Goal: Task Accomplishment & Management: Use online tool/utility

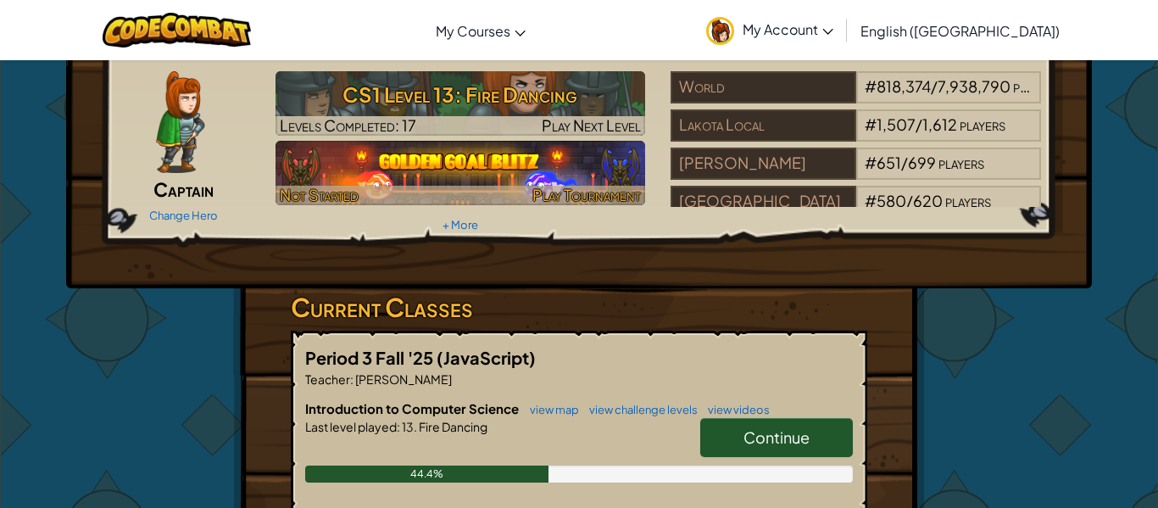
scroll to position [60, 0]
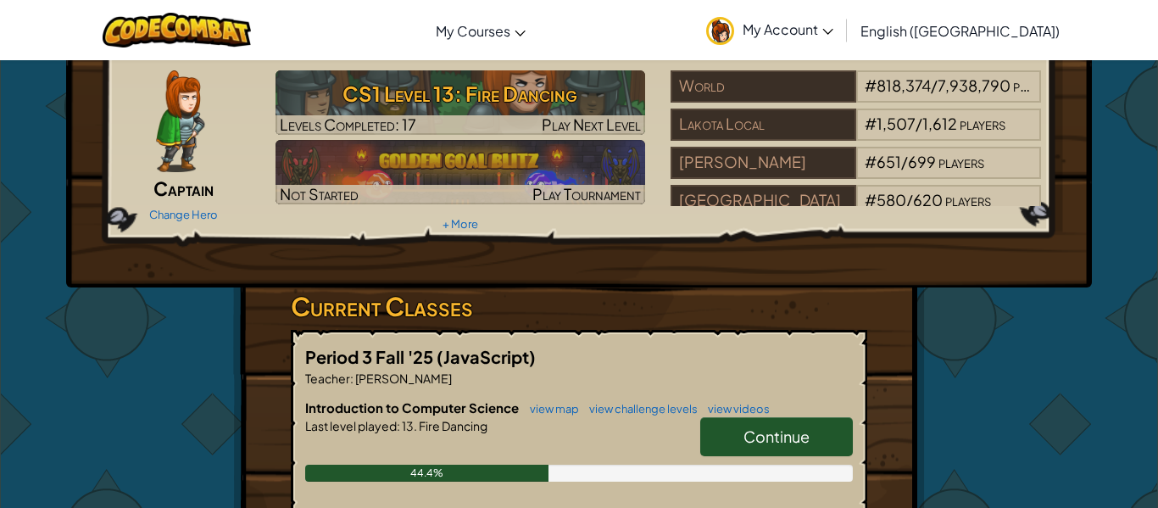
click at [751, 444] on span "Continue" at bounding box center [777, 437] width 66 height 20
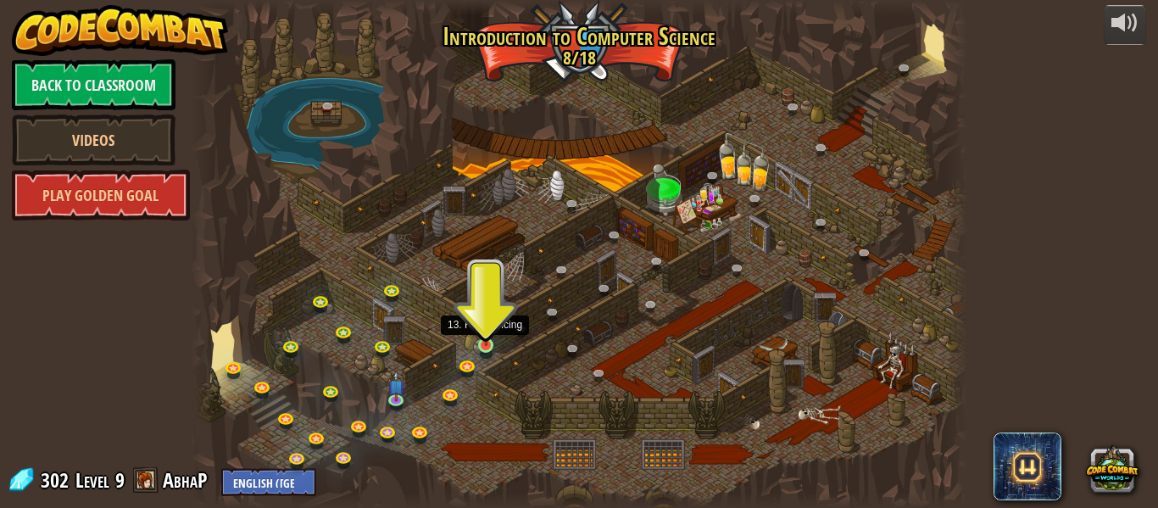
click at [482, 346] on img at bounding box center [486, 325] width 18 height 41
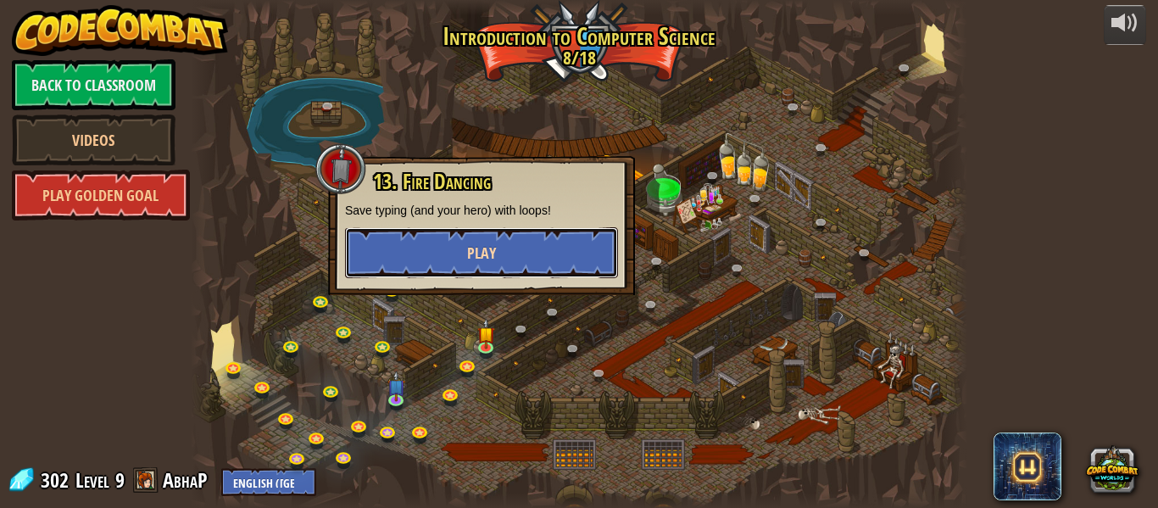
click at [501, 250] on button "Play" at bounding box center [481, 252] width 273 height 51
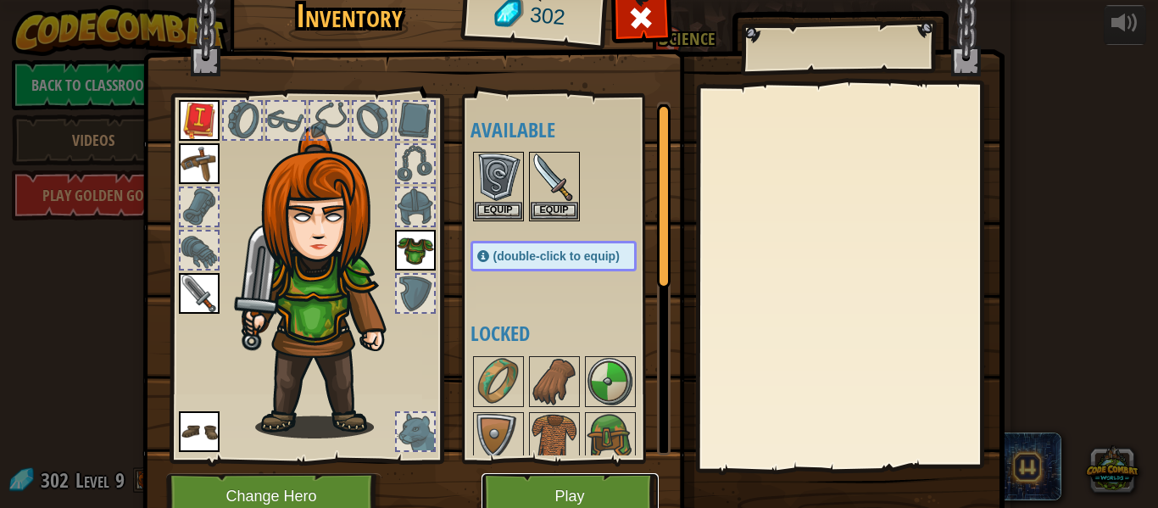
click at [597, 485] on button "Play" at bounding box center [570, 496] width 177 height 47
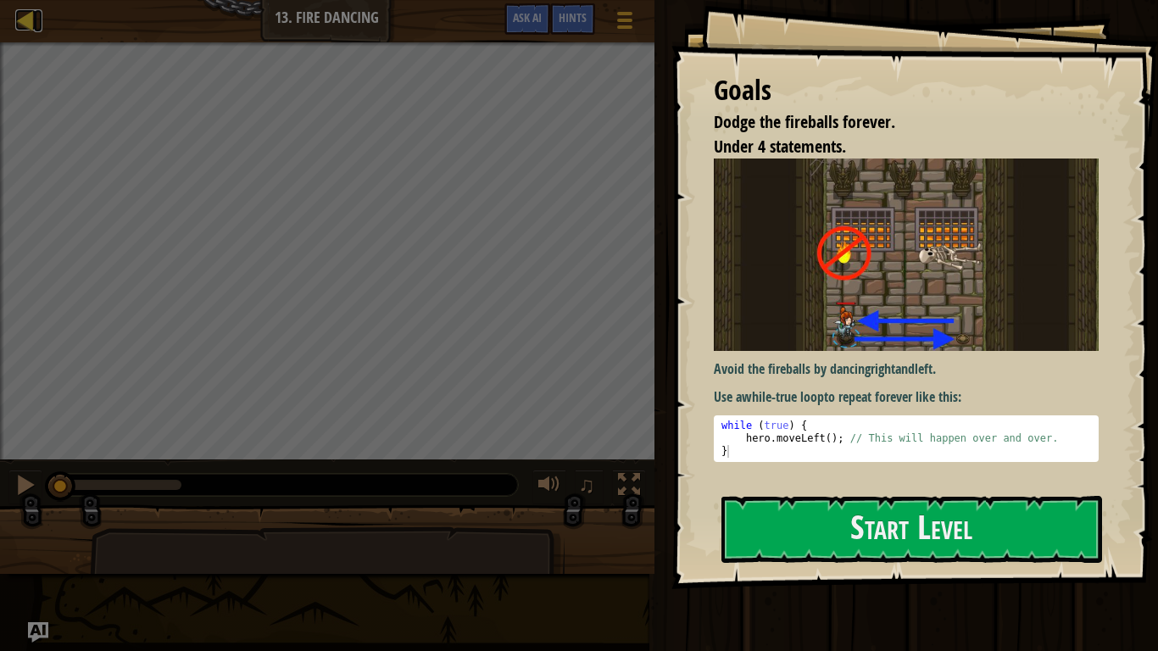
click at [15, 21] on div at bounding box center [25, 19] width 21 height 21
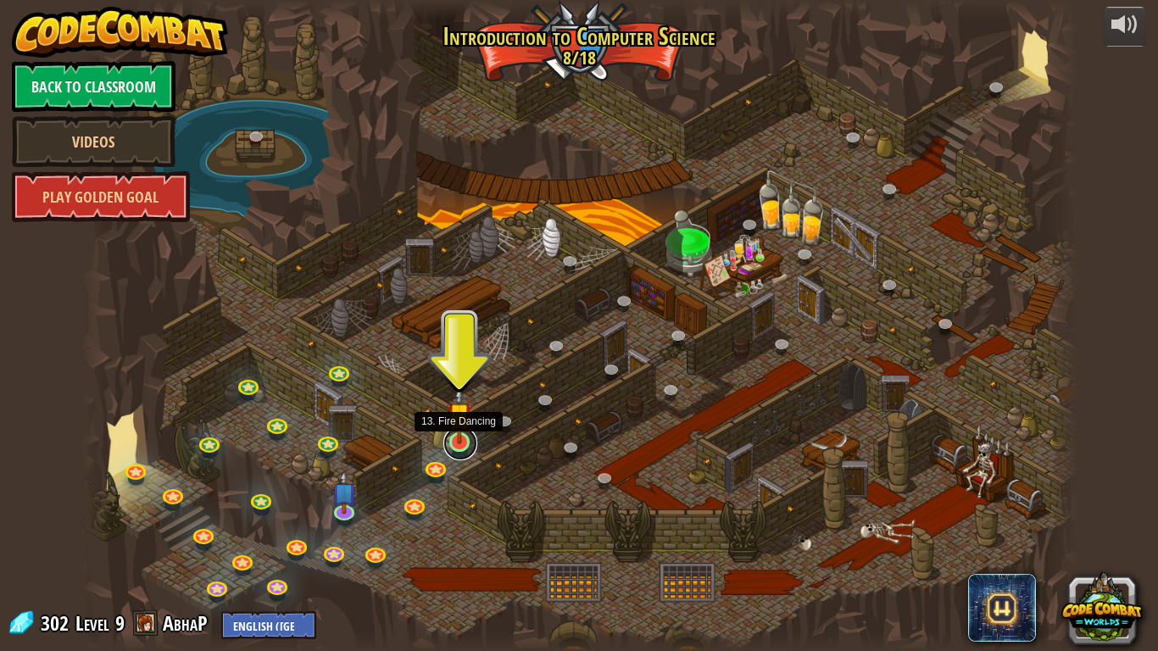
click at [459, 446] on link at bounding box center [461, 444] width 34 height 34
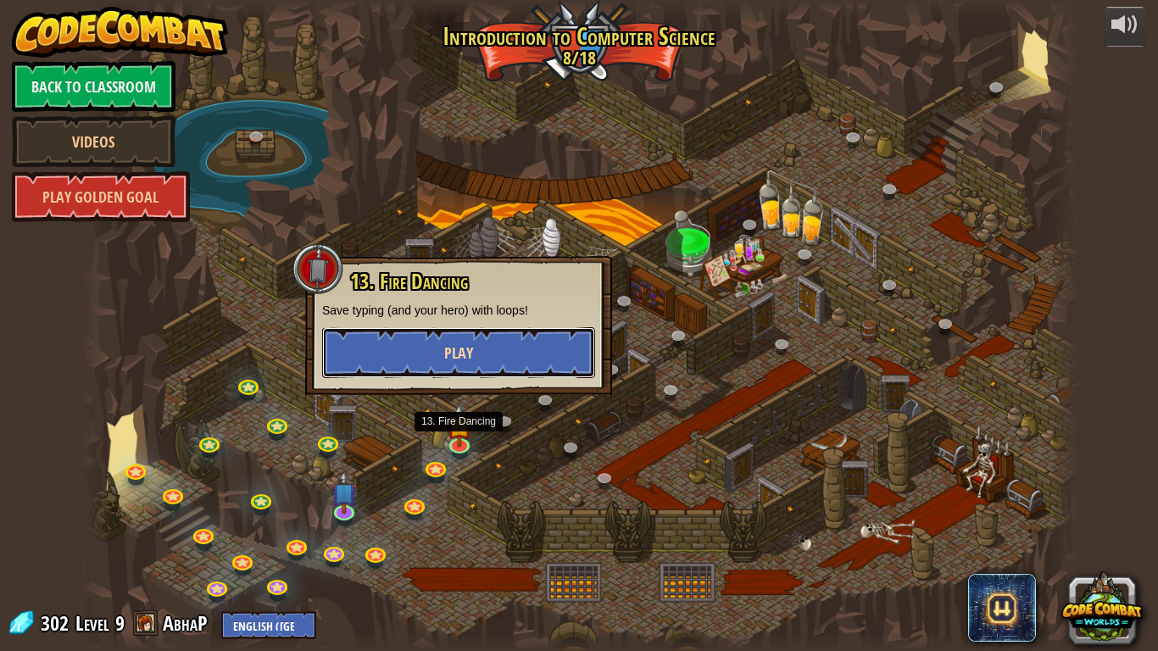
click at [425, 359] on button "Play" at bounding box center [458, 352] width 273 height 51
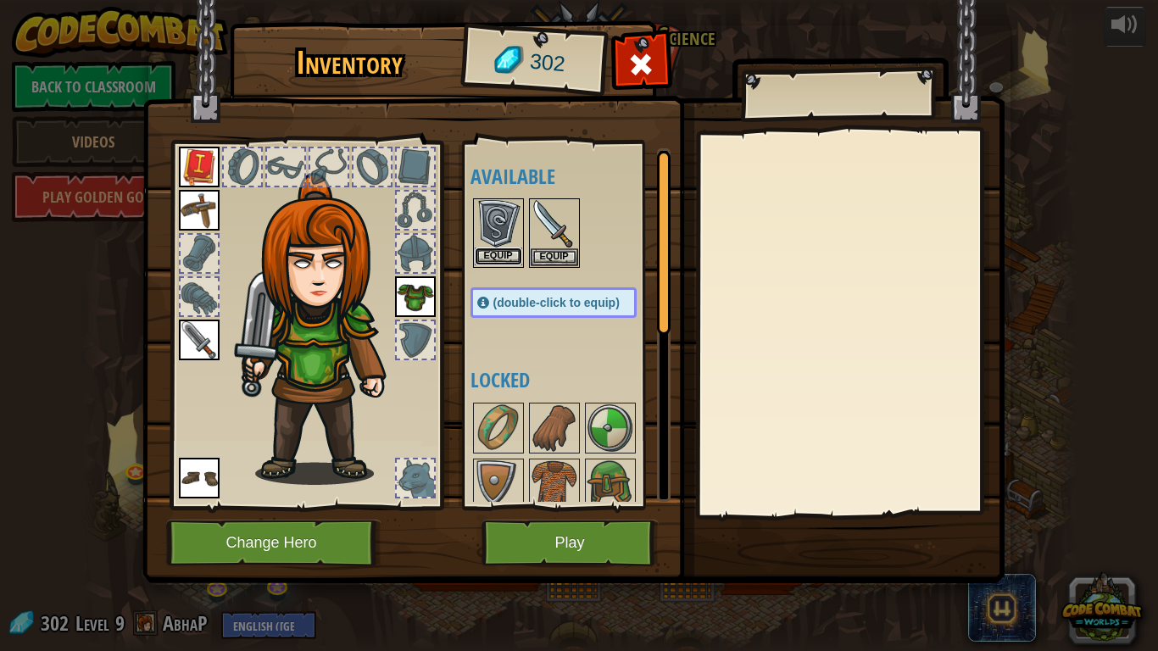
click at [500, 263] on button "Equip" at bounding box center [498, 257] width 47 height 18
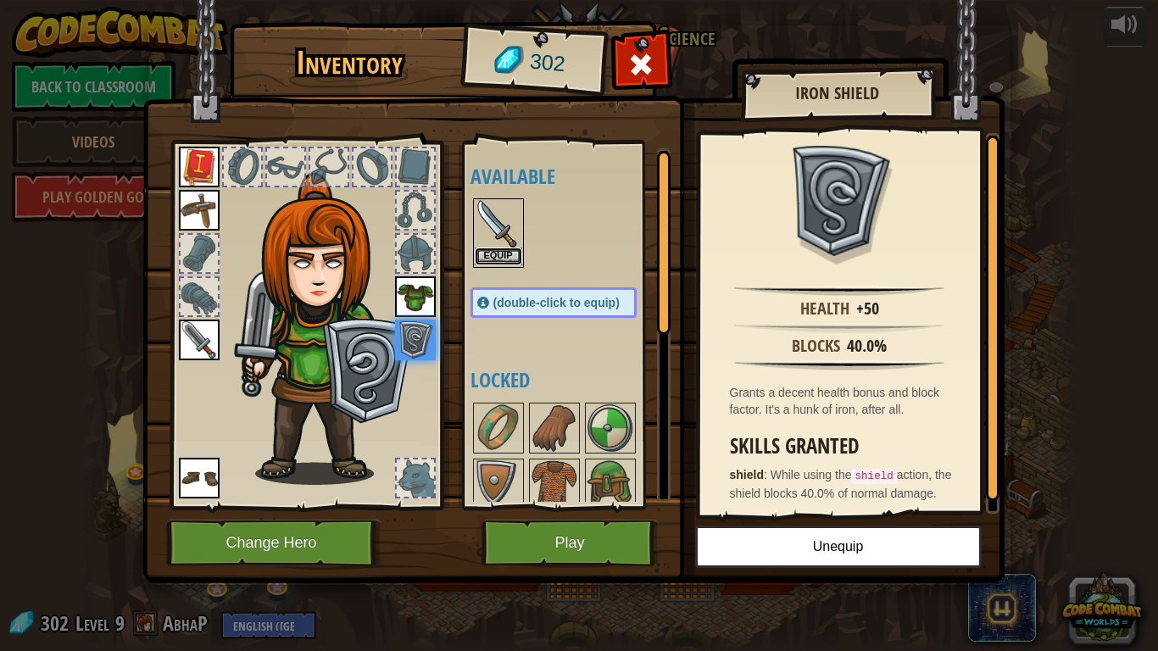
click at [511, 259] on button "Equip" at bounding box center [498, 257] width 47 height 18
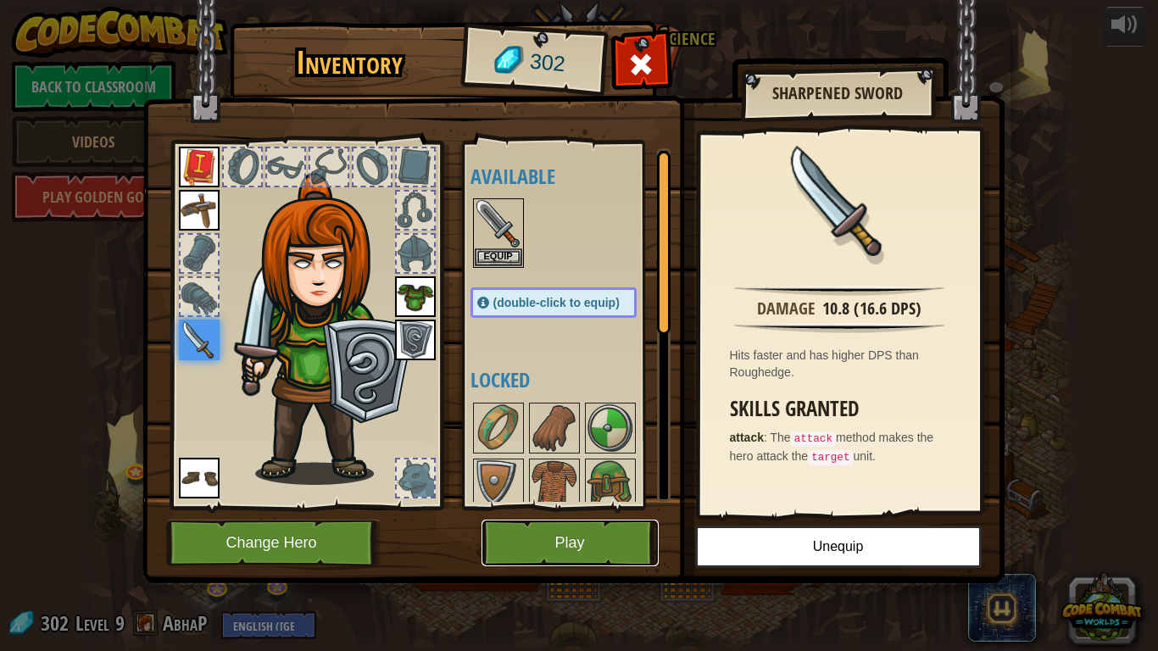
click at [511, 507] on button "Play" at bounding box center [570, 543] width 177 height 47
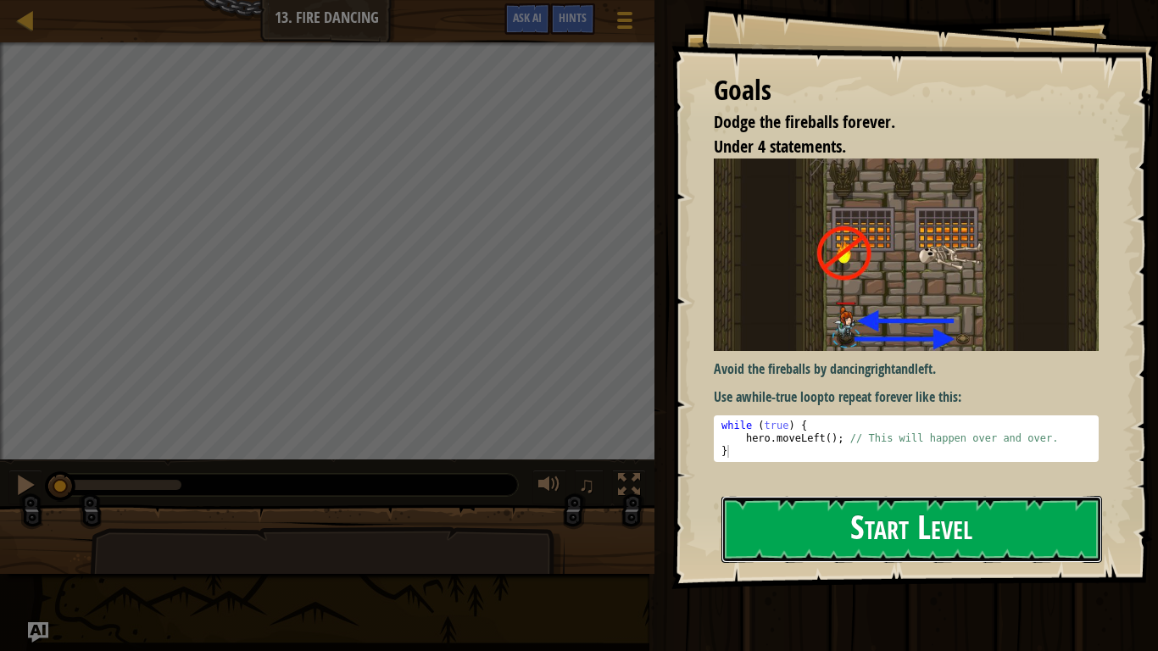
click at [851, 507] on button "Start Level" at bounding box center [912, 529] width 381 height 67
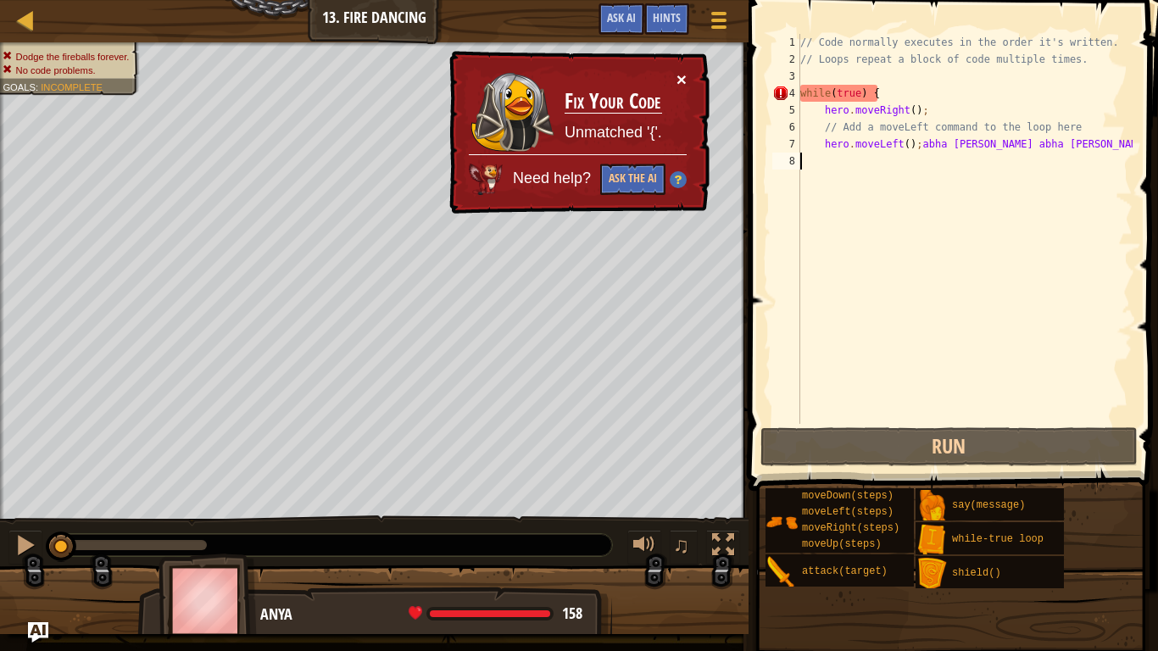
click at [684, 71] on button "×" at bounding box center [682, 79] width 10 height 18
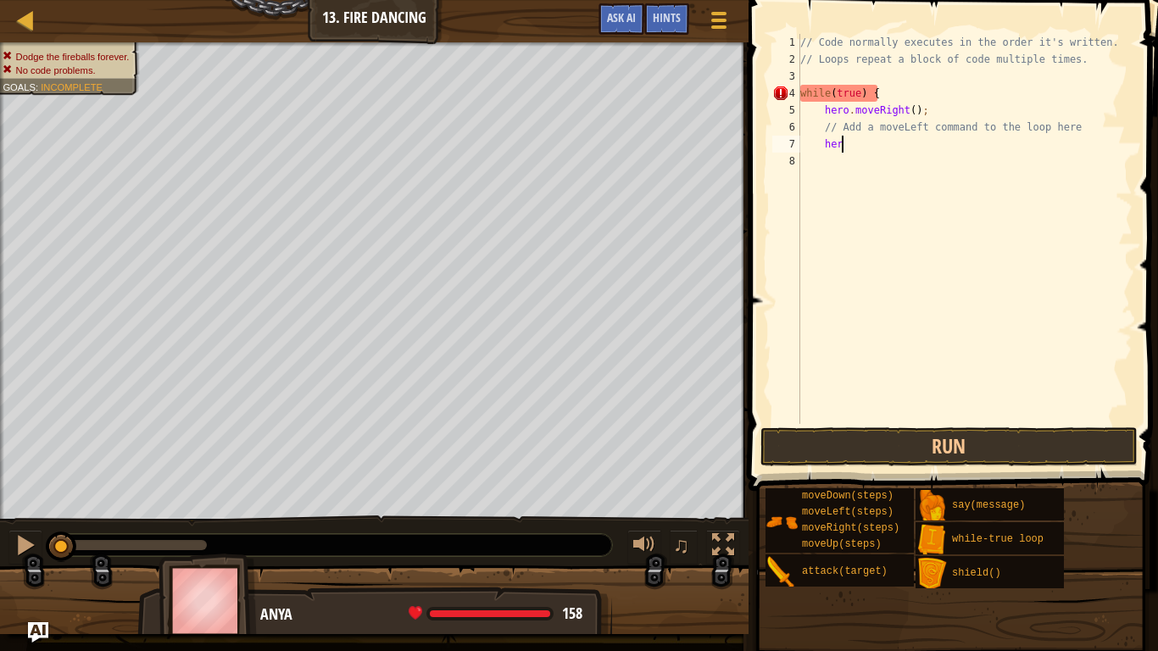
type textarea "h"
type textarea "/"
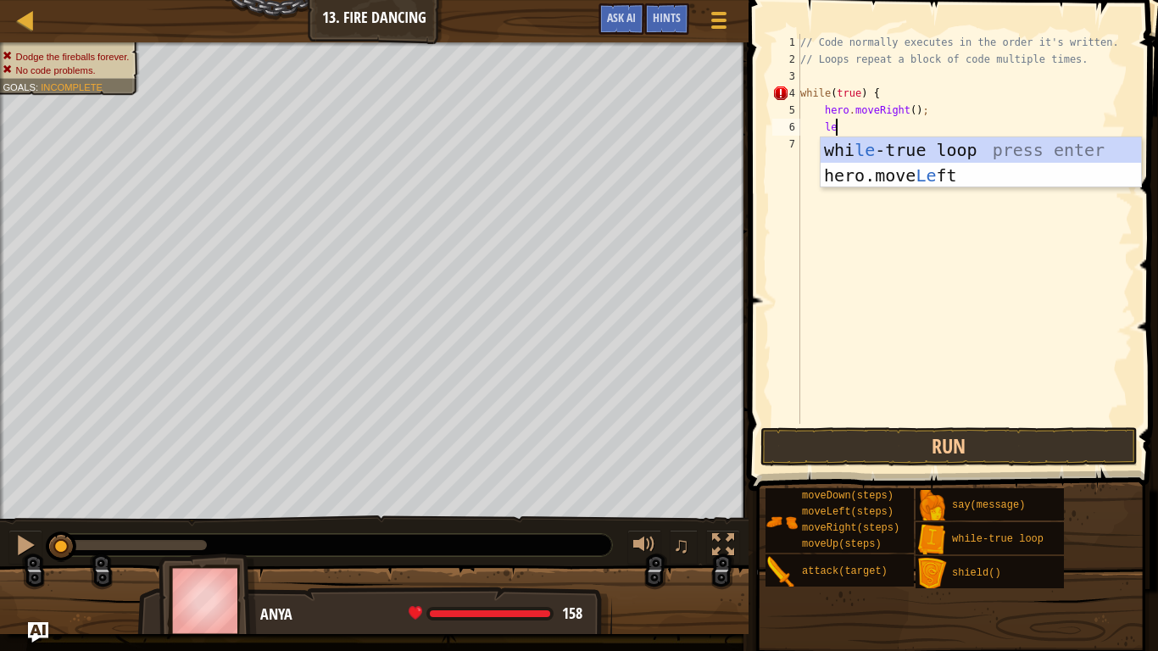
type textarea "lef"
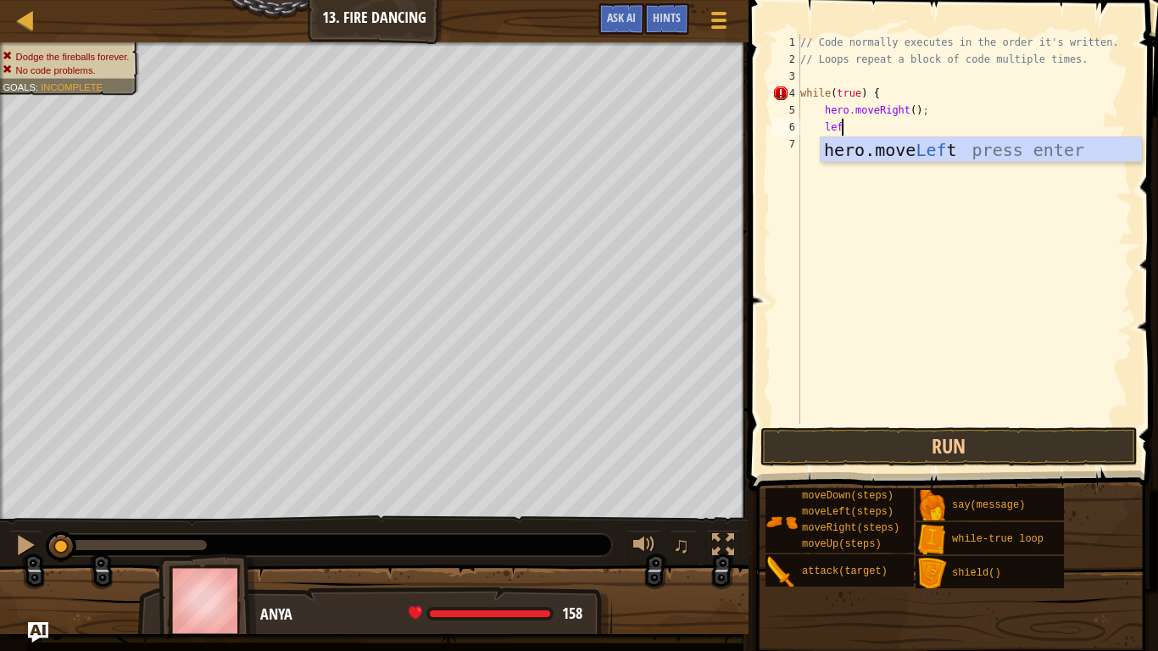
scroll to position [8, 3]
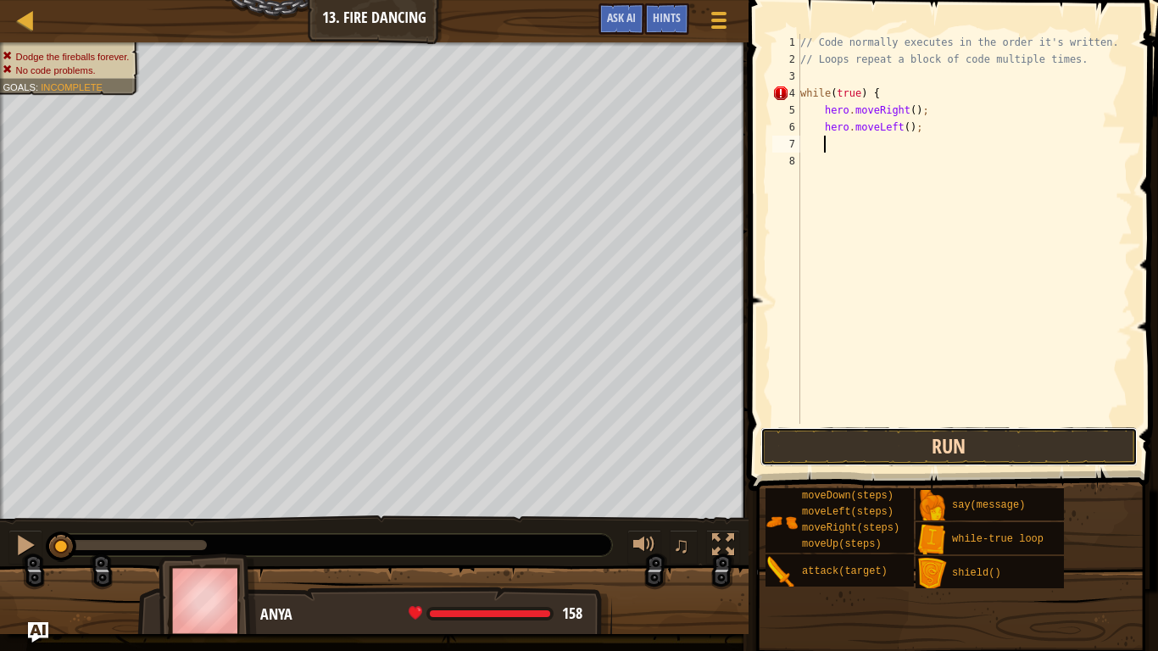
click at [841, 454] on button "Run" at bounding box center [949, 446] width 377 height 39
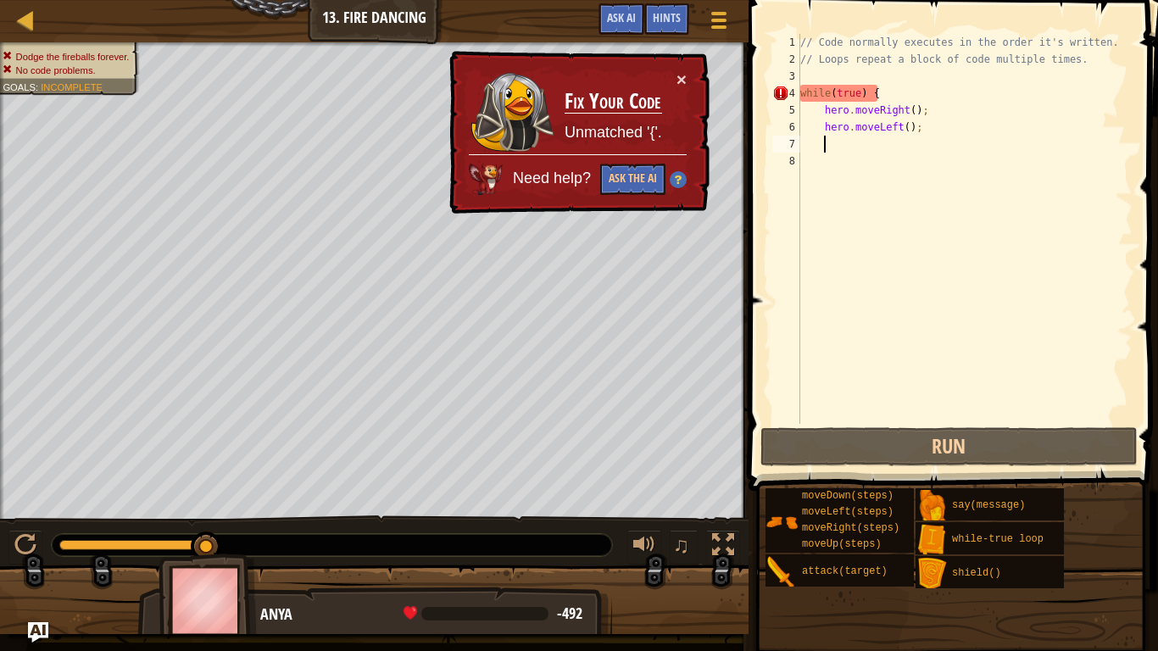
click at [897, 82] on div "// Code normally executes in the order it's written. // Loops repeat a block of…" at bounding box center [965, 246] width 336 height 424
click at [902, 91] on div "// Code normally executes in the order it's written. // Loops repeat a block of…" at bounding box center [965, 246] width 336 height 424
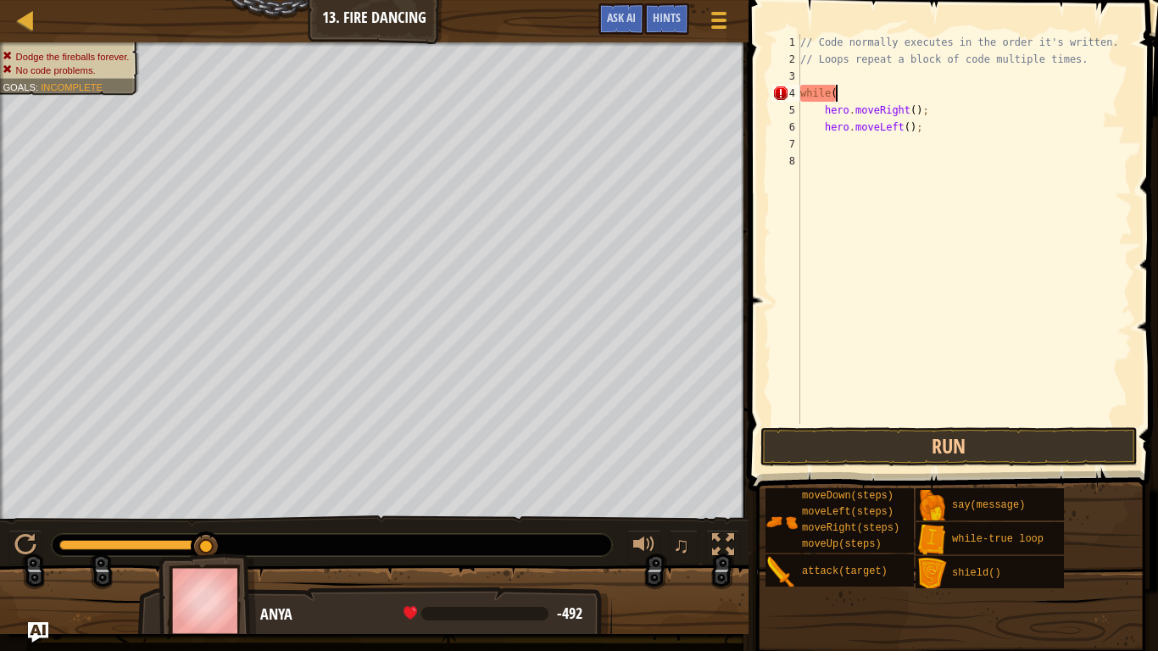
type textarea "w"
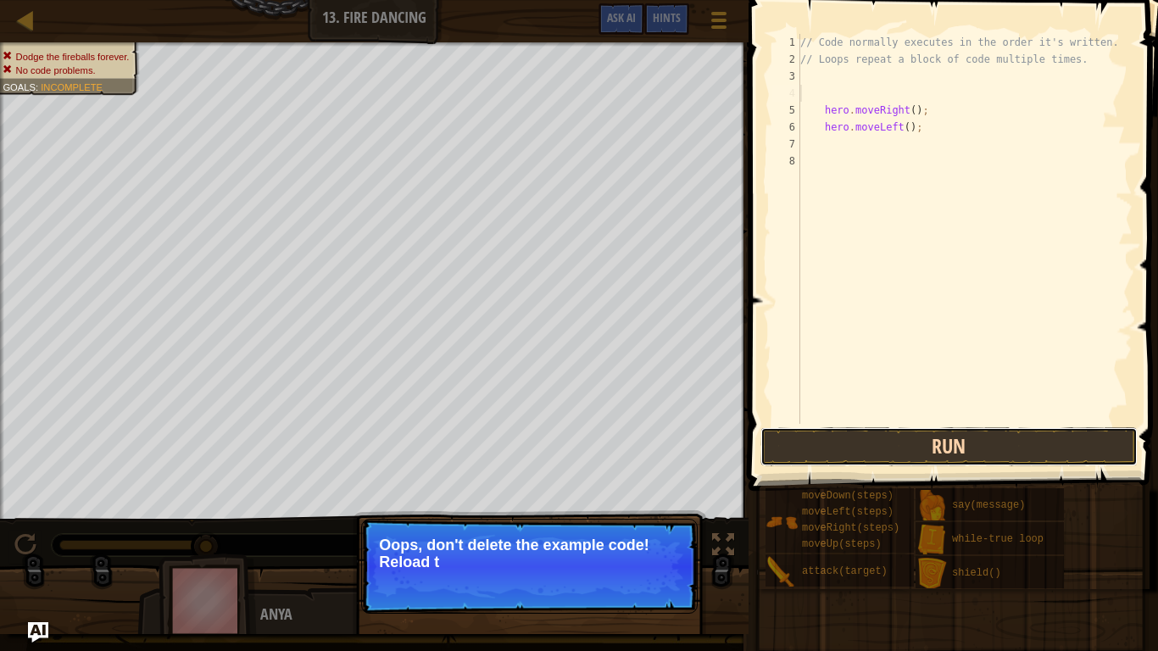
click at [830, 444] on button "Run" at bounding box center [949, 446] width 377 height 39
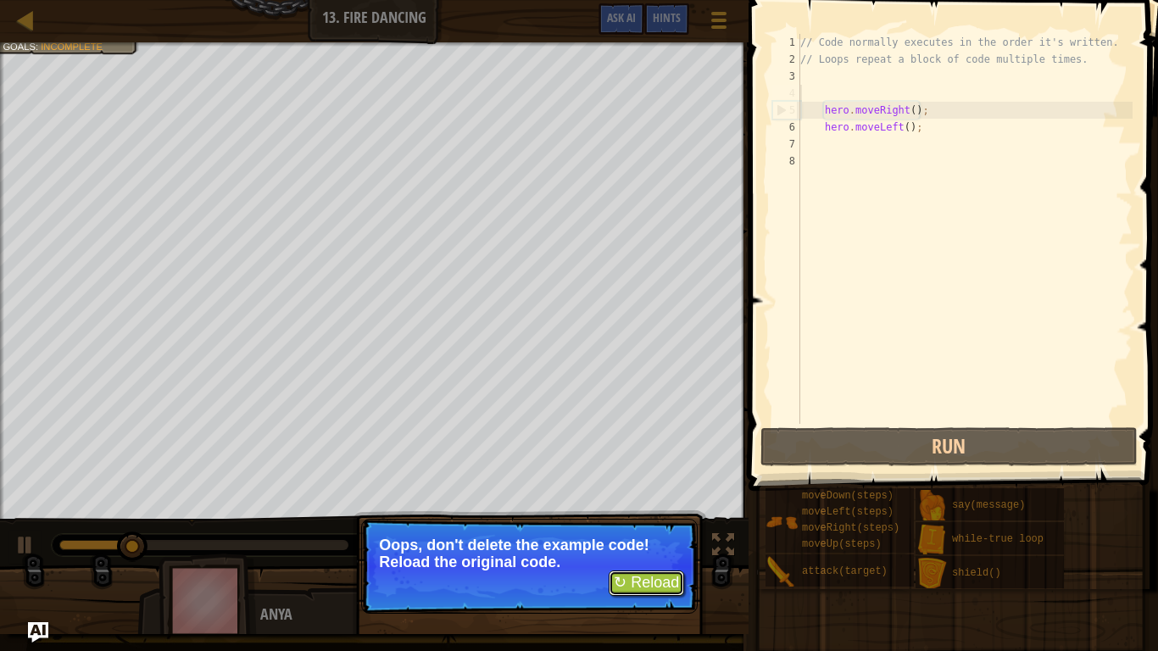
click at [636, 507] on button "↻ Reload" at bounding box center [646, 583] width 75 height 25
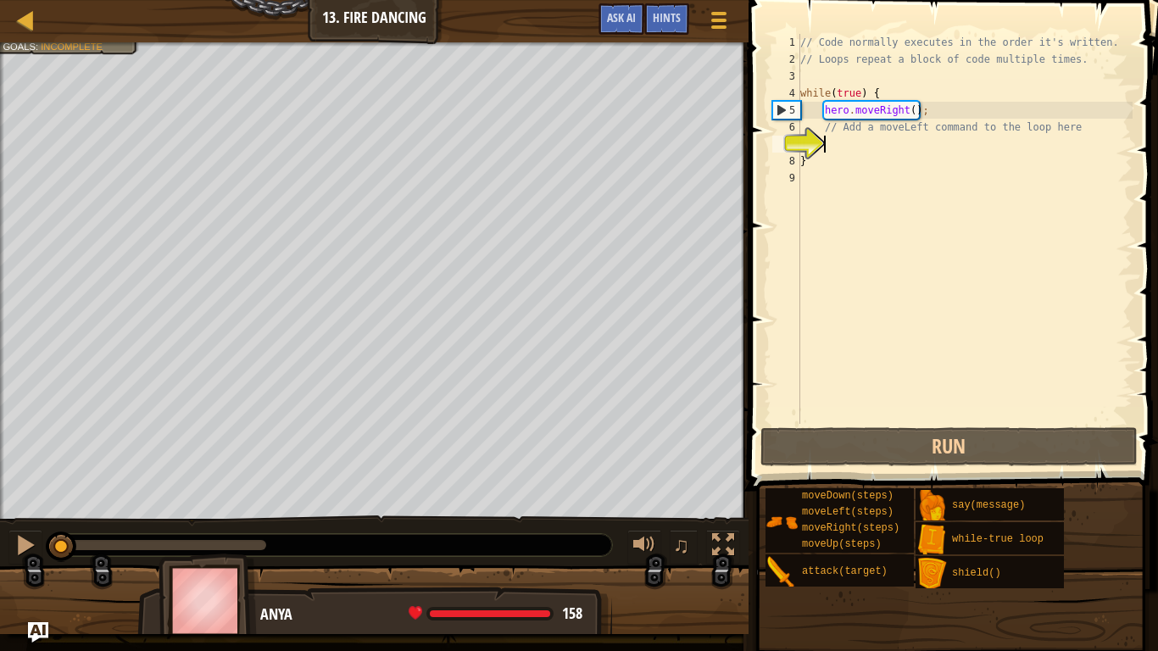
click at [918, 153] on div "// Code normally executes in the order it's written. // Loops repeat a block of…" at bounding box center [965, 246] width 336 height 424
type textarea "}"
click at [918, 145] on div "// Code normally executes in the order it's written. // Loops repeat a block of…" at bounding box center [965, 246] width 336 height 424
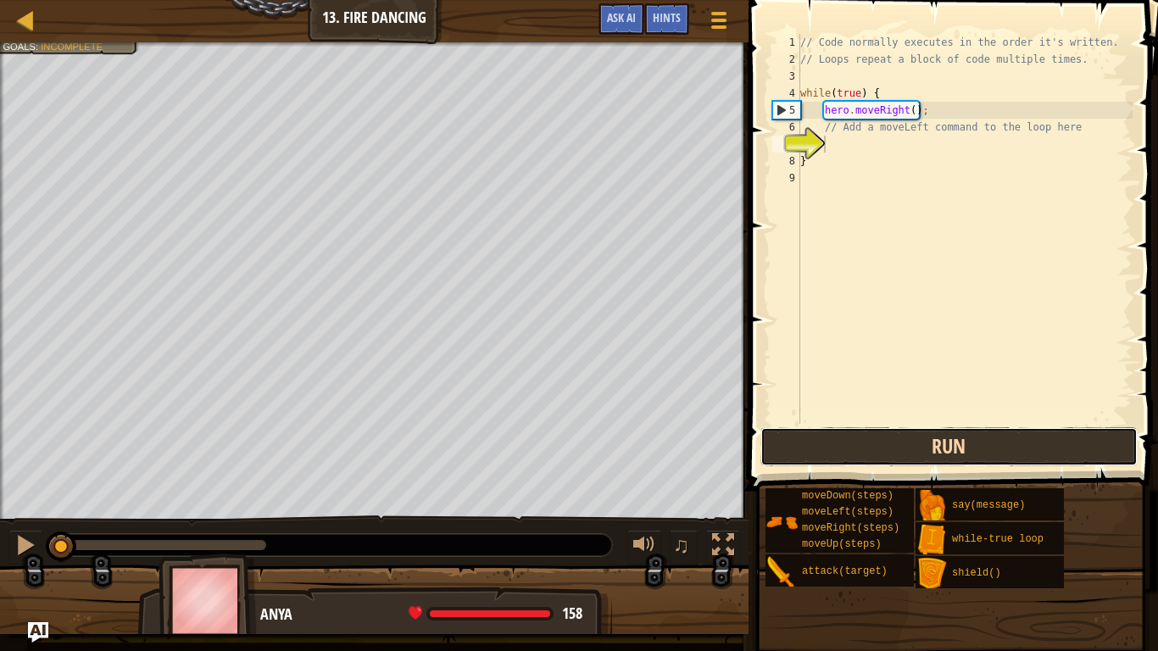
click at [898, 446] on button "Run" at bounding box center [949, 446] width 377 height 39
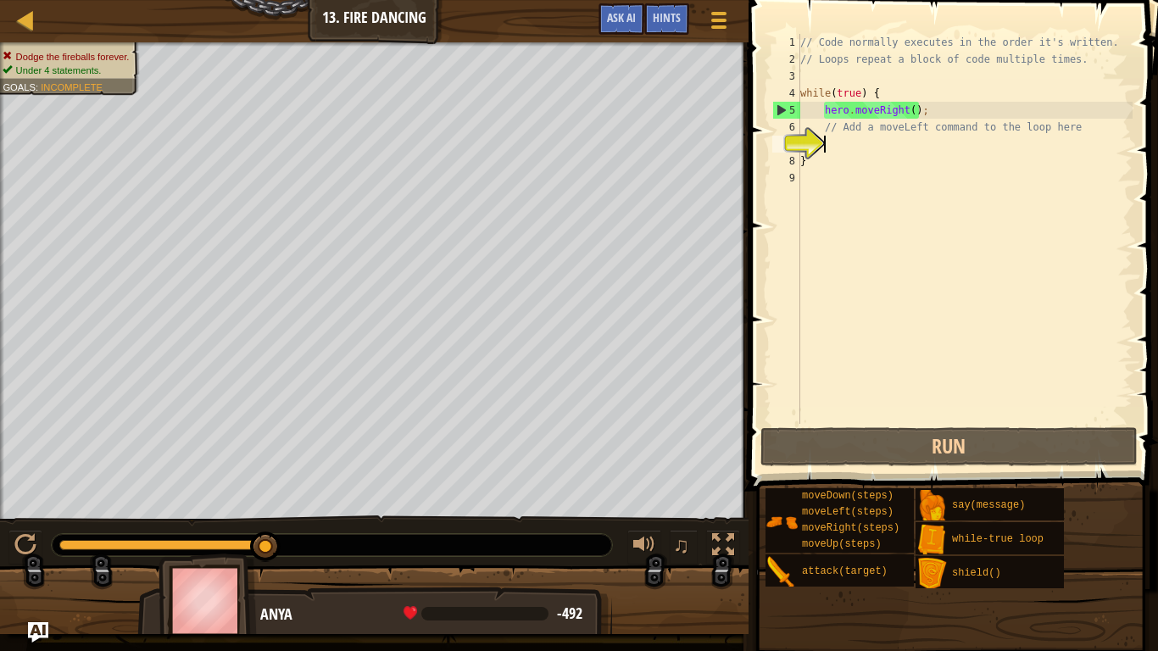
type textarea "w"
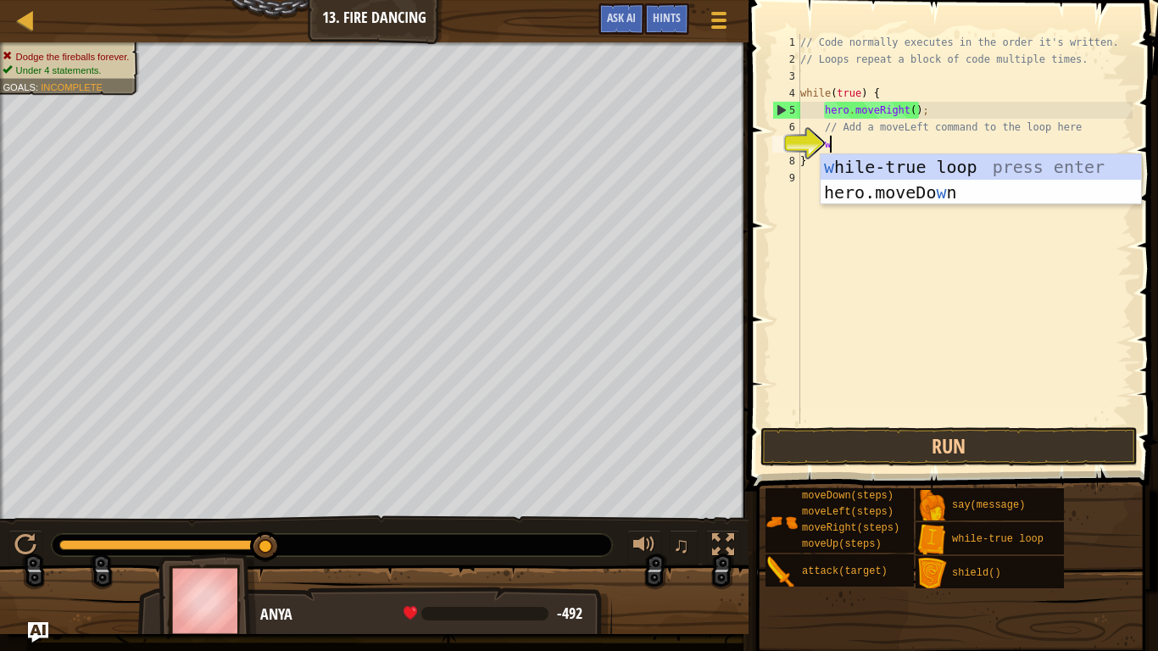
click at [819, 74] on div "// Code normally executes in the order it's written. // Loops repeat a block of…" at bounding box center [965, 246] width 336 height 424
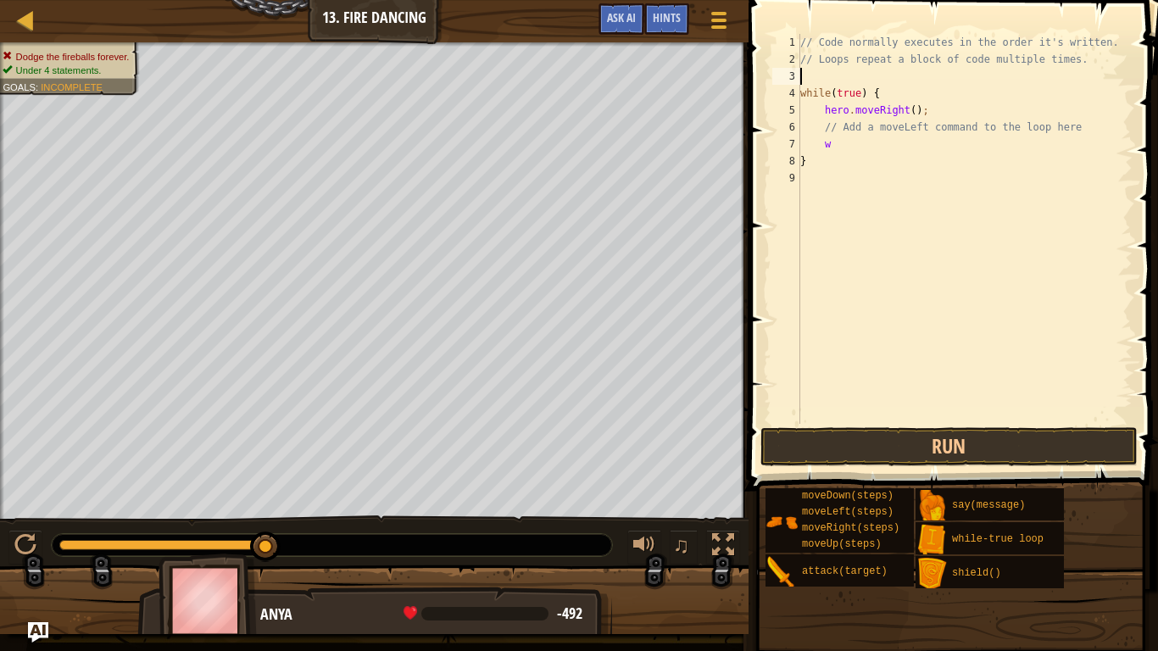
scroll to position [8, 0]
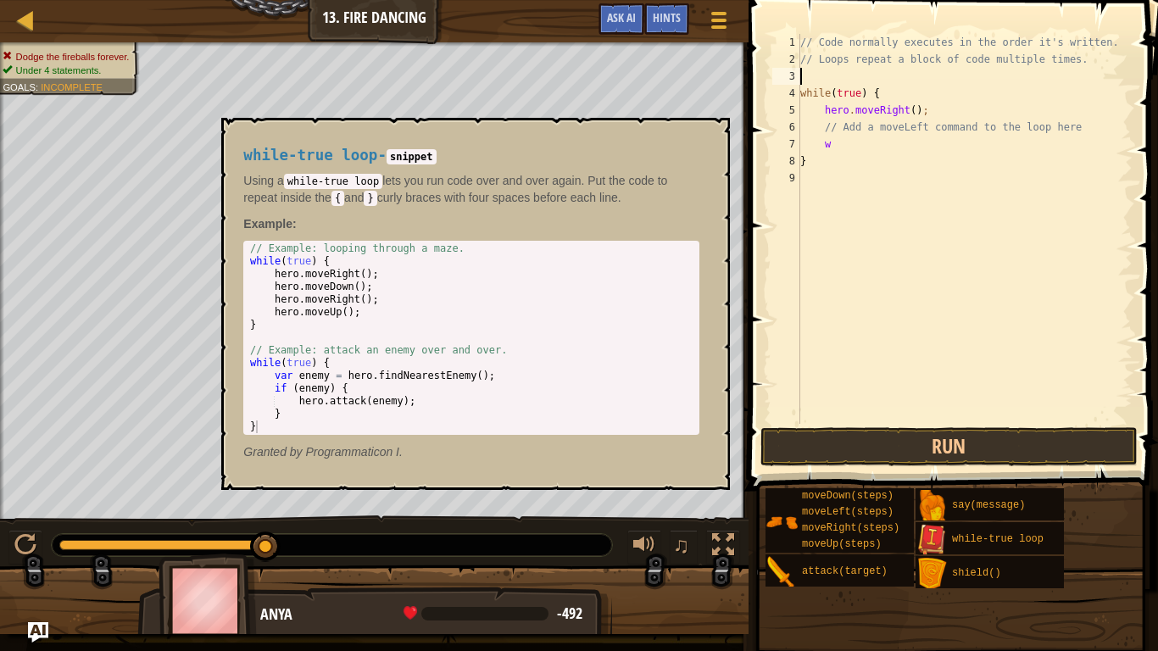
click at [931, 507] on img at bounding box center [932, 540] width 32 height 32
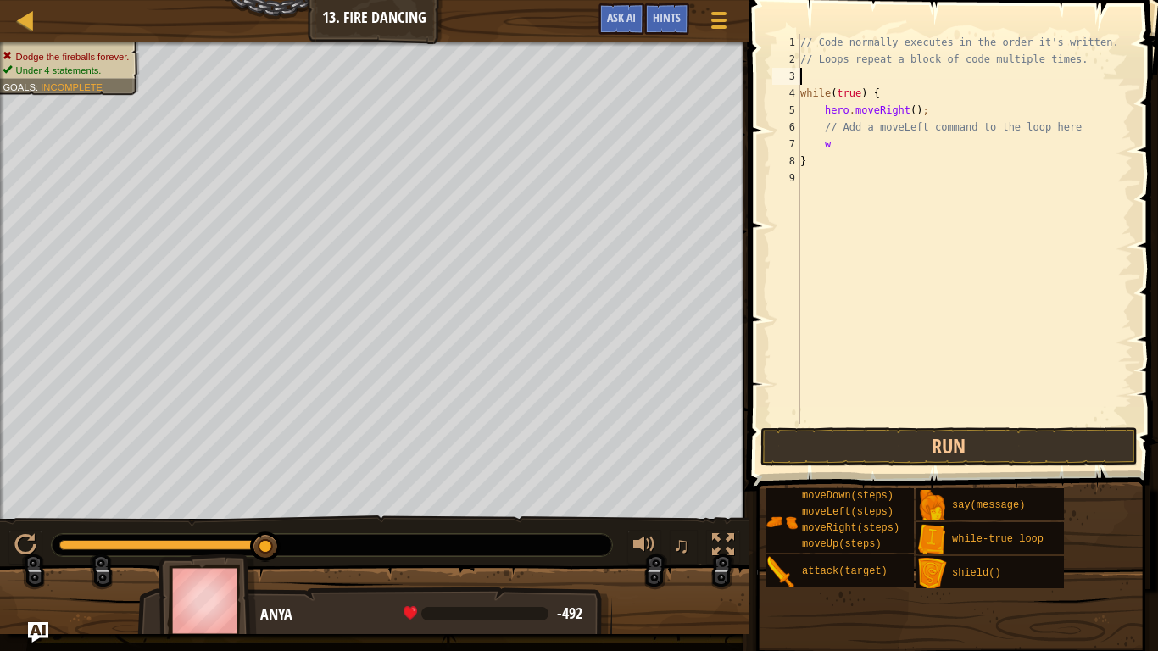
click at [853, 154] on div "// Code normally executes in the order it's written. // Loops repeat a block of…" at bounding box center [965, 246] width 336 height 424
click at [862, 145] on div "// Code normally executes in the order it's written. // Loops repeat a block of…" at bounding box center [965, 246] width 336 height 424
click at [853, 158] on div "// Code normally executes in the order it's written. // Loops repeat a block of…" at bounding box center [965, 246] width 336 height 424
type textarea "}"
type textarea "w"
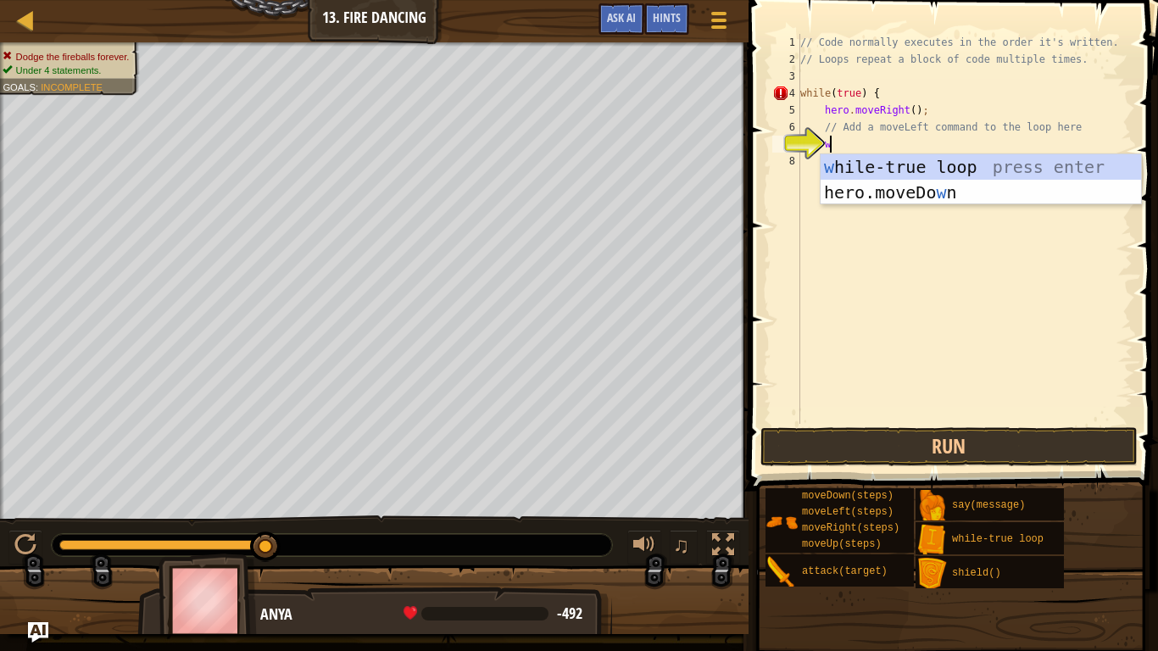
type textarea "wh"
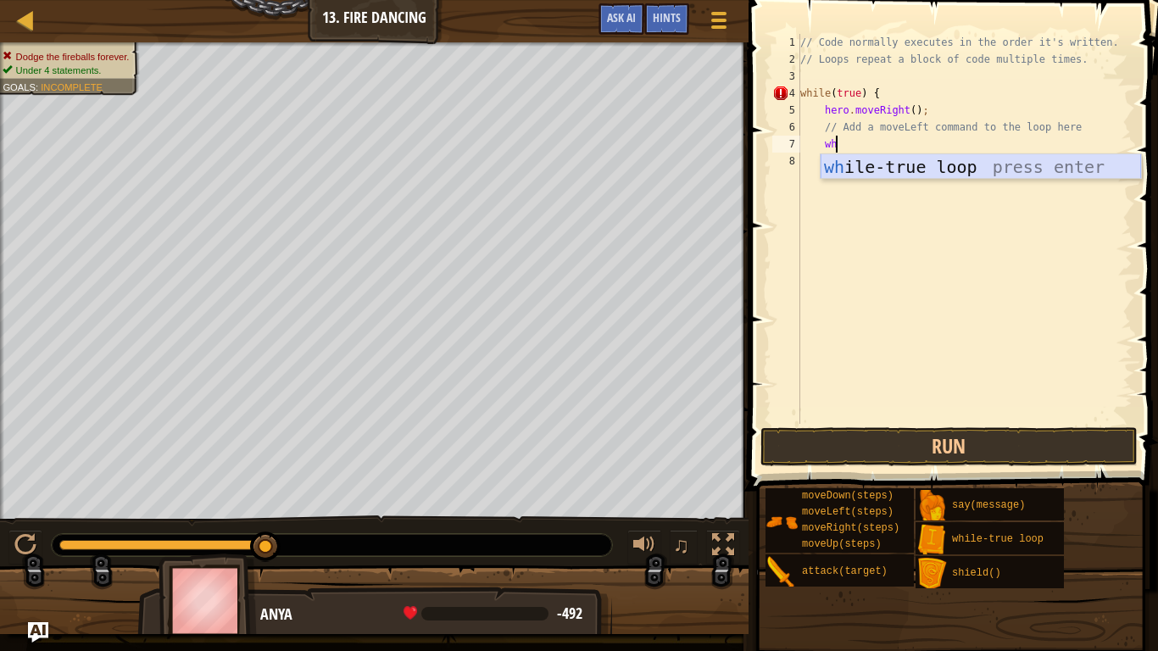
click at [1013, 163] on div "wh ile-true loop press enter" at bounding box center [981, 192] width 321 height 76
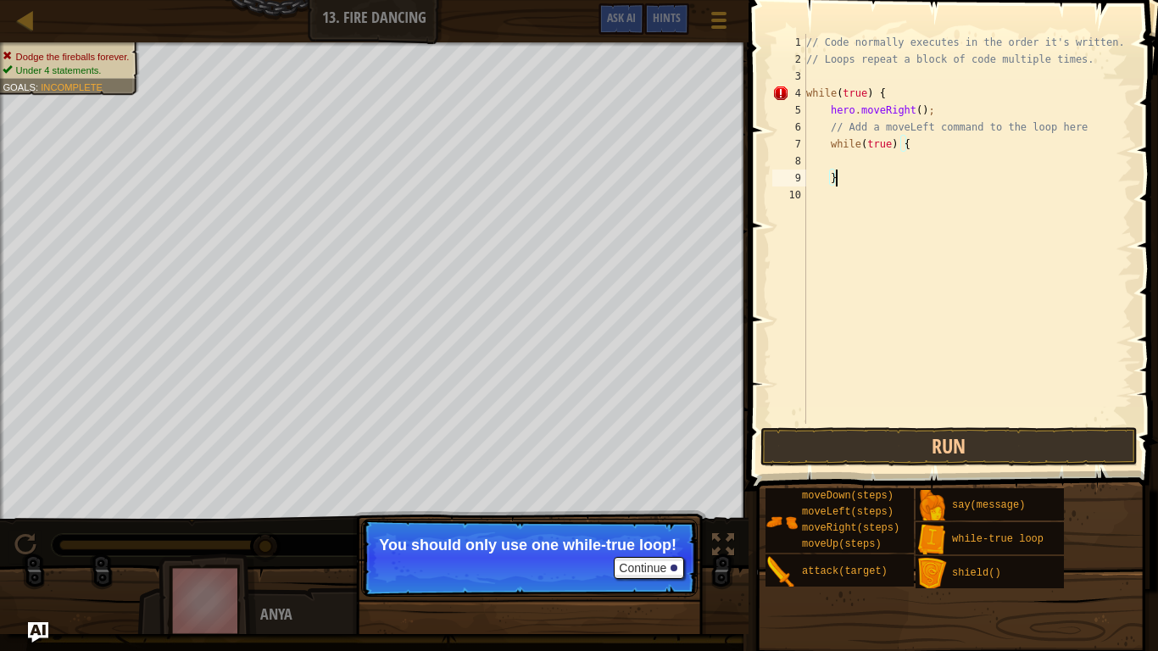
click at [872, 181] on div "// Code normally executes in the order it's written. // Loops repeat a block of…" at bounding box center [968, 246] width 330 height 424
type textarea "}"
type textarea "while(true) {}"
click at [857, 459] on button "Run" at bounding box center [949, 446] width 377 height 39
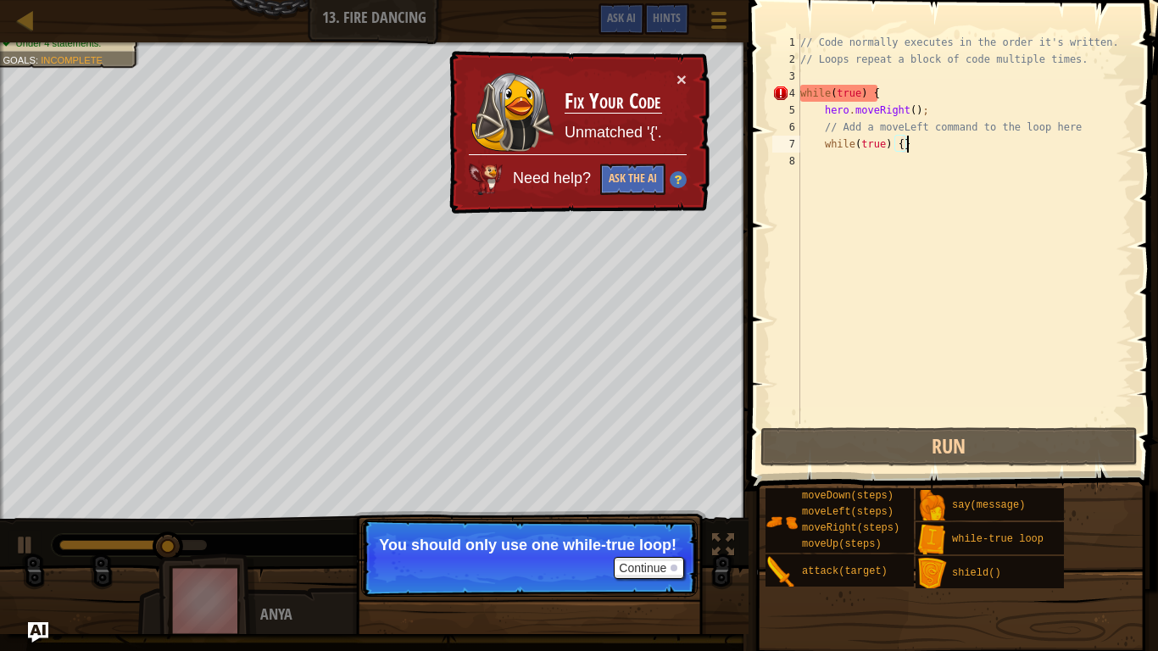
click at [688, 83] on div "× Fix Your Code Unmatched '{'. Need help? Ask the AI" at bounding box center [578, 133] width 264 height 164
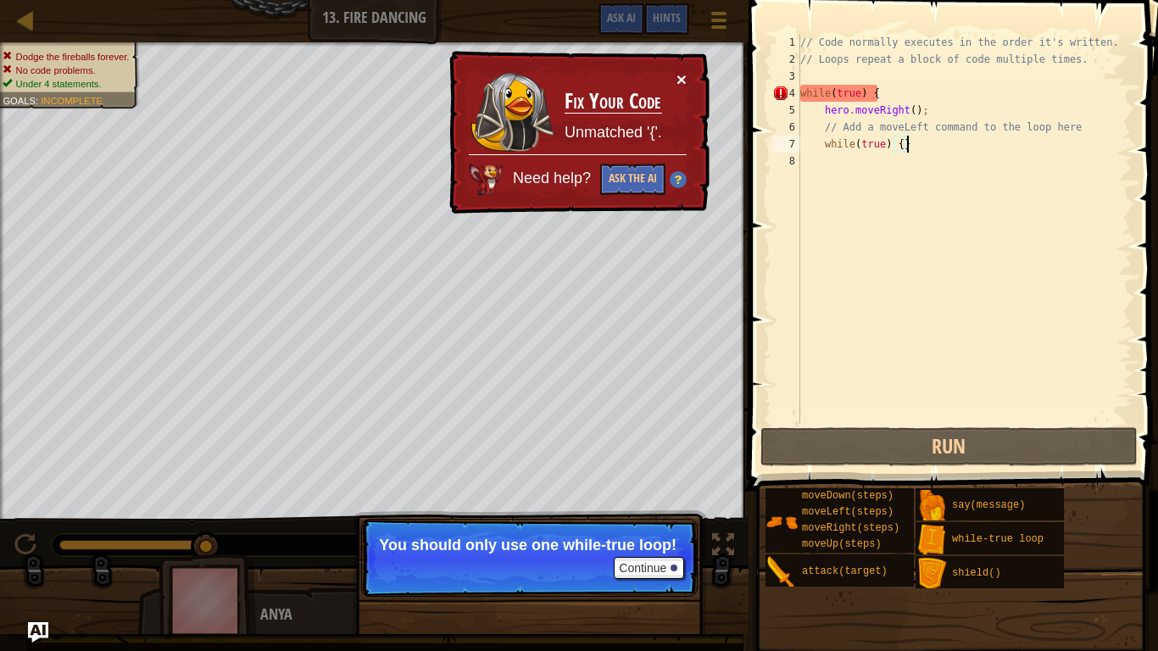
click at [683, 81] on button "×" at bounding box center [682, 79] width 10 height 18
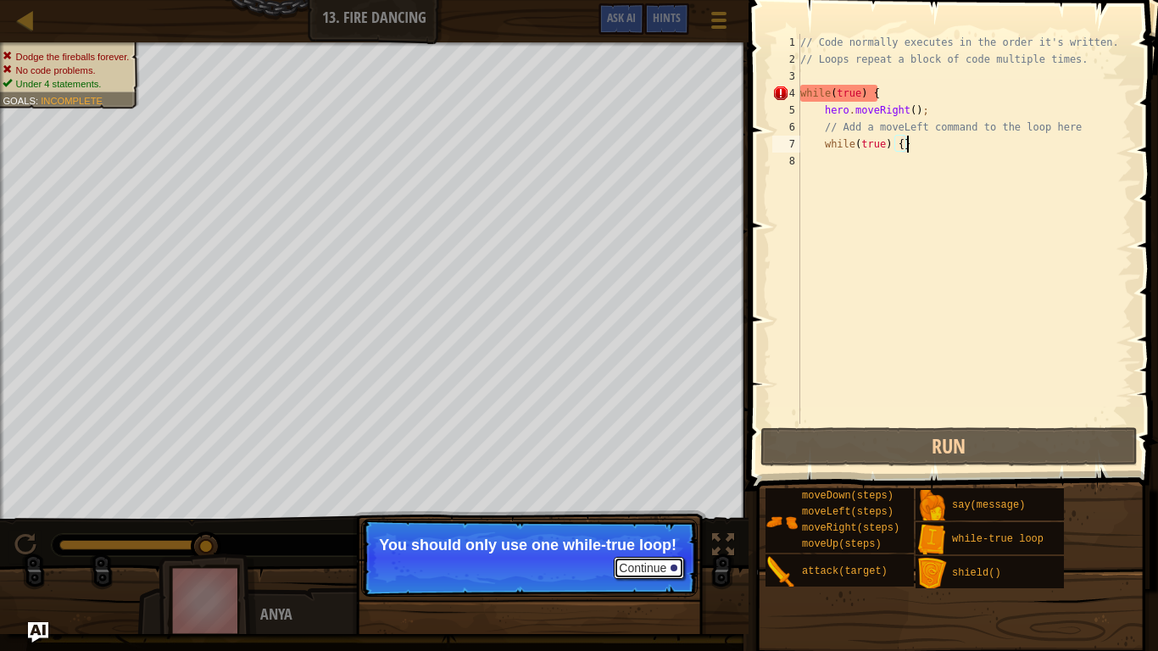
click at [678, 507] on button "Continue" at bounding box center [649, 568] width 70 height 22
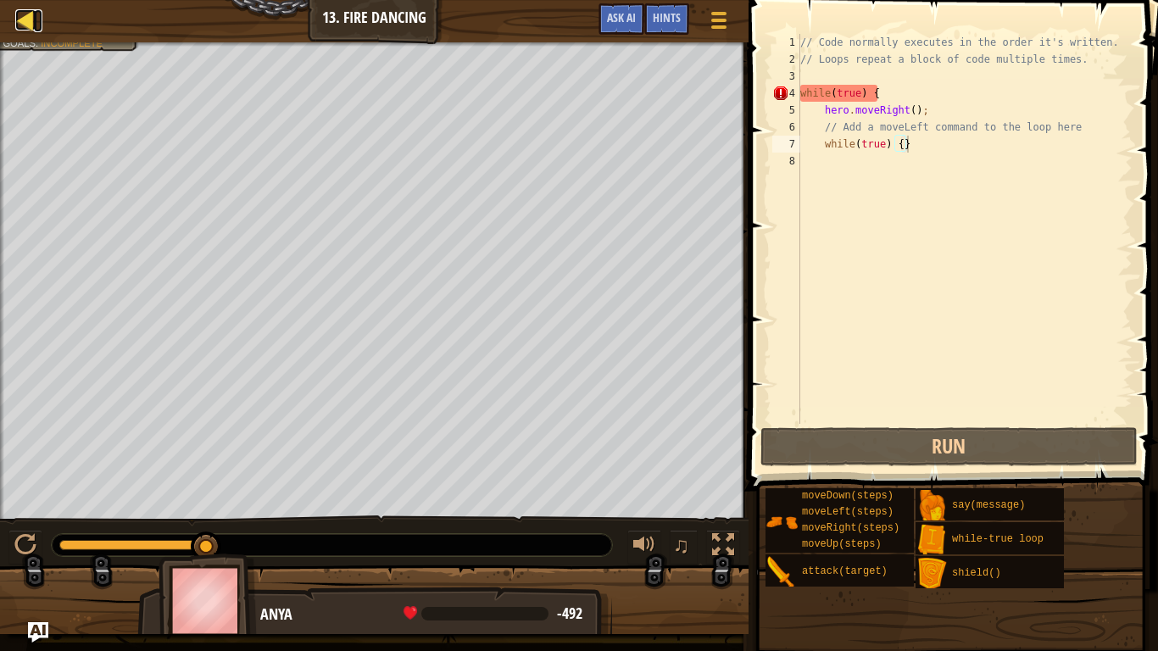
click at [25, 27] on div at bounding box center [25, 19] width 21 height 21
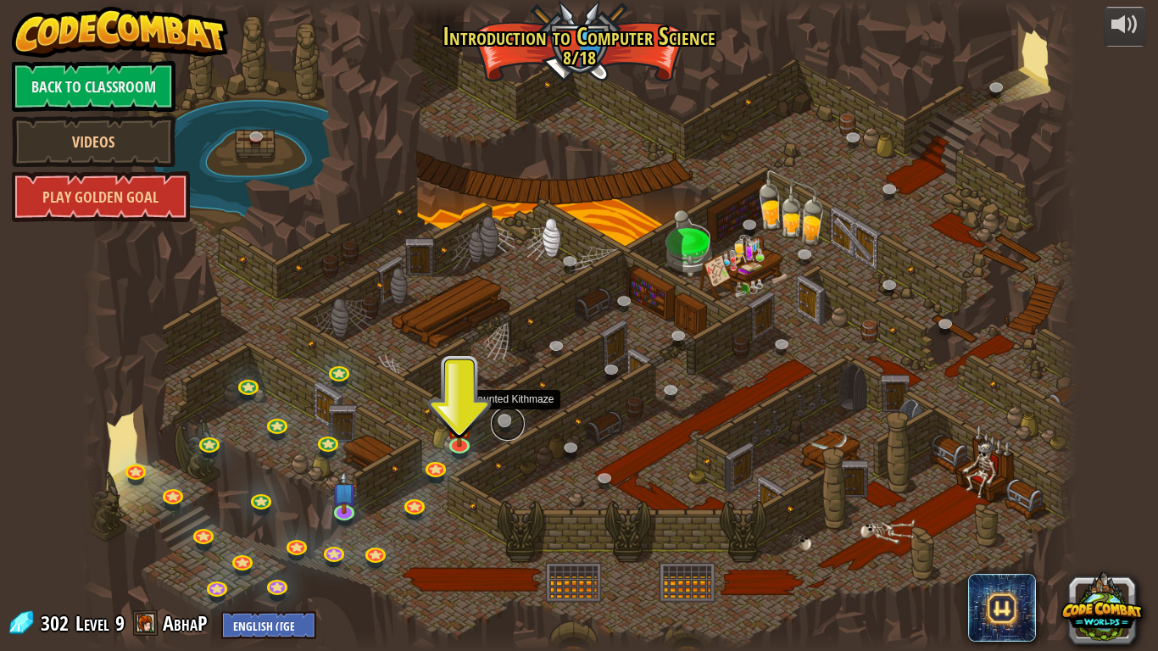
click at [505, 422] on link at bounding box center [508, 424] width 34 height 34
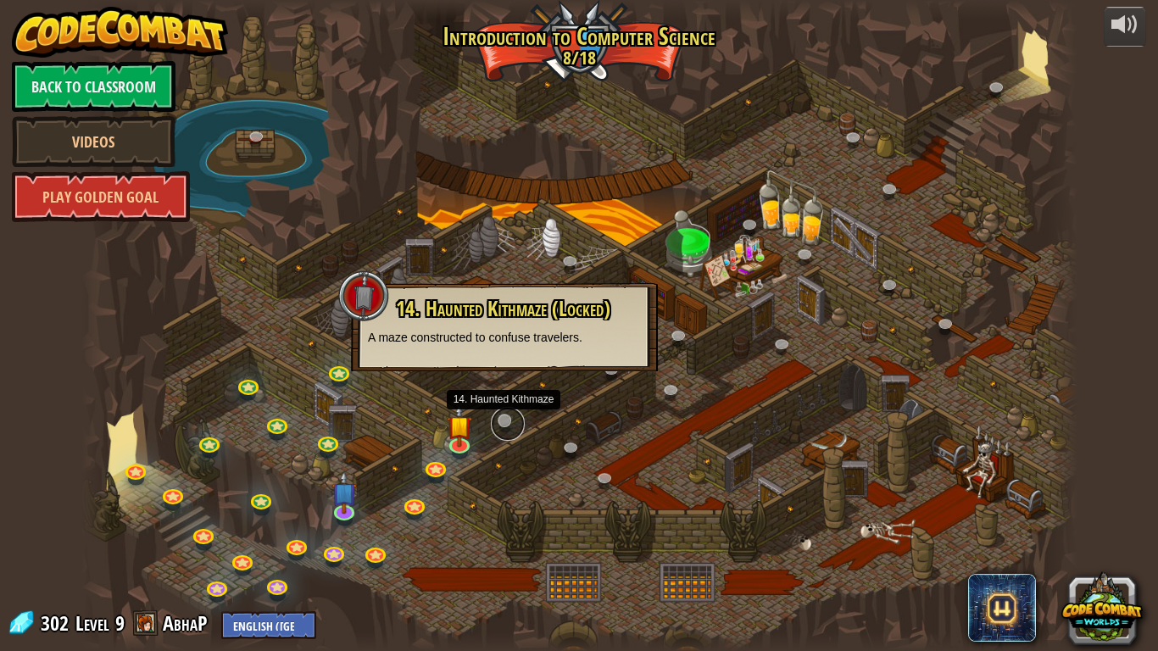
click at [507, 421] on link at bounding box center [508, 424] width 34 height 34
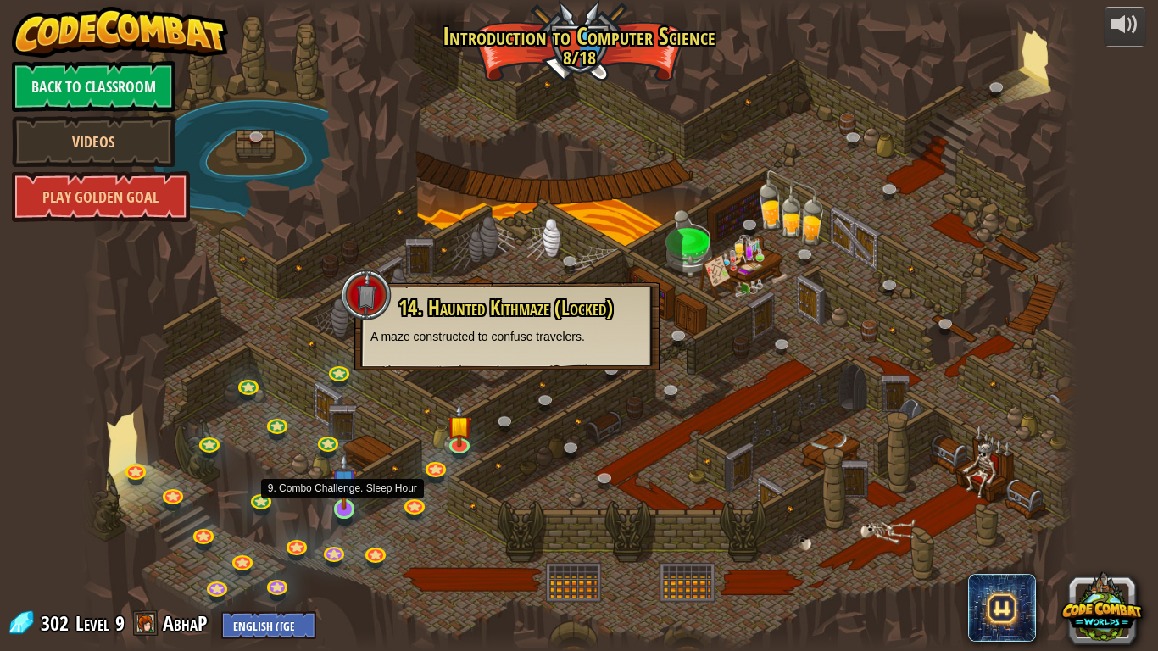
click at [345, 507] on img at bounding box center [344, 482] width 25 height 58
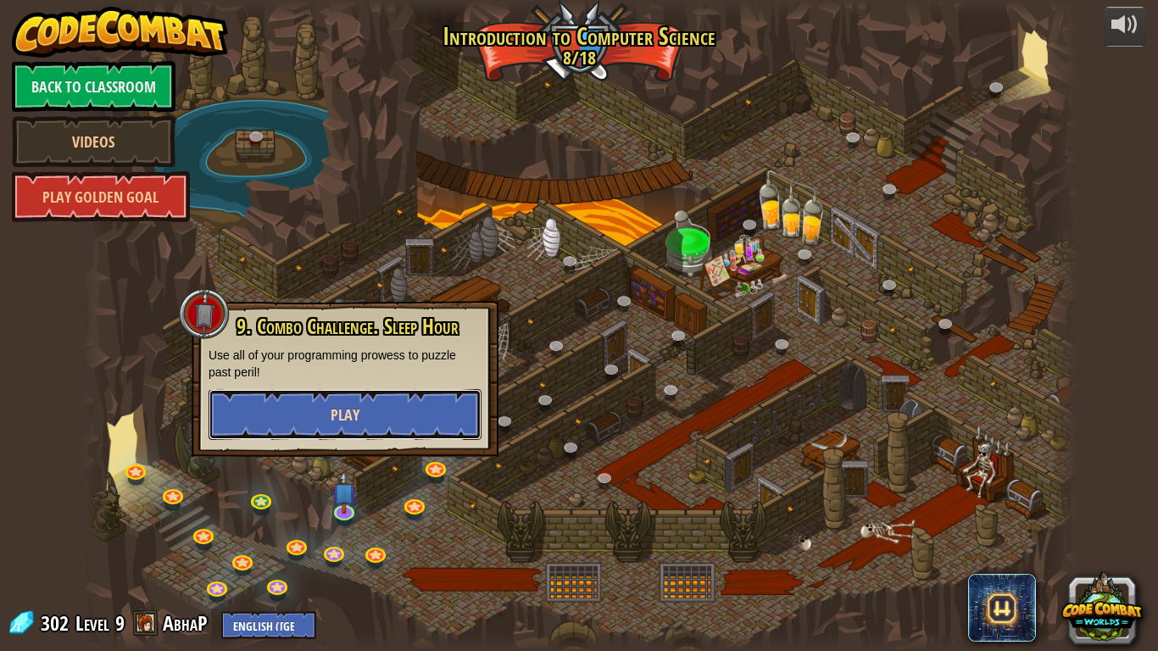
click at [365, 433] on button "Play" at bounding box center [345, 414] width 273 height 51
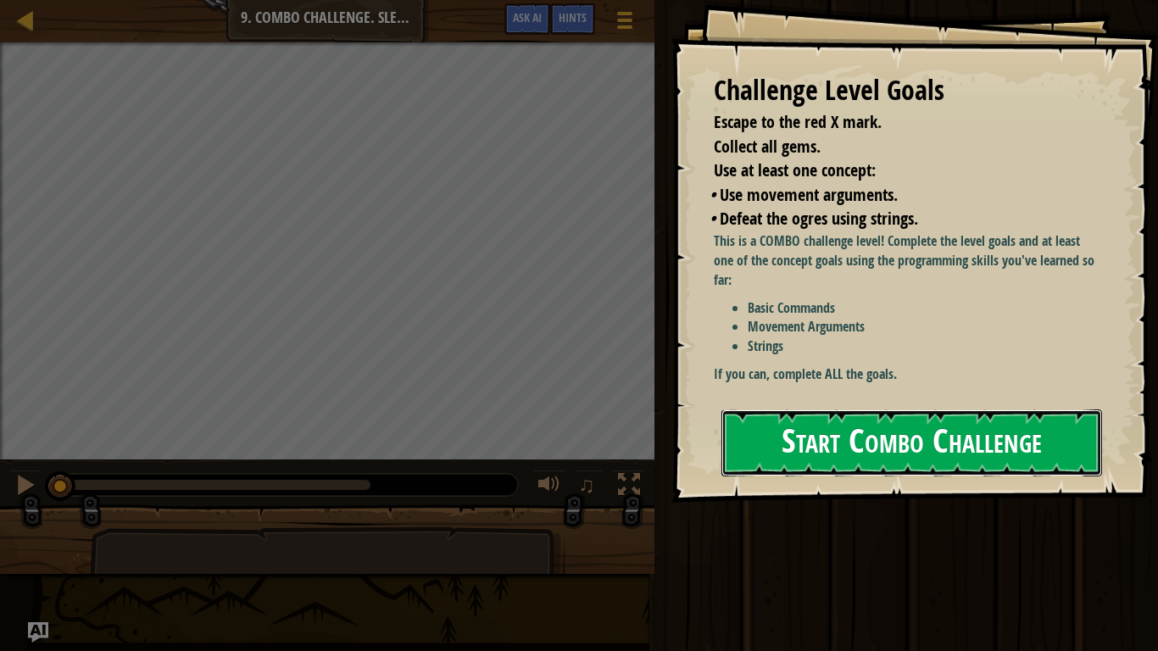
click at [755, 449] on button "Start Combo Challenge" at bounding box center [912, 443] width 381 height 67
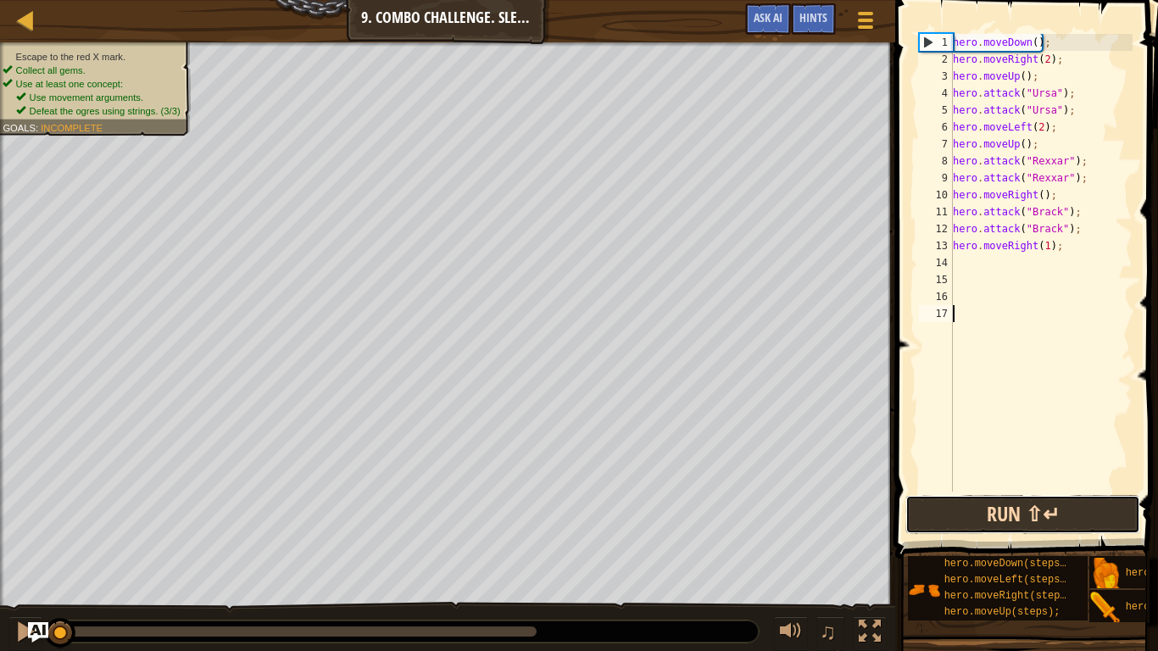
click at [945, 507] on button "Run ⇧↵" at bounding box center [1023, 514] width 235 height 39
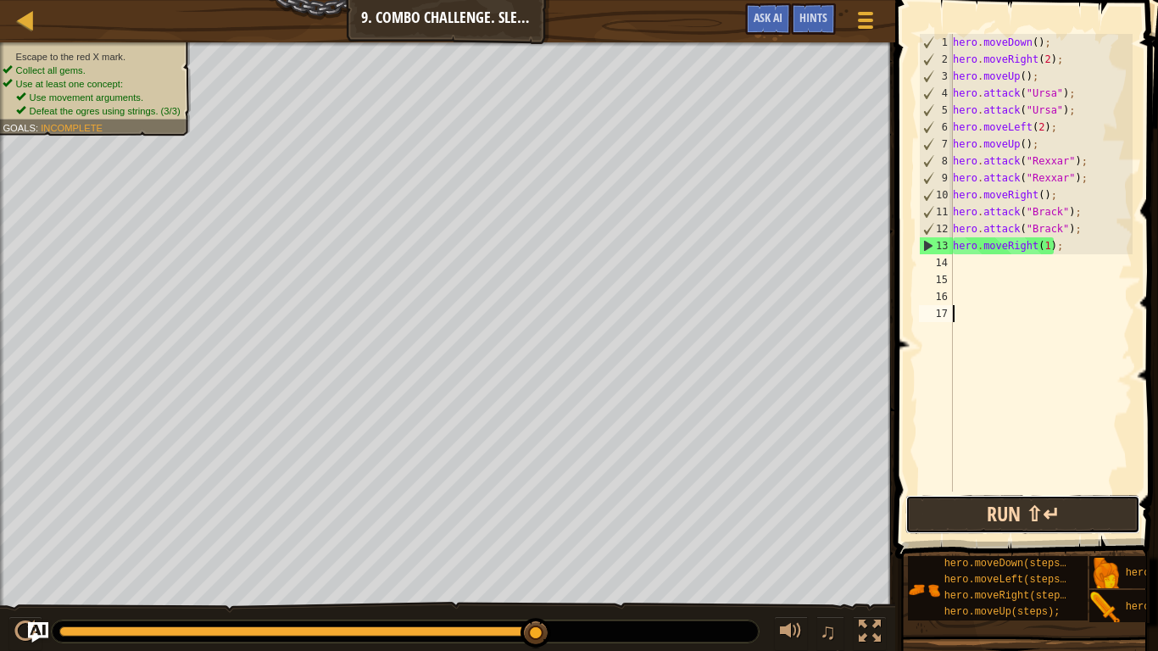
click at [945, 507] on button "Run ⇧↵" at bounding box center [1023, 514] width 235 height 39
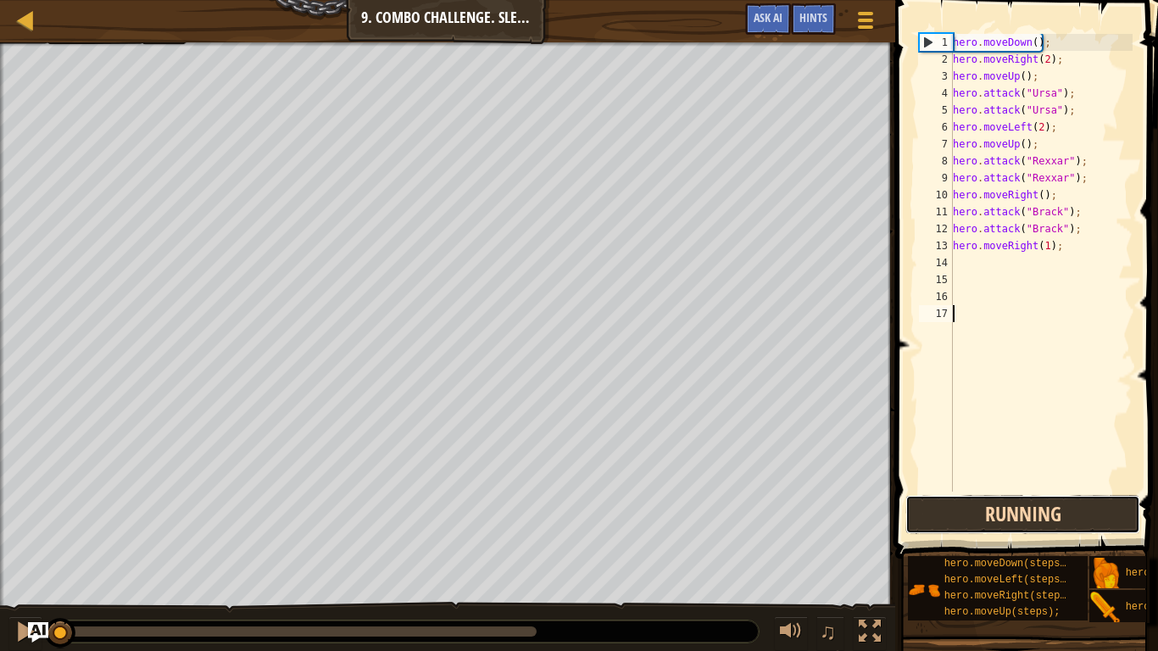
click at [945, 507] on button "Running" at bounding box center [1023, 514] width 235 height 39
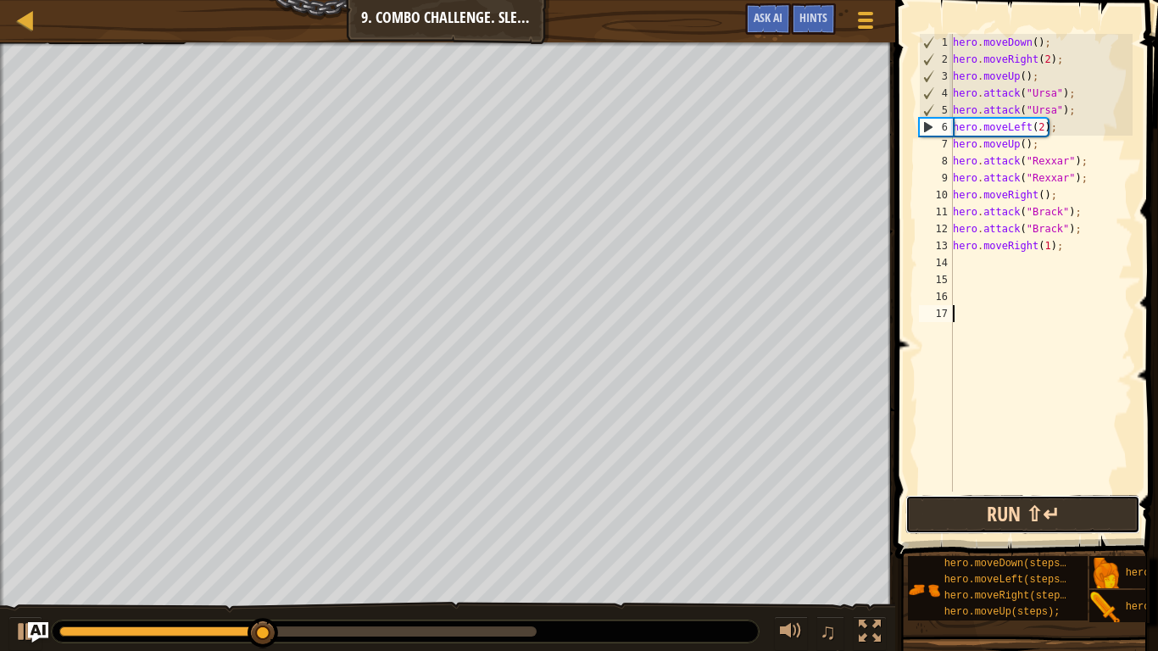
click at [945, 507] on button "Run ⇧↵" at bounding box center [1023, 514] width 235 height 39
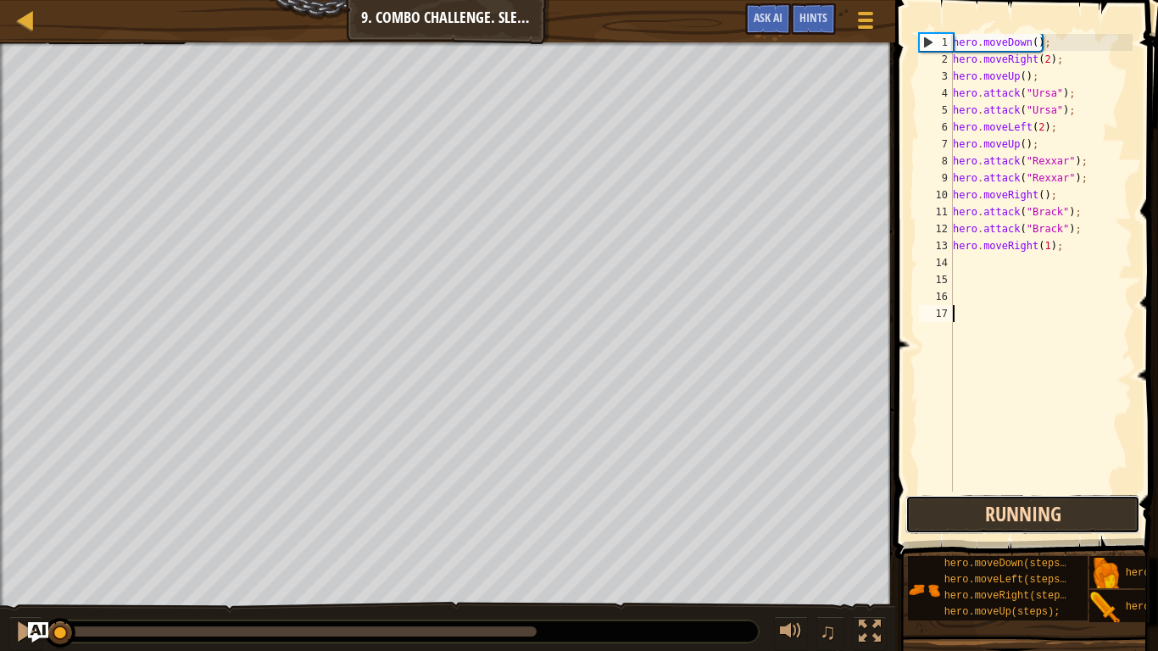
click at [945, 507] on button "Running" at bounding box center [1023, 514] width 235 height 39
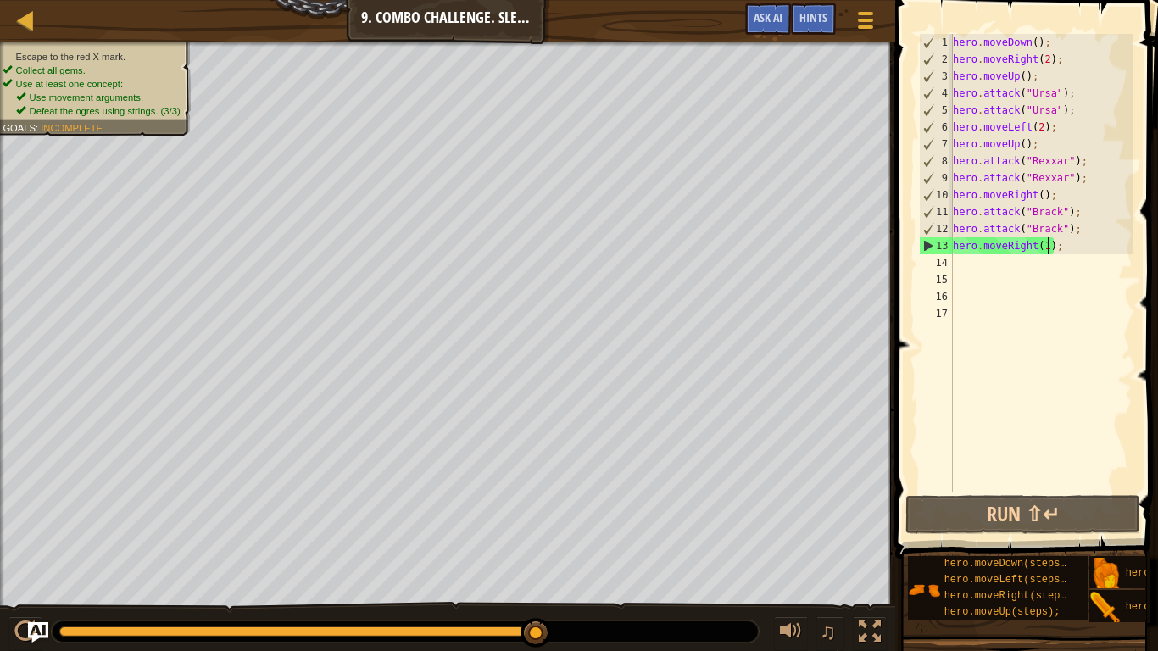
click at [1048, 249] on div "hero . moveDown ( ) ; hero . moveRight ( 2 ) ; hero . moveUp ( ) ; hero . attac…" at bounding box center [1041, 280] width 183 height 492
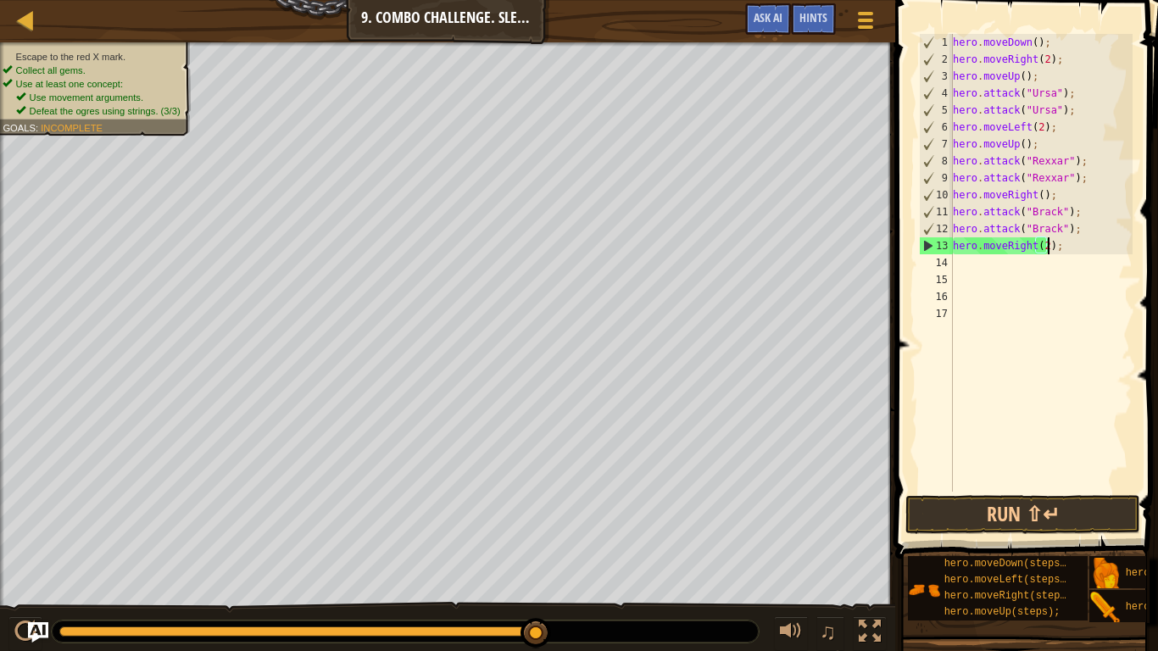
scroll to position [8, 14]
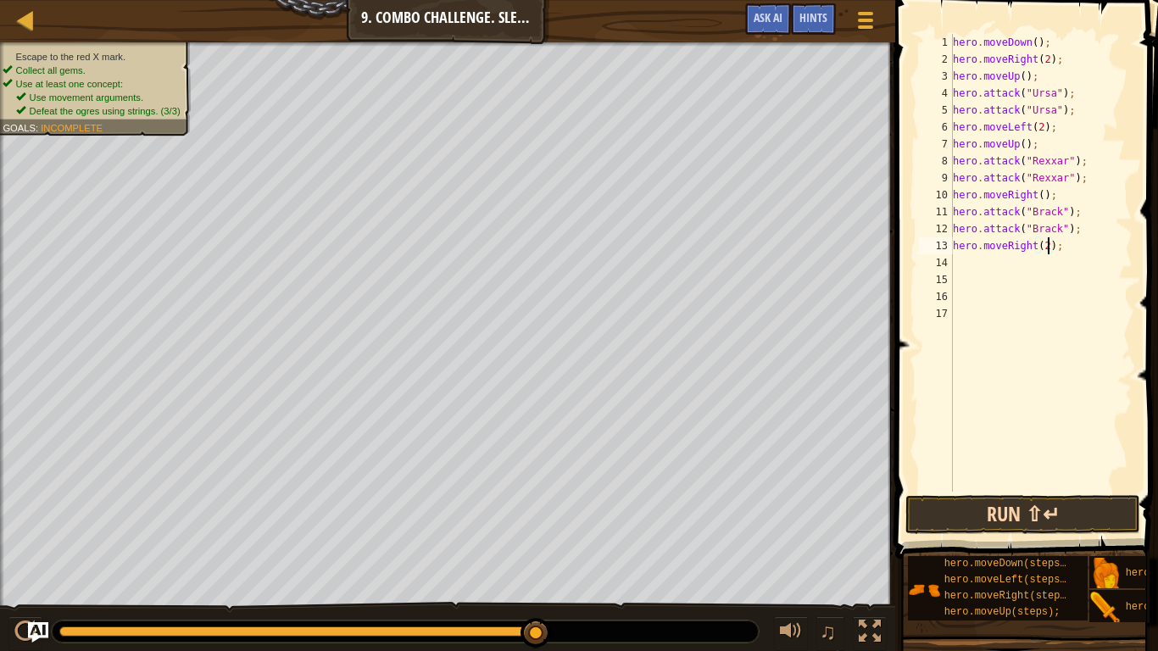
type textarea "hero.moveRight(2);"
click at [1017, 501] on button "Run ⇧↵" at bounding box center [1023, 514] width 235 height 39
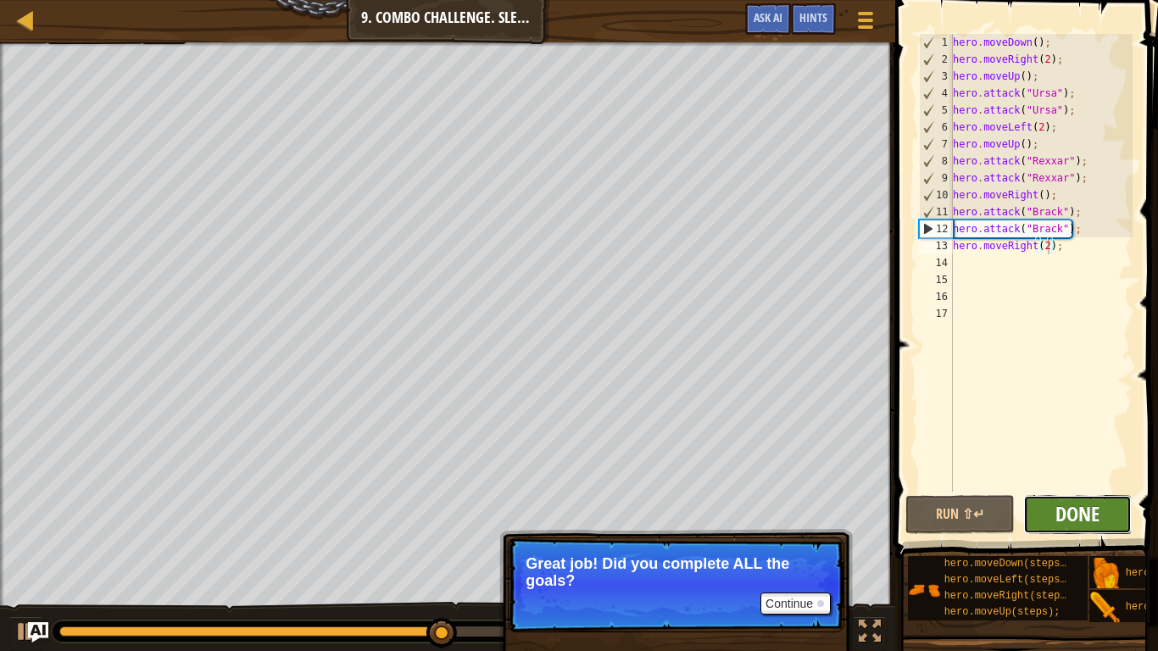
click at [1063, 504] on span "Done" at bounding box center [1078, 513] width 44 height 27
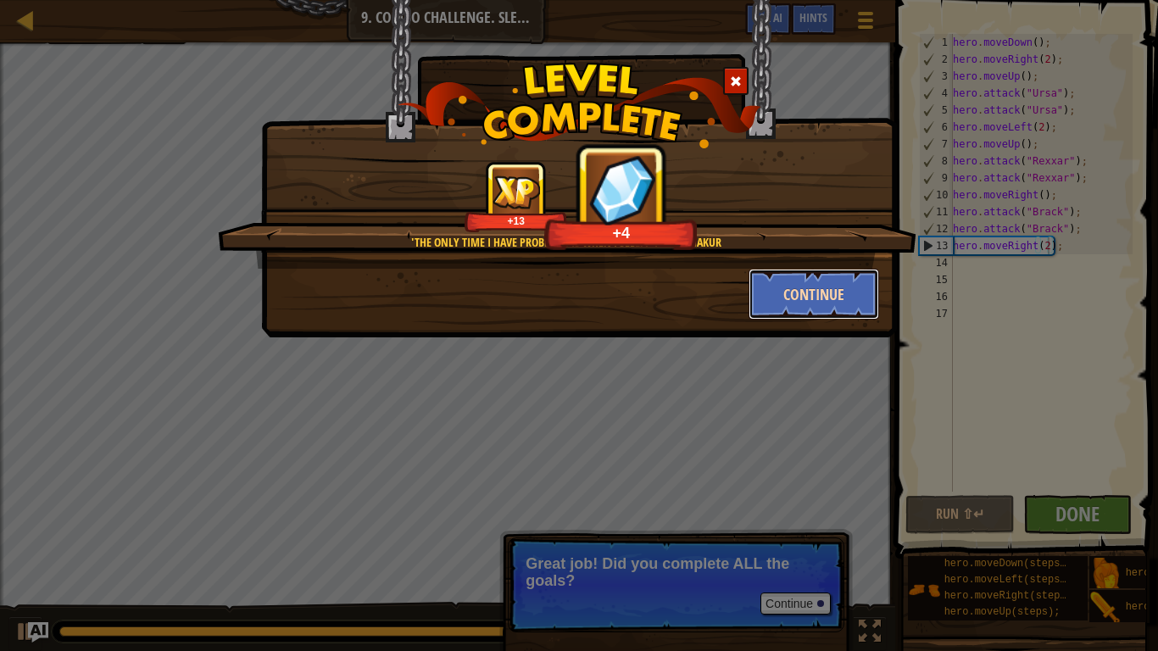
click at [795, 281] on button "Continue" at bounding box center [814, 294] width 131 height 51
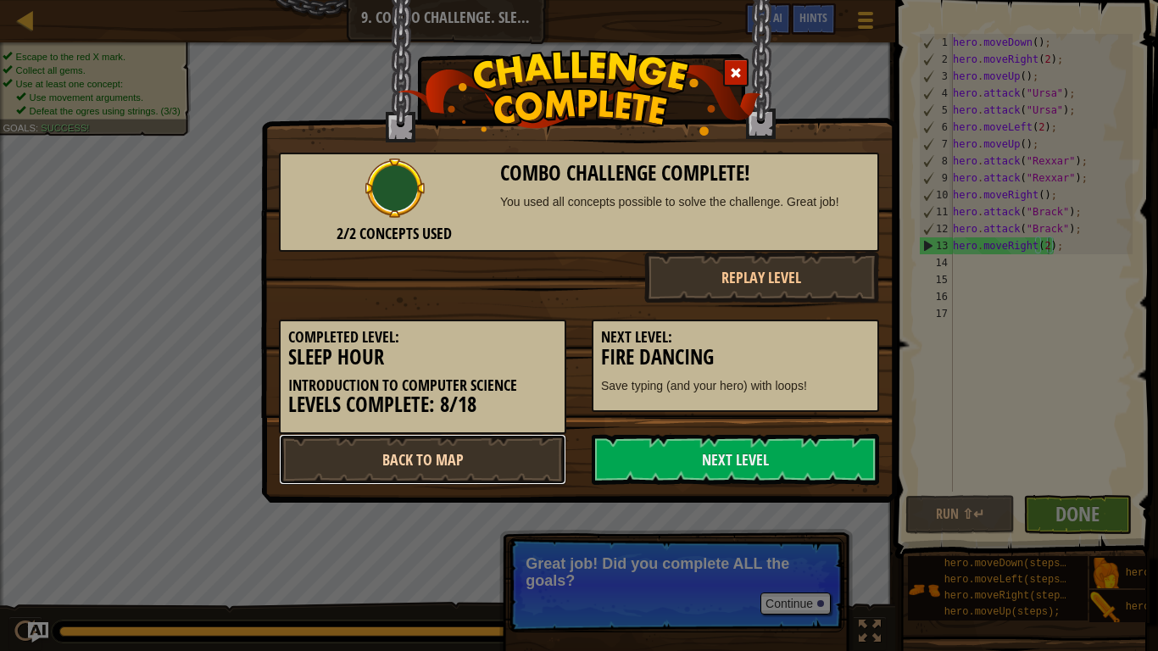
click at [522, 466] on link "Back to Map" at bounding box center [422, 459] width 287 height 51
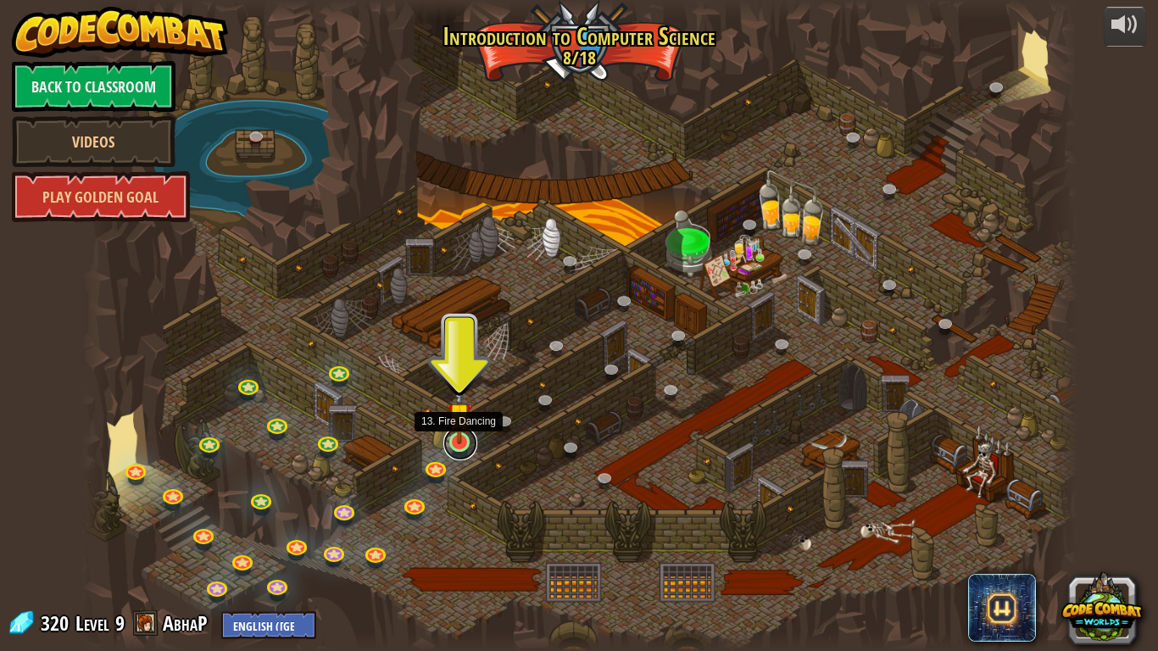
click at [463, 455] on link at bounding box center [461, 444] width 34 height 34
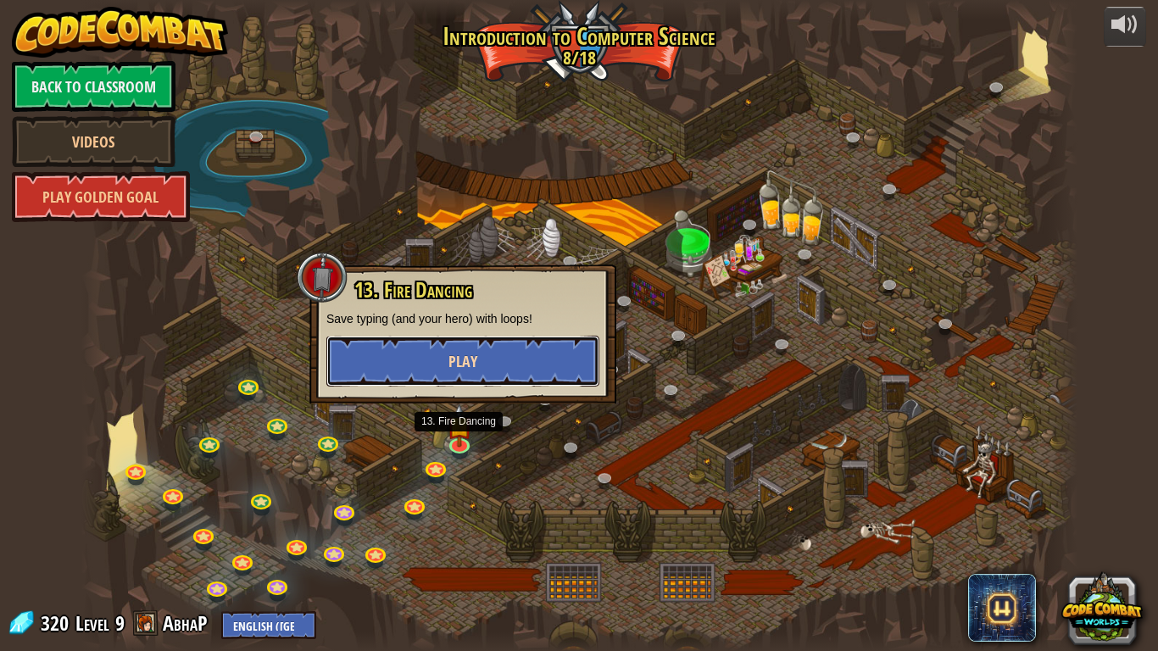
click at [452, 371] on span "Play" at bounding box center [463, 361] width 29 height 21
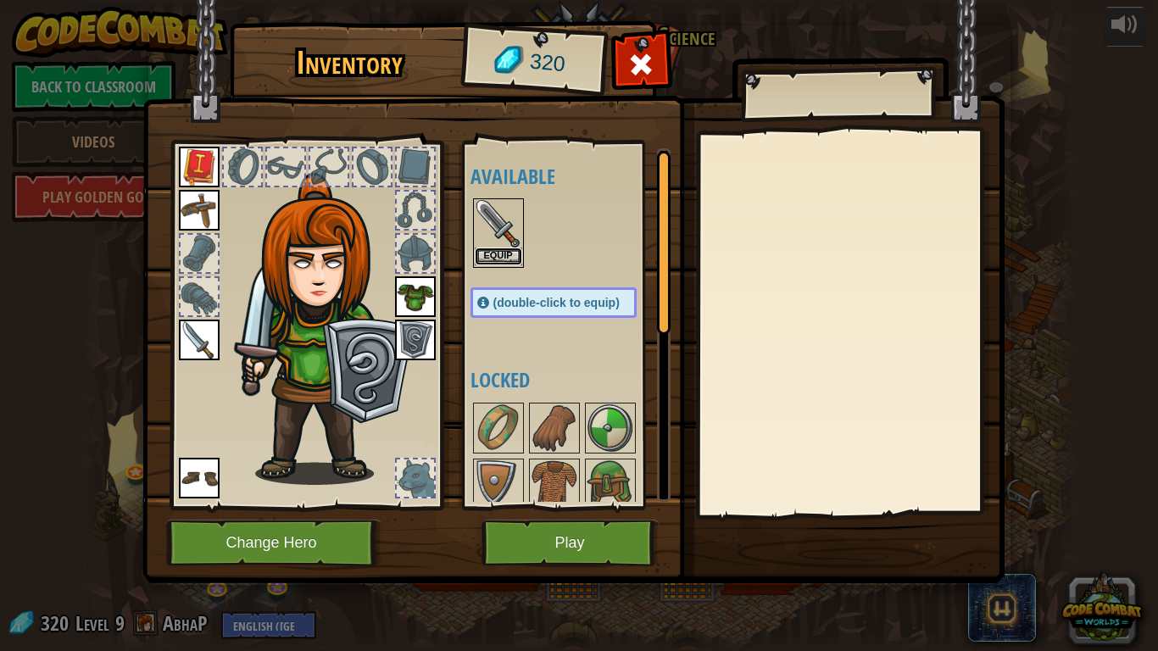
click at [507, 262] on button "Equip" at bounding box center [498, 257] width 47 height 18
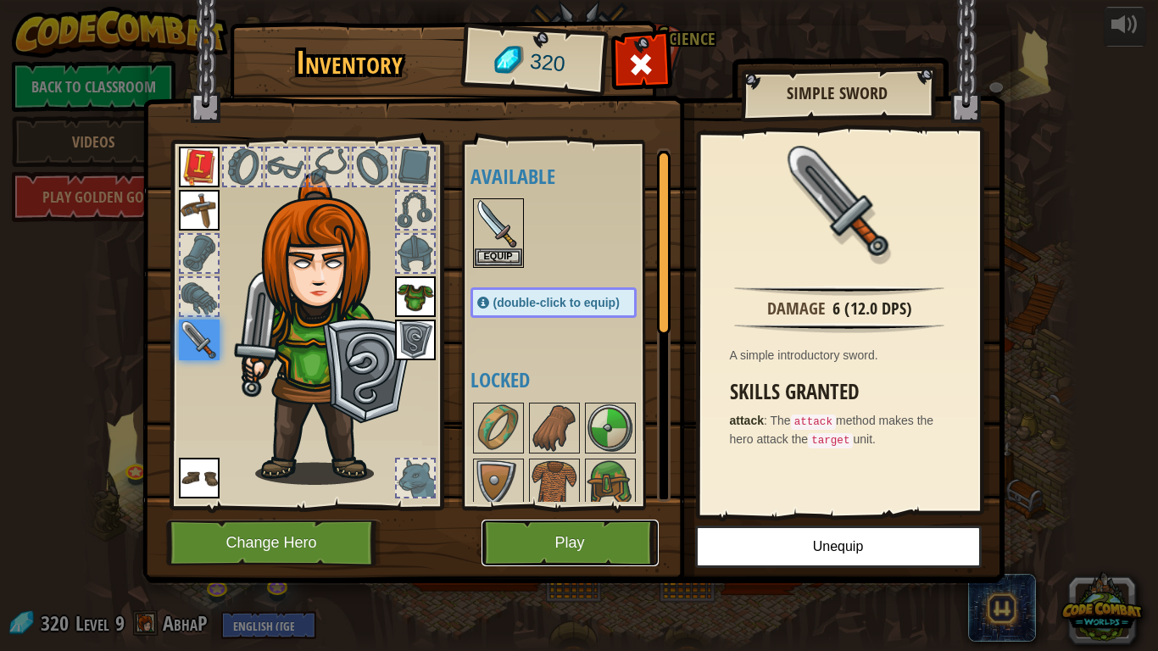
click at [528, 507] on button "Play" at bounding box center [570, 543] width 177 height 47
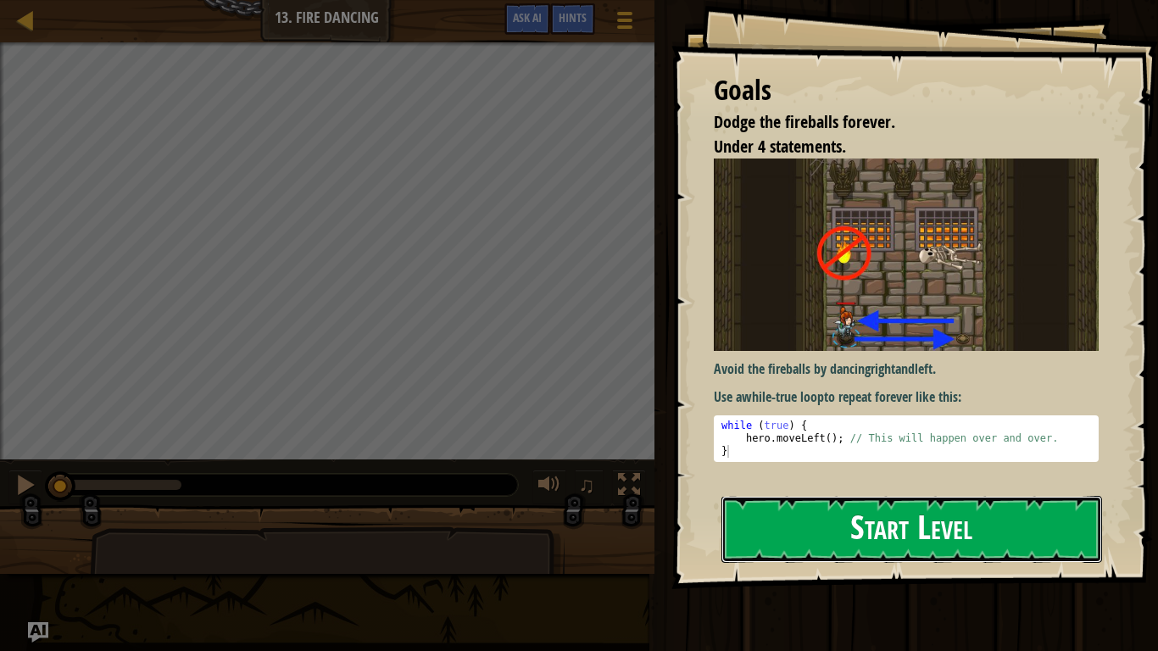
click at [790, 507] on button "Start Level" at bounding box center [912, 529] width 381 height 67
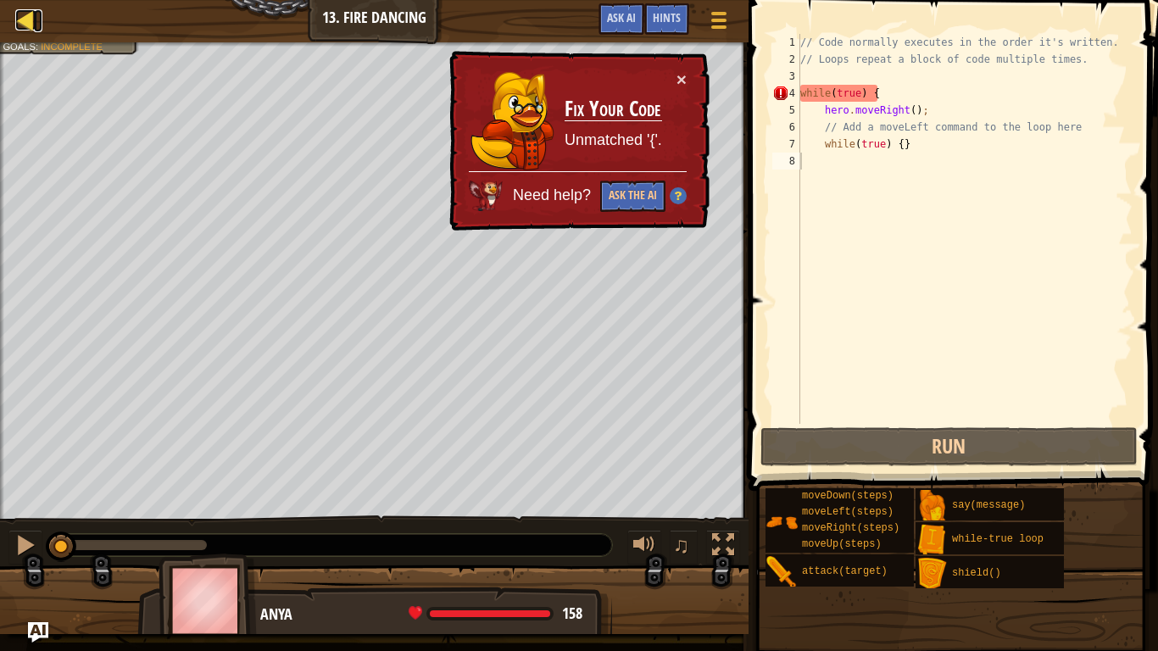
click at [38, 31] on link "Map" at bounding box center [38, 20] width 8 height 23
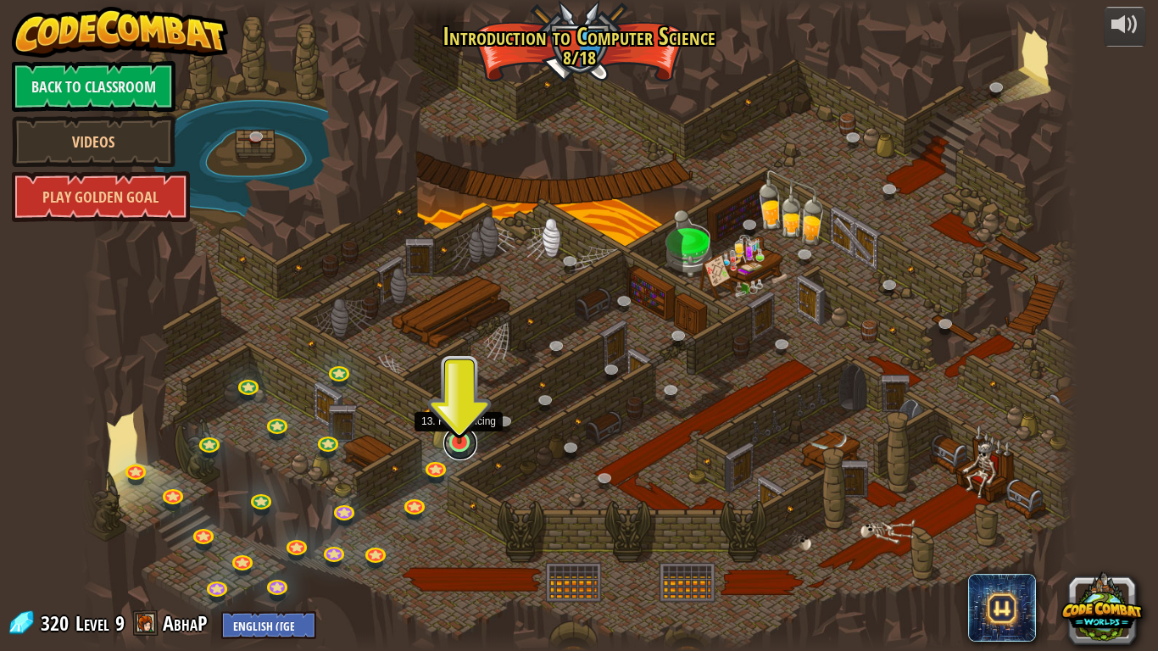
click at [463, 444] on link at bounding box center [461, 444] width 34 height 34
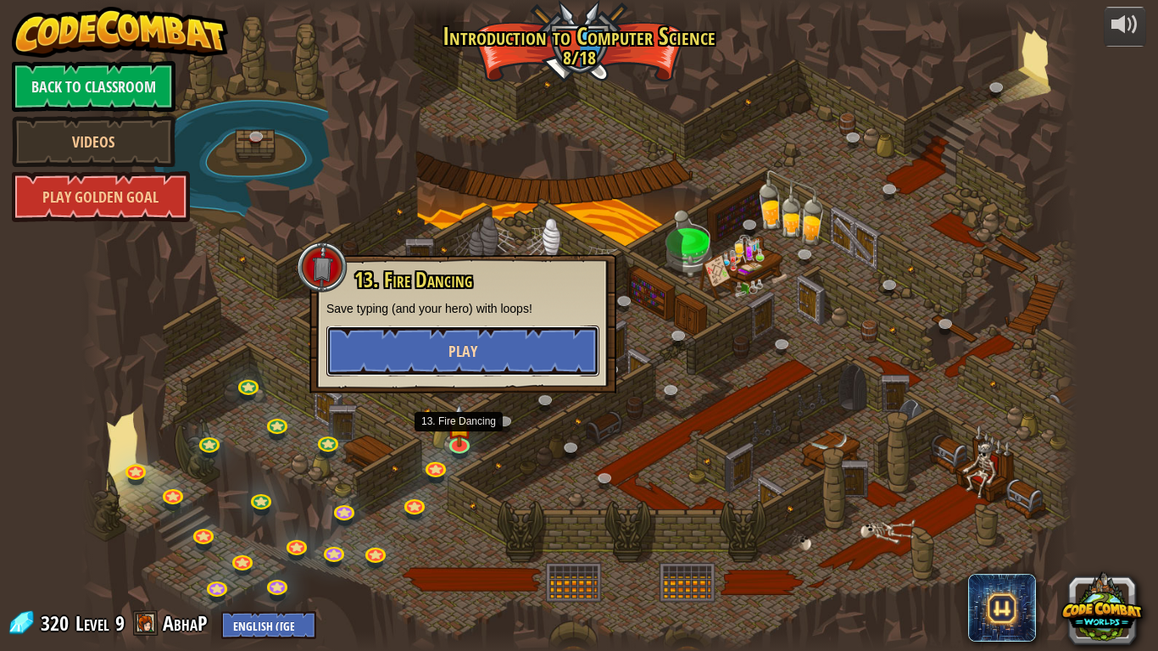
click at [438, 351] on button "Play" at bounding box center [463, 351] width 273 height 51
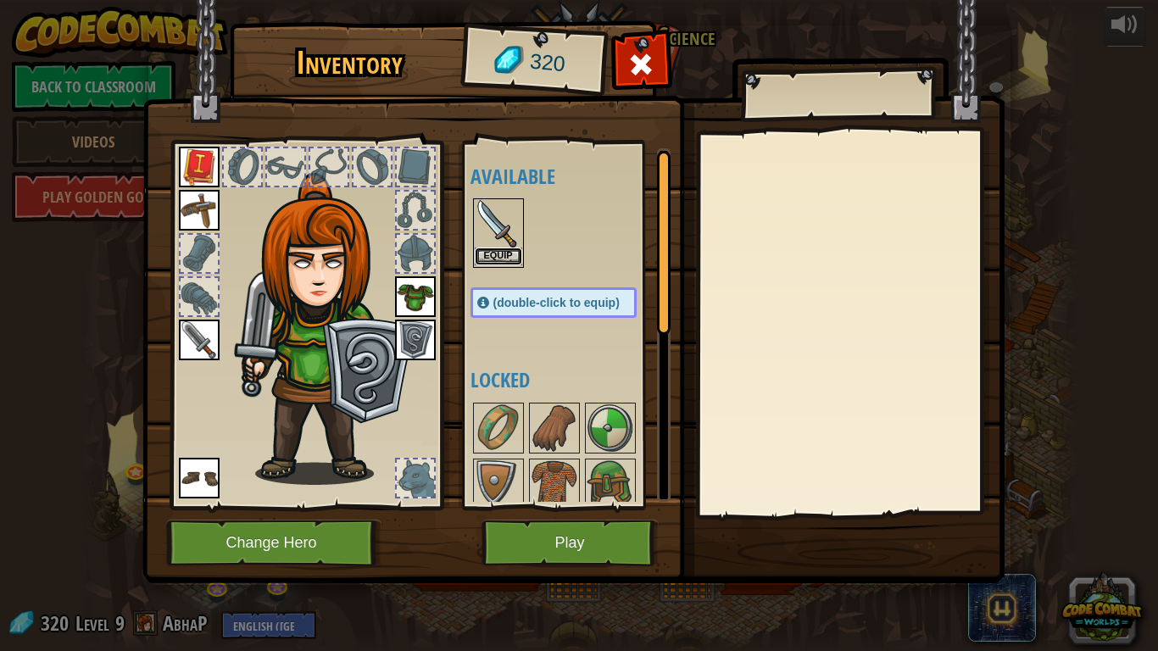
click at [495, 258] on button "Equip" at bounding box center [498, 257] width 47 height 18
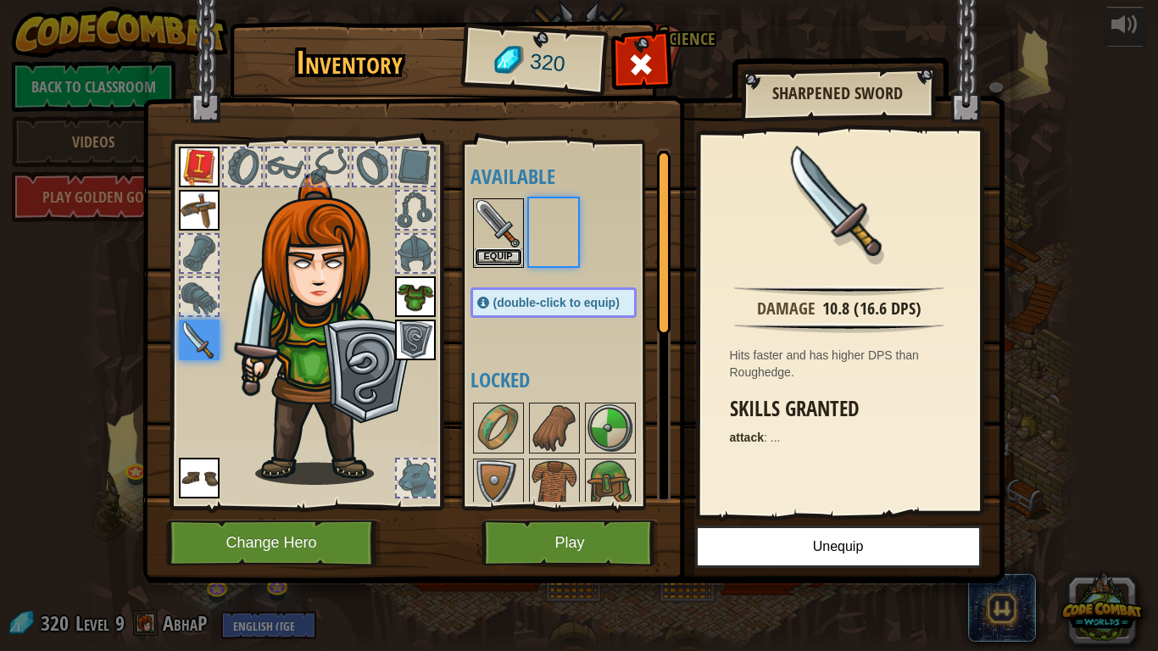
click at [495, 258] on button "Equip" at bounding box center [498, 257] width 47 height 18
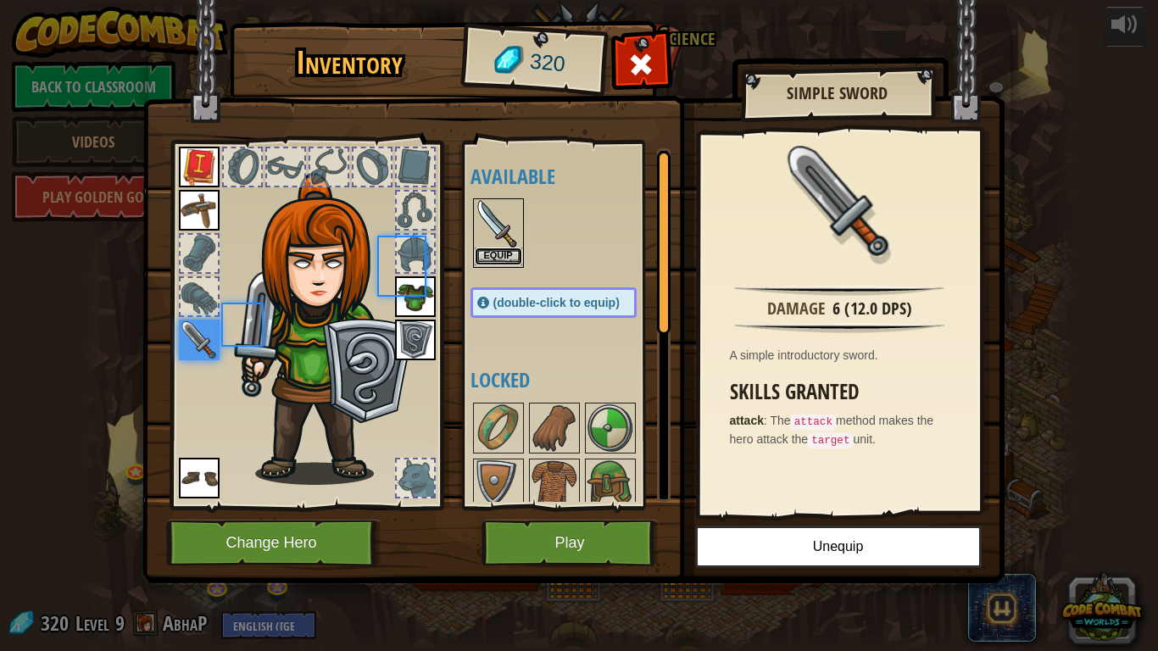
click at [495, 258] on button "Equip" at bounding box center [498, 257] width 47 height 18
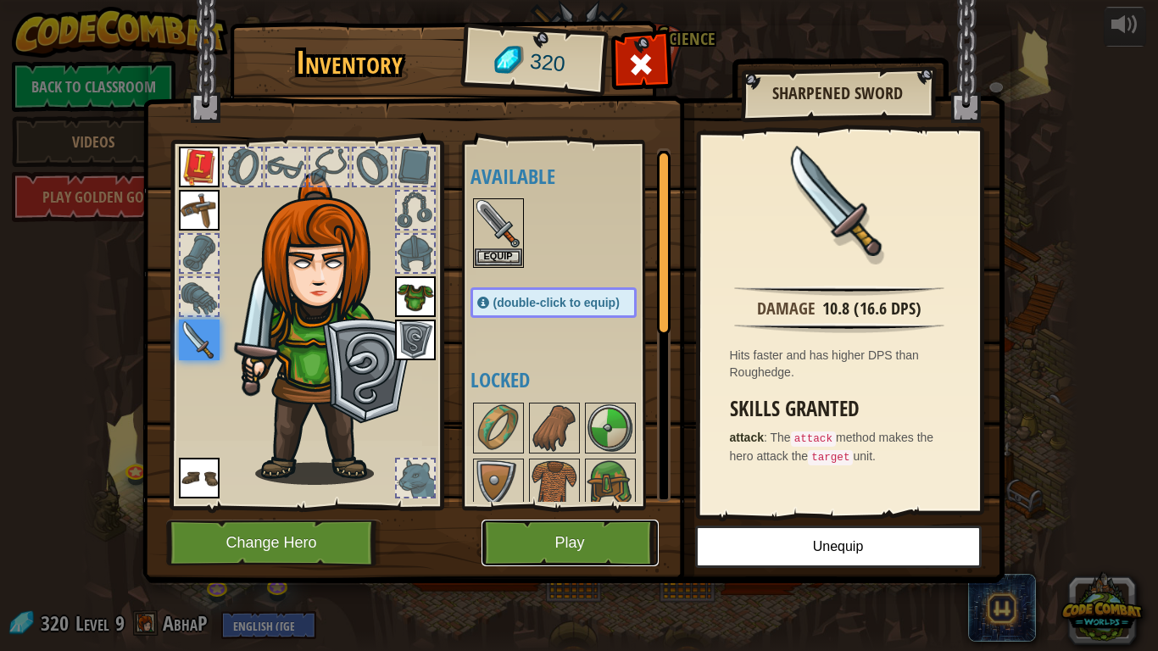
click at [615, 507] on button "Play" at bounding box center [570, 543] width 177 height 47
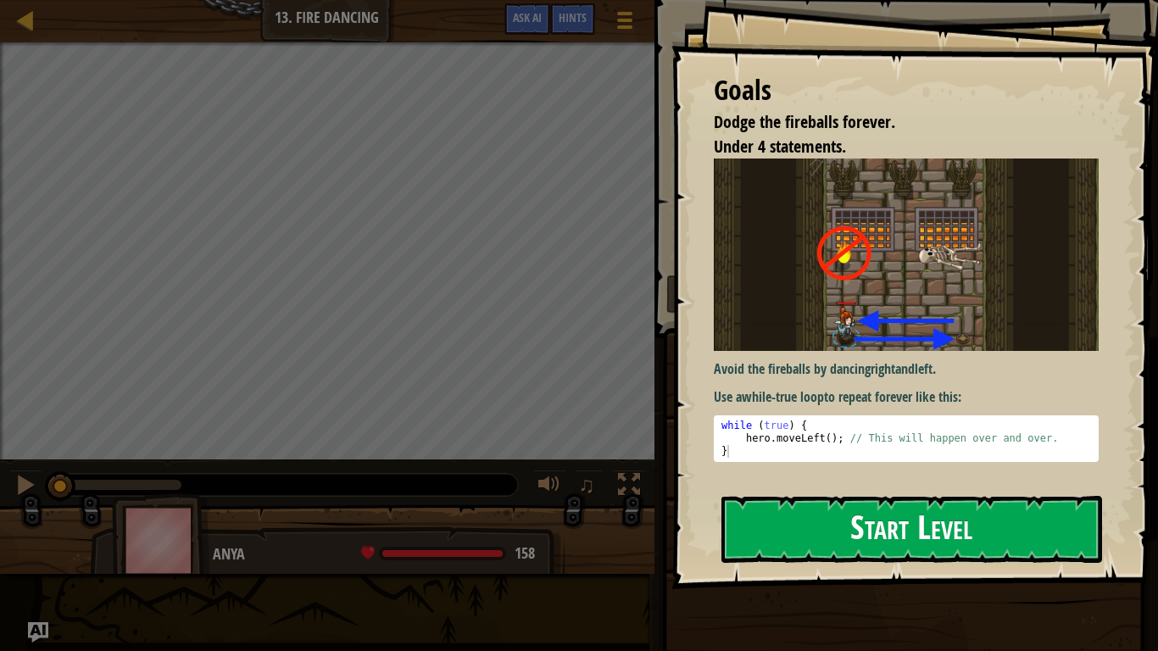
click at [818, 507] on button "Start Level" at bounding box center [912, 529] width 381 height 67
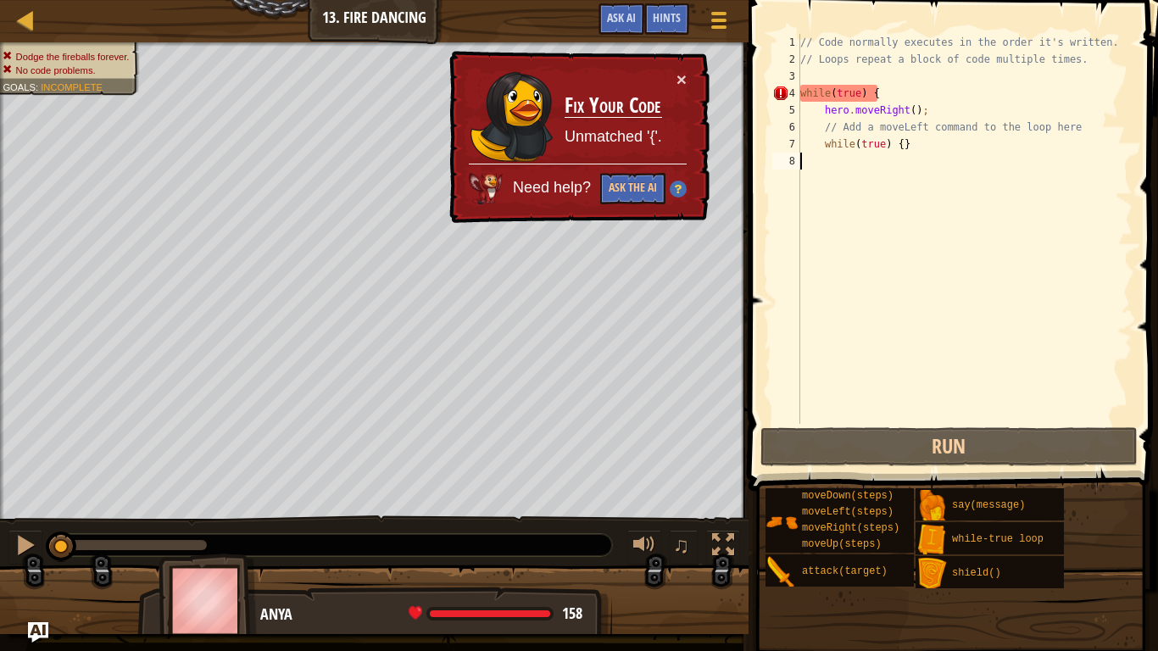
click at [969, 25] on span at bounding box center [955, 221] width 423 height 541
click at [918, 95] on div "// Code normally executes in the order it's written. // Loops repeat a block of…" at bounding box center [965, 246] width 336 height 424
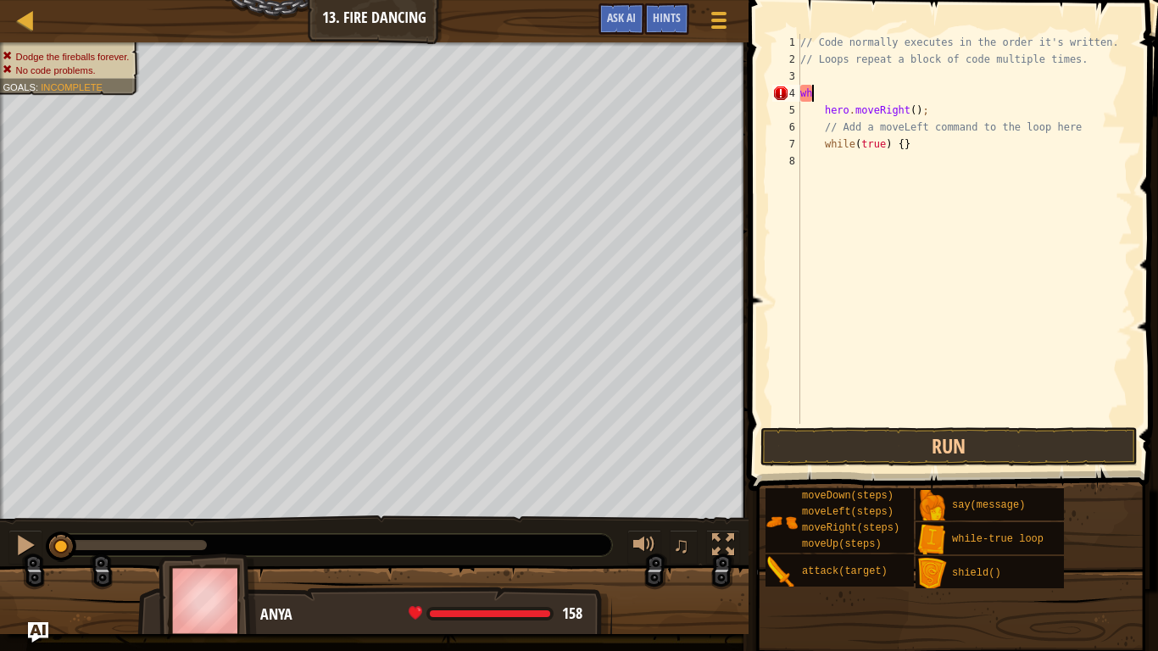
type textarea "w"
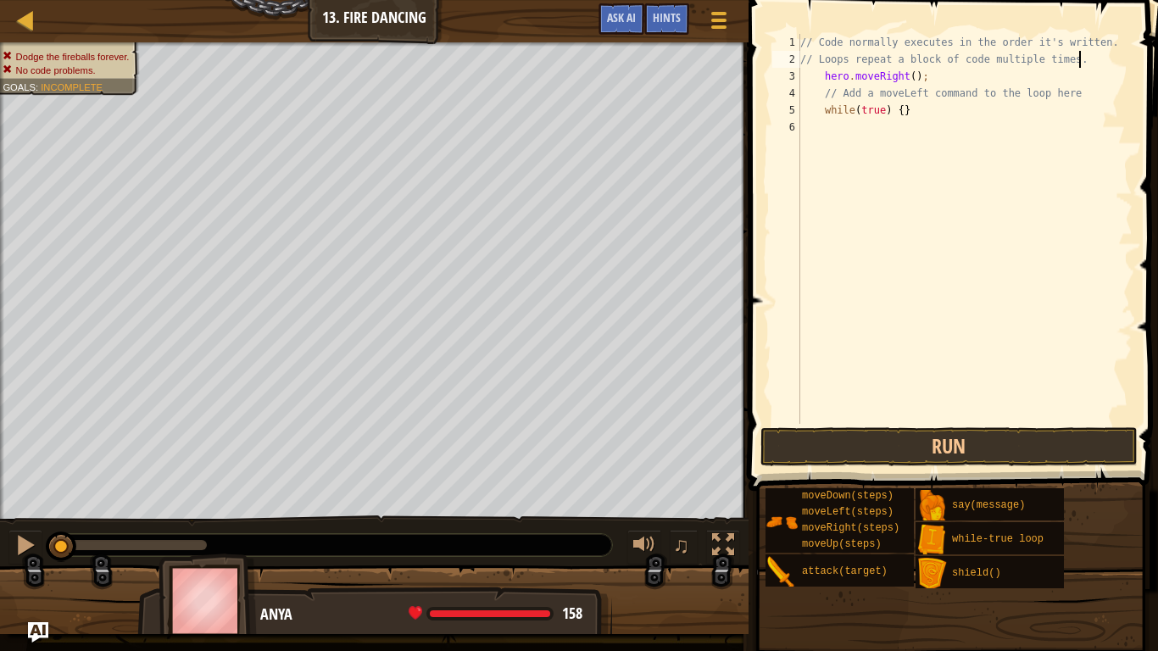
click at [927, 103] on div "// Code normally executes in the order it's written. // Loops repeat a block of…" at bounding box center [965, 246] width 336 height 424
type textarea "w"
type textarea "// Add a moveLeft command to"
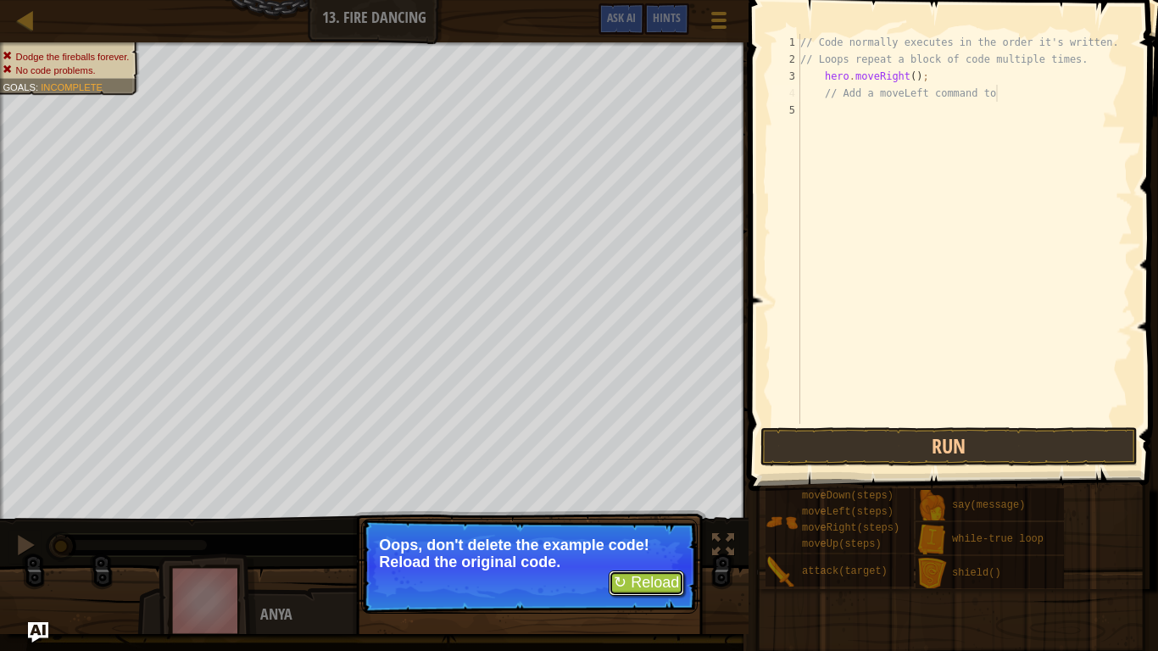
click at [671, 507] on button "↻ Reload" at bounding box center [646, 583] width 75 height 25
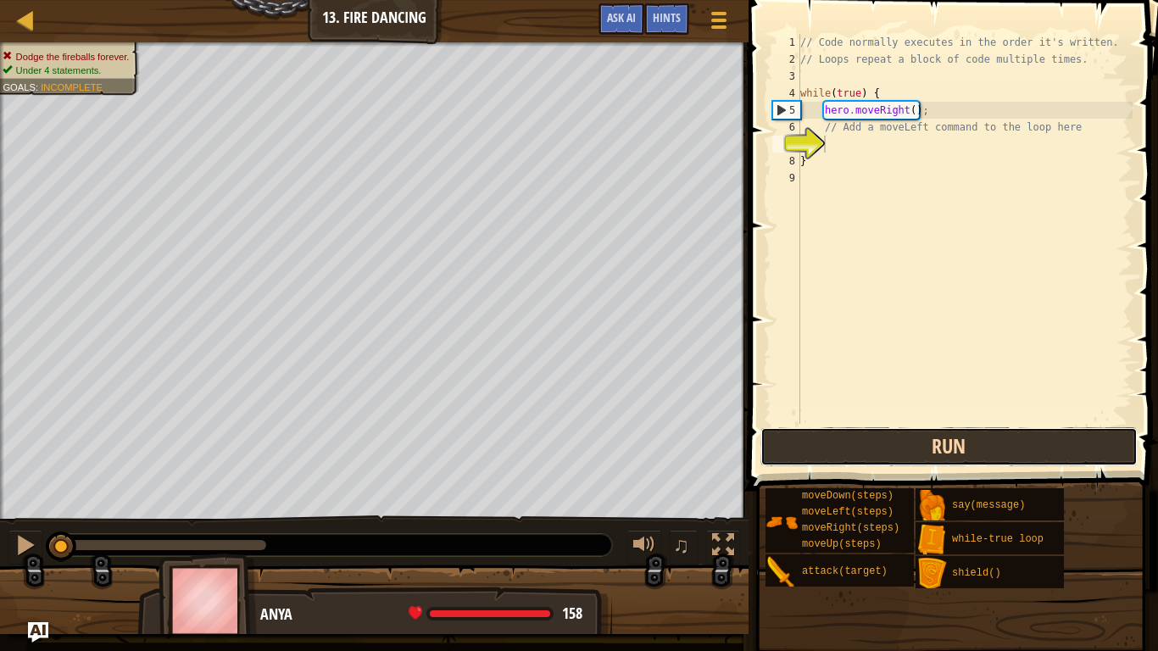
click at [861, 443] on button "Run" at bounding box center [949, 446] width 377 height 39
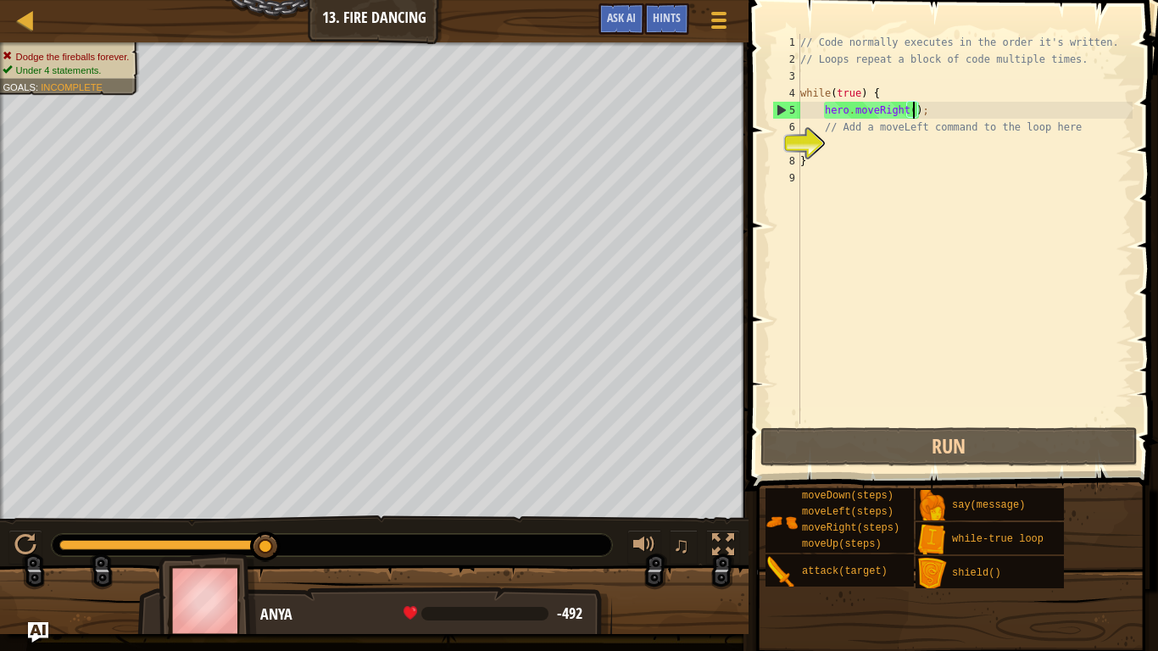
click at [915, 109] on div "// Code normally executes in the order it's written. // Loops repeat a block of…" at bounding box center [965, 246] width 336 height 424
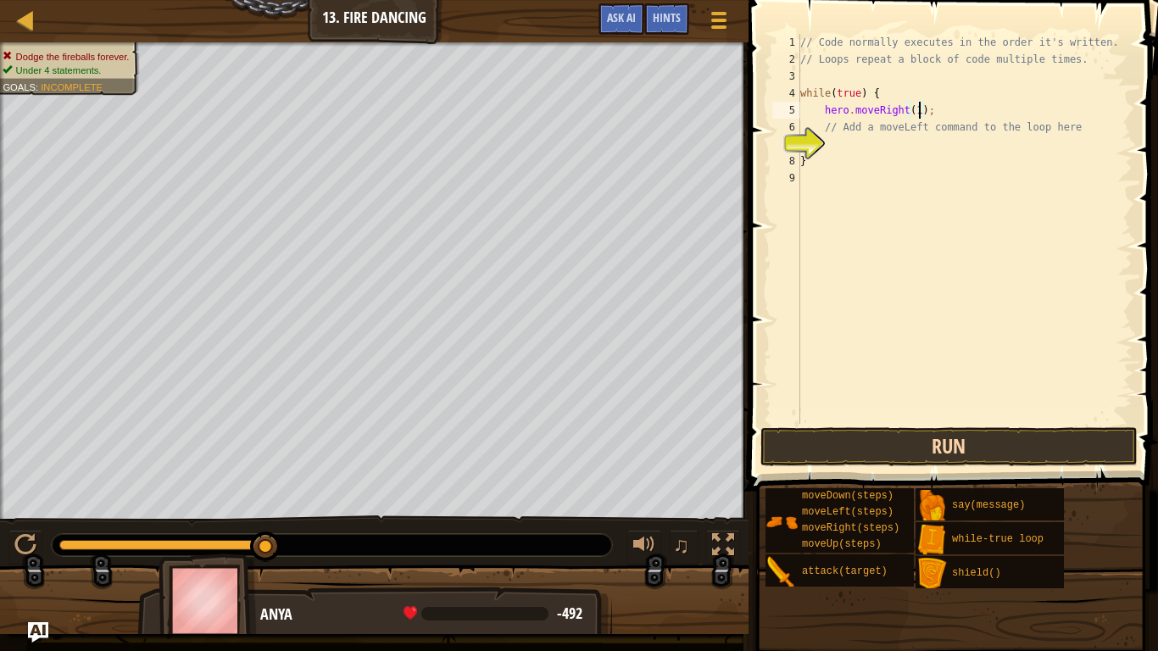
type textarea "hero.moveRight(1);"
click at [885, 454] on button "Run" at bounding box center [949, 446] width 377 height 39
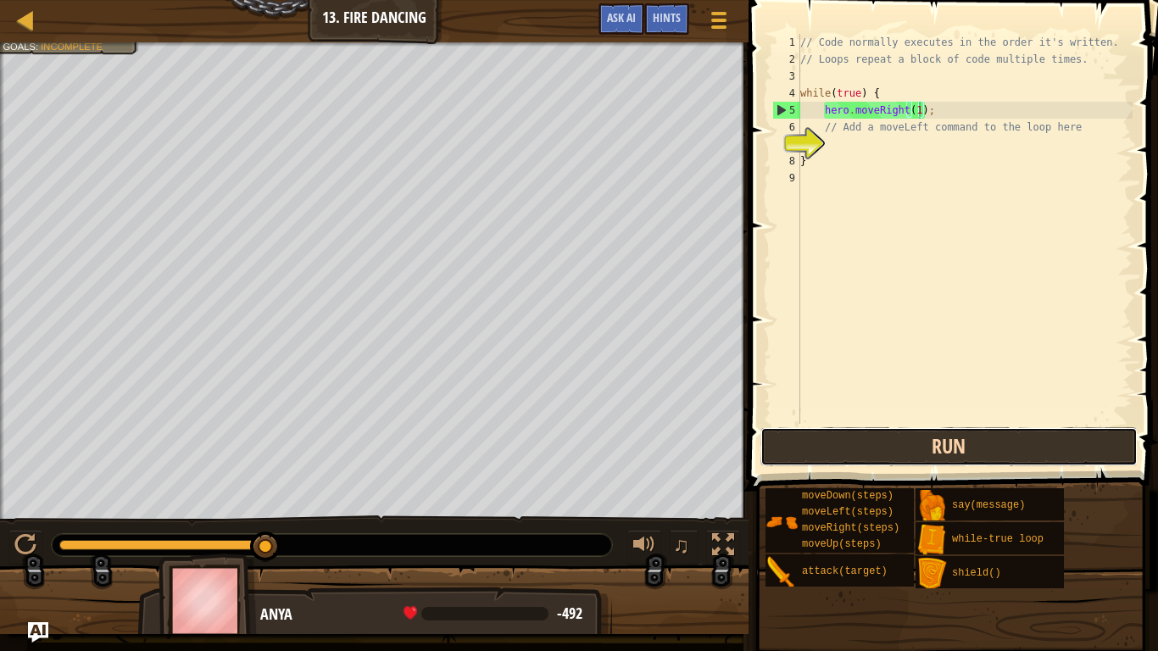
click at [853, 461] on button "Run" at bounding box center [949, 446] width 377 height 39
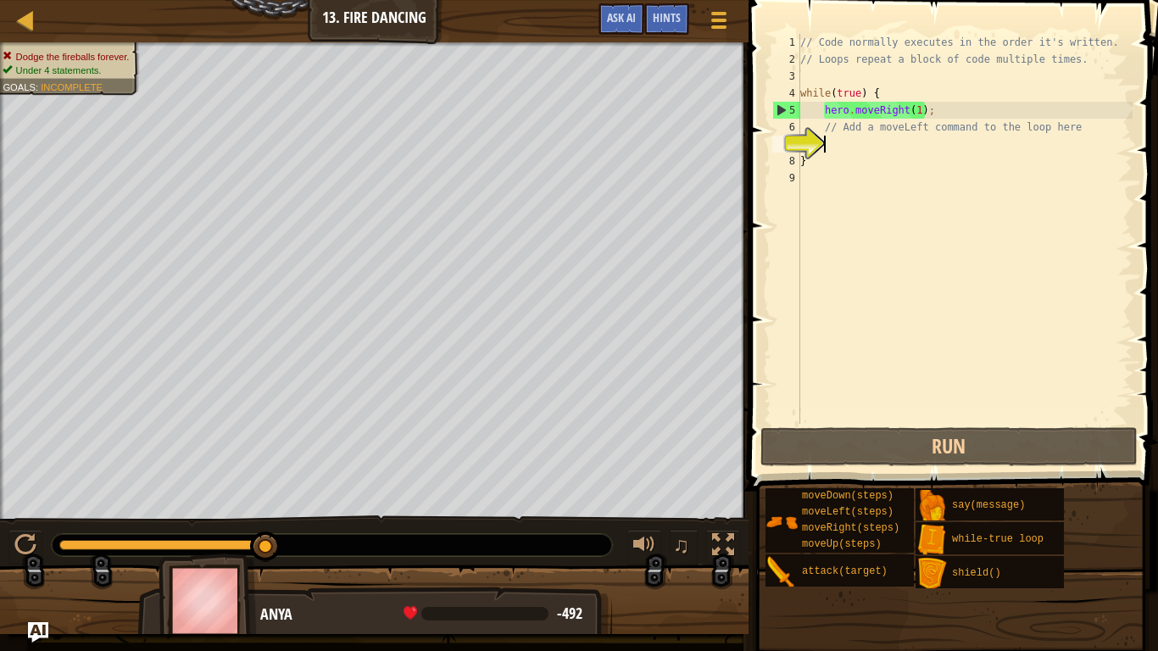
click at [942, 136] on div "// Code normally executes in the order it's written. // Loops repeat a block of…" at bounding box center [965, 246] width 336 height 424
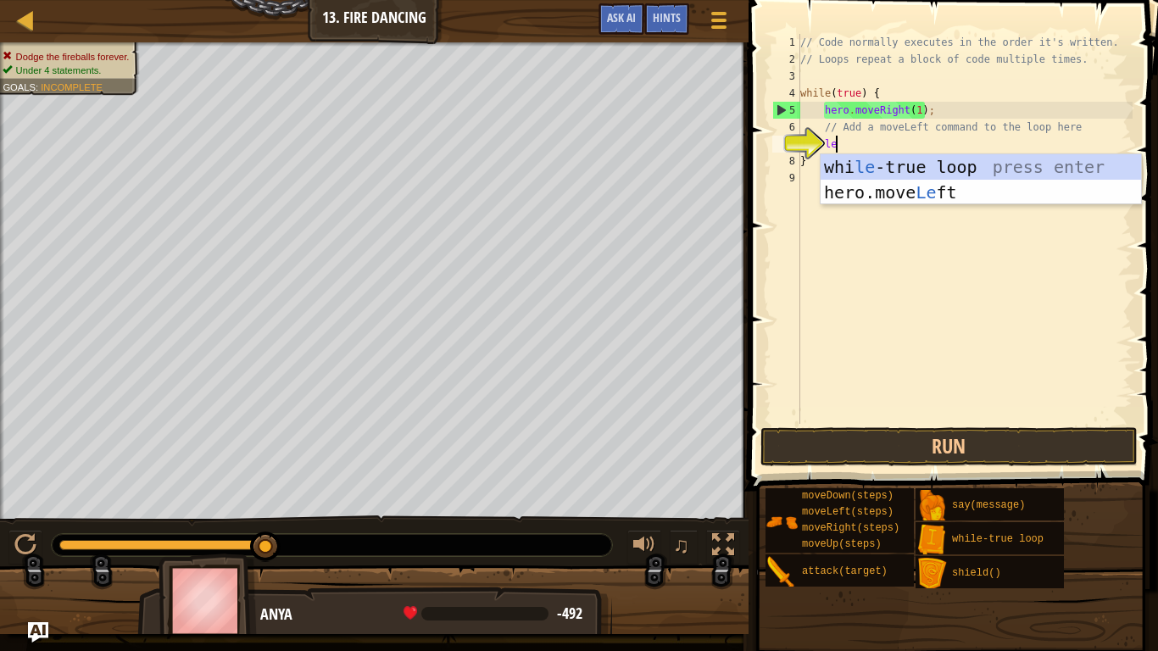
type textarea "lef"
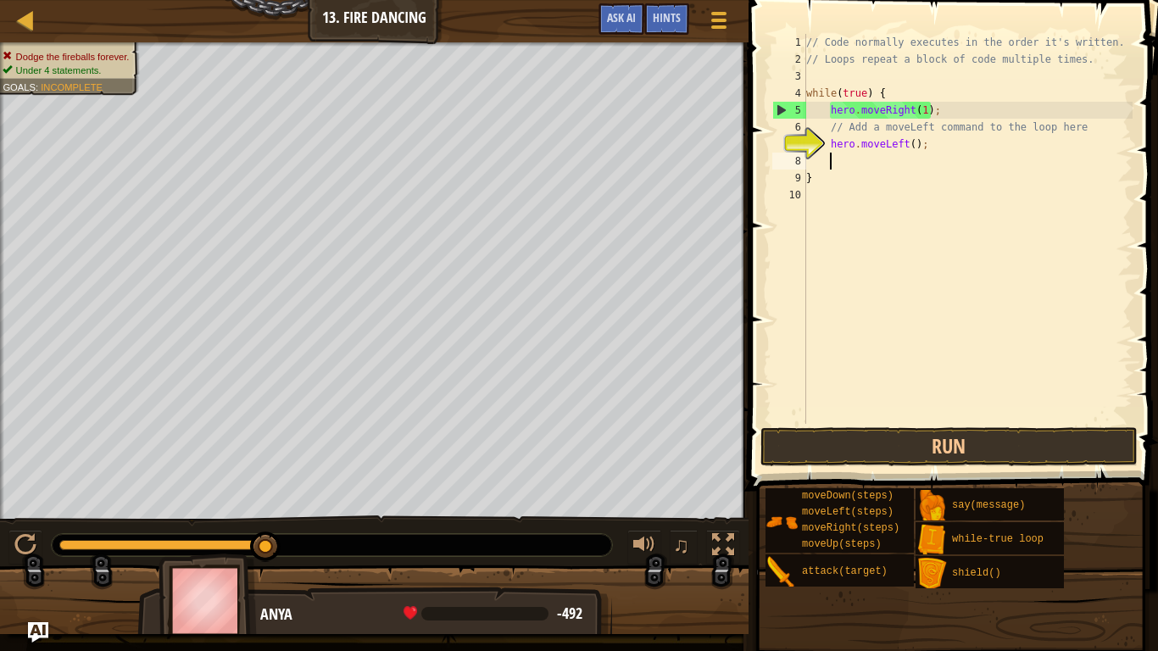
scroll to position [8, 3]
click at [913, 140] on div "// Code normally executes in the order it's written. // Loops repeat a block of…" at bounding box center [968, 246] width 330 height 424
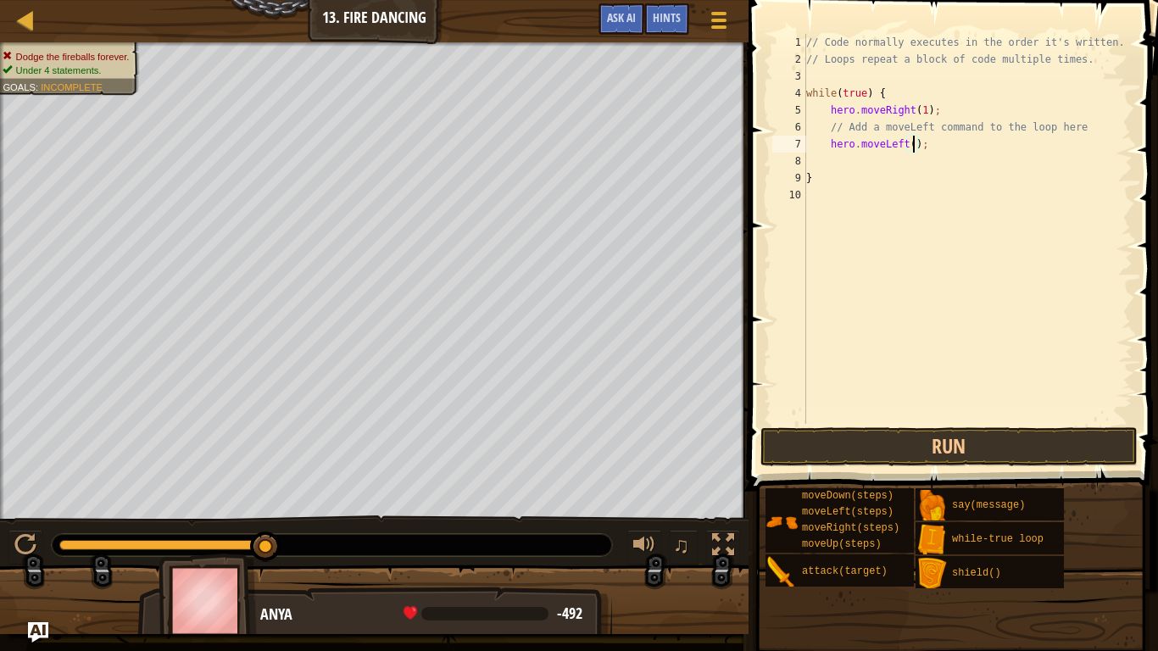
scroll to position [8, 17]
type textarea "hero.moveLeft(1);"
click at [952, 449] on button "Run" at bounding box center [949, 446] width 377 height 39
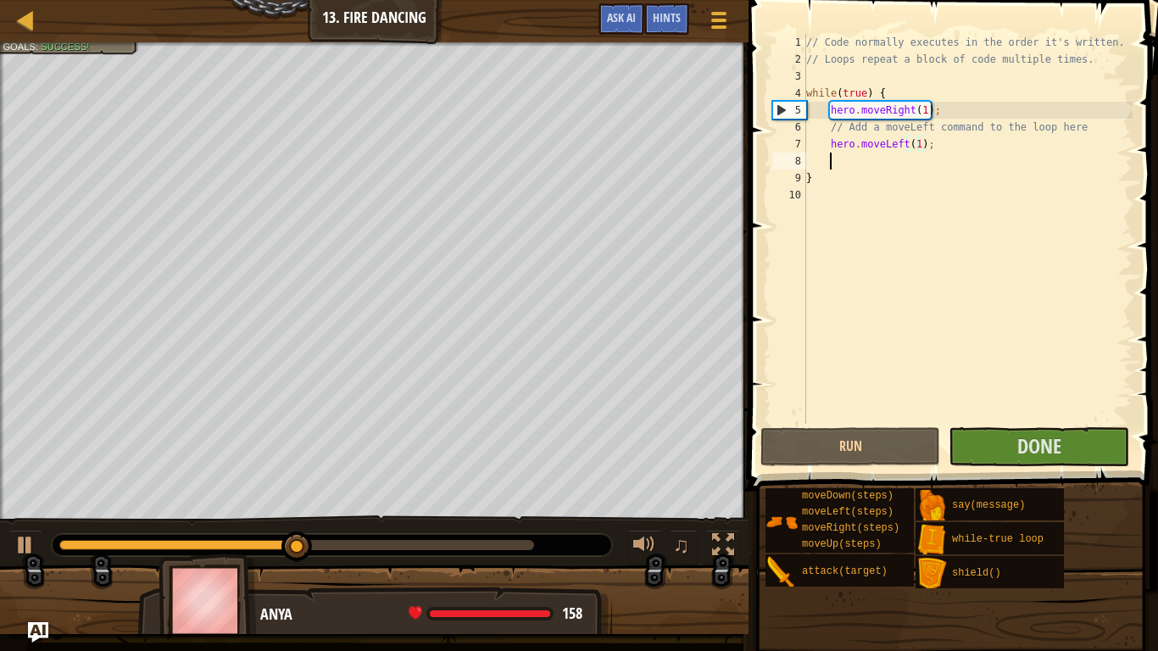
click at [865, 162] on div "// Code normally executes in the order it's written. // Loops repeat a block of…" at bounding box center [968, 246] width 330 height 424
type textarea "up"
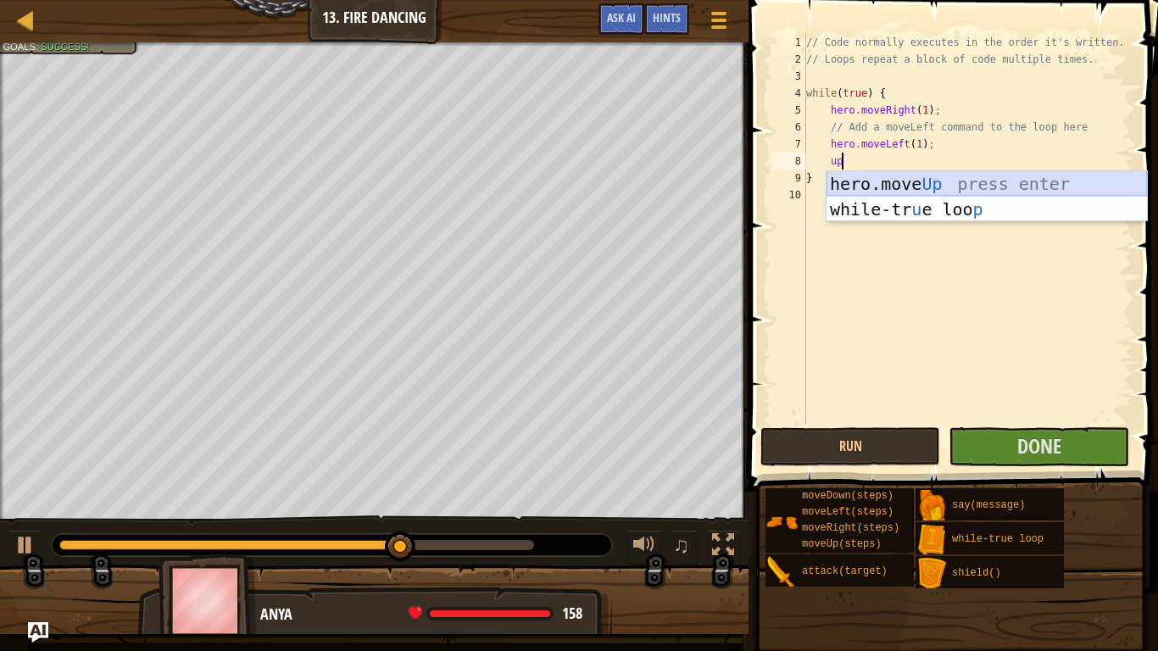
click at [879, 191] on div "hero.move Up press enter while-tr u e loo p press enter" at bounding box center [987, 222] width 321 height 102
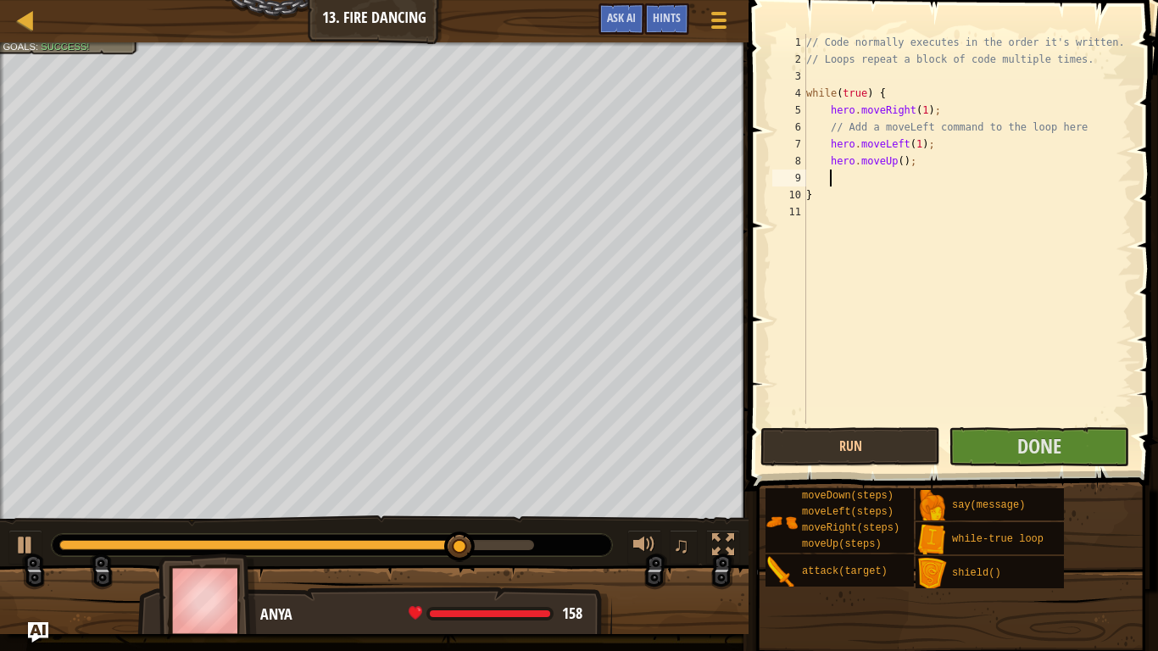
click at [905, 159] on div "// Code normally executes in the order it's written. // Loops repeat a block of…" at bounding box center [968, 246] width 330 height 424
click at [901, 159] on div "// Code normally executes in the order it's written. // Loops repeat a block of…" at bounding box center [968, 246] width 330 height 424
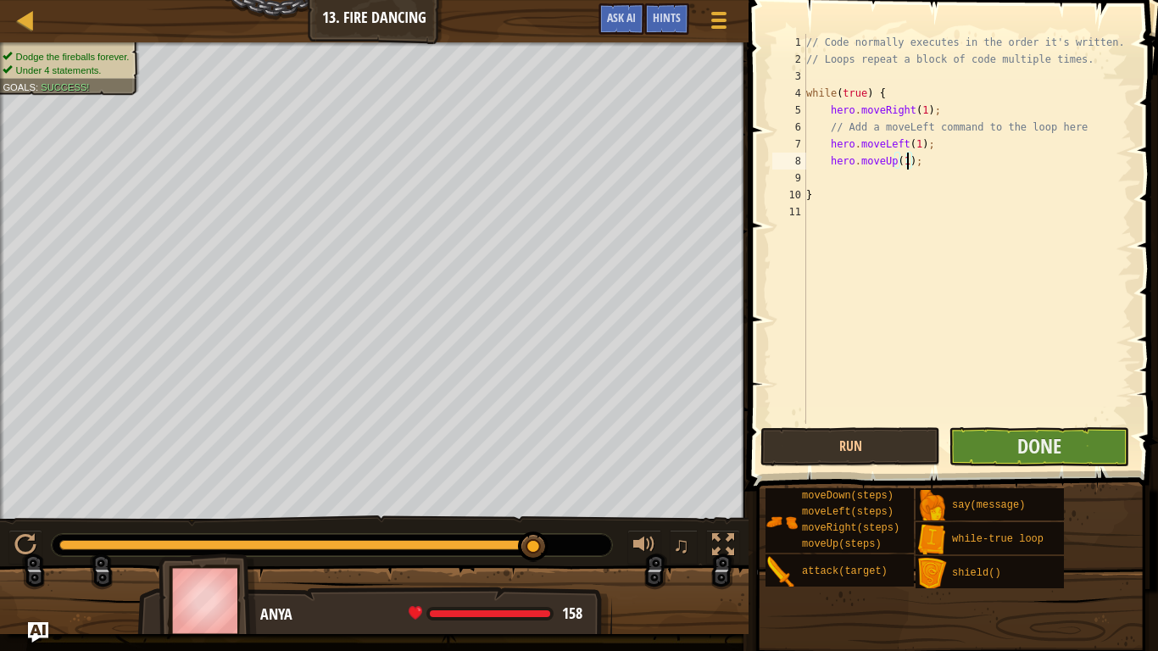
type textarea "hero.moveUp(1);"
click at [985, 440] on button "Done" at bounding box center [1039, 446] width 180 height 39
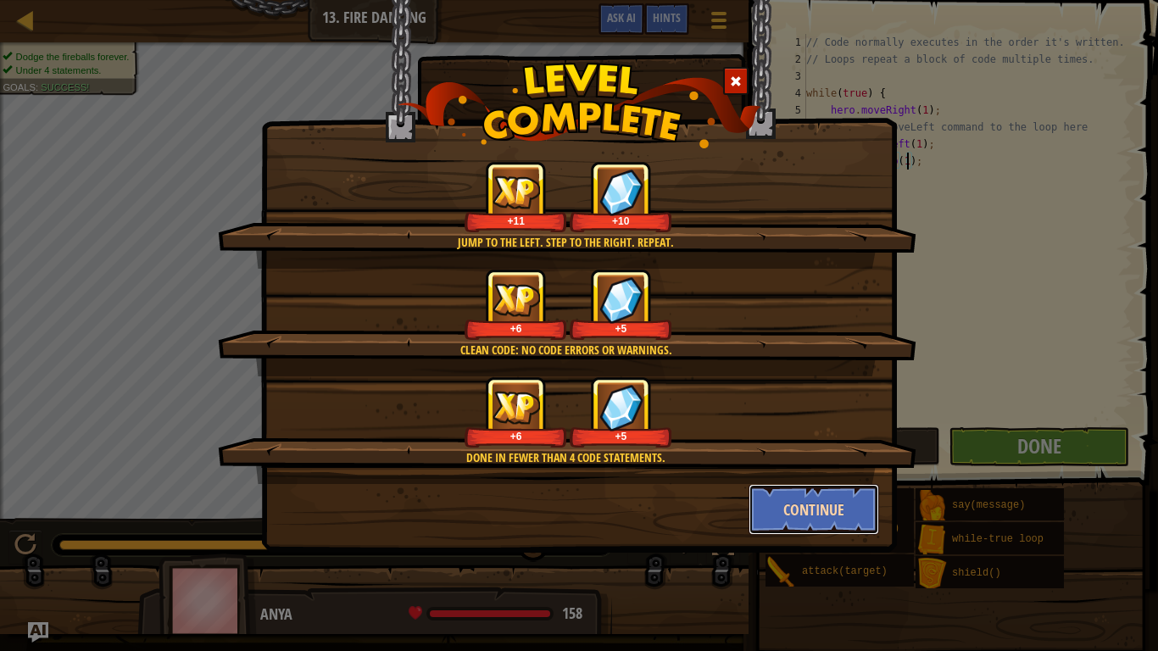
click at [836, 500] on button "Continue" at bounding box center [814, 509] width 131 height 51
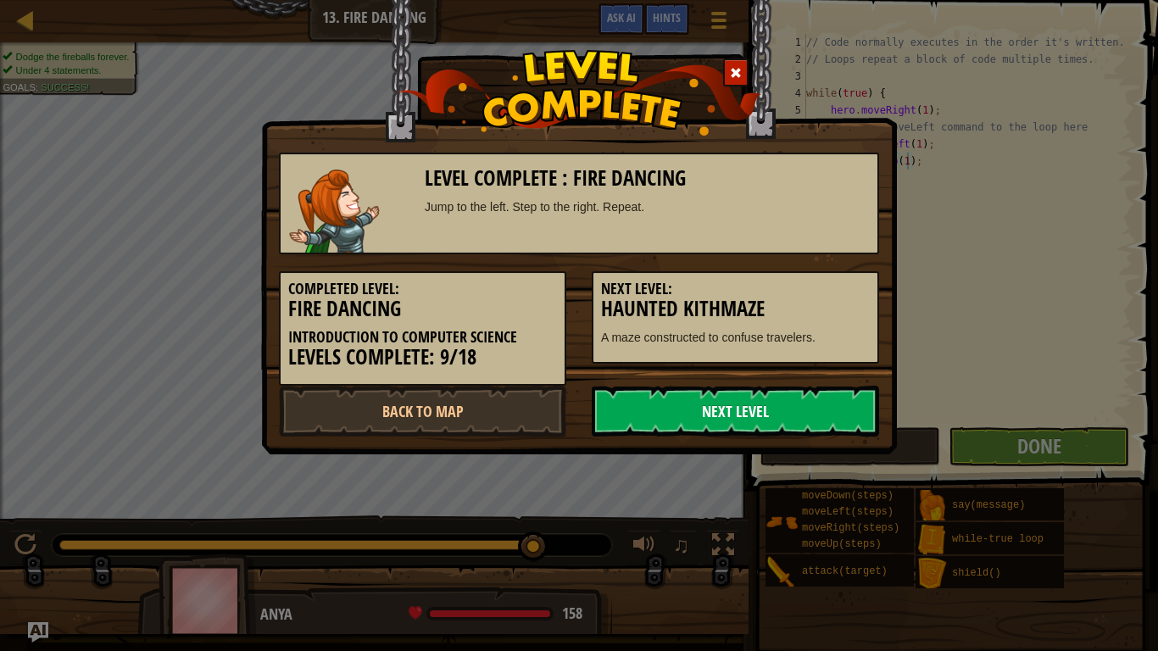
click at [679, 412] on link "Next Level" at bounding box center [735, 411] width 287 height 51
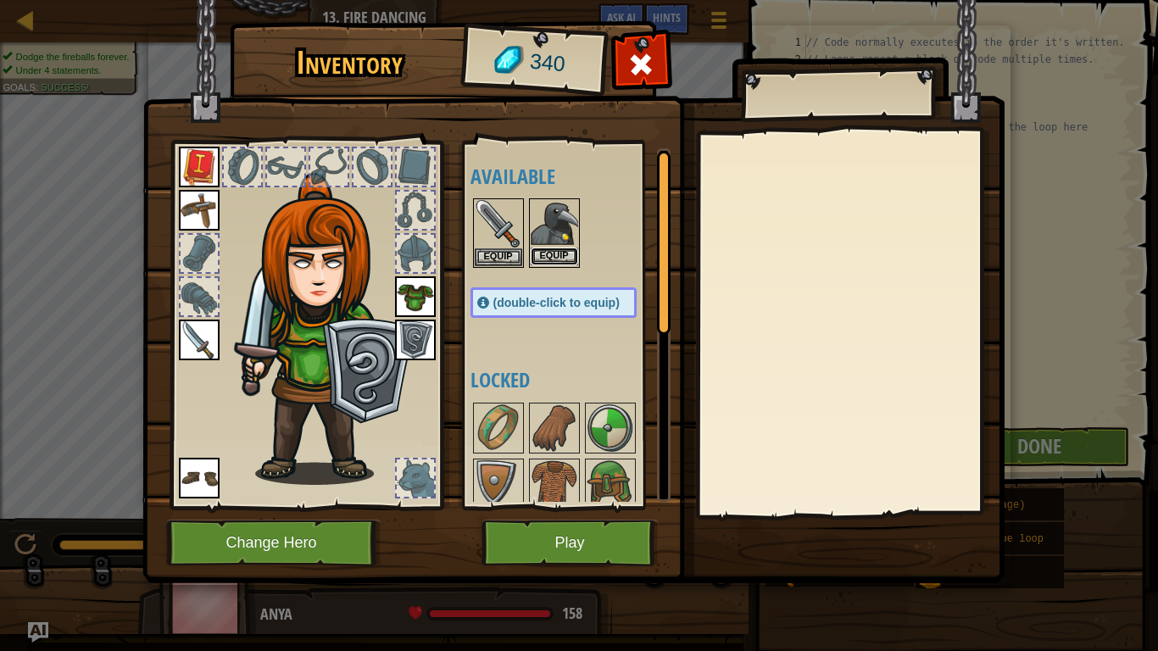
click at [544, 260] on button "Equip" at bounding box center [554, 257] width 47 height 18
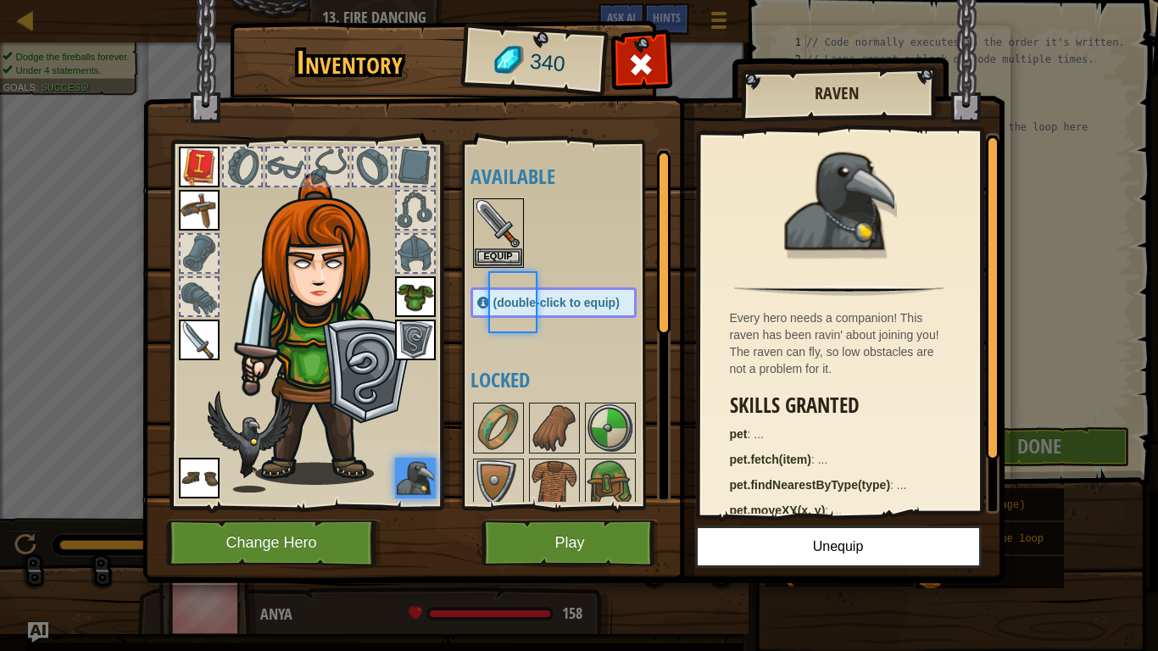
click at [544, 260] on div at bounding box center [571, 233] width 200 height 75
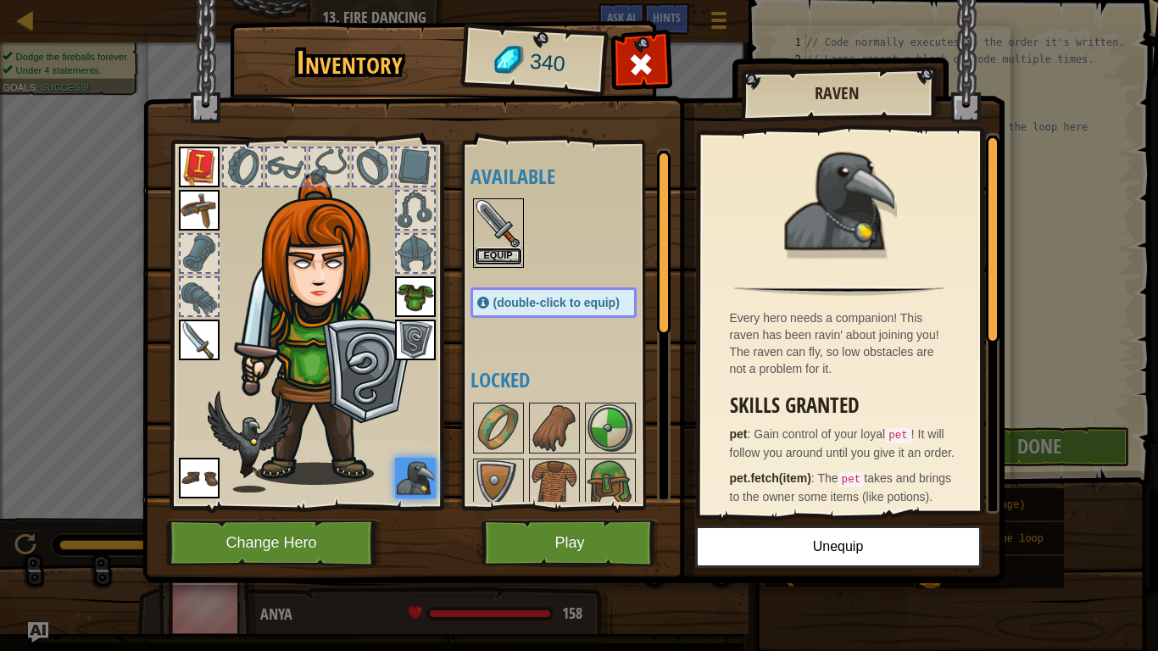
click at [515, 258] on button "Equip" at bounding box center [498, 257] width 47 height 18
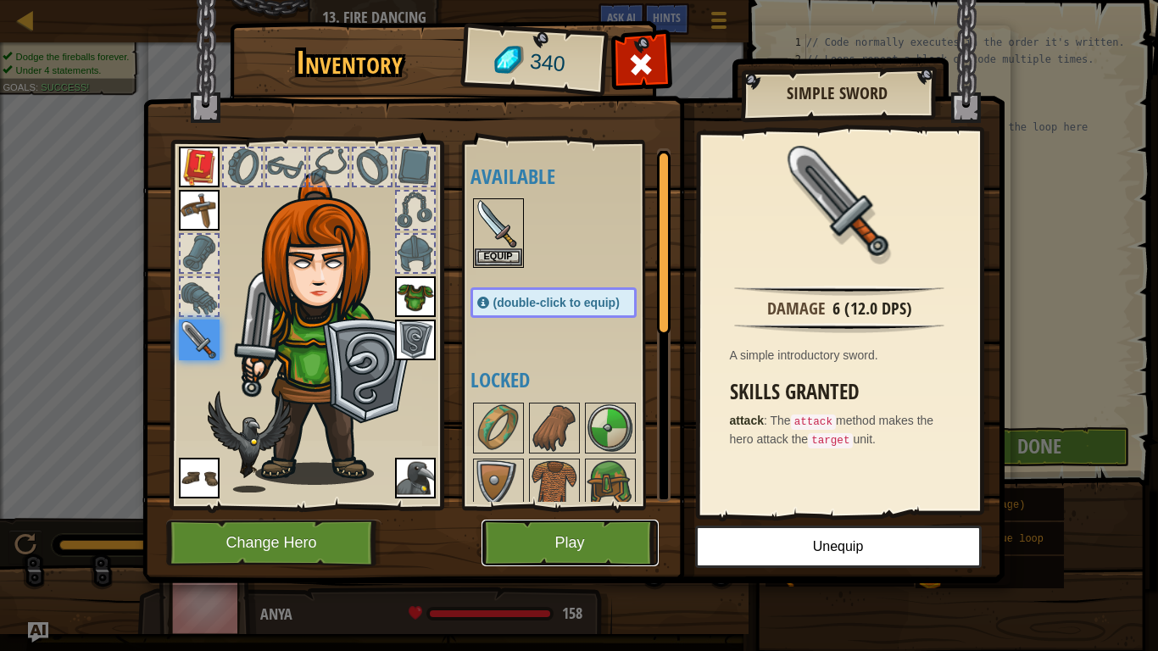
click at [536, 507] on button "Play" at bounding box center [570, 543] width 177 height 47
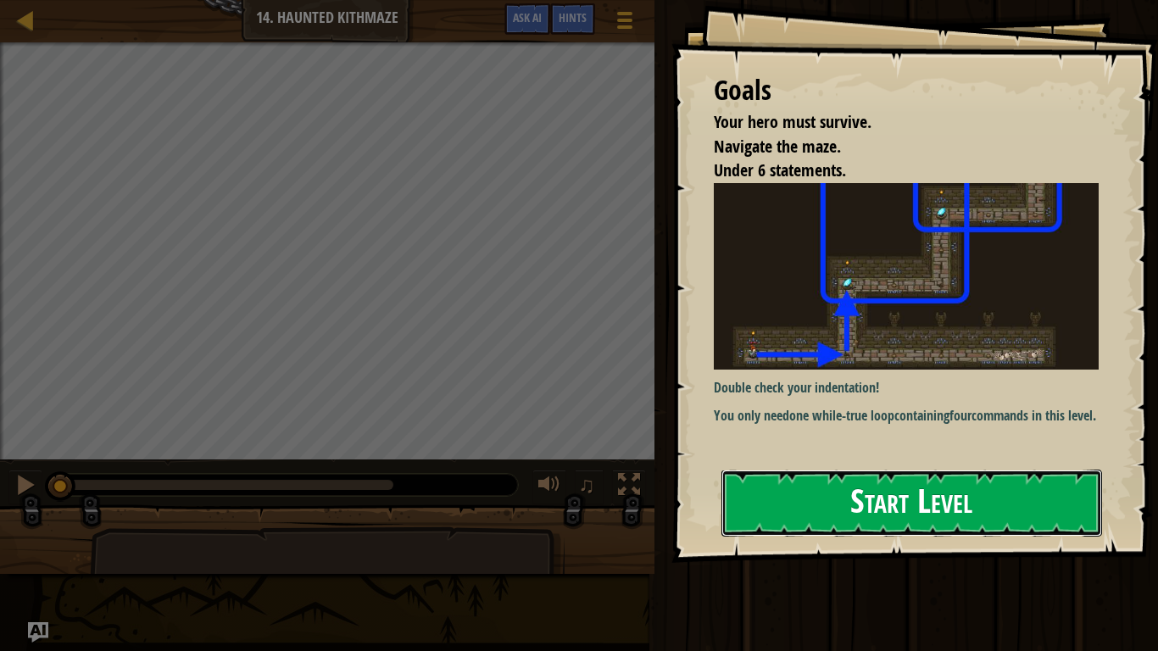
click at [771, 488] on button "Start Level" at bounding box center [912, 503] width 381 height 67
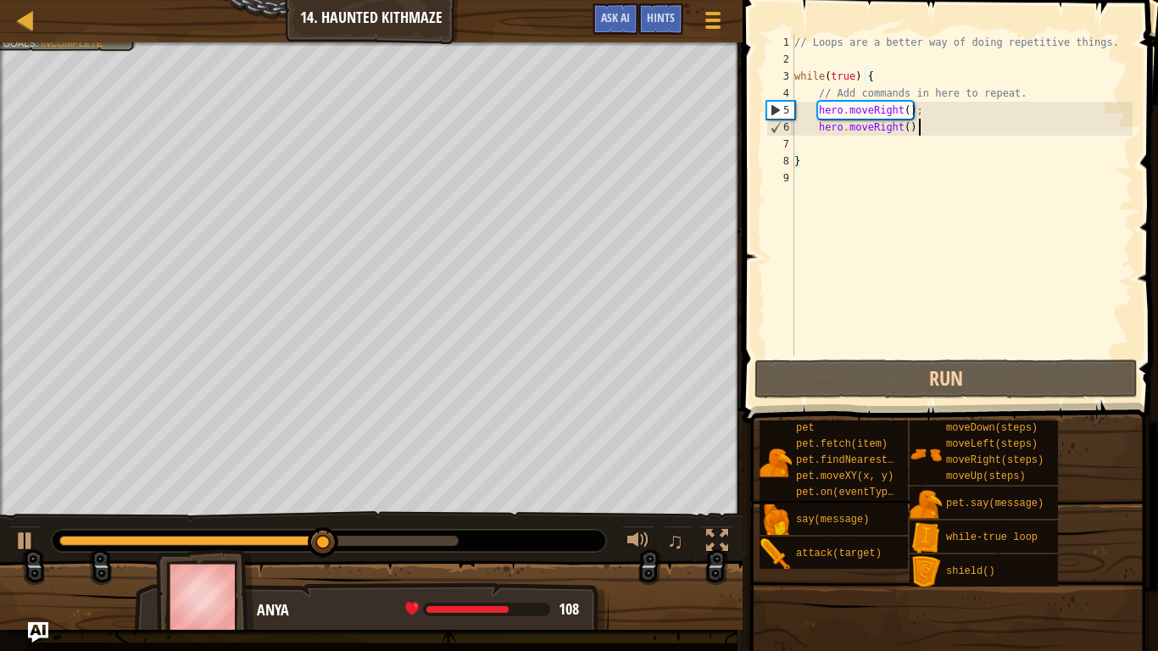
click at [951, 131] on div "// Loops are a better way of doing repetitive things. while ( true ) { // Add c…" at bounding box center [962, 212] width 342 height 356
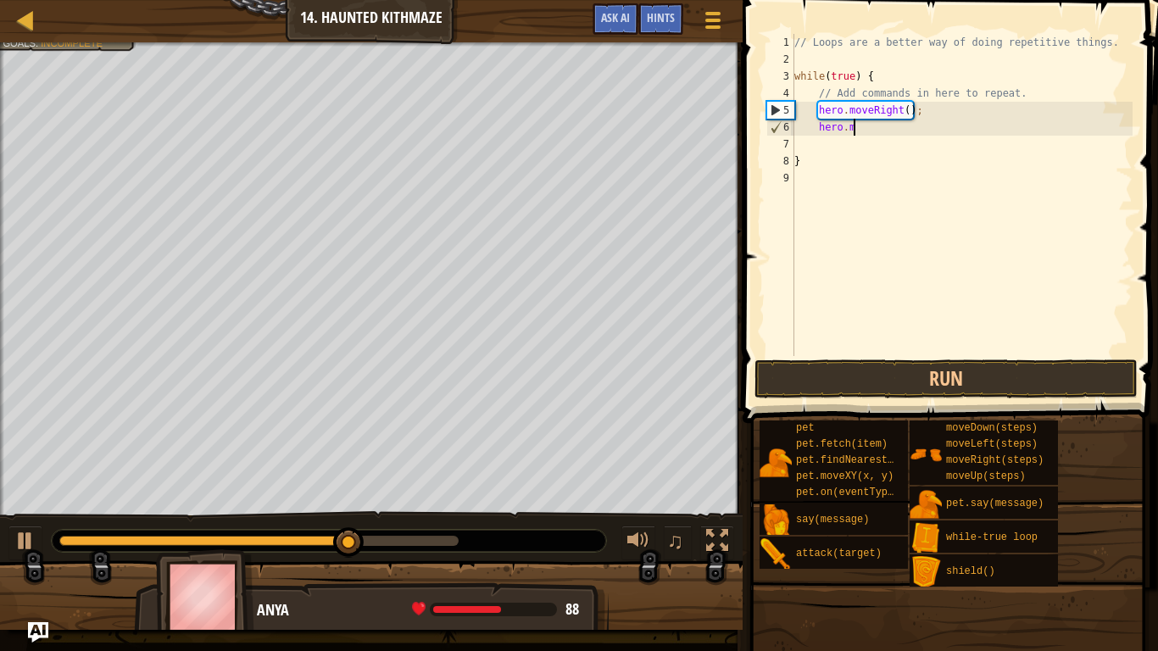
type textarea "h"
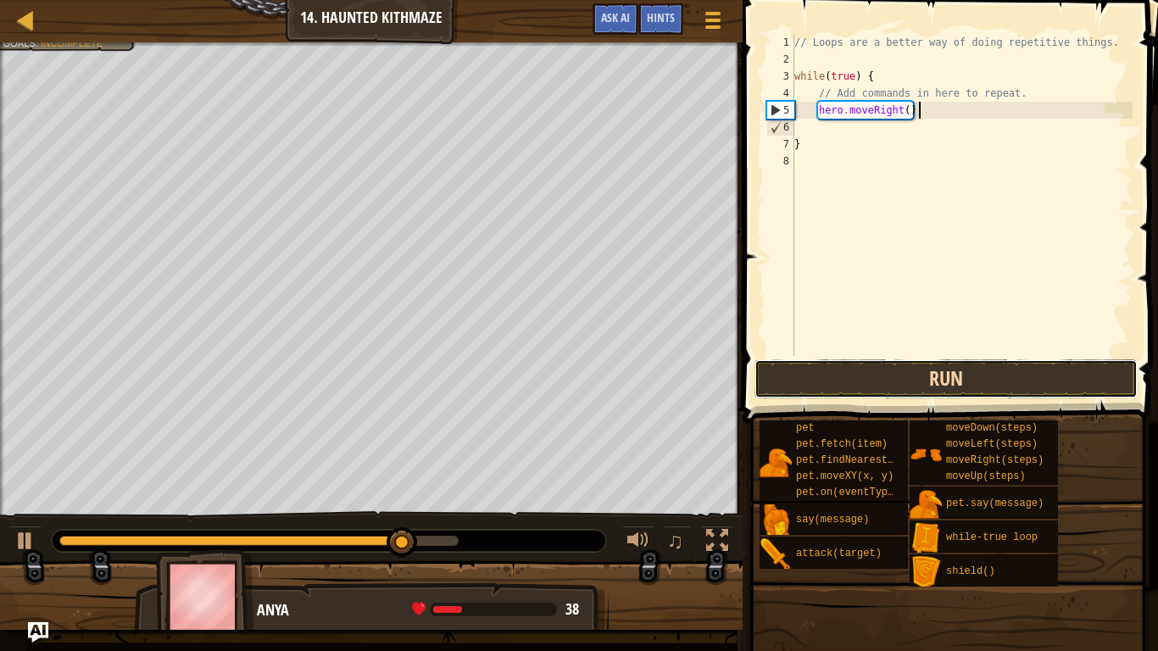
click at [886, 382] on button "Run" at bounding box center [946, 379] width 383 height 39
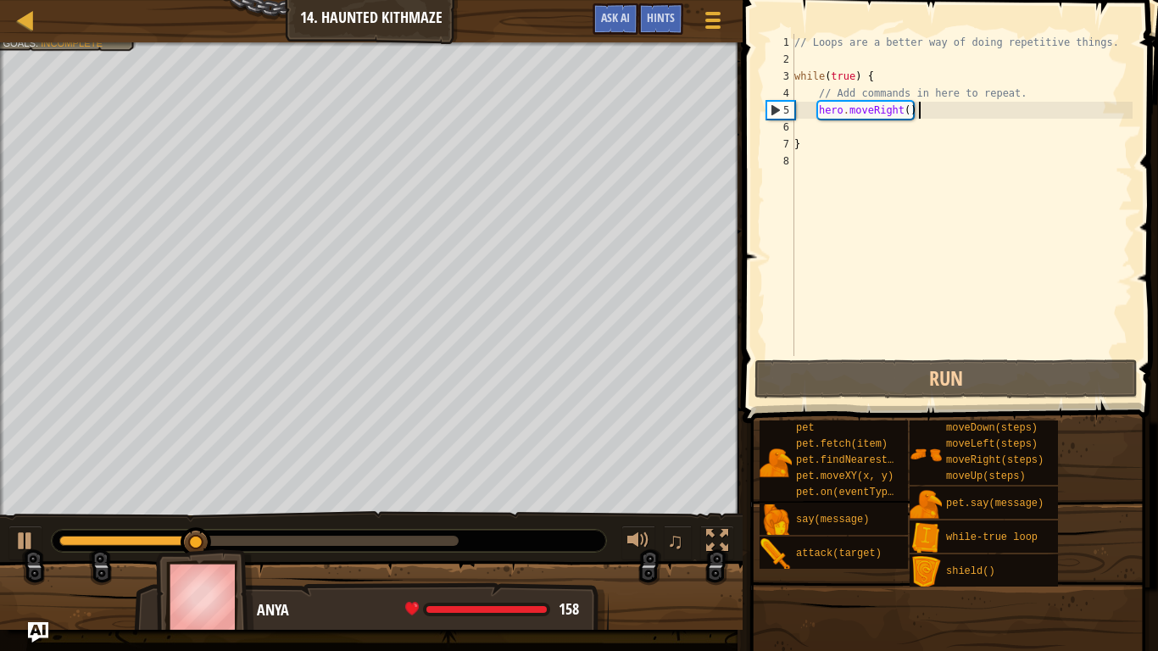
click at [905, 102] on div "// Loops are a better way of doing repetitive things. while ( true ) { // Add c…" at bounding box center [962, 212] width 342 height 356
type textarea "hero.moveRight(2);"
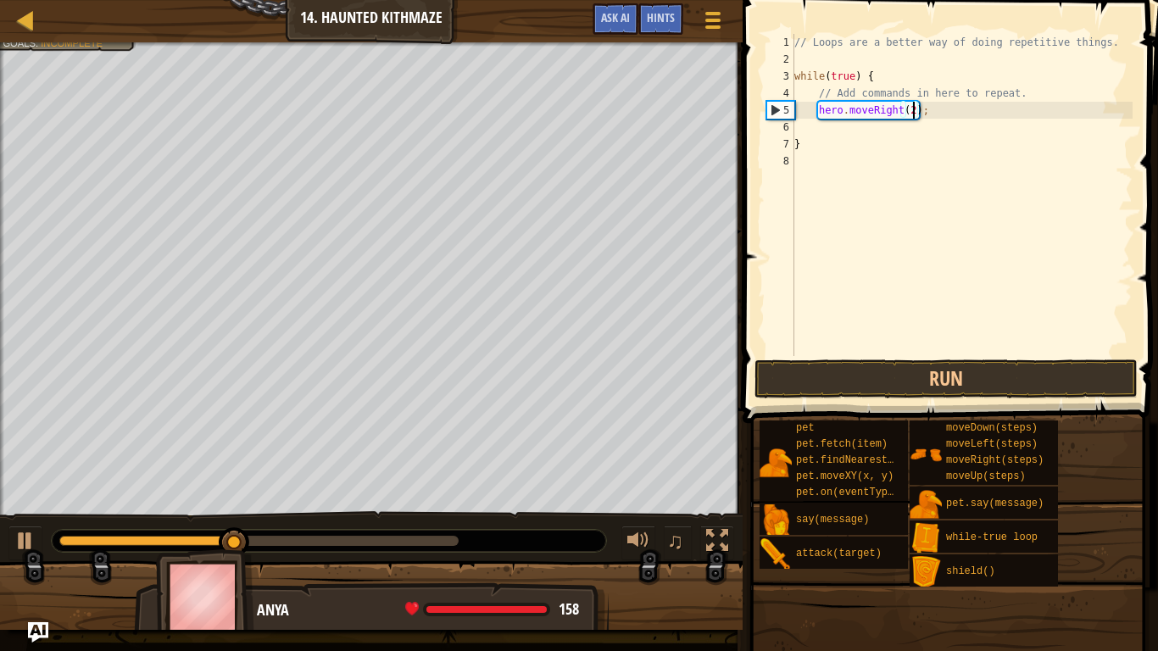
scroll to position [8, 3]
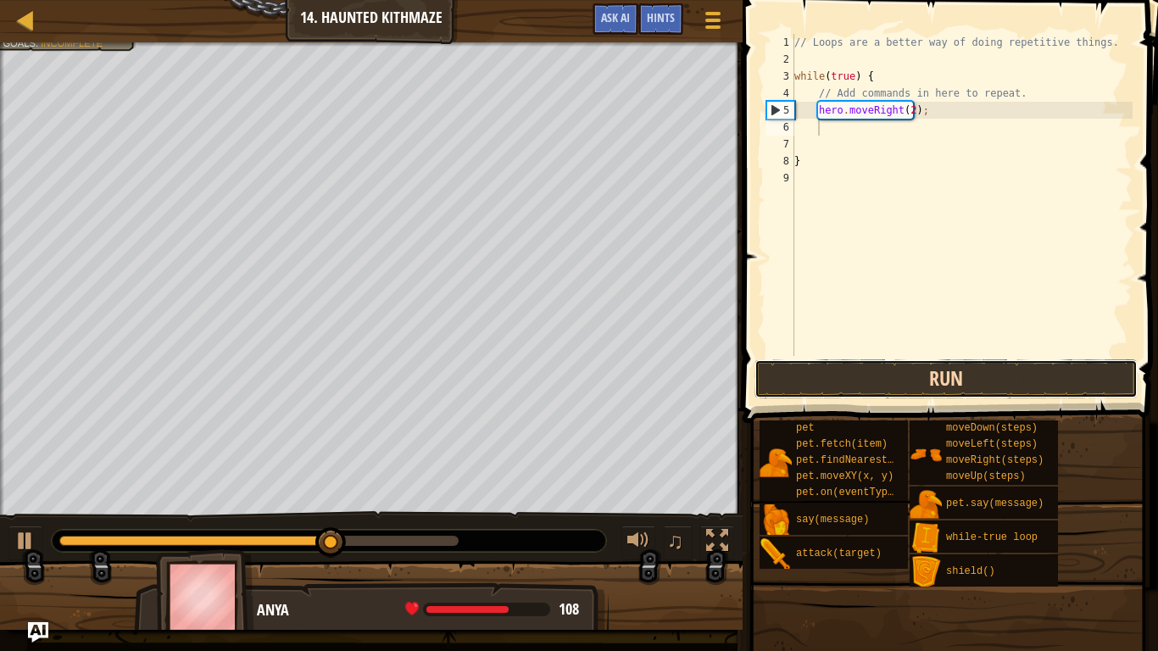
click at [947, 387] on button "Run" at bounding box center [946, 379] width 383 height 39
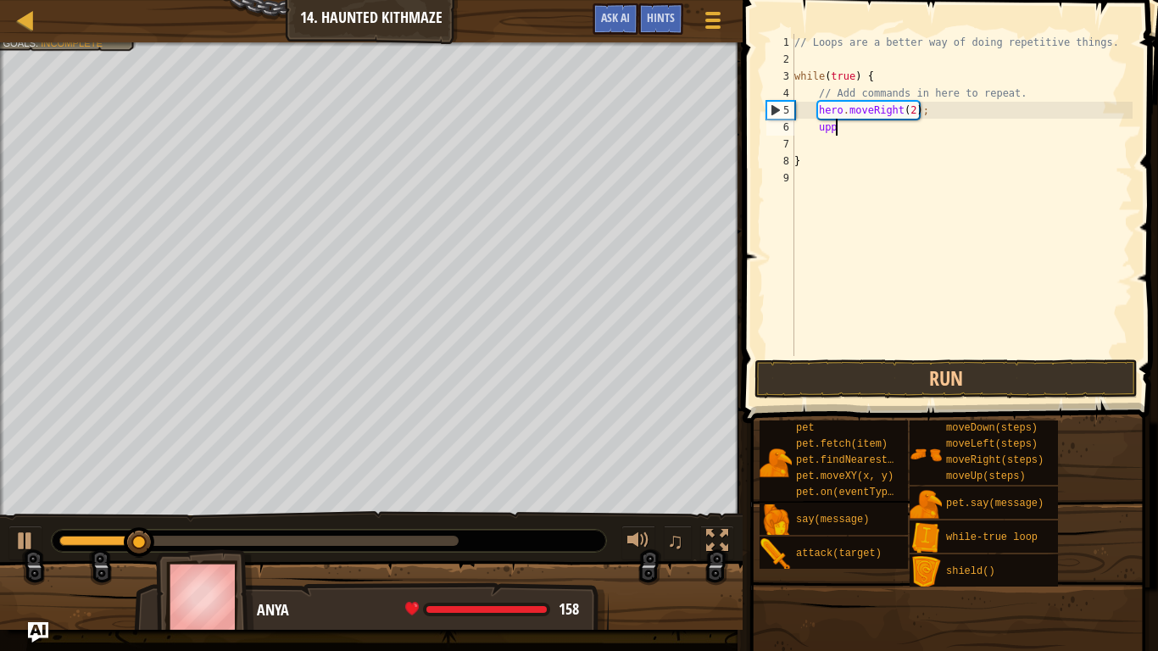
scroll to position [8, 4]
type textarea "up"
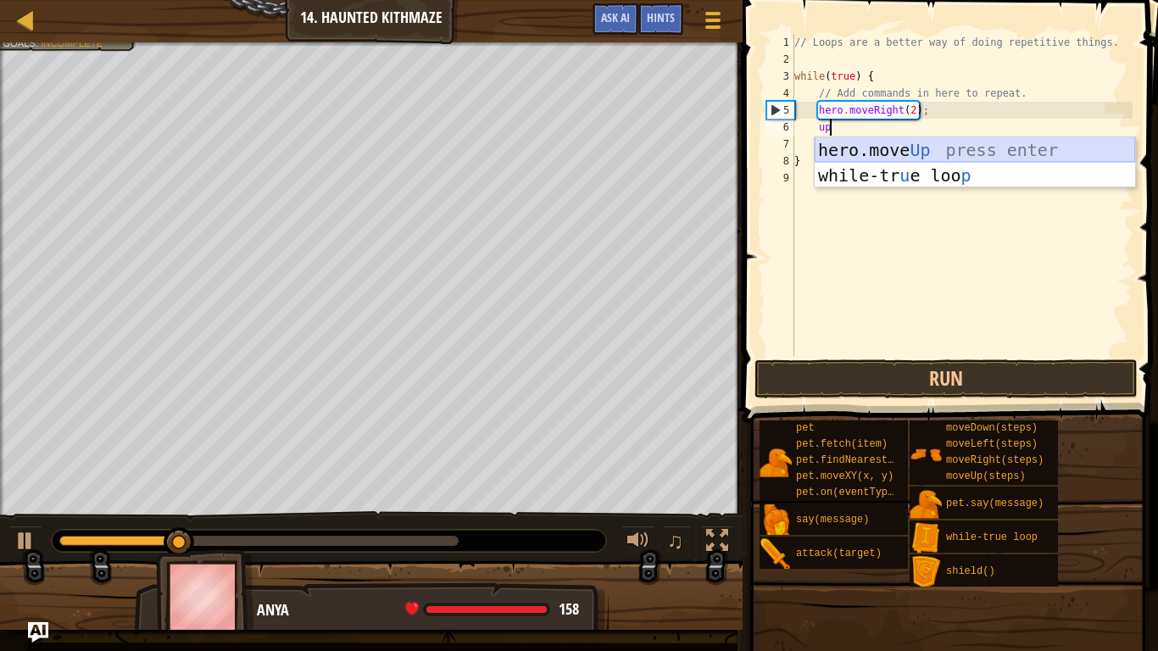
click at [1019, 154] on div "hero.move Up press enter while-tr u e loo p press enter" at bounding box center [975, 188] width 321 height 102
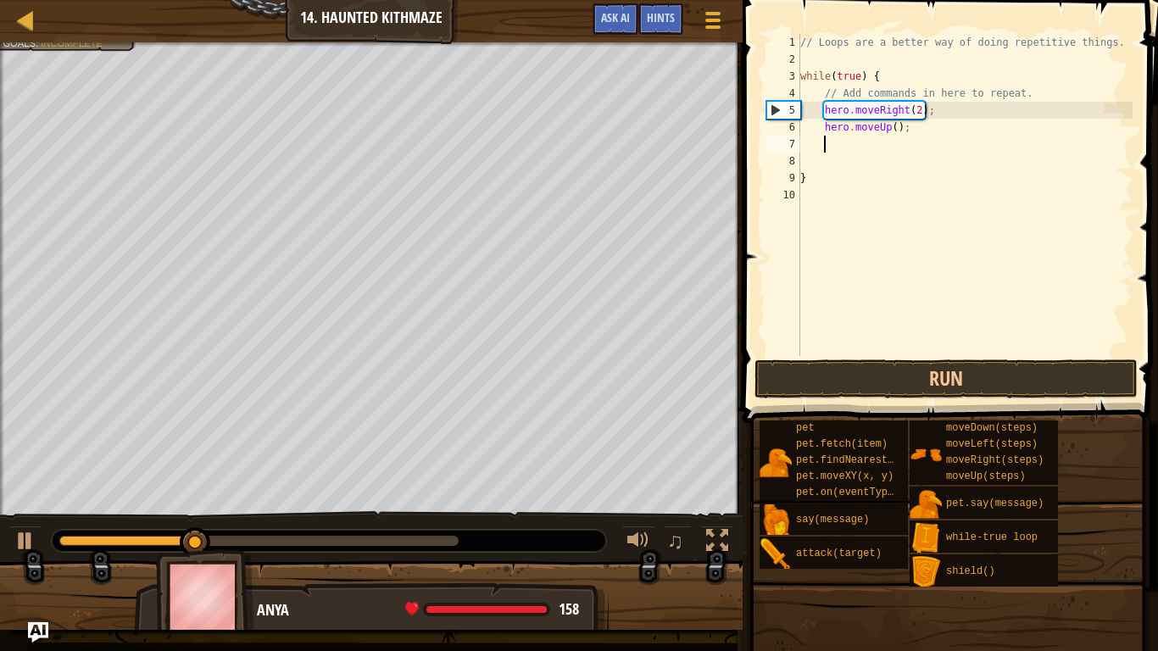
click at [965, 356] on span at bounding box center [952, 187] width 429 height 473
click at [987, 375] on button "Run" at bounding box center [946, 379] width 383 height 39
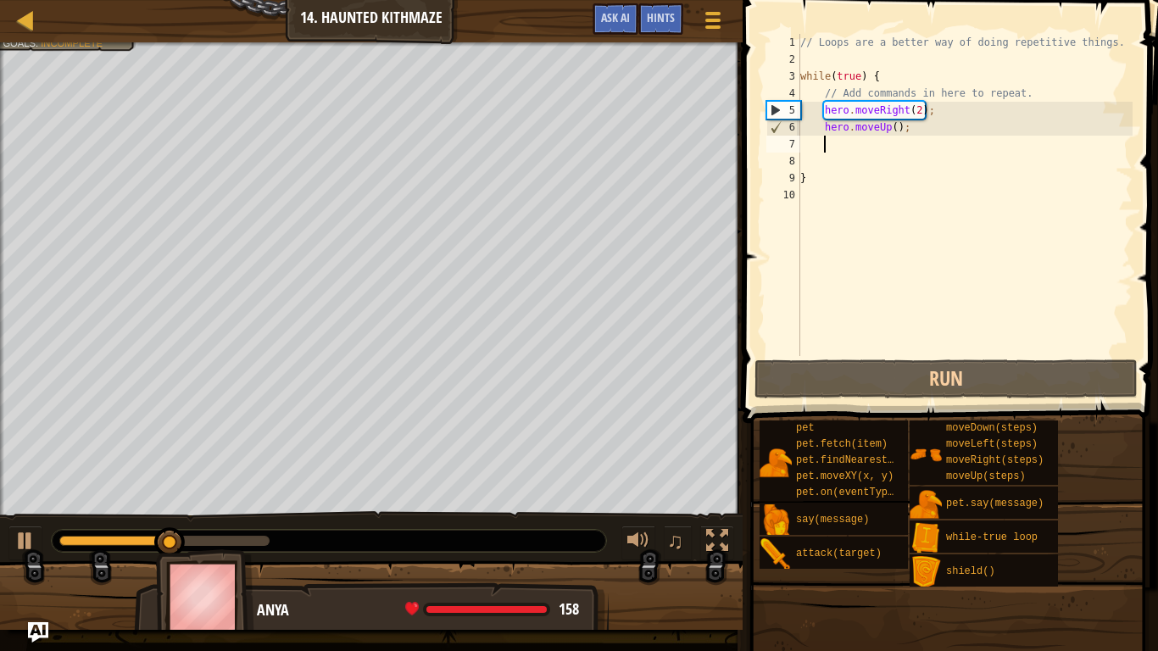
click at [896, 134] on div "// Loops are a better way of doing repetitive things. while ( true ) { // Add c…" at bounding box center [965, 212] width 336 height 356
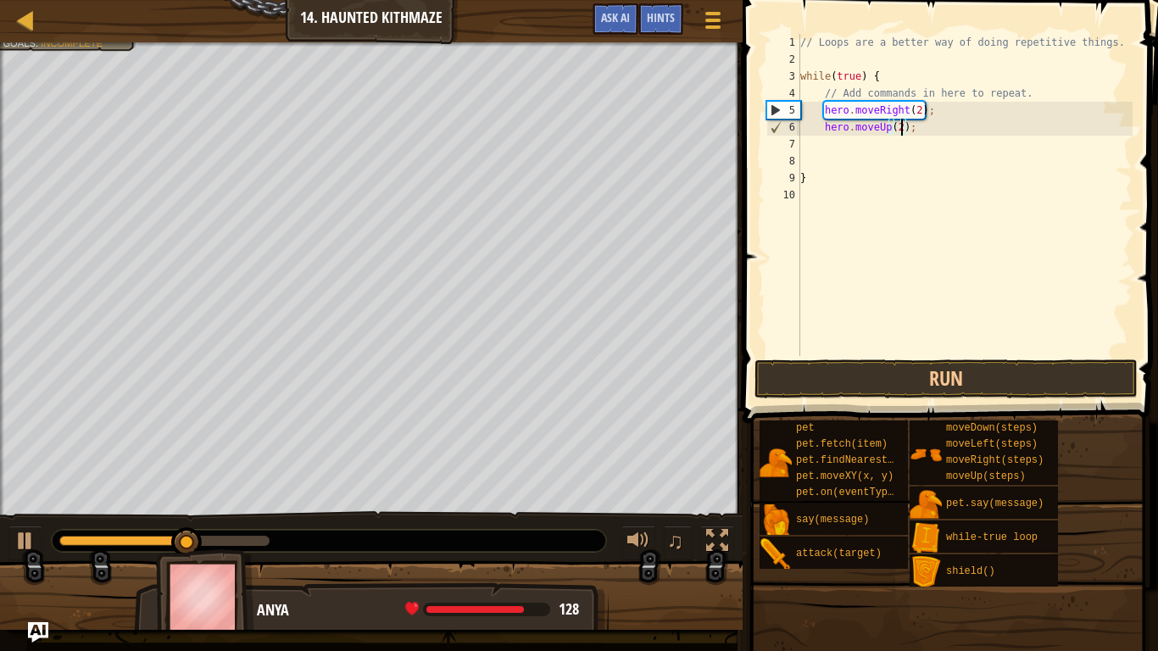
scroll to position [8, 15]
type textarea "hero.moveUp(2);"
click at [897, 371] on button "Run" at bounding box center [946, 379] width 383 height 39
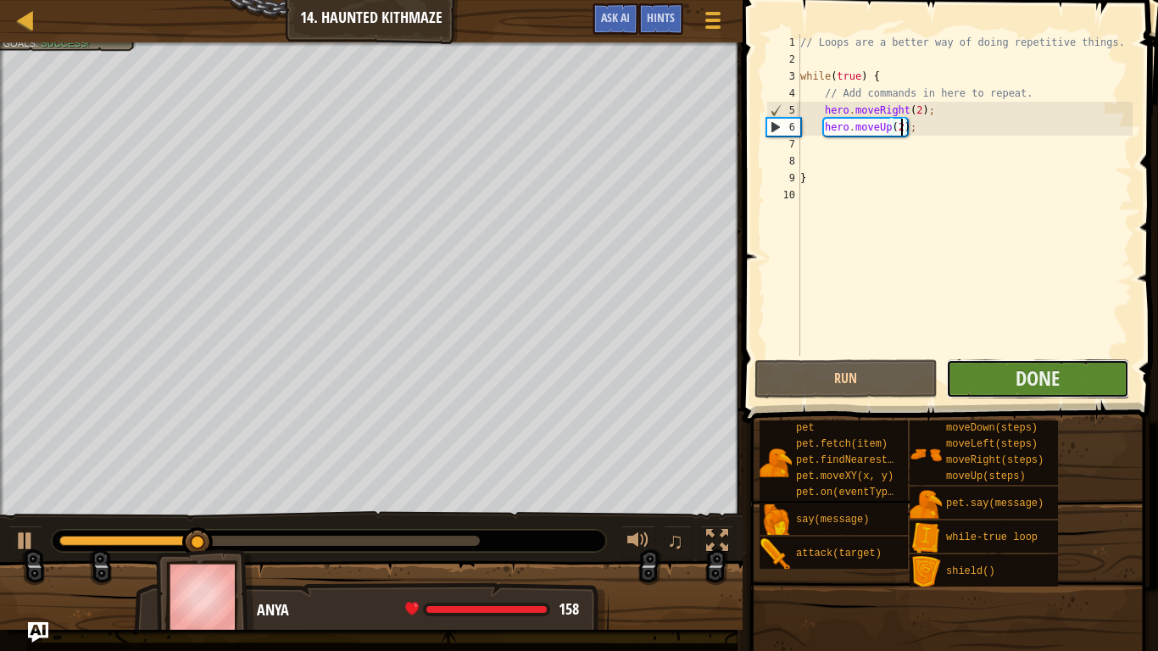
click at [991, 397] on button "Done" at bounding box center [1037, 379] width 183 height 39
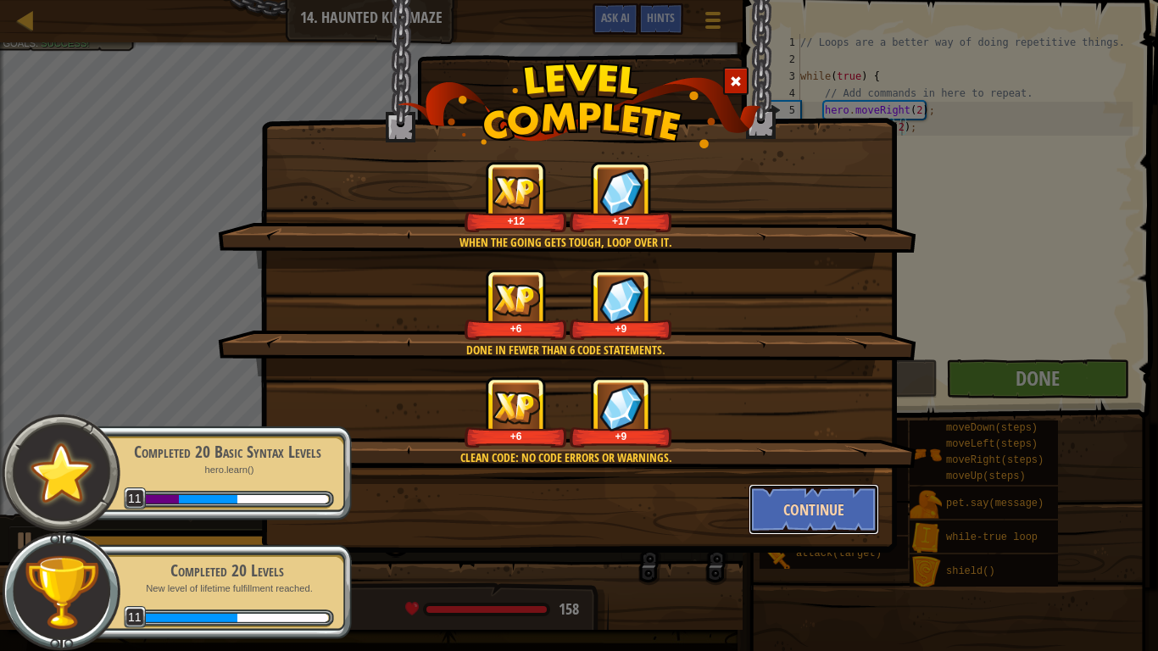
click at [812, 507] on button "Continue" at bounding box center [814, 509] width 131 height 51
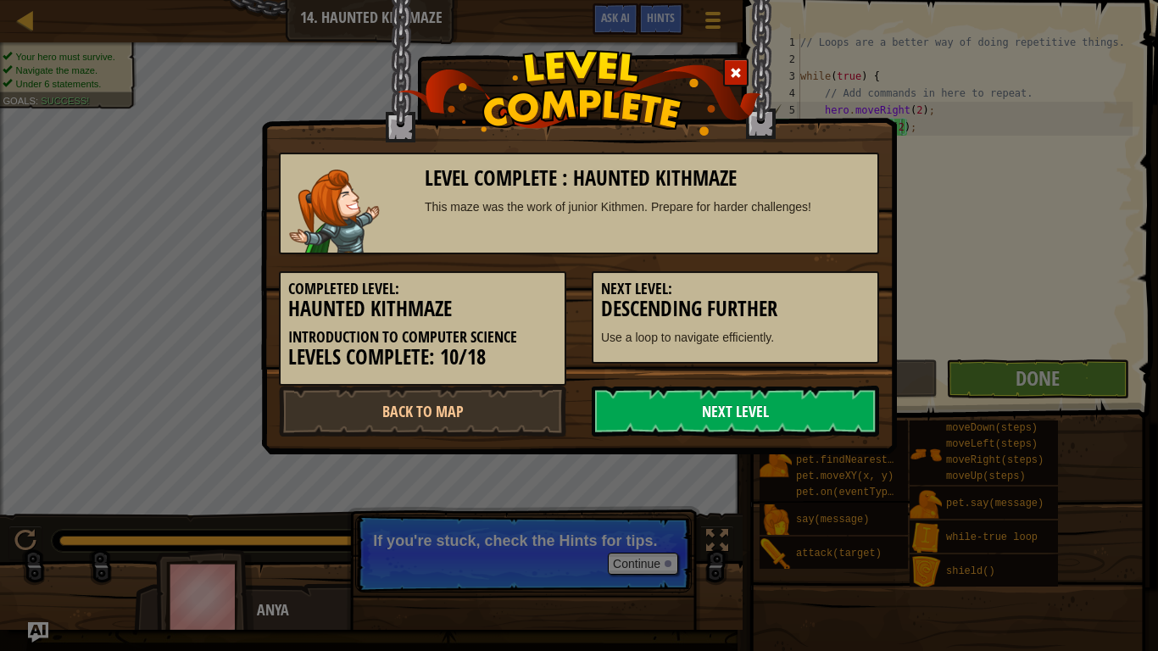
click at [784, 416] on link "Next Level" at bounding box center [735, 411] width 287 height 51
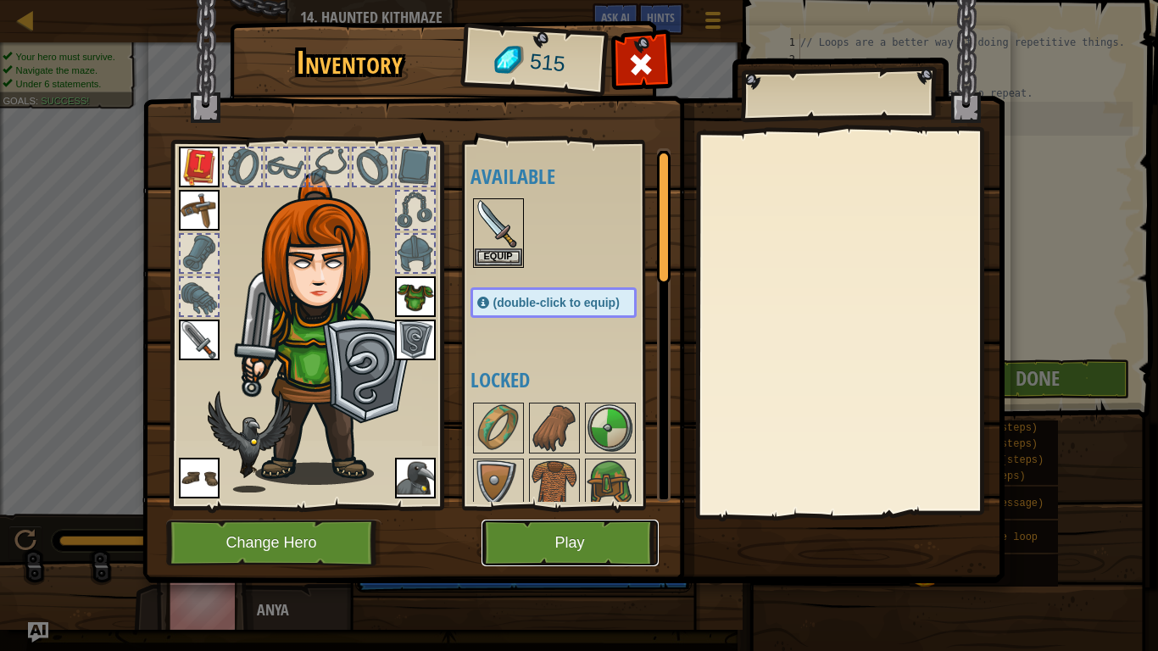
click at [575, 507] on button "Play" at bounding box center [570, 543] width 177 height 47
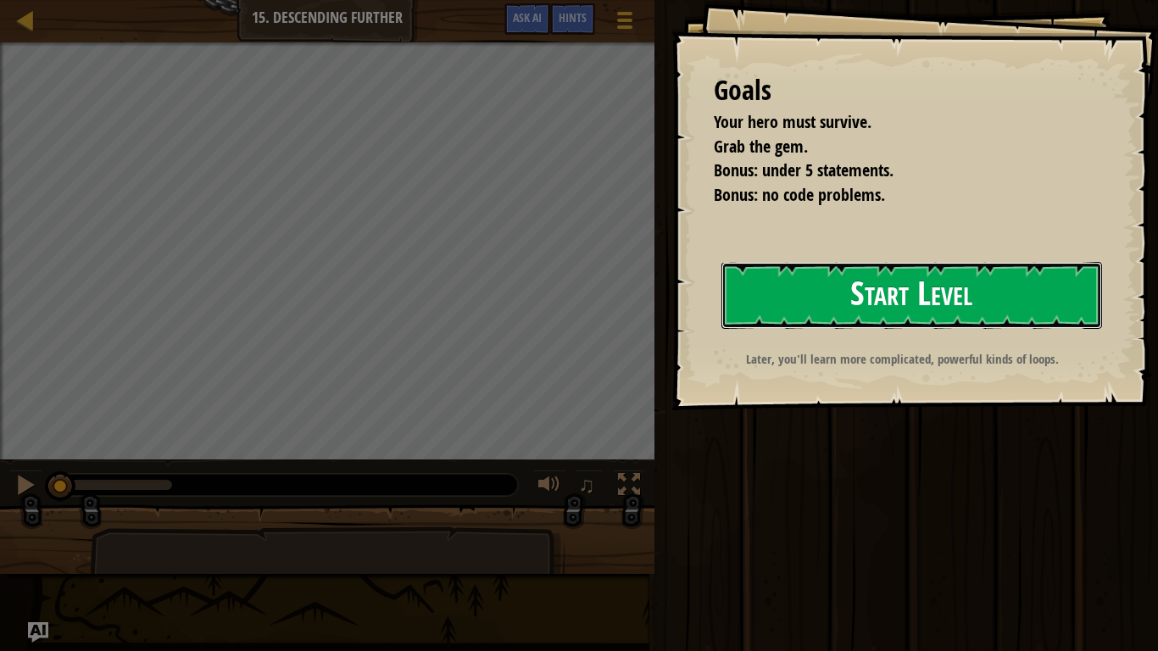
click at [779, 273] on button "Start Level" at bounding box center [912, 295] width 381 height 67
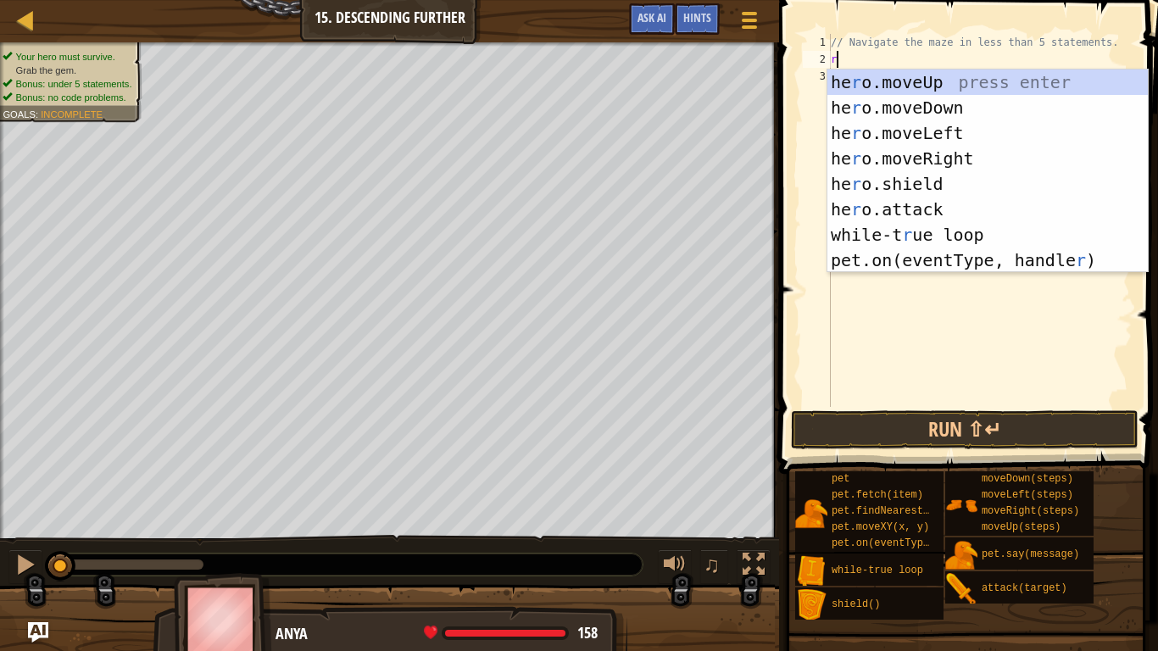
scroll to position [8, 0]
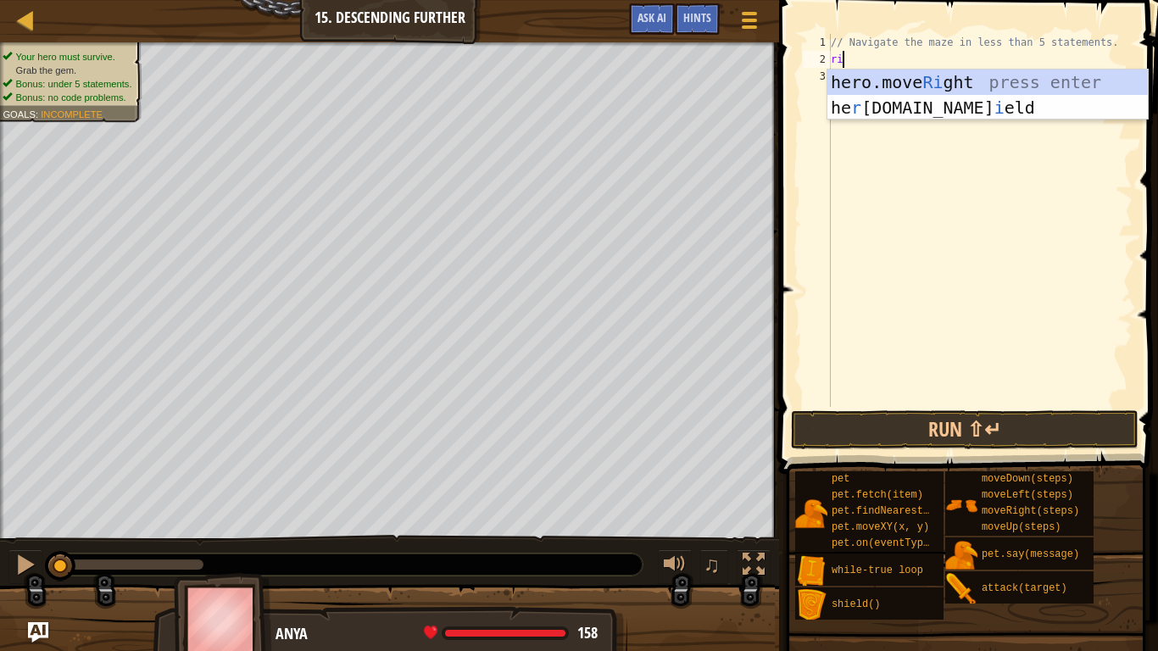
type textarea "rig"
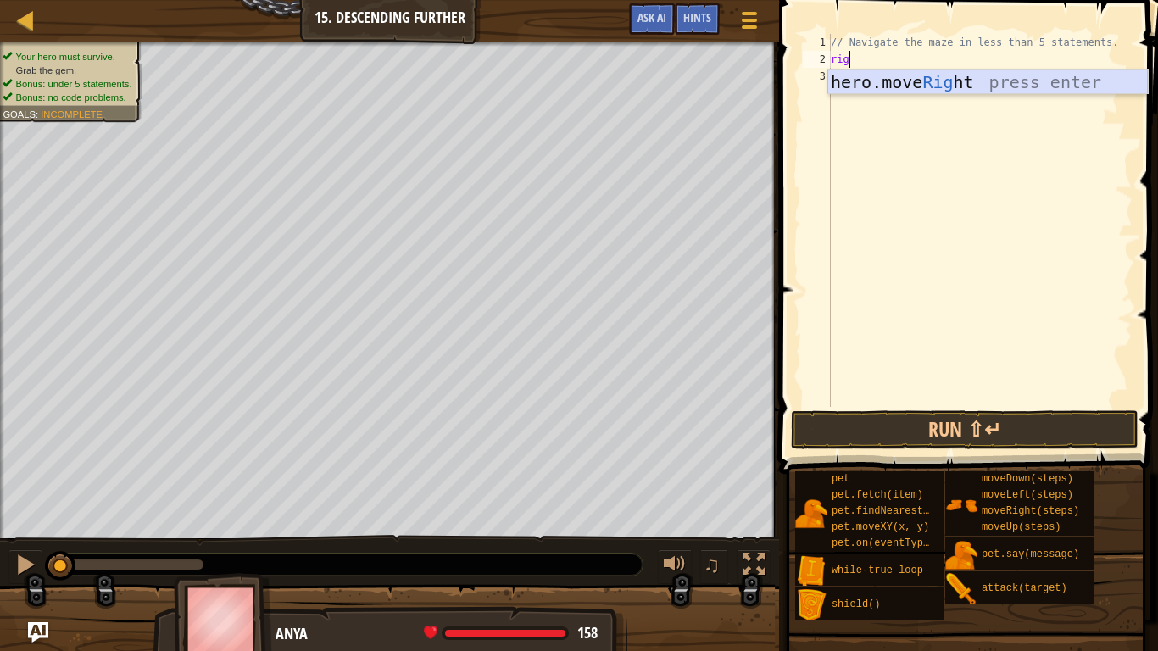
click at [864, 78] on div "hero.move Rig ht press enter" at bounding box center [988, 108] width 321 height 76
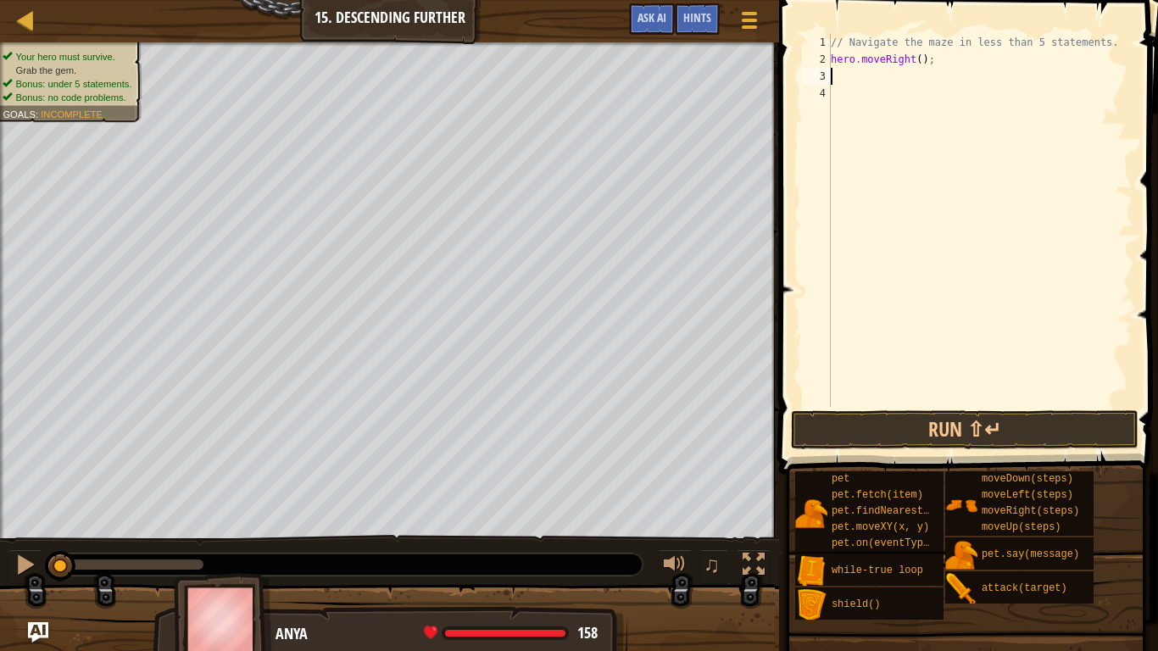
scroll to position [8, 0]
click at [916, 59] on div "// Navigate the maze in less than 5 statements. hero . moveRight ( ) ;" at bounding box center [980, 237] width 305 height 407
click at [919, 60] on div "// Navigate the maze in less than 5 statements. hero . moveRight ( ) ;" at bounding box center [980, 237] width 305 height 407
type textarea "hero.moveRight(2);"
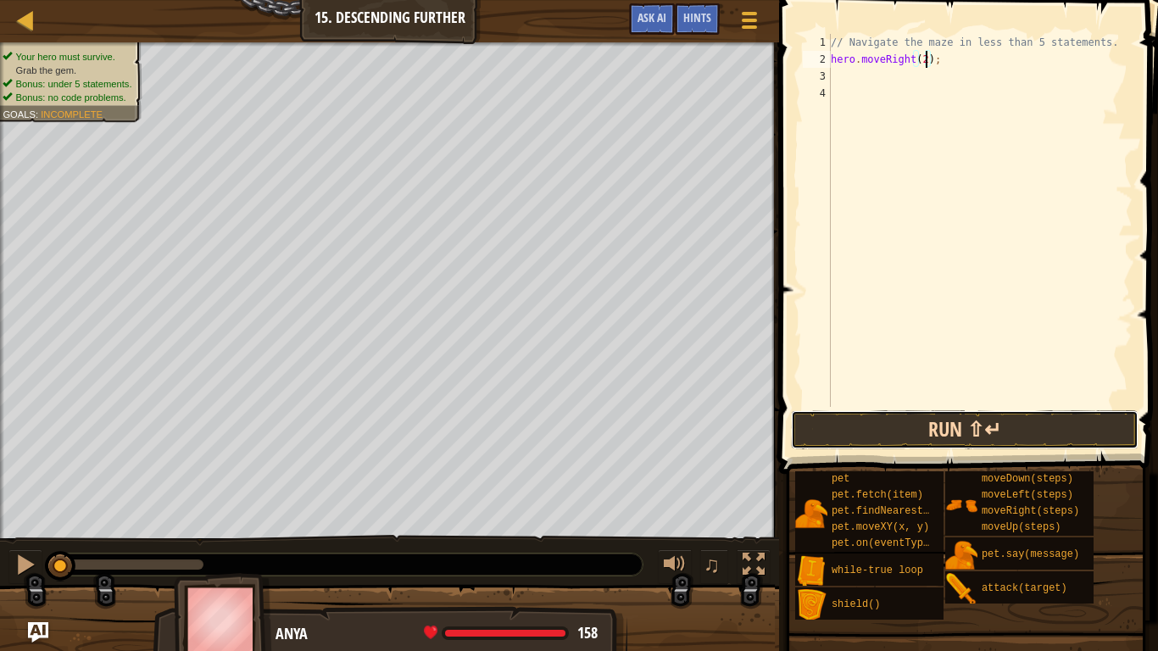
click at [877, 427] on button "Run ⇧↵" at bounding box center [965, 429] width 348 height 39
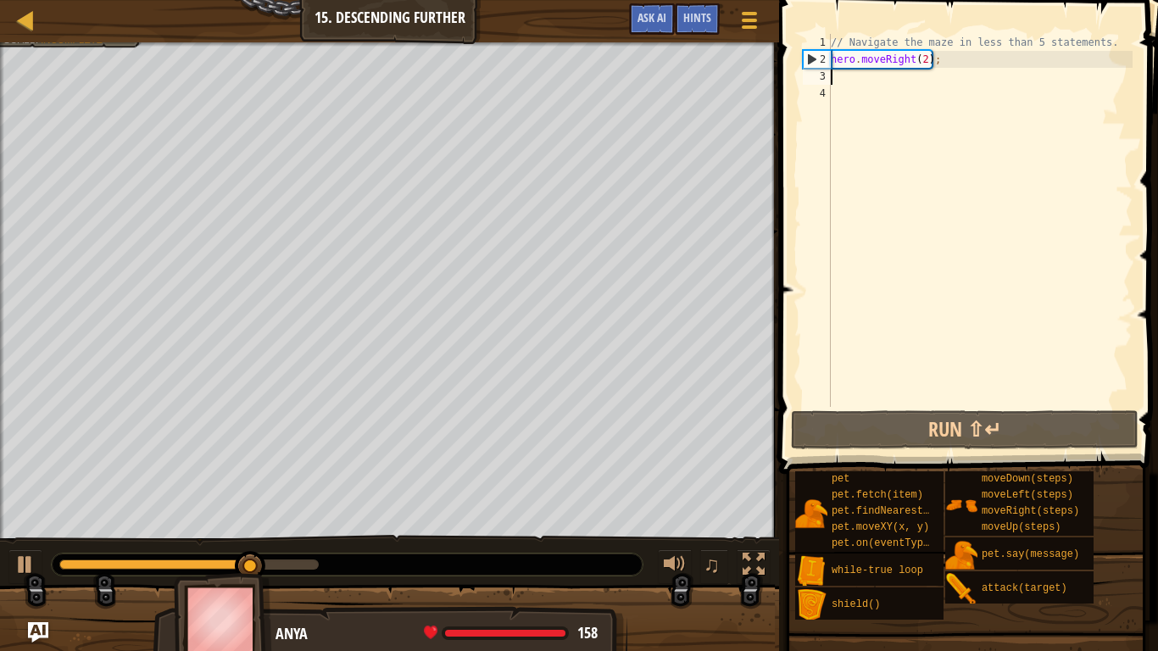
click at [936, 75] on div "// Navigate the maze in less than 5 statements. hero . moveRight ( 2 ) ;" at bounding box center [980, 237] width 305 height 407
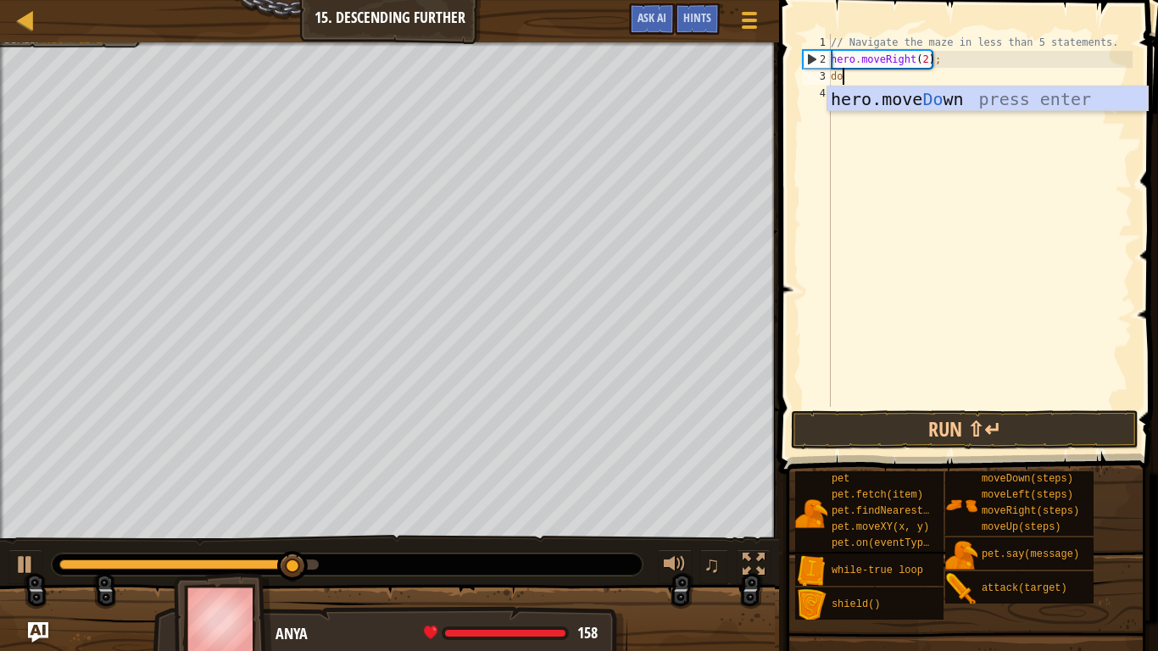
type textarea "dow"
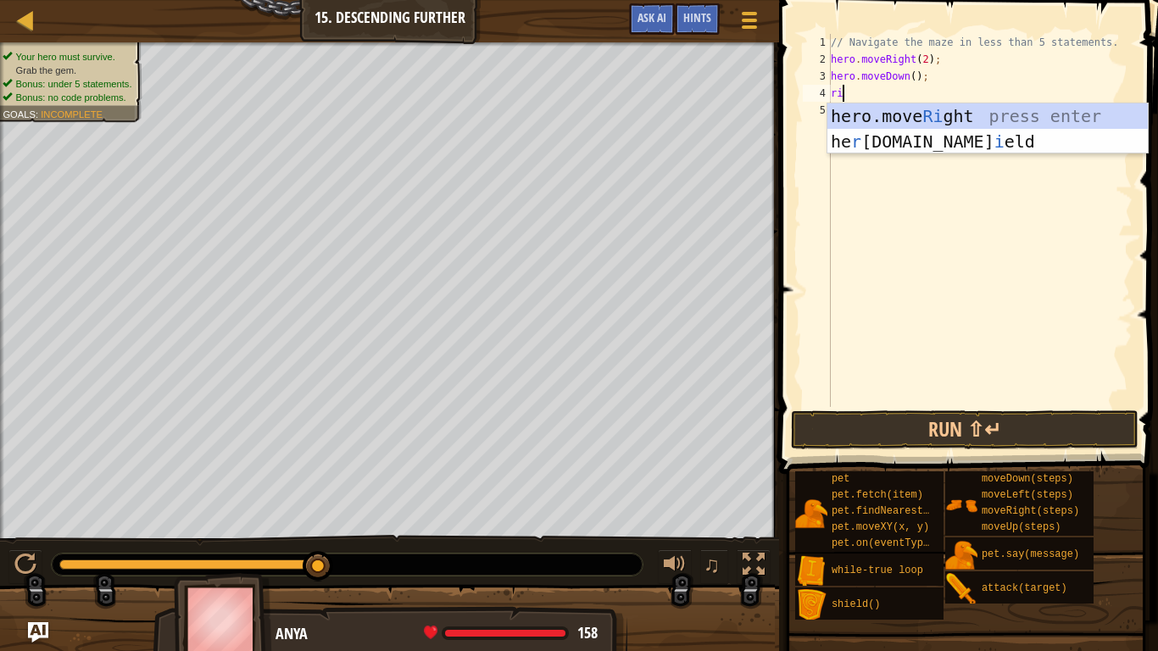
type textarea "rig"
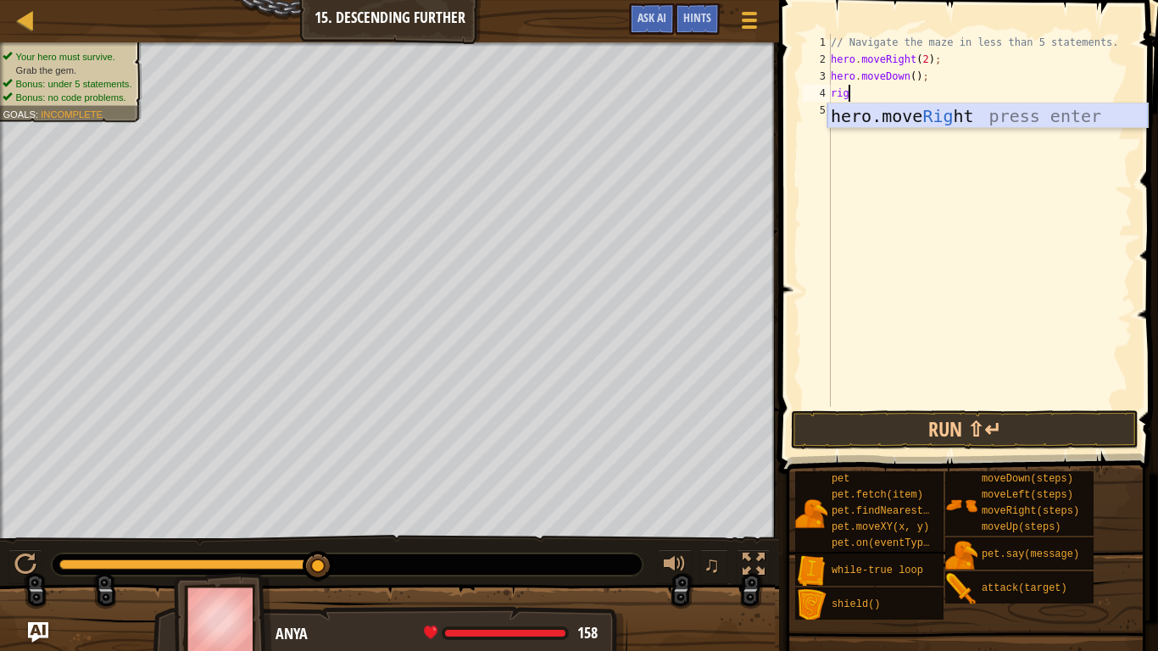
click at [957, 120] on div "hero.move Rig ht press enter" at bounding box center [988, 141] width 321 height 76
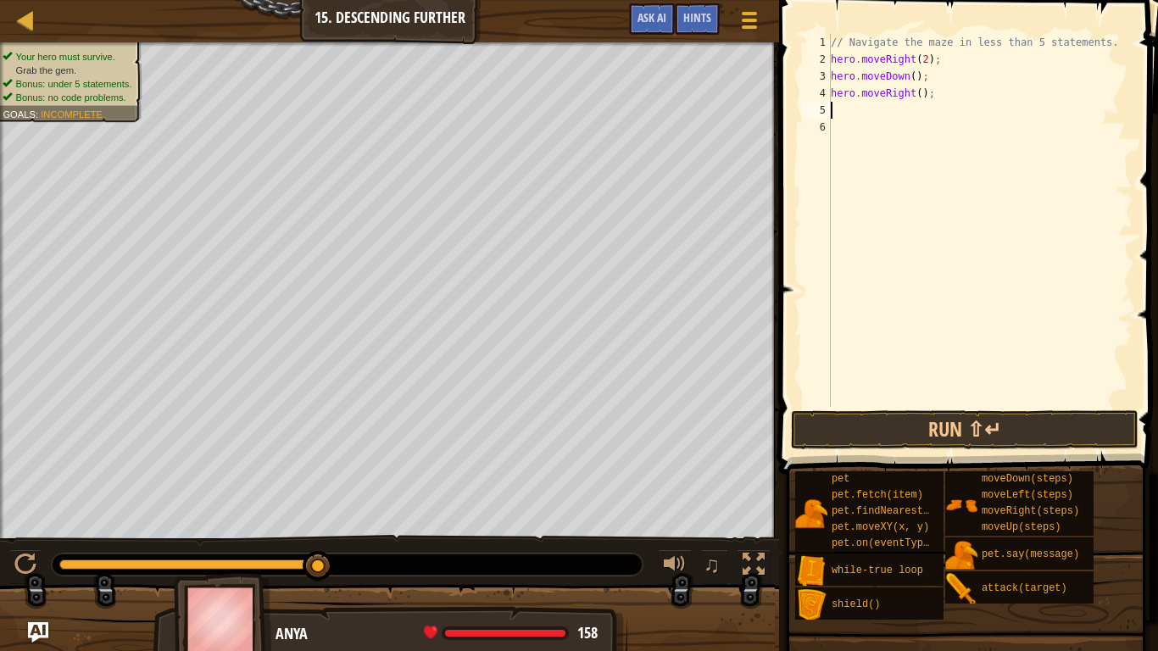
scroll to position [8, 0]
click at [920, 92] on div "// Navigate the maze in less than 5 statements. hero . moveRight ( 2 ) ; hero .…" at bounding box center [980, 237] width 305 height 407
type textarea "hero.moveRight(2);"
click at [893, 118] on div "// Navigate the maze in less than 5 statements. hero . moveRight ( 2 ) ; hero .…" at bounding box center [980, 237] width 305 height 407
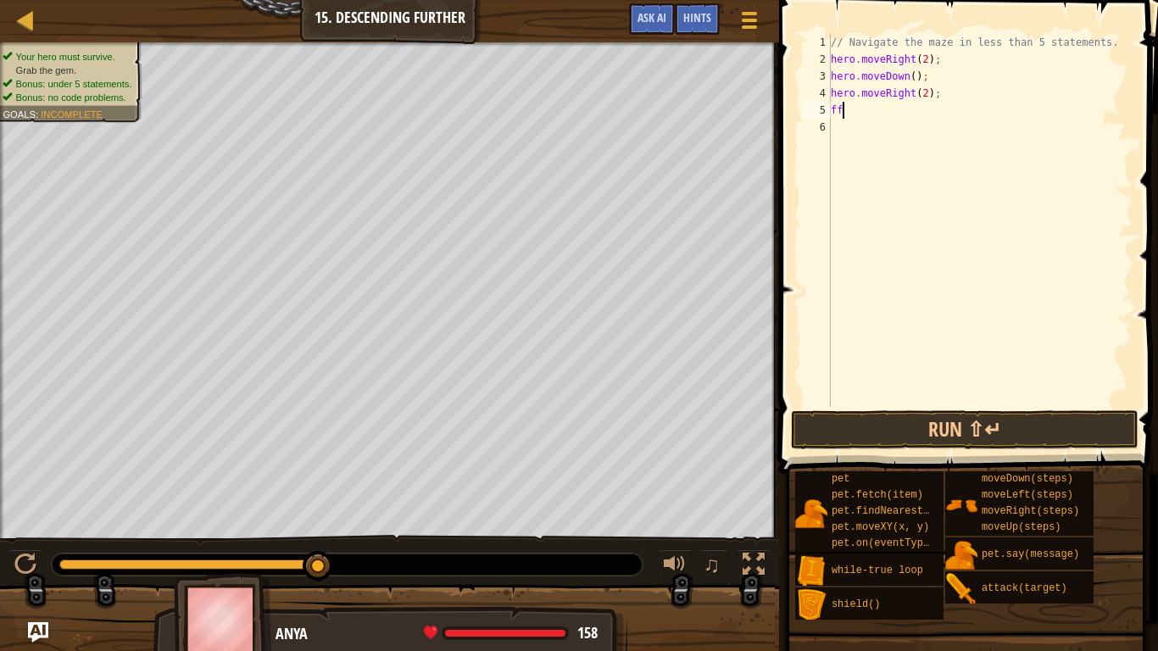
scroll to position [8, 1]
type textarea "f"
type textarea "d"
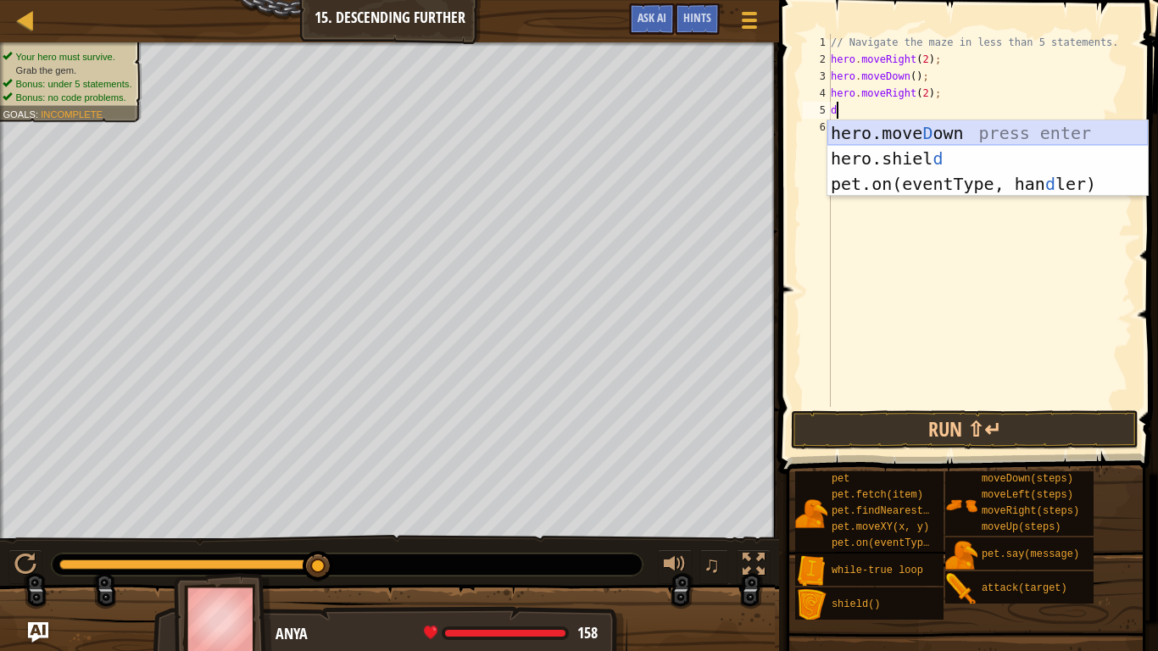
click at [892, 137] on div "hero.[PERSON_NAME] own press enter hero.[PERSON_NAME] d press enter pet.on(even…" at bounding box center [988, 183] width 321 height 127
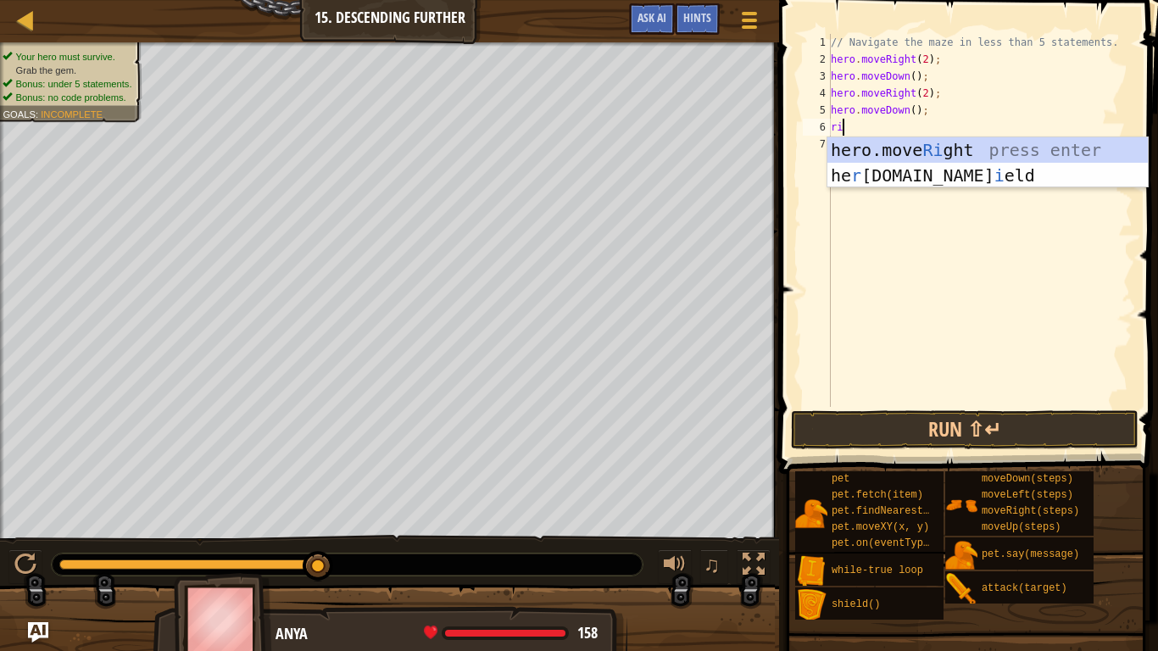
type textarea "rig"
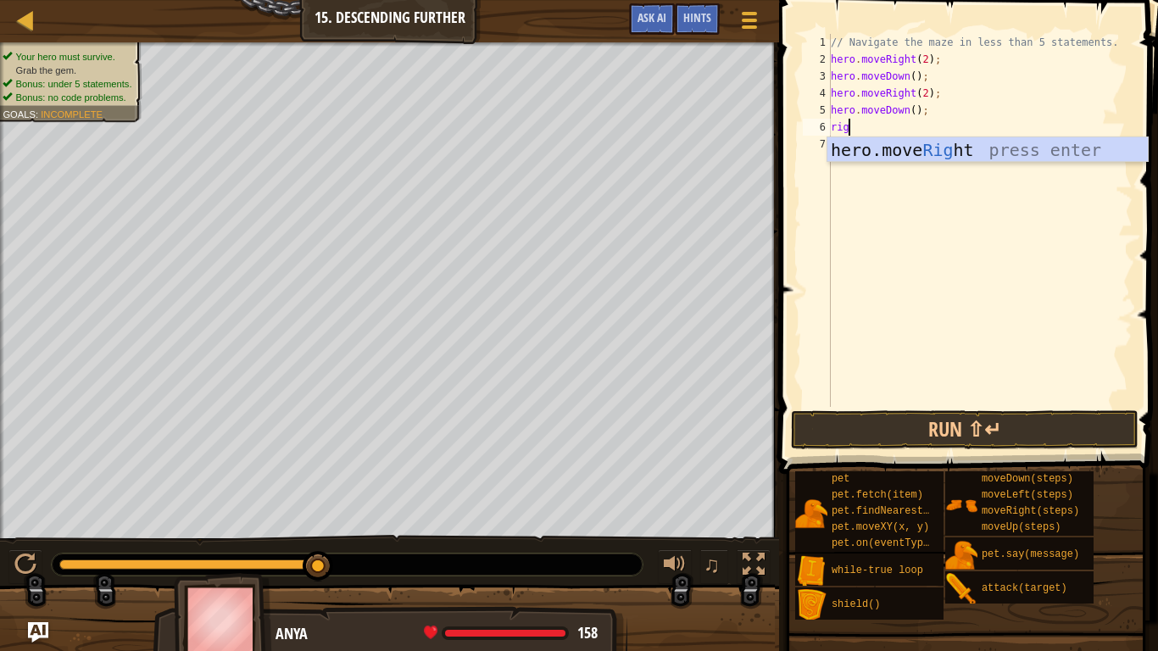
scroll to position [8, 2]
click at [908, 148] on div "hero.move Rig ht press enter" at bounding box center [988, 175] width 321 height 76
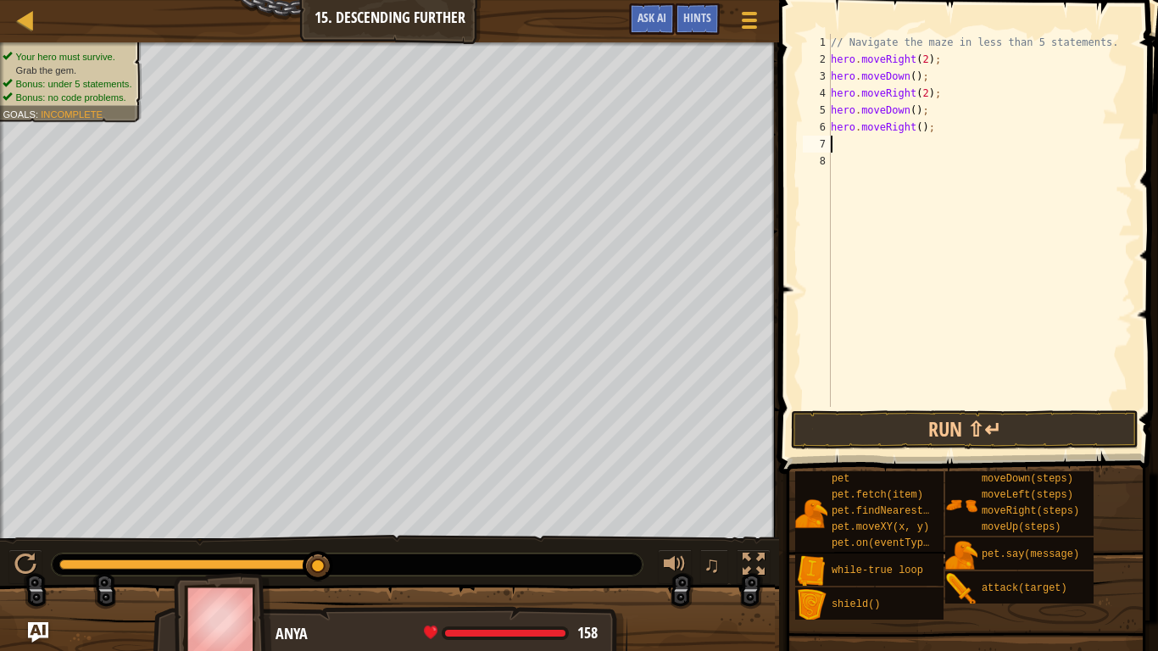
click at [919, 134] on div "// Navigate the maze in less than 5 statements. hero . moveRight ( 2 ) ; hero .…" at bounding box center [980, 237] width 305 height 407
type textarea "hero.moveRight(2);"
click at [963, 436] on button "Run ⇧↵" at bounding box center [965, 429] width 348 height 39
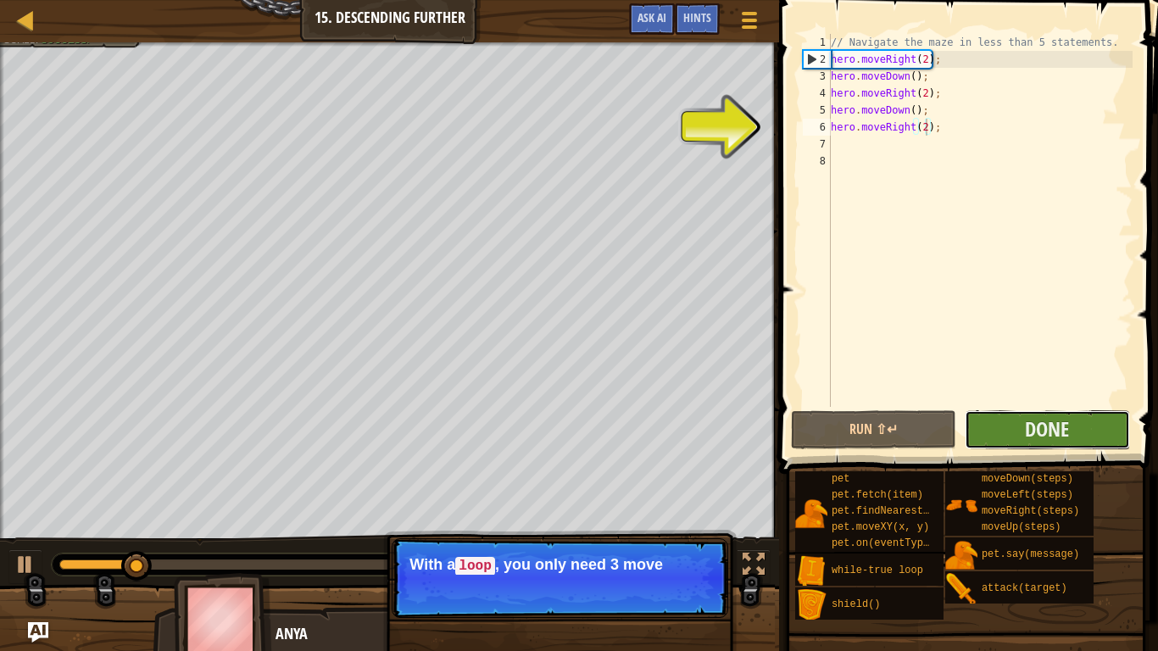
click at [1007, 439] on button "Done" at bounding box center [1047, 429] width 165 height 39
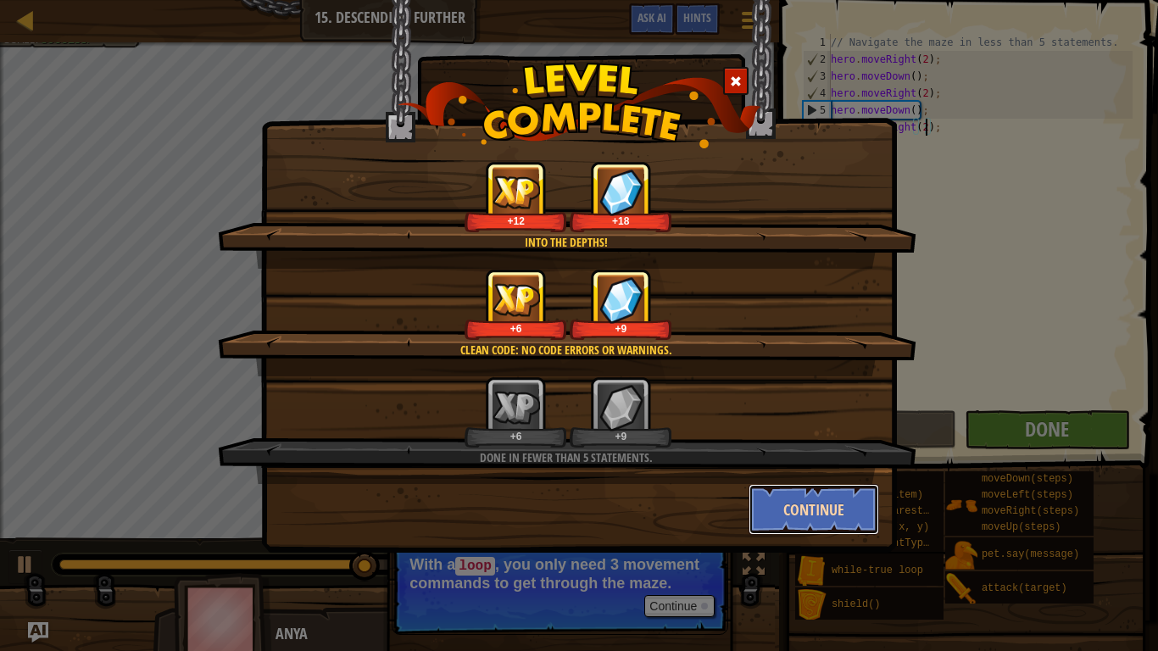
click at [804, 507] on button "Continue" at bounding box center [814, 509] width 131 height 51
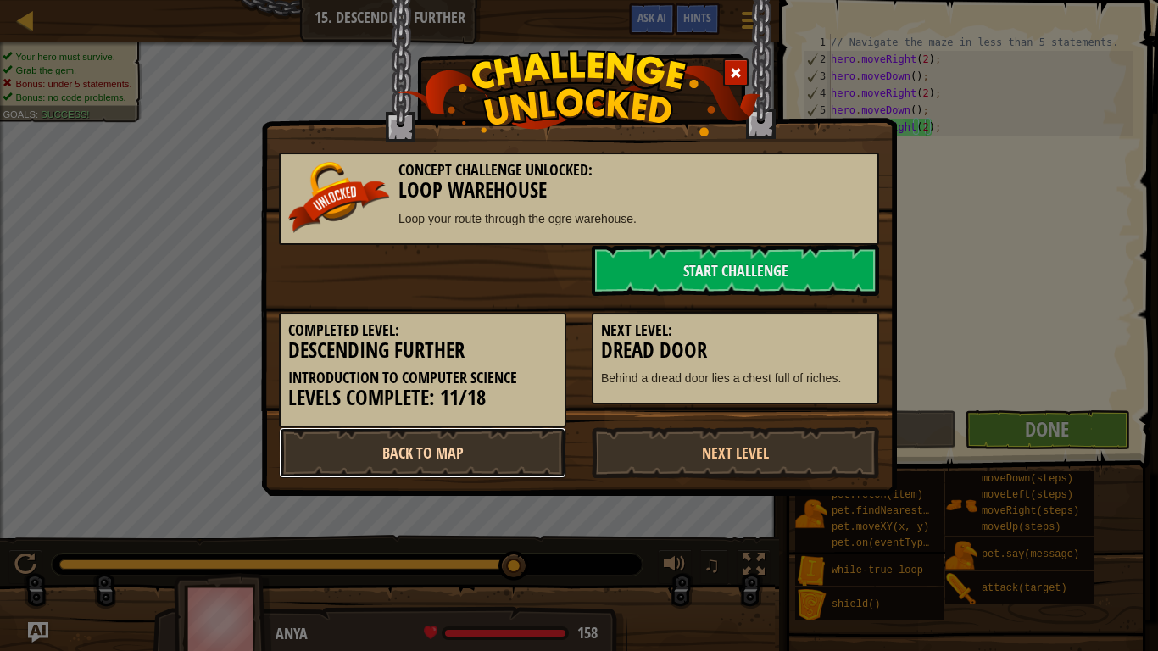
click at [516, 447] on link "Back to Map" at bounding box center [422, 452] width 287 height 51
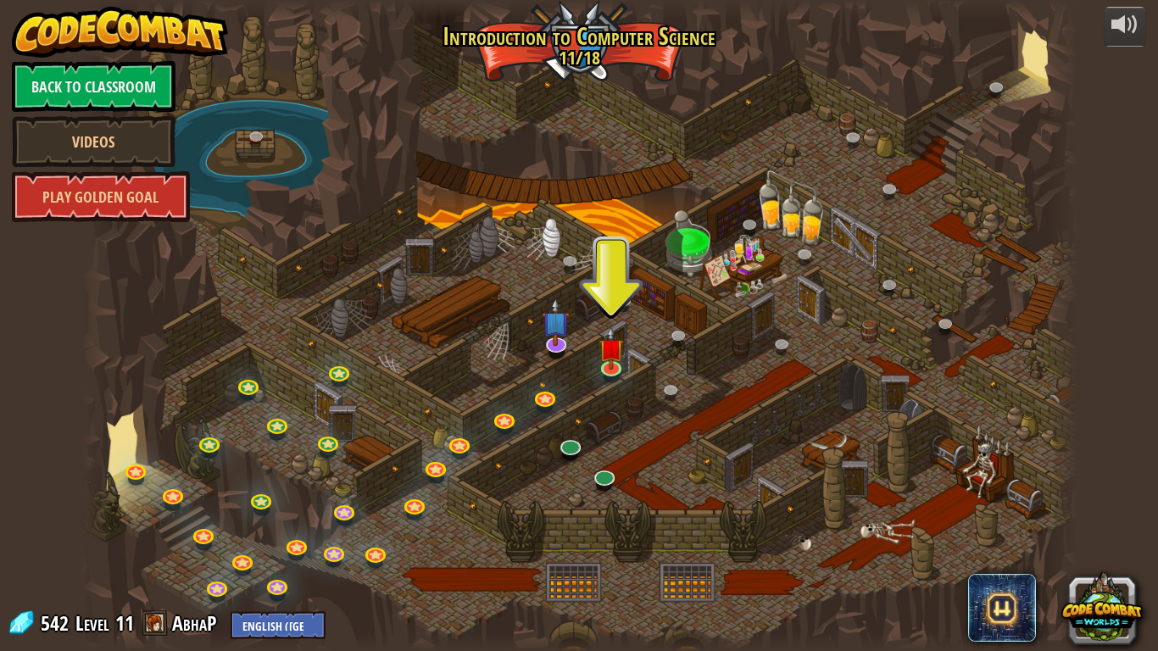
click at [516, 447] on div at bounding box center [579, 325] width 996 height 651
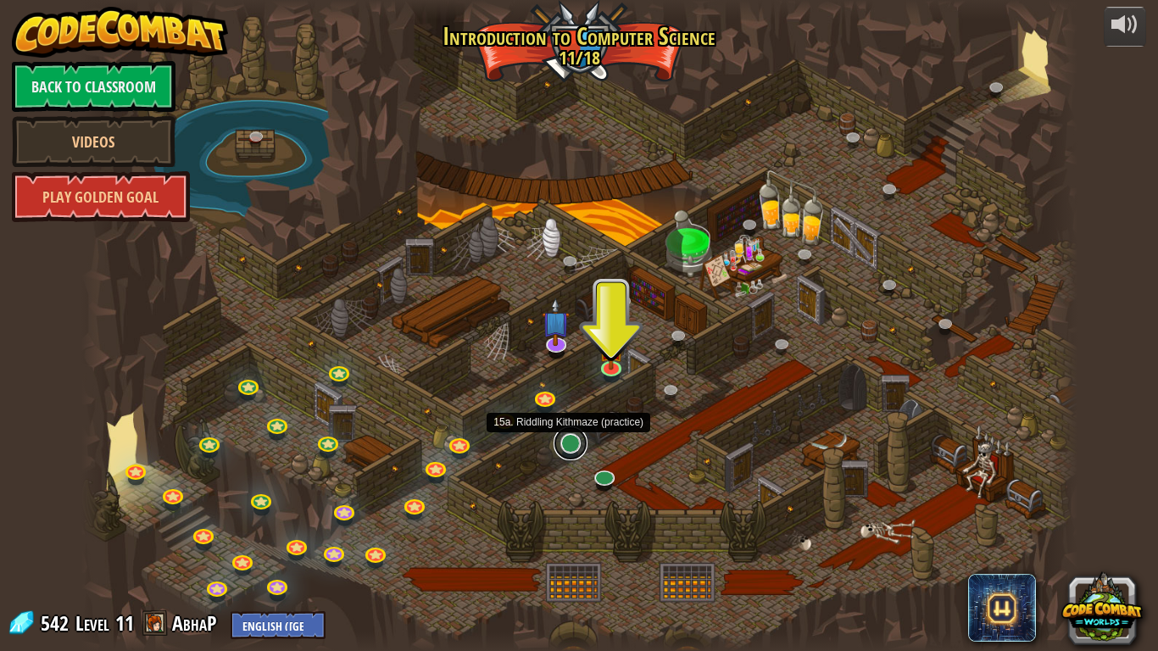
click at [574, 449] on link at bounding box center [571, 444] width 34 height 34
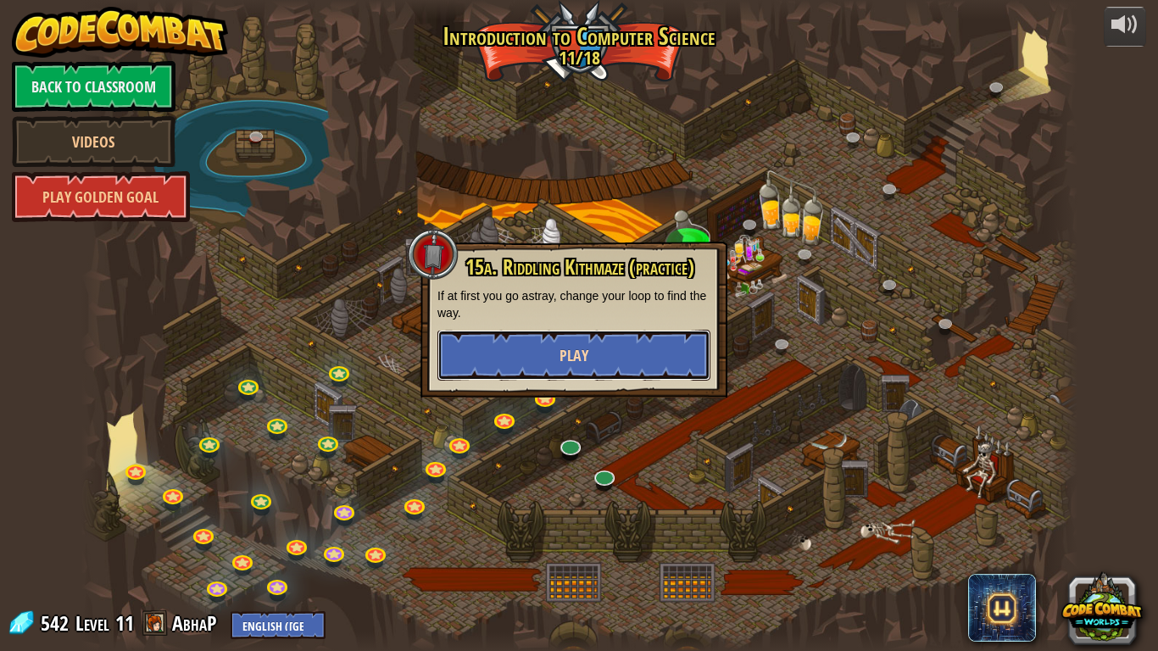
click at [561, 366] on button "Play" at bounding box center [574, 355] width 273 height 51
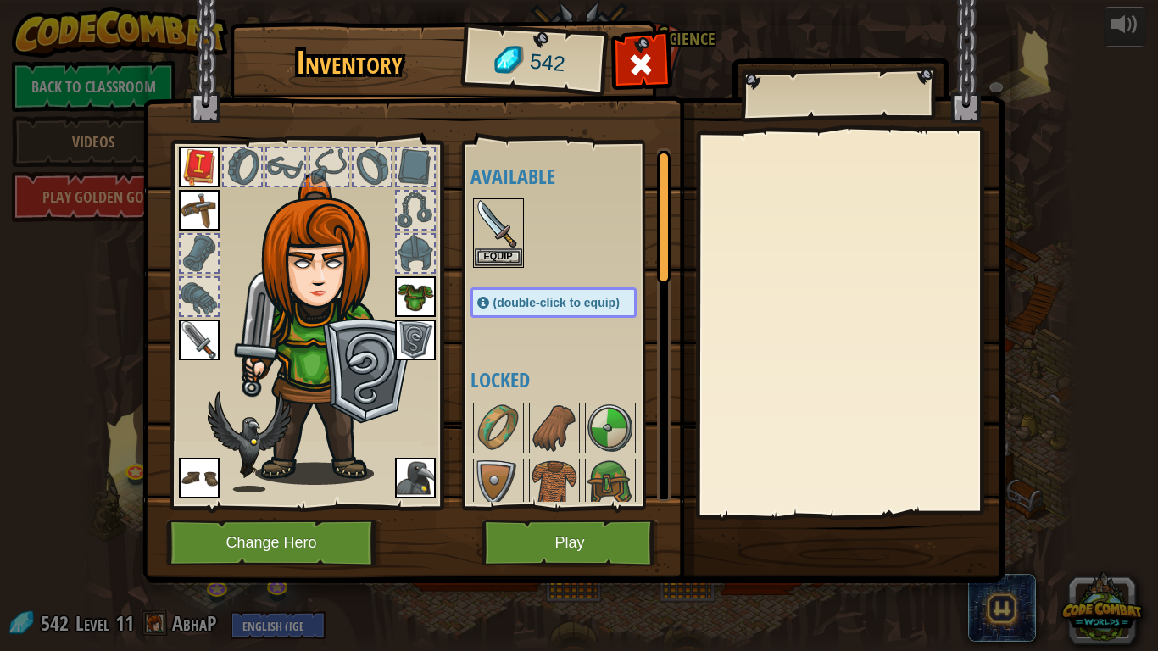
click at [544, 502] on div "Available Equip Equip Equip Equip Equip Equip Equip Equip (double-click to equi…" at bounding box center [567, 325] width 208 height 369
click at [519, 507] on button "Play" at bounding box center [570, 543] width 177 height 47
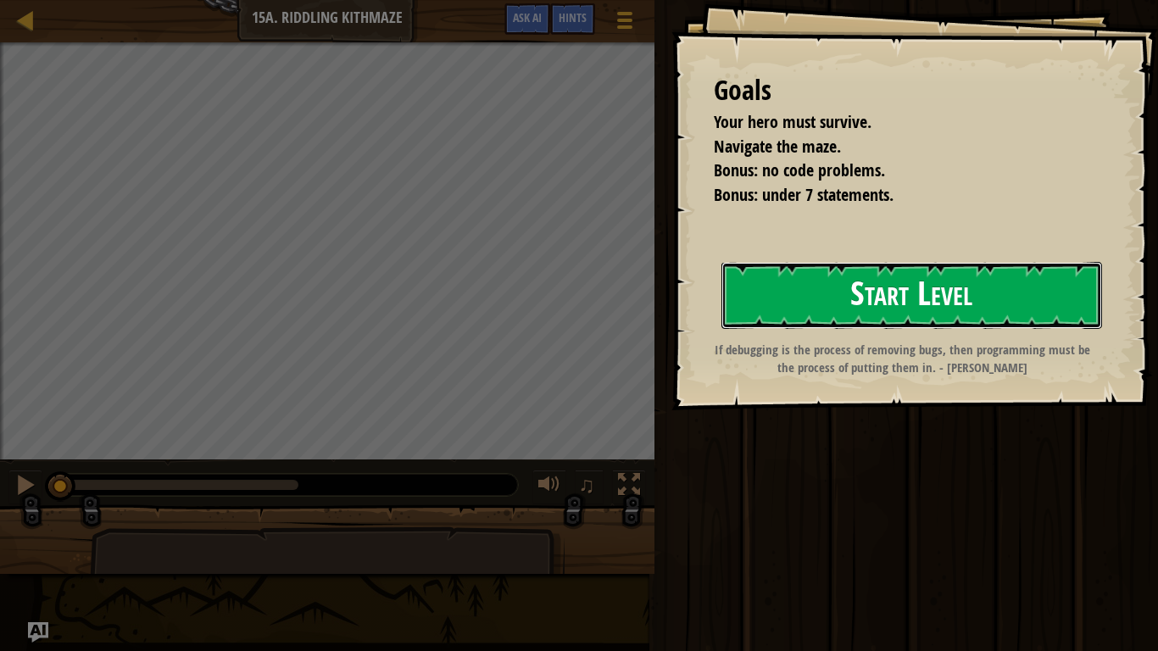
click at [818, 310] on button "Start Level" at bounding box center [912, 295] width 381 height 67
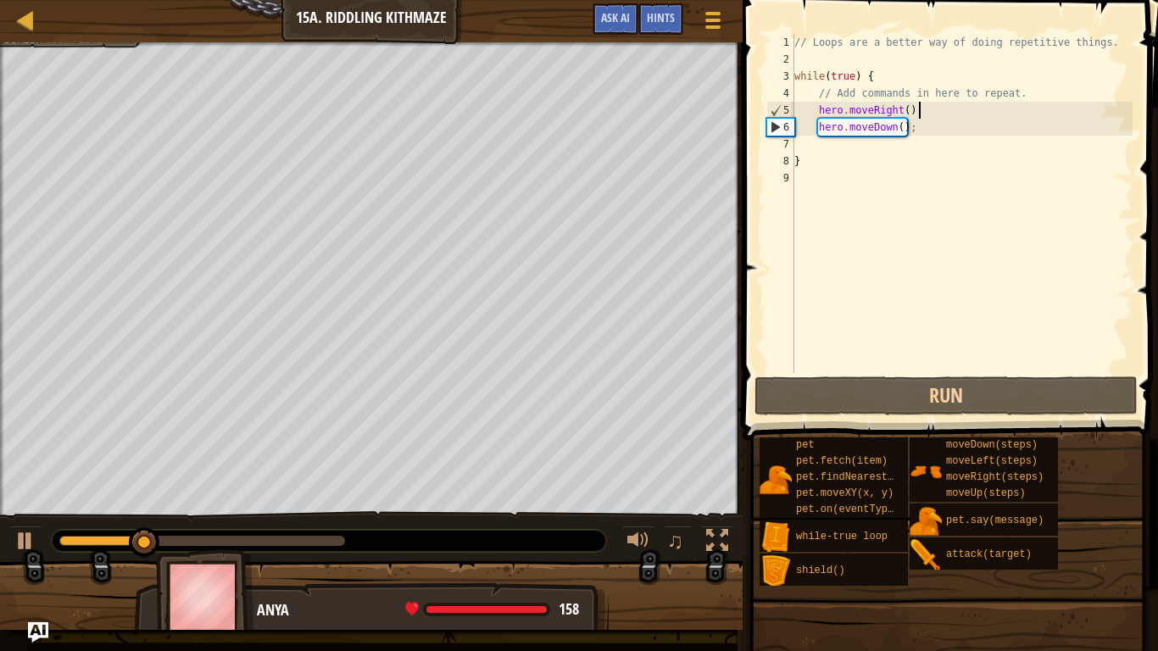
click at [968, 118] on div "// Loops are a better way of doing repetitive things. while ( true ) { // Add c…" at bounding box center [962, 220] width 342 height 373
click at [972, 126] on div "// Loops are a better way of doing repetitive things. while ( true ) { // Add c…" at bounding box center [962, 220] width 342 height 373
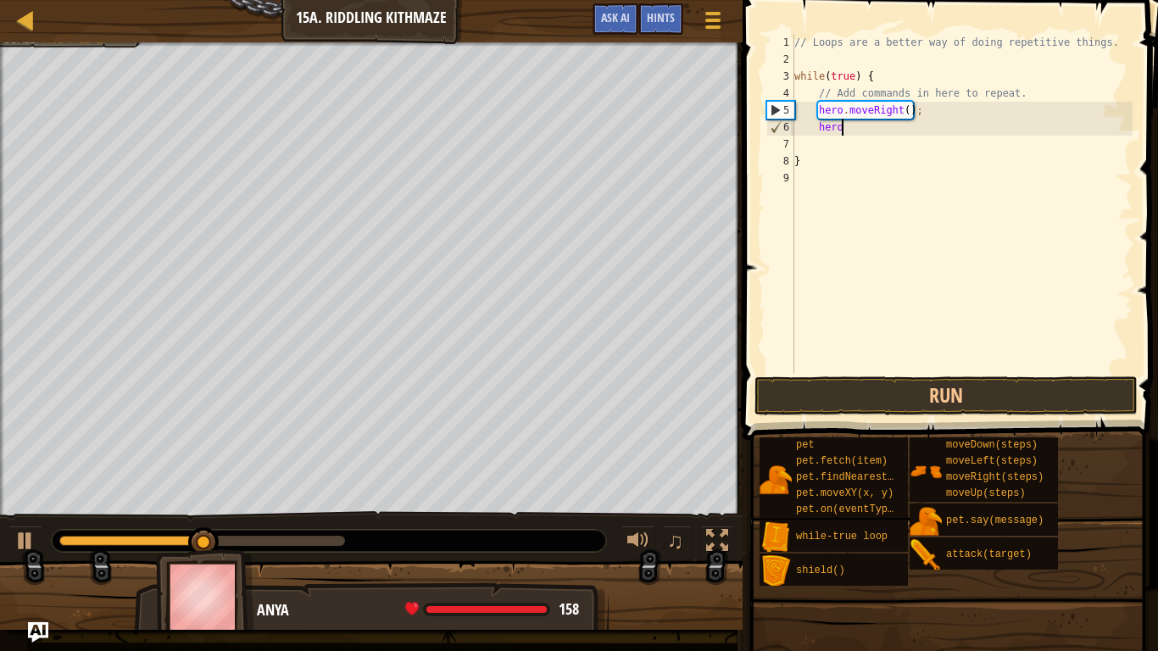
type textarea "h"
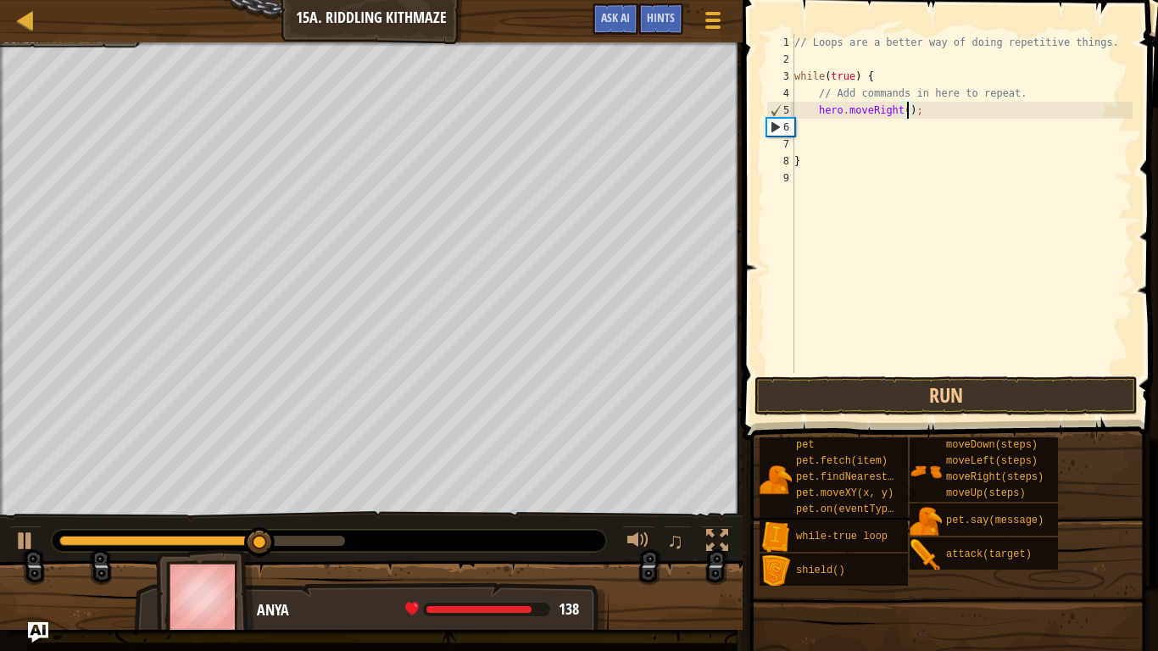
click at [905, 112] on div "// Loops are a better way of doing repetitive things. while ( true ) { // Add c…" at bounding box center [962, 220] width 342 height 373
type textarea "hero.moveRight();"
click at [938, 396] on button "Run" at bounding box center [946, 396] width 383 height 39
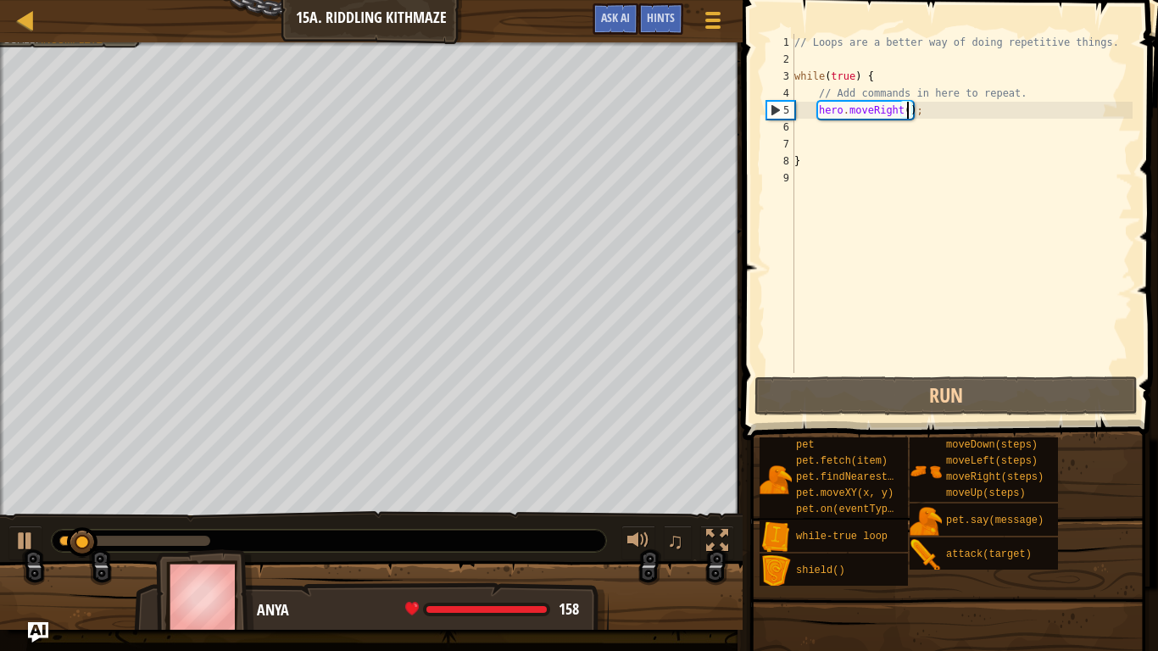
click at [890, 114] on div "// Loops are a better way of doing repetitive things. while ( true ) { // Add c…" at bounding box center [962, 220] width 342 height 373
click at [904, 126] on div "// Loops are a better way of doing repetitive things. while ( true ) { // Add c…" at bounding box center [962, 220] width 342 height 373
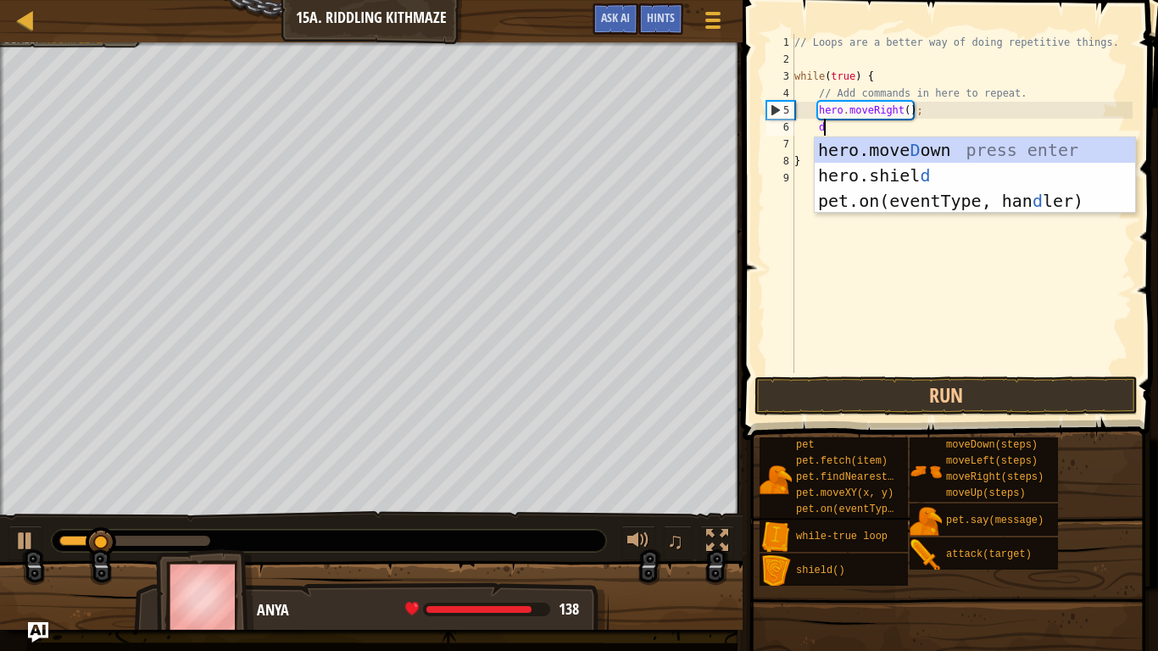
type textarea "do"
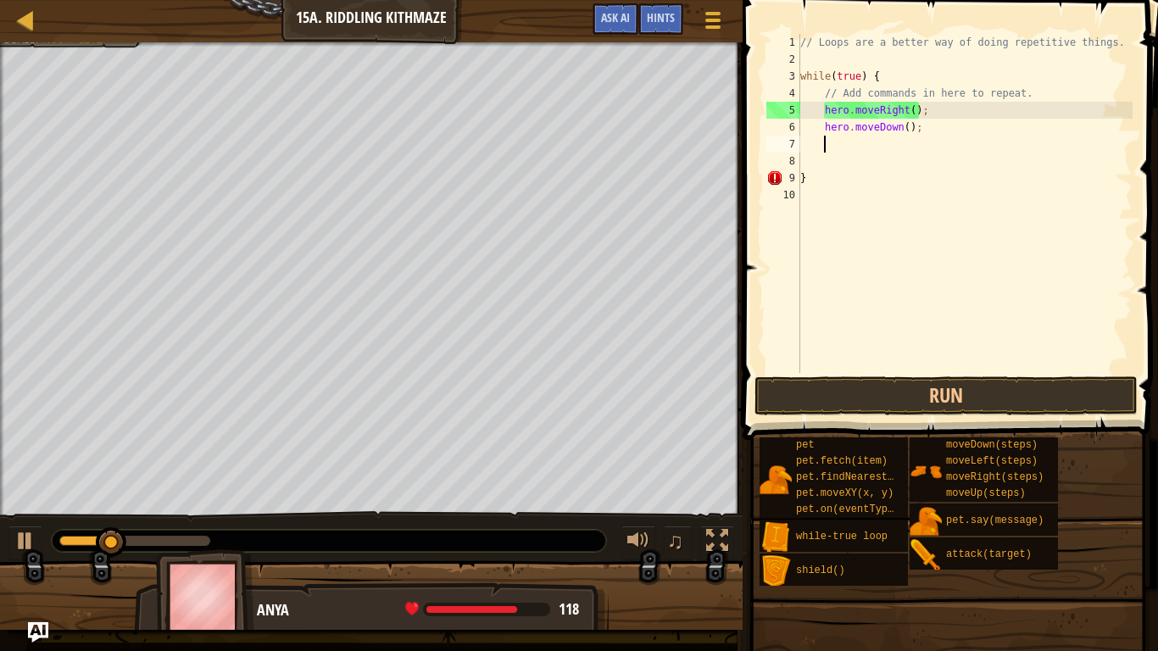
scroll to position [8, 3]
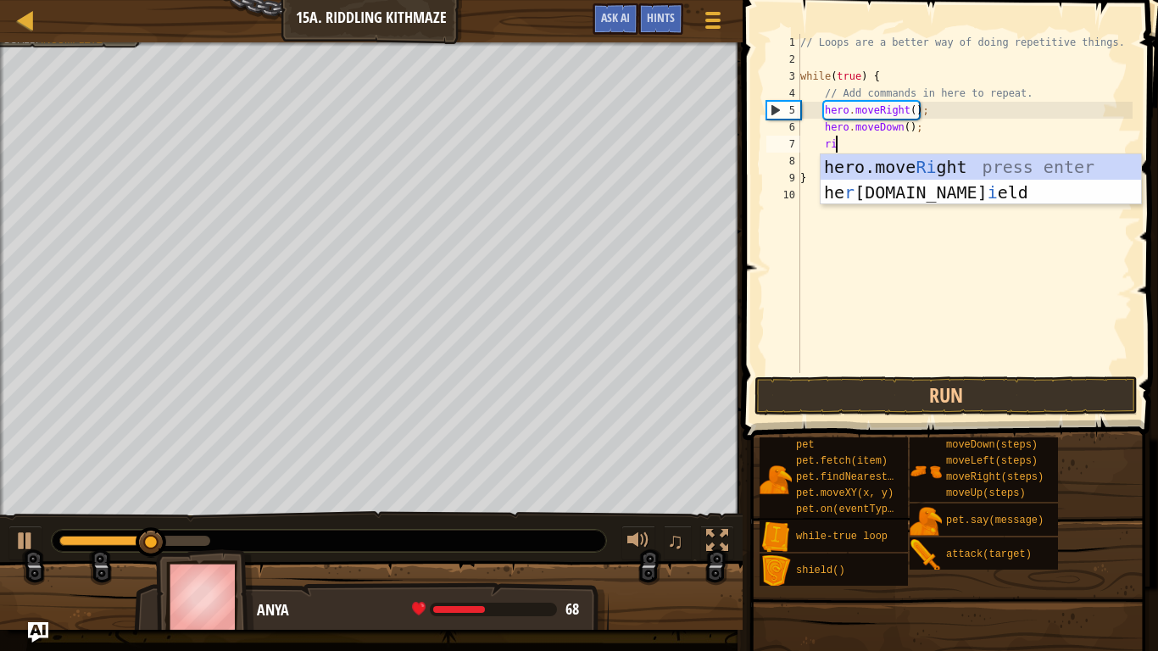
type textarea "rig"
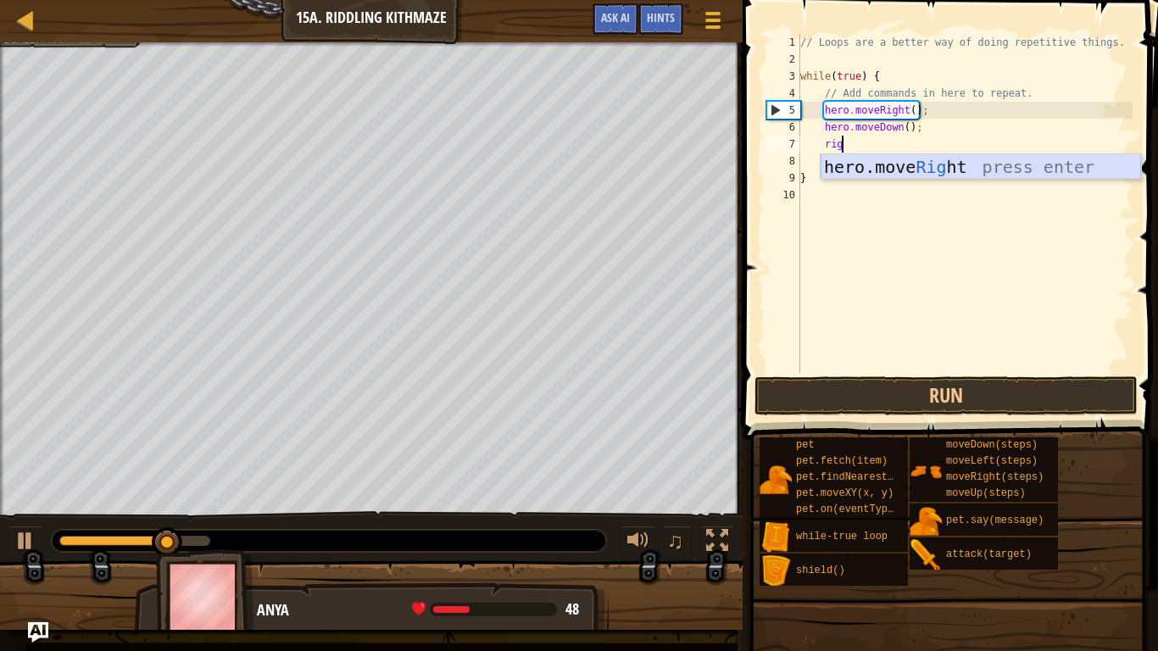
click at [921, 164] on div "hero.move Rig ht press enter" at bounding box center [981, 192] width 321 height 76
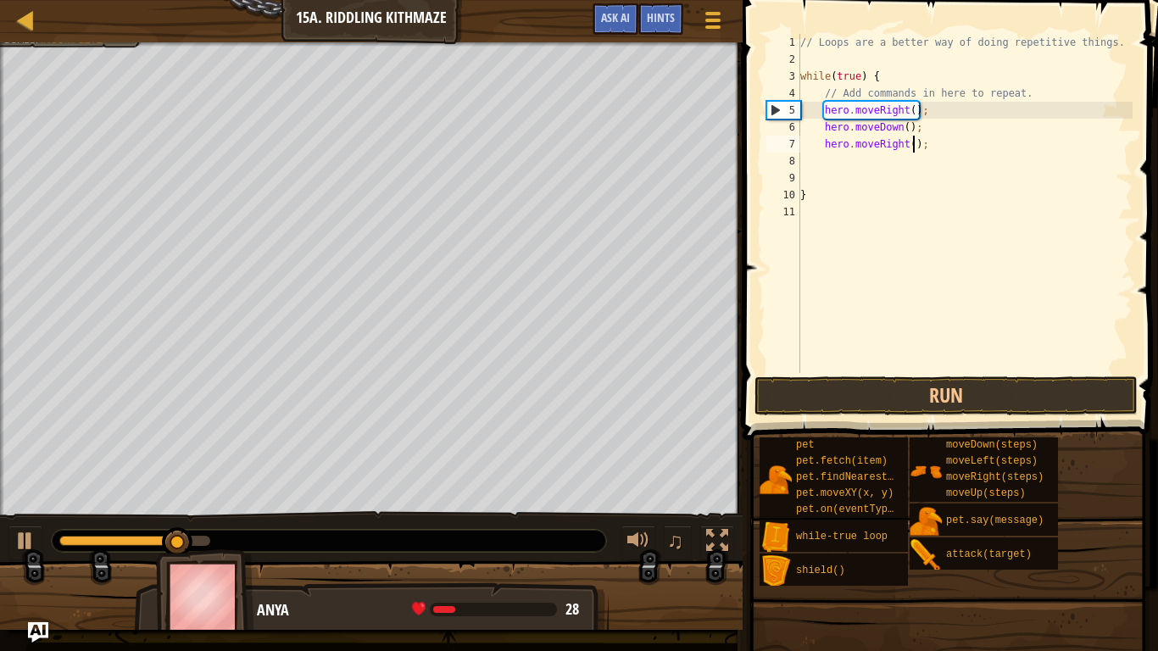
click at [914, 145] on div "// Loops are a better way of doing repetitive things. while ( true ) { // Add c…" at bounding box center [965, 220] width 336 height 373
type textarea "hero.moveRight(2);"
click at [879, 406] on button "Run" at bounding box center [946, 396] width 383 height 39
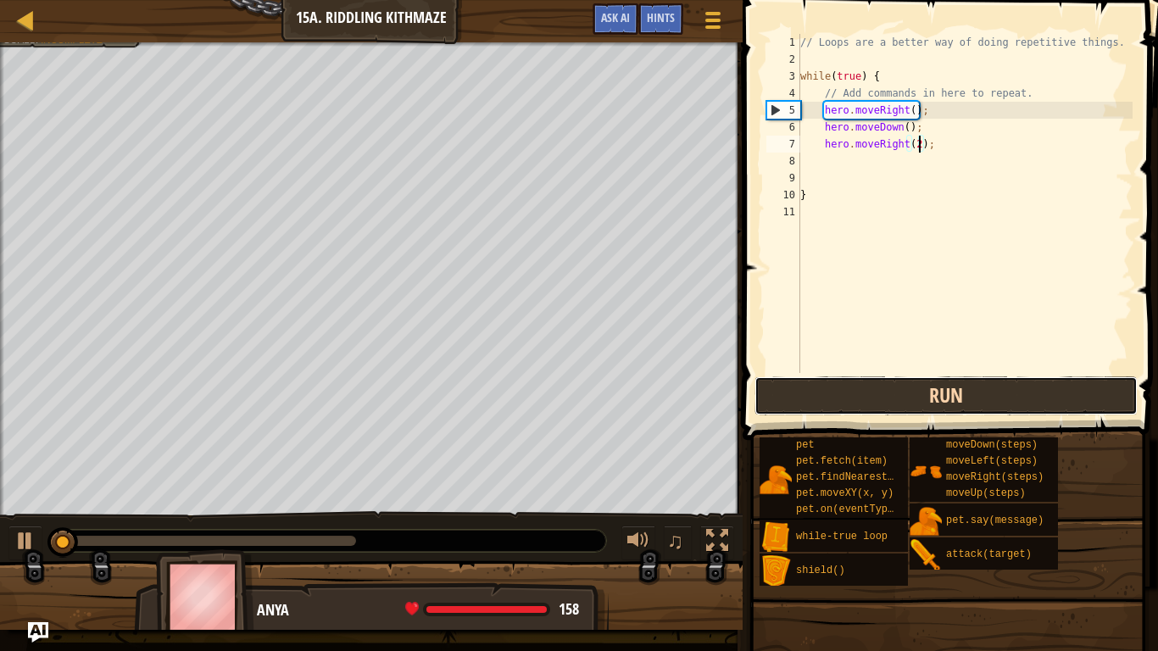
click at [879, 406] on button "Run" at bounding box center [946, 396] width 383 height 39
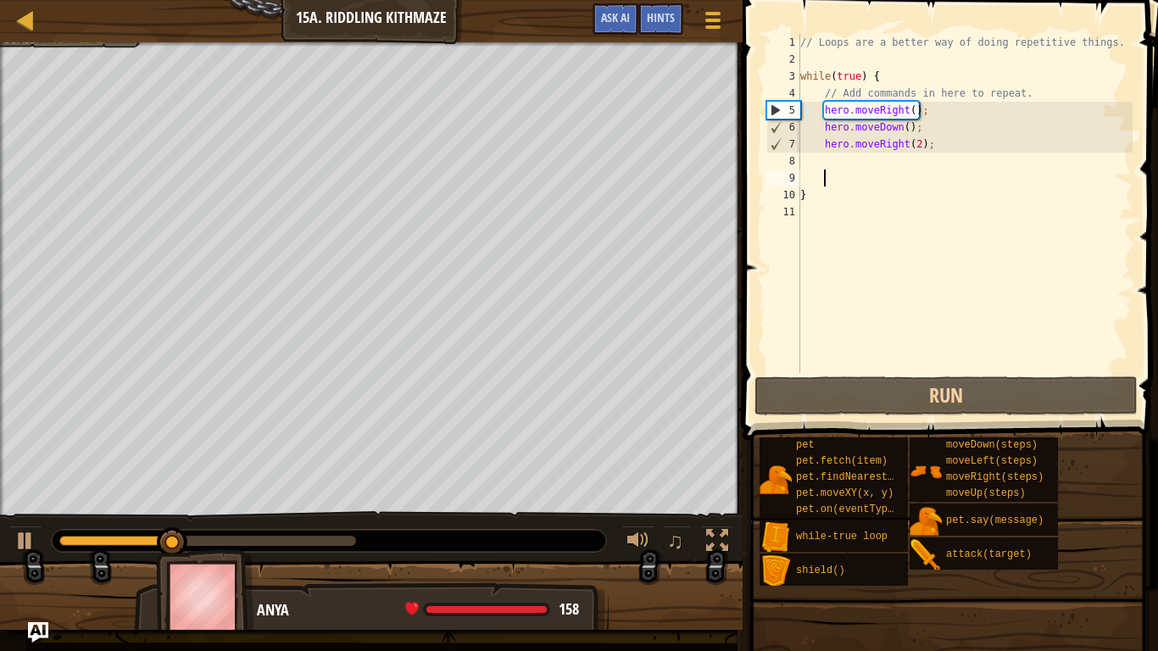
click at [892, 177] on div "// Loops are a better way of doing repetitive things. while ( true ) { // Add c…" at bounding box center [965, 220] width 336 height 373
click at [888, 165] on div "// Loops are a better way of doing repetitive things. while ( true ) { // Add c…" at bounding box center [965, 220] width 336 height 373
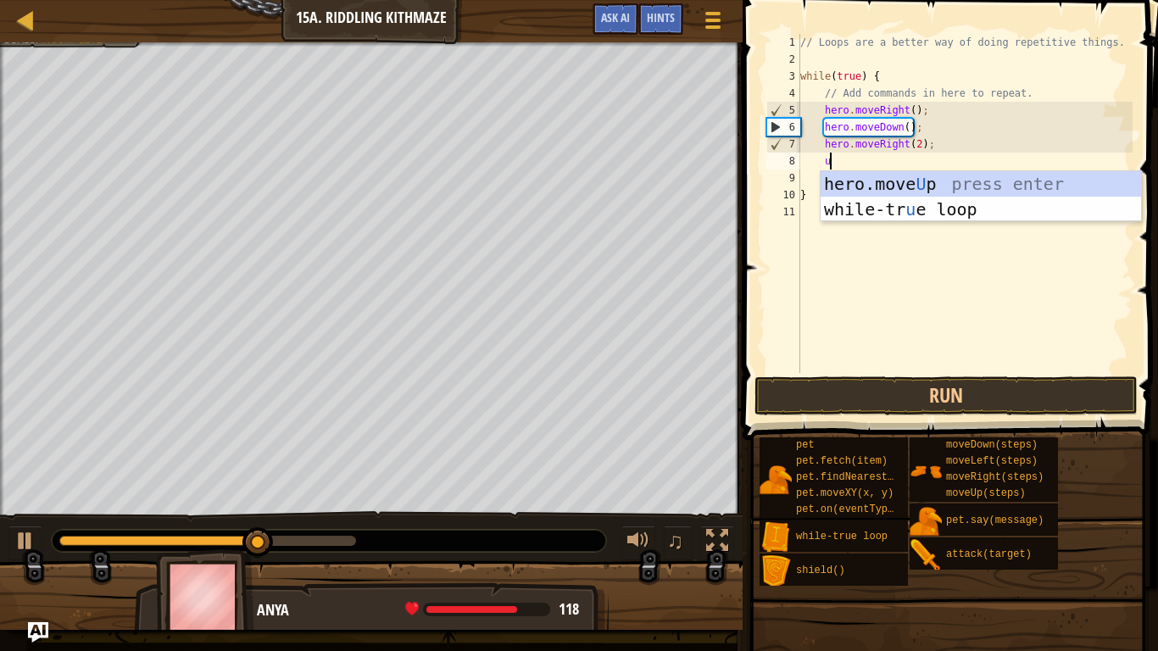
type textarea "up"
click at [916, 183] on div "hero.move Up press enter while-tr u e loo p press enter" at bounding box center [981, 222] width 321 height 102
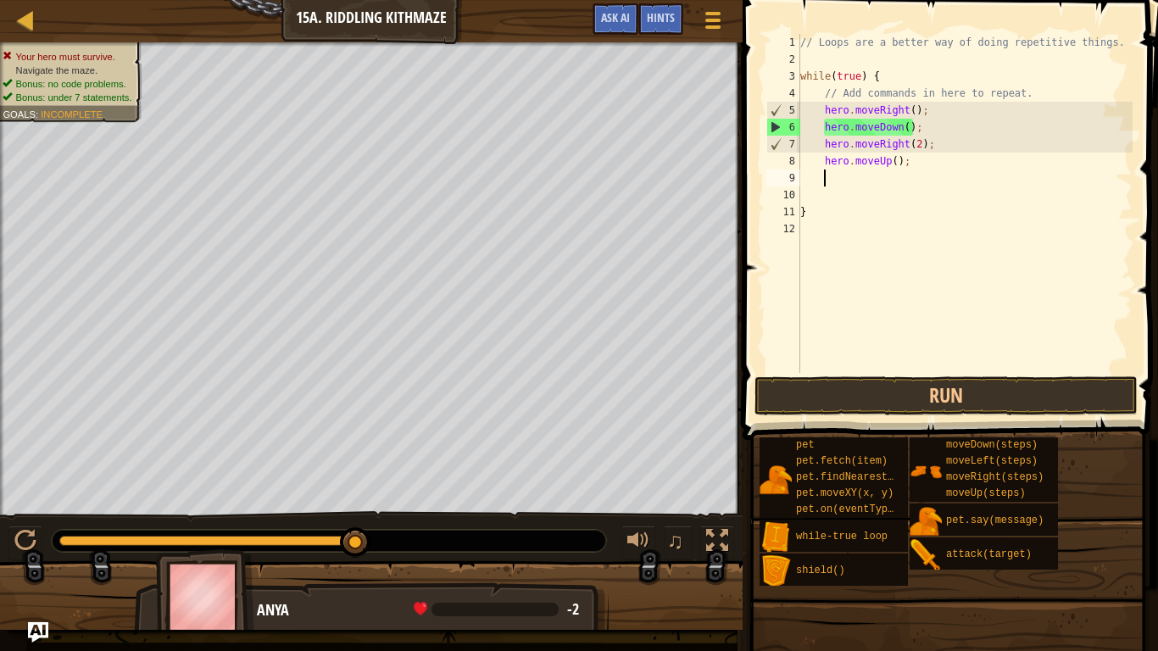
click at [917, 165] on div "// Loops are a better way of doing repetitive things. while ( true ) { // Add c…" at bounding box center [965, 220] width 336 height 373
type textarea "hero.moveUp();"
click at [882, 175] on div "// Loops are a better way of doing repetitive things. while ( true ) { // Add c…" at bounding box center [965, 220] width 336 height 373
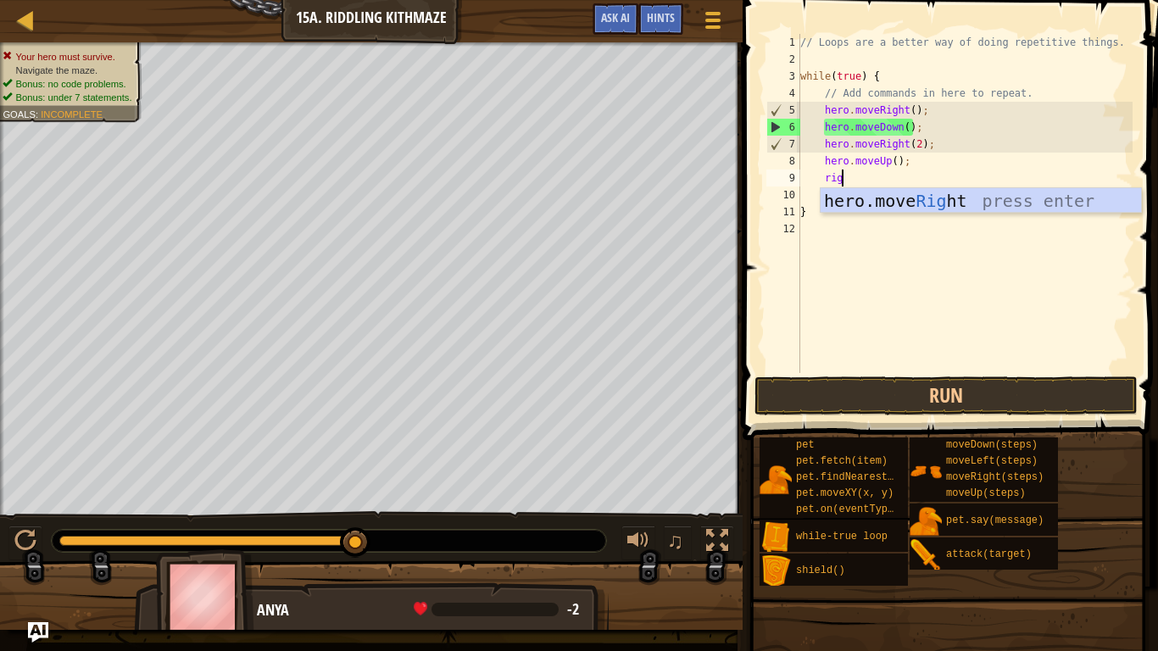
type textarea "righ"
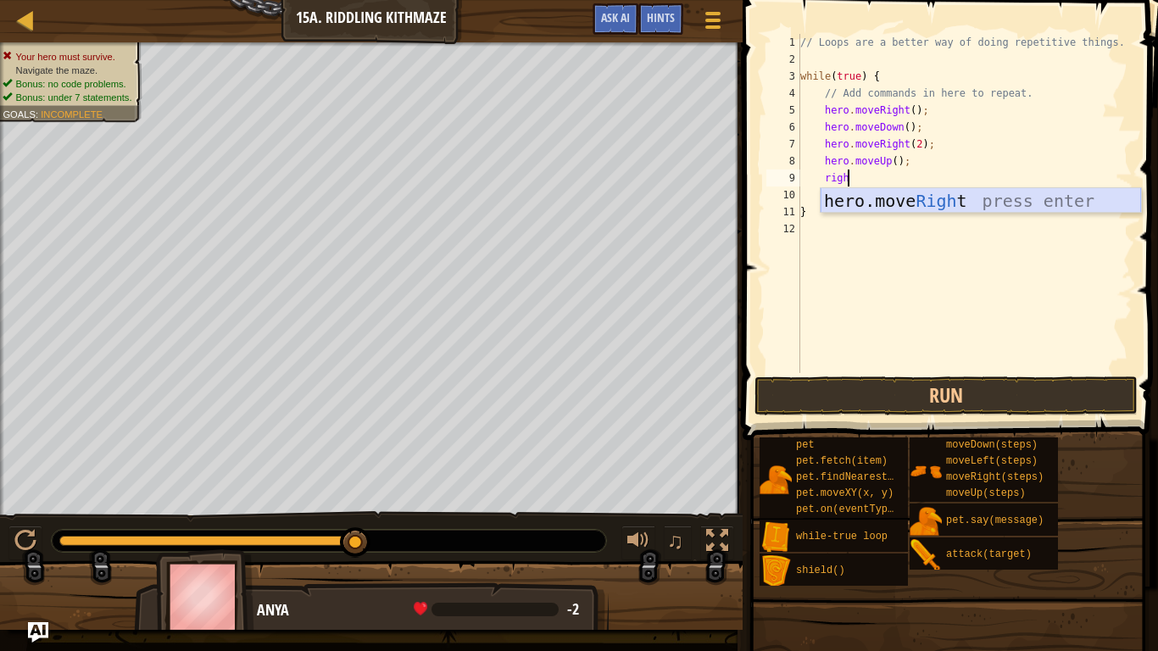
click at [903, 204] on div "hero.move Righ t press enter" at bounding box center [981, 226] width 321 height 76
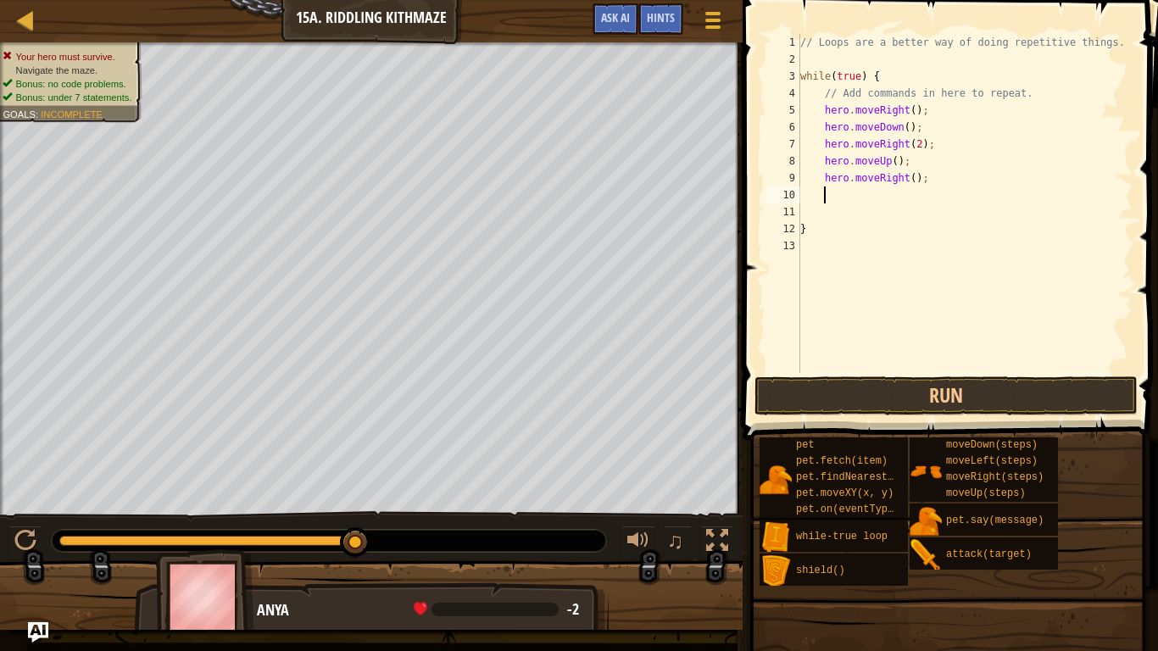
scroll to position [8, 3]
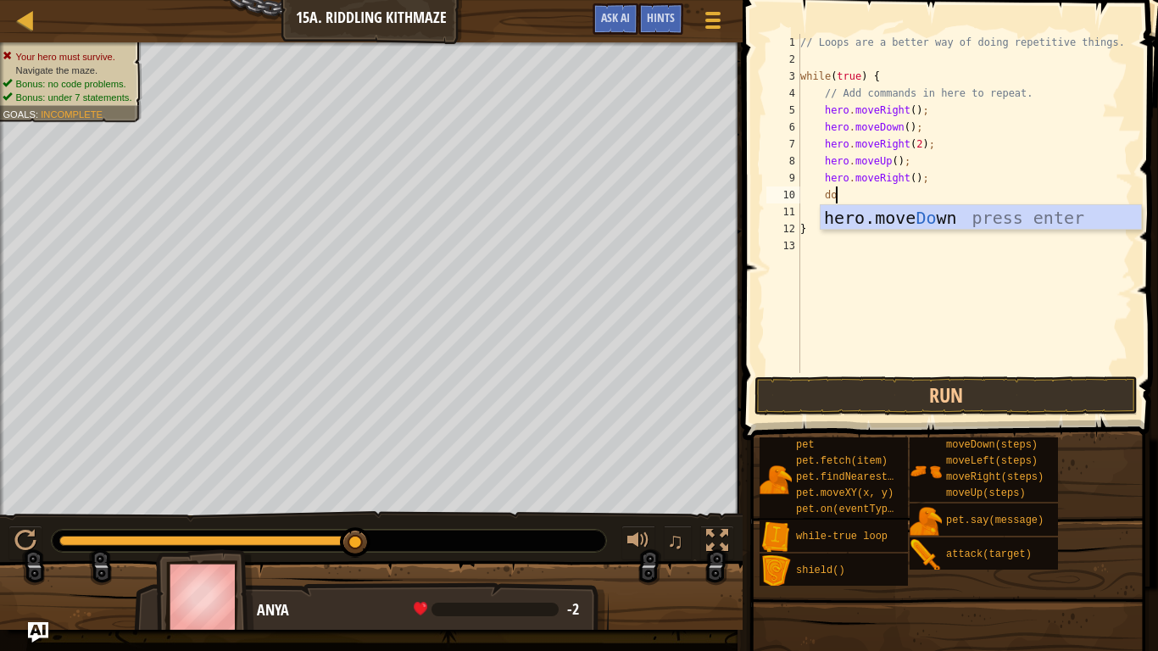
type textarea "down"
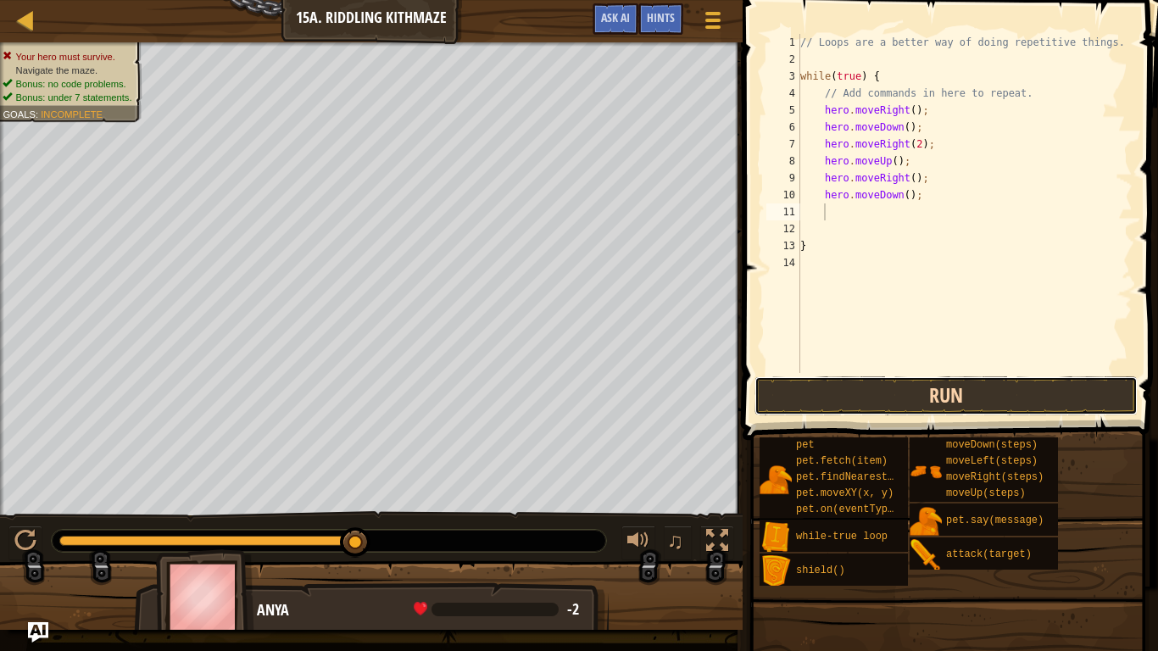
click at [876, 388] on button "Run" at bounding box center [946, 396] width 383 height 39
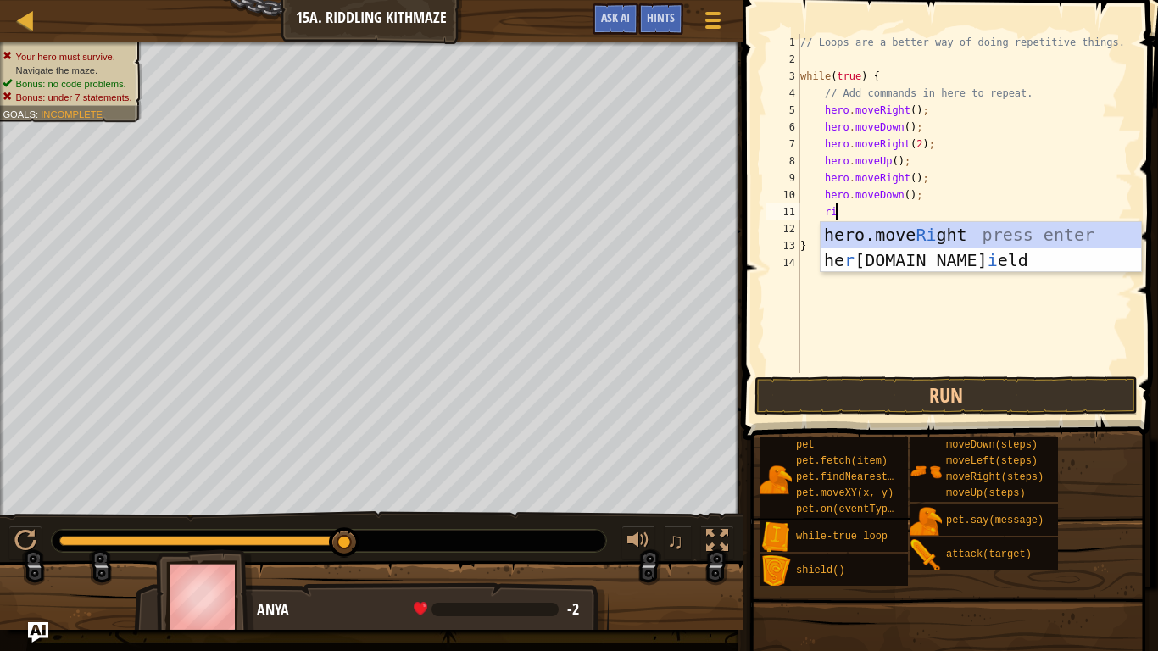
type textarea "rig"
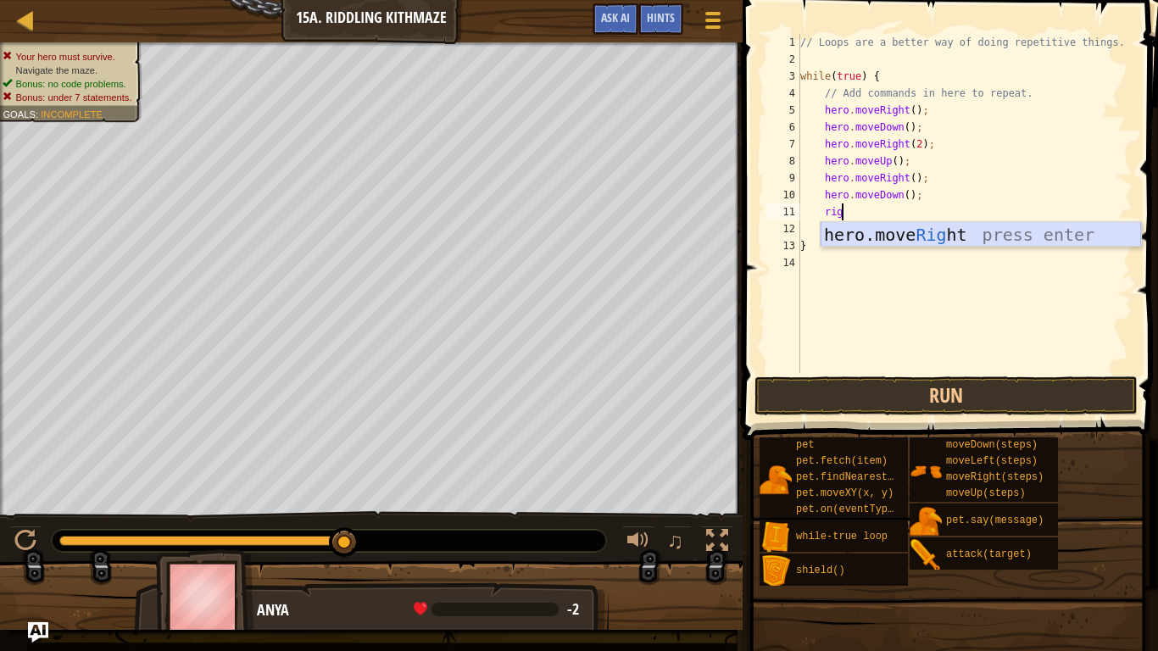
click at [900, 243] on div "hero.move Rig ht press enter" at bounding box center [981, 260] width 321 height 76
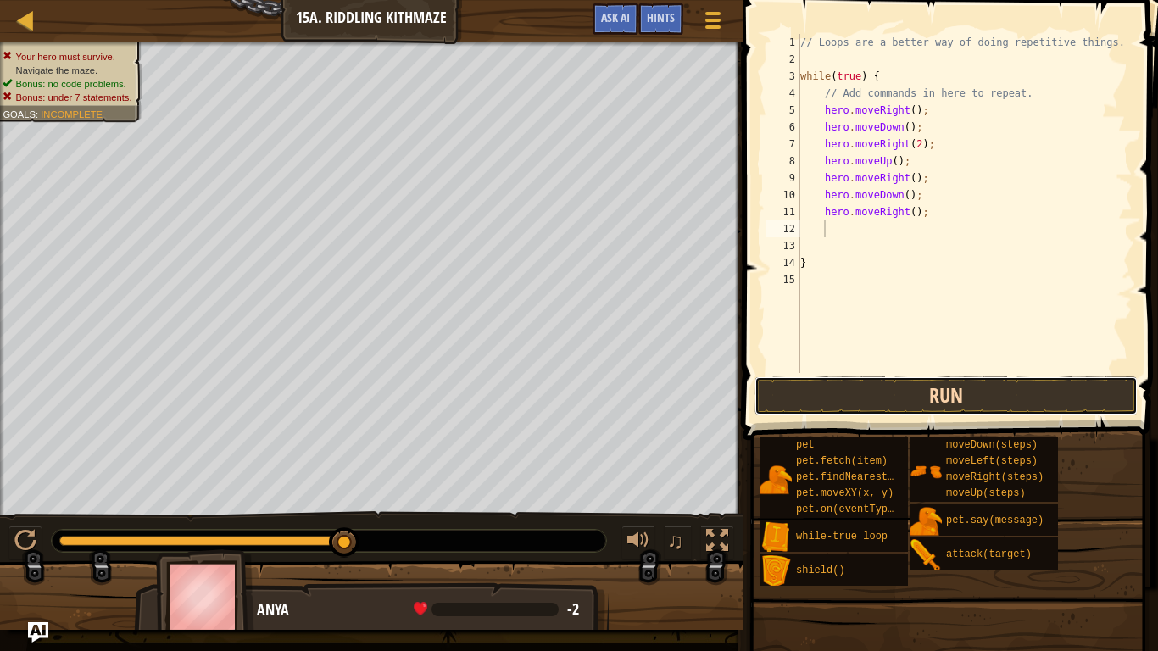
click at [858, 406] on button "Run" at bounding box center [946, 396] width 383 height 39
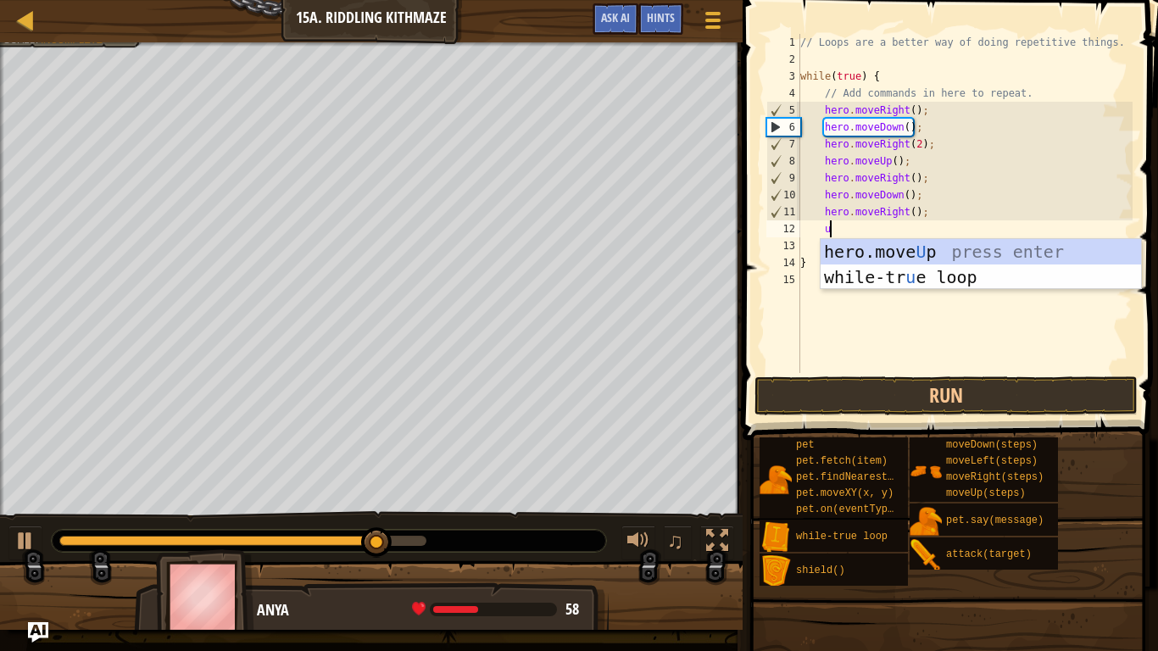
type textarea "up"
click at [924, 246] on div "hero.move Up press enter while-tr u e loo p press enter" at bounding box center [981, 290] width 321 height 102
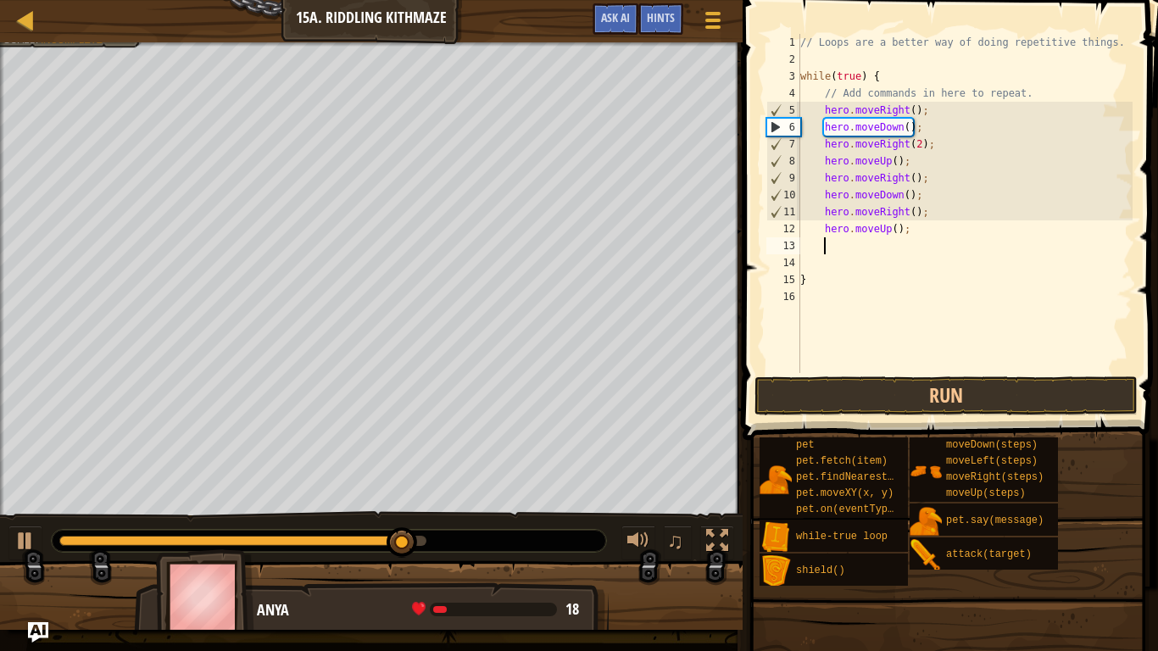
scroll to position [8, 3]
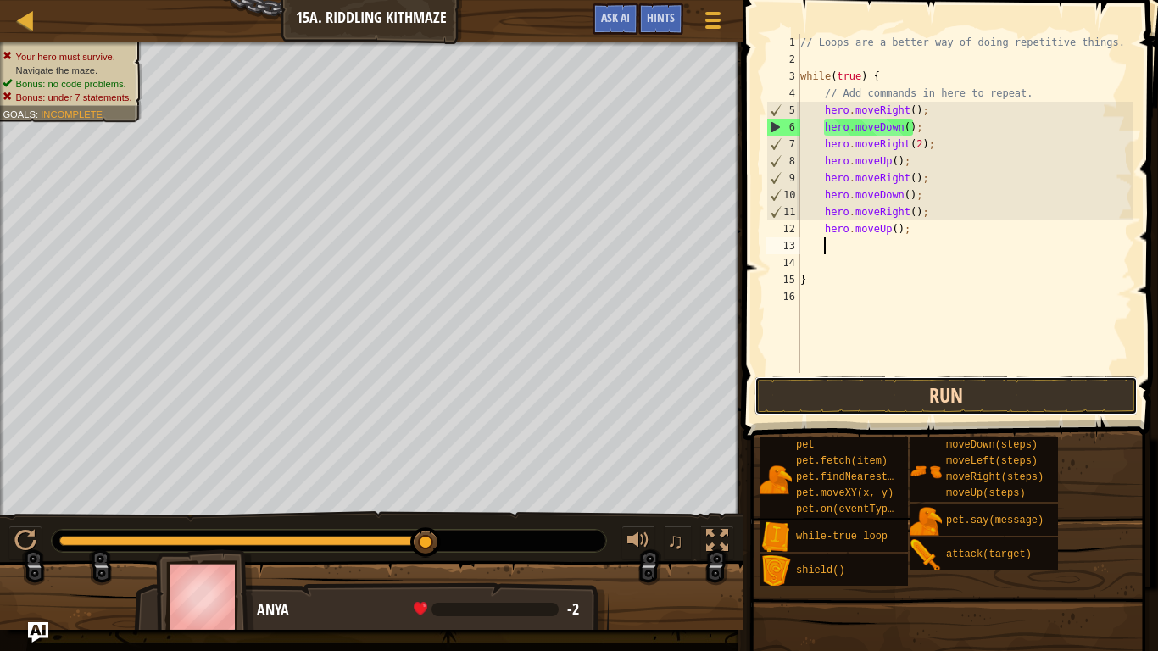
click at [918, 385] on button "Run" at bounding box center [946, 396] width 383 height 39
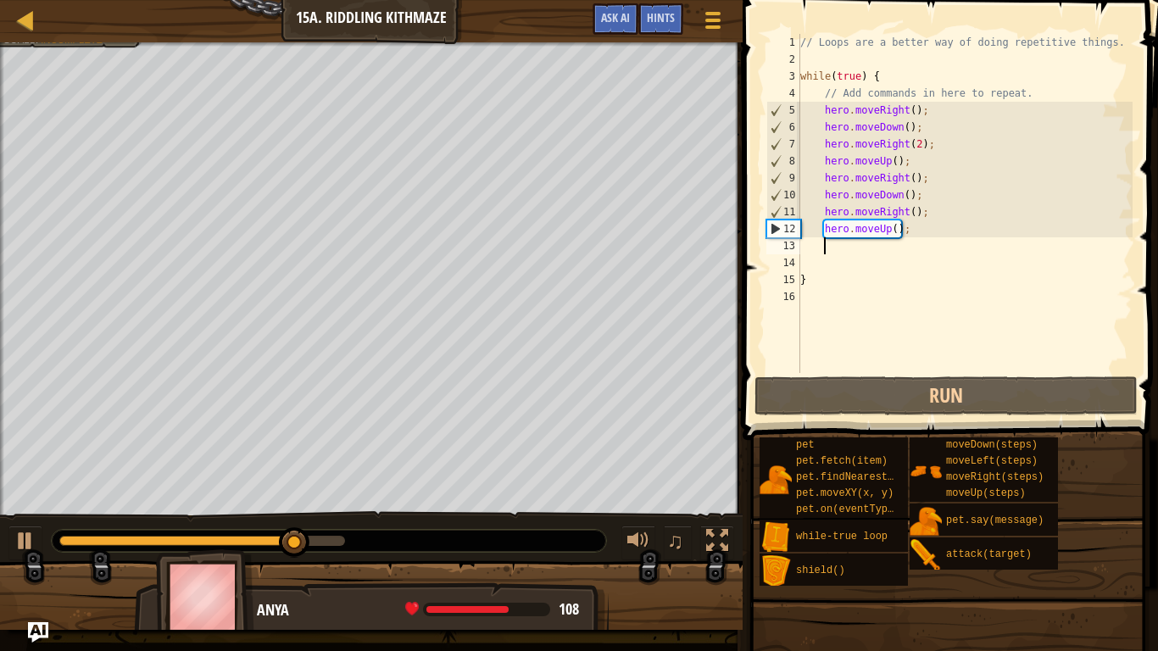
click at [914, 211] on div "// Loops are a better way of doing repetitive things. while ( true ) { // Add c…" at bounding box center [965, 220] width 336 height 373
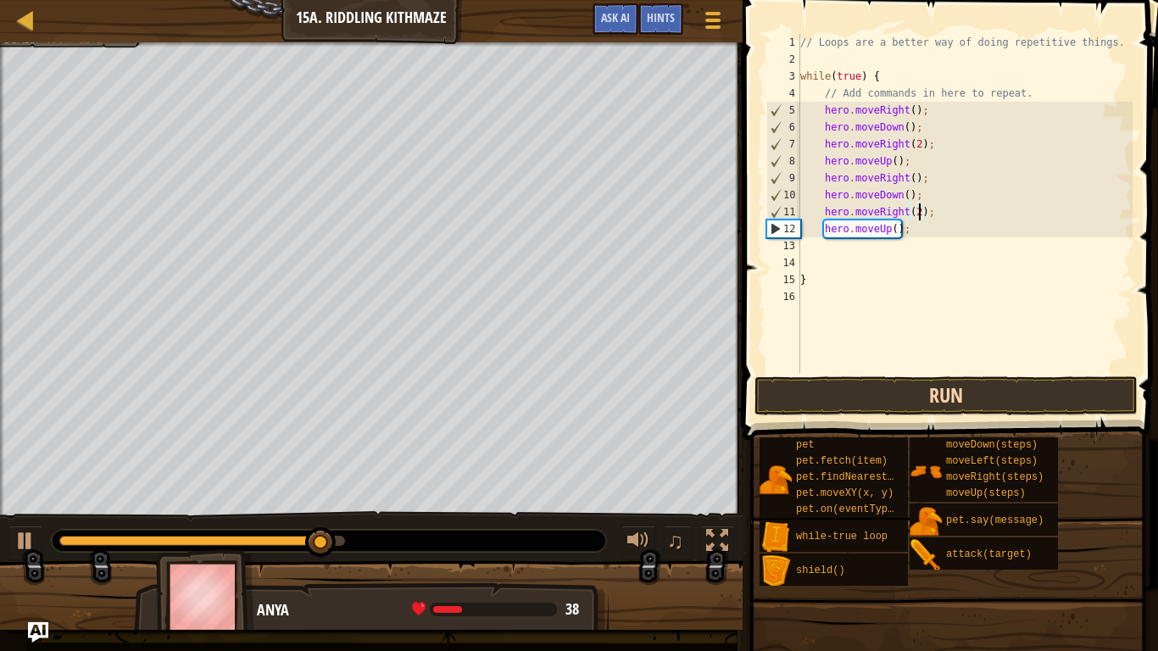
type textarea "hero.moveRight(2);"
click at [864, 398] on button "Run" at bounding box center [946, 396] width 383 height 39
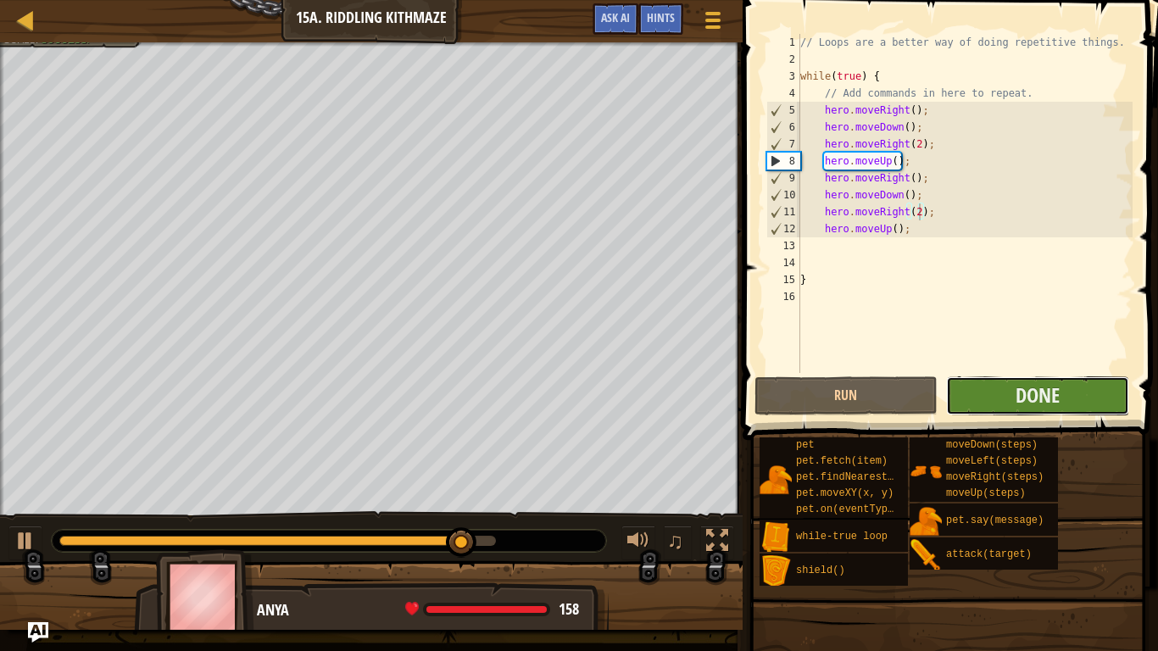
click at [1002, 395] on button "Done" at bounding box center [1037, 396] width 183 height 39
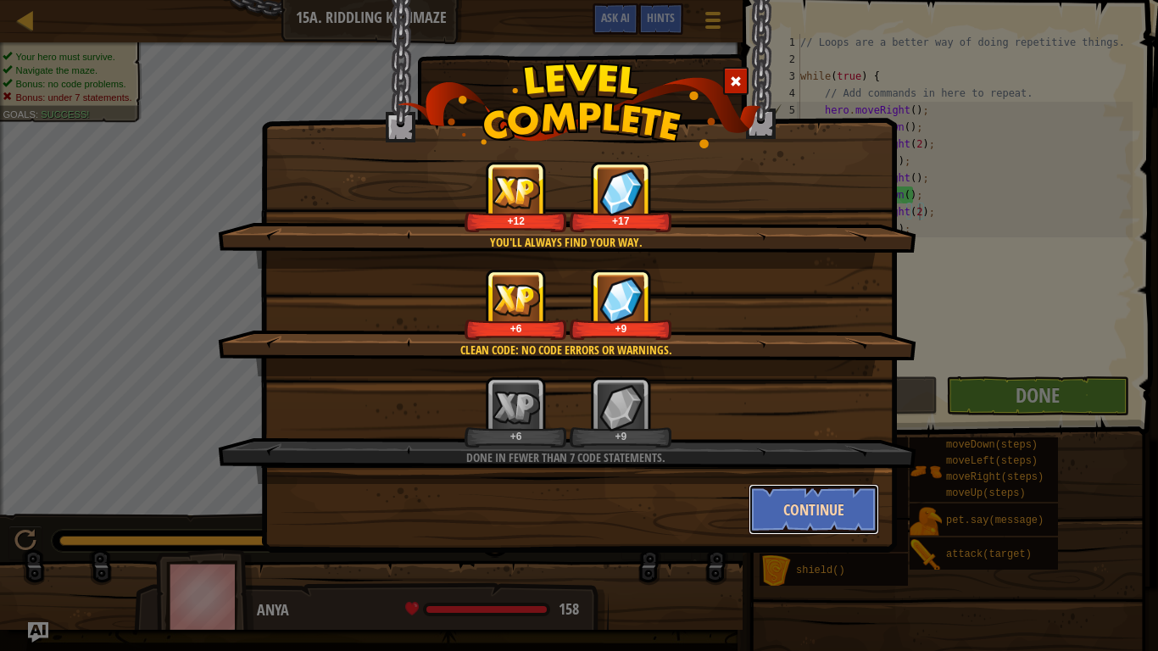
click at [798, 499] on button "Continue" at bounding box center [814, 509] width 131 height 51
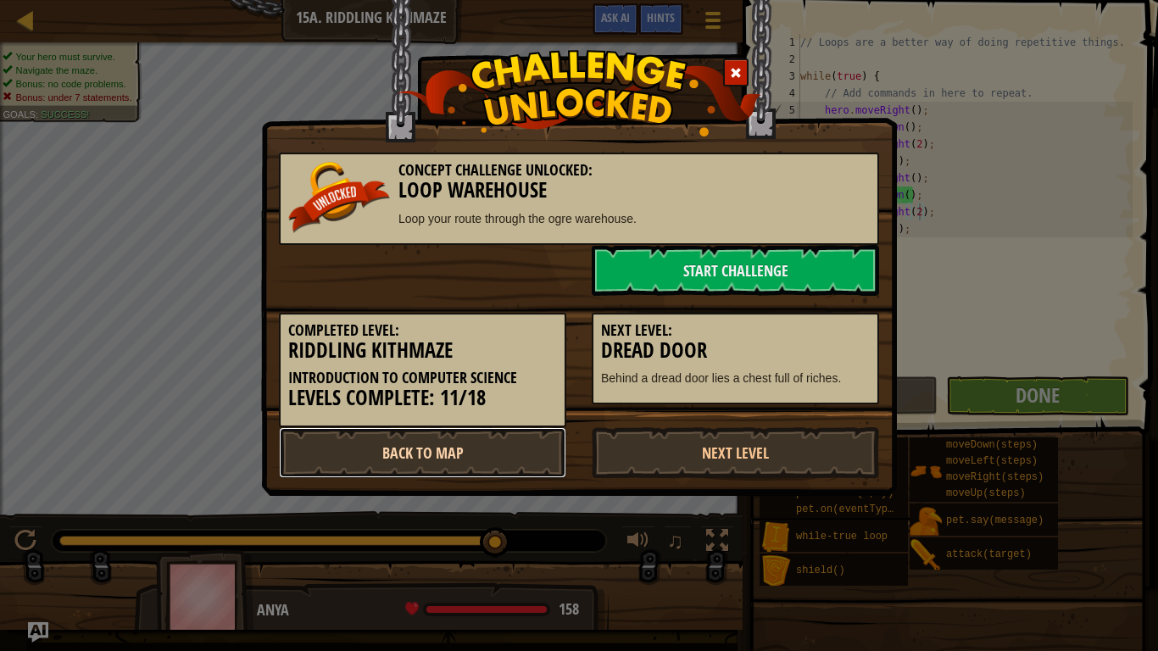
click at [535, 448] on link "Back to Map" at bounding box center [422, 452] width 287 height 51
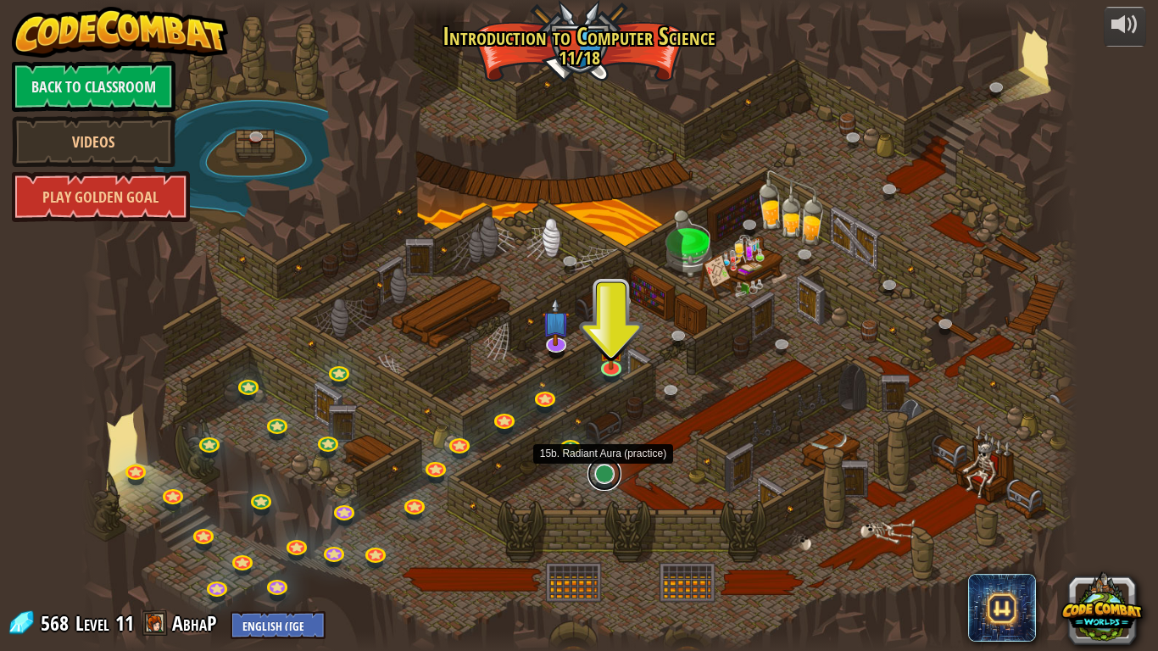
click at [599, 480] on link at bounding box center [605, 474] width 34 height 34
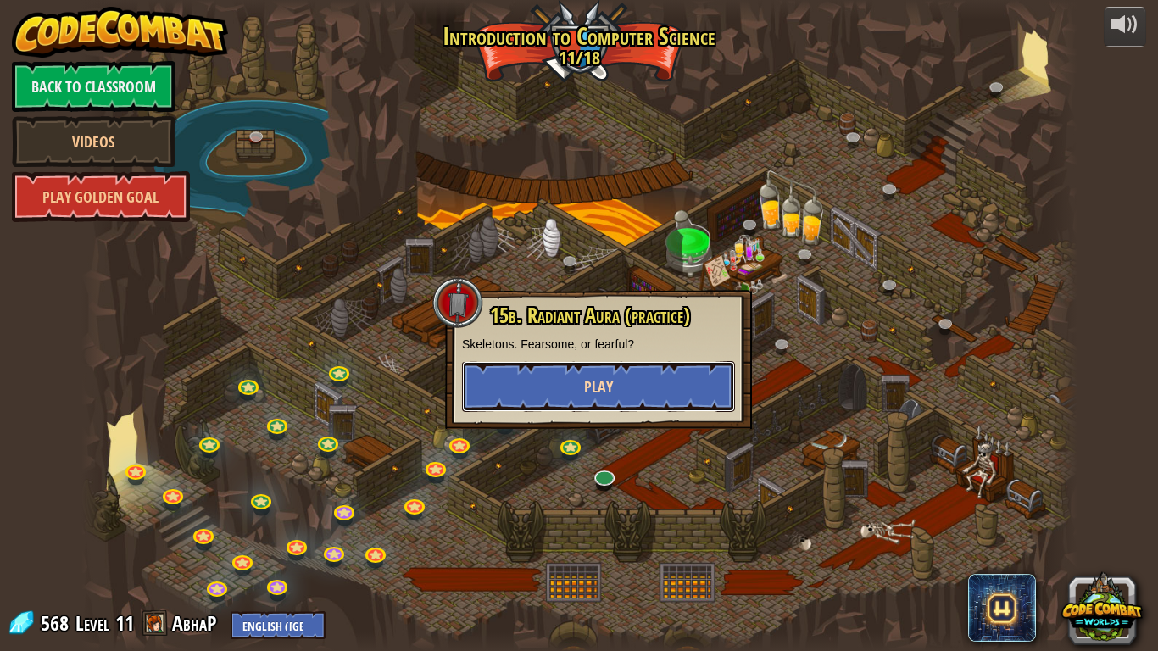
click at [554, 370] on button "Play" at bounding box center [598, 386] width 273 height 51
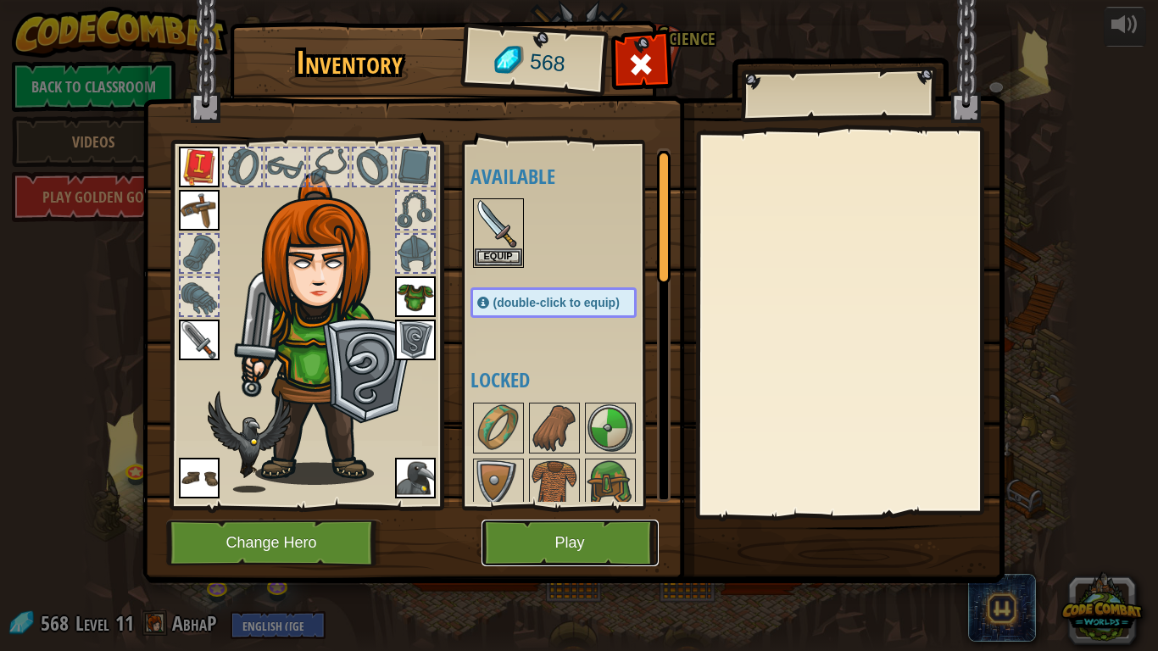
click at [541, 507] on button "Play" at bounding box center [570, 543] width 177 height 47
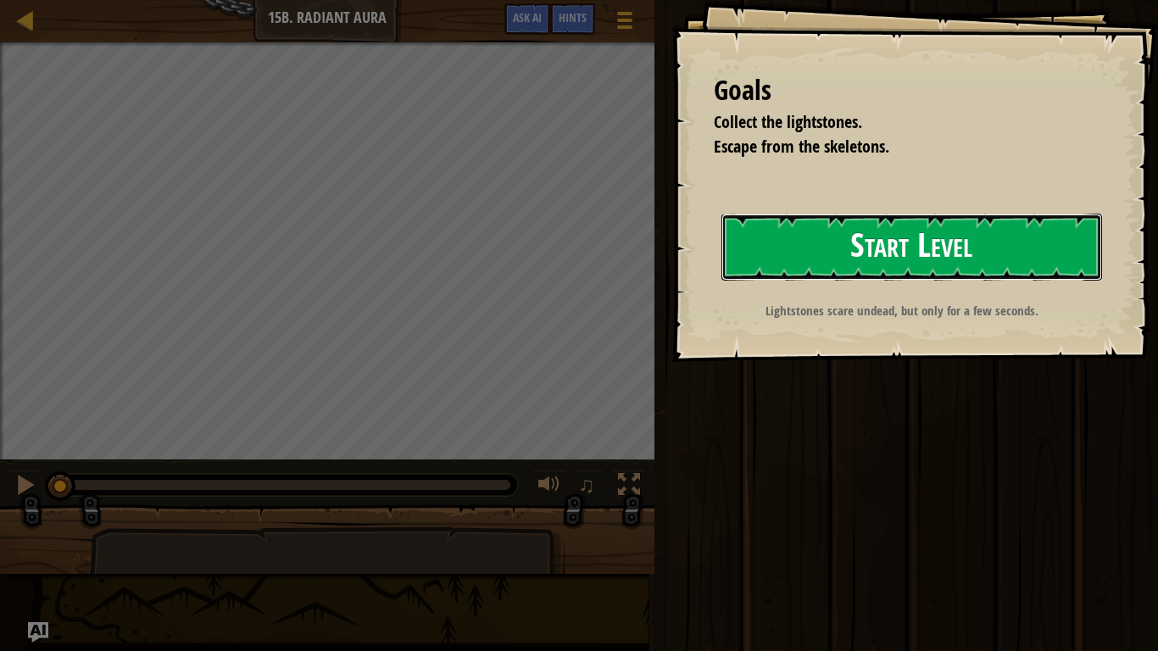
click at [779, 237] on button "Start Level" at bounding box center [912, 247] width 381 height 67
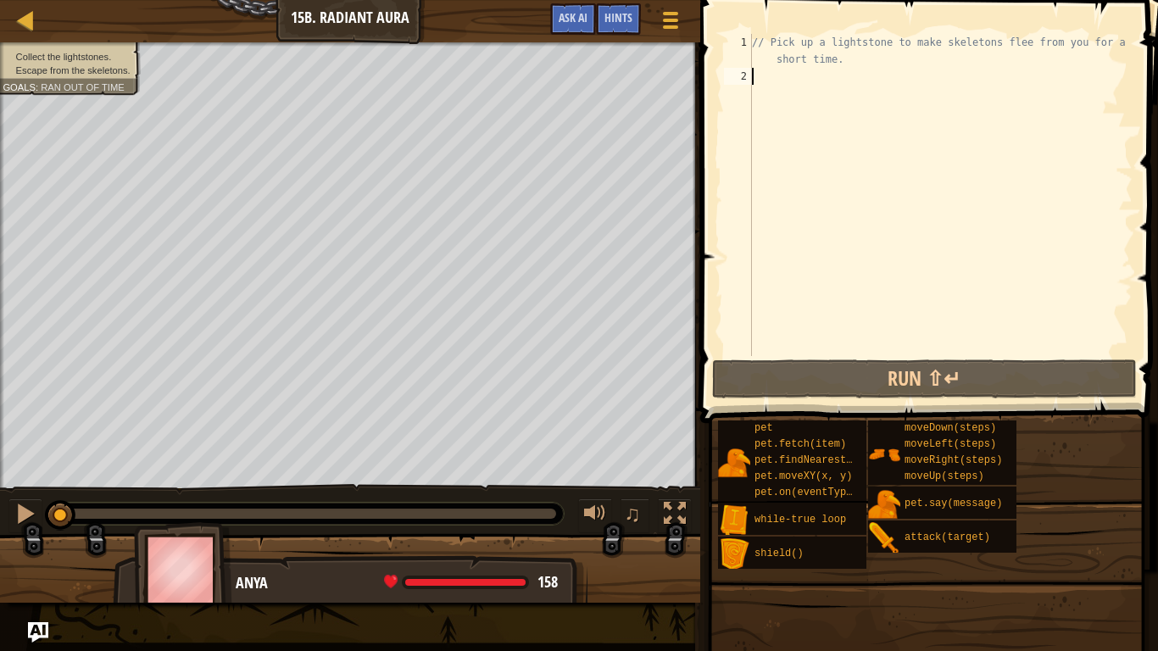
click at [779, 237] on div "// Pick up a lightstone to make skeletons flee from you for a short time." at bounding box center [941, 220] width 384 height 373
click at [13, 20] on div "Map Introduction to Computer Science 15b. Radiant Aura Game Menu Done Hints Ask…" at bounding box center [350, 21] width 701 height 42
click at [24, 26] on div at bounding box center [25, 19] width 21 height 21
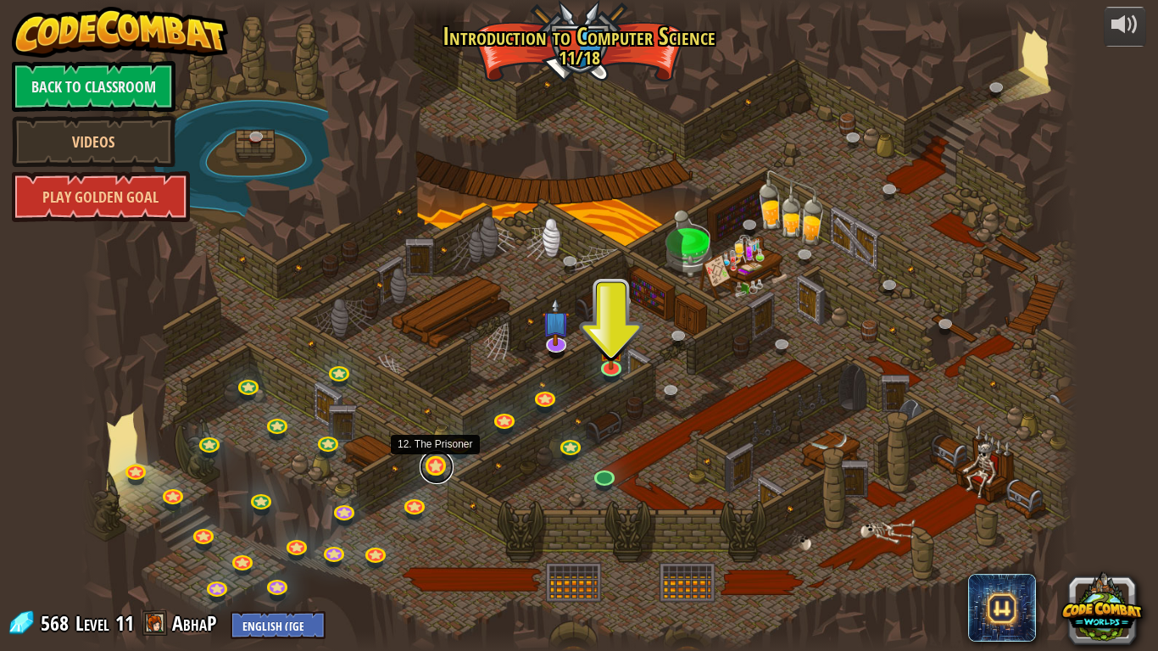
click at [435, 471] on link at bounding box center [437, 467] width 34 height 34
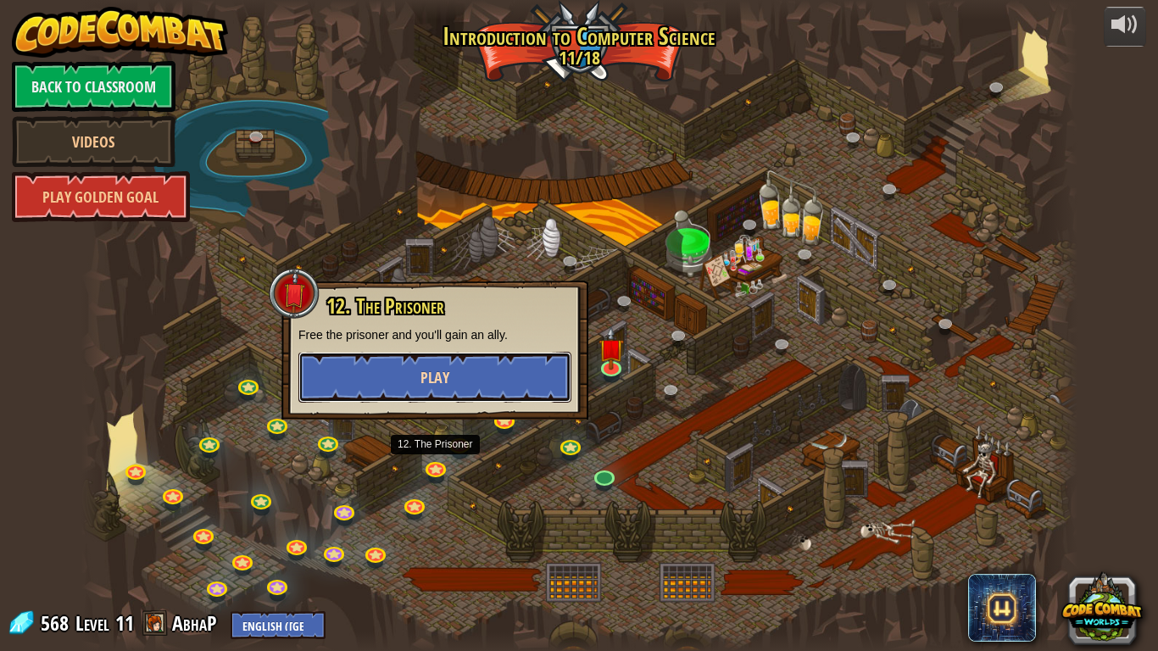
click at [406, 377] on button "Play" at bounding box center [435, 377] width 273 height 51
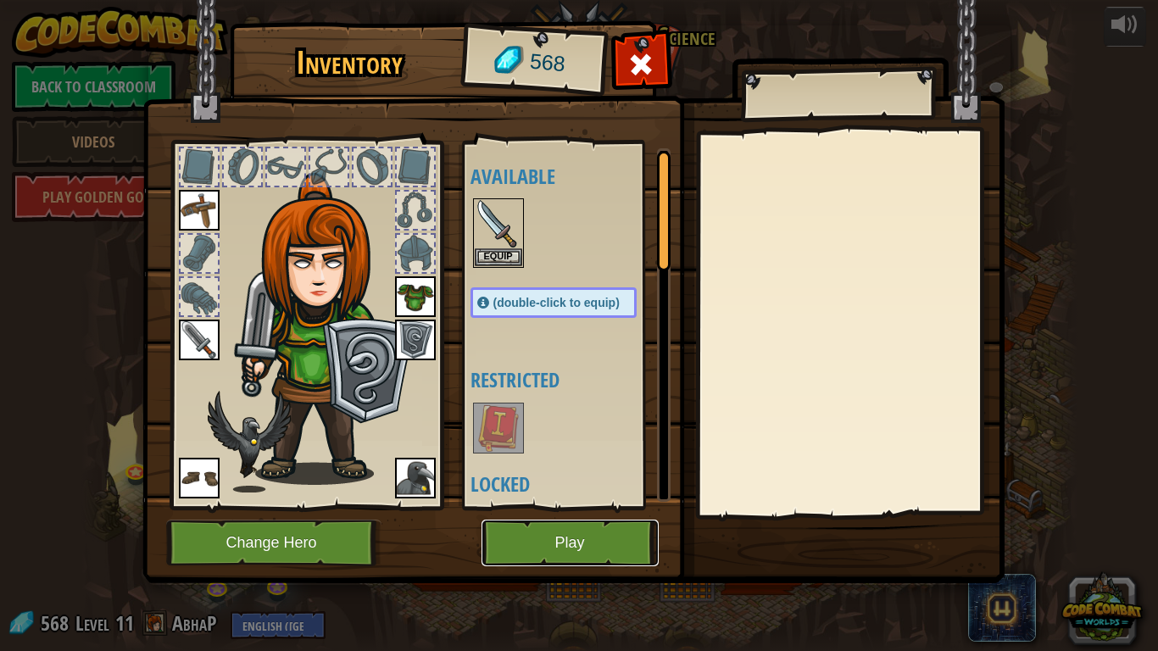
click at [555, 507] on button "Play" at bounding box center [570, 543] width 177 height 47
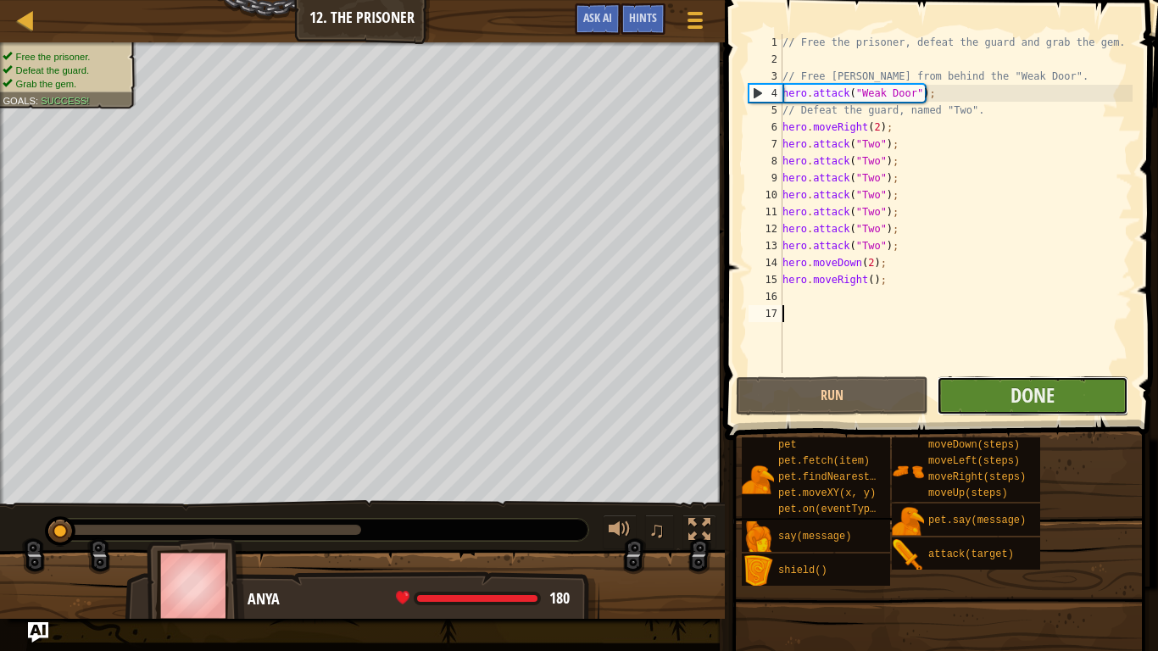
click at [967, 407] on button "Done" at bounding box center [1033, 396] width 192 height 39
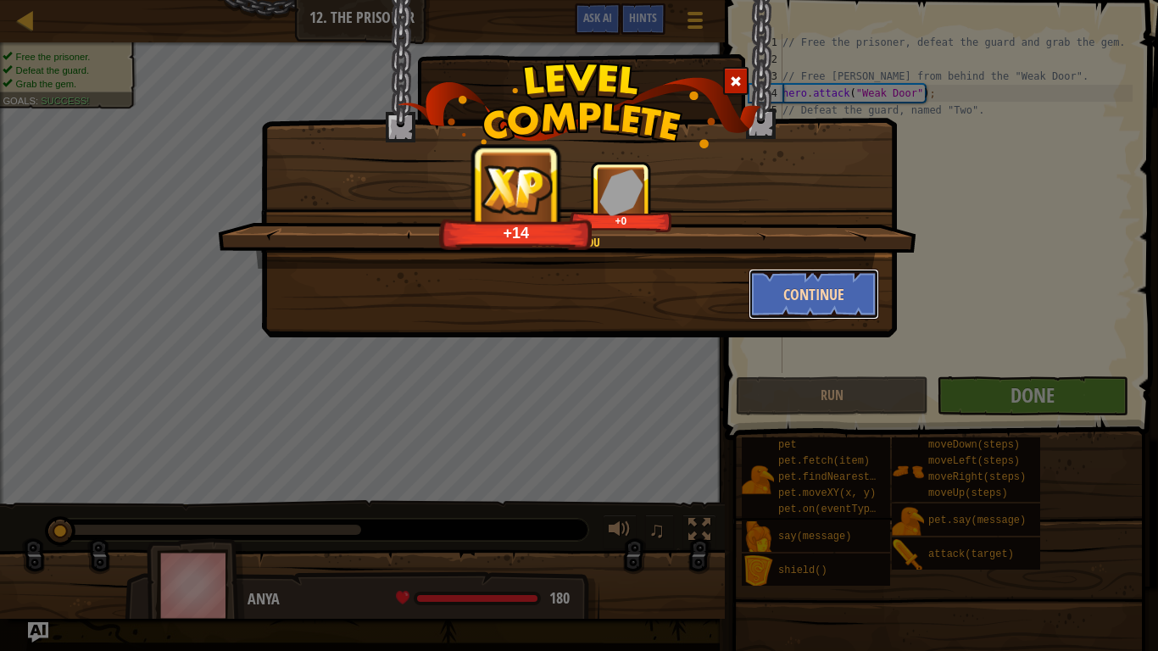
click at [849, 298] on button "Continue" at bounding box center [814, 294] width 131 height 51
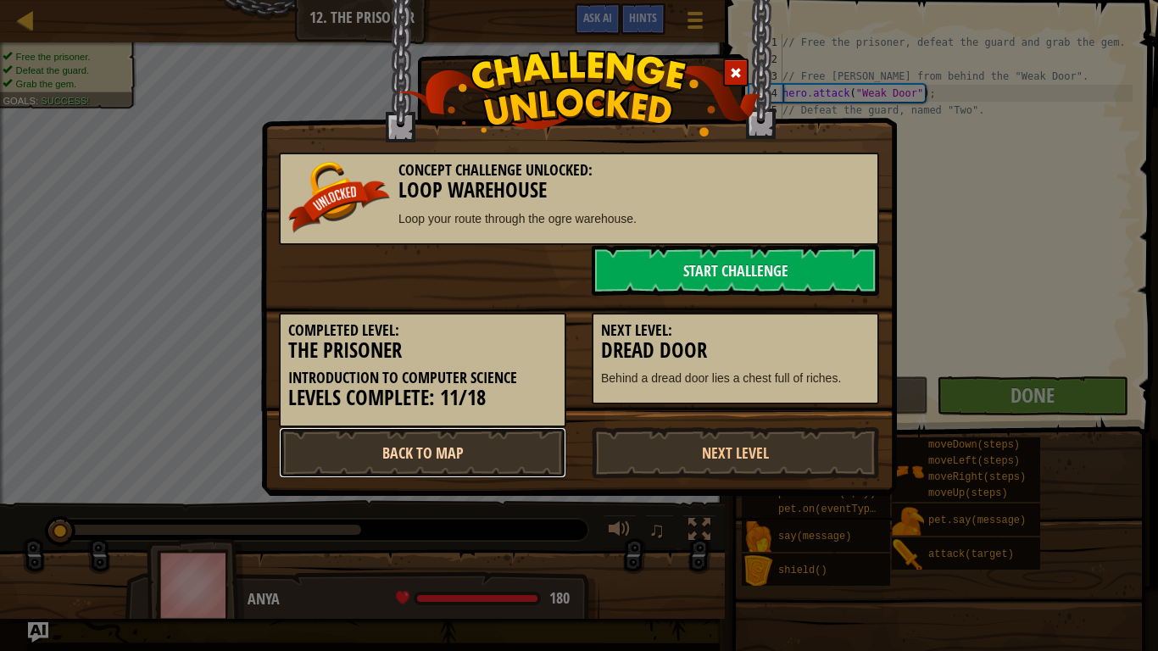
click at [421, 450] on link "Back to Map" at bounding box center [422, 452] width 287 height 51
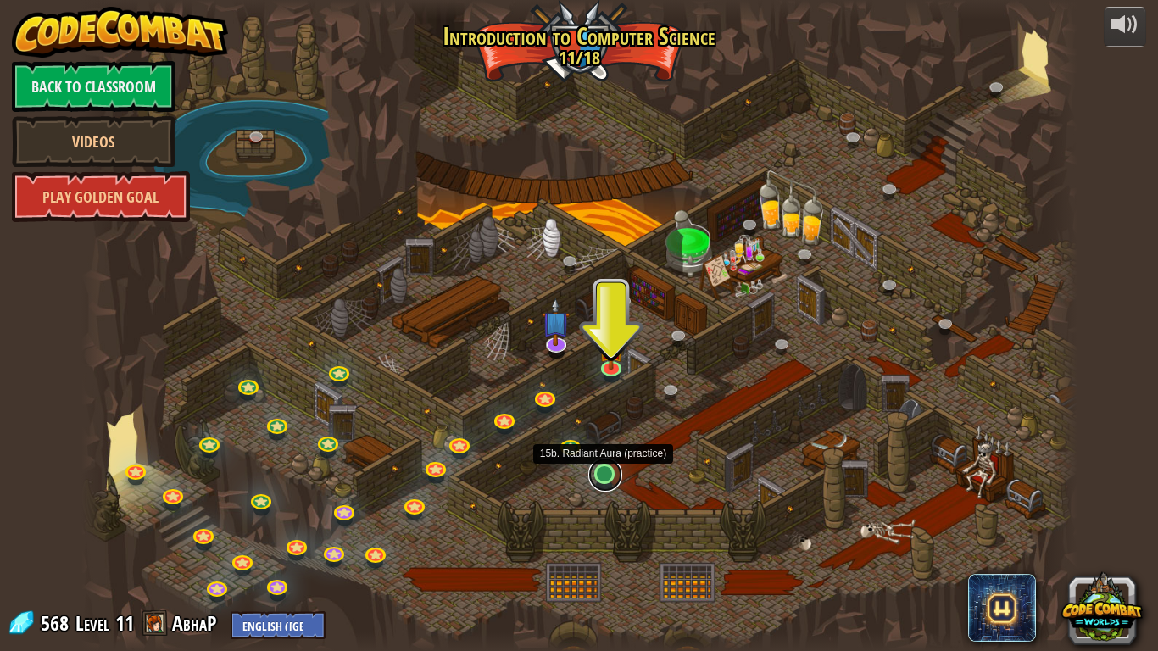
click at [606, 483] on link at bounding box center [606, 475] width 34 height 34
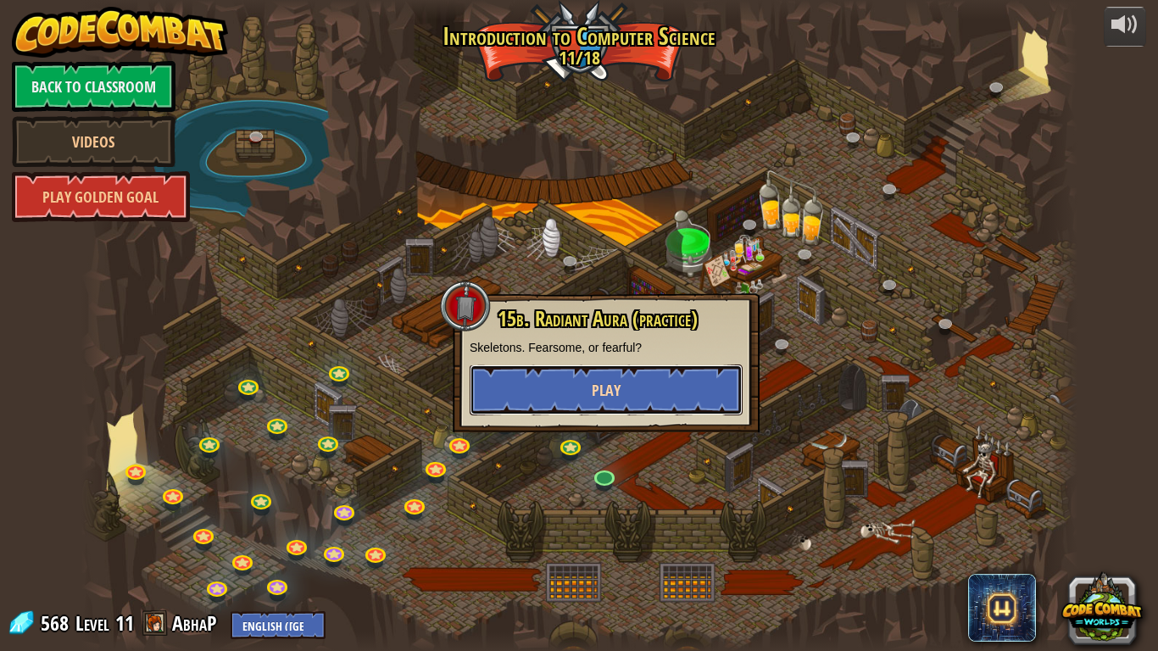
click at [645, 388] on button "Play" at bounding box center [606, 390] width 273 height 51
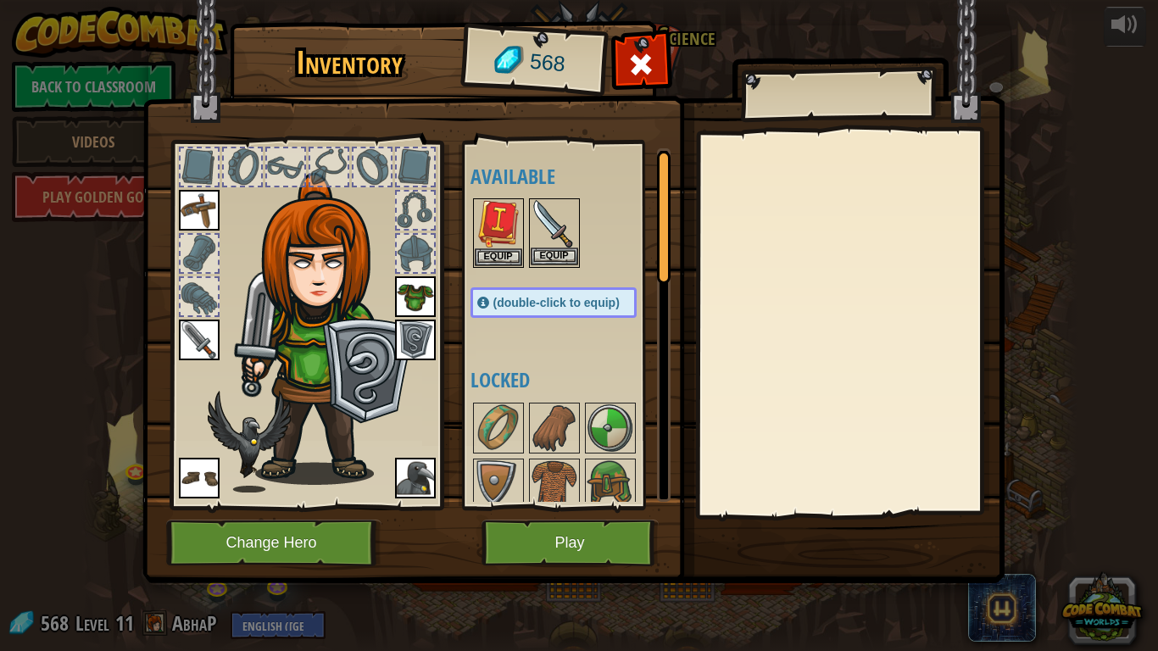
click at [559, 237] on img at bounding box center [554, 223] width 47 height 47
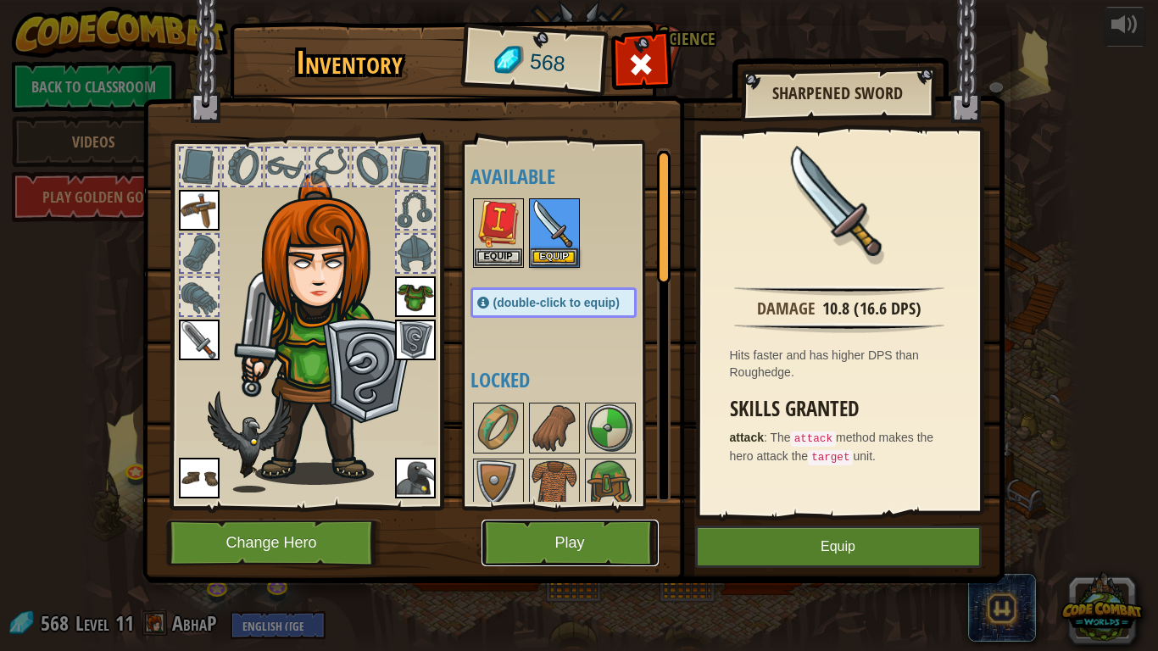
click at [642, 507] on button "Play" at bounding box center [570, 543] width 177 height 47
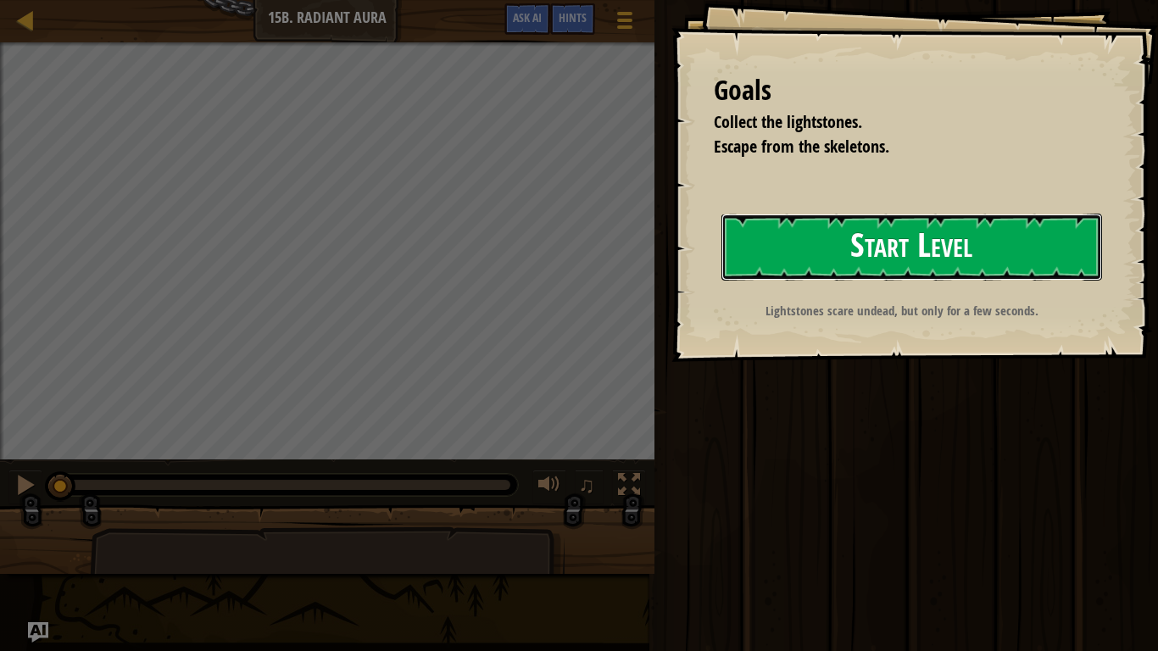
click at [779, 245] on button "Start Level" at bounding box center [912, 247] width 381 height 67
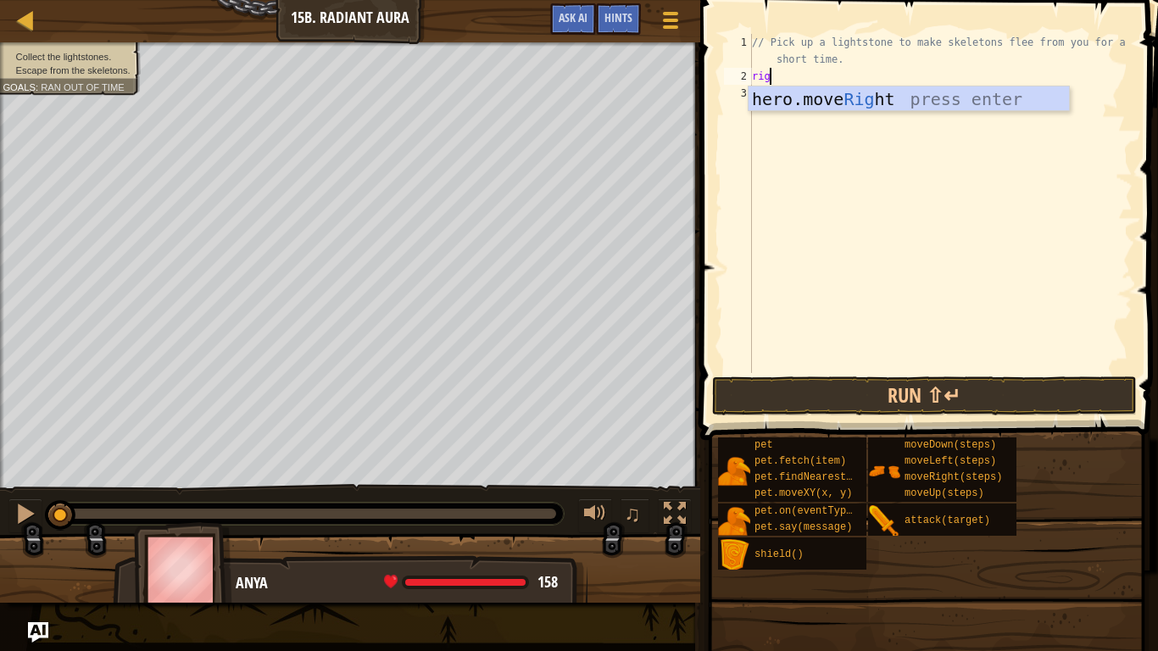
scroll to position [8, 3]
type textarea "righ"
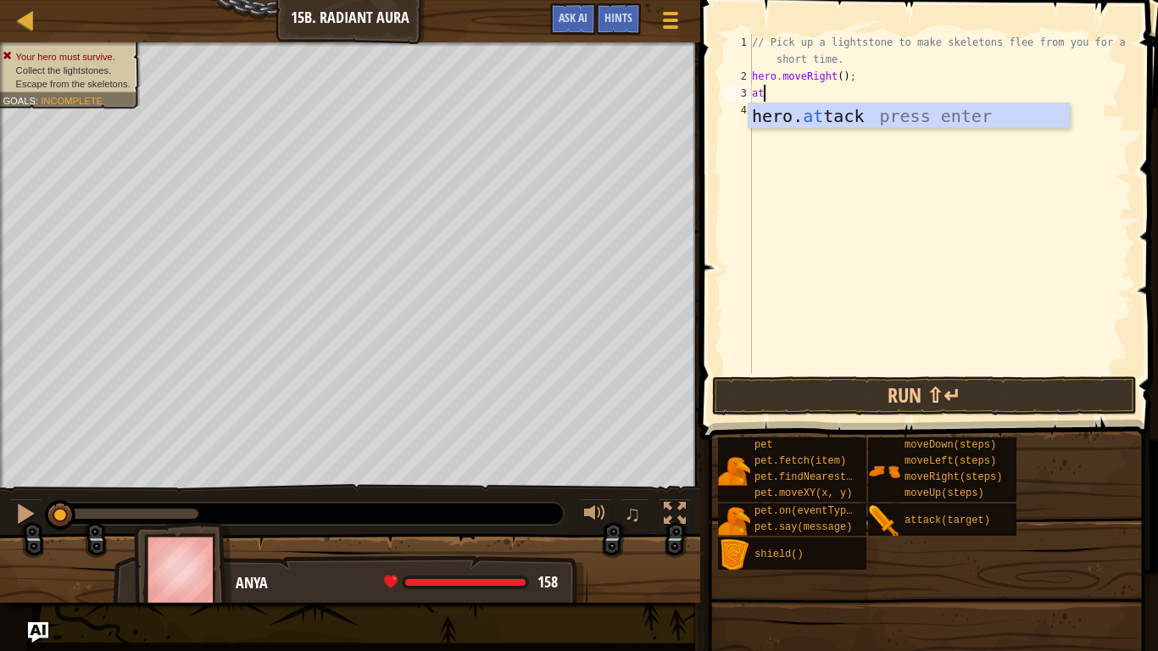
scroll to position [8, 2]
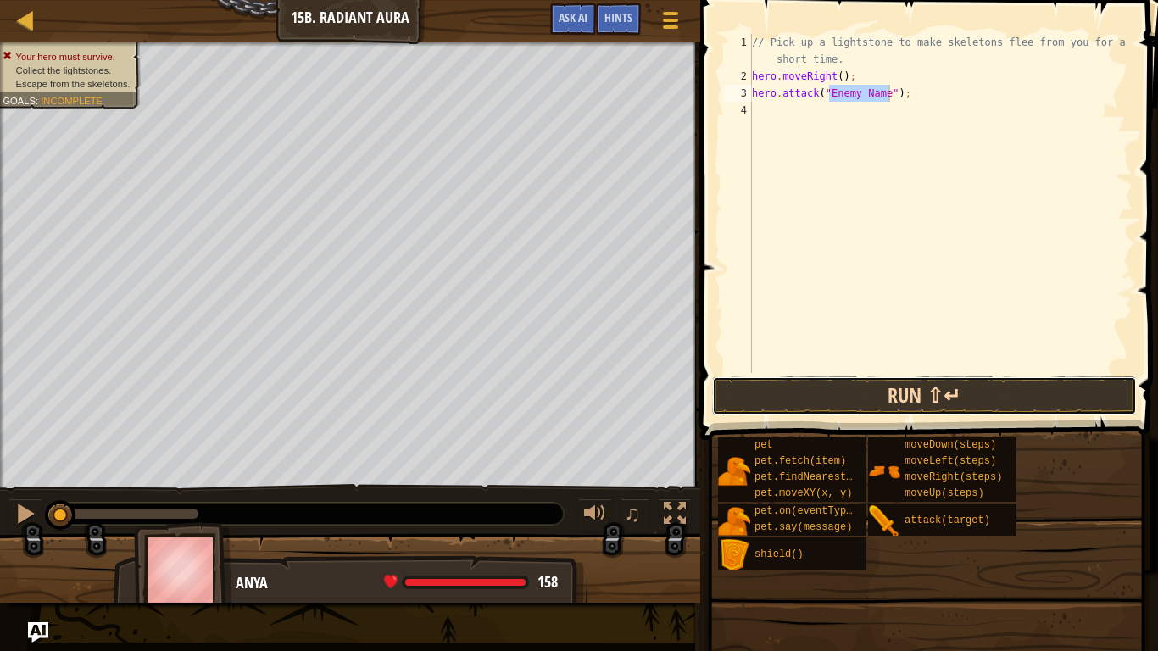
click at [888, 385] on button "Run ⇧↵" at bounding box center [924, 396] width 425 height 39
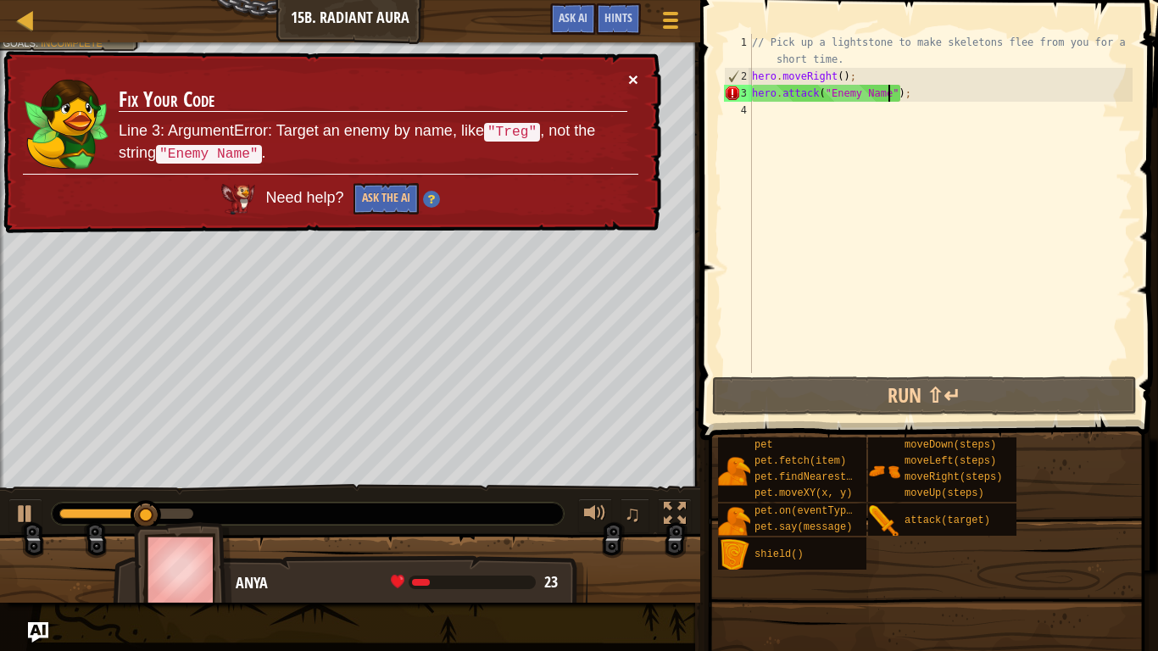
click at [631, 74] on button "×" at bounding box center [633, 79] width 10 height 18
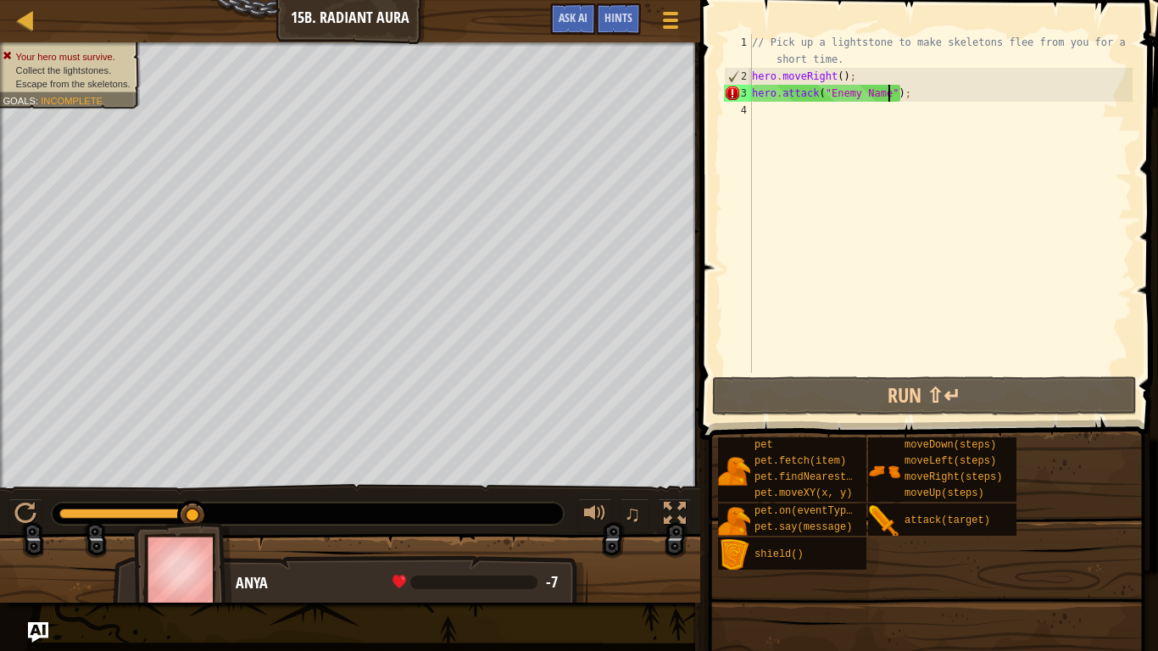
click at [953, 92] on div "// Pick up a lightstone to make skeletons flee from you for a short time. hero …" at bounding box center [941, 229] width 384 height 390
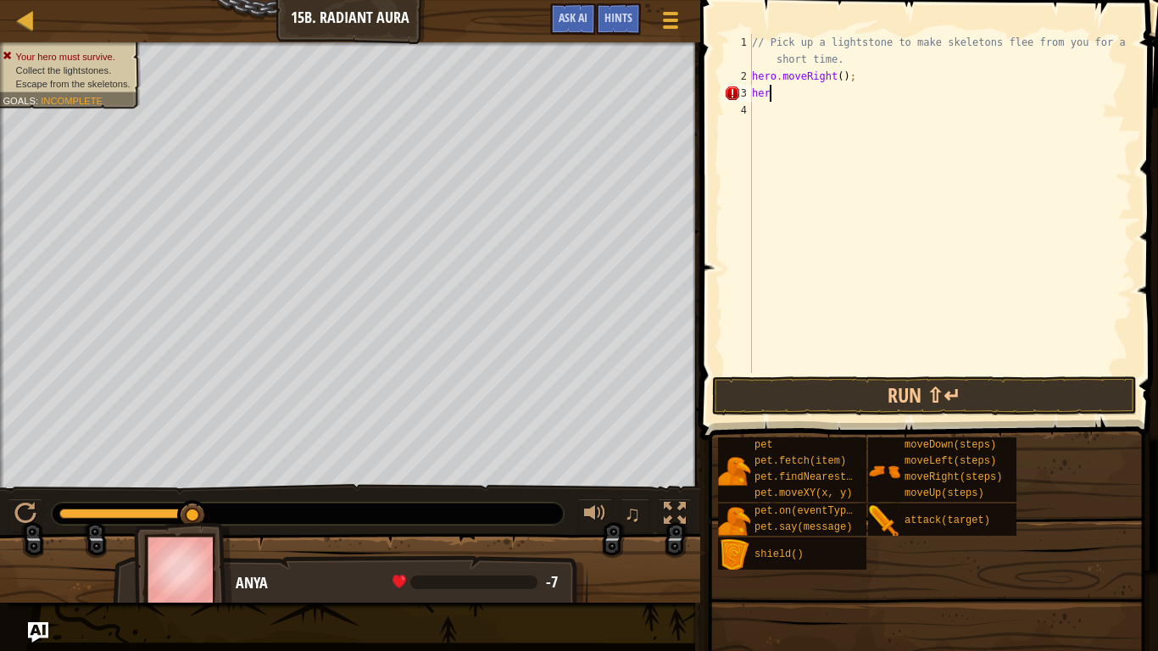
scroll to position [8, 1]
type textarea "h"
click at [840, 73] on div "// Pick up a lightstone to make skeletons flee from you for a short time. hero …" at bounding box center [941, 229] width 384 height 390
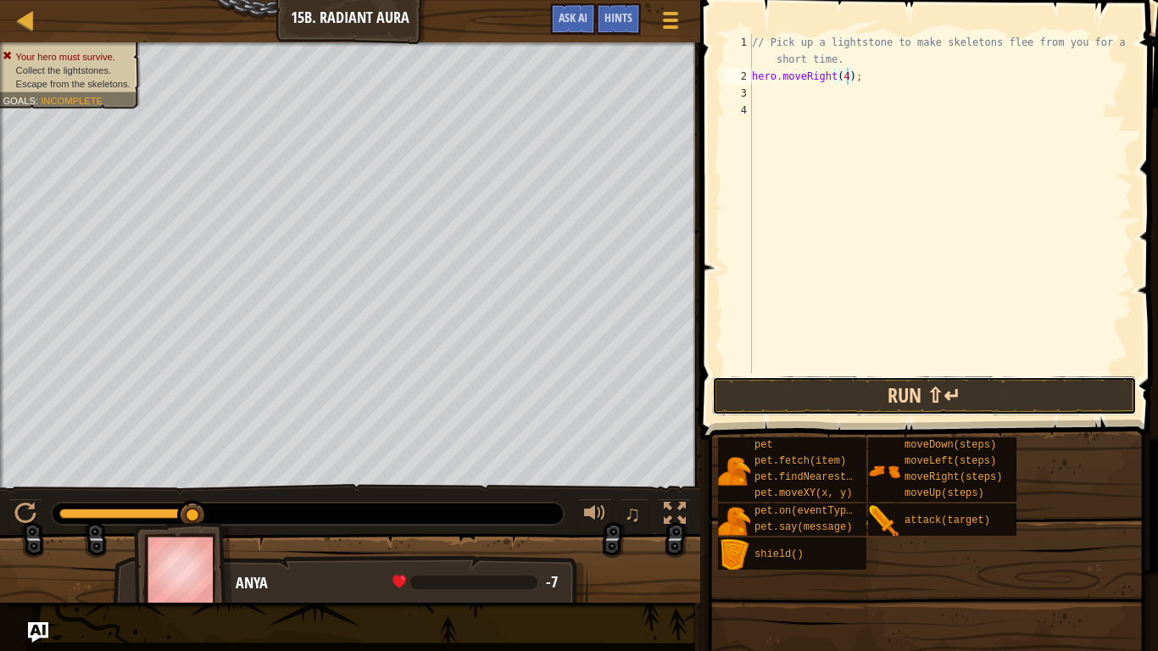
click at [804, 394] on button "Run ⇧↵" at bounding box center [924, 396] width 425 height 39
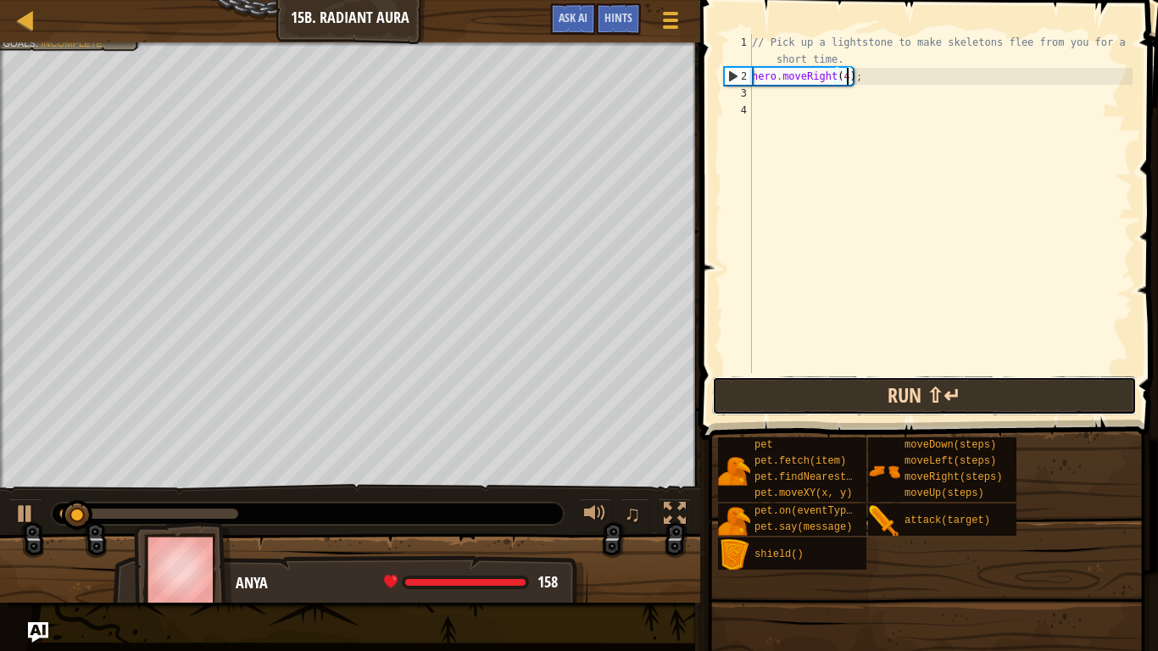
click at [804, 394] on button "Run ⇧↵" at bounding box center [924, 396] width 425 height 39
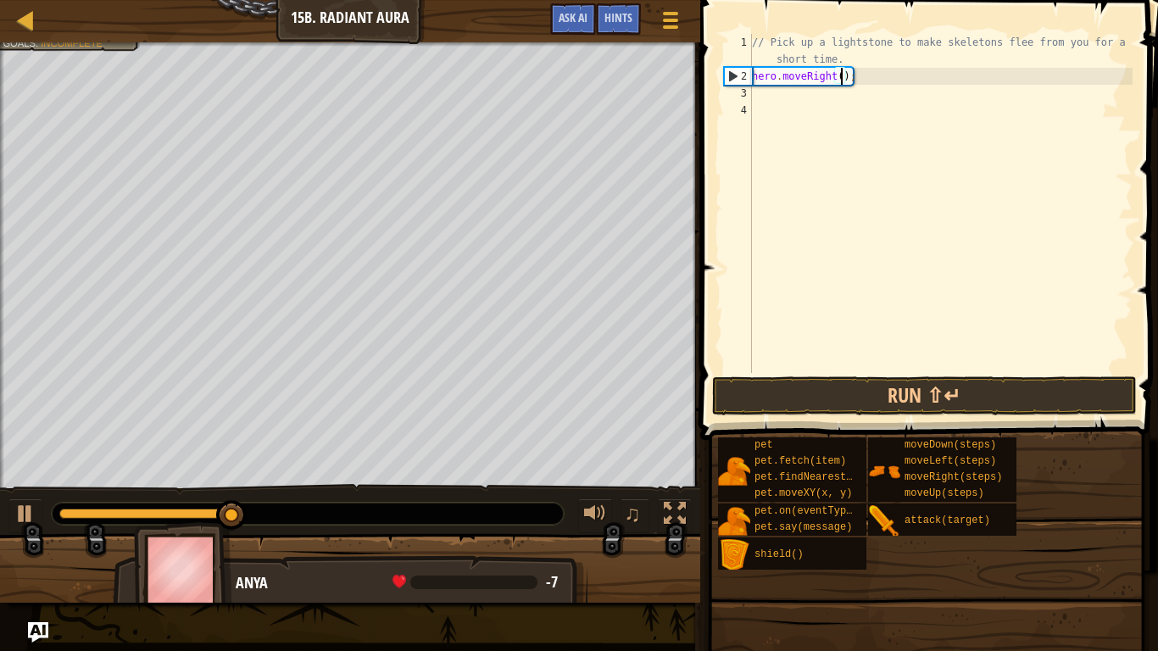
type textarea "hero.moveRight(5);"
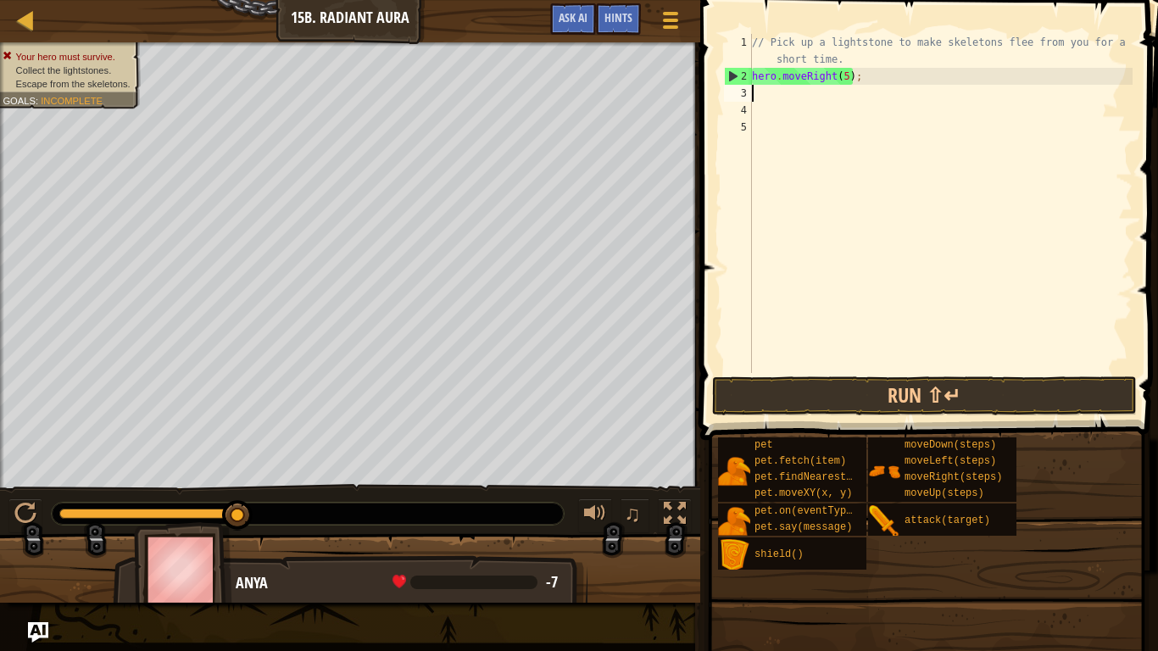
scroll to position [8, 0]
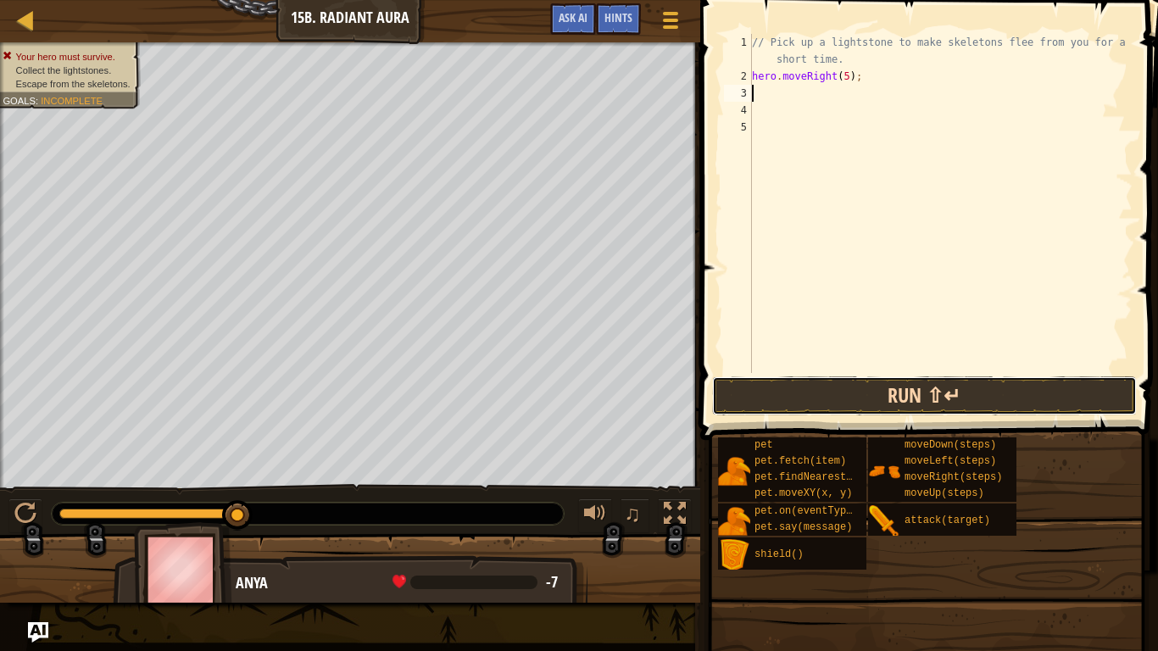
click at [873, 405] on button "Run ⇧↵" at bounding box center [924, 396] width 425 height 39
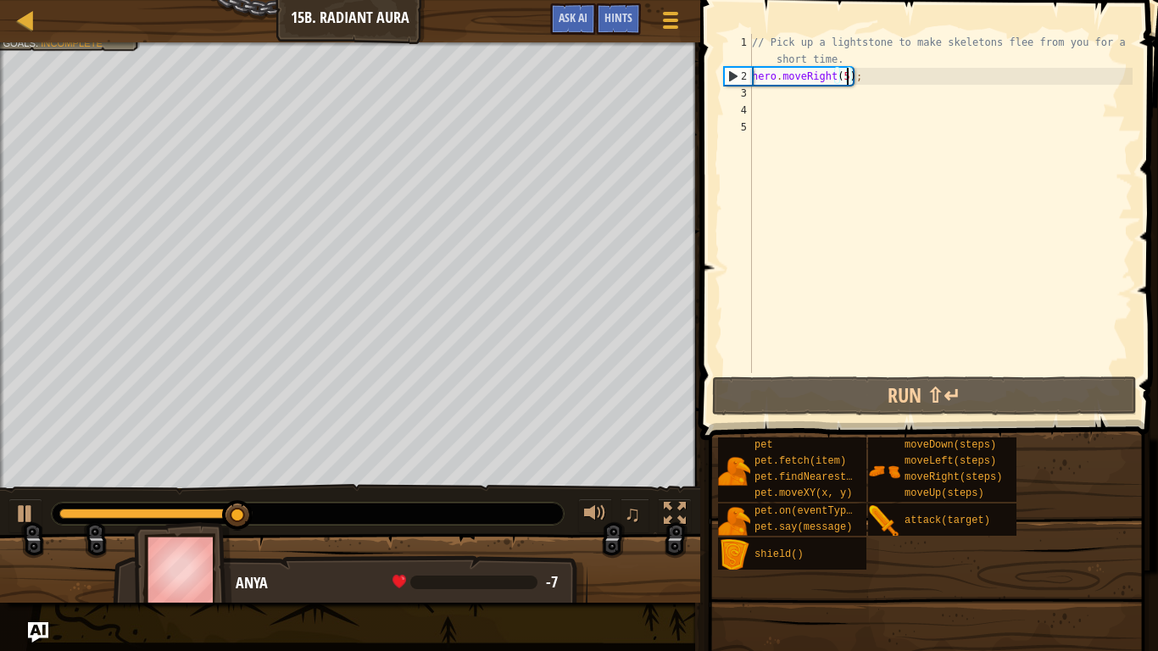
click at [846, 77] on div "// Pick up a lightstone to make skeletons flee from you for a short time. hero …" at bounding box center [941, 229] width 384 height 390
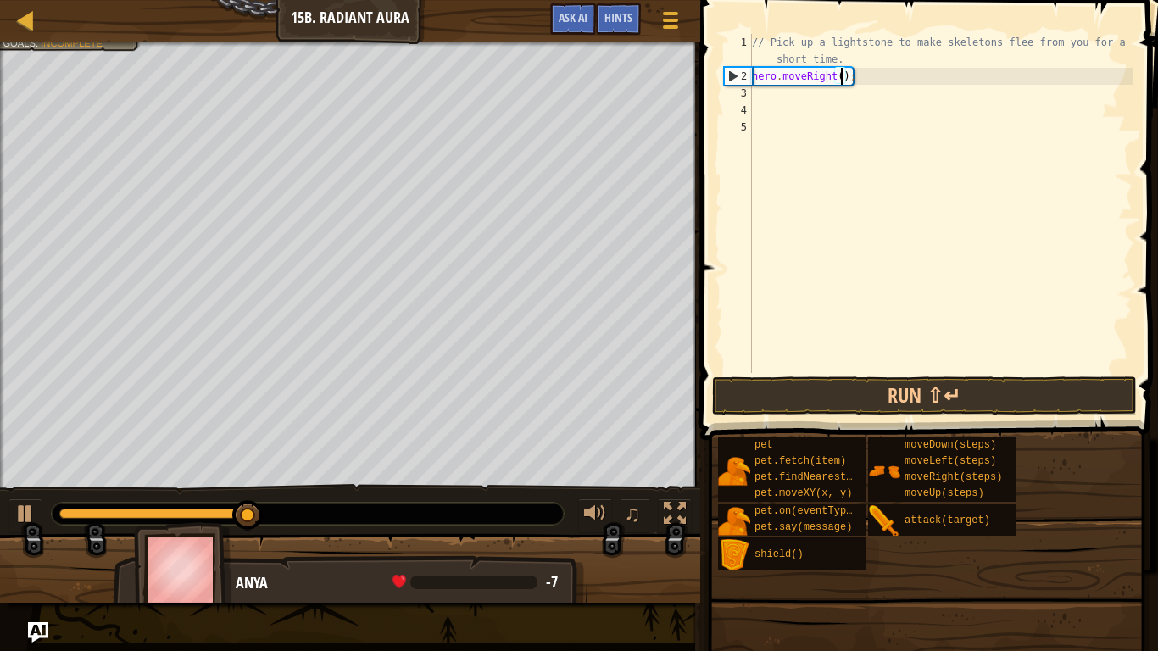
type textarea "hero.moveRight(6);"
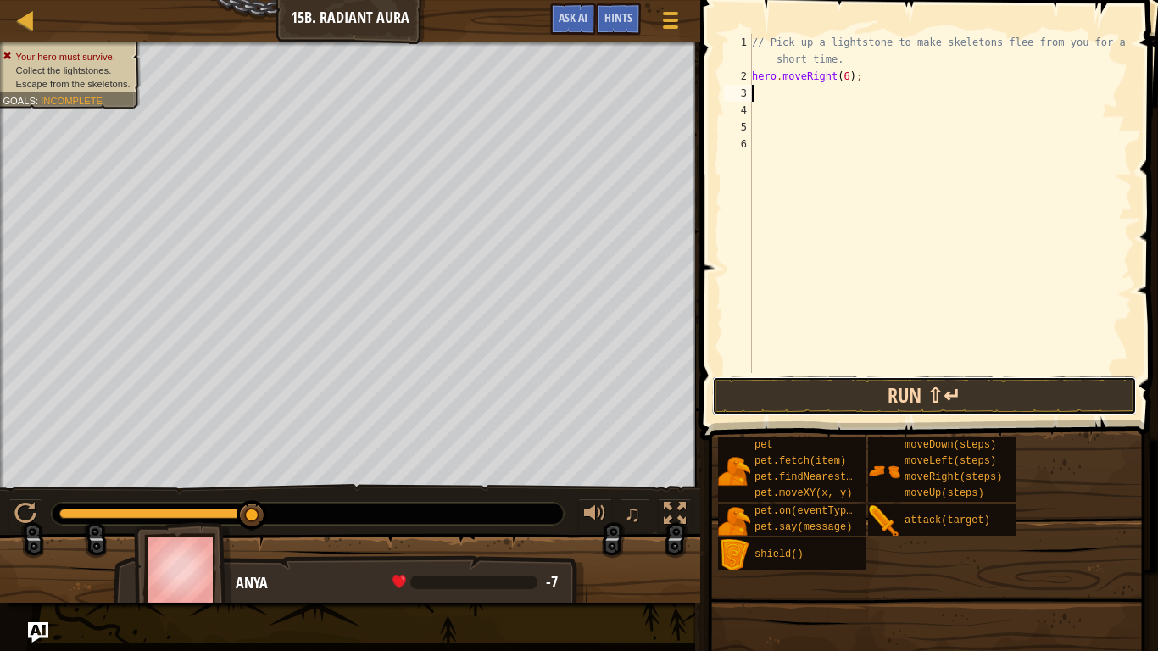
click at [815, 400] on button "Run ⇧↵" at bounding box center [924, 396] width 425 height 39
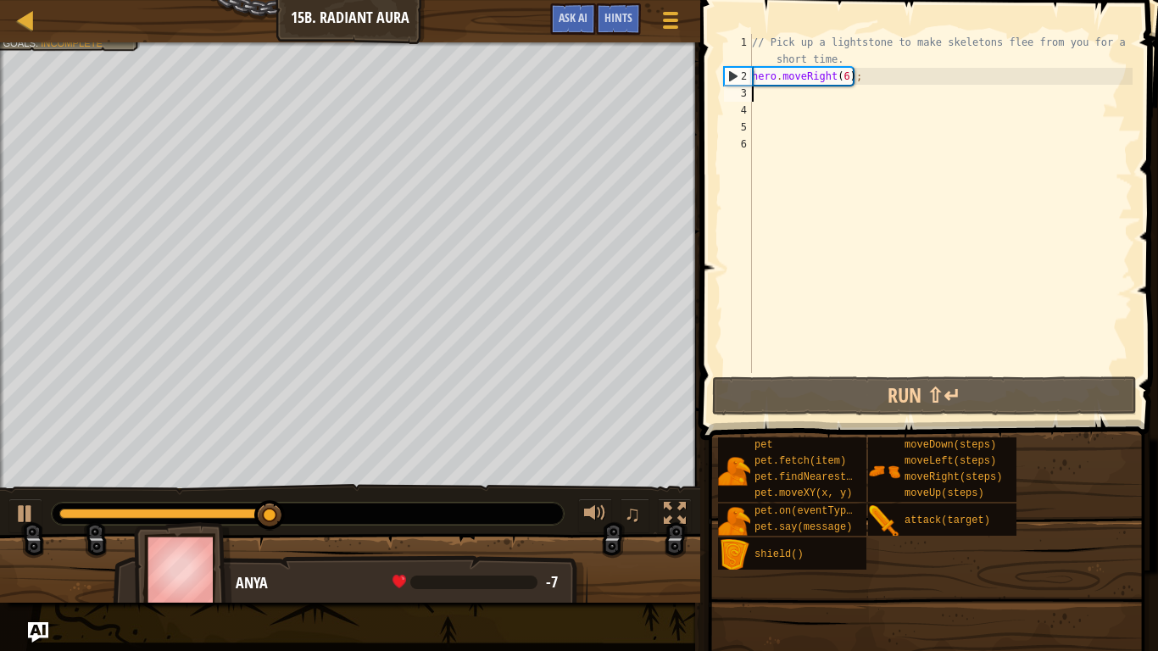
click at [874, 87] on div "// Pick up a lightstone to make skeletons flee from you for a short time. hero …" at bounding box center [941, 229] width 384 height 390
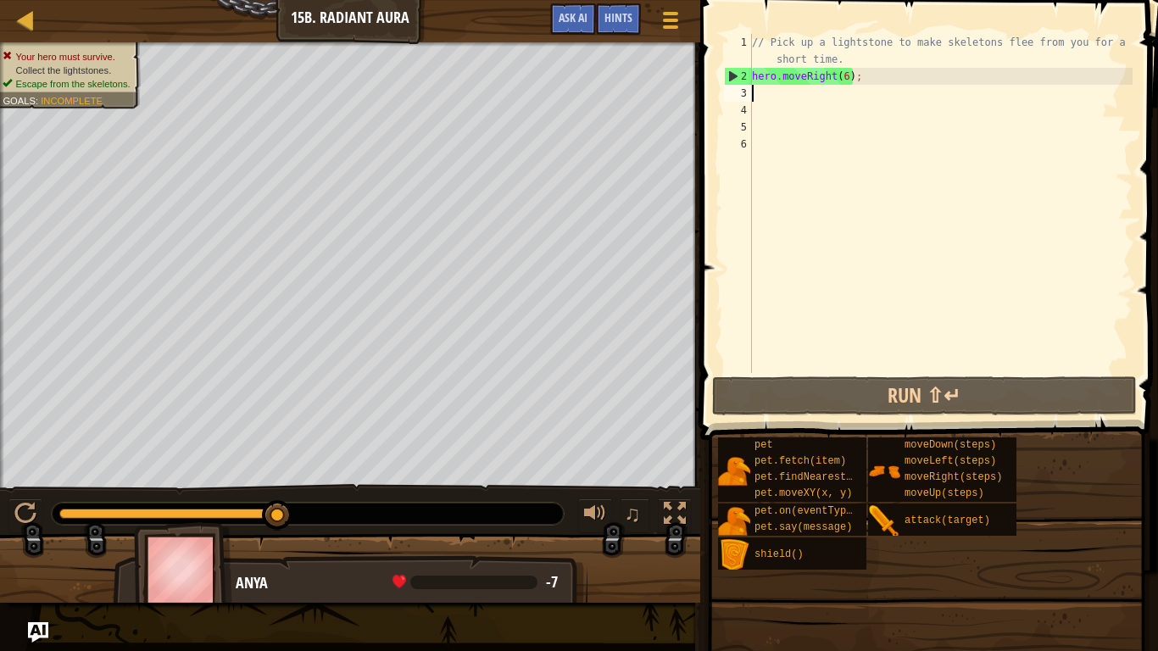
click at [845, 75] on div "// Pick up a lightstone to make skeletons flee from you for a short time. hero …" at bounding box center [941, 229] width 384 height 390
click at [865, 80] on div "// Pick up a lightstone to make skeletons flee from you for a short time. hero …" at bounding box center [941, 229] width 384 height 390
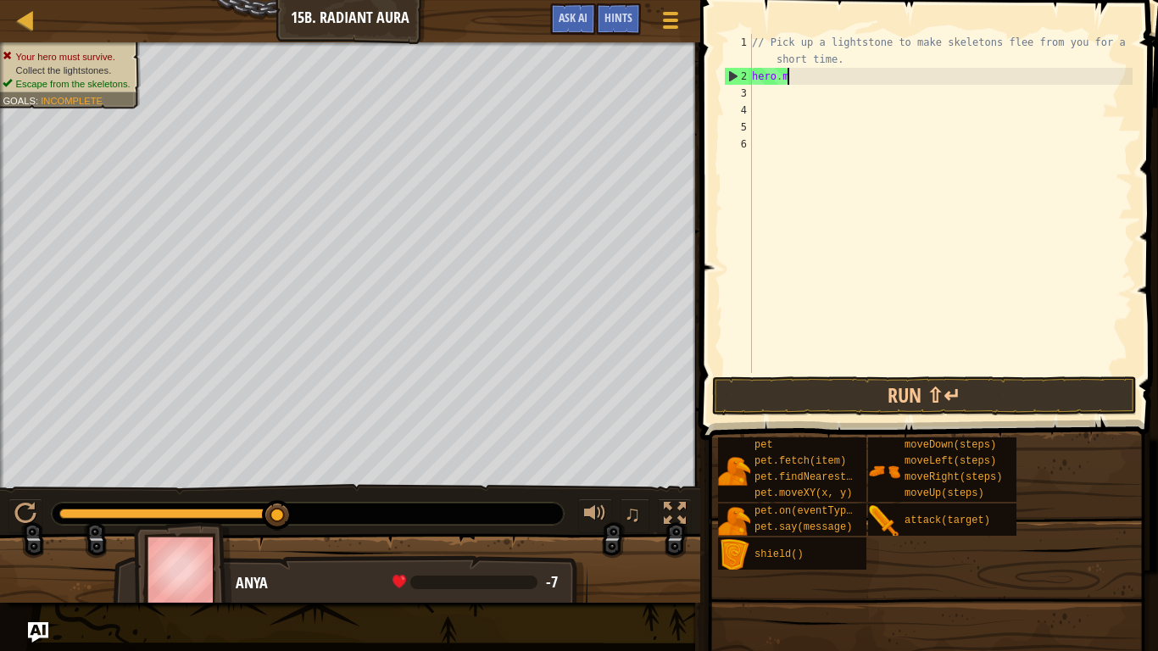
type textarea "h"
type textarea "up"
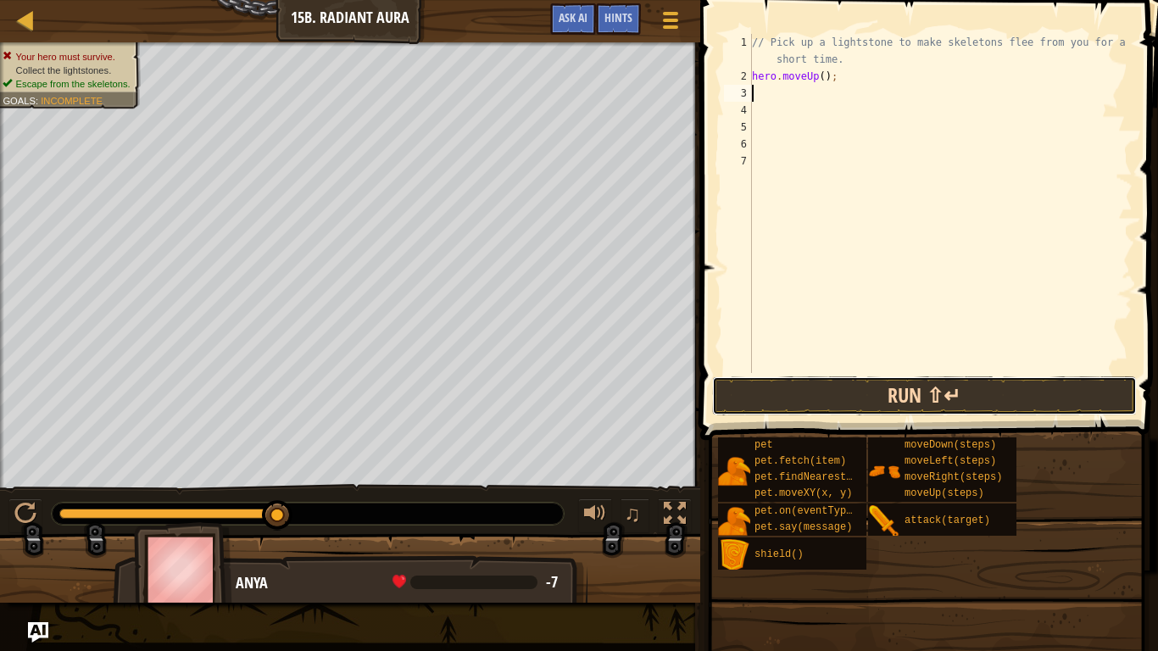
click at [816, 389] on button "Run ⇧↵" at bounding box center [924, 396] width 425 height 39
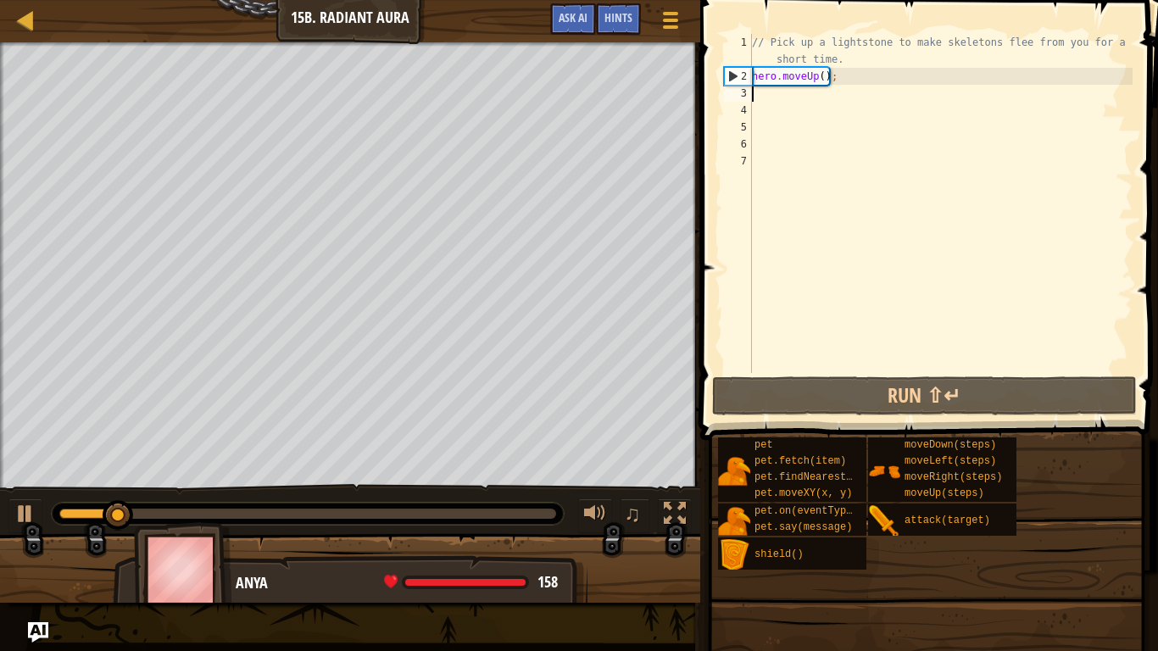
click at [805, 172] on div "// Pick up a lightstone to make skeletons flee from you for a short time. hero …" at bounding box center [941, 229] width 384 height 390
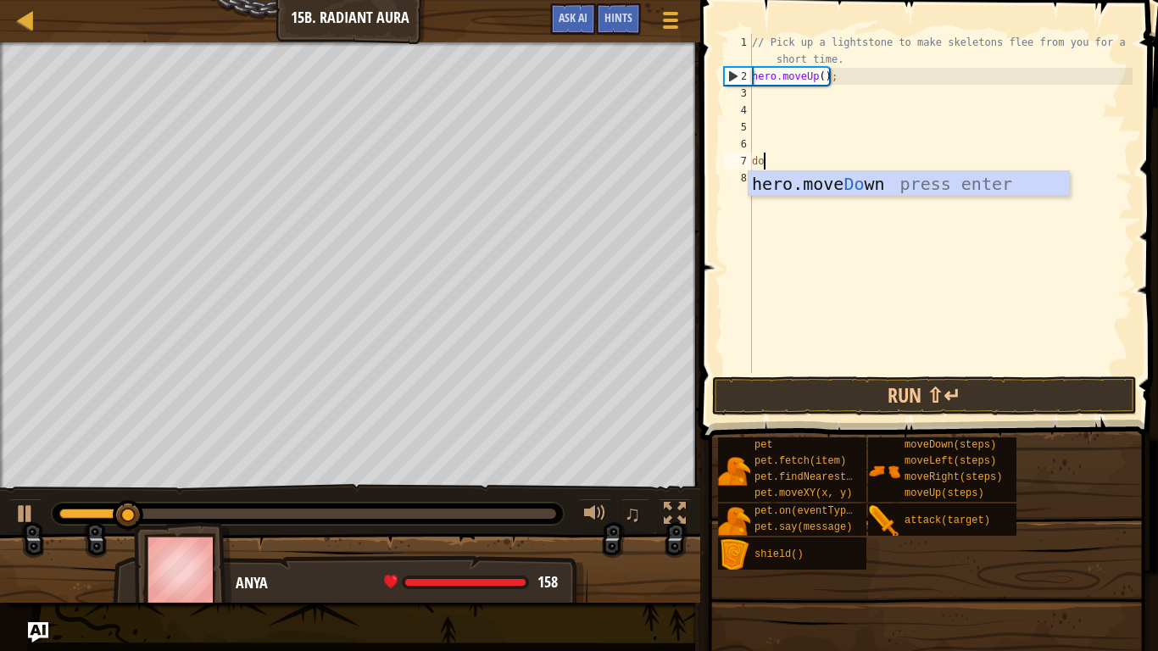
scroll to position [8, 2]
type textarea "dow"
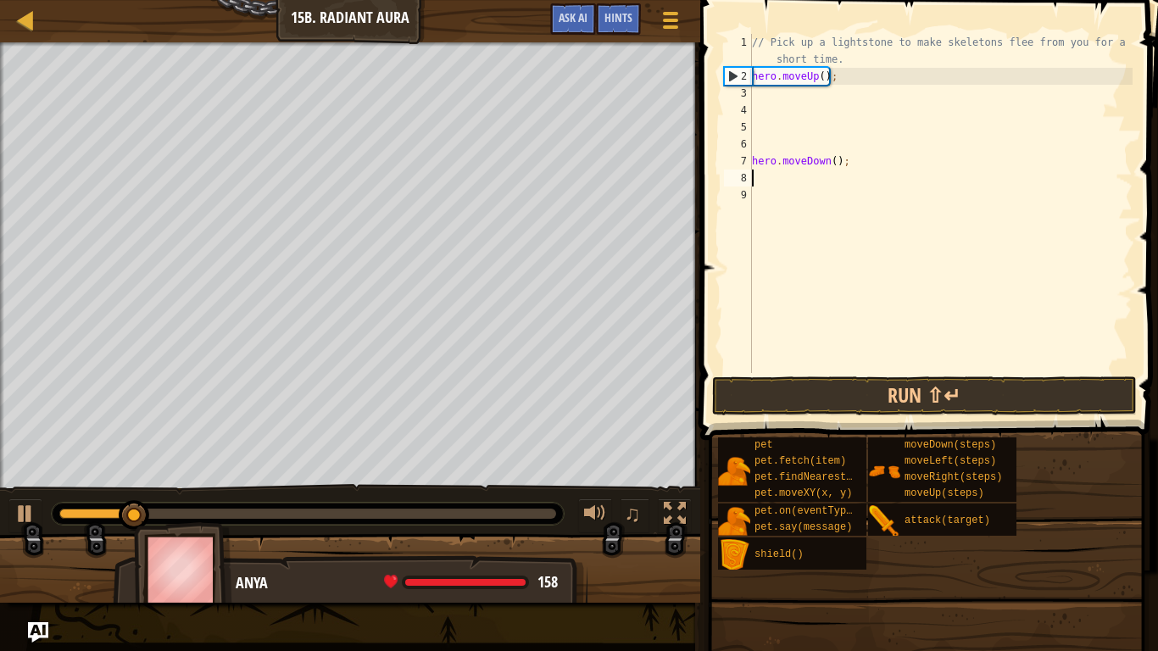
scroll to position [8, 0]
type textarea "h"
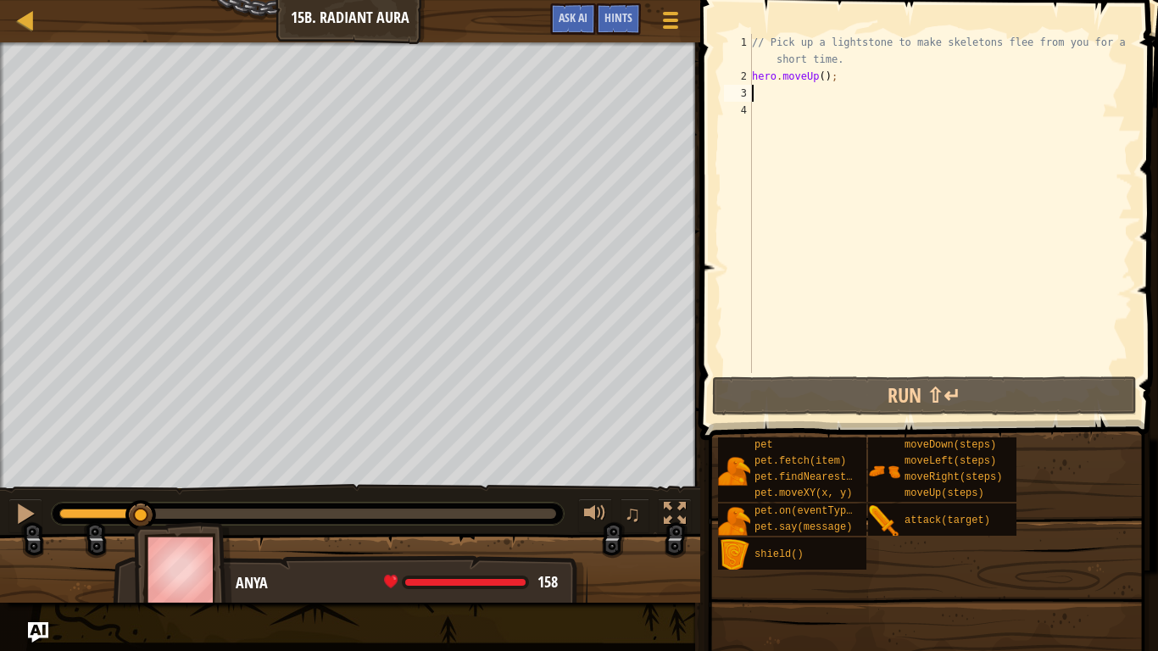
type textarea "dow"
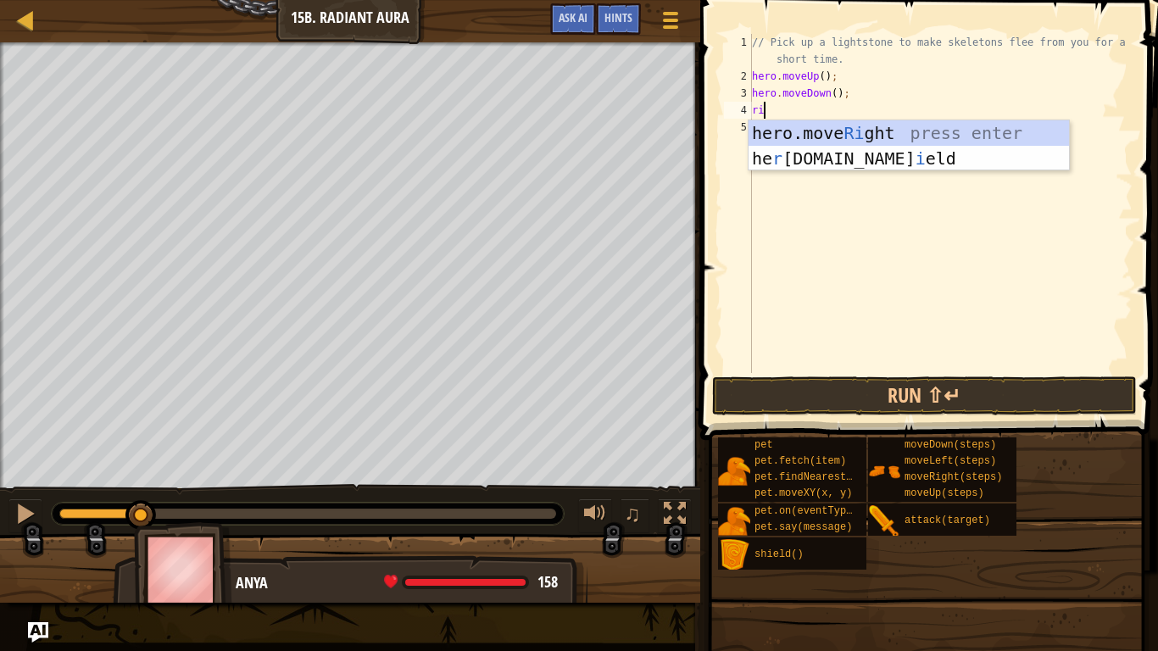
scroll to position [8, 2]
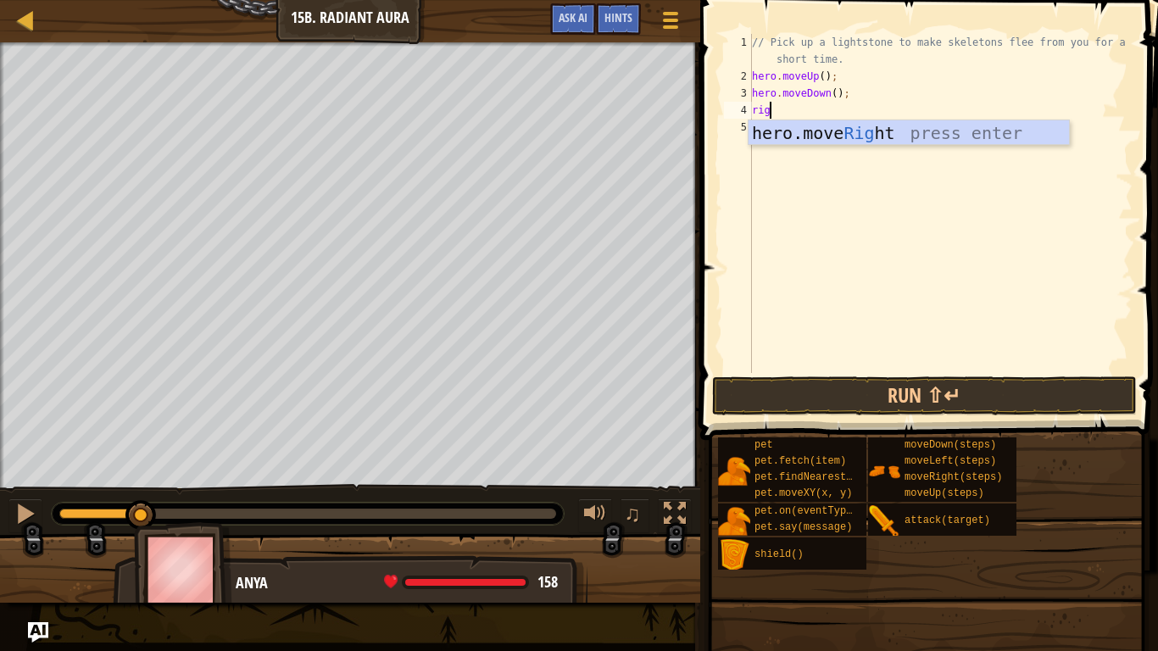
type textarea "righ"
click at [806, 142] on div "hero.move Righ t press enter" at bounding box center [909, 158] width 321 height 76
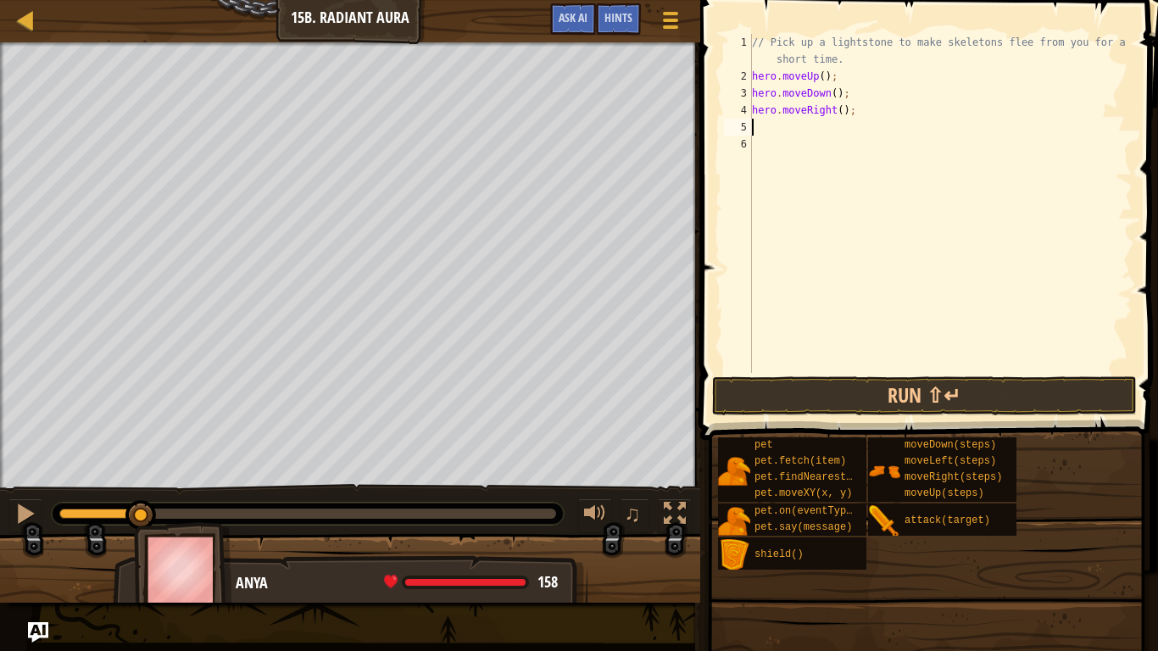
scroll to position [8, 0]
click at [841, 113] on div "// Pick up a lightstone to make skeletons flee from you for a short time. hero …" at bounding box center [941, 229] width 384 height 390
type textarea "hero.moveRight(2);"
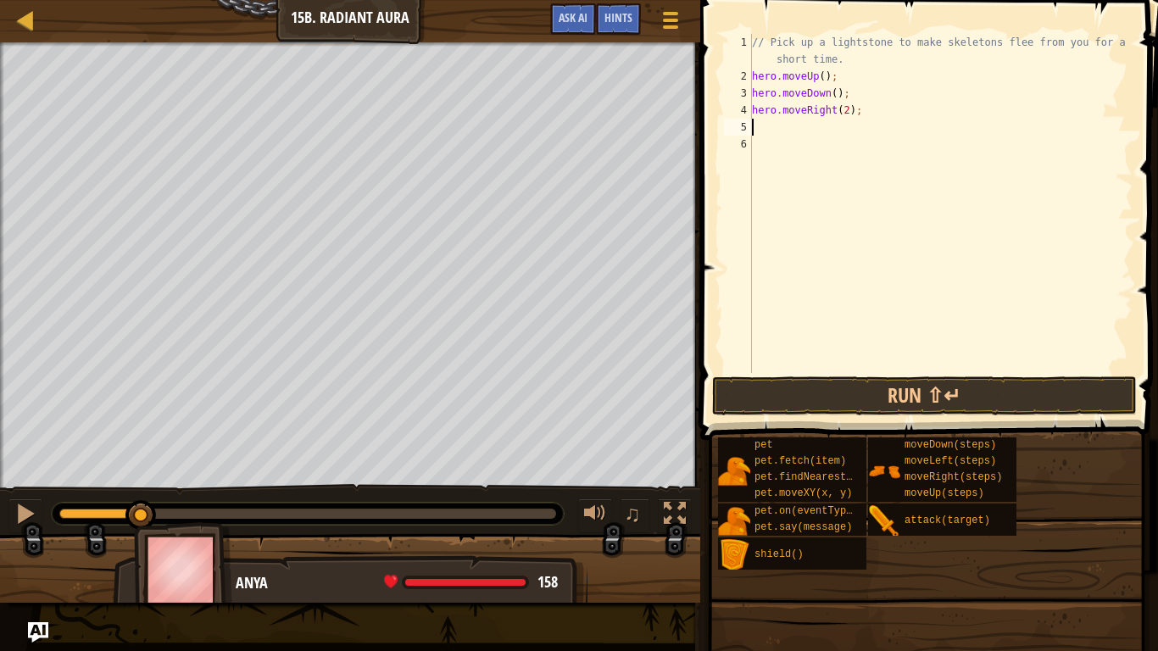
click at [827, 127] on div "// Pick up a lightstone to make skeletons flee from you for a short time. hero …" at bounding box center [941, 229] width 384 height 390
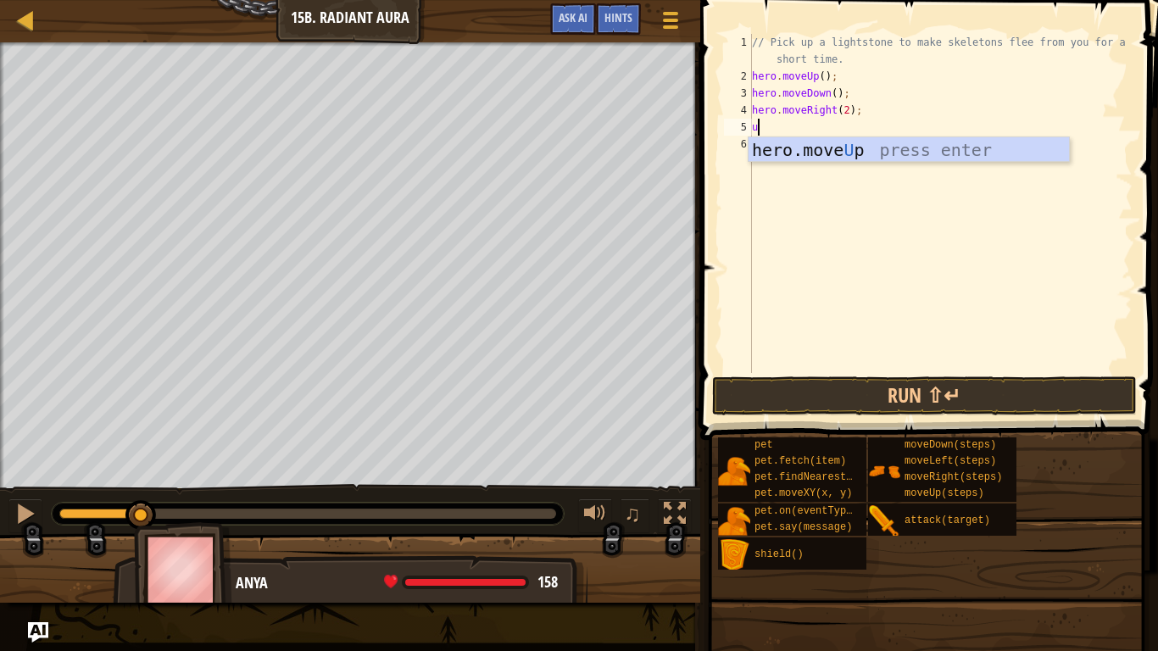
type textarea "up"
click at [849, 148] on div "hero.move Up press enter" at bounding box center [909, 175] width 321 height 76
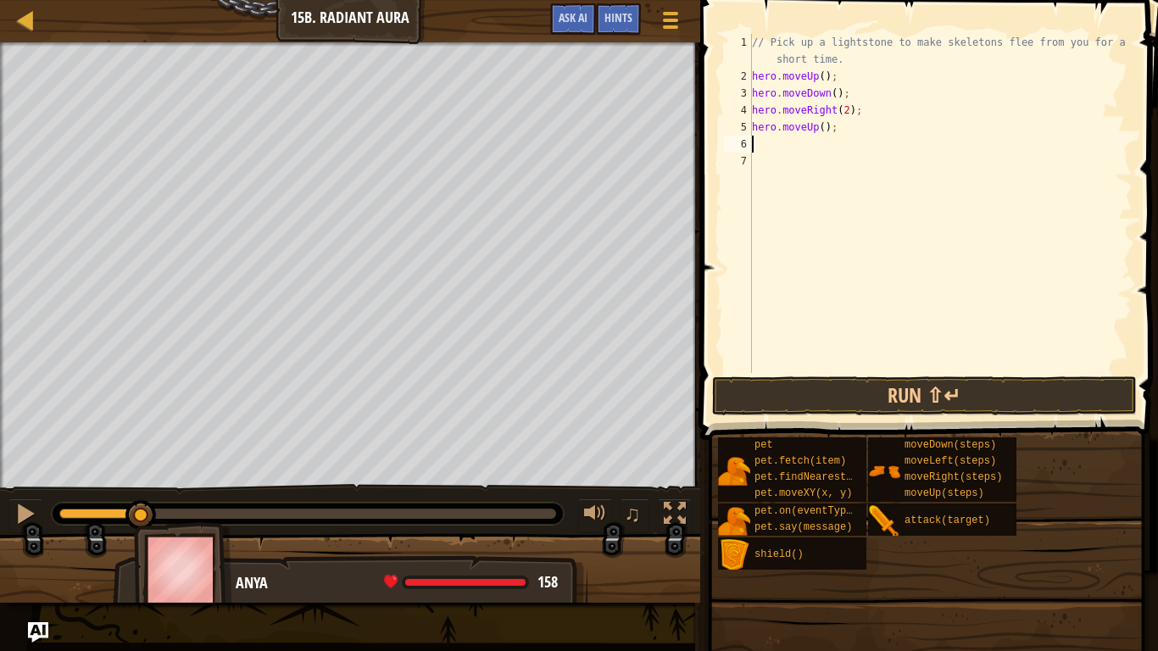
scroll to position [8, 0]
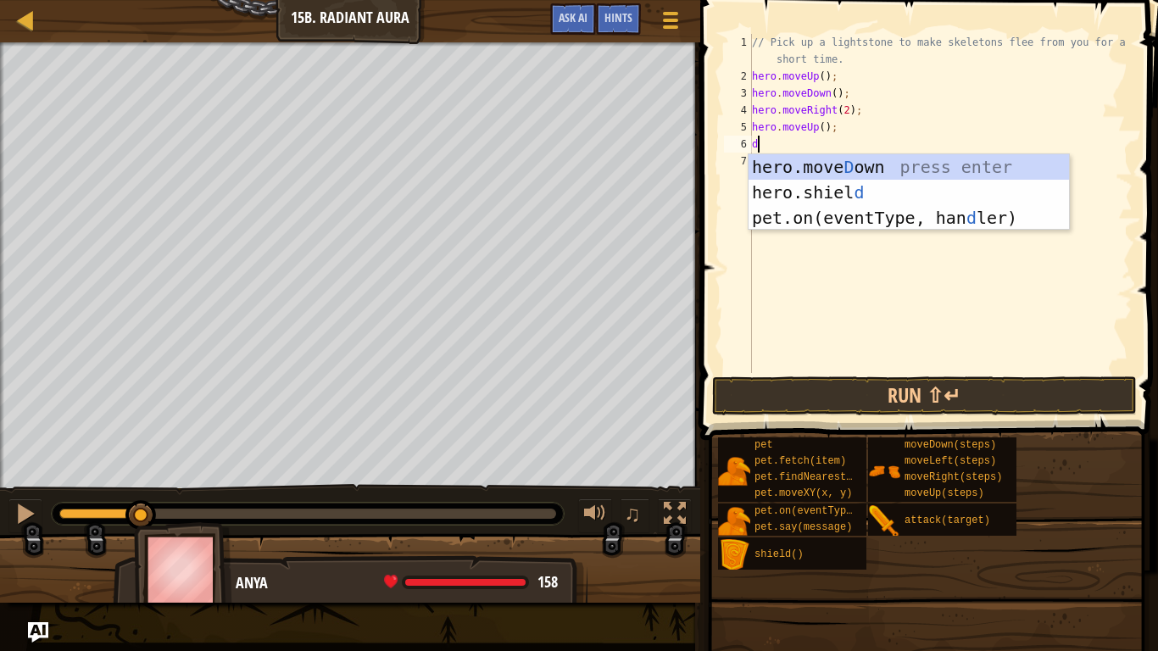
type textarea "dow"
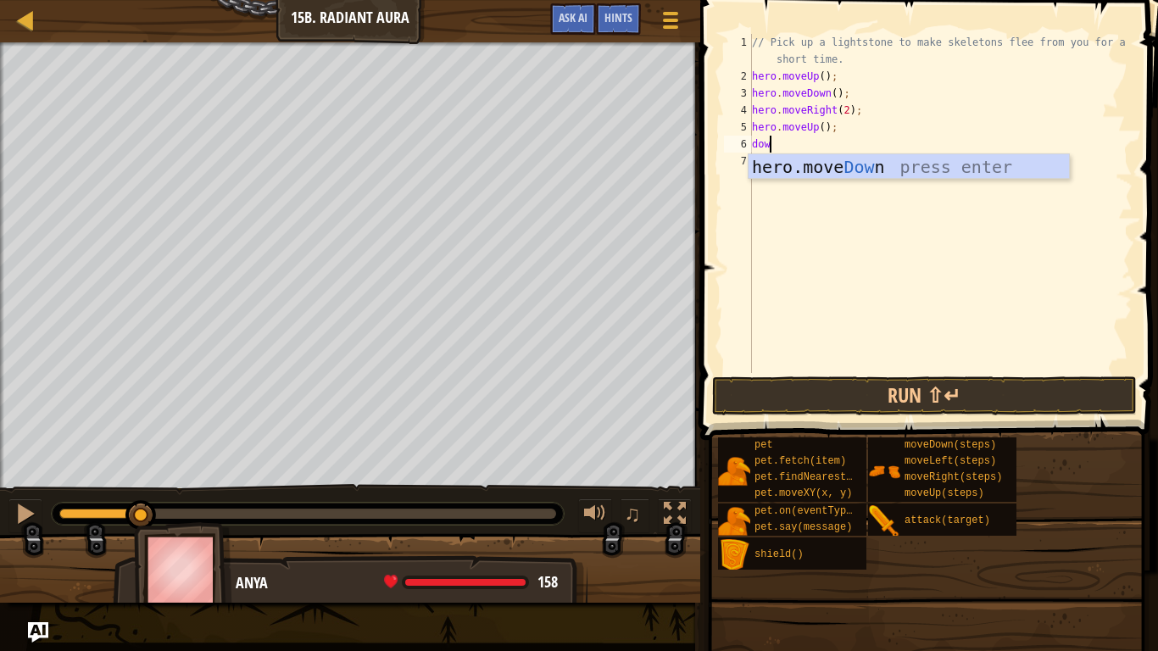
scroll to position [8, 2]
click at [847, 165] on div "hero.move Dow n press enter" at bounding box center [909, 192] width 321 height 76
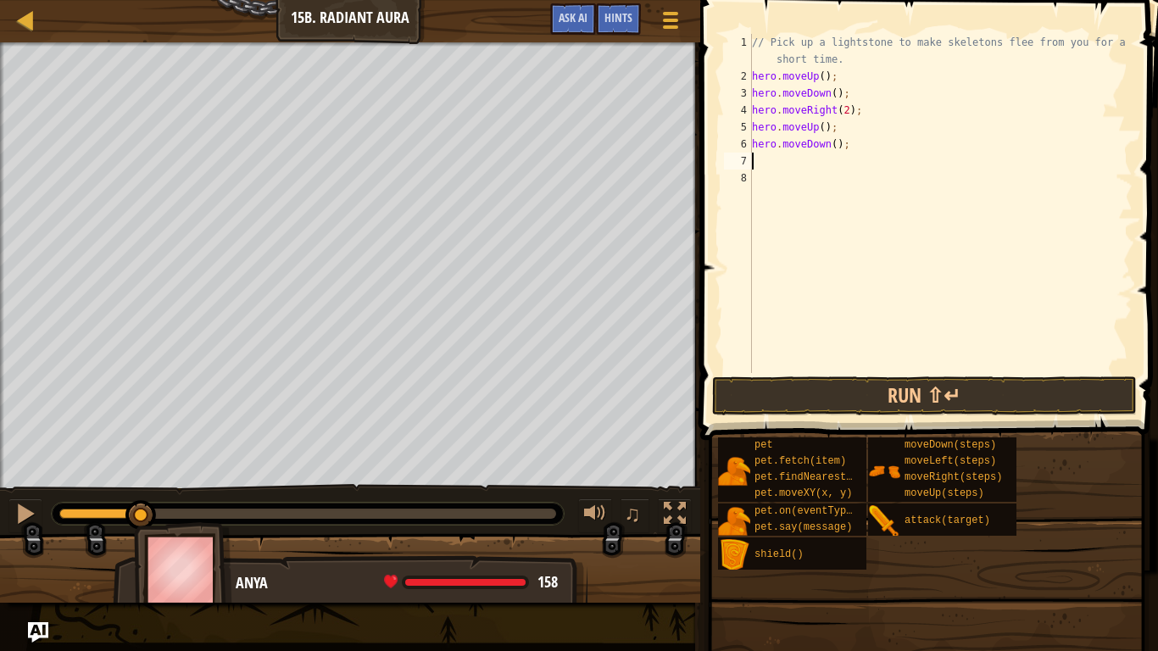
scroll to position [8, 0]
click at [895, 398] on button "Run ⇧↵" at bounding box center [924, 396] width 425 height 39
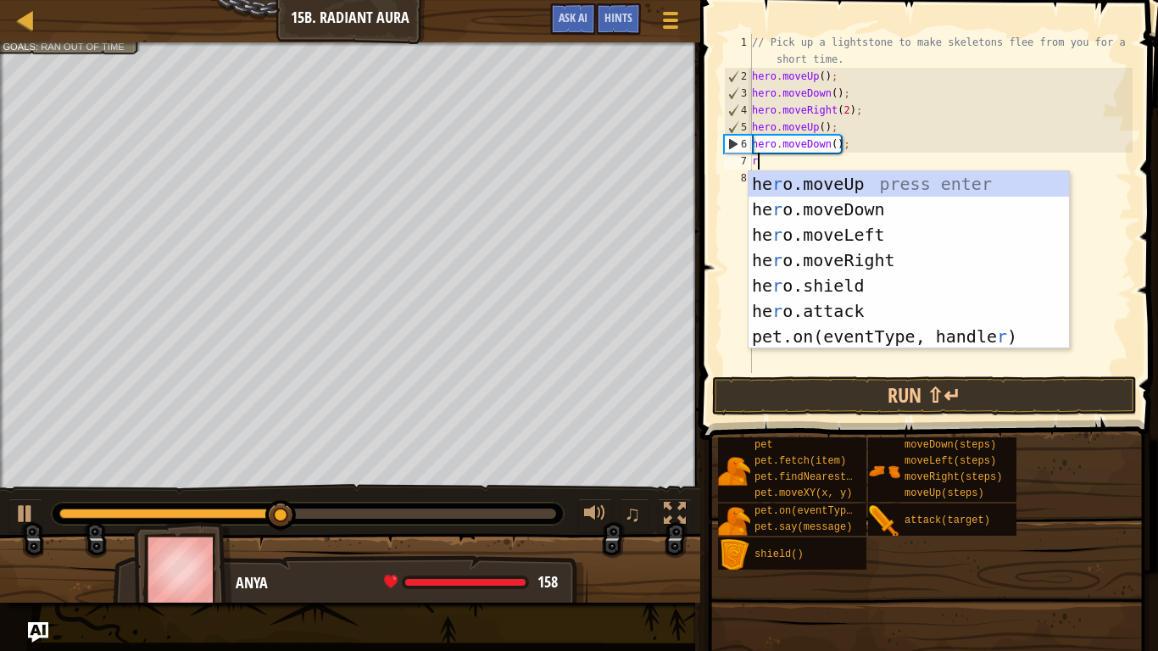
scroll to position [8, 1]
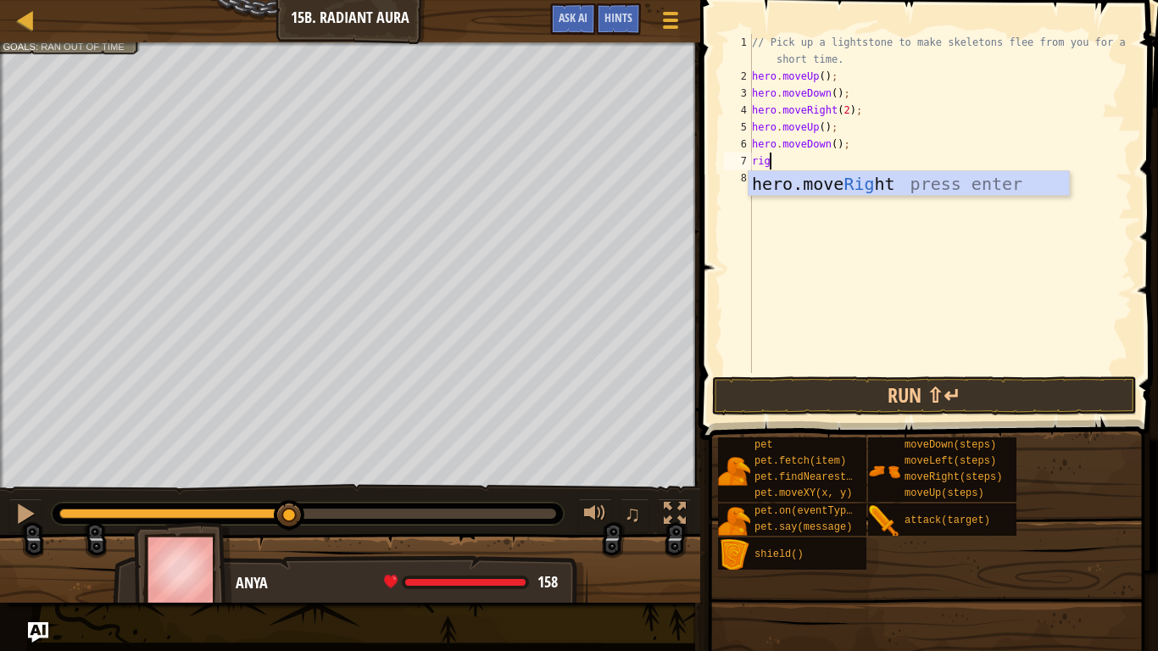
type textarea "right"
click at [772, 185] on div "hero.move Right press enter" at bounding box center [909, 209] width 321 height 76
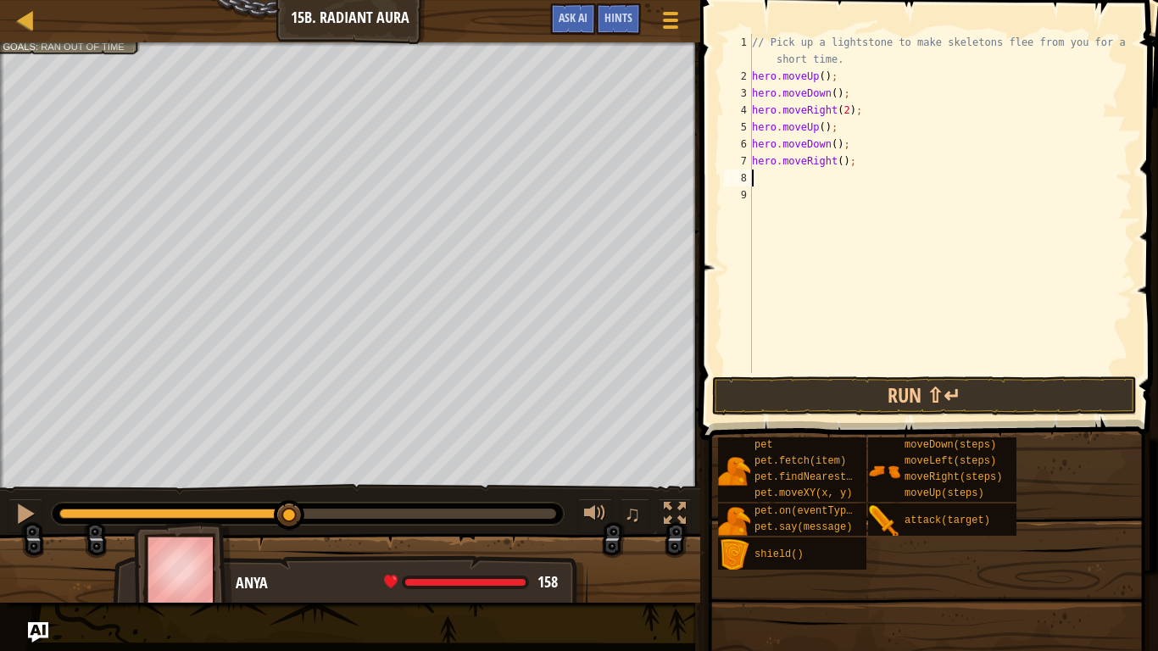
click at [843, 163] on div "// Pick up a lightstone to make skeletons flee from you for a short time. hero …" at bounding box center [941, 229] width 384 height 390
type textarea "hero.moveRight(2);"
click at [866, 165] on div "// Pick up a lightstone to make skeletons flee from you for a short time. hero …" at bounding box center [941, 229] width 384 height 390
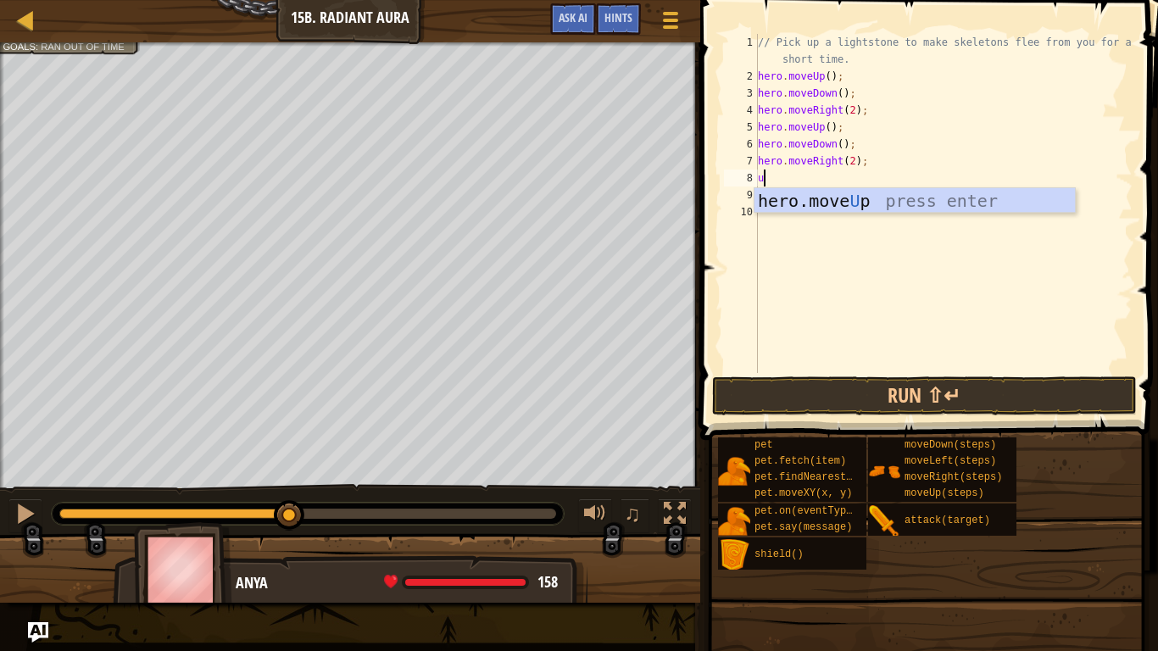
type textarea "up"
click at [912, 203] on div "hero.move Up press enter" at bounding box center [915, 226] width 321 height 76
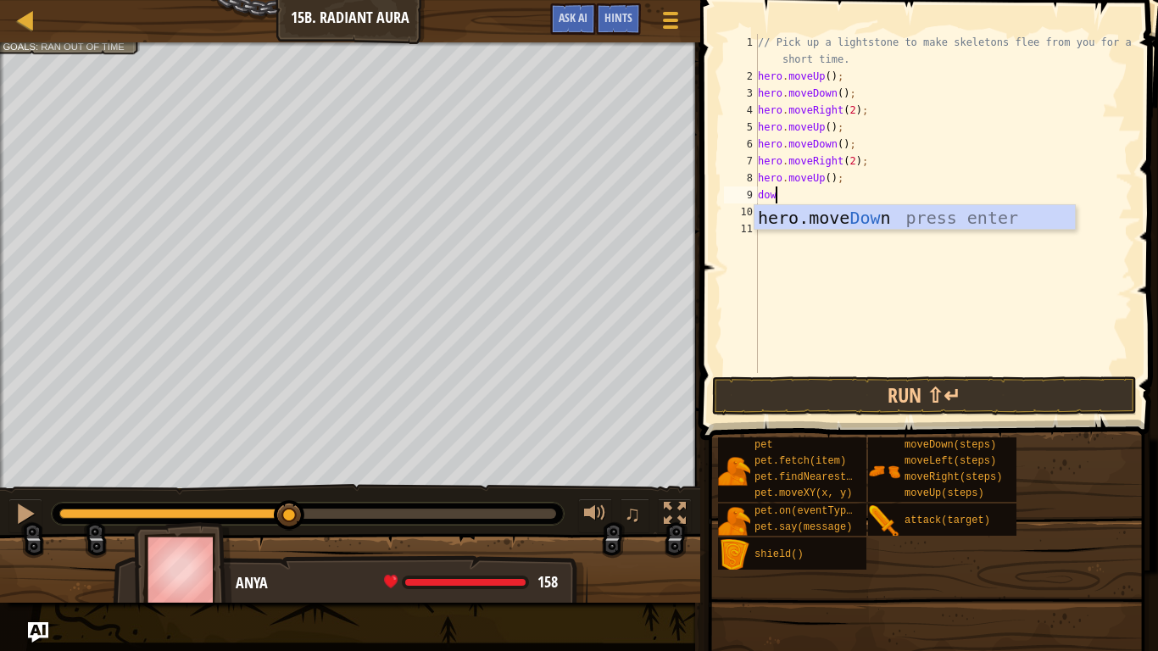
type textarea "down"
click at [852, 217] on div "hero.move Down press enter" at bounding box center [915, 243] width 321 height 76
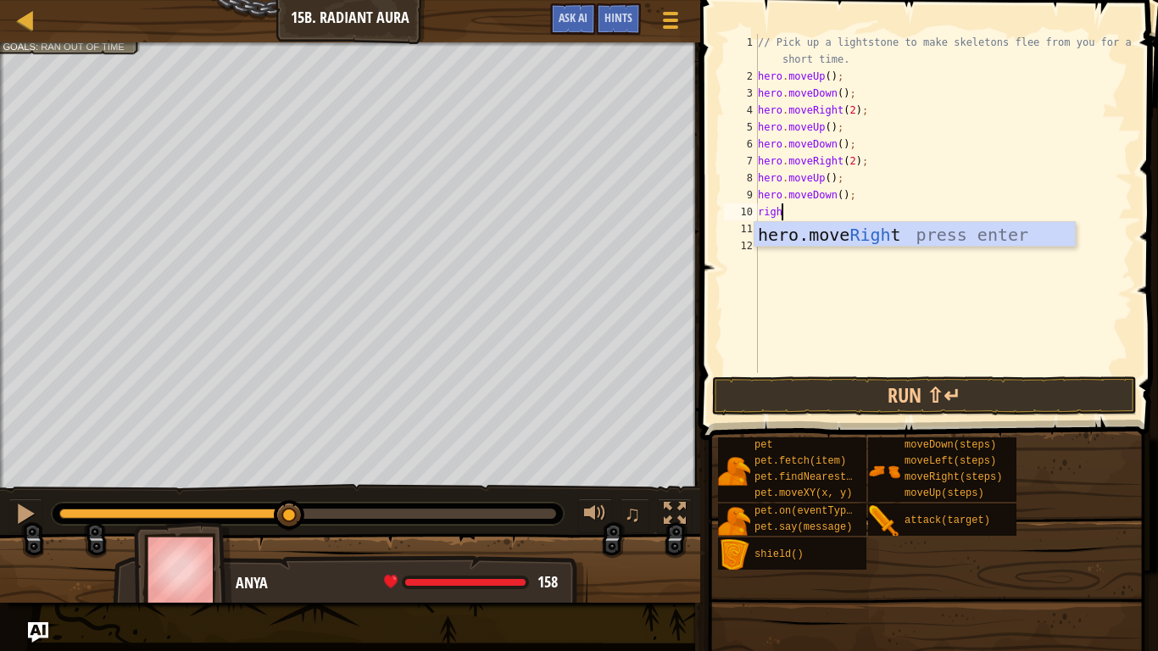
scroll to position [8, 3]
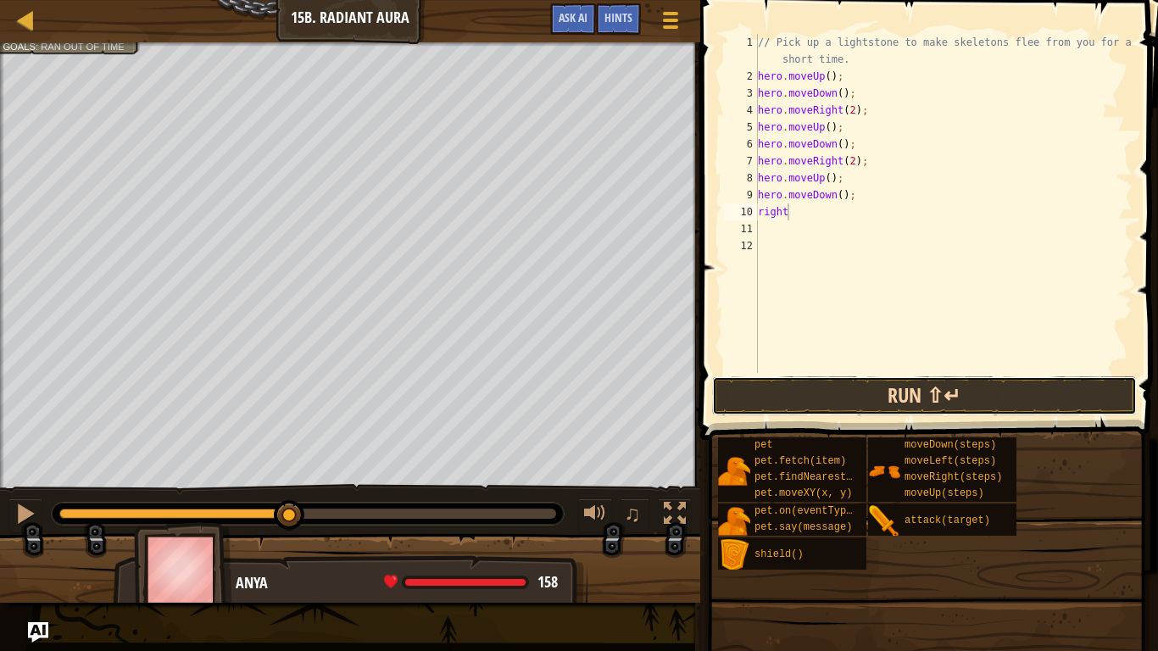
click at [840, 405] on button "Run ⇧↵" at bounding box center [924, 396] width 425 height 39
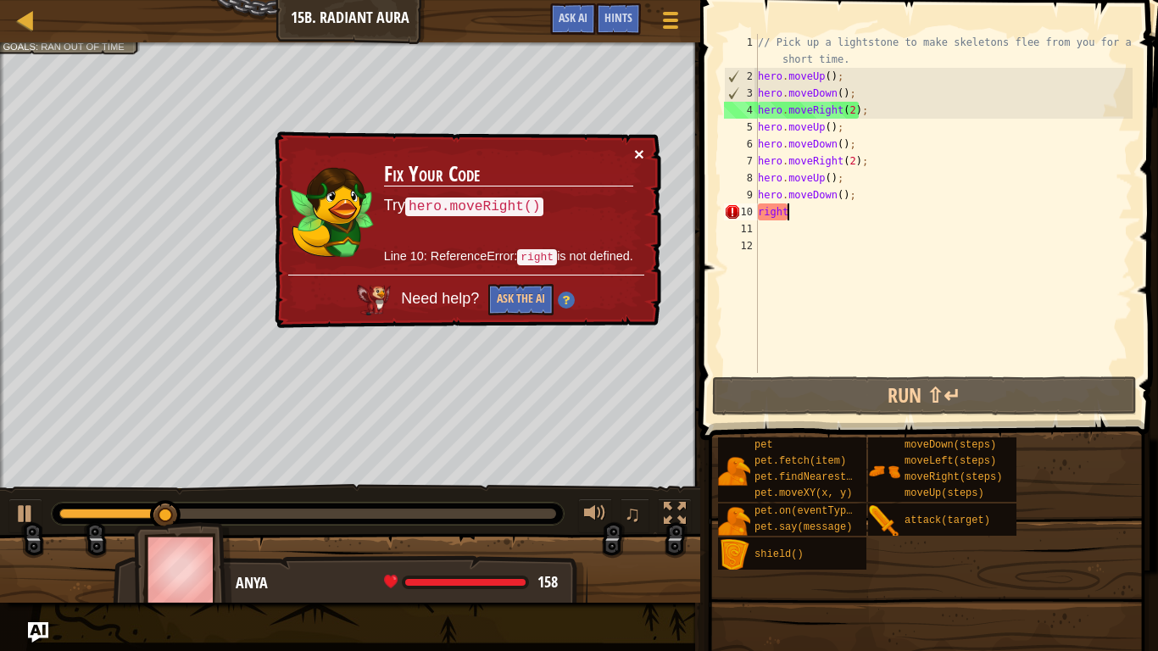
click at [640, 152] on button "×" at bounding box center [639, 154] width 10 height 18
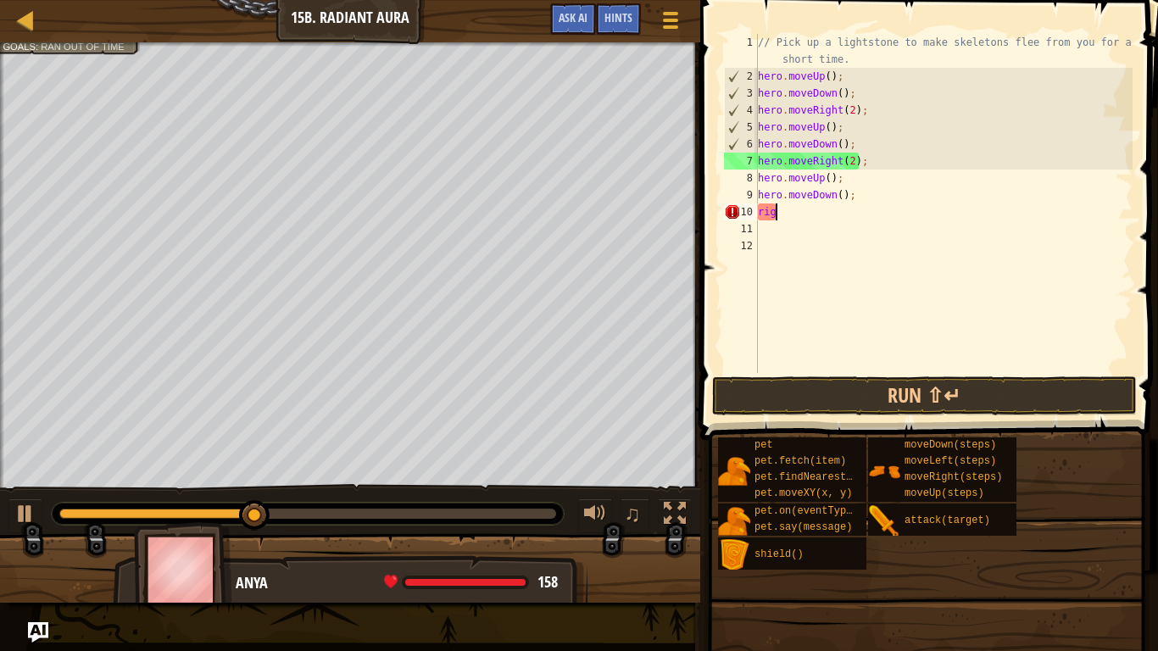
scroll to position [8, 1]
type textarea "r"
type textarea "hero.moveDown();"
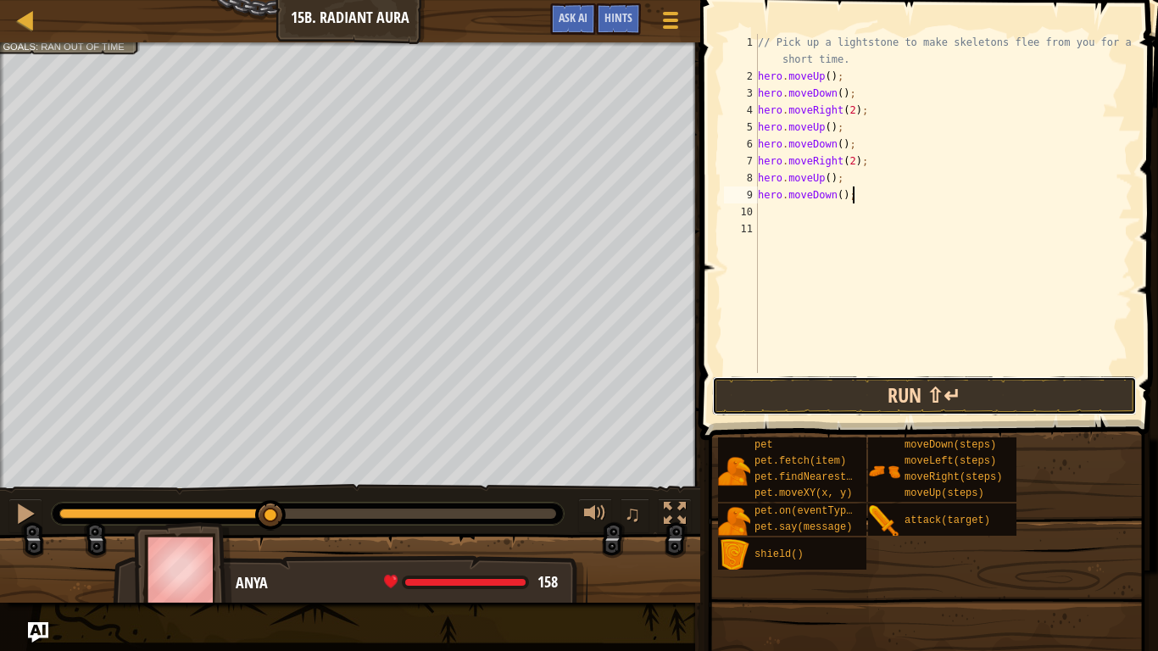
click at [771, 408] on button "Run ⇧↵" at bounding box center [924, 396] width 425 height 39
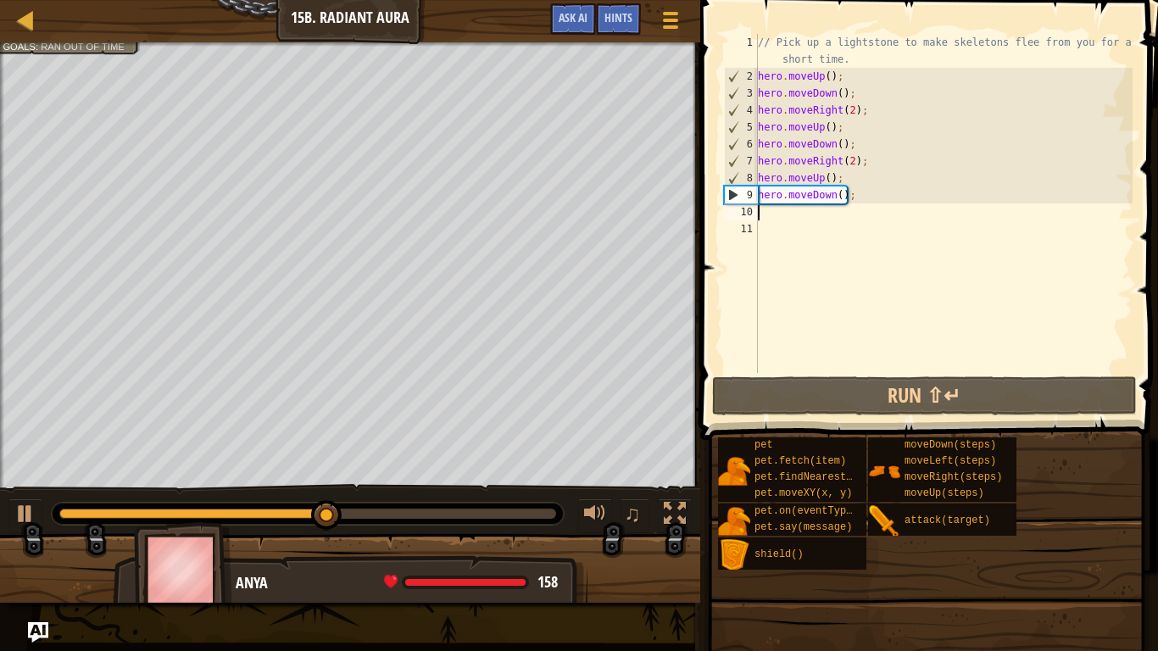
click at [835, 214] on div "// Pick up a lightstone to make skeletons flee from you for a short time. hero …" at bounding box center [944, 229] width 378 height 390
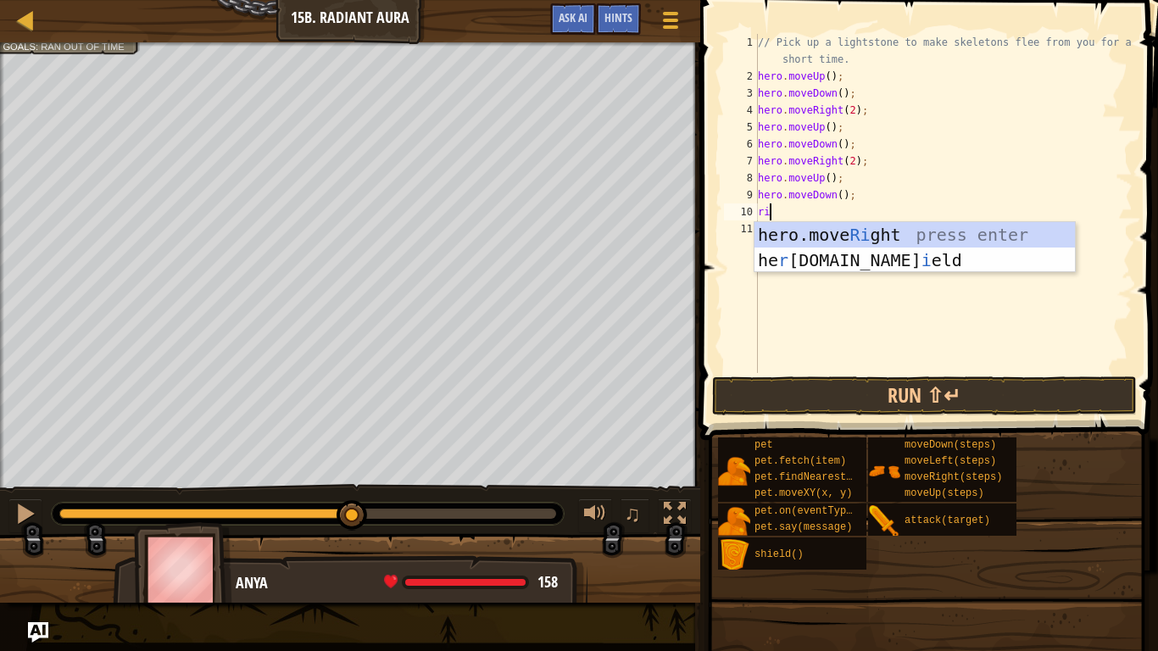
type textarea "rig"
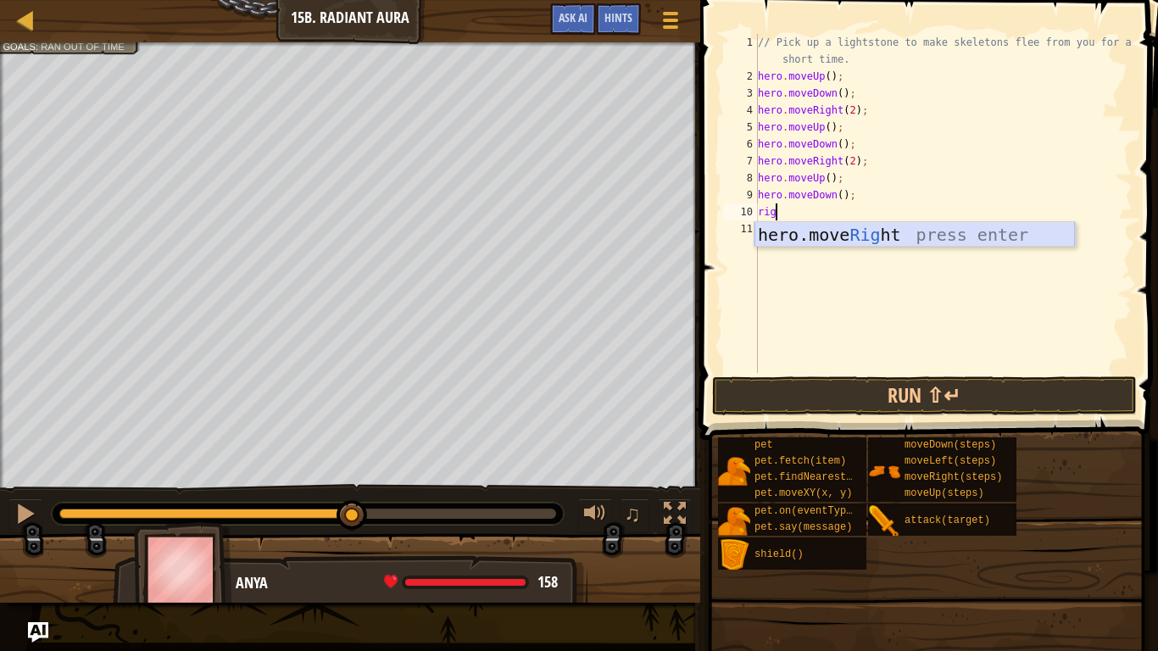
click at [838, 237] on div "hero.move Rig ht press enter" at bounding box center [915, 260] width 321 height 76
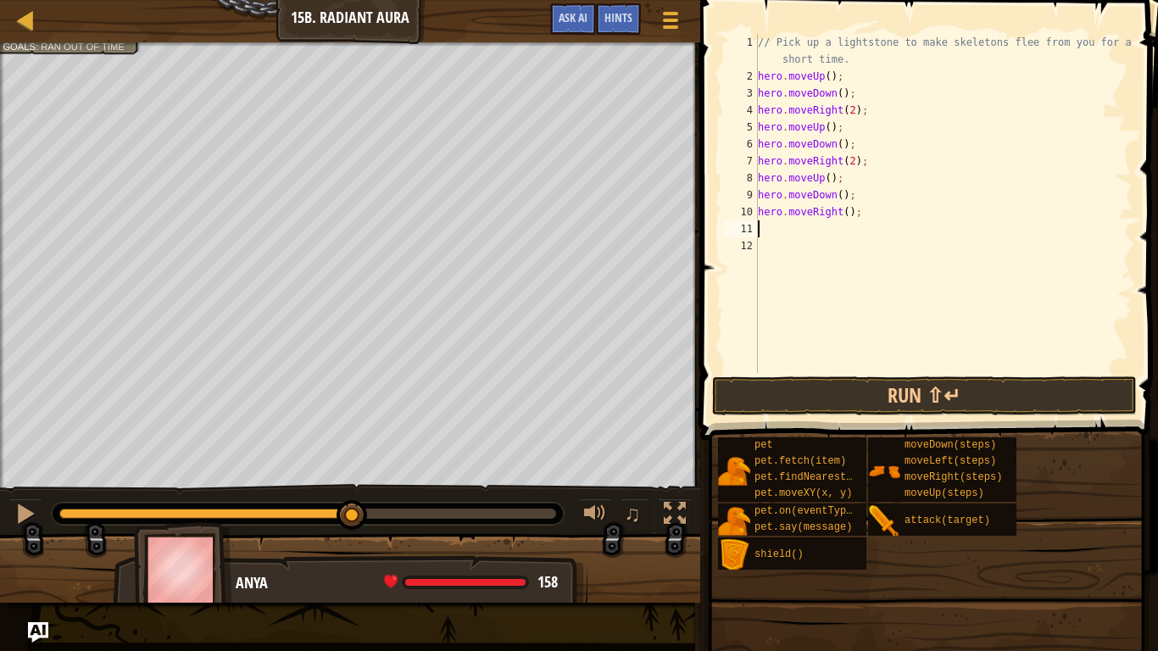
scroll to position [8, 0]
click at [848, 211] on div "// Pick up a lightstone to make skeletons flee from you for a short time. hero …" at bounding box center [944, 229] width 378 height 390
type textarea "hero.moveRight(2);"
click at [848, 399] on button "Run ⇧↵" at bounding box center [924, 396] width 425 height 39
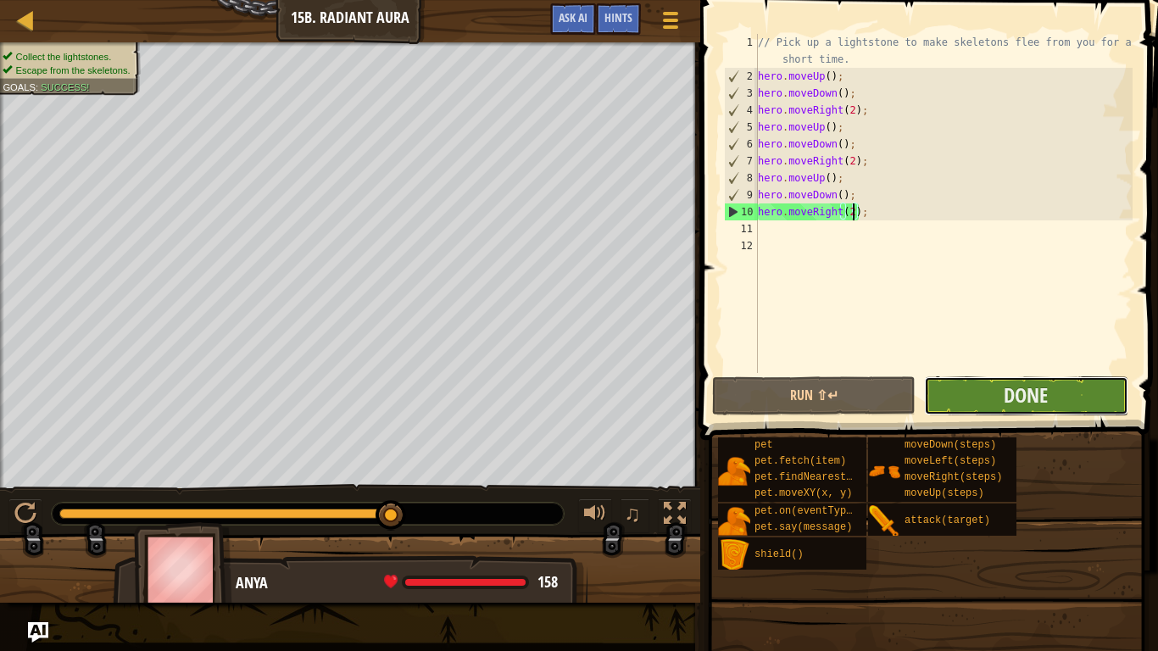
click at [961, 383] on button "Done" at bounding box center [1026, 396] width 204 height 39
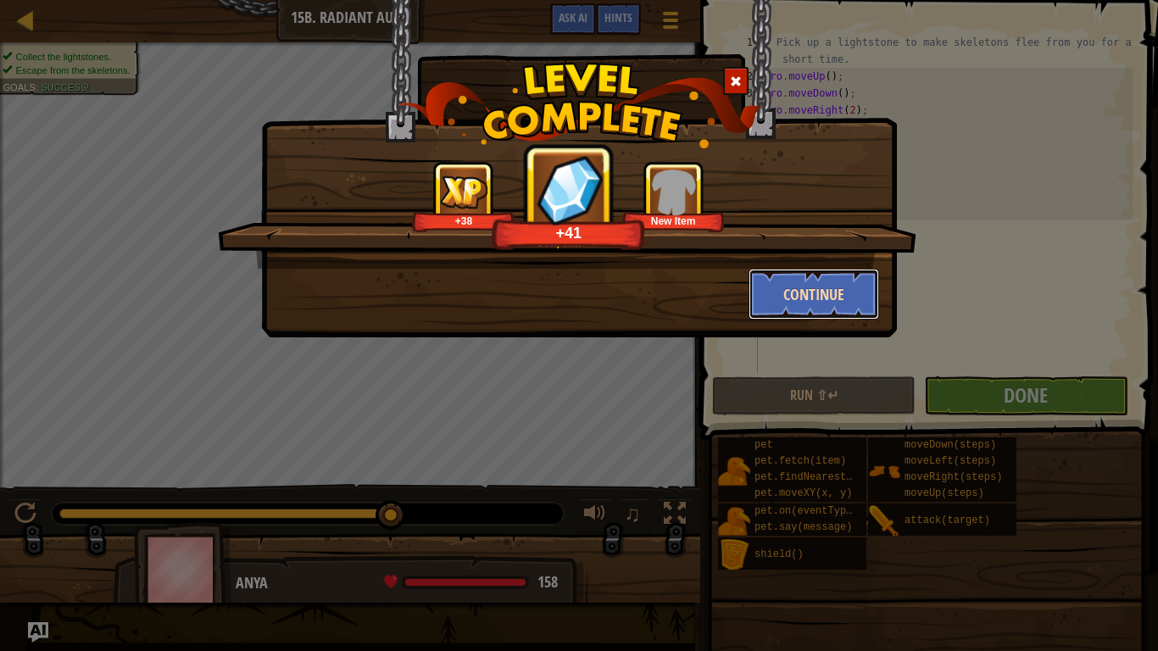
click at [818, 288] on button "Continue" at bounding box center [814, 294] width 131 height 51
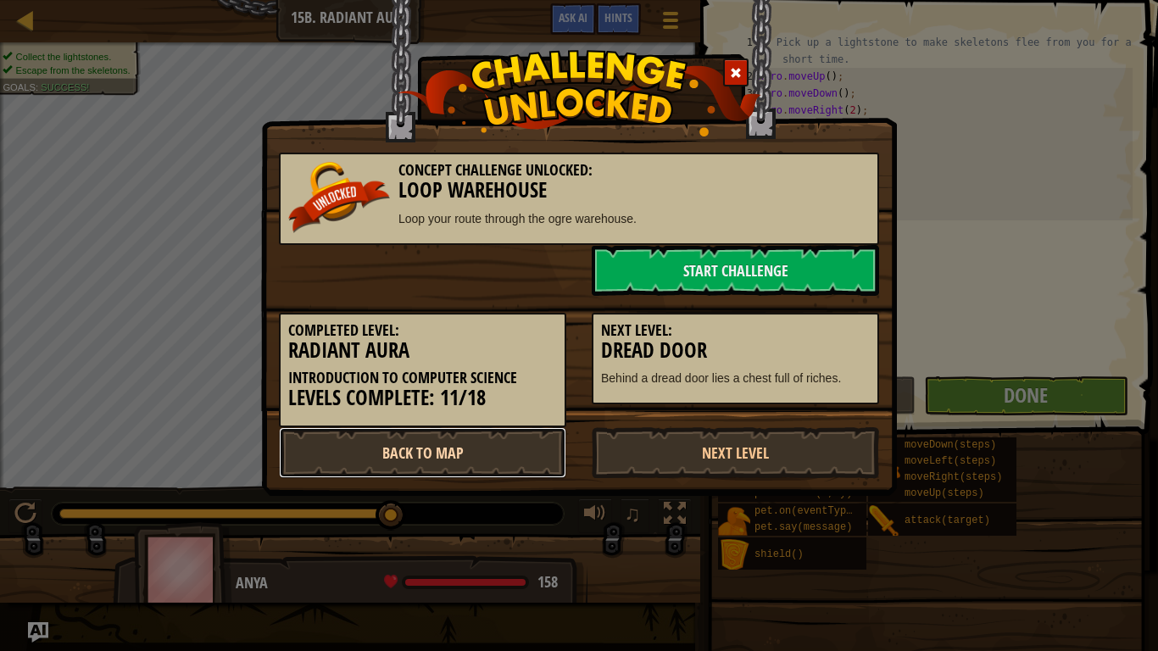
click at [457, 456] on link "Back to Map" at bounding box center [422, 452] width 287 height 51
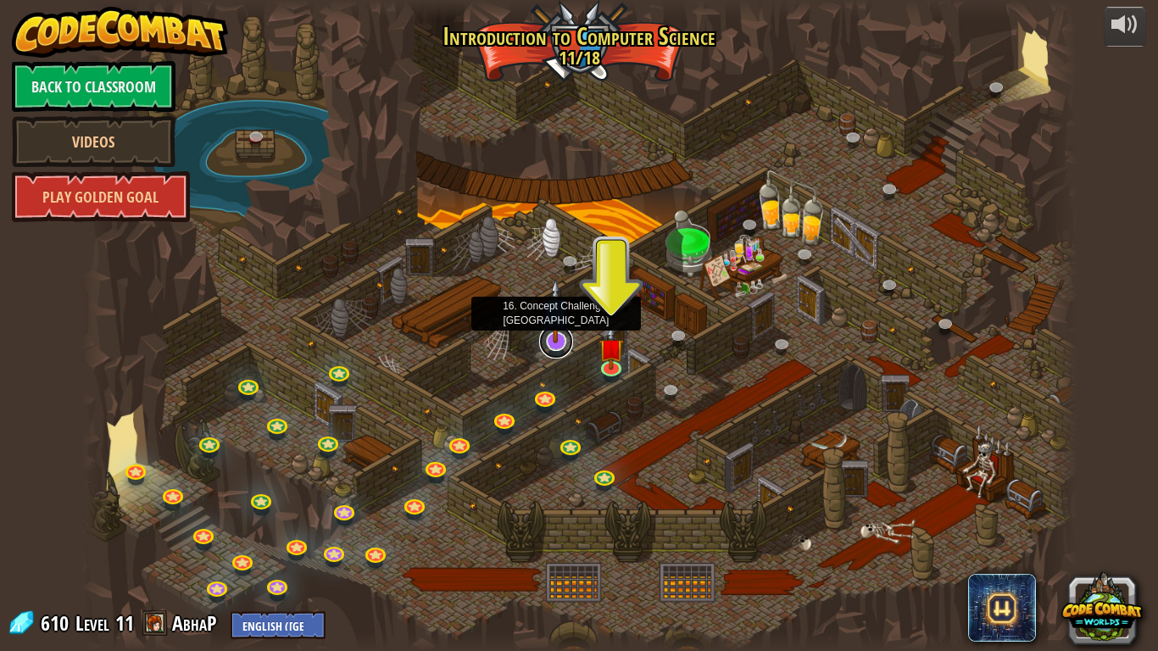
click at [561, 347] on link at bounding box center [556, 342] width 34 height 34
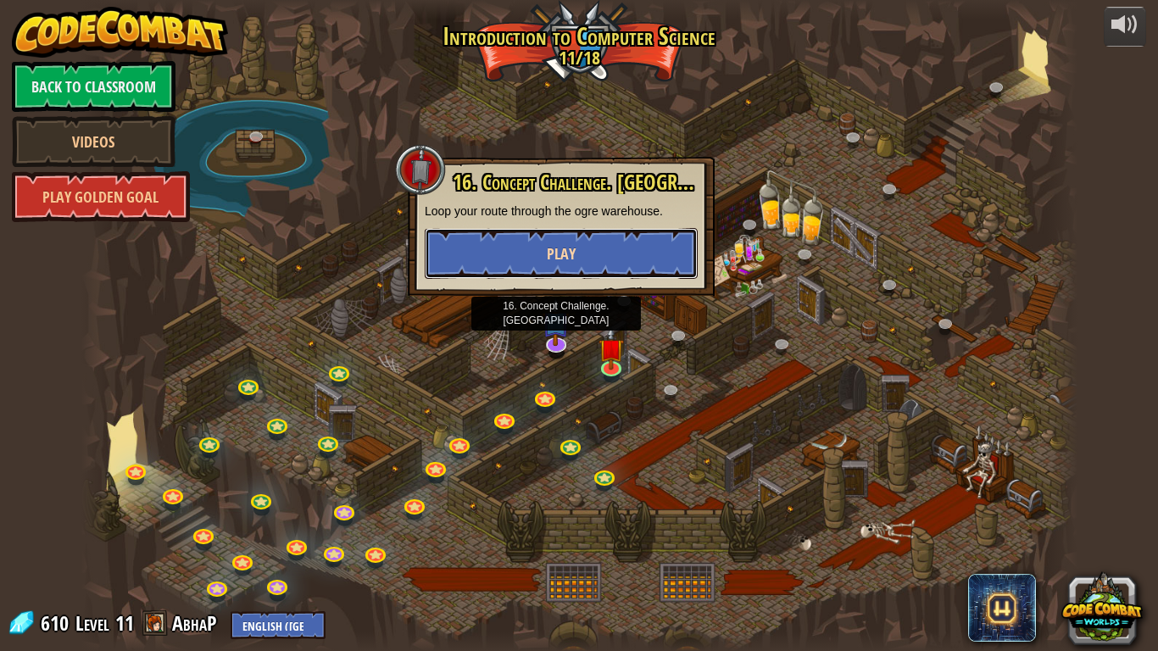
click at [577, 253] on button "Play" at bounding box center [561, 253] width 273 height 51
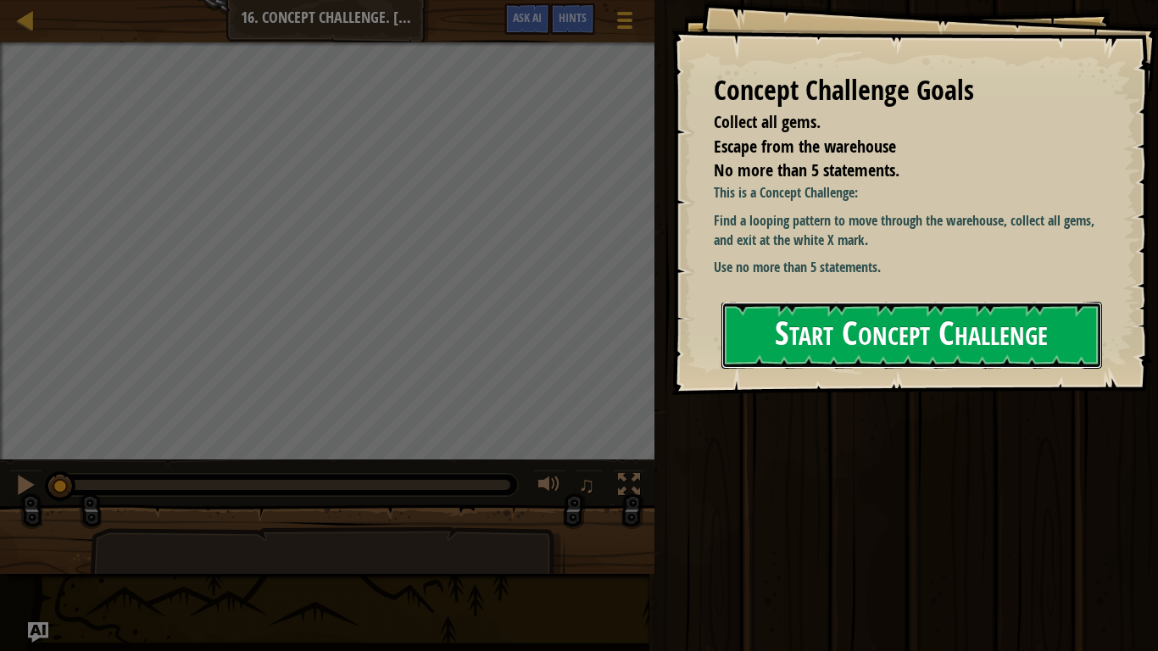
click at [858, 322] on button "Start Concept Challenge" at bounding box center [912, 335] width 381 height 67
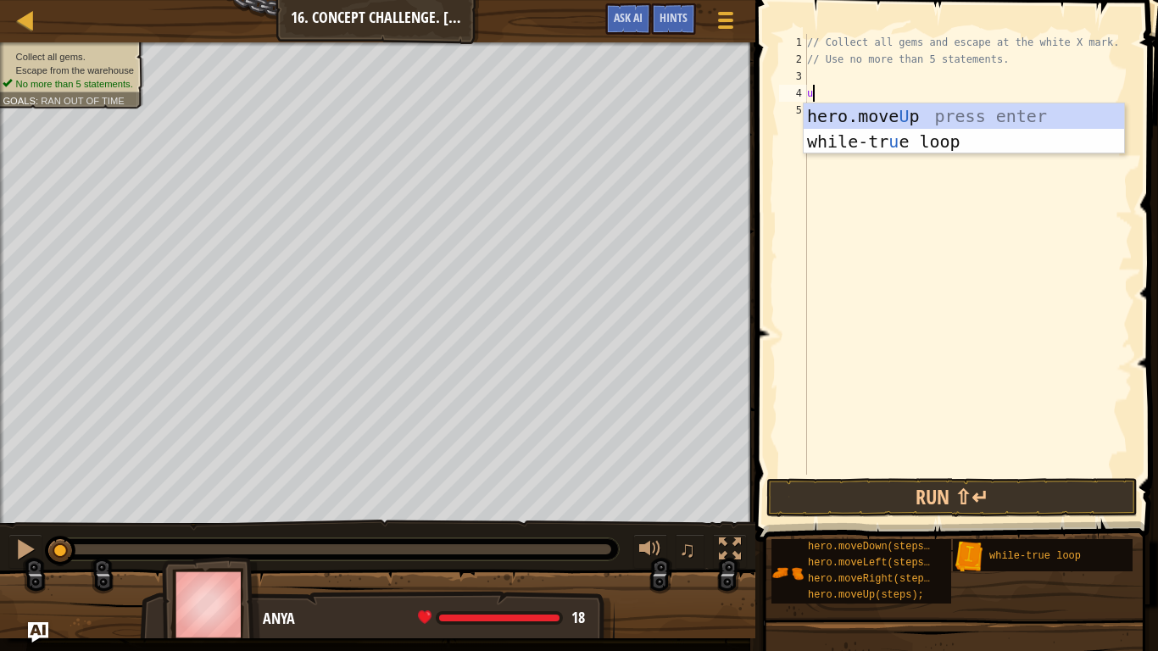
scroll to position [8, 0]
type textarea "up"
click at [866, 104] on div "hero.move Up press enter while-tr u e loo p press enter" at bounding box center [964, 154] width 321 height 102
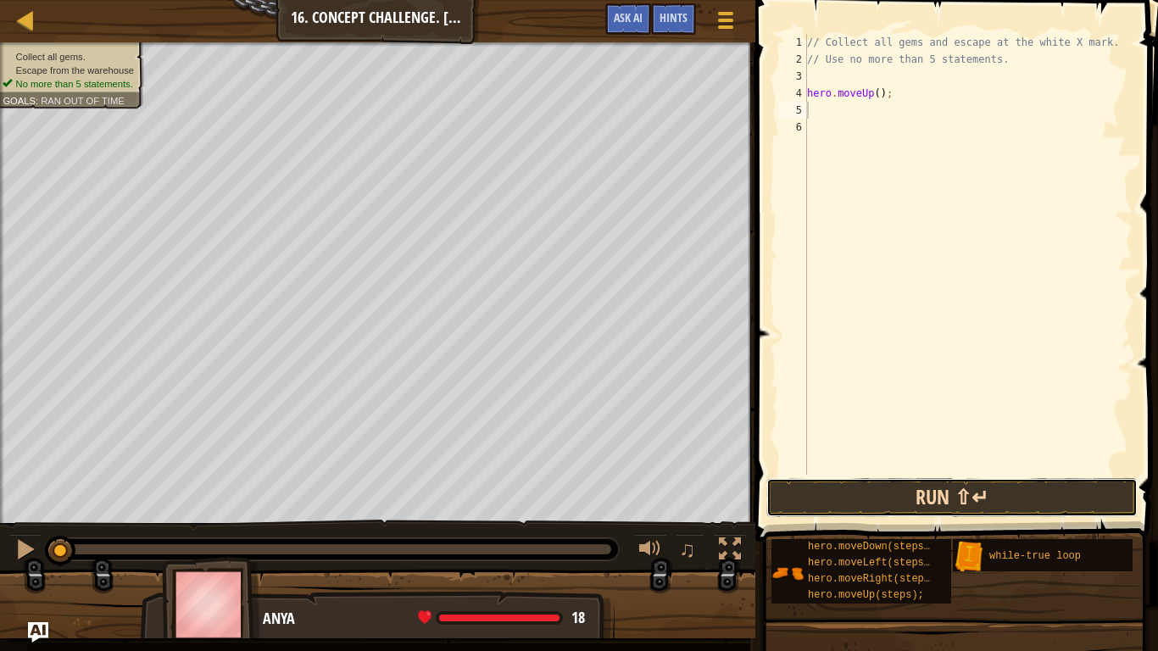
click at [798, 500] on button "Run ⇧↵" at bounding box center [952, 497] width 371 height 39
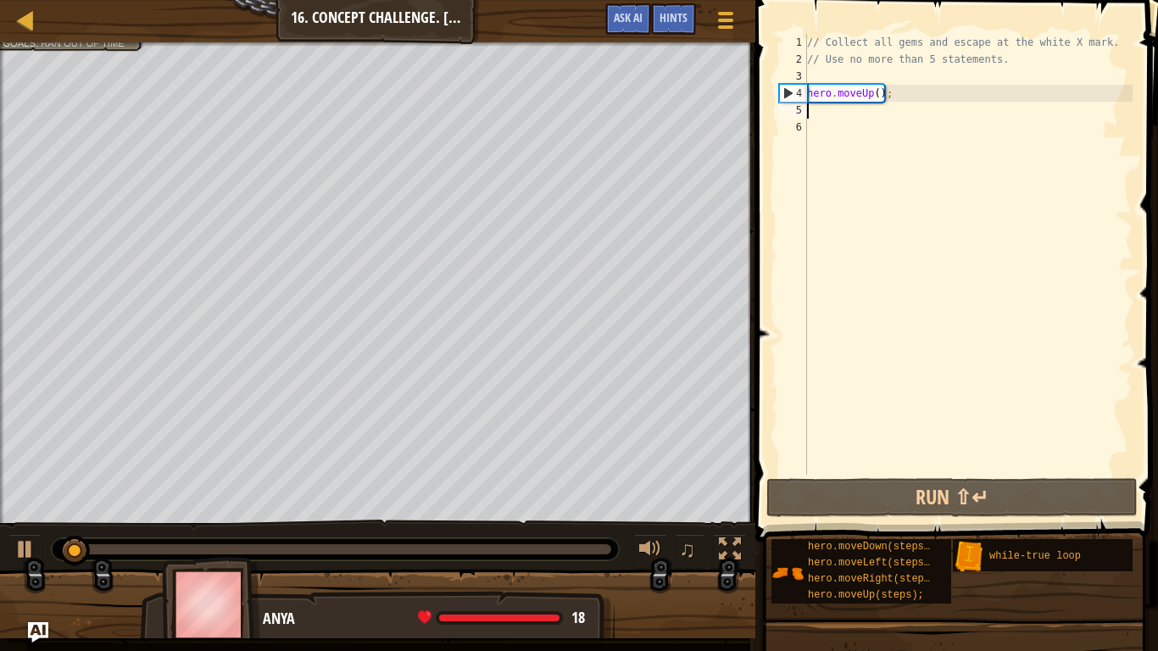
click at [881, 101] on div "// Collect all gems and escape at the white X mark. // Use no more than 5 state…" at bounding box center [968, 271] width 329 height 475
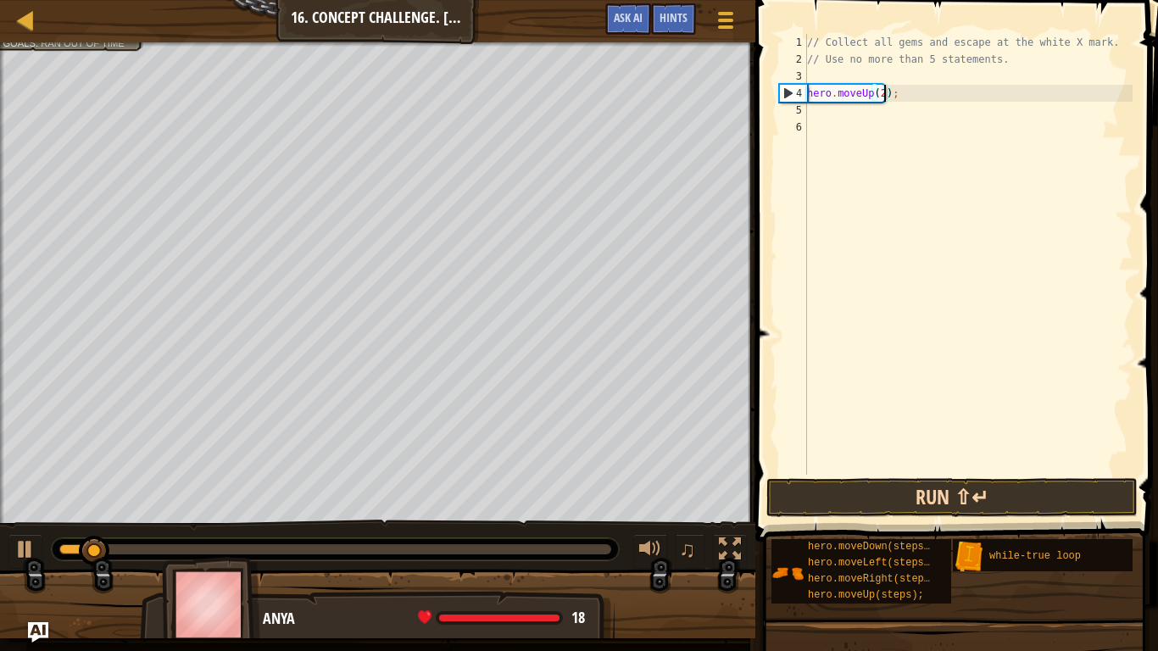
type textarea "hero.moveUp(2);"
click at [811, 489] on button "Run ⇧↵" at bounding box center [952, 497] width 371 height 39
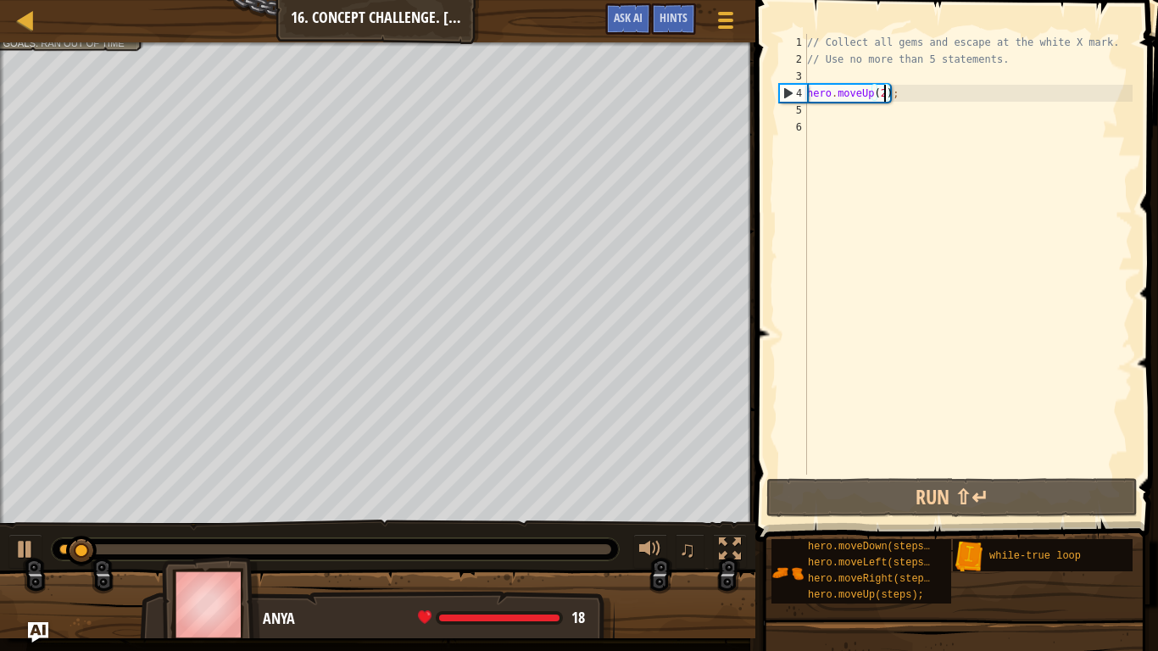
click at [868, 108] on div "// Collect all gems and escape at the white X mark. // Use no more than 5 state…" at bounding box center [968, 271] width 329 height 475
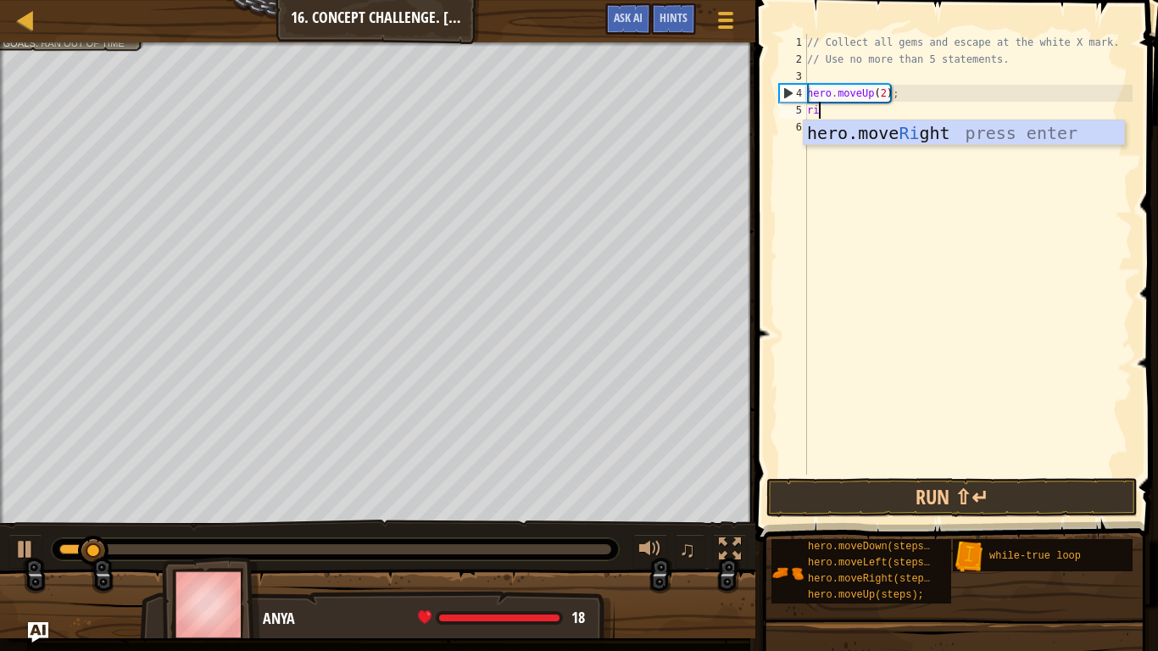
type textarea "rig"
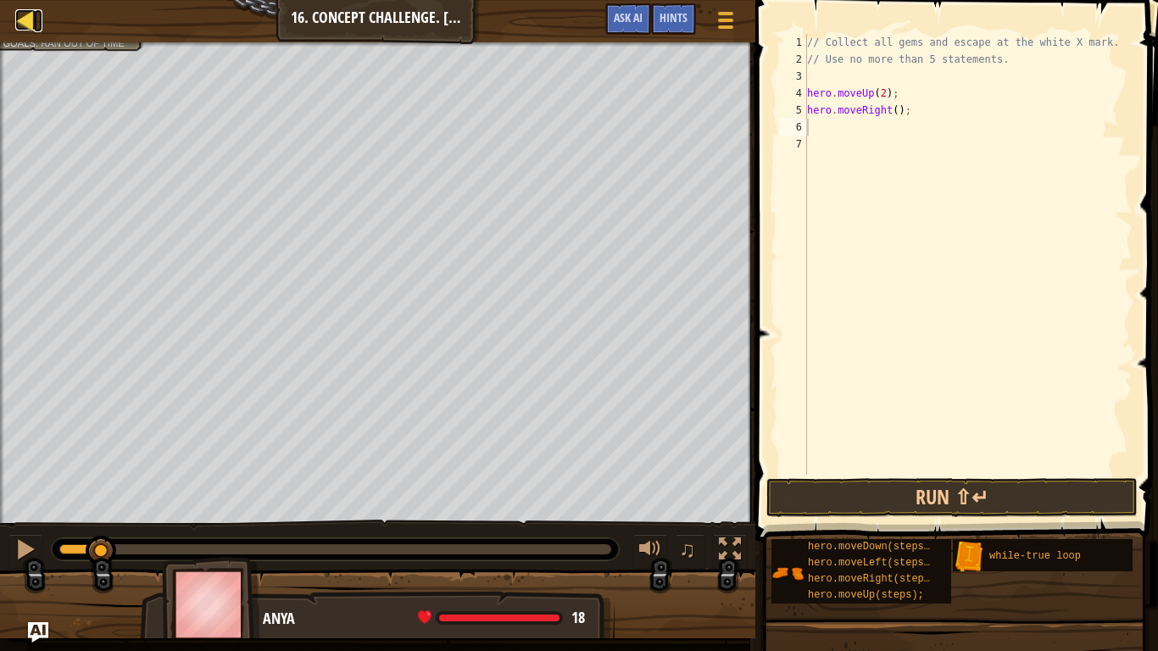
click at [30, 14] on div at bounding box center [25, 19] width 21 height 21
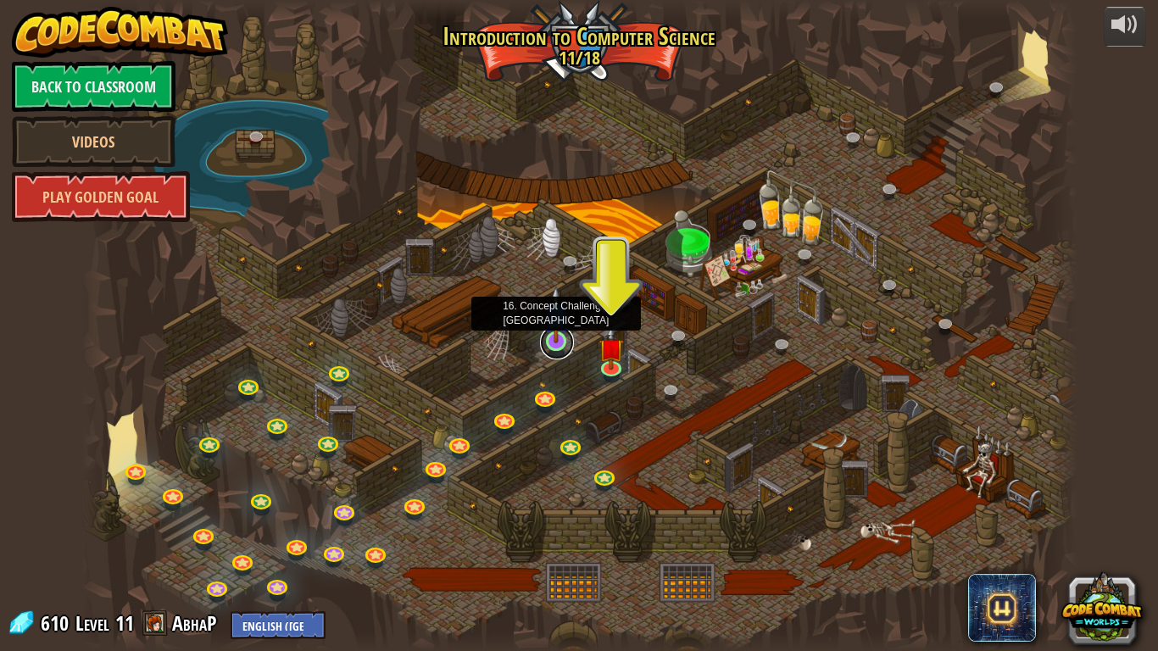
click at [553, 347] on link at bounding box center [557, 343] width 34 height 34
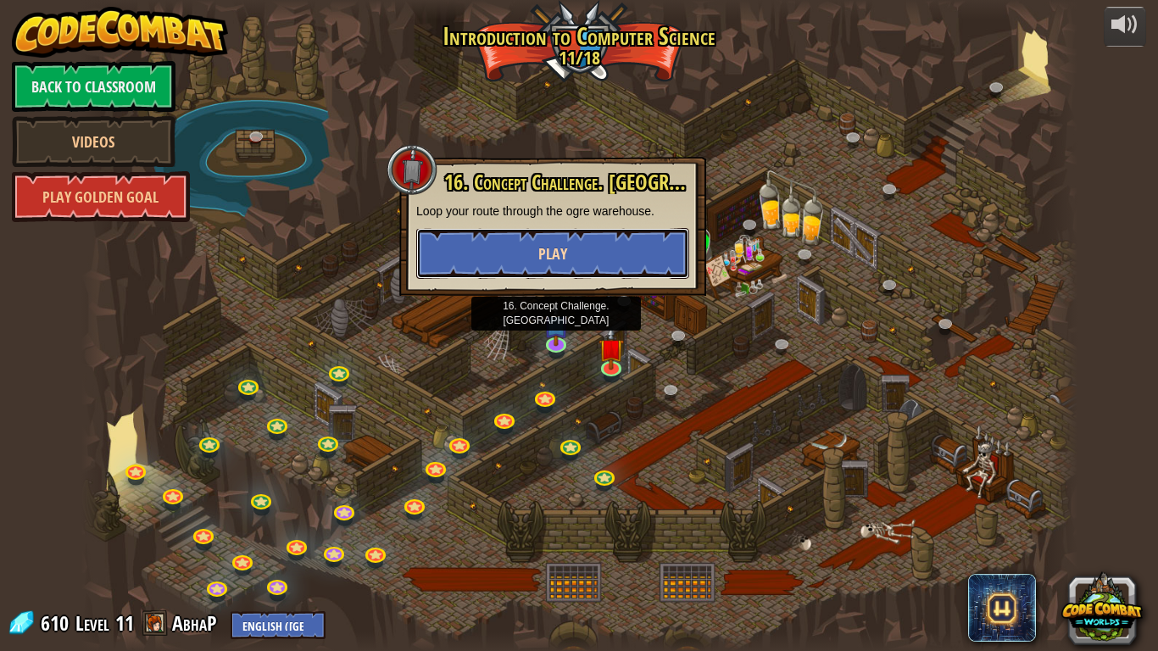
click at [642, 237] on button "Play" at bounding box center [552, 253] width 273 height 51
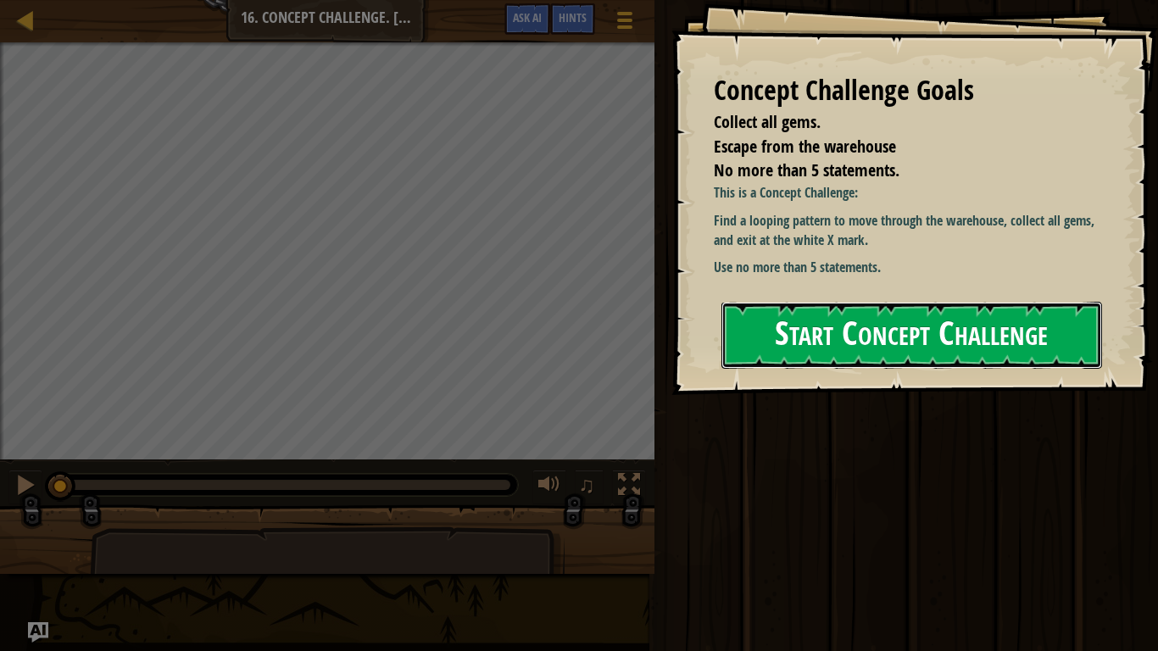
click at [773, 311] on button "Start Concept Challenge" at bounding box center [912, 335] width 381 height 67
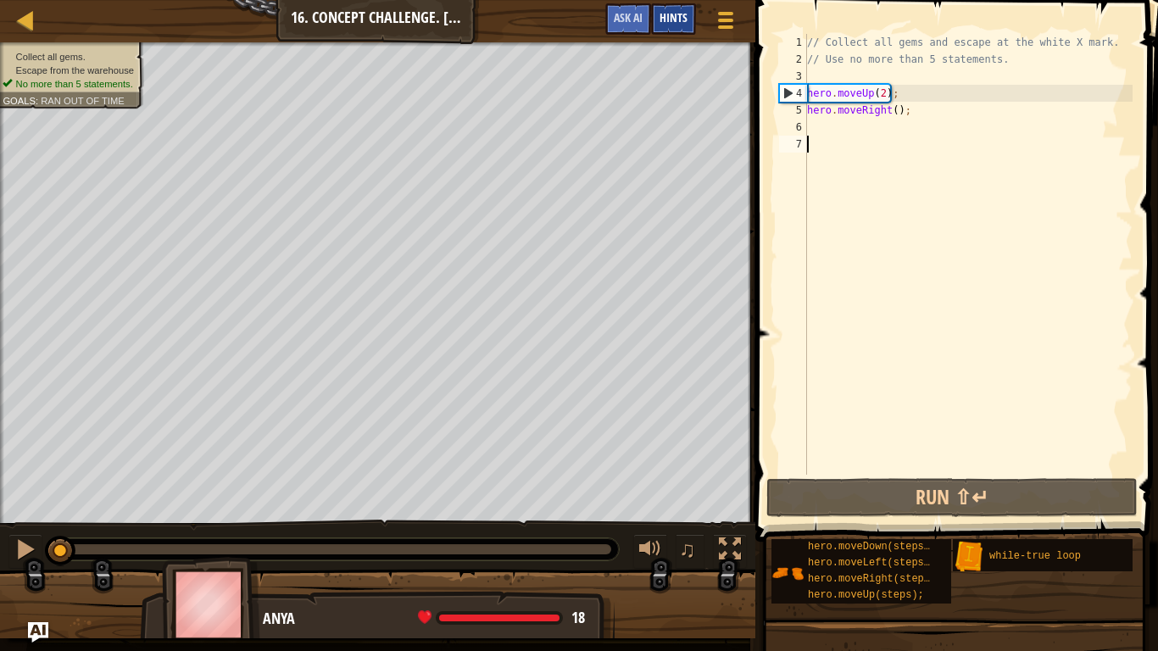
click at [686, 15] on span "Hints" at bounding box center [674, 17] width 28 height 16
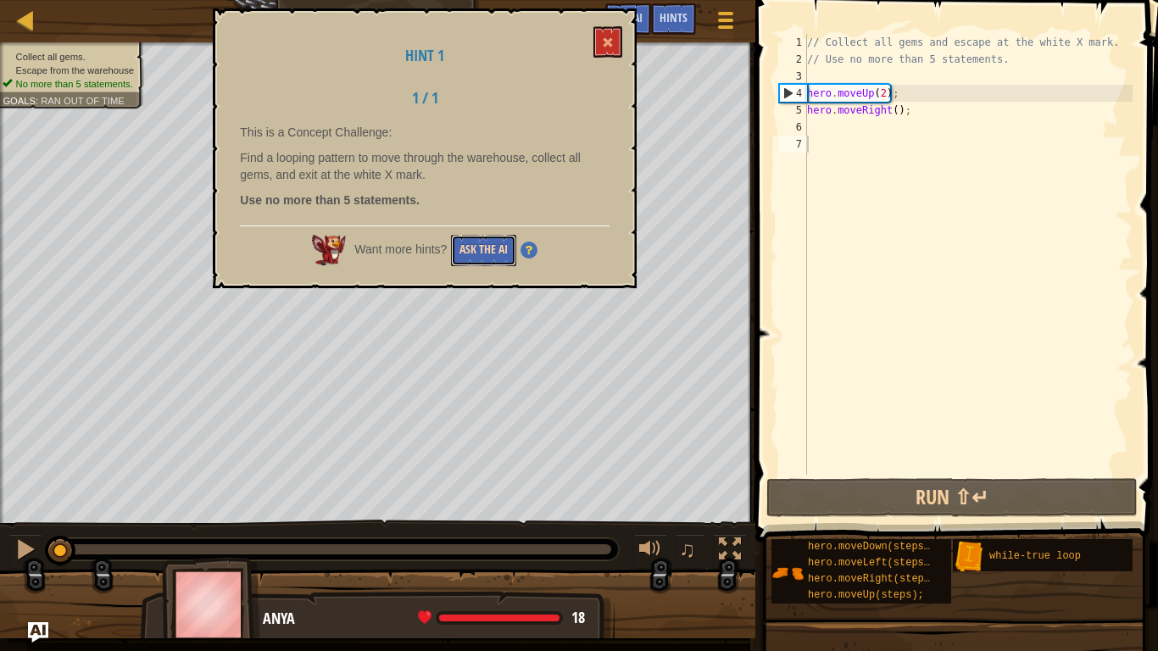
click at [465, 243] on button "Ask the AI" at bounding box center [483, 250] width 65 height 31
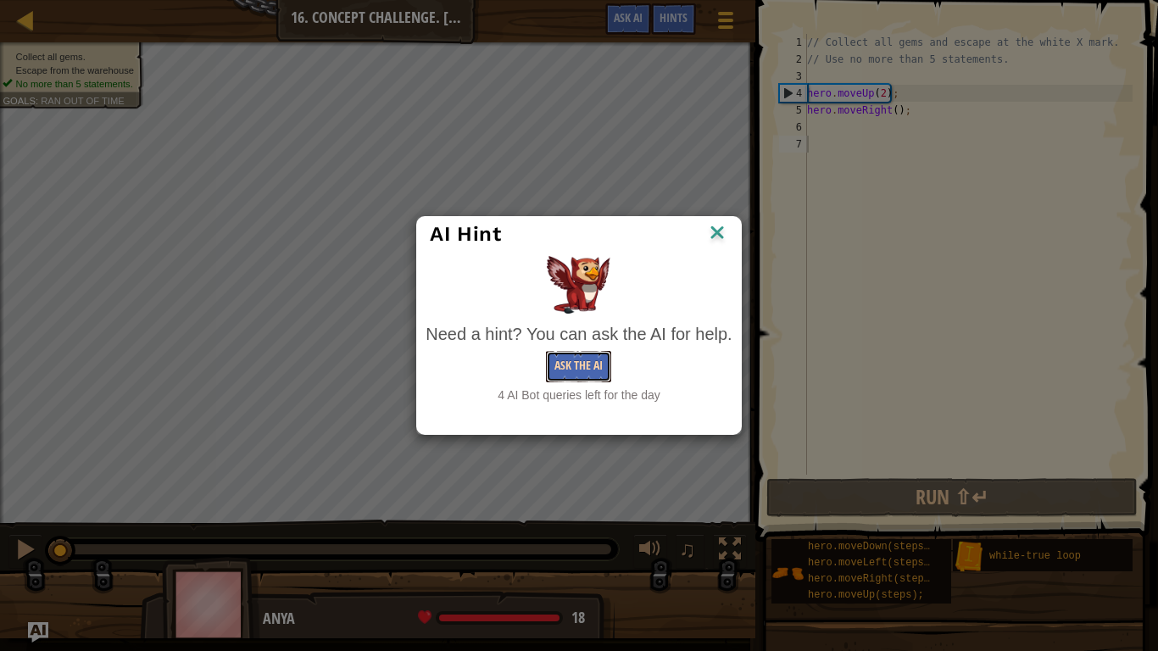
click at [578, 358] on button "Ask the AI" at bounding box center [578, 366] width 65 height 31
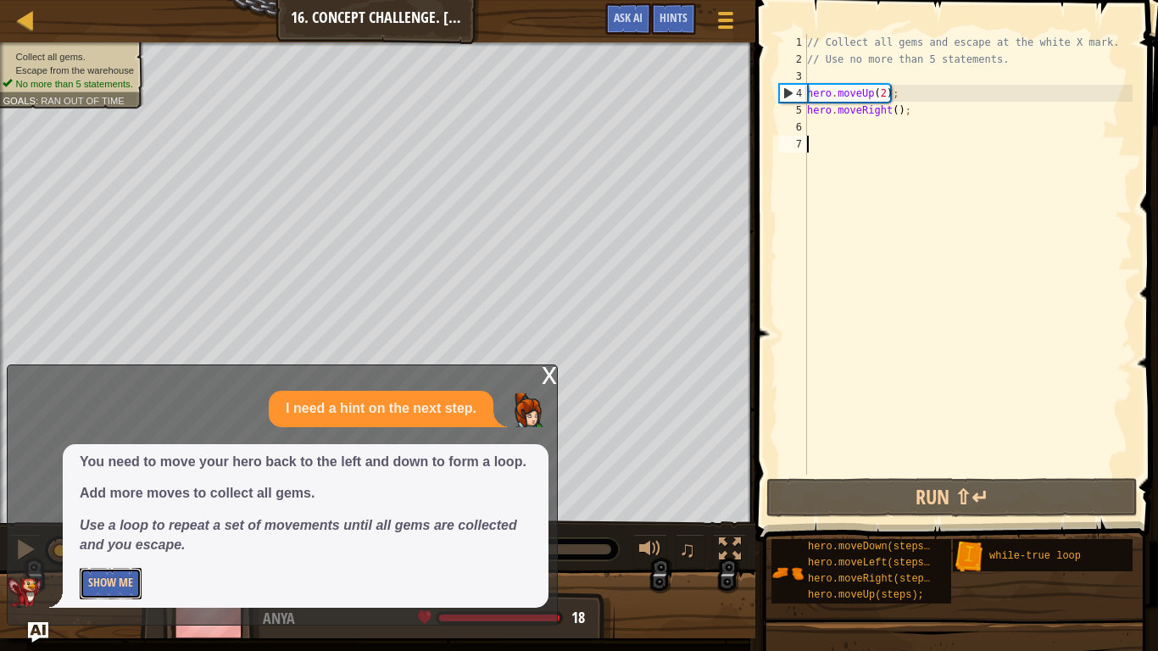
click at [122, 507] on button "Show Me" at bounding box center [111, 583] width 62 height 31
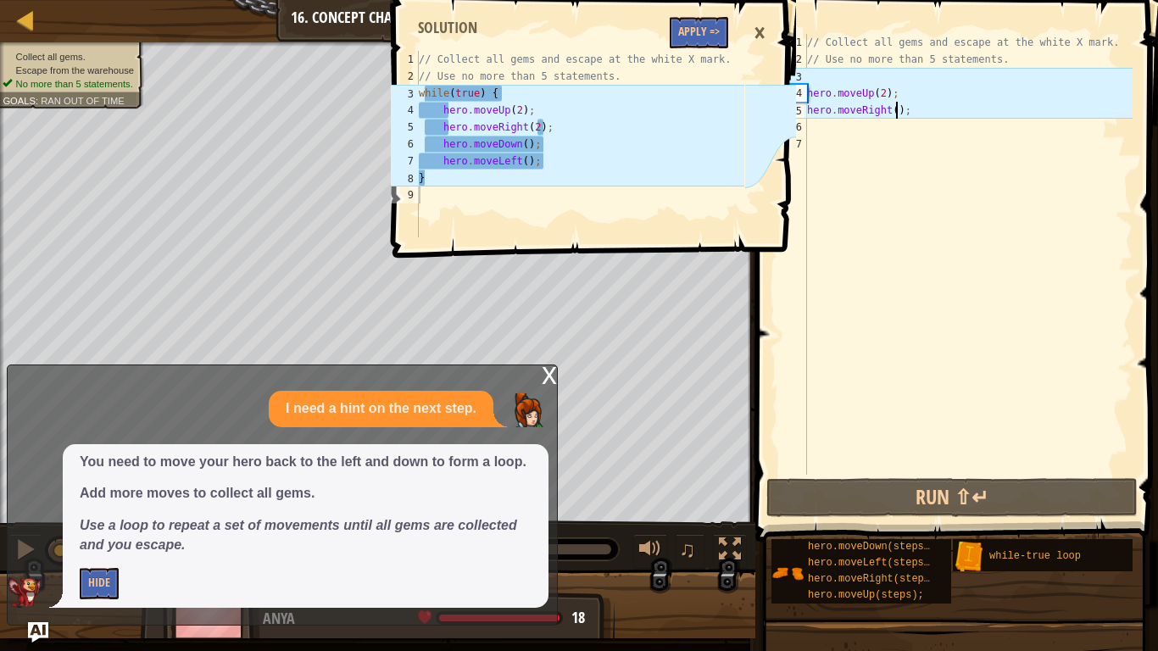
click at [895, 106] on div "// Collect all gems and escape at the white X mark. // Use no more than 5 state…" at bounding box center [968, 271] width 329 height 475
type textarea "hero.moveRight(2);"
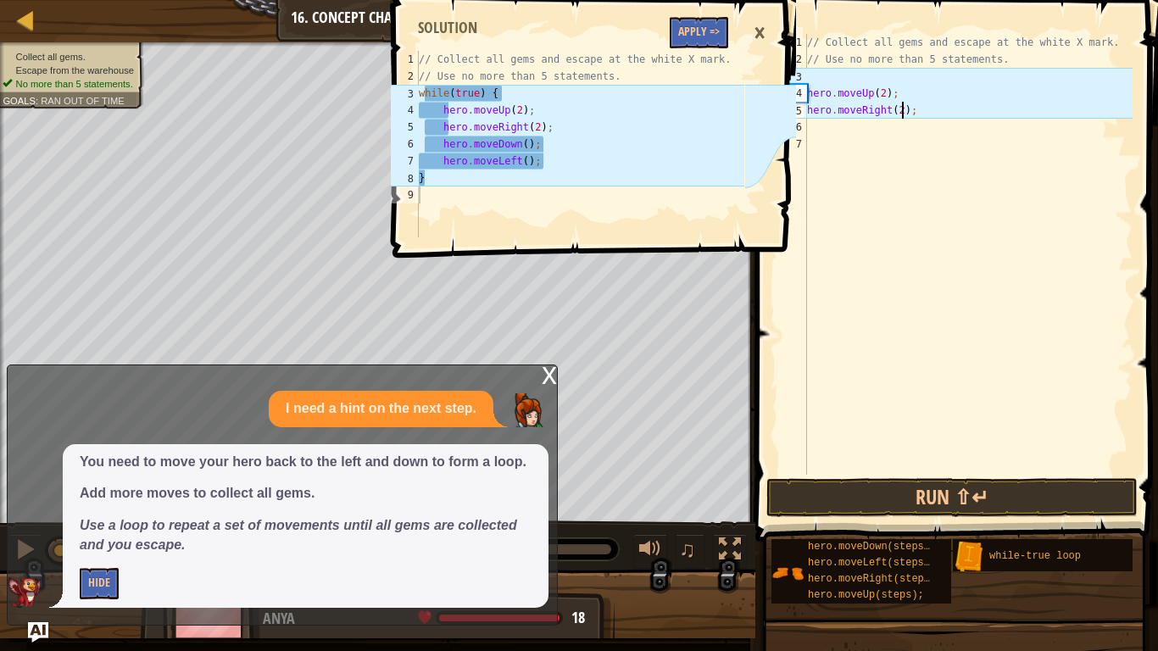
scroll to position [8, 14]
click at [873, 153] on div "// Collect all gems and escape at the white X mark. // Use no more than 5 state…" at bounding box center [968, 271] width 329 height 475
click at [874, 133] on div "// Collect all gems and escape at the white X mark. // Use no more than 5 state…" at bounding box center [968, 271] width 329 height 475
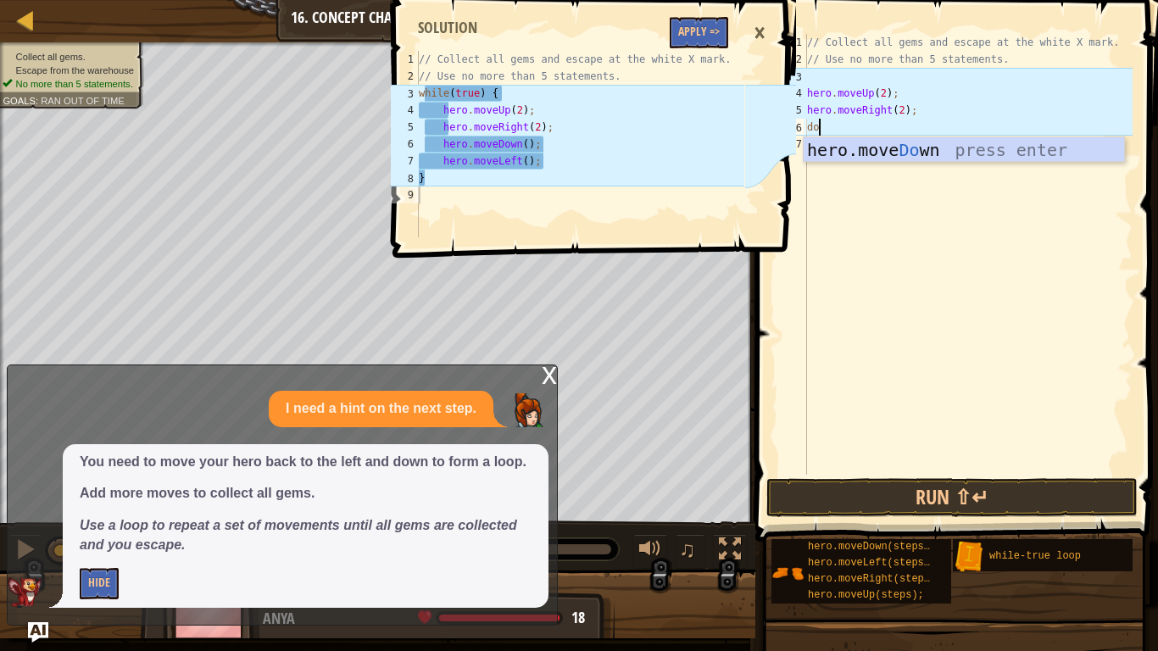
scroll to position [8, 2]
type textarea "dow"
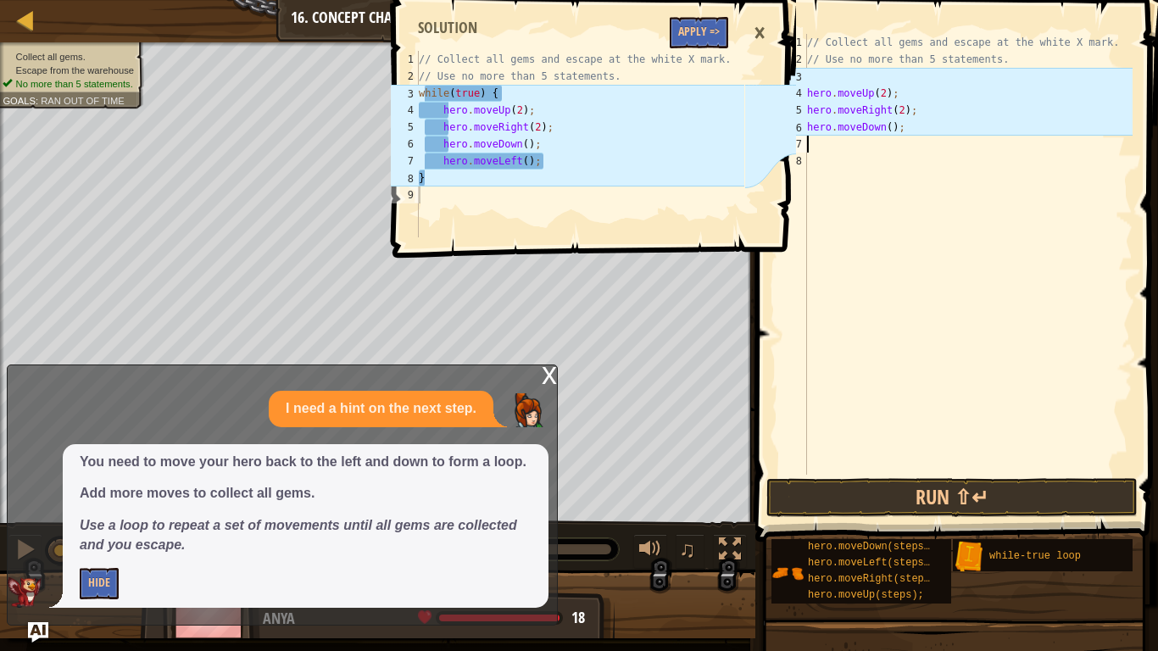
scroll to position [8, 0]
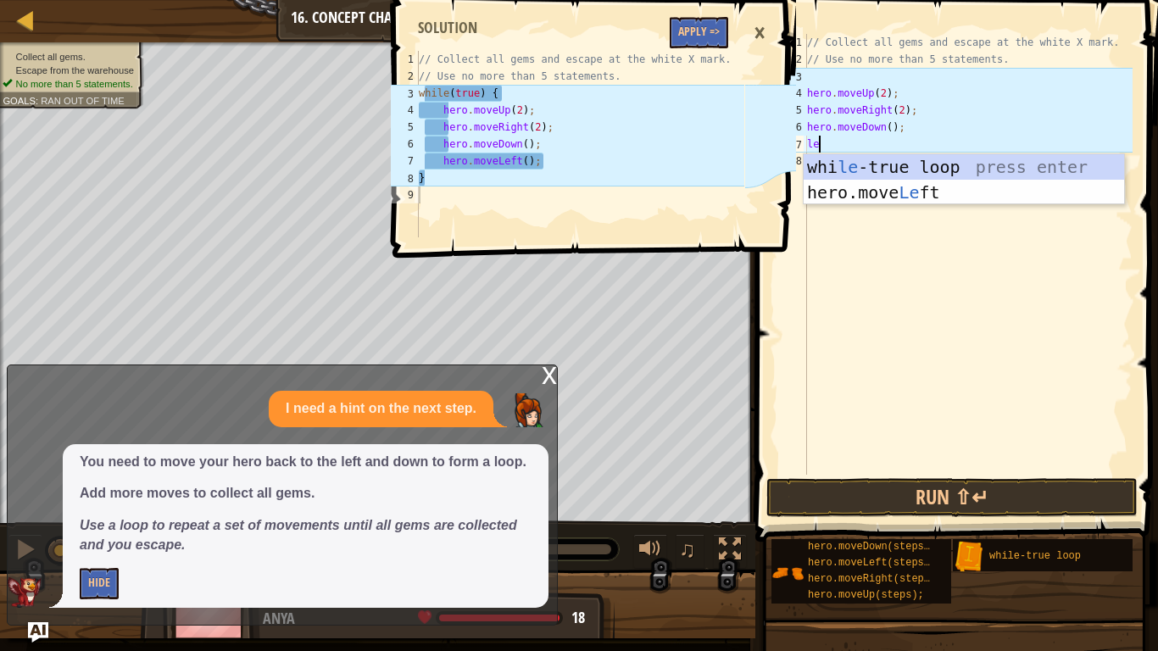
type textarea "lef"
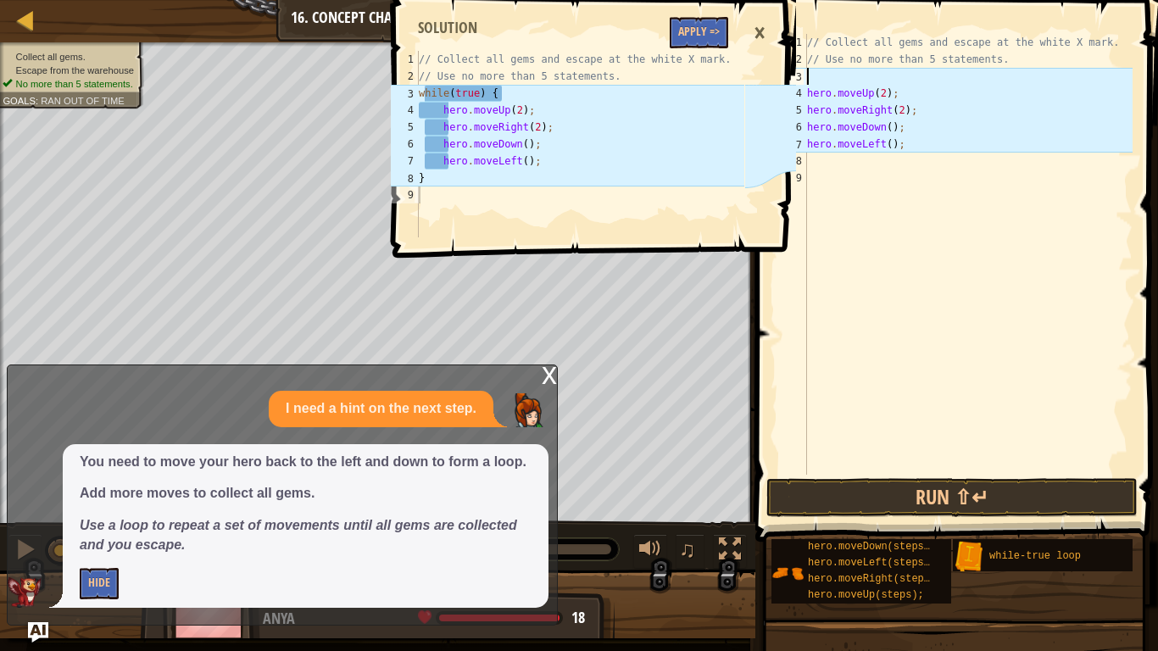
click at [817, 77] on div "// Collect all gems and escape at the white X mark. // Use no more than 5 state…" at bounding box center [968, 271] width 329 height 475
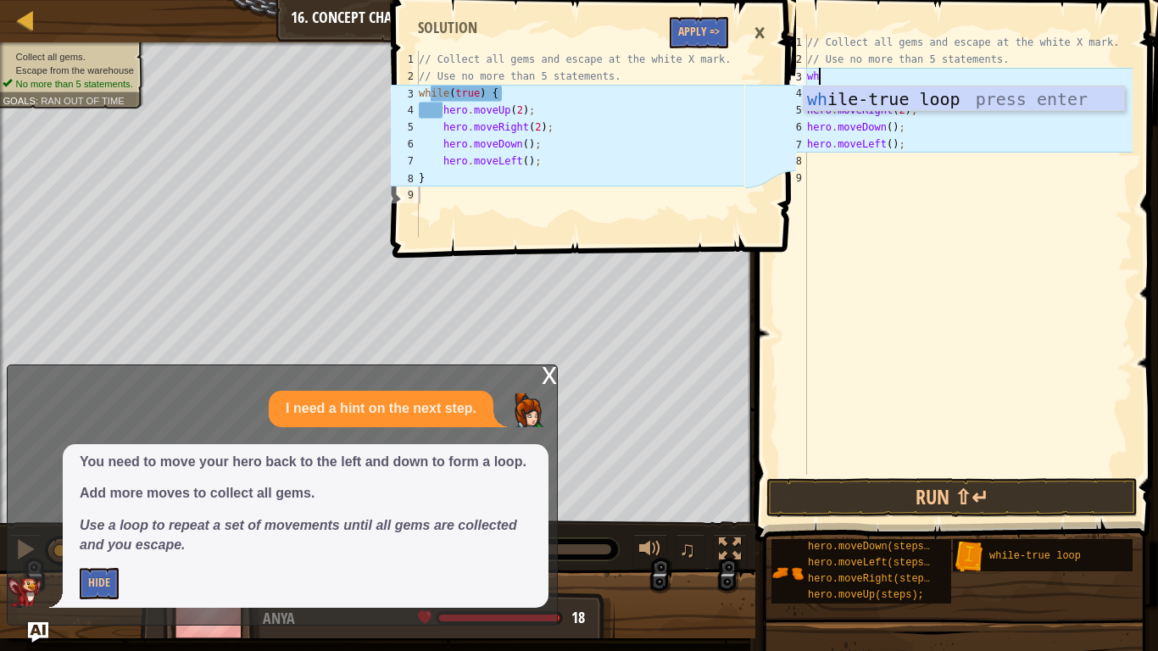
type textarea "whi"
click at [869, 92] on div "whi le-true loop press enter" at bounding box center [964, 125] width 321 height 76
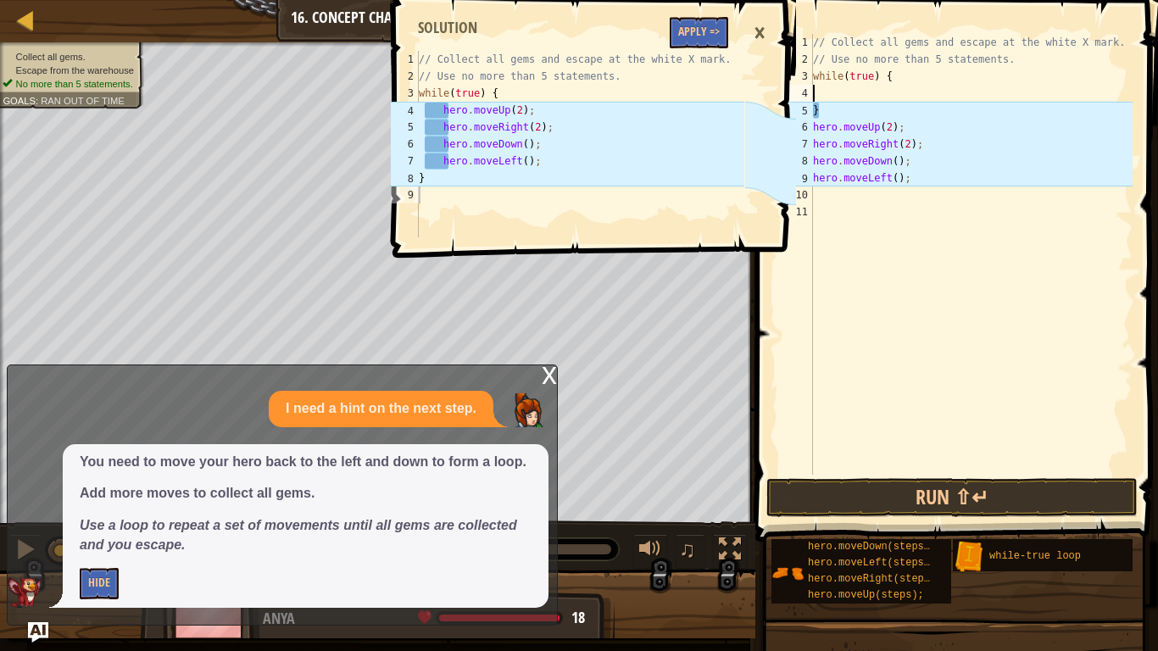
scroll to position [8, 0]
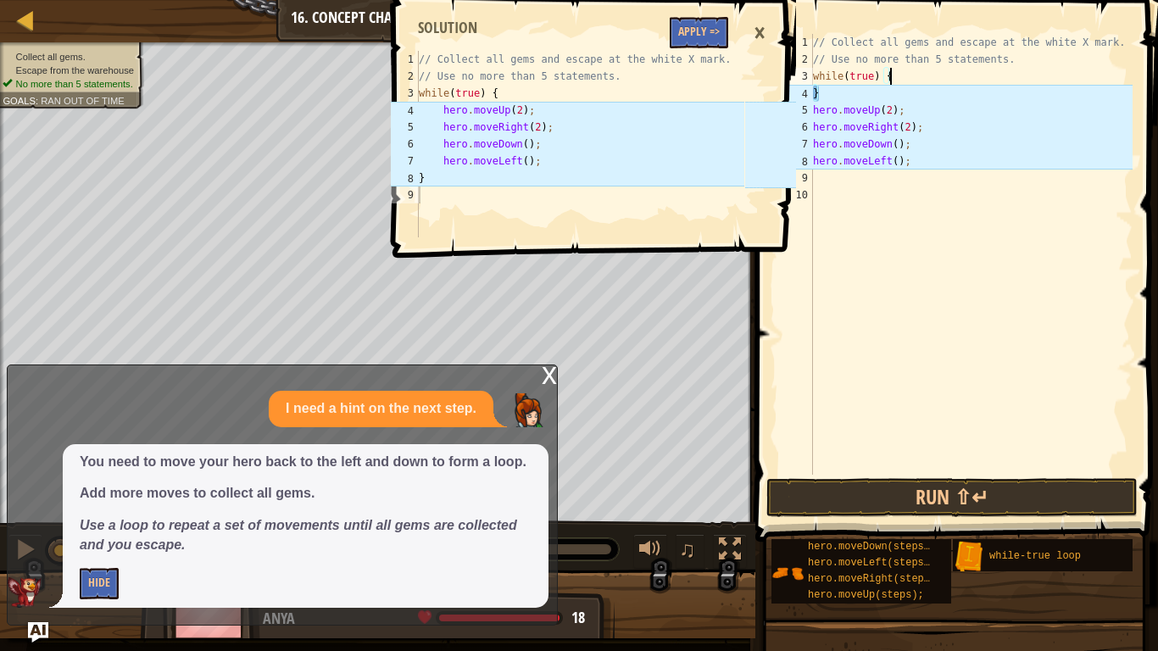
click at [878, 97] on div "// Collect all gems and escape at the white X mark. // Use no more than 5 state…" at bounding box center [971, 271] width 323 height 475
type textarea "}"
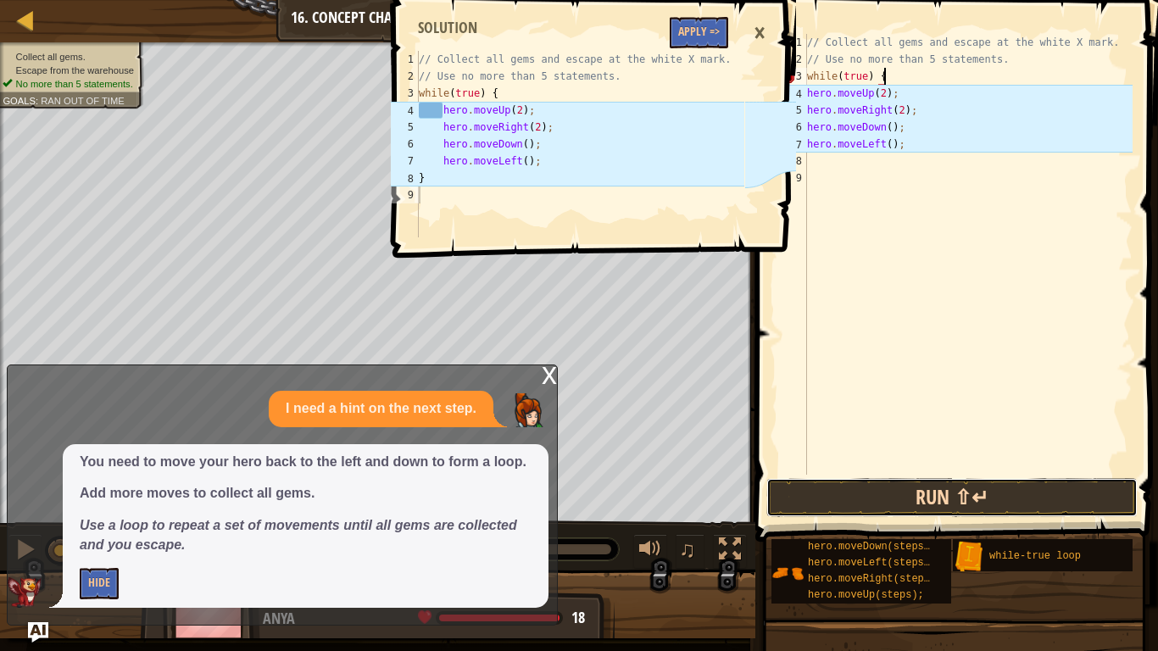
click at [807, 503] on button "Run ⇧↵" at bounding box center [952, 497] width 371 height 39
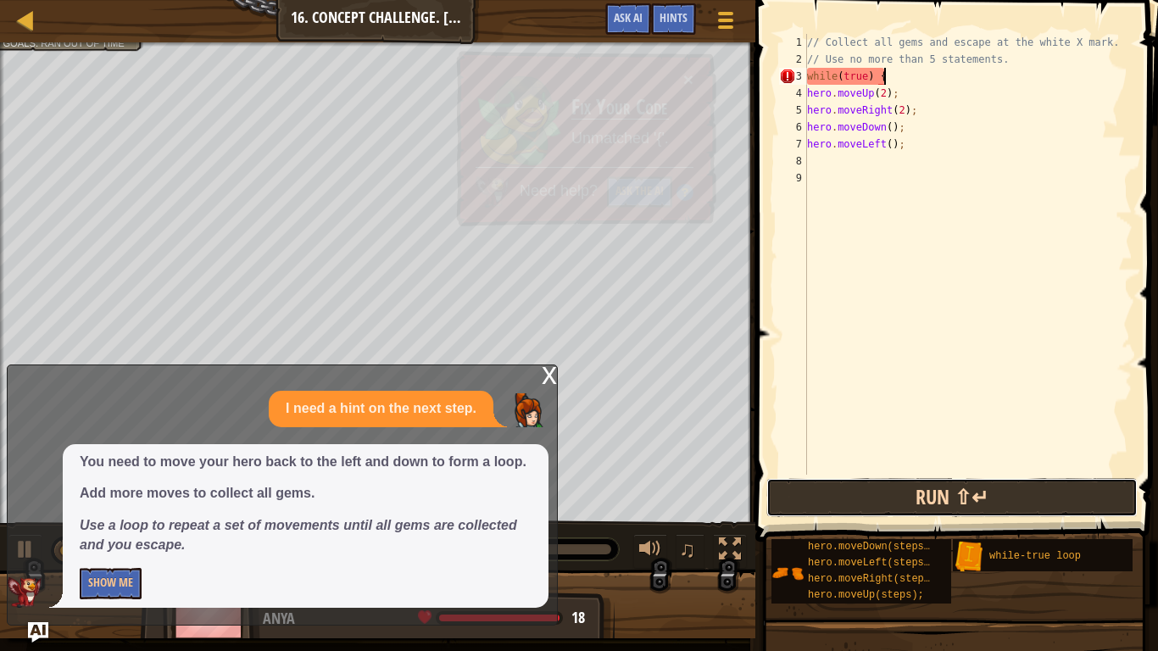
click at [811, 501] on button "Run ⇧↵" at bounding box center [952, 497] width 371 height 39
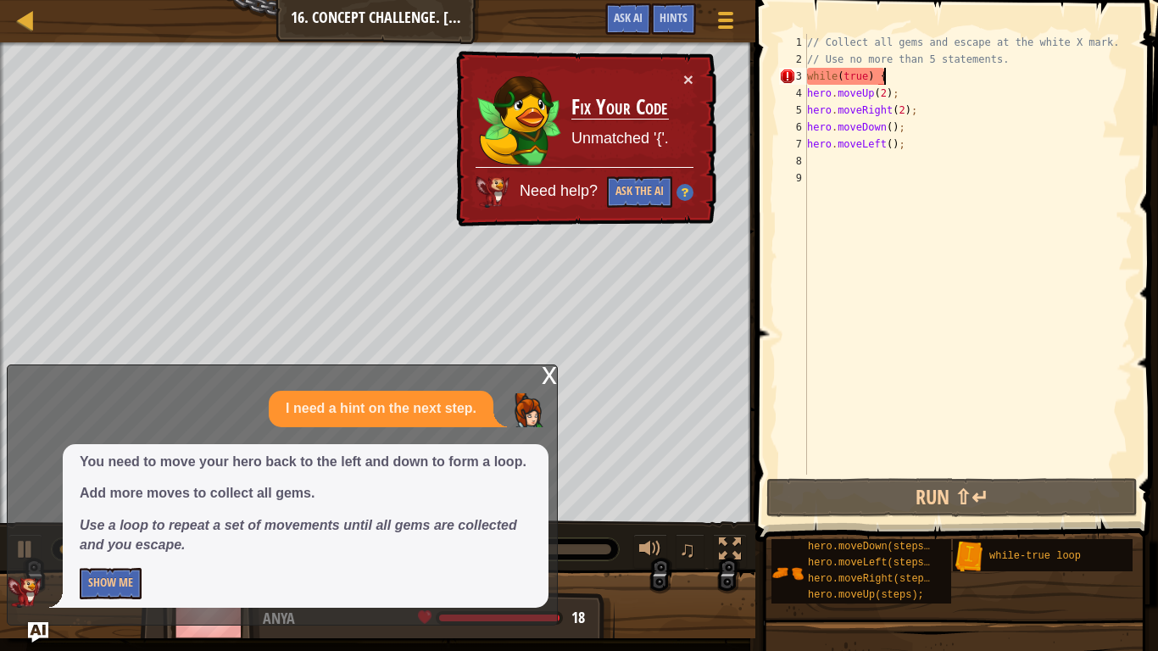
type textarea "while(true)"
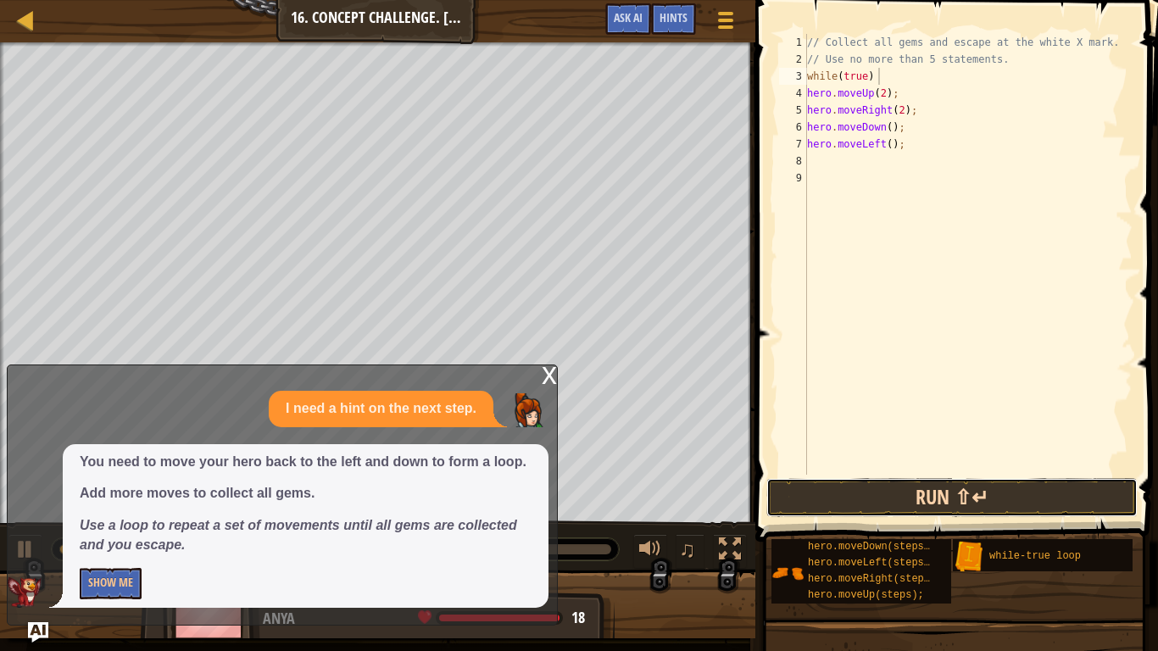
click at [885, 487] on button "Run ⇧↵" at bounding box center [952, 497] width 371 height 39
click at [885, 487] on button "Running" at bounding box center [952, 497] width 371 height 39
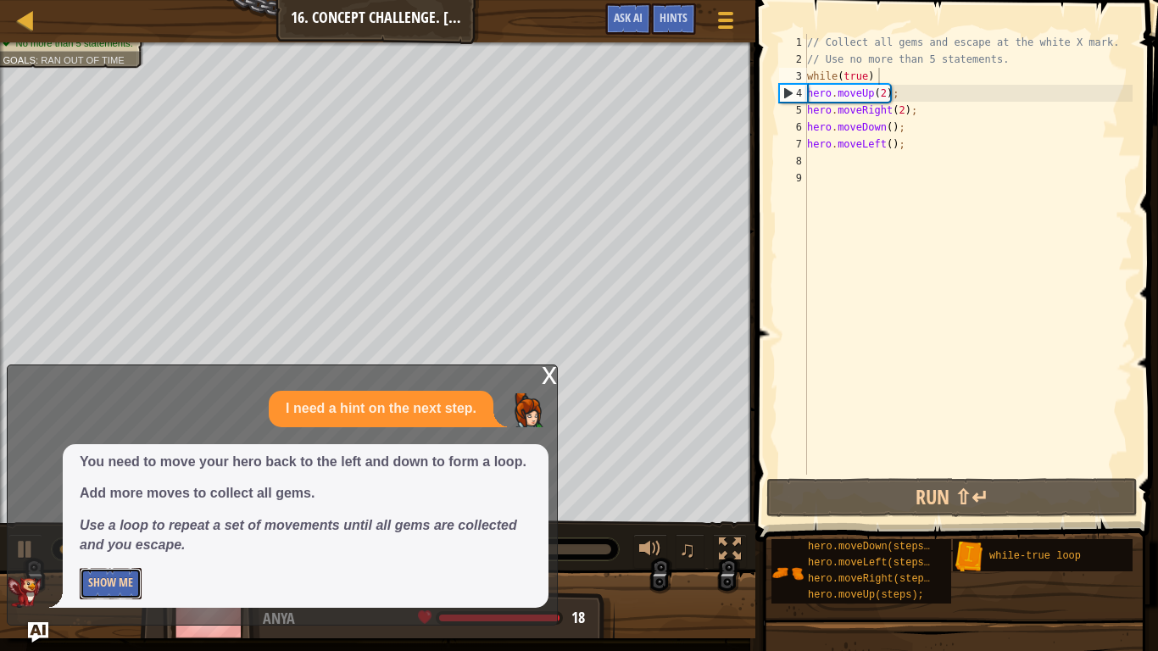
click at [95, 507] on button "Show Me" at bounding box center [111, 583] width 62 height 31
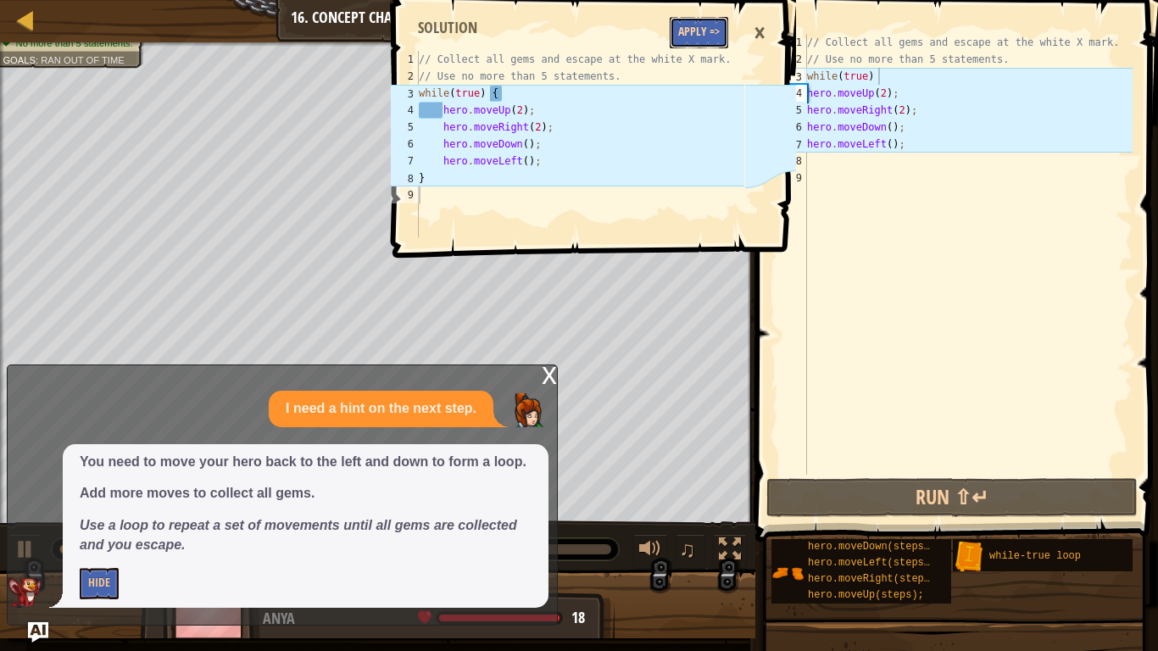
click at [701, 18] on button "Apply =>" at bounding box center [699, 32] width 59 height 31
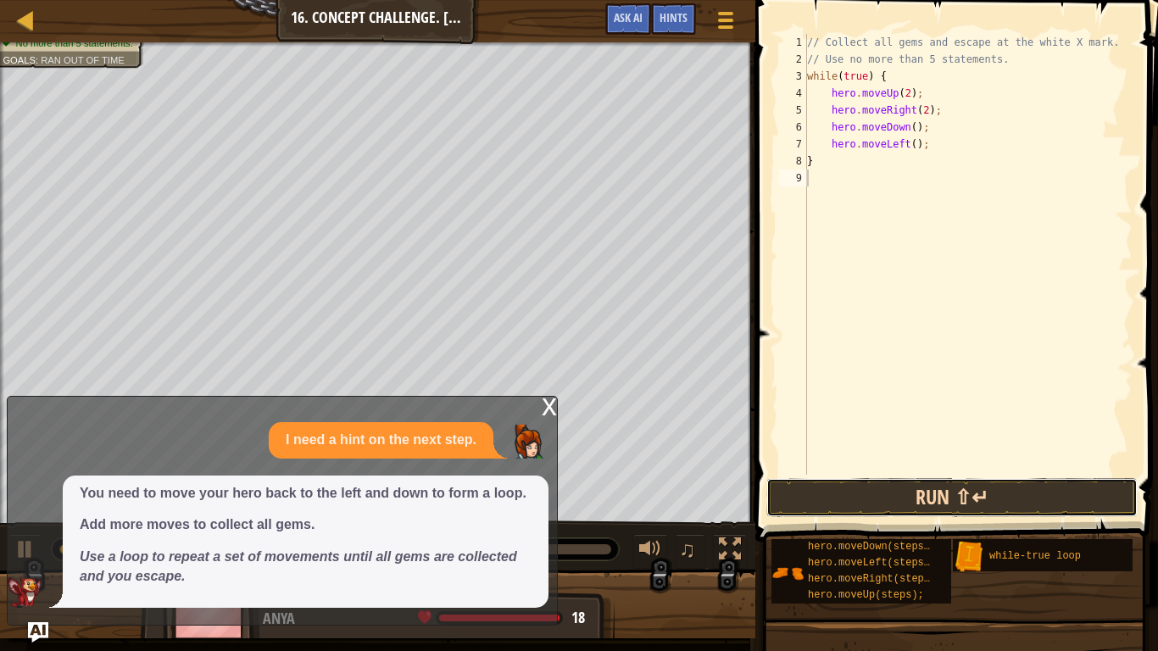
click at [854, 498] on button "Run ⇧↵" at bounding box center [952, 497] width 371 height 39
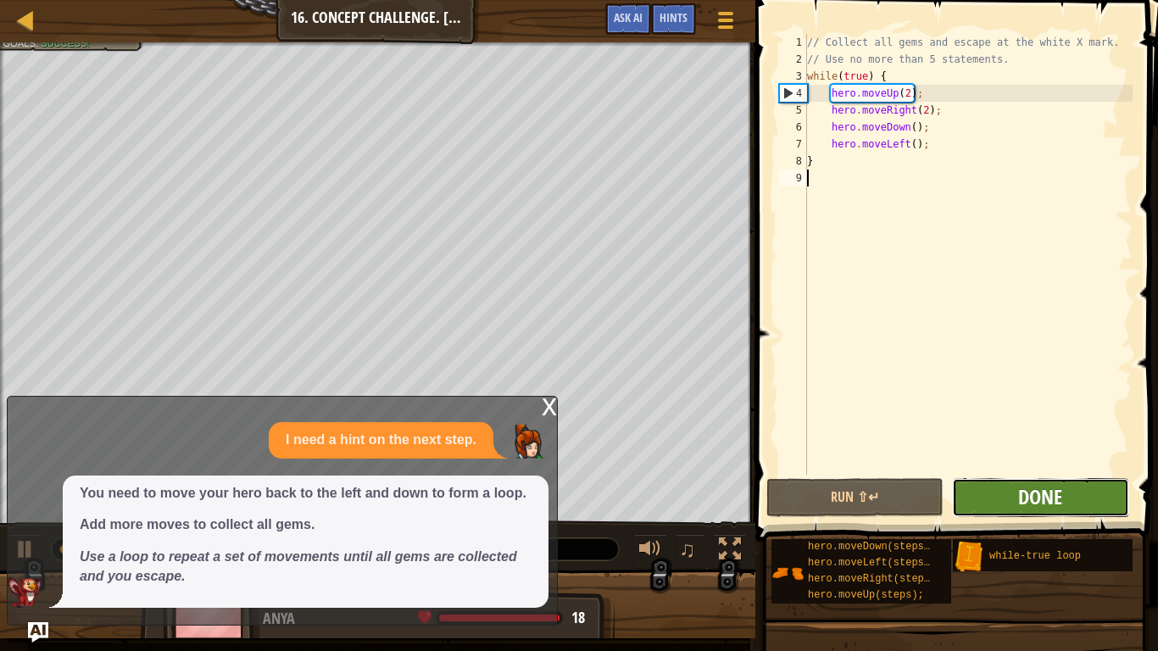
click at [1051, 499] on span "Done" at bounding box center [1041, 496] width 44 height 27
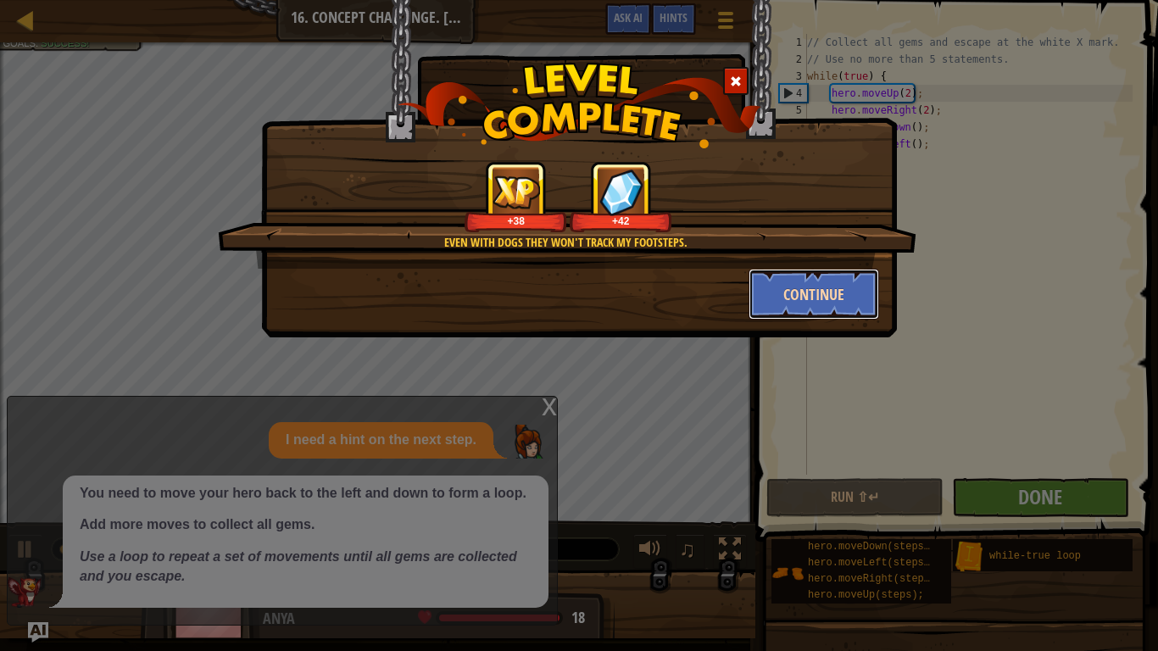
click at [860, 310] on button "Continue" at bounding box center [814, 294] width 131 height 51
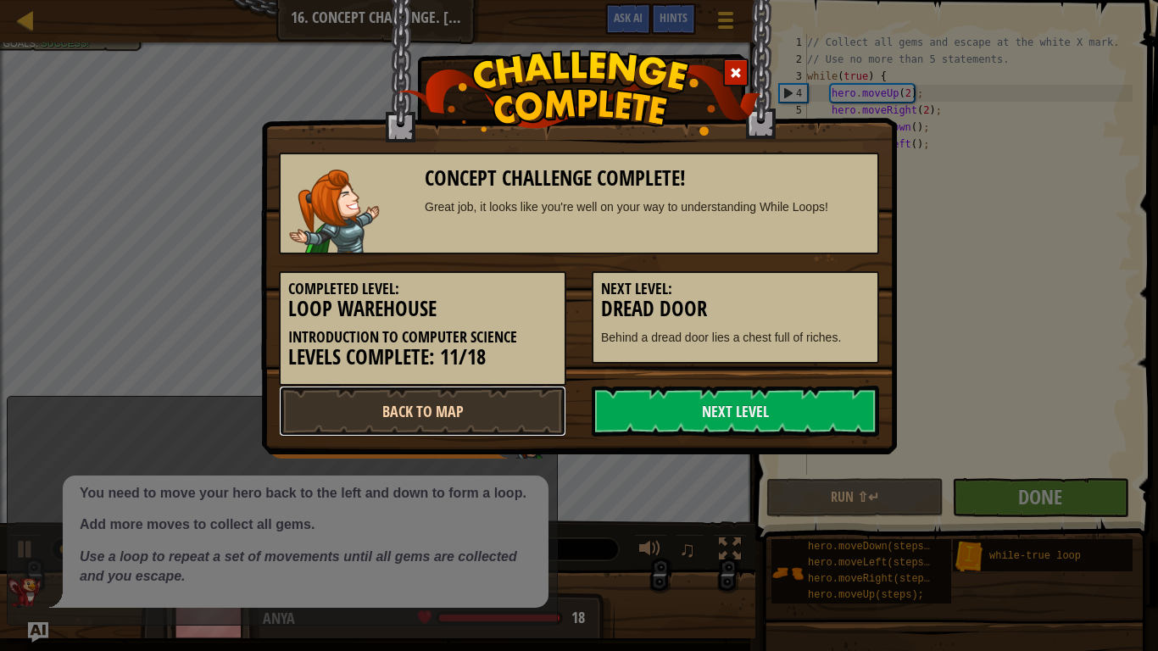
click at [479, 410] on link "Back to Map" at bounding box center [422, 411] width 287 height 51
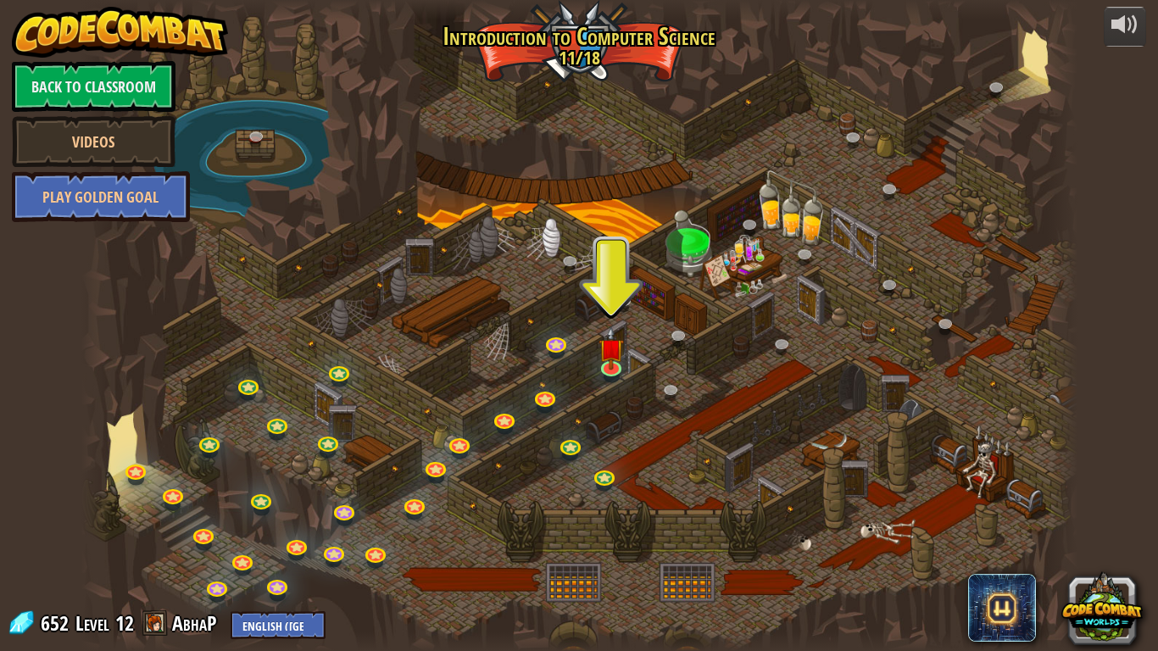
click at [479, 410] on div at bounding box center [579, 325] width 996 height 651
click at [610, 361] on img at bounding box center [611, 338] width 25 height 58
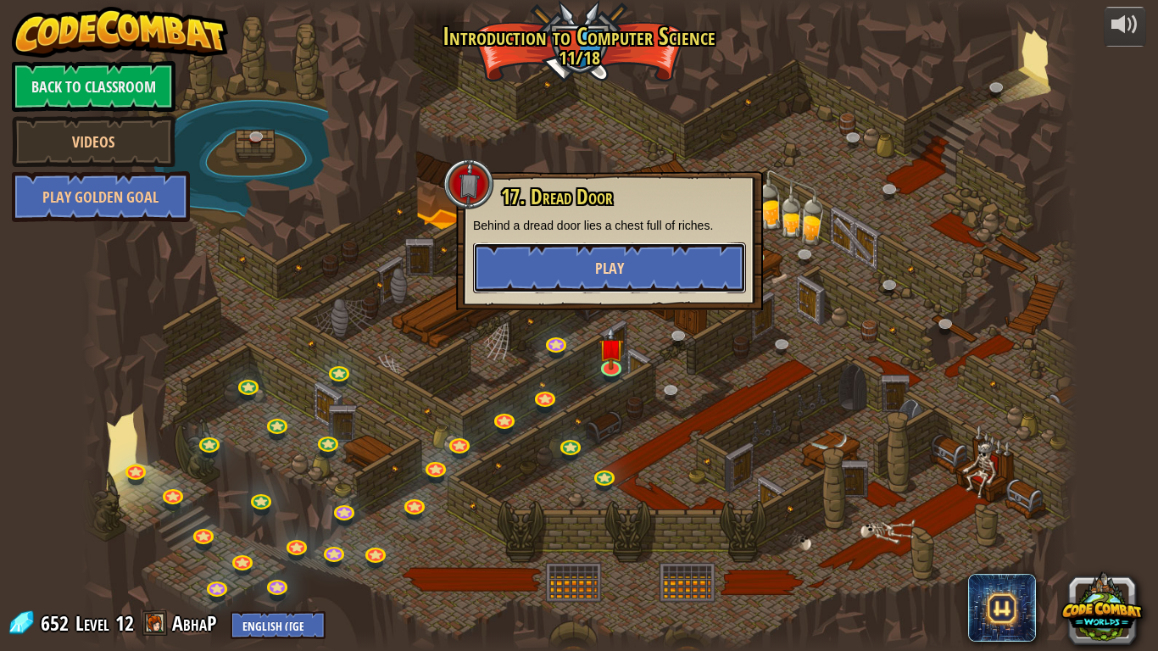
click at [567, 271] on button "Play" at bounding box center [609, 268] width 273 height 51
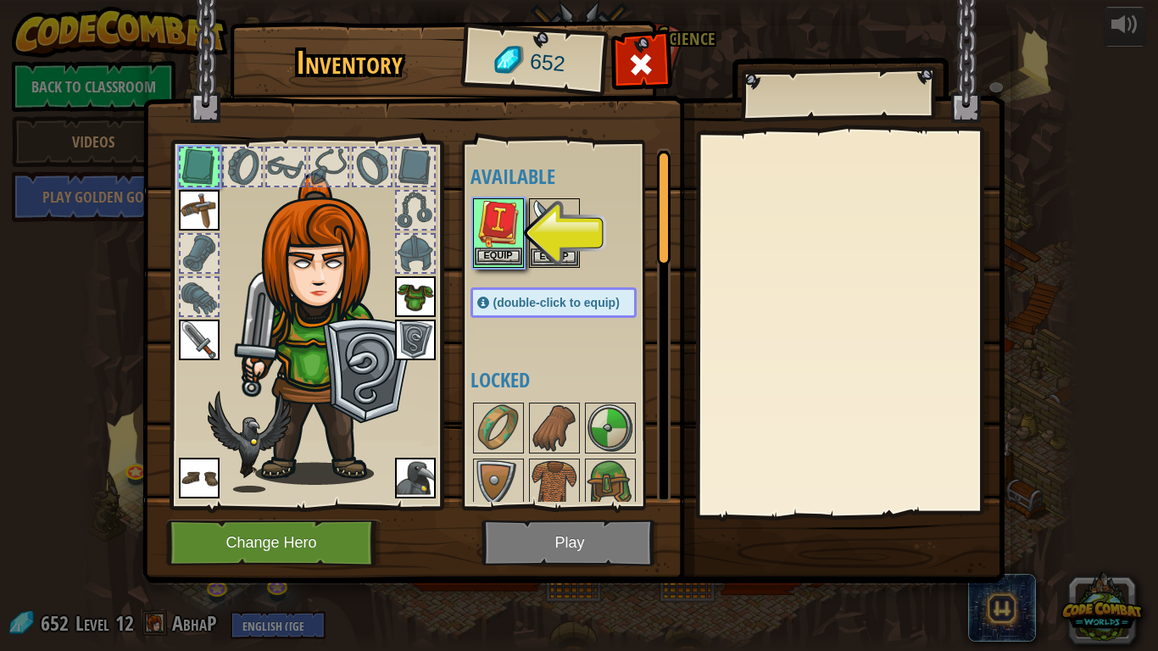
click at [510, 229] on img at bounding box center [498, 223] width 47 height 47
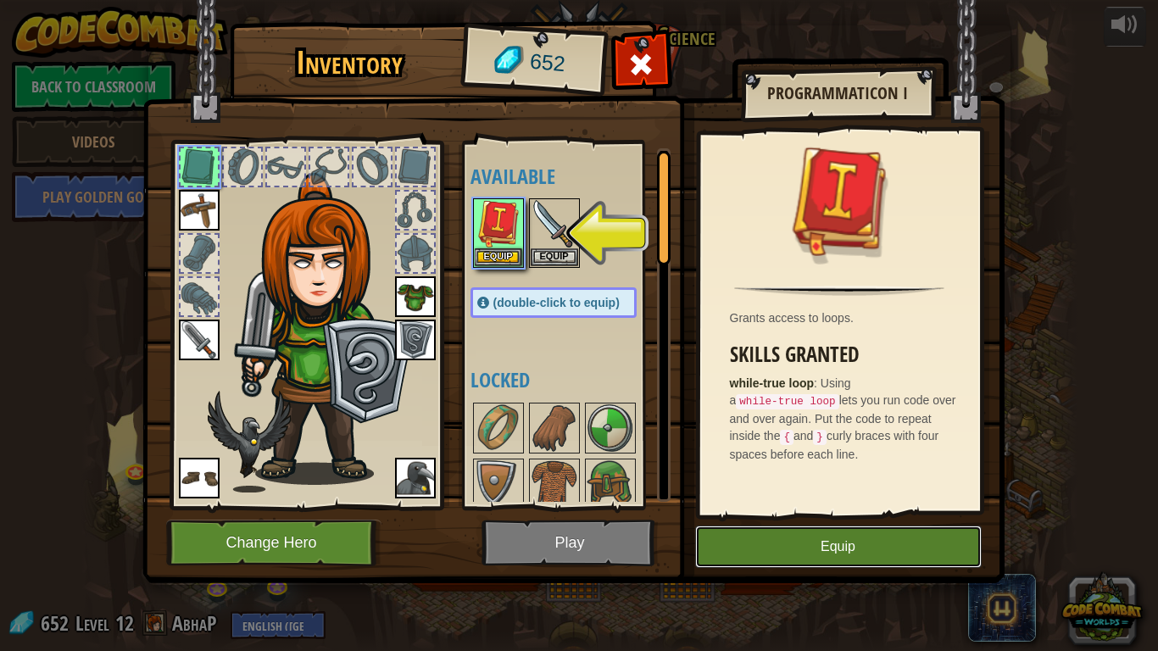
click at [754, 507] on button "Equip" at bounding box center [838, 547] width 287 height 42
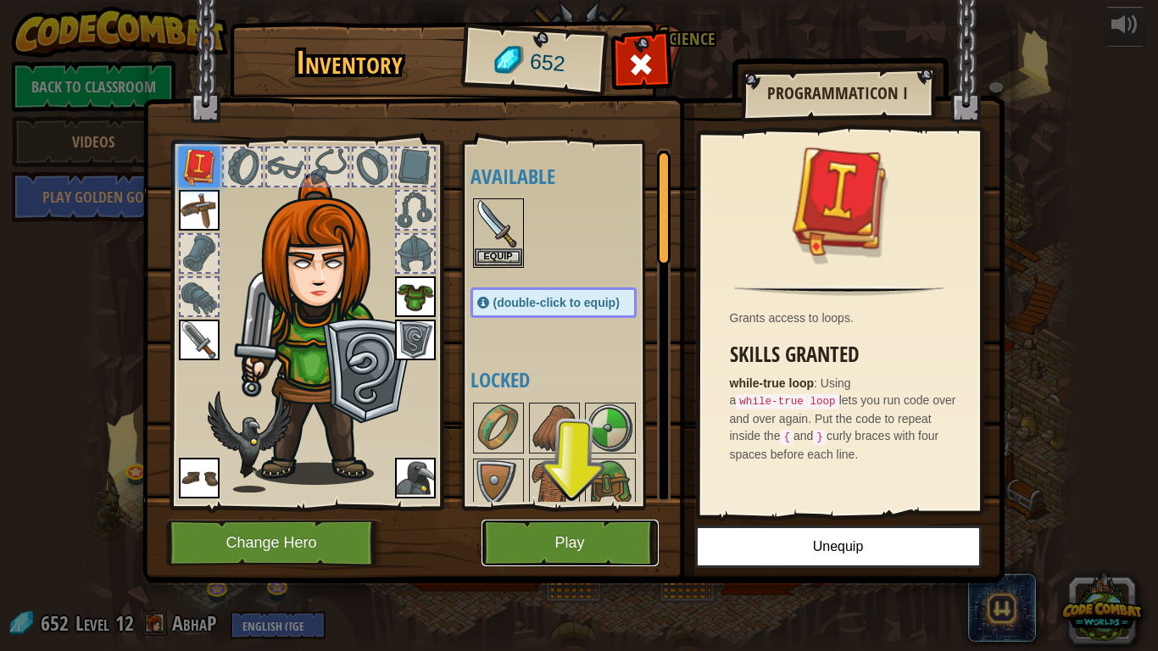
click at [573, 507] on button "Play" at bounding box center [570, 543] width 177 height 47
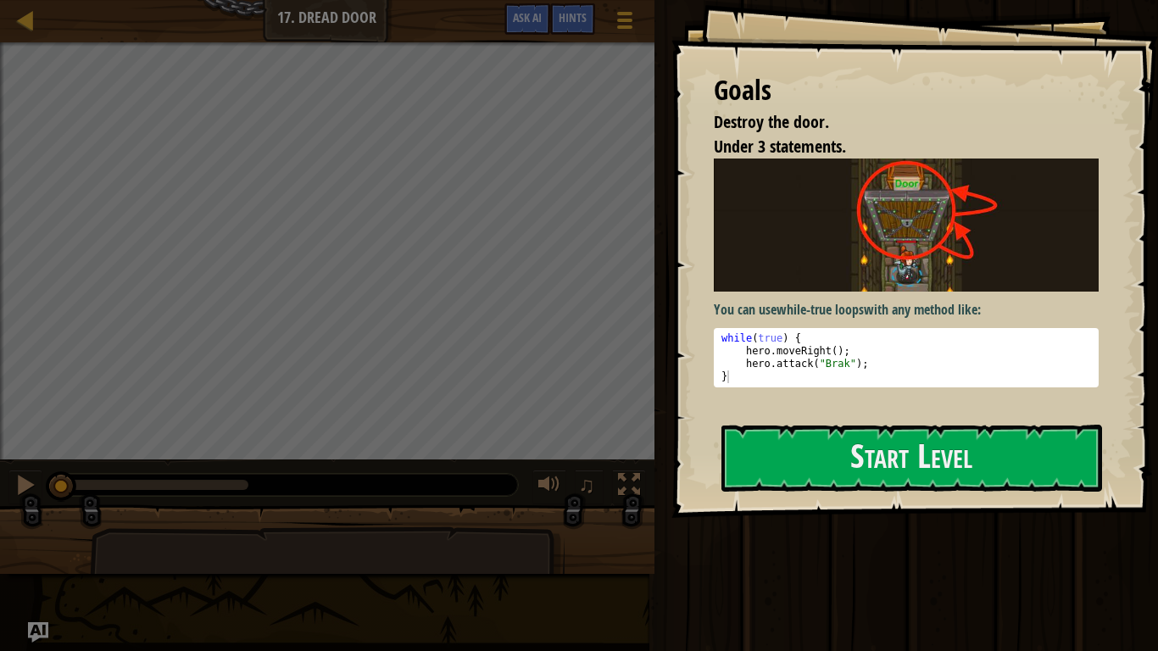
click at [828, 285] on img at bounding box center [906, 225] width 385 height 133
click at [791, 439] on button "Start Level" at bounding box center [912, 458] width 381 height 67
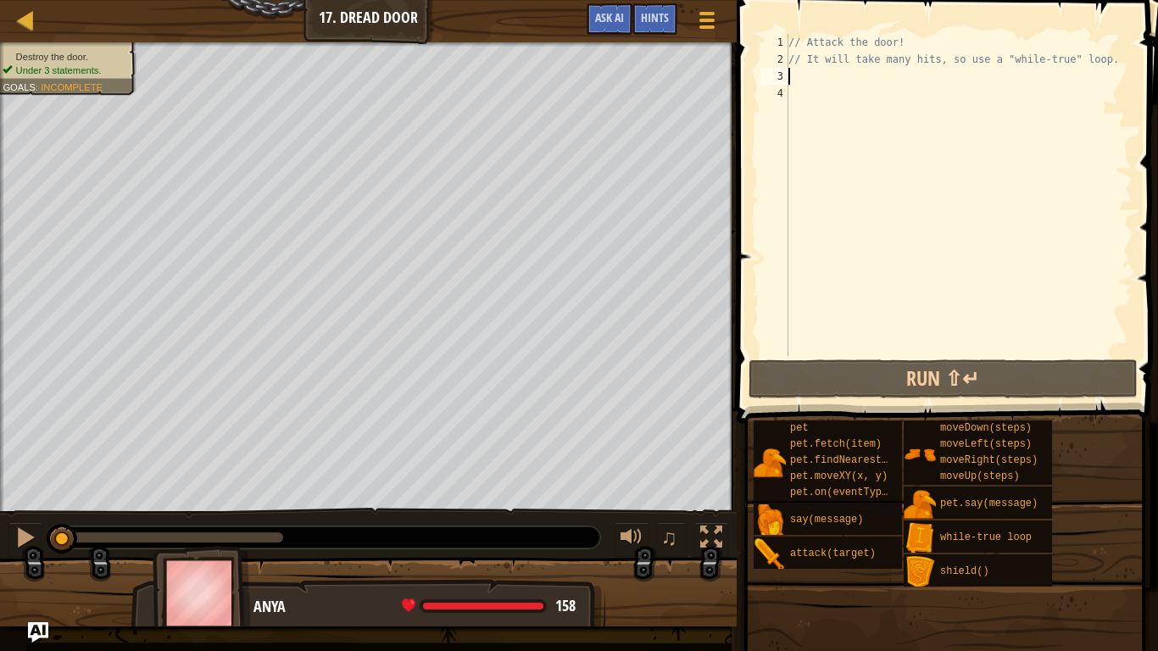
click at [825, 83] on div "// Attack the door! // It will take many hits, so use a "while-true" loop." at bounding box center [959, 212] width 348 height 356
type textarea "a"
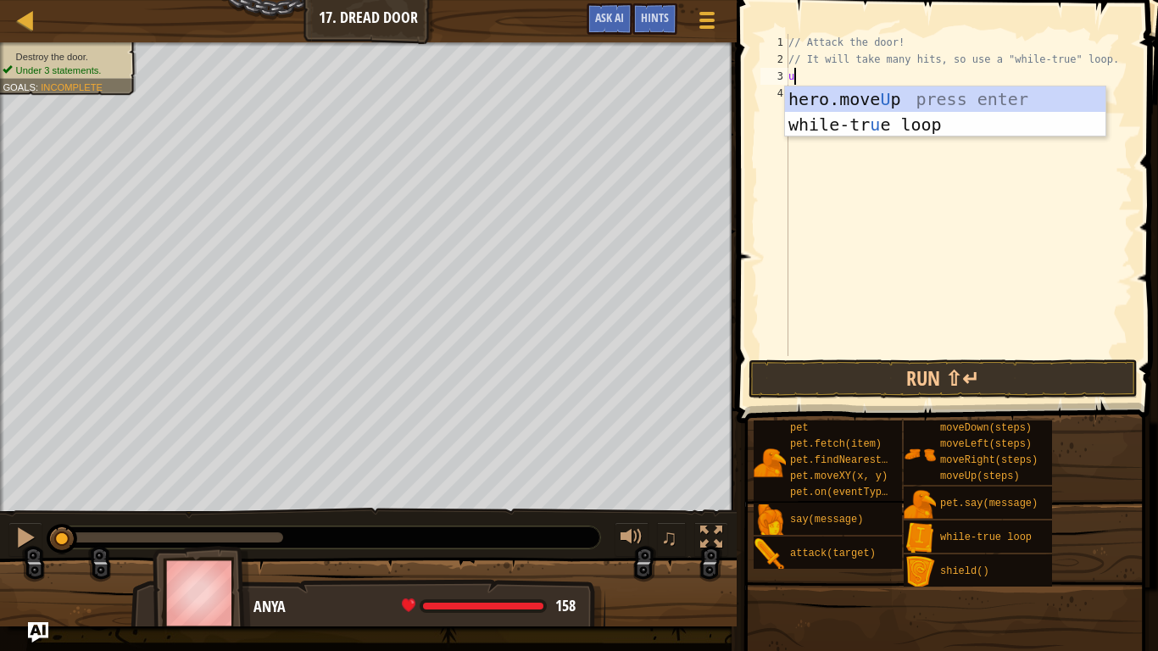
type textarea "up"
click at [848, 98] on div "hero.move Up press enter while-tr u e loo p press enter" at bounding box center [945, 138] width 321 height 102
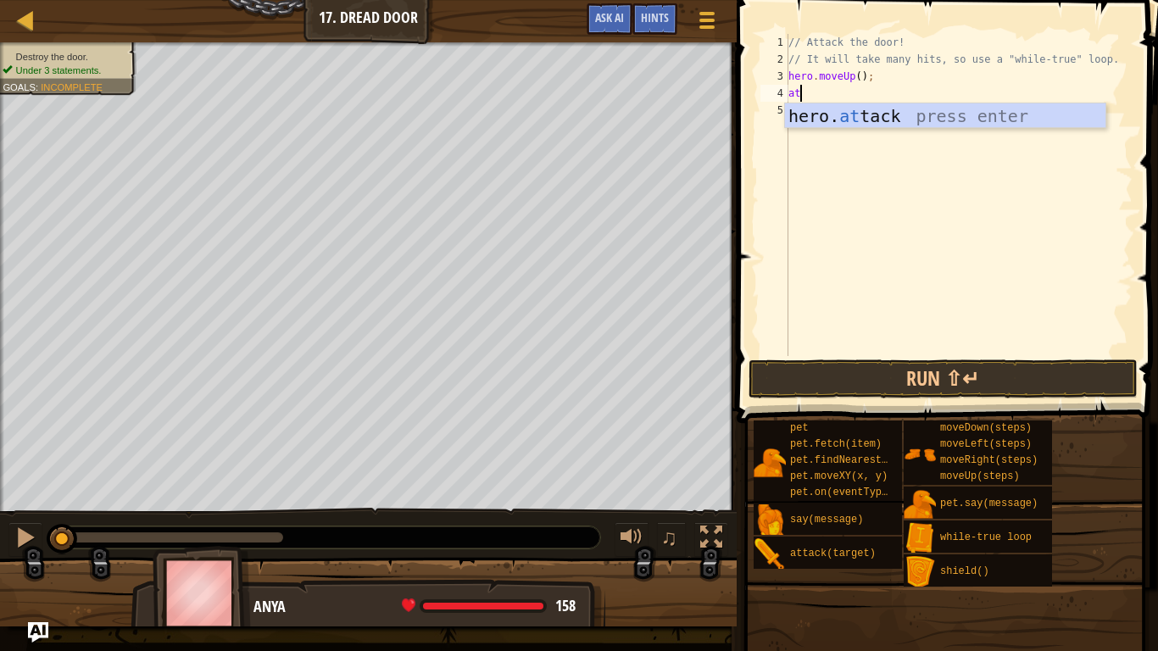
scroll to position [8, 2]
click at [870, 113] on div "hero. att ack press enter" at bounding box center [945, 141] width 321 height 76
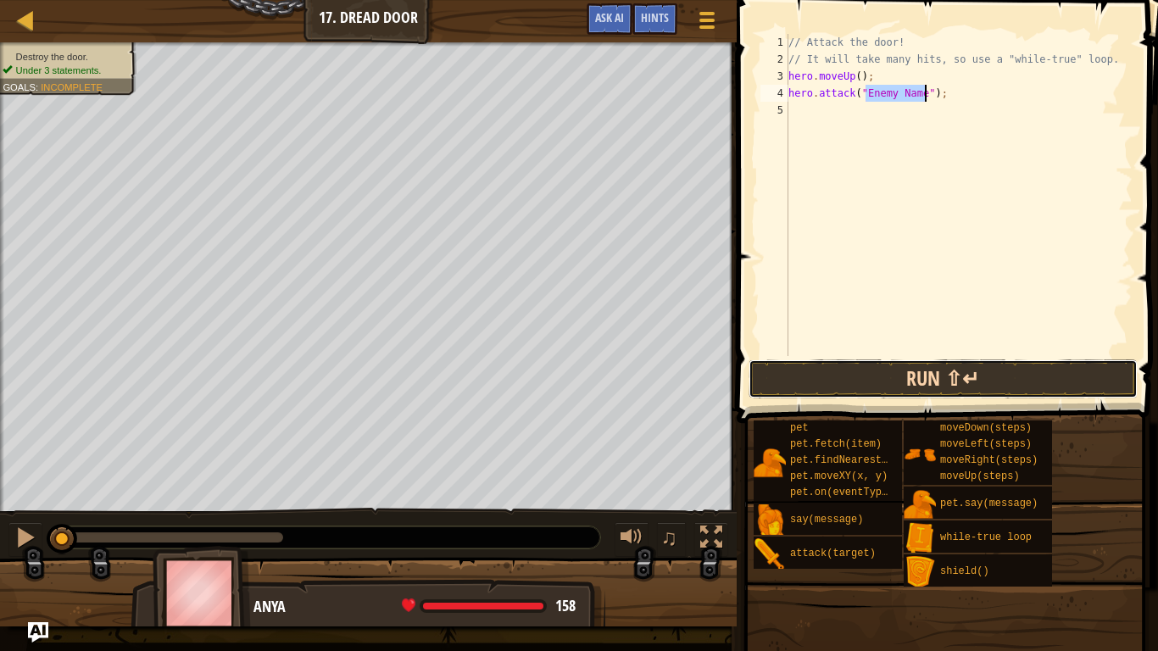
click at [849, 376] on button "Run ⇧↵" at bounding box center [943, 379] width 389 height 39
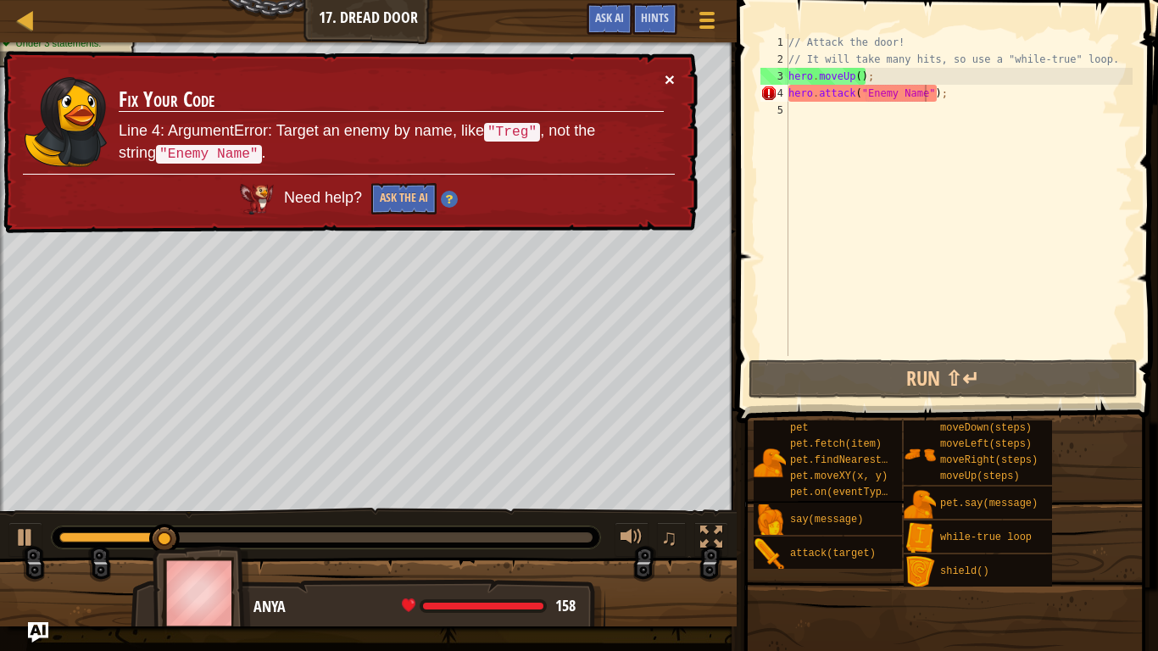
click at [672, 73] on button "×" at bounding box center [670, 79] width 10 height 18
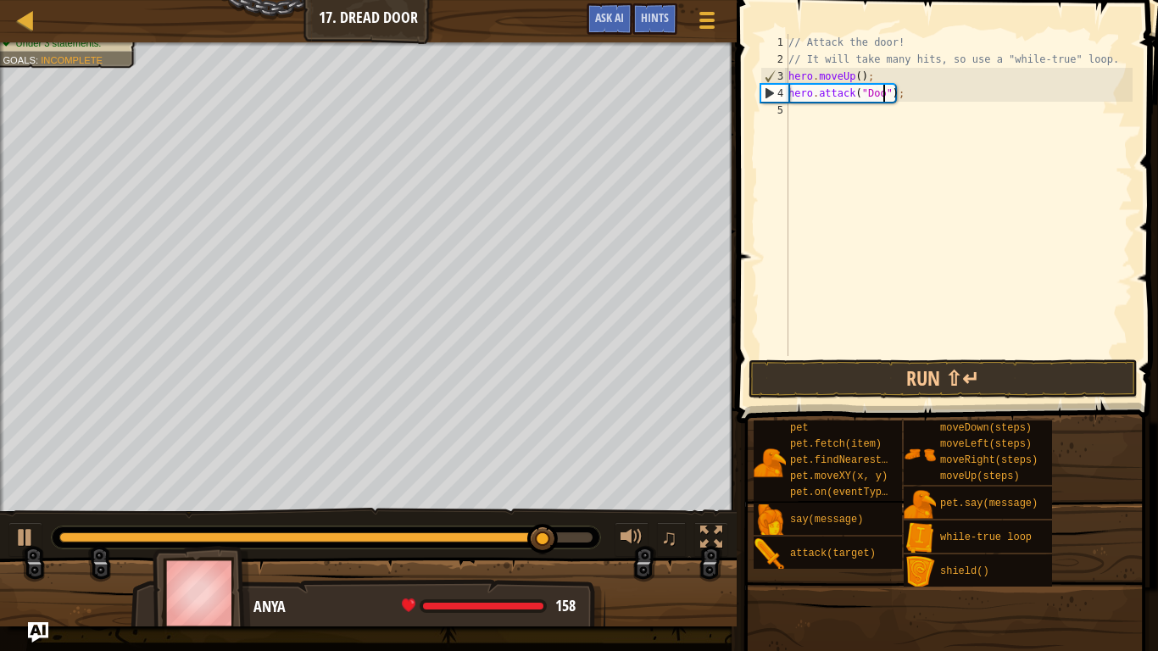
scroll to position [8, 14]
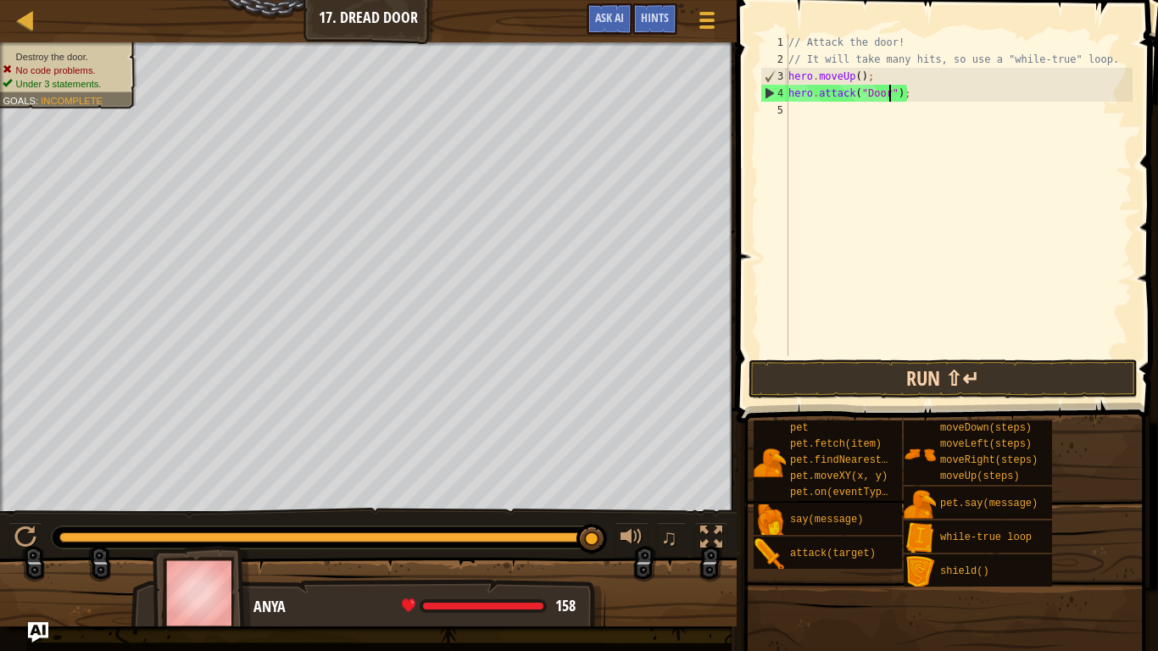
type textarea "hero.attack("Door");"
click at [882, 371] on button "Run ⇧↵" at bounding box center [943, 379] width 389 height 39
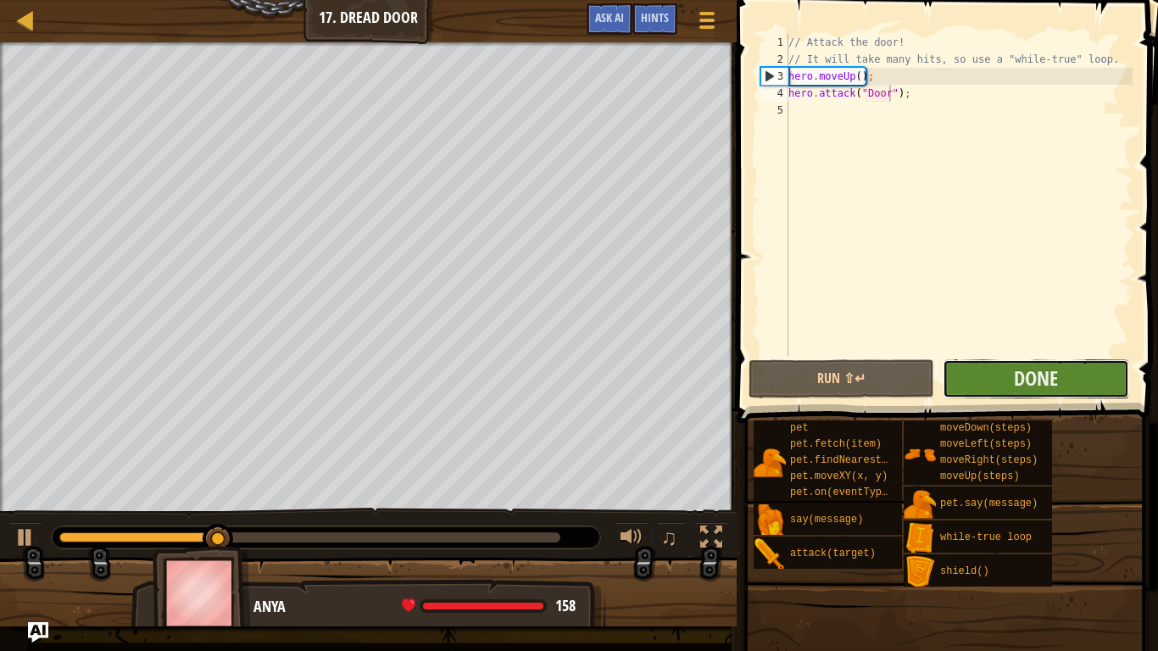
click at [1002, 377] on button "Done" at bounding box center [1036, 379] width 186 height 39
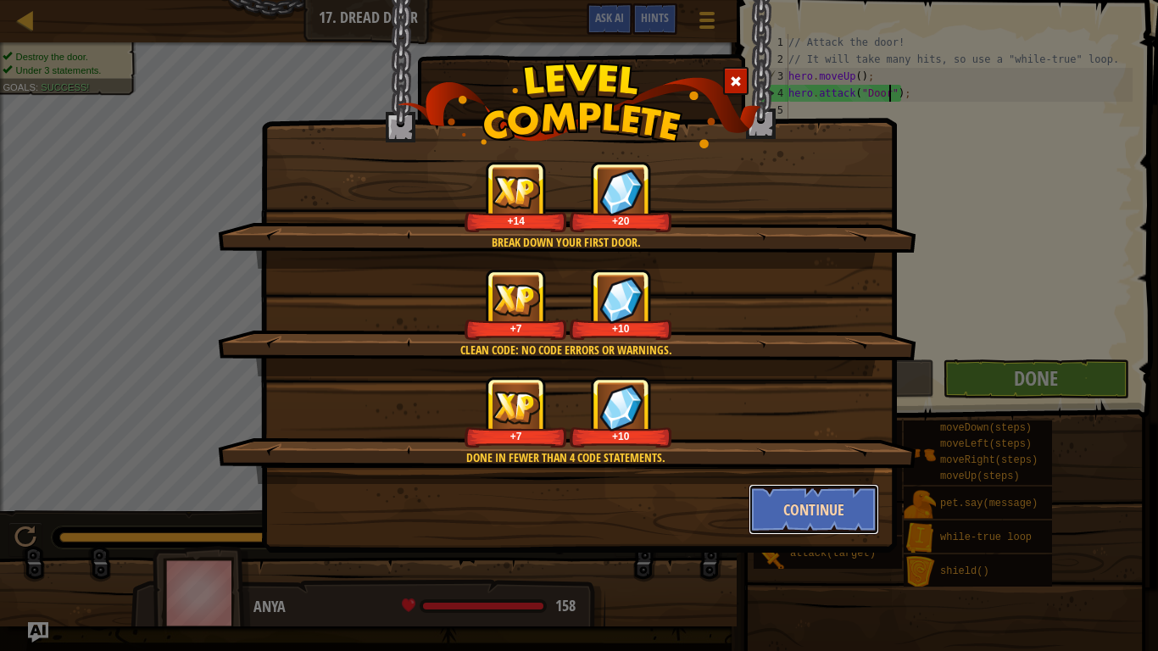
click at [851, 500] on button "Continue" at bounding box center [814, 509] width 131 height 51
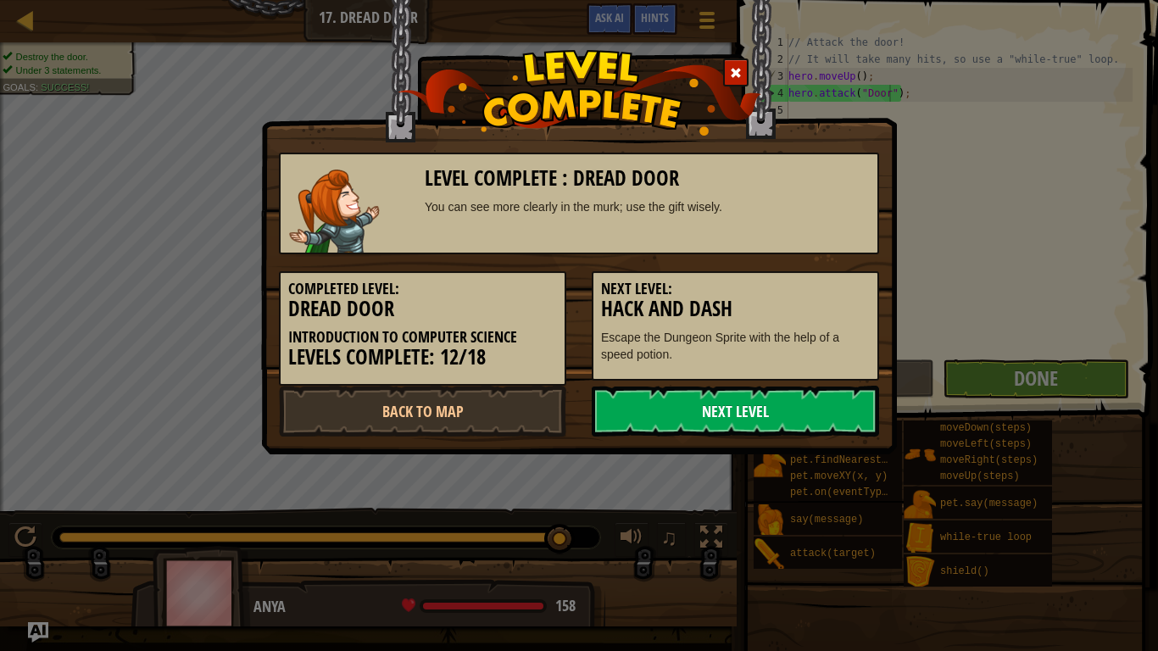
click at [628, 395] on link "Next Level" at bounding box center [735, 411] width 287 height 51
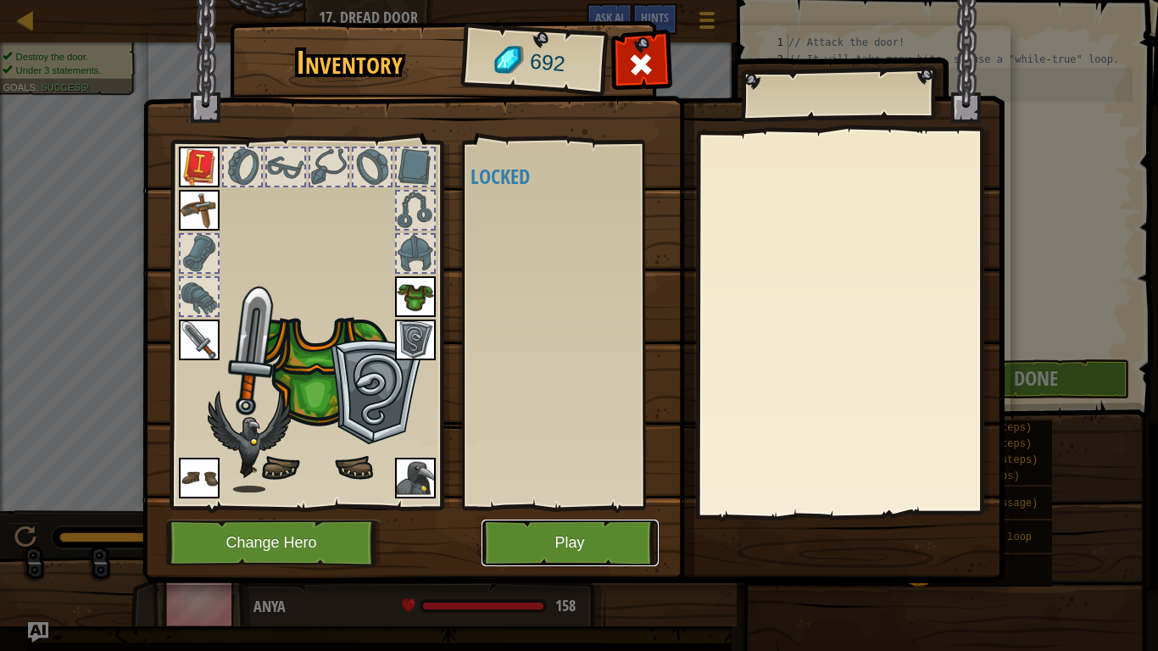
click at [556, 507] on button "Play" at bounding box center [570, 543] width 177 height 47
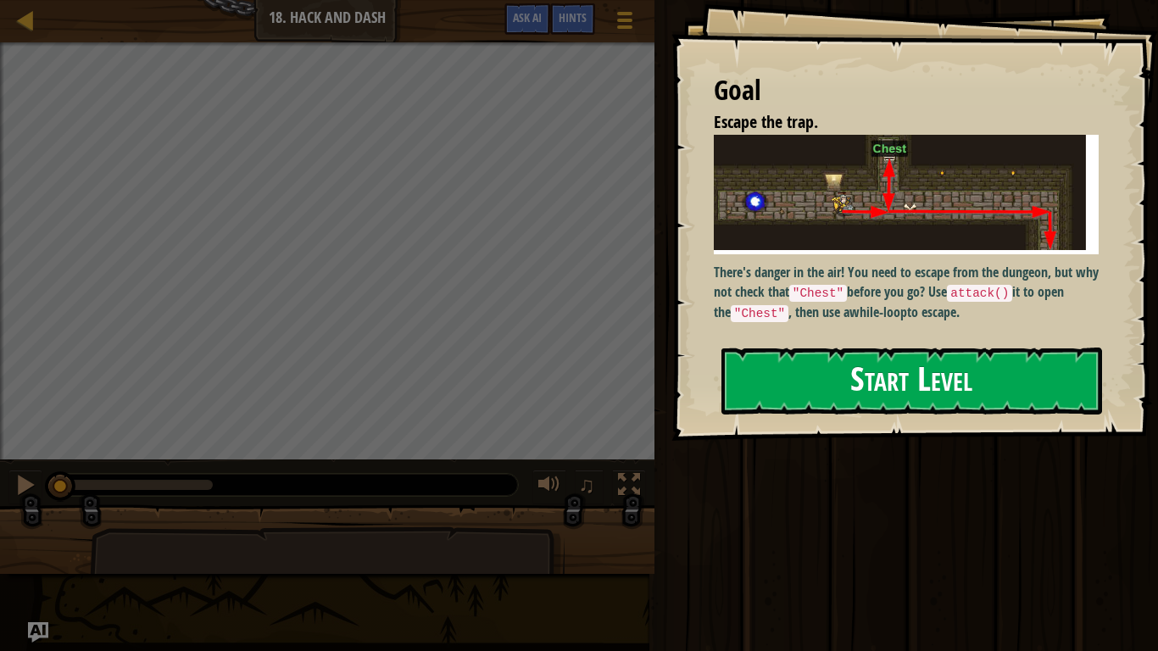
click at [813, 370] on button "Start Level" at bounding box center [912, 381] width 381 height 67
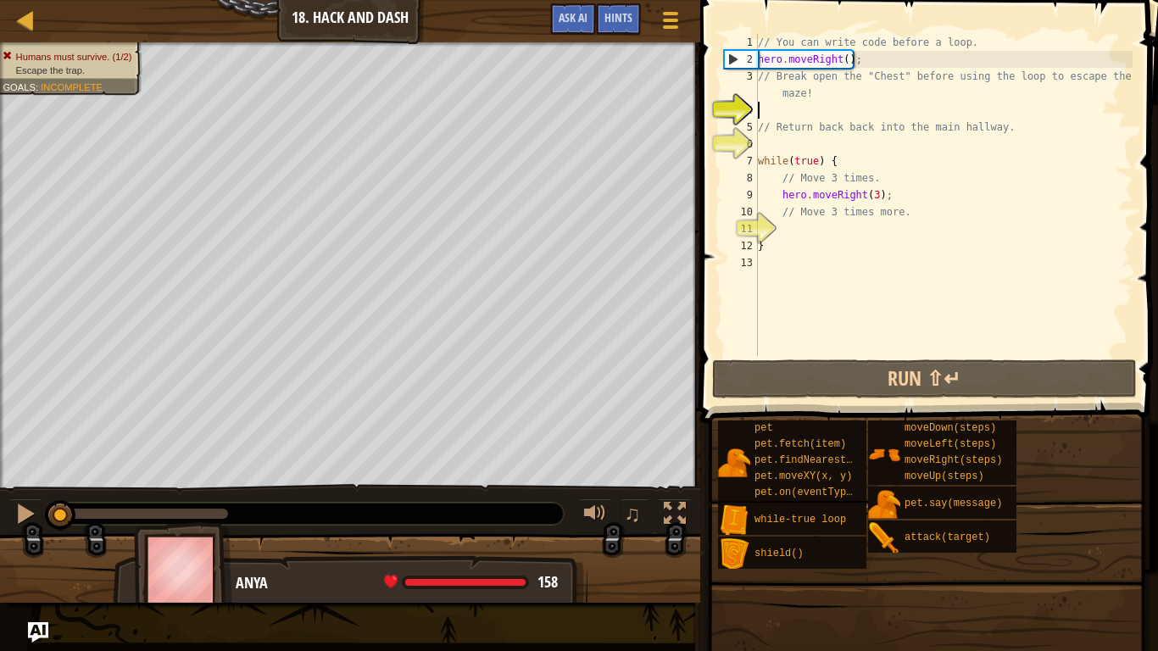
scroll to position [8, 0]
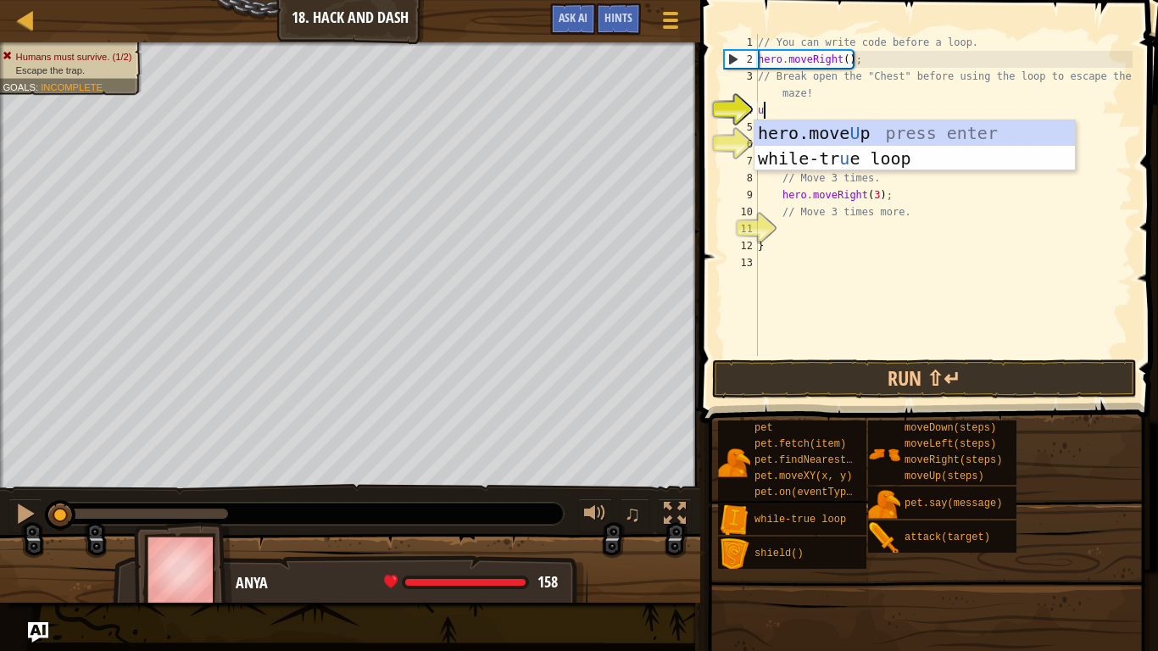
type textarea "up"
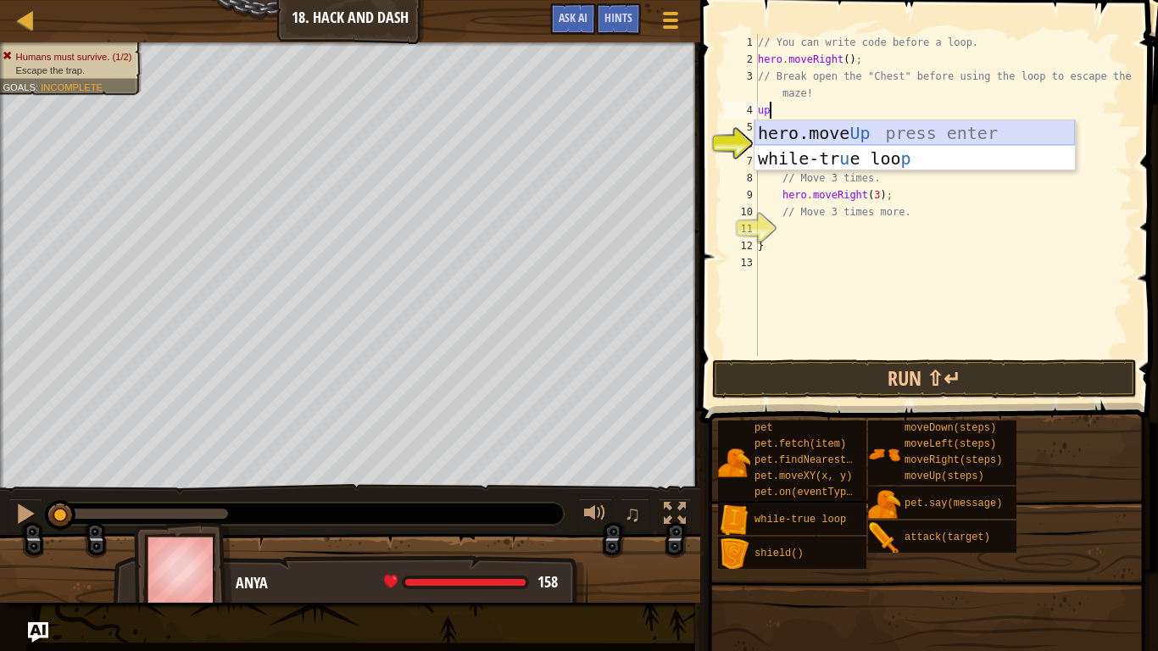
click at [902, 132] on div "hero.move Up press enter while-tr u e loo p press enter" at bounding box center [915, 171] width 321 height 102
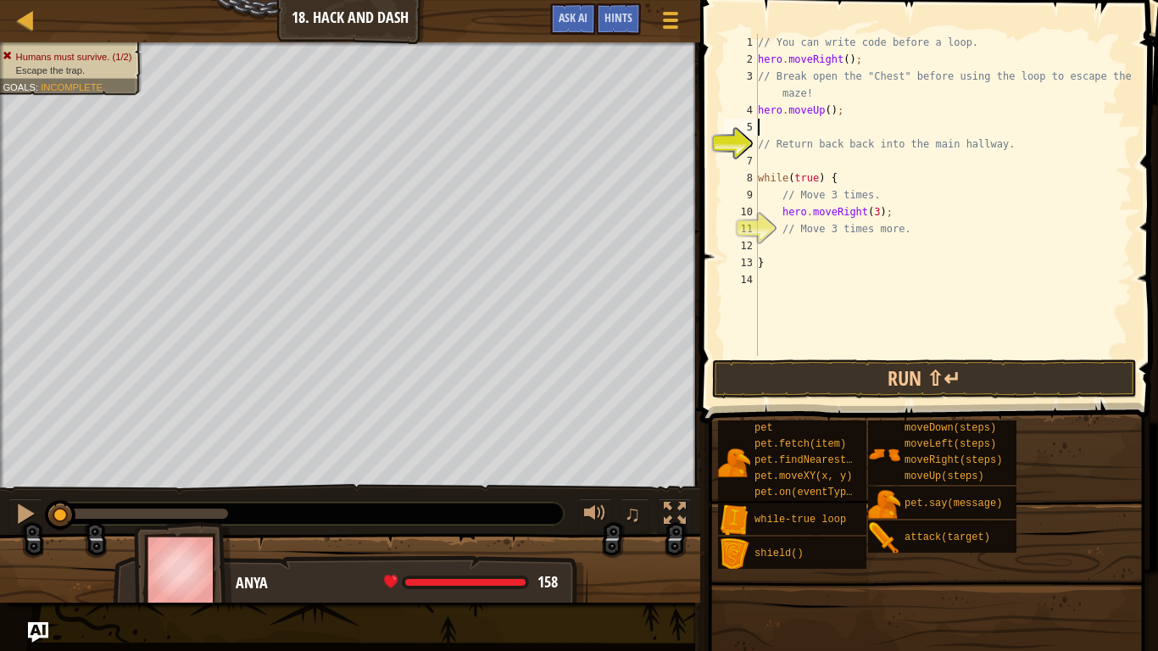
scroll to position [8, 0]
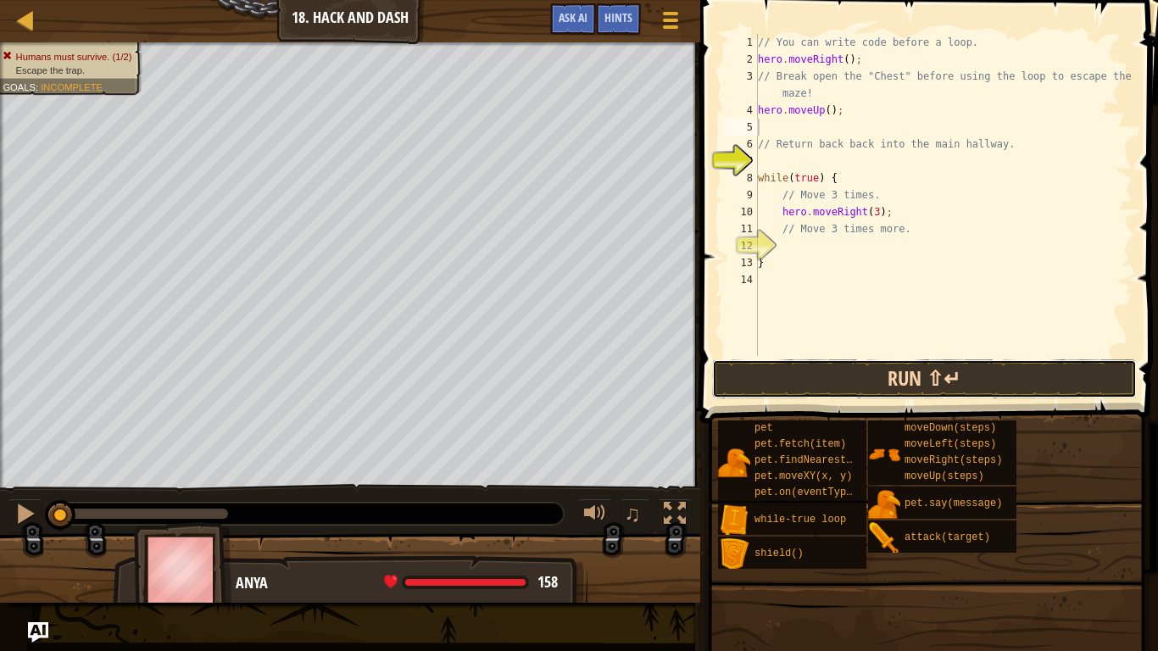
click at [896, 366] on button "Run ⇧↵" at bounding box center [924, 379] width 425 height 39
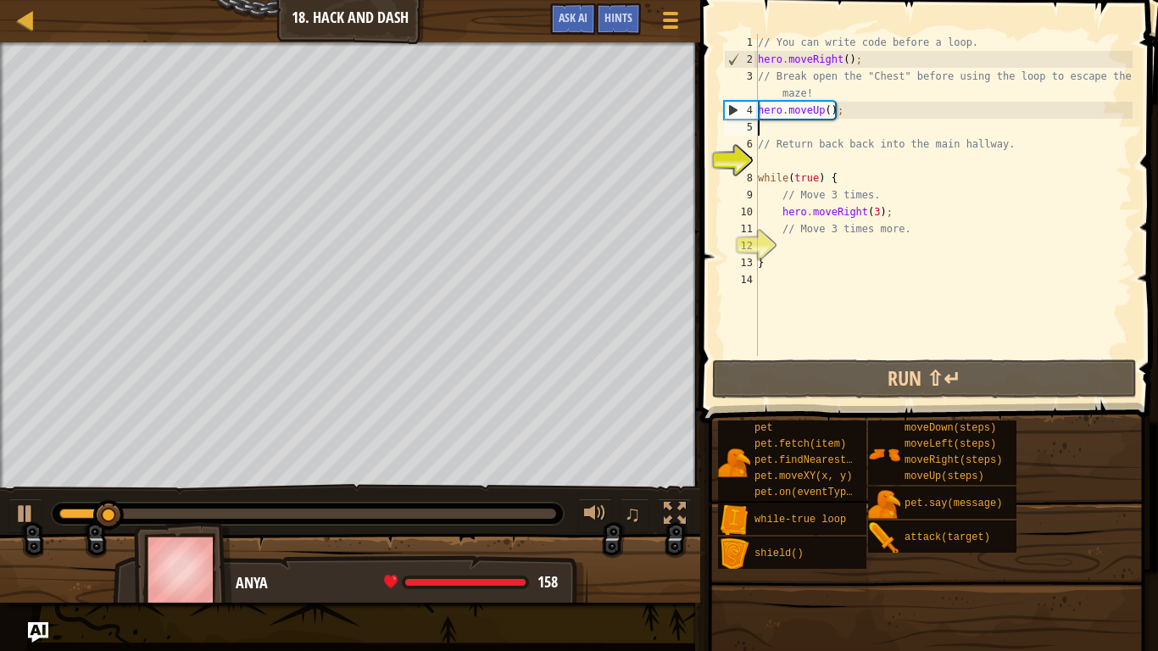
click at [782, 237] on div "// You can write code before a loop. hero . moveRight ( ) ; // Break open the "…" at bounding box center [944, 212] width 378 height 356
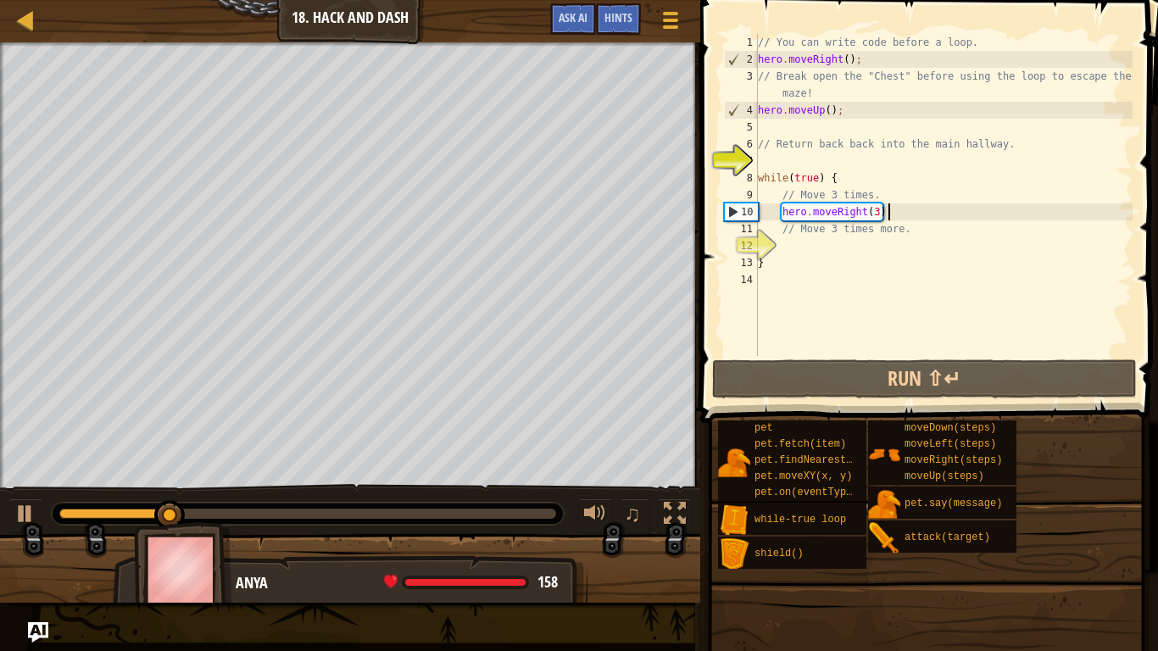
click at [892, 214] on div "// You can write code before a loop. hero . moveRight ( ) ; // Break open the "…" at bounding box center [944, 212] width 378 height 356
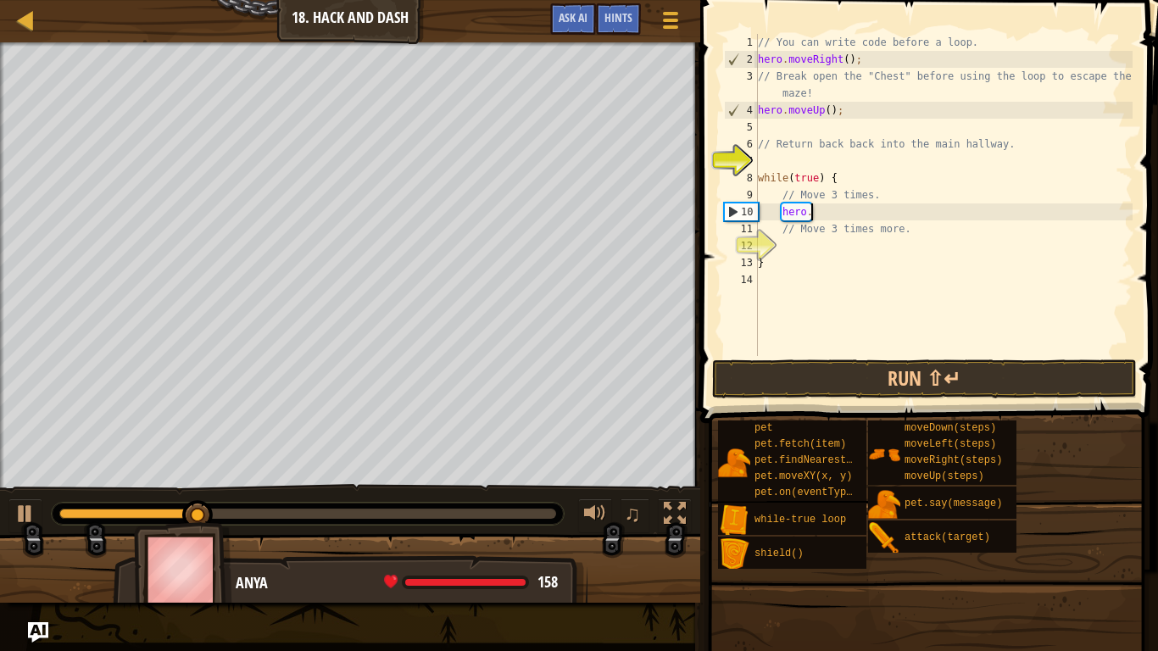
type textarea "h"
type textarea "/"
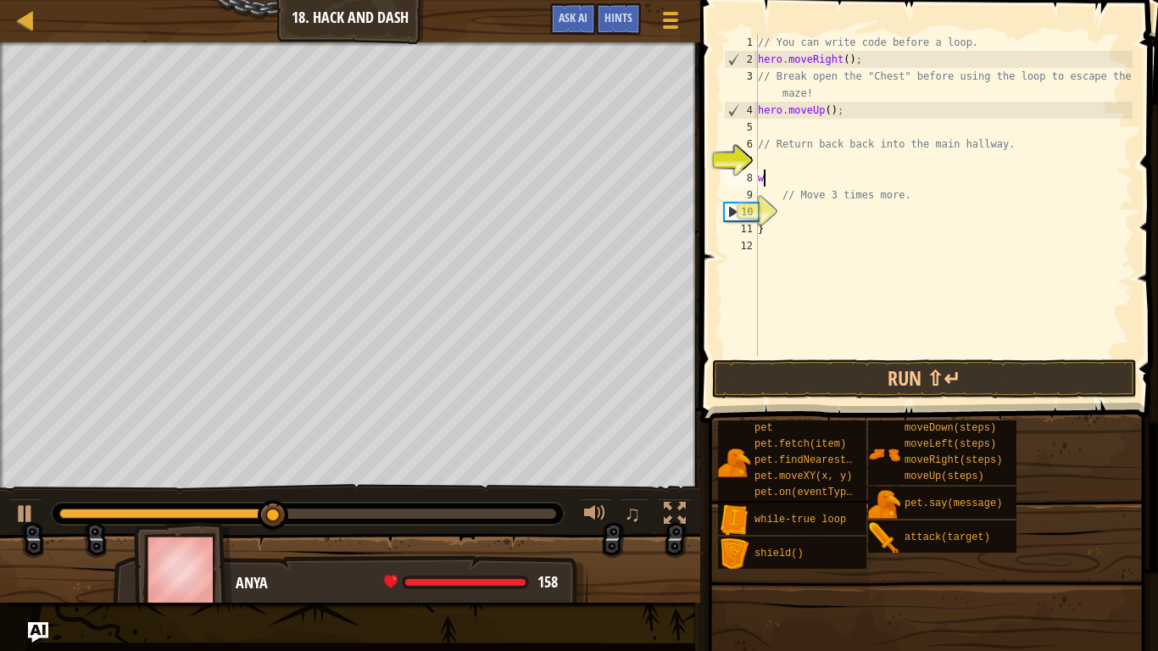
type textarea "w"
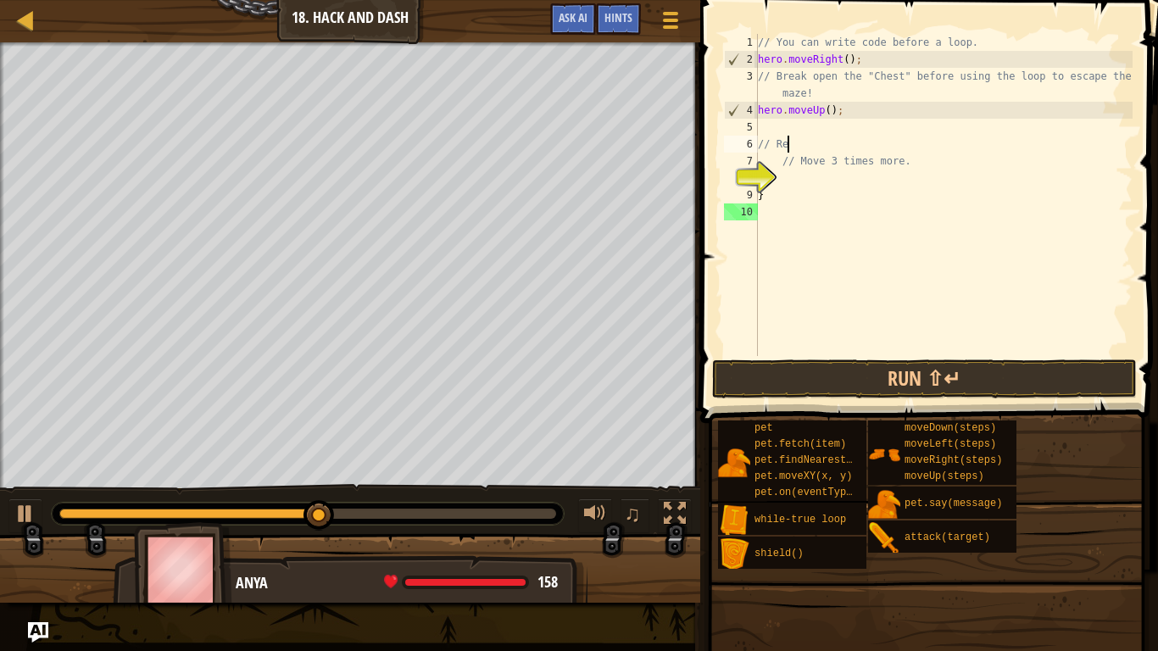
type textarea "/"
type textarea "hero.moveUp();"
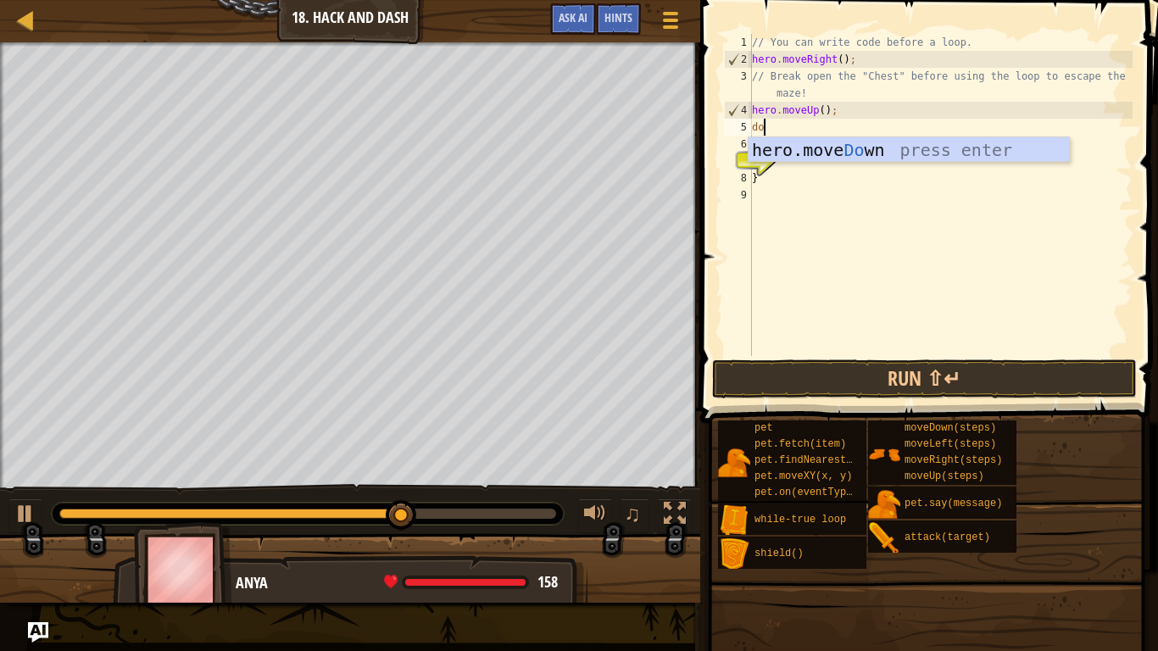
type textarea "dow"
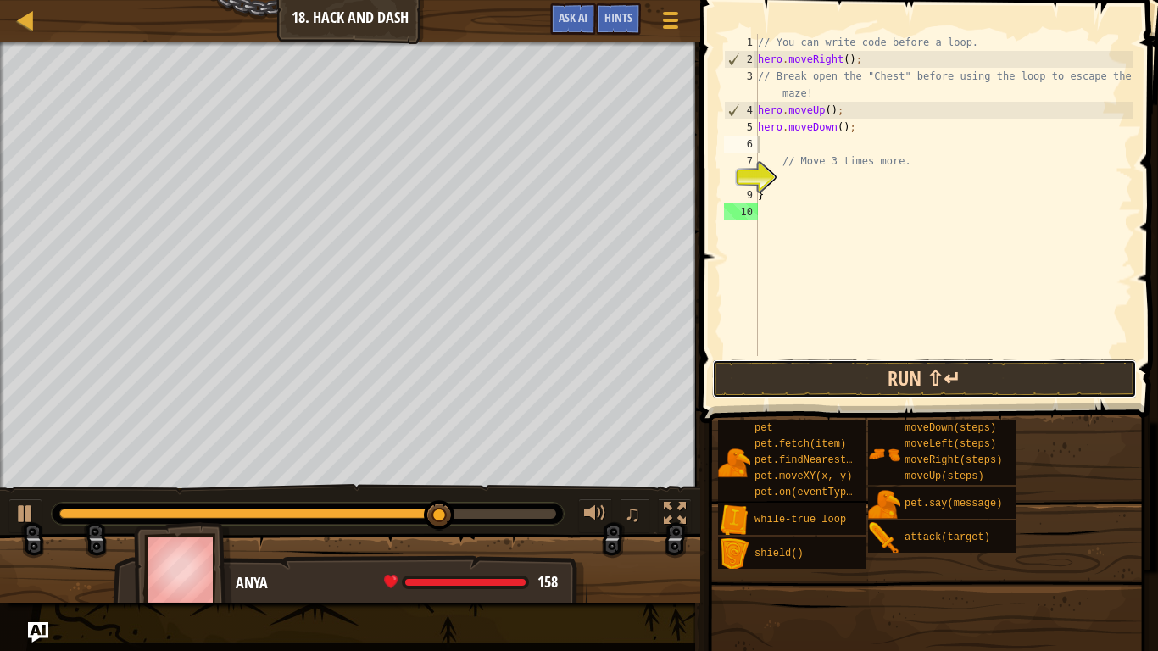
click at [807, 392] on button "Run ⇧↵" at bounding box center [924, 379] width 425 height 39
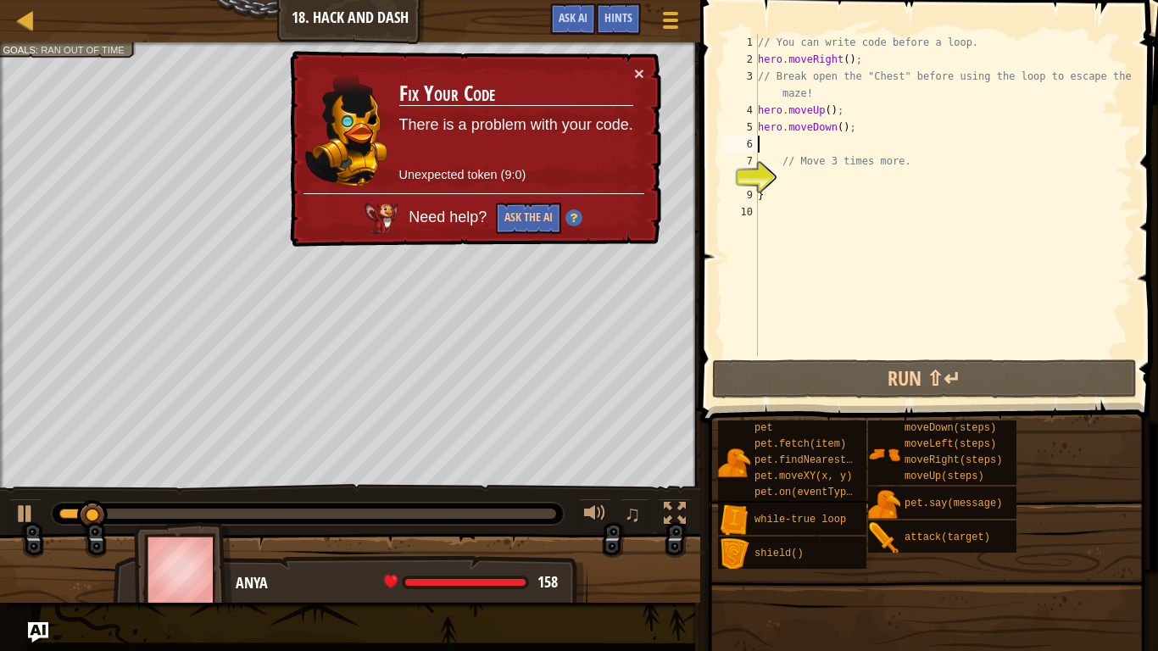
type textarea "hero.moveDown();"
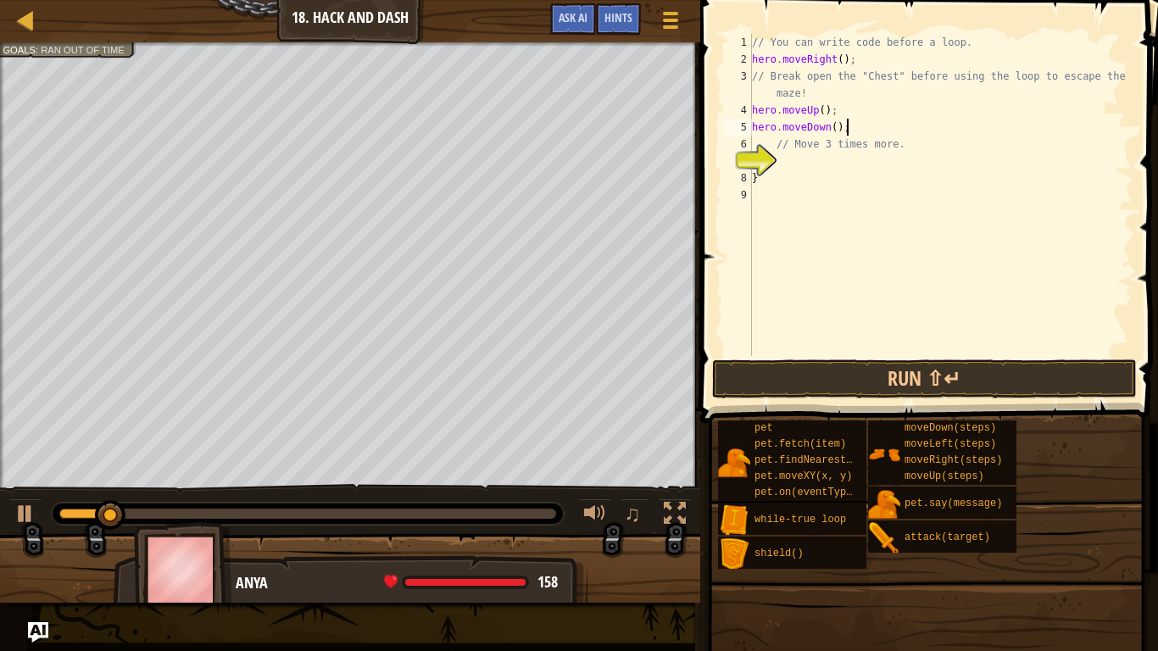
click at [814, 351] on div "// You can write code before a loop. hero . moveRight ( ) ; // Break open the "…" at bounding box center [941, 212] width 384 height 356
click at [818, 371] on button "Run ⇧↵" at bounding box center [924, 379] width 425 height 39
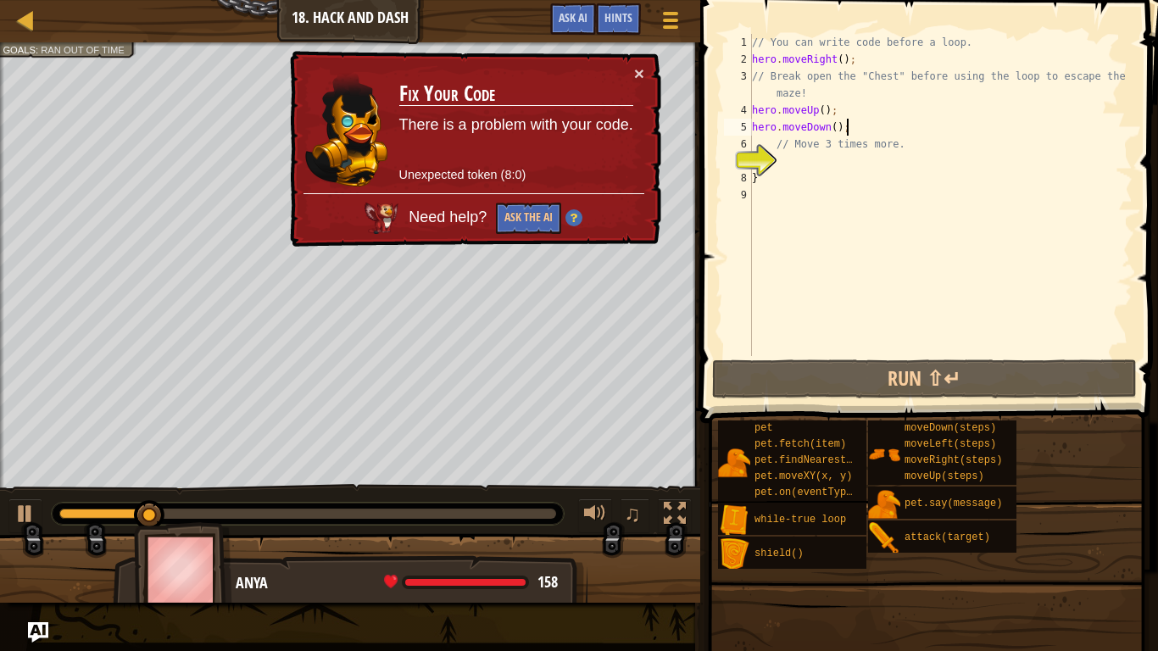
click at [851, 132] on div "// You can write code before a loop. hero . moveRight ( ) ; // Break open the "…" at bounding box center [941, 212] width 384 height 356
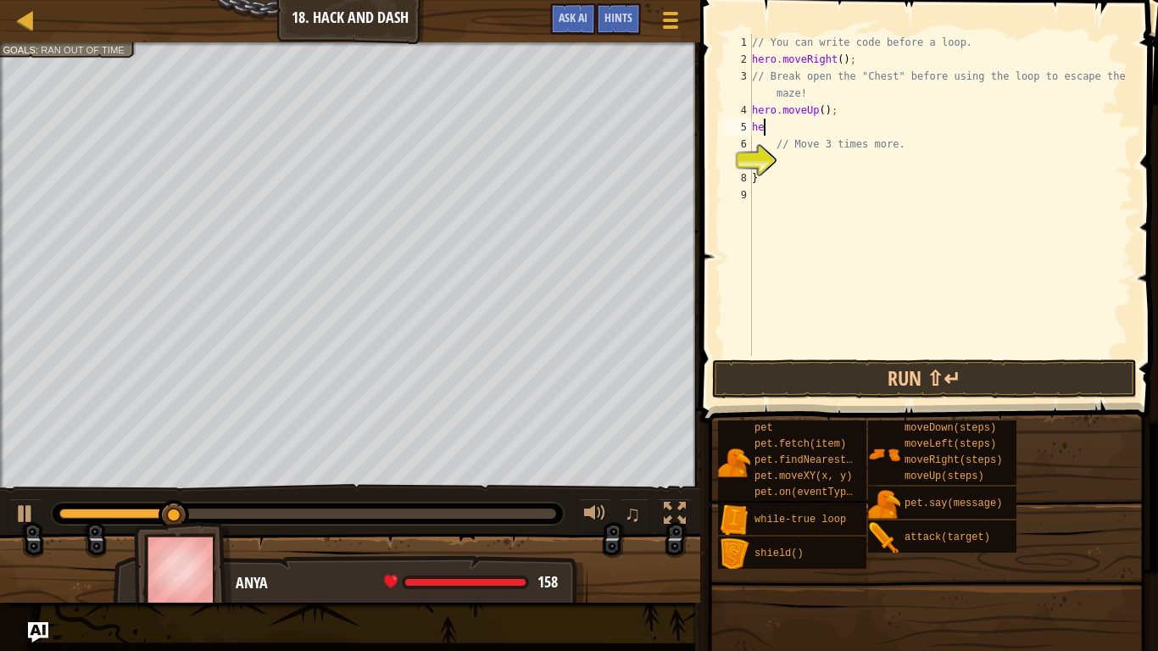
type textarea "h"
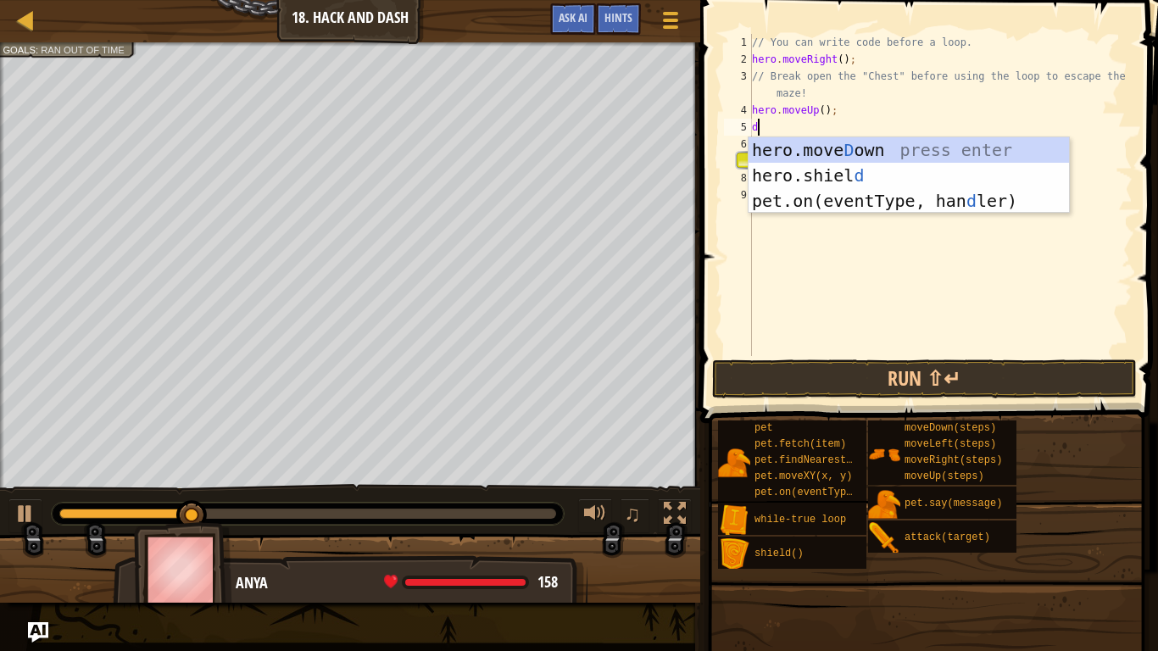
type textarea "dow"
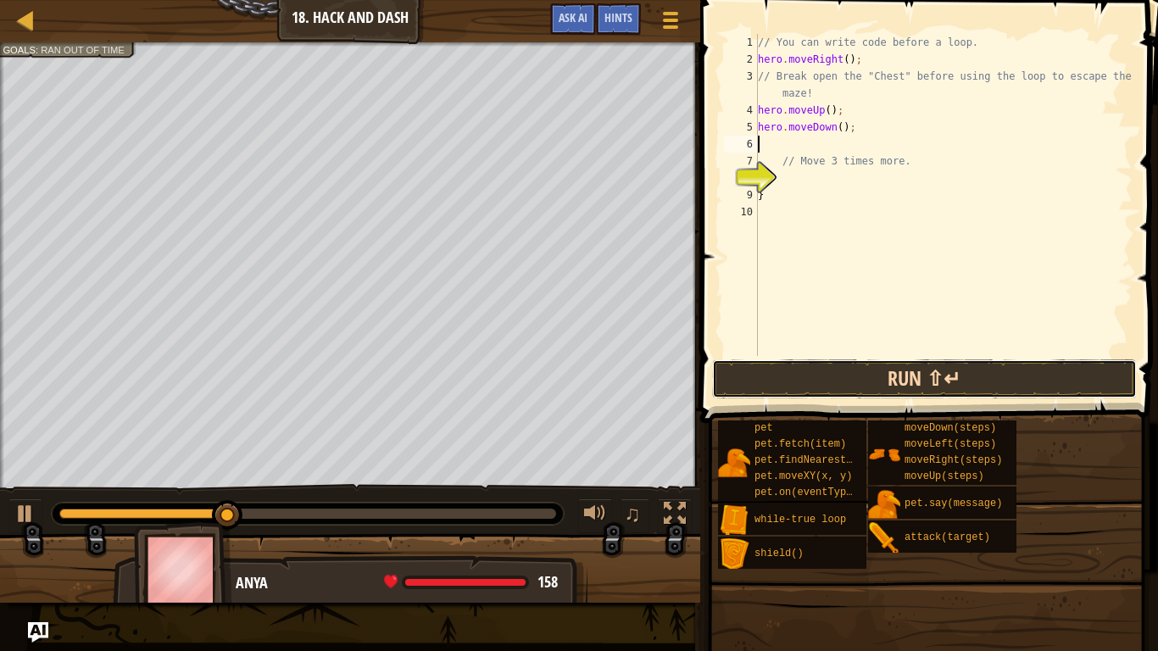
click at [833, 388] on button "Run ⇧↵" at bounding box center [924, 379] width 425 height 39
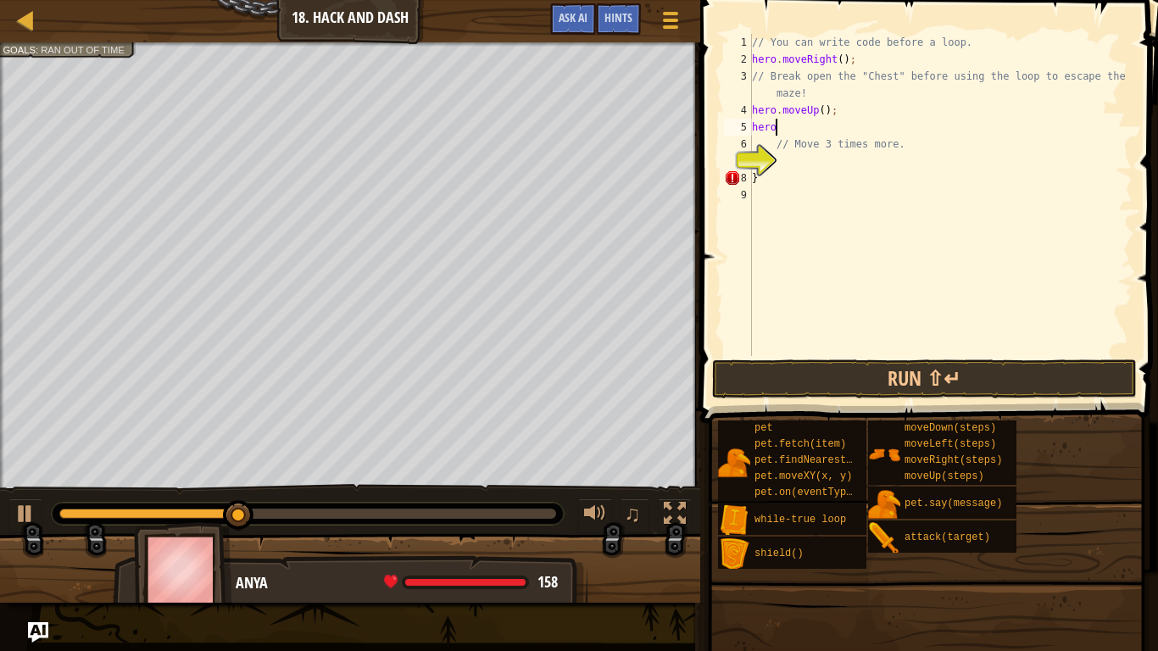
type textarea "h"
type textarea "d"
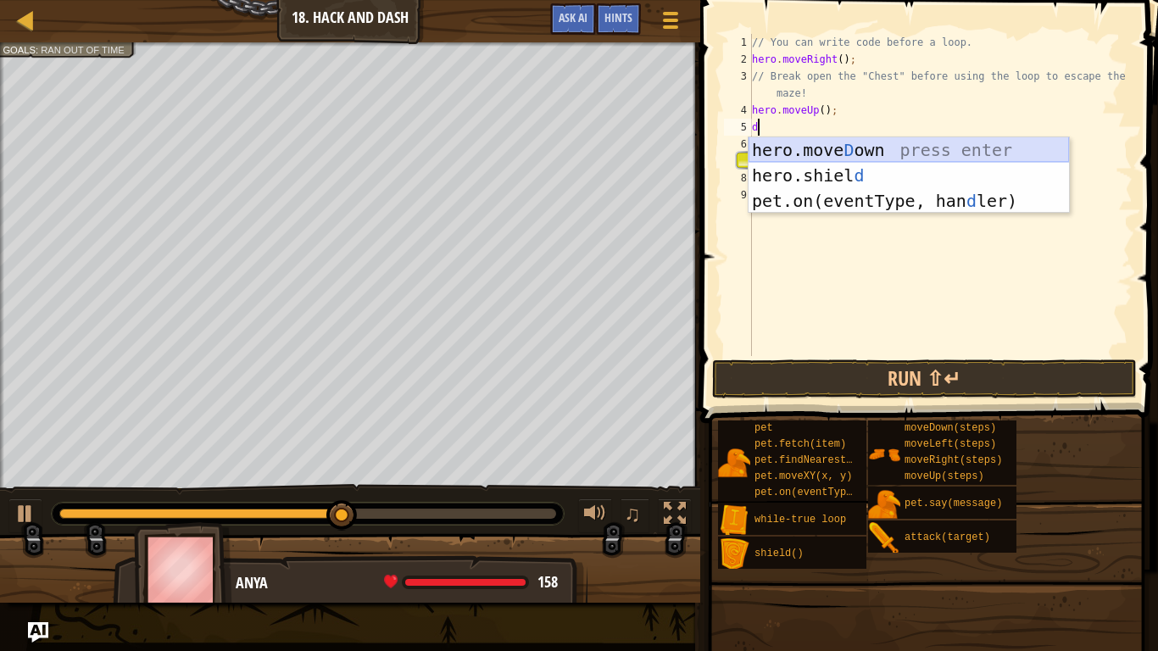
click at [857, 142] on div "hero.[PERSON_NAME] own press enter hero.[PERSON_NAME] d press enter pet.on(even…" at bounding box center [909, 200] width 321 height 127
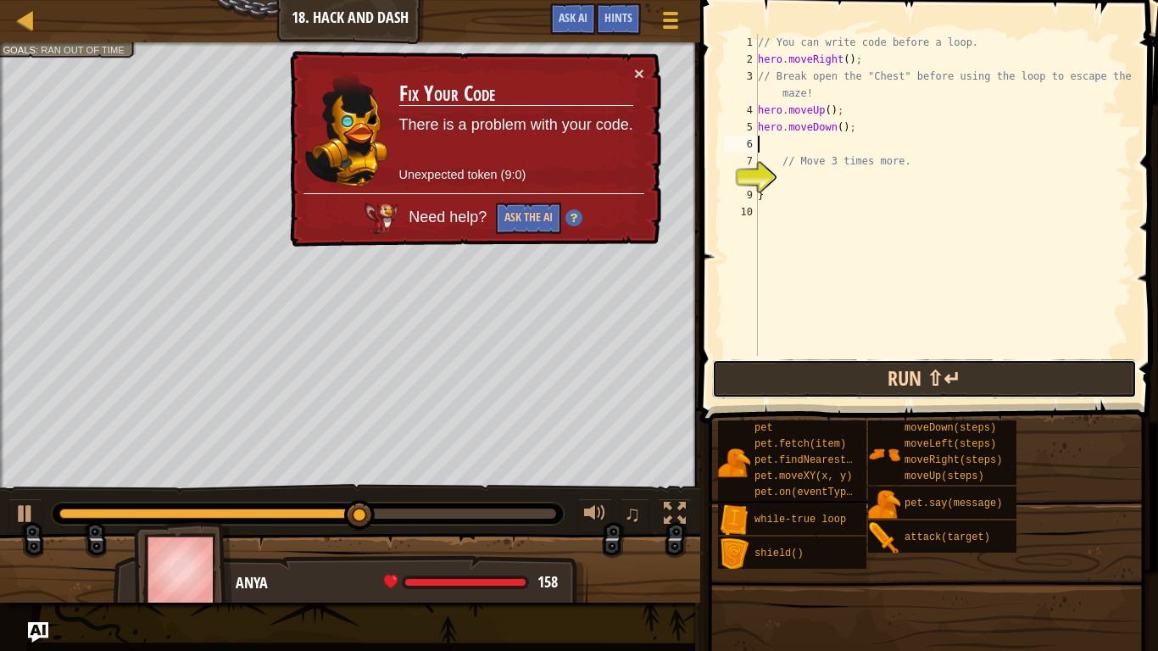
click at [849, 379] on button "Run ⇧↵" at bounding box center [924, 379] width 425 height 39
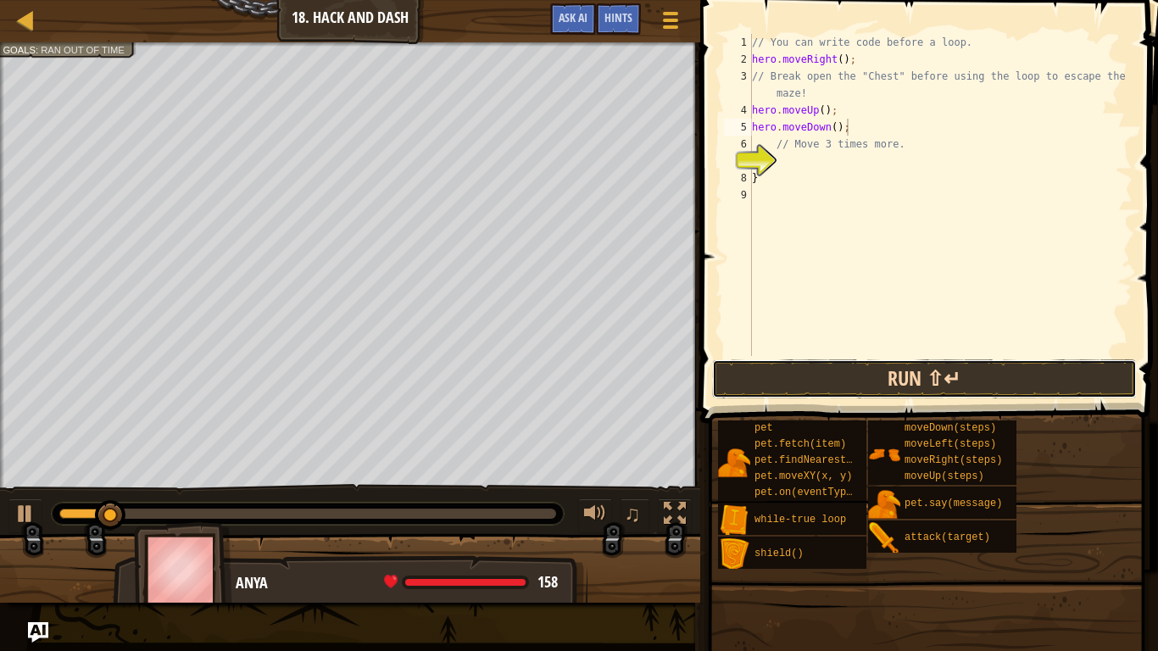
click at [849, 379] on button "Run ⇧↵" at bounding box center [924, 379] width 425 height 39
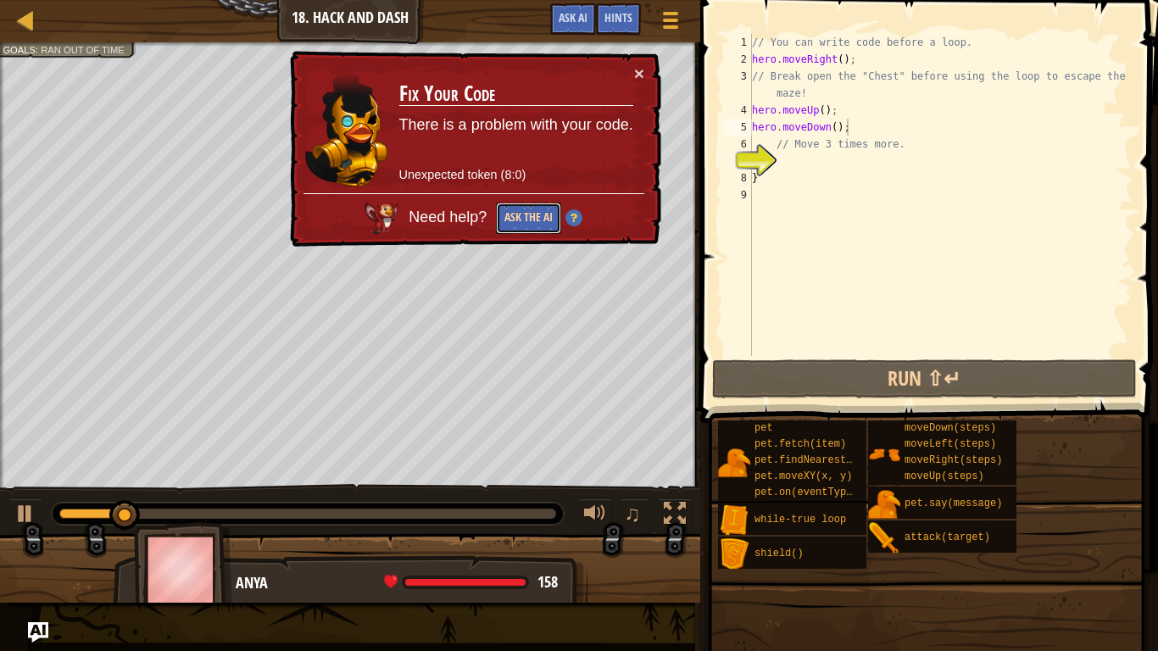
click at [523, 221] on button "Ask the AI" at bounding box center [528, 218] width 65 height 31
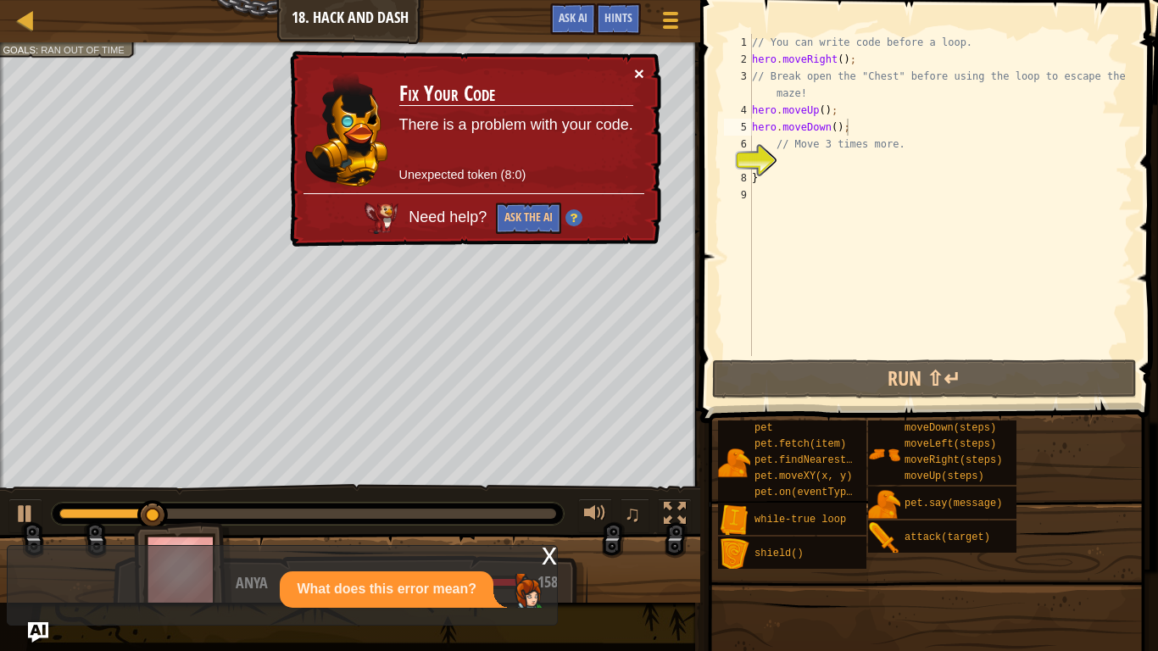
click at [637, 72] on button "×" at bounding box center [639, 73] width 10 height 18
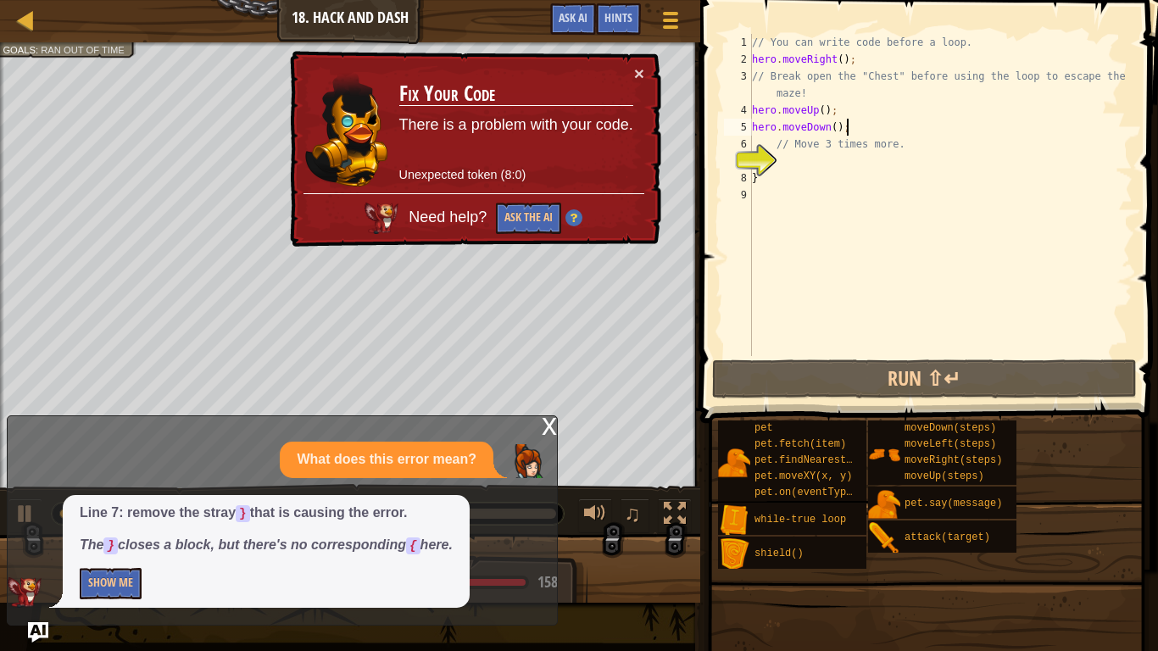
click at [752, 153] on div "7" at bounding box center [738, 161] width 28 height 17
type textarea "// Move 3 times more."
click at [779, 188] on div "// You can write code before a loop. hero . moveRight ( ) ; // Break open the "…" at bounding box center [941, 212] width 384 height 356
click at [775, 177] on div "// You can write code before a loop. hero . moveRight ( ) ; // Break open the "…" at bounding box center [941, 212] width 384 height 356
type textarea "}"
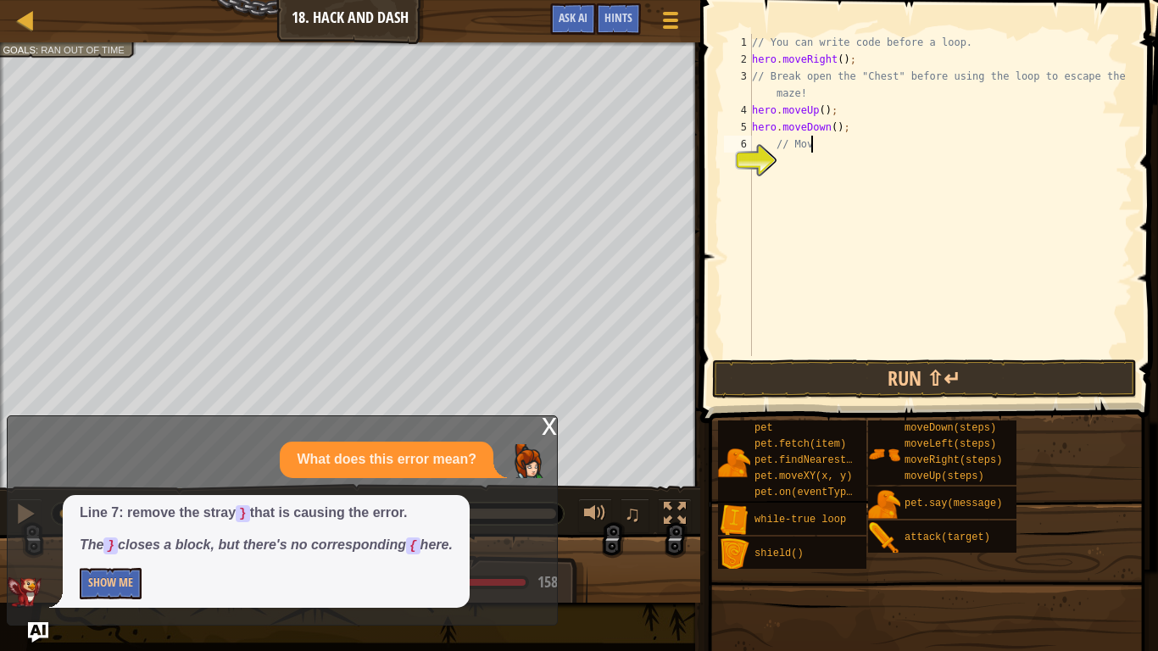
type textarea "/"
type textarea "hero.moveDown();"
click at [942, 385] on button "Run ⇧↵" at bounding box center [924, 379] width 425 height 39
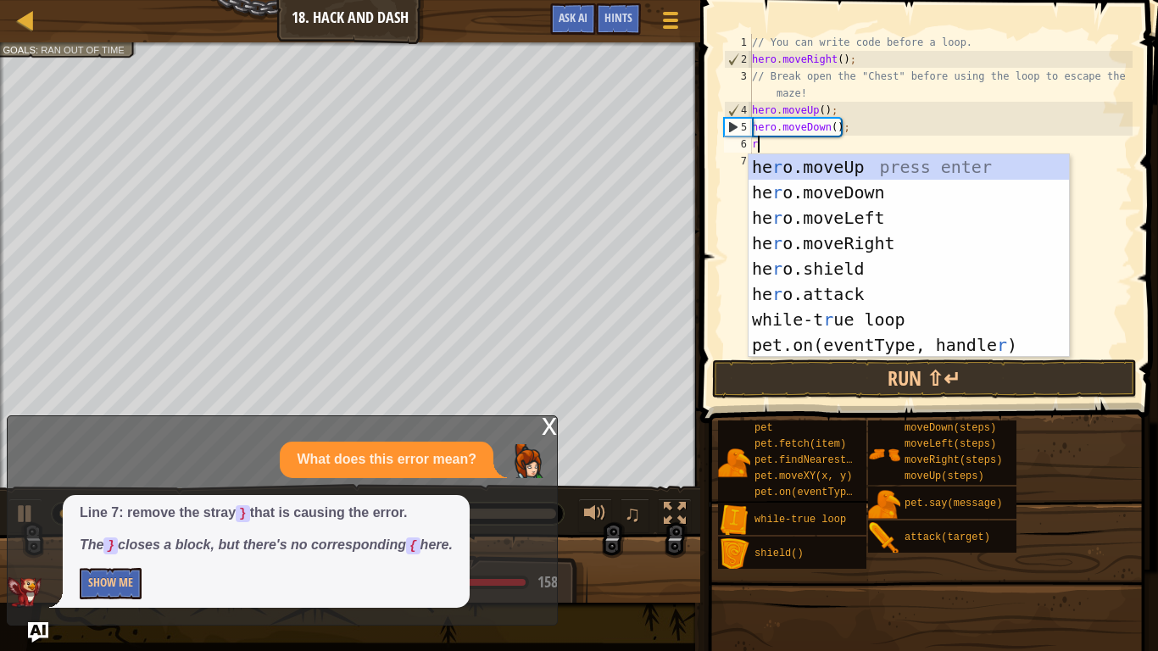
type textarea "ri"
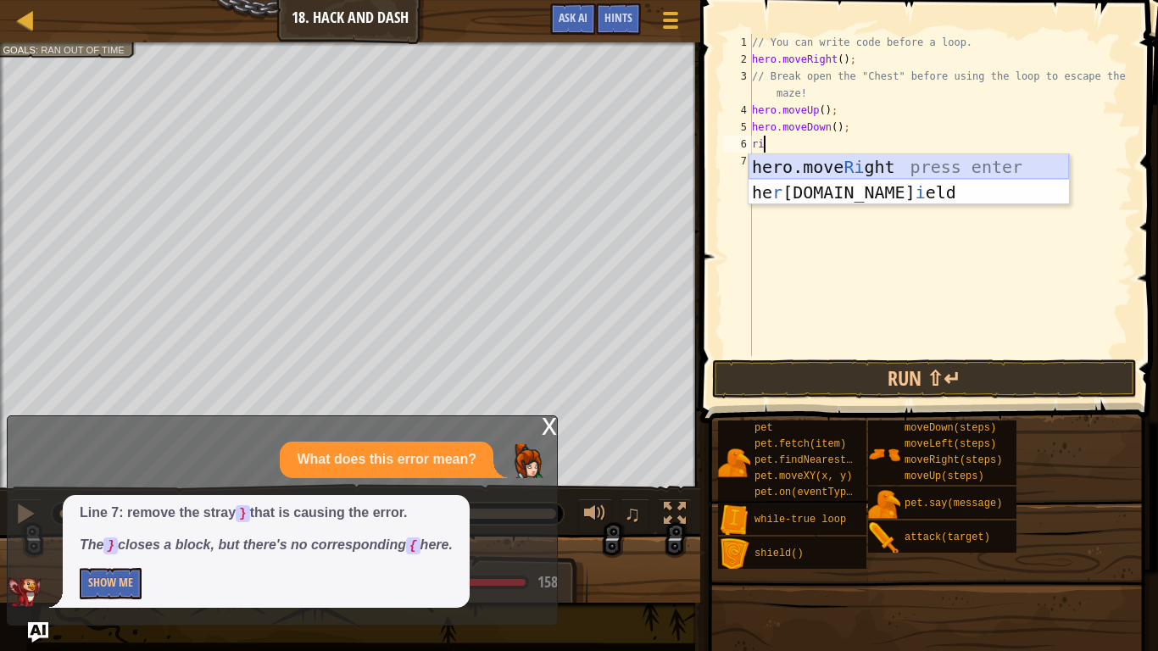
click at [785, 167] on div "hero.move Ri ght press enter he r [DOMAIN_NAME] i eld press enter" at bounding box center [909, 205] width 321 height 102
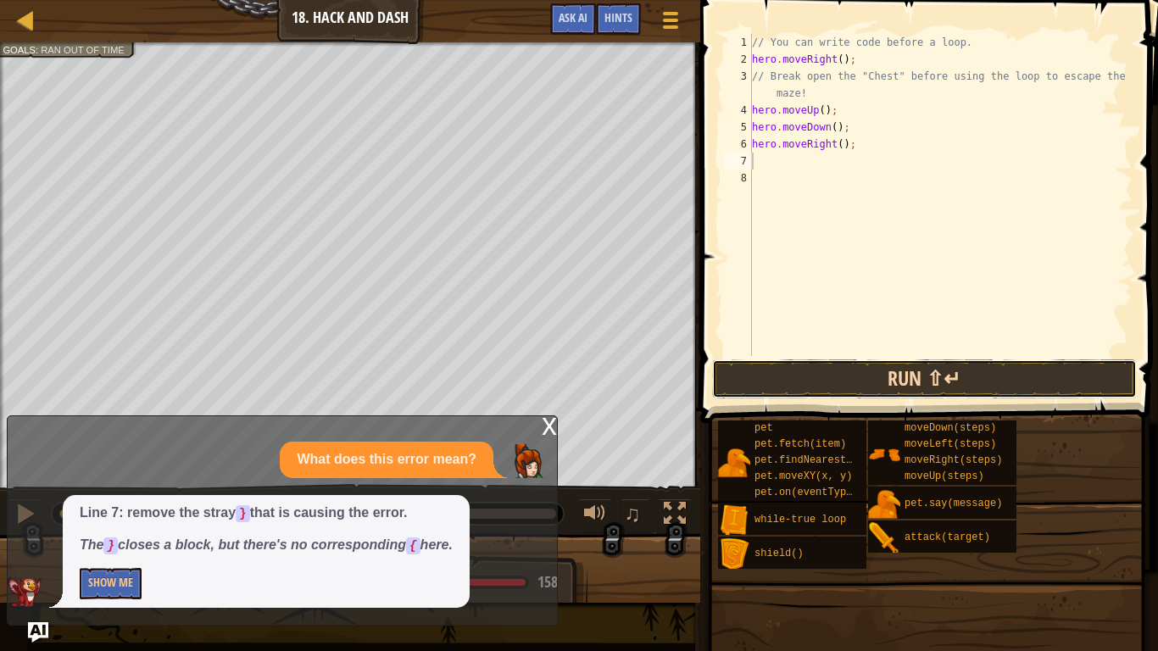
click at [774, 384] on button "Run ⇧↵" at bounding box center [924, 379] width 425 height 39
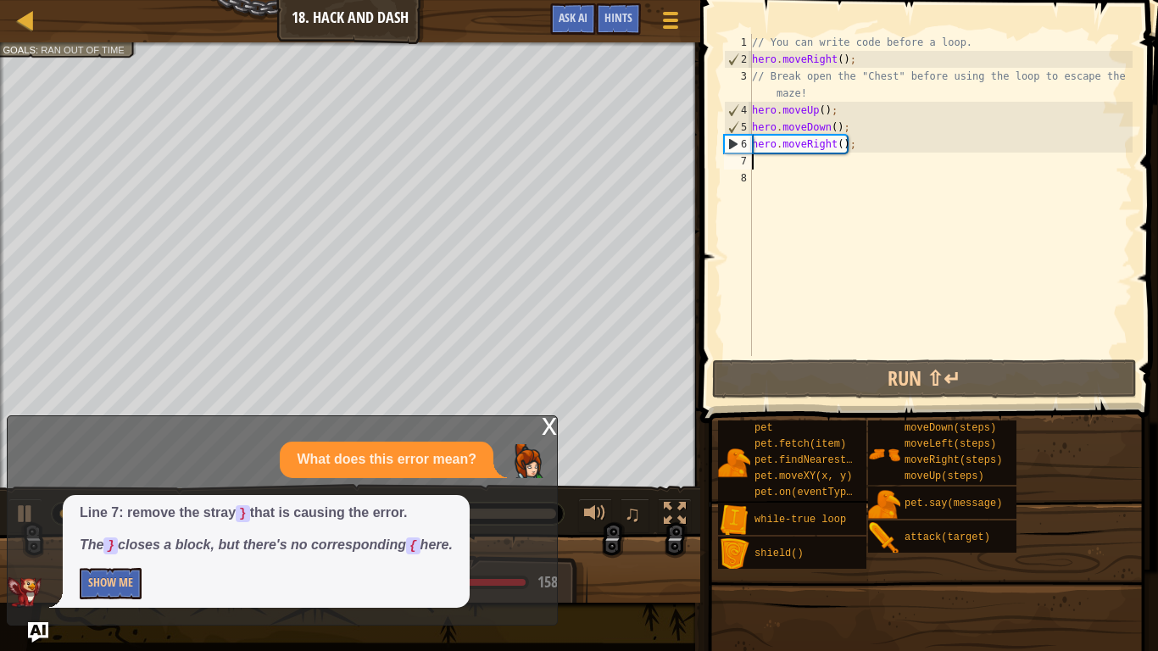
click at [840, 141] on div "// You can write code before a loop. hero . moveRight ( ) ; // Break open the "…" at bounding box center [941, 212] width 384 height 356
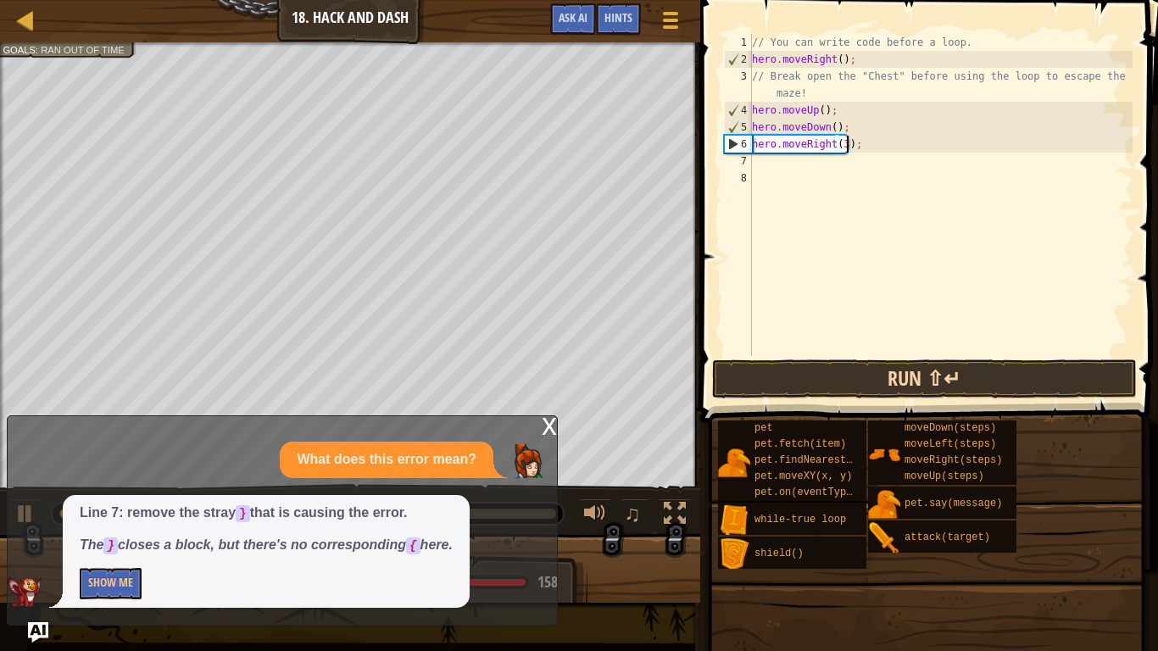
type textarea "hero.moveRight(3);"
click at [913, 387] on button "Run ⇧↵" at bounding box center [924, 379] width 425 height 39
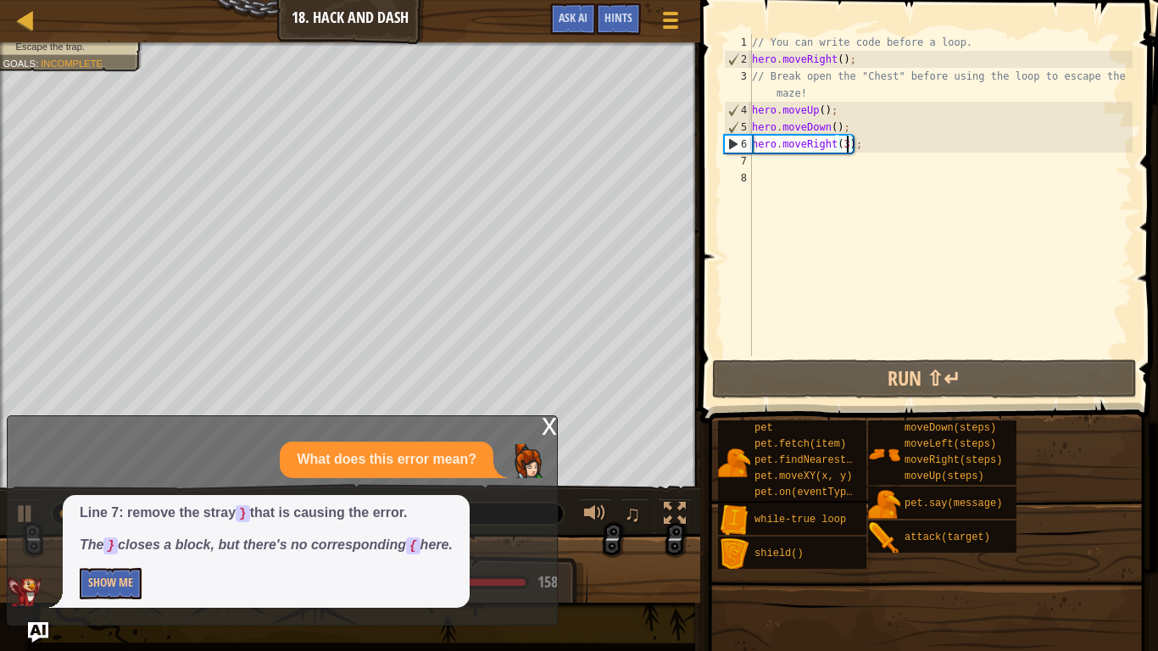
click at [888, 176] on div "// You can write code before a loop. hero . moveRight ( ) ; // Break open the "…" at bounding box center [941, 212] width 384 height 356
click at [883, 165] on div "// You can write code before a loop. hero . moveRight ( ) ; // Break open the "…" at bounding box center [941, 212] width 384 height 356
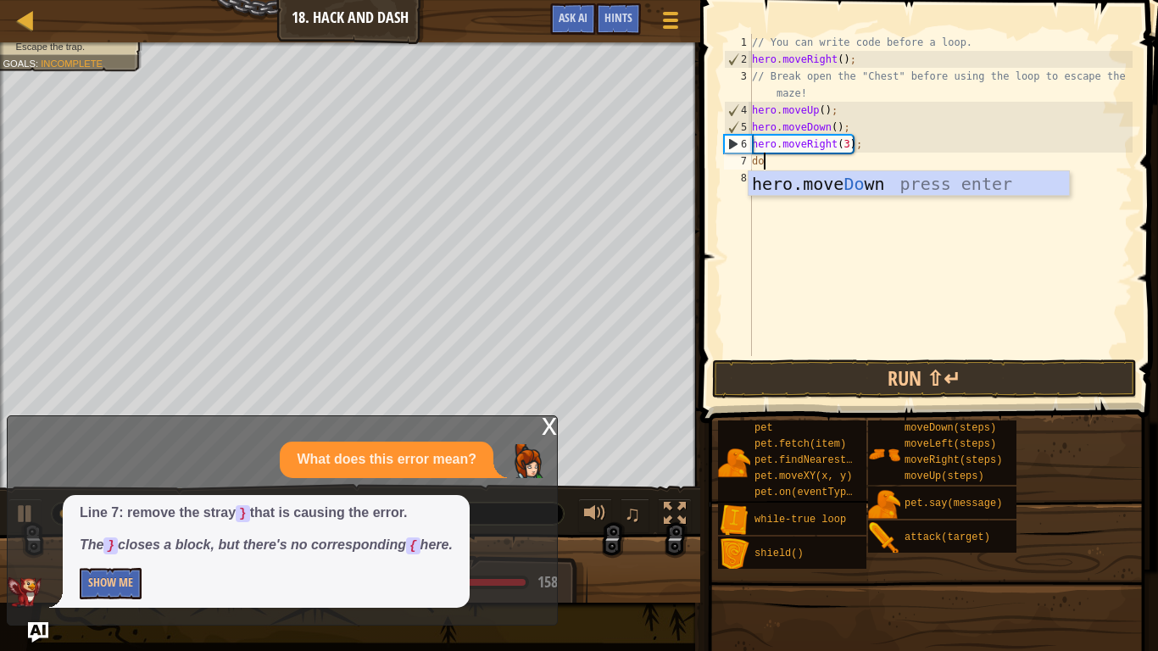
scroll to position [8, 2]
type textarea "dow"
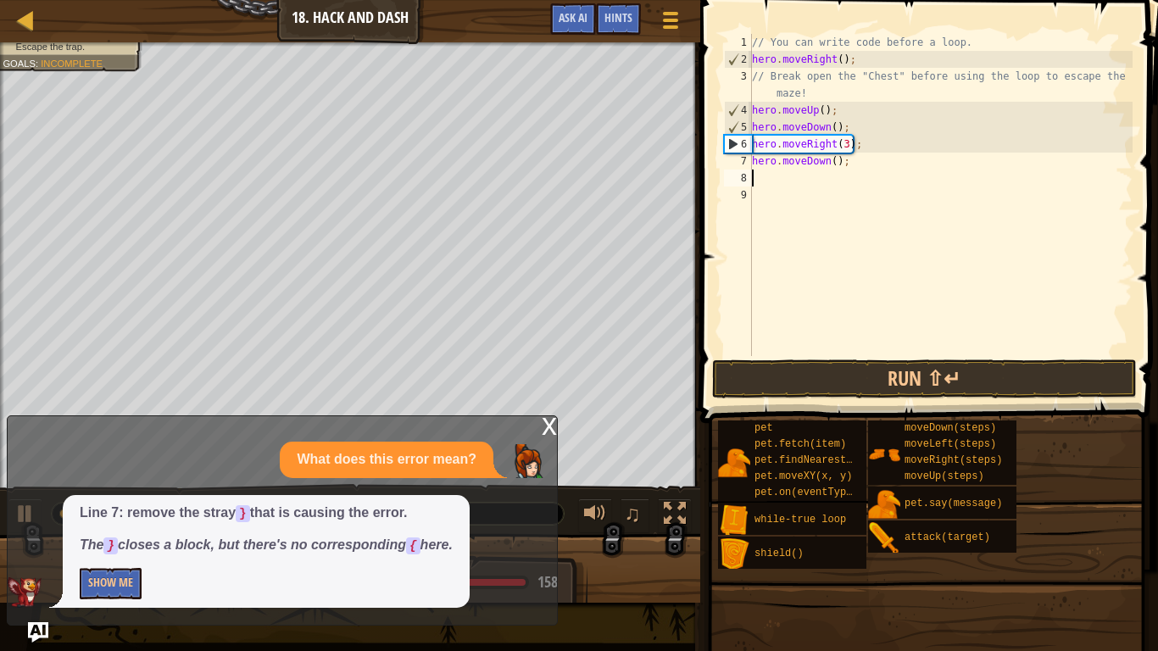
scroll to position [8, 0]
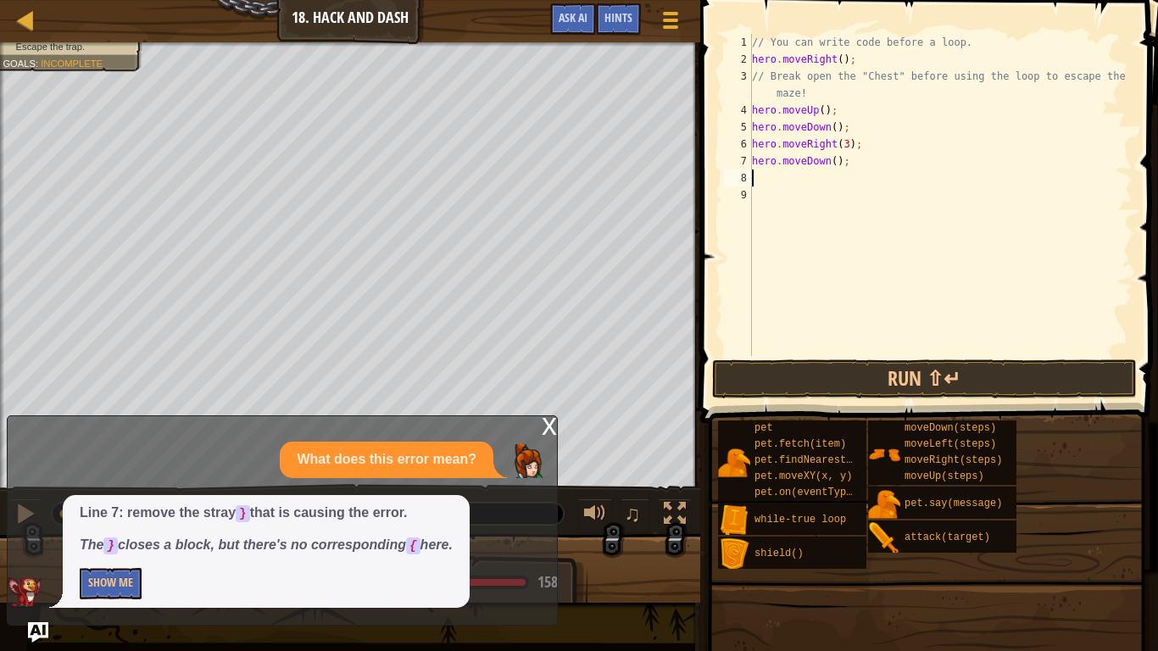
click at [835, 158] on div "// You can write code before a loop. hero . moveRight ( ) ; // Break open the "…" at bounding box center [941, 212] width 384 height 356
click at [812, 372] on button "Run ⇧↵" at bounding box center [924, 379] width 425 height 39
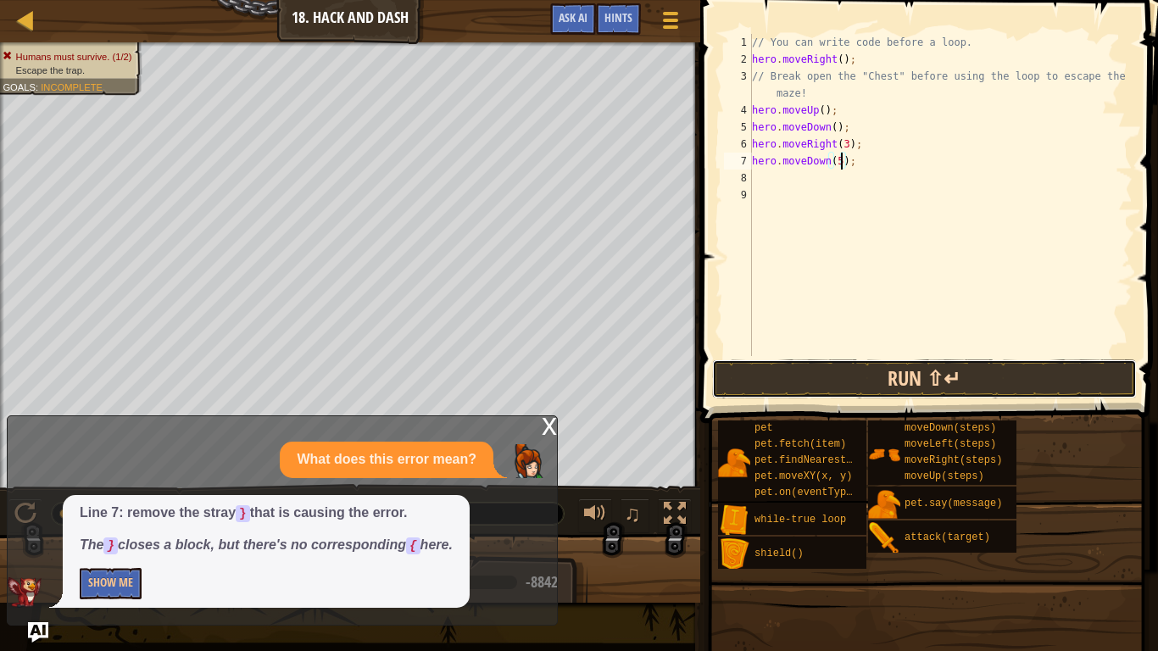
click at [884, 369] on button "Run ⇧↵" at bounding box center [924, 379] width 425 height 39
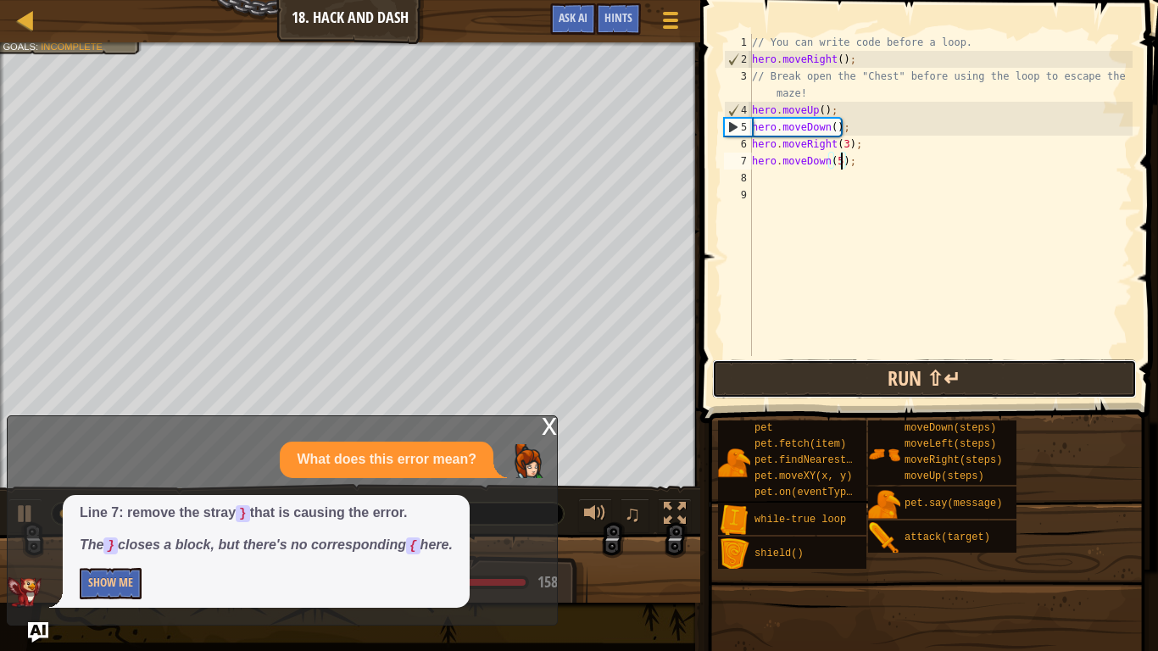
click at [884, 369] on button "Run ⇧↵" at bounding box center [924, 379] width 425 height 39
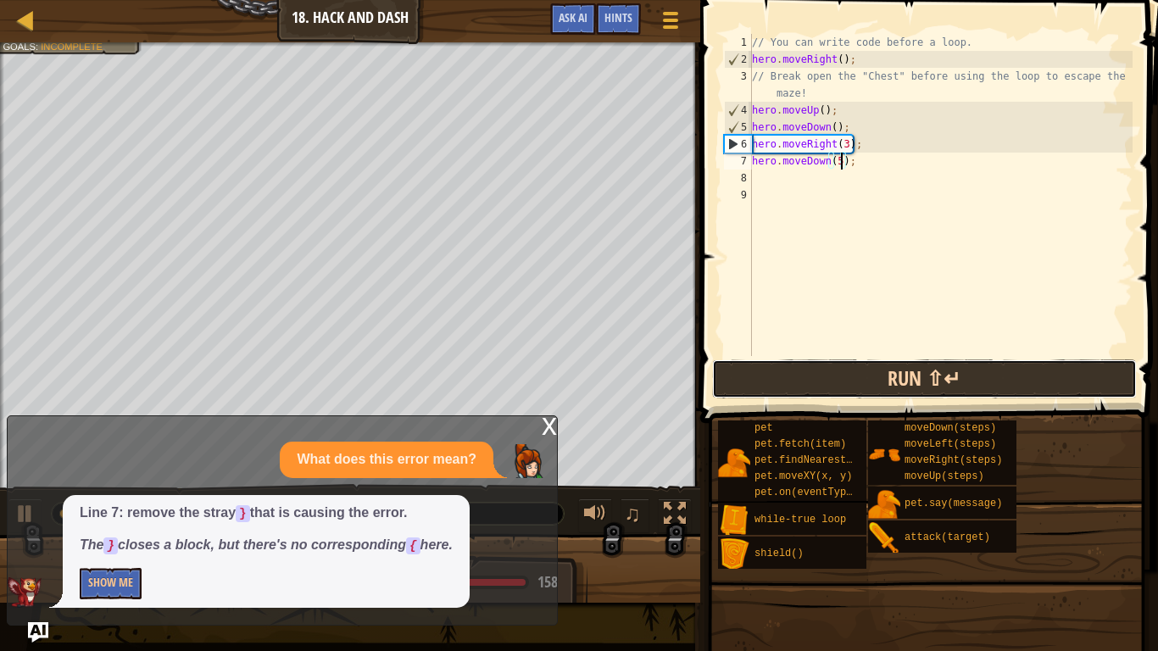
click at [884, 369] on button "Run ⇧↵" at bounding box center [924, 379] width 425 height 39
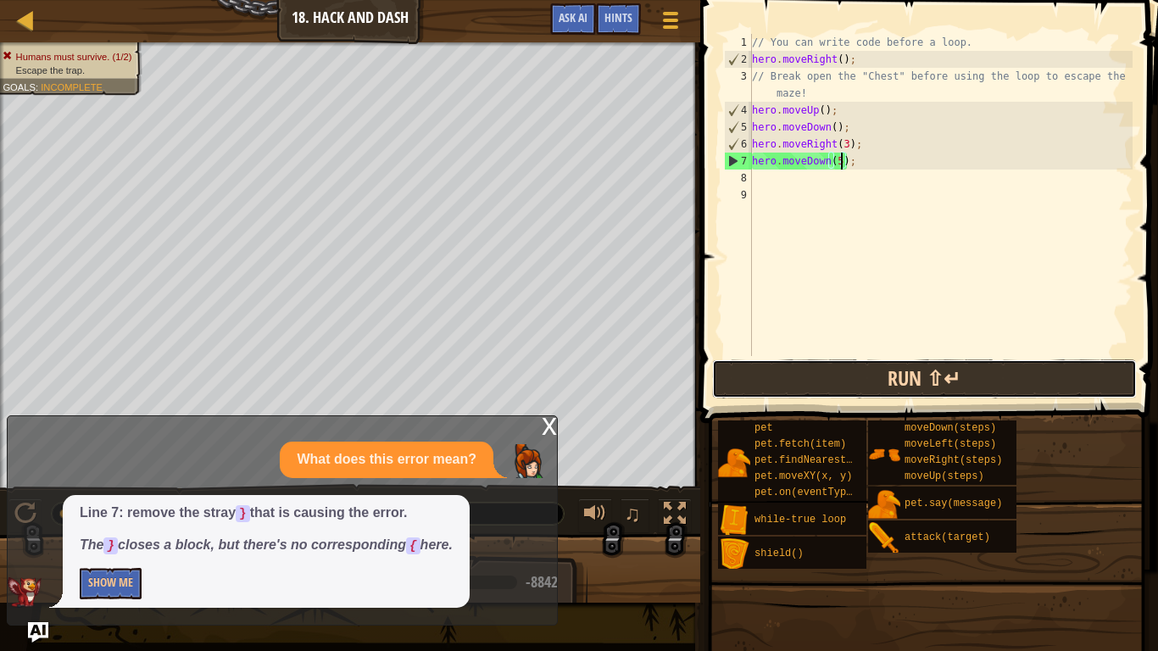
click at [776, 388] on button "Run ⇧↵" at bounding box center [924, 379] width 425 height 39
click at [760, 385] on button "Run ⇧↵" at bounding box center [924, 379] width 425 height 39
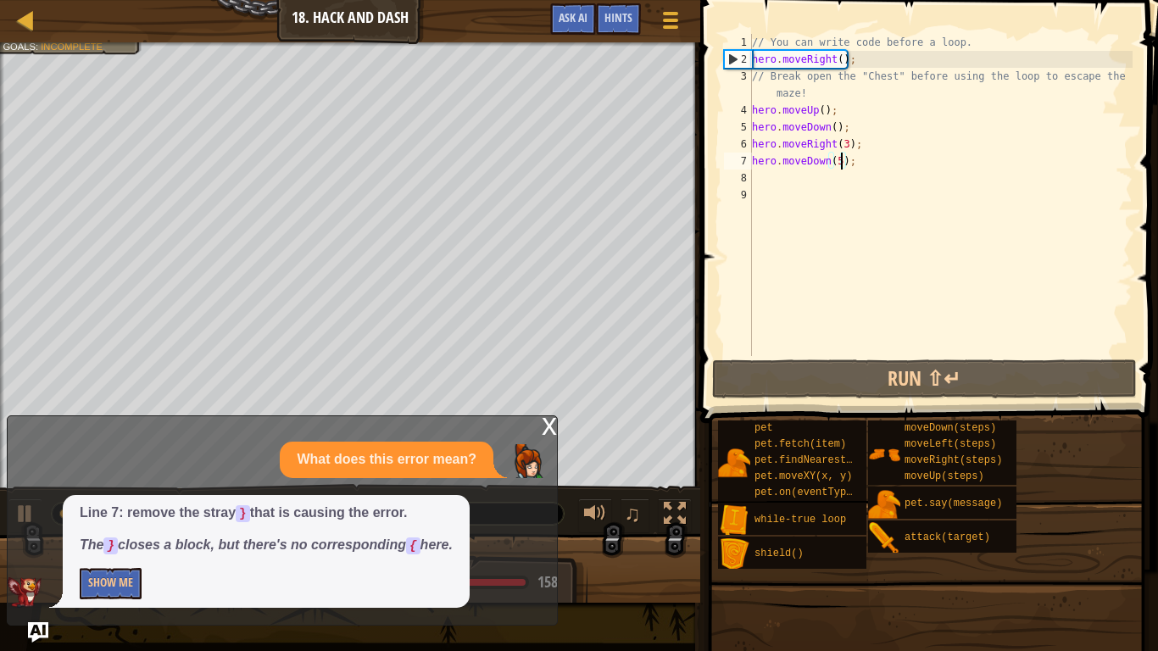
click at [940, 110] on div "// You can write code before a loop. hero . moveRight ( ) ; // Break open the "…" at bounding box center [941, 212] width 384 height 356
type textarea "hero.moveUp();"
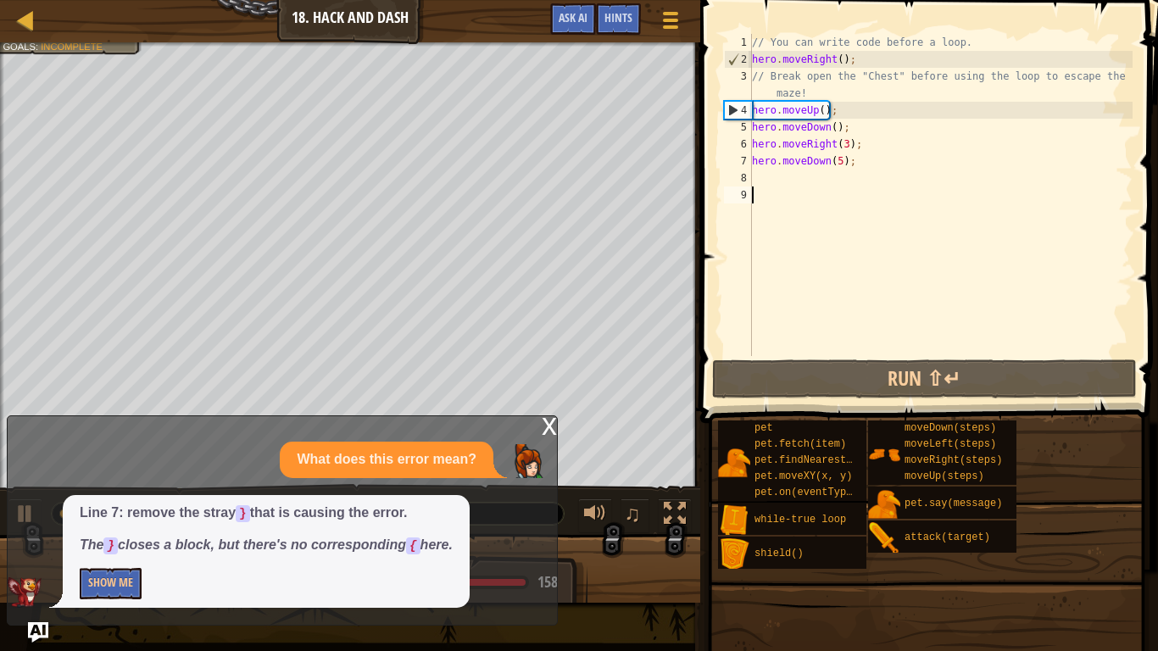
click at [928, 207] on div "// You can write code before a loop. hero . moveRight ( ) ; // Break open the "…" at bounding box center [941, 212] width 384 height 356
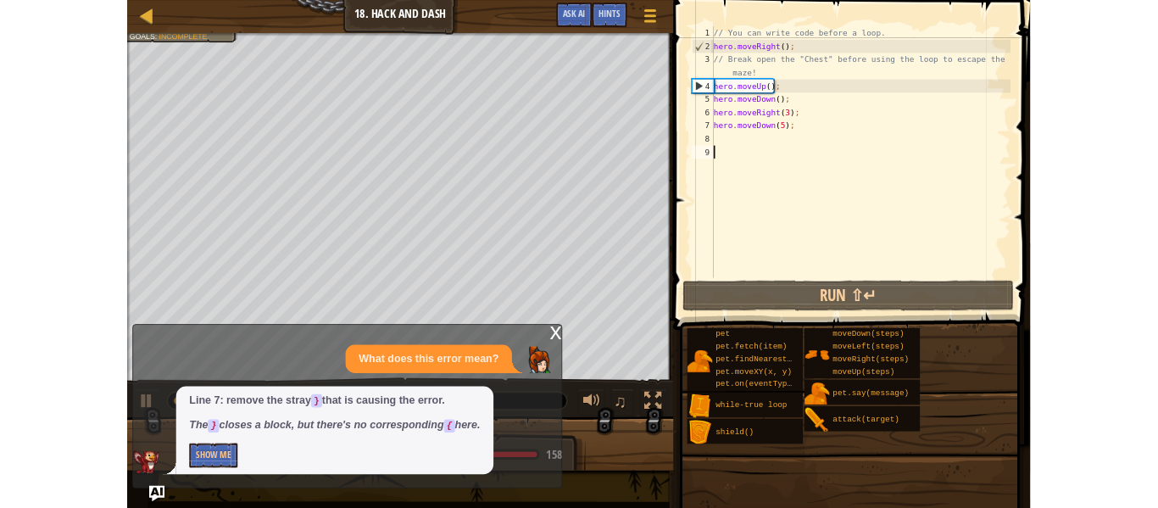
scroll to position [8, 0]
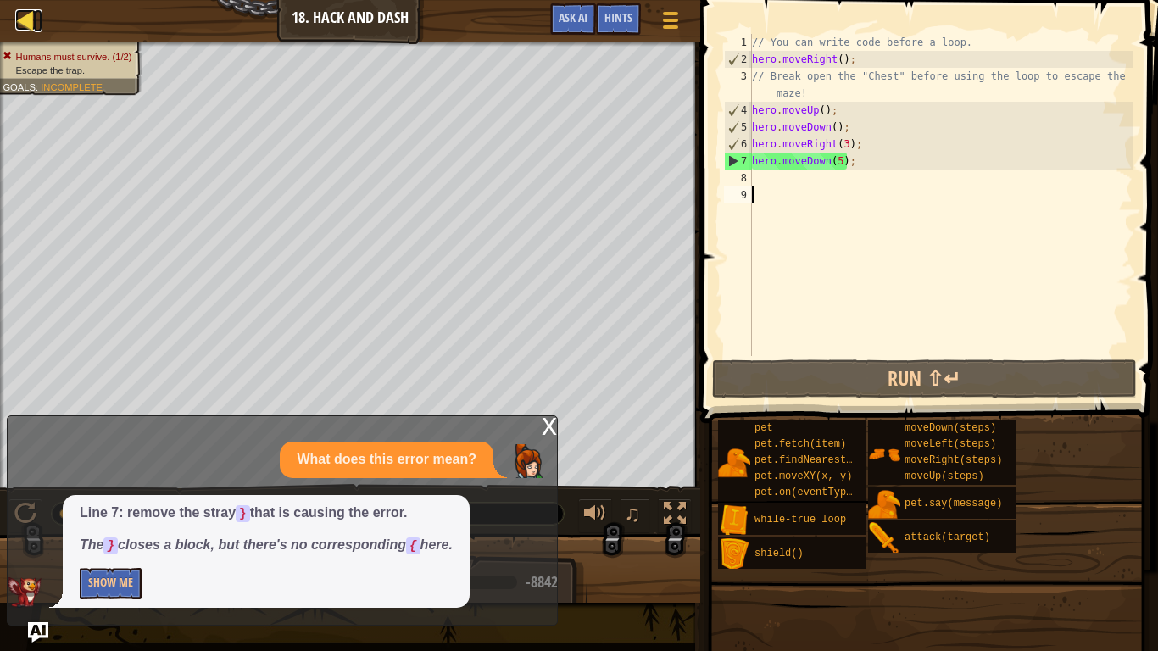
click at [30, 23] on div at bounding box center [25, 19] width 21 height 21
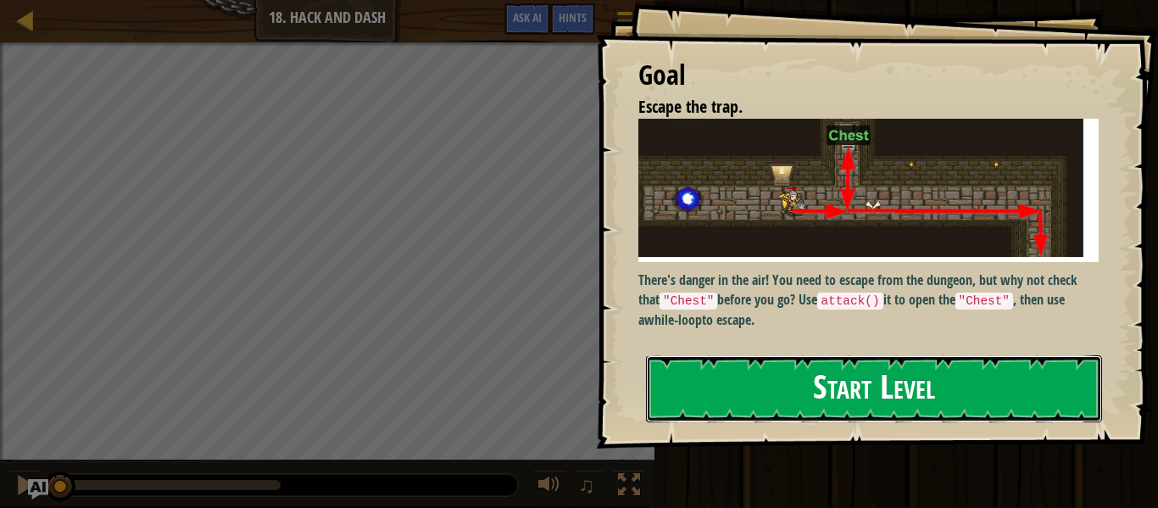
click at [953, 382] on button "Start Level" at bounding box center [874, 388] width 456 height 67
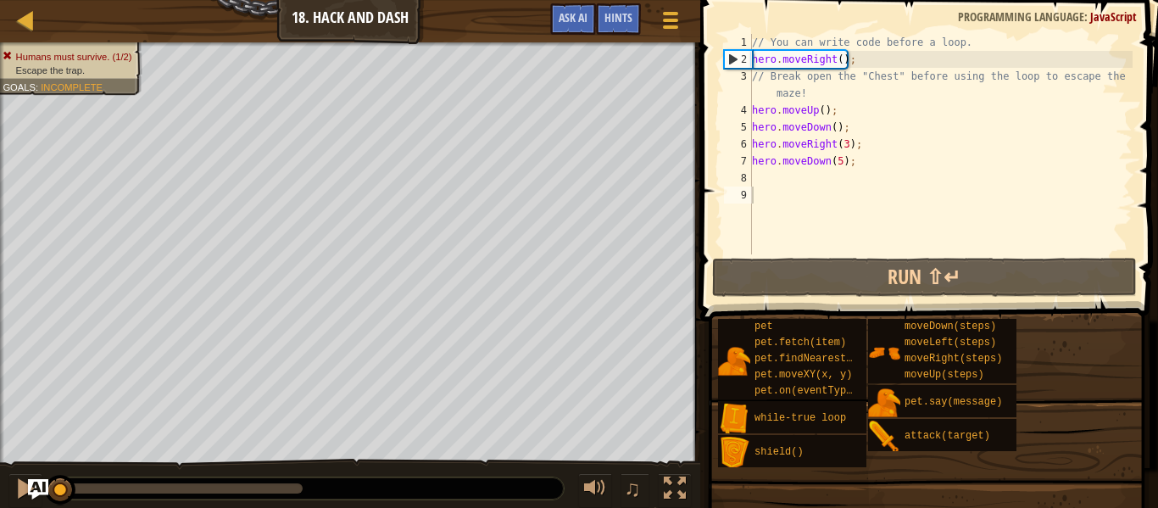
click at [1097, 343] on div "pet pet.fetch(item) pet.findNearestByType(type) pet.moveXY(x, y) pet.on(eventTy…" at bounding box center [931, 393] width 429 height 150
click at [34, 15] on div at bounding box center [25, 19] width 21 height 21
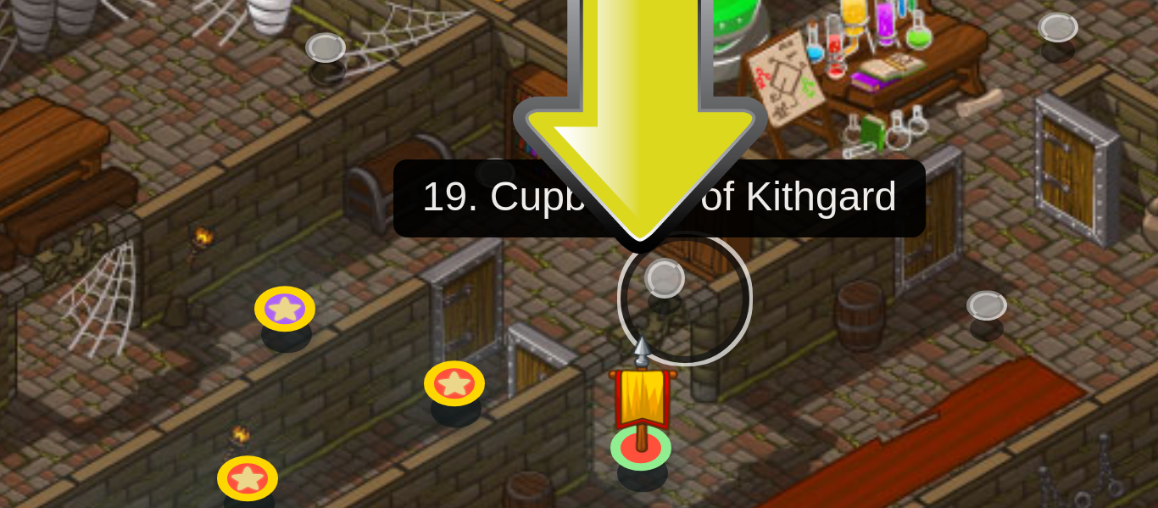
click at [656, 265] on link at bounding box center [662, 266] width 34 height 34
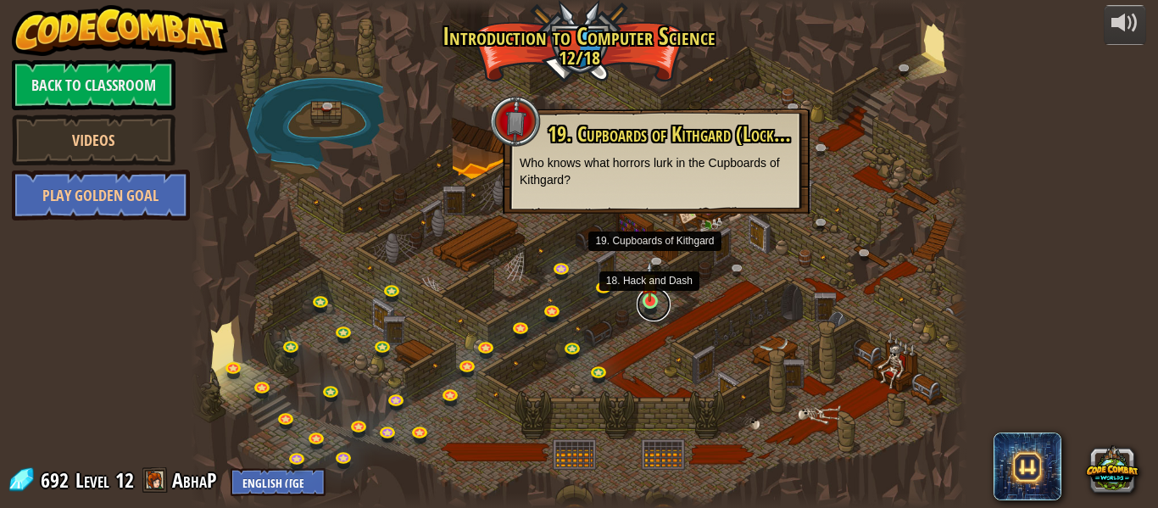
click at [655, 305] on link at bounding box center [654, 304] width 34 height 34
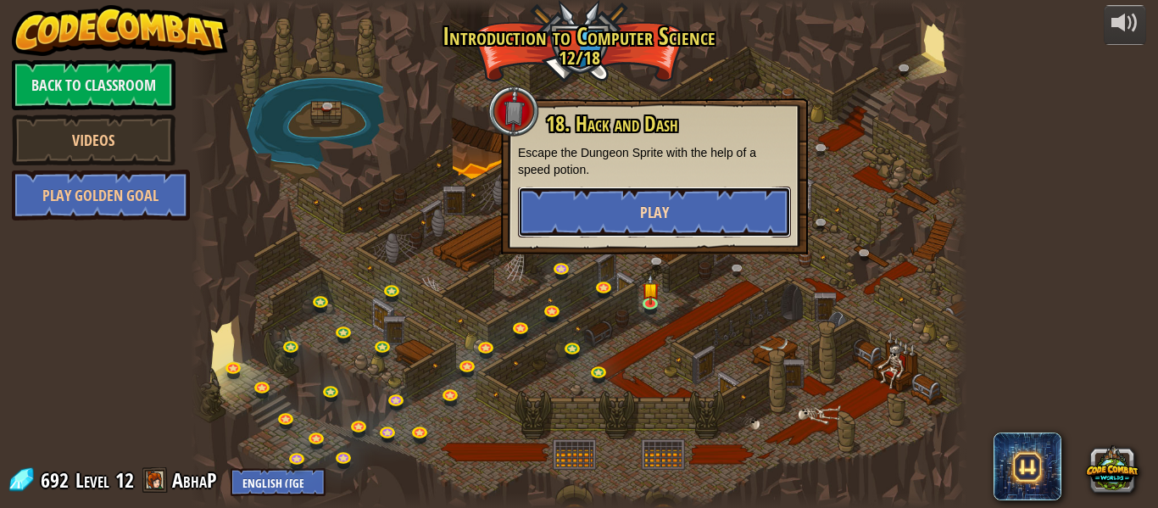
click at [617, 209] on button "Play" at bounding box center [654, 212] width 273 height 51
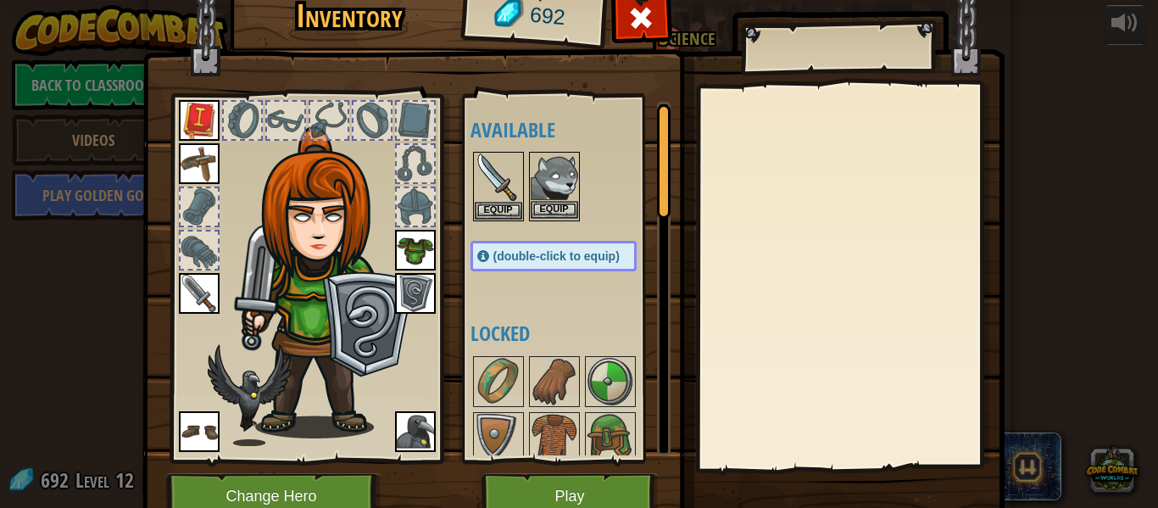
click at [529, 198] on div "Equip" at bounding box center [554, 187] width 51 height 70
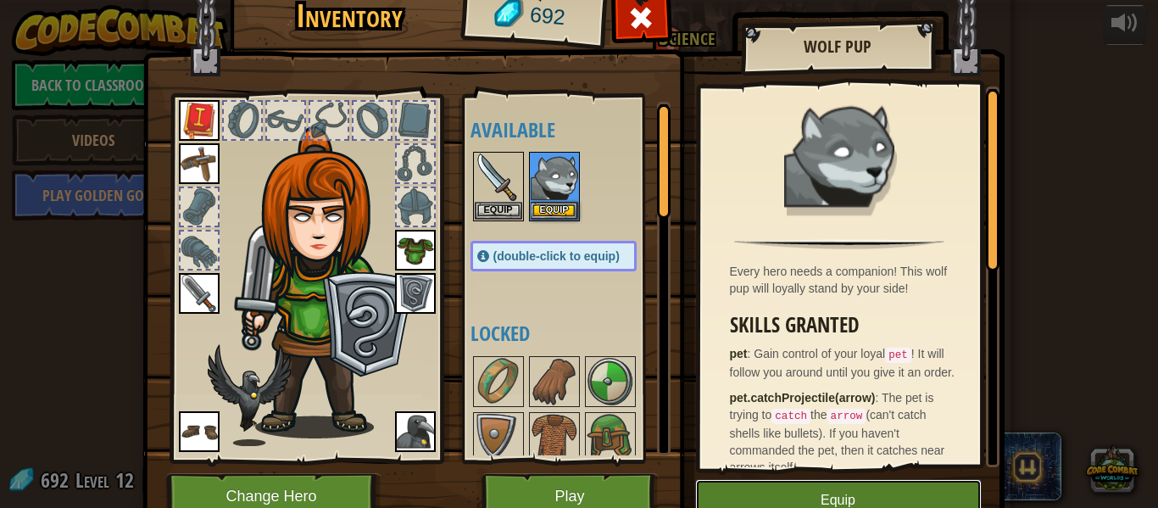
click at [736, 497] on button "Equip" at bounding box center [838, 500] width 287 height 42
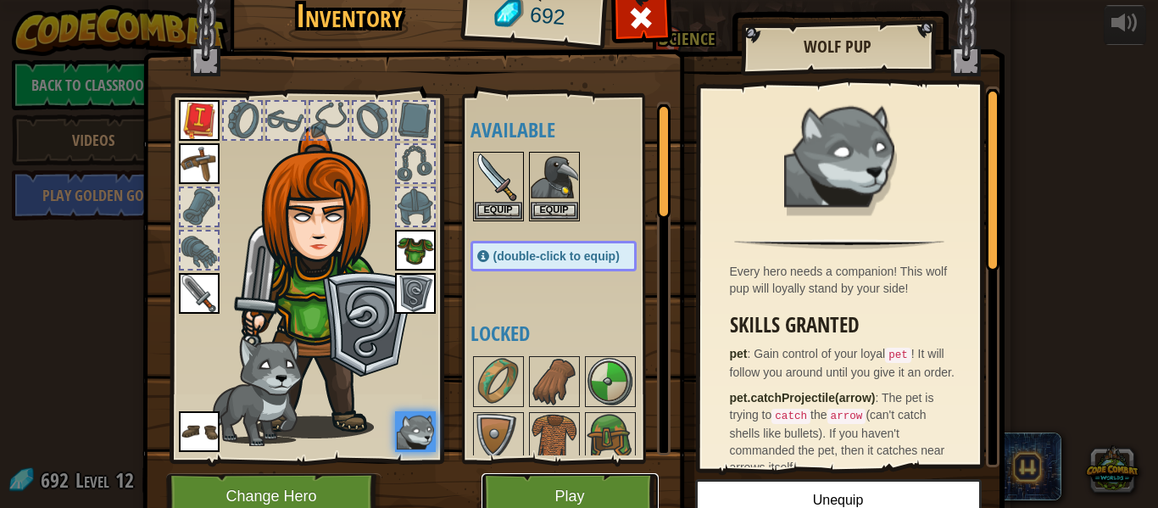
click at [578, 482] on button "Play" at bounding box center [570, 496] width 177 height 47
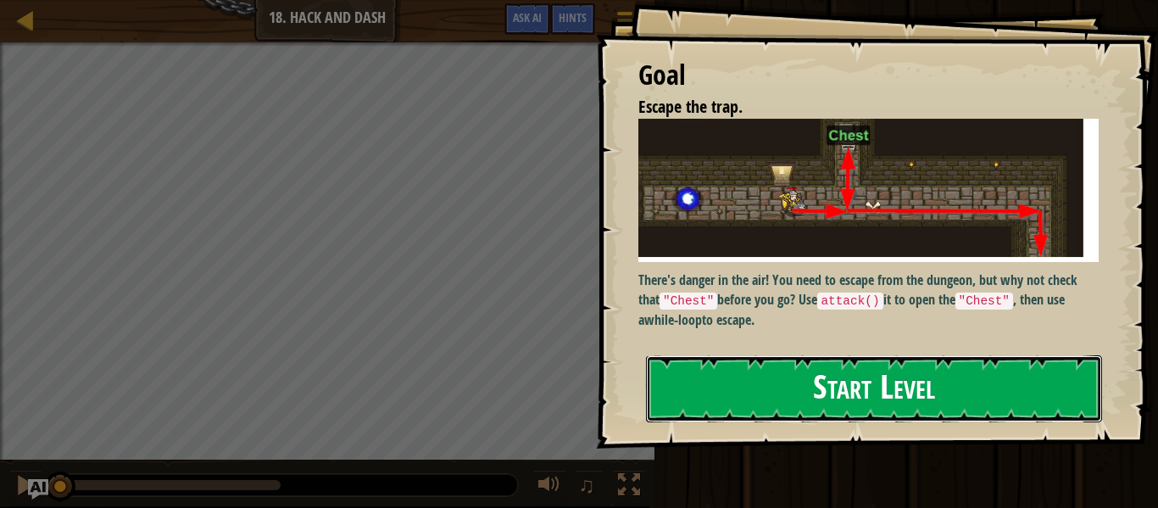
click at [962, 383] on button "Start Level" at bounding box center [874, 388] width 456 height 67
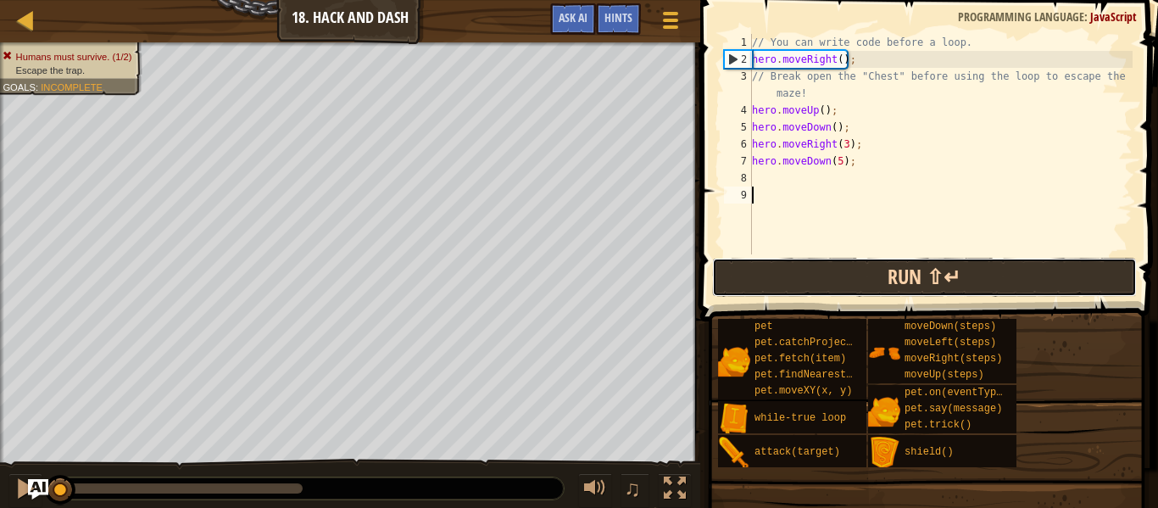
click at [1068, 290] on button "Run ⇧↵" at bounding box center [924, 277] width 425 height 39
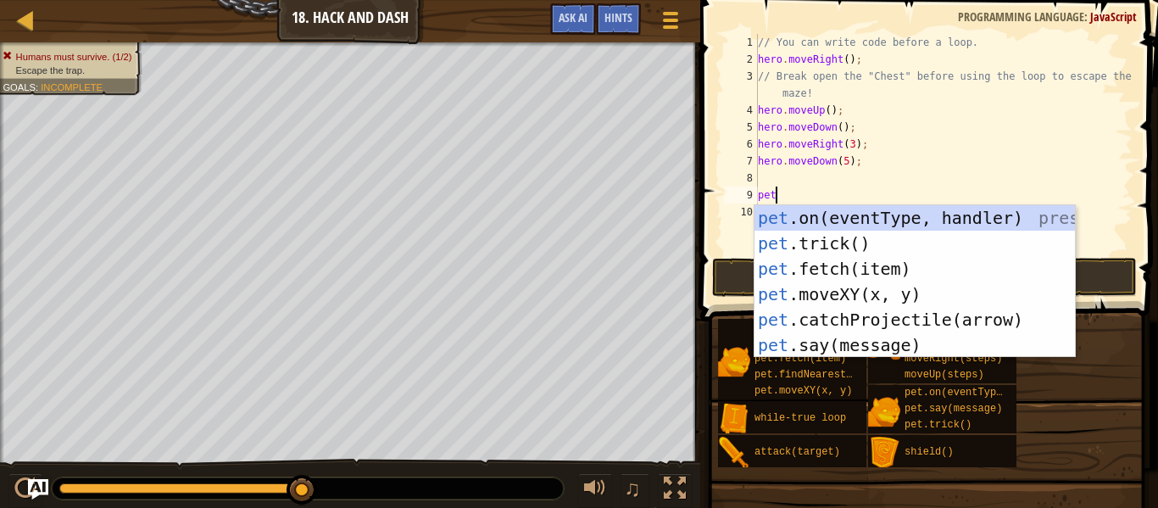
scroll to position [8, 2]
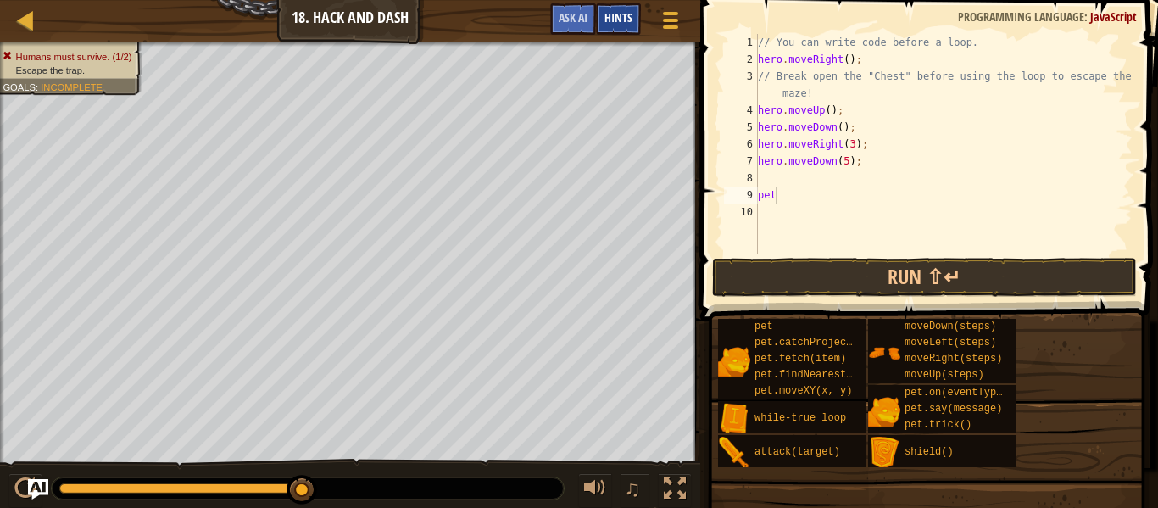
click at [605, 18] on span "Hints" at bounding box center [619, 17] width 28 height 16
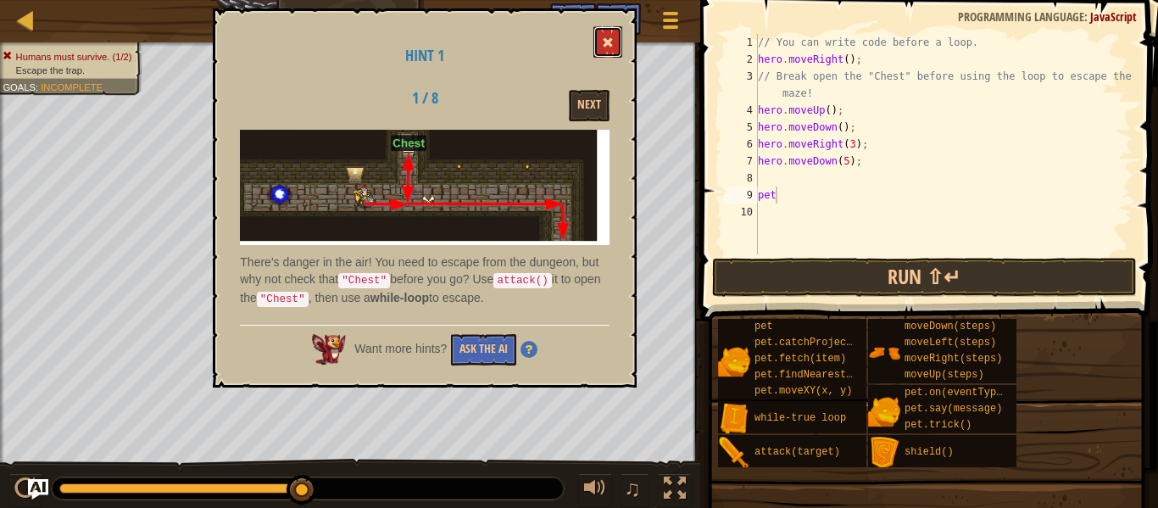
click at [601, 37] on button at bounding box center [608, 41] width 29 height 31
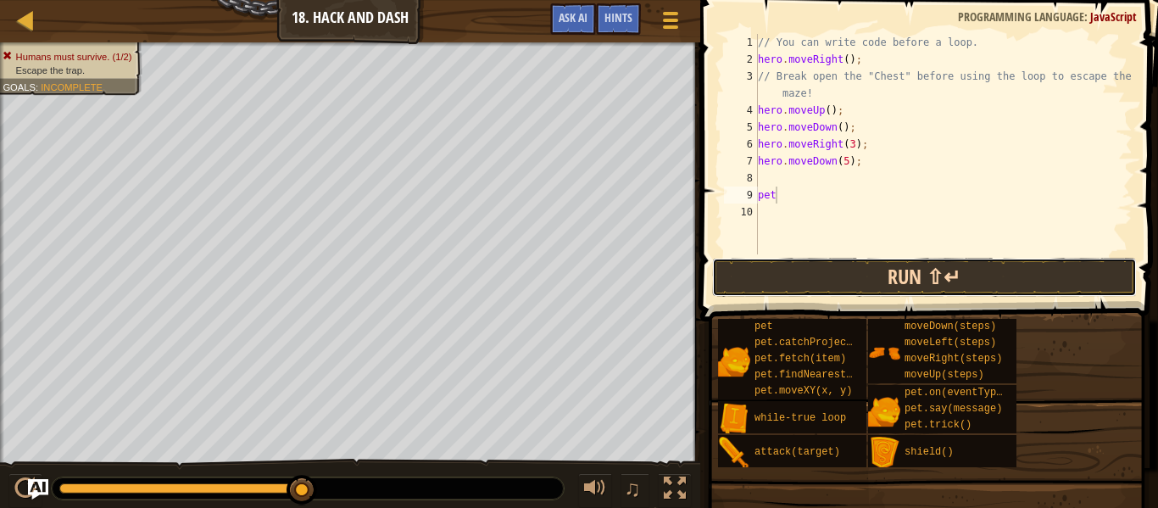
click at [773, 270] on button "Run ⇧↵" at bounding box center [924, 277] width 425 height 39
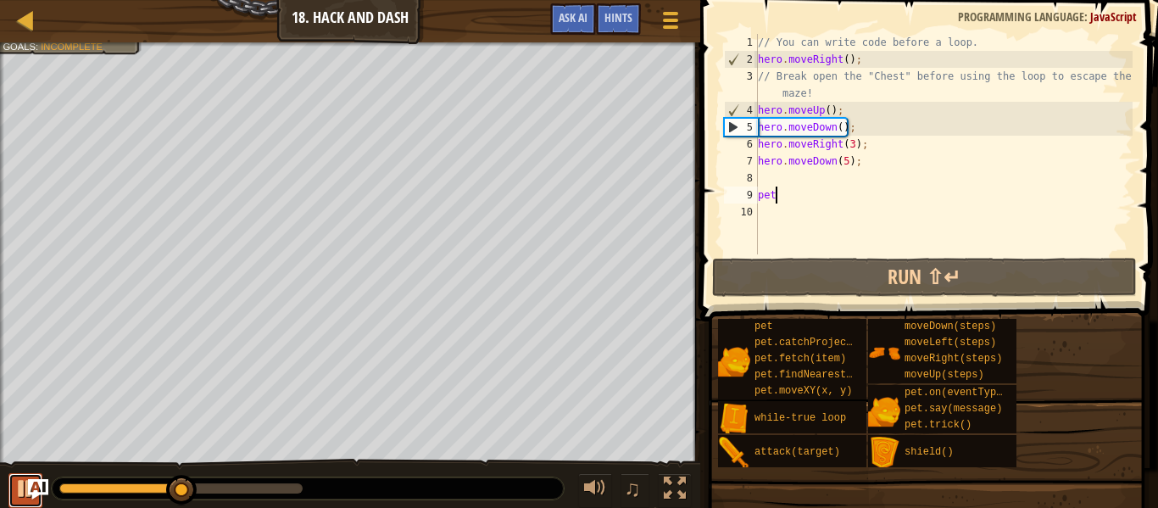
click at [25, 495] on div at bounding box center [25, 488] width 22 height 22
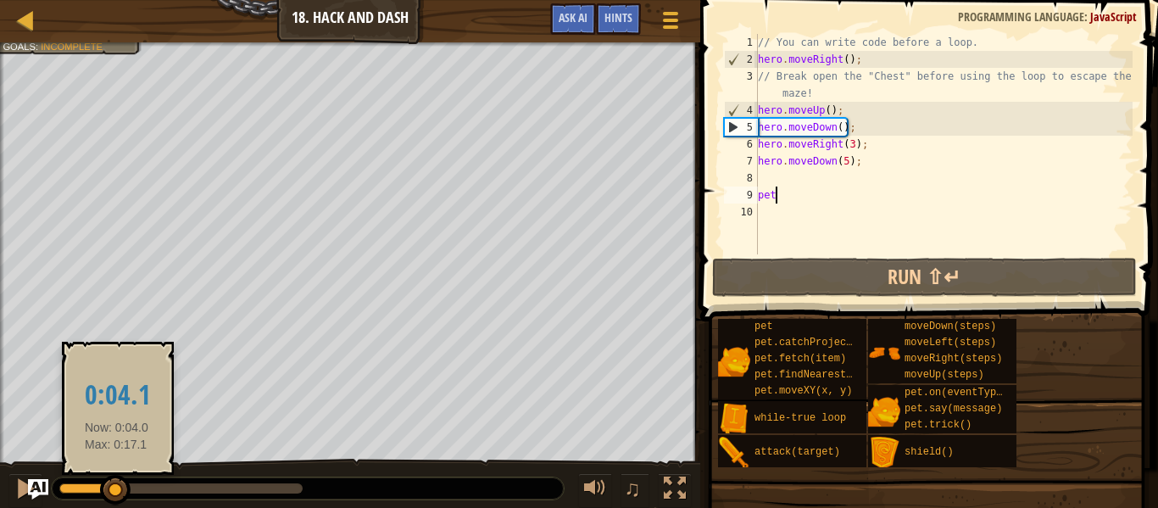
drag, startPoint x: 190, startPoint y: 484, endPoint x: 116, endPoint y: 491, distance: 74.1
click at [116, 491] on div at bounding box center [115, 490] width 31 height 31
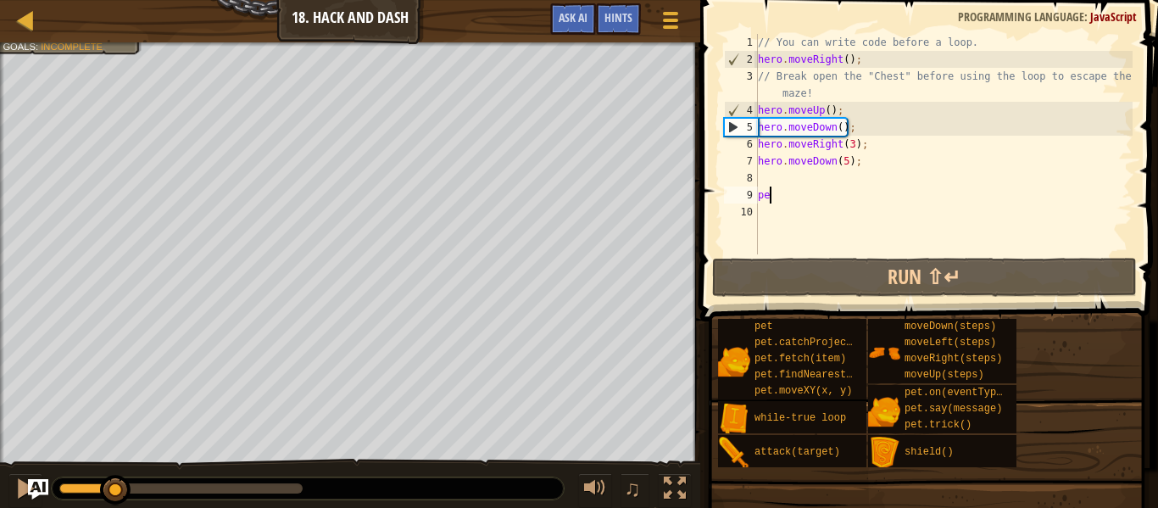
scroll to position [8, 1]
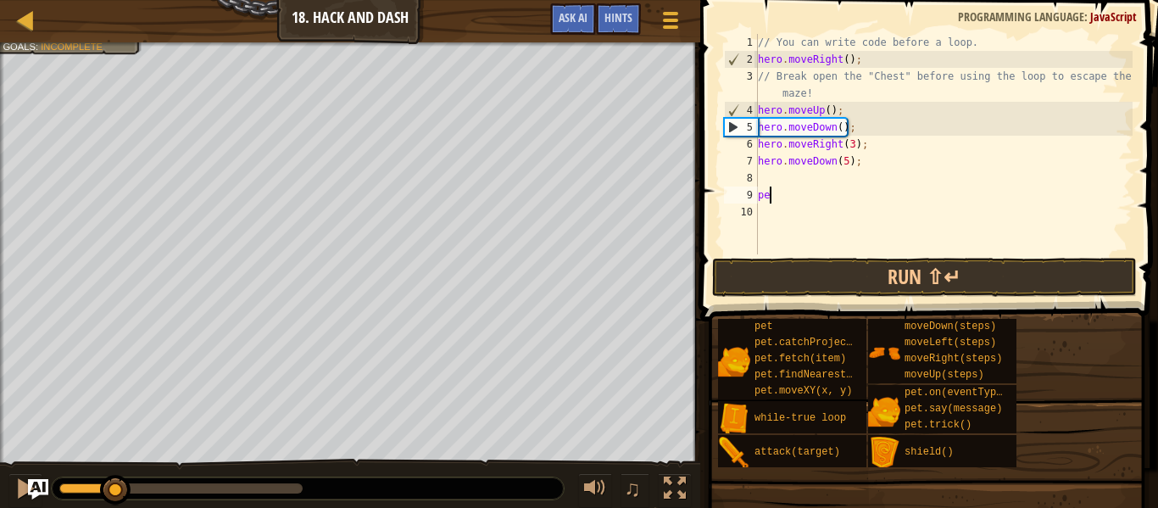
type textarea "p"
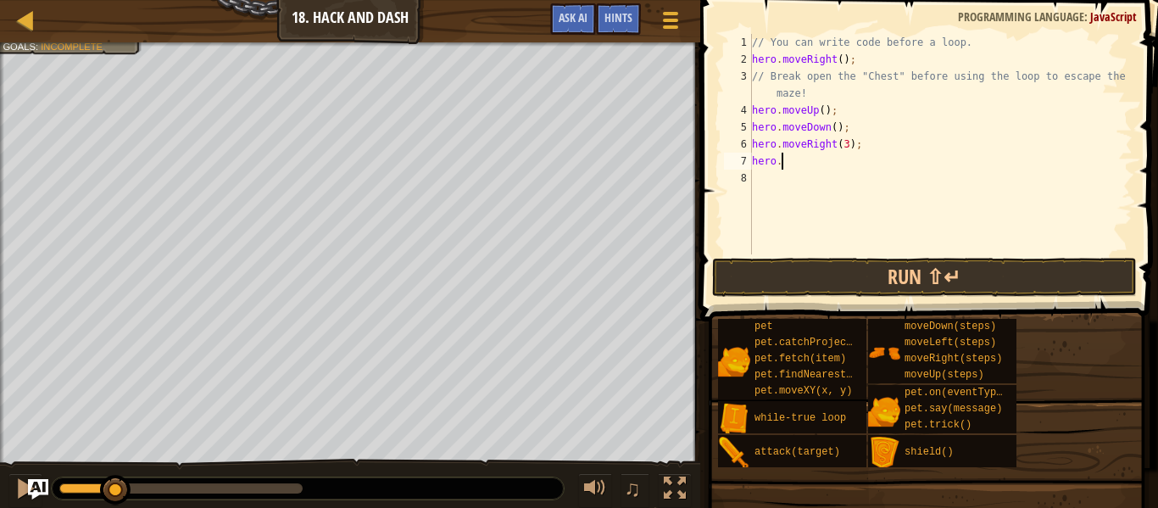
type textarea "h"
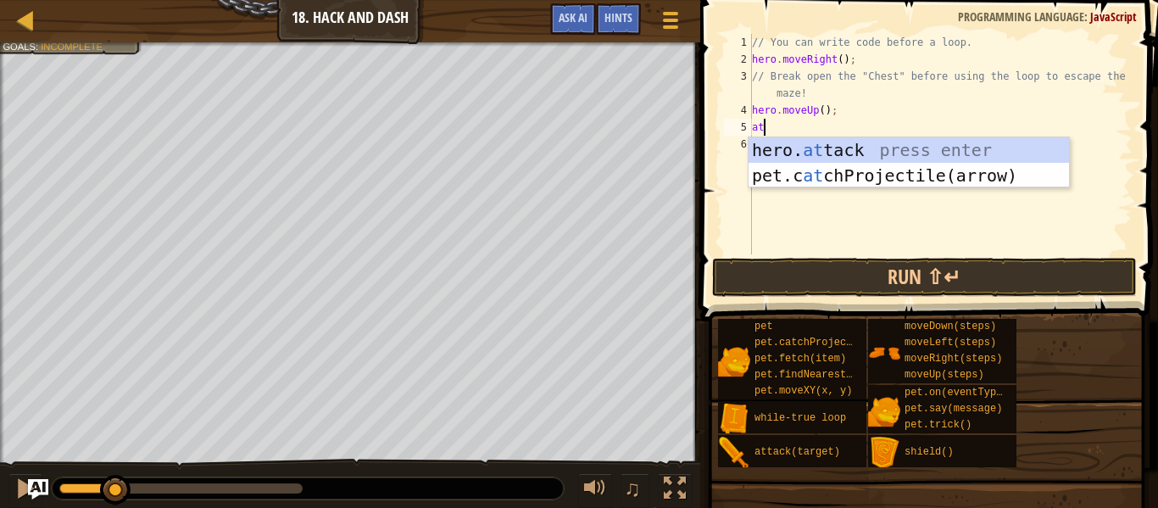
scroll to position [8, 2]
click at [907, 153] on div "hero. att ack press enter pet.c at chProjec t ile(arrow) press enter" at bounding box center [909, 188] width 321 height 102
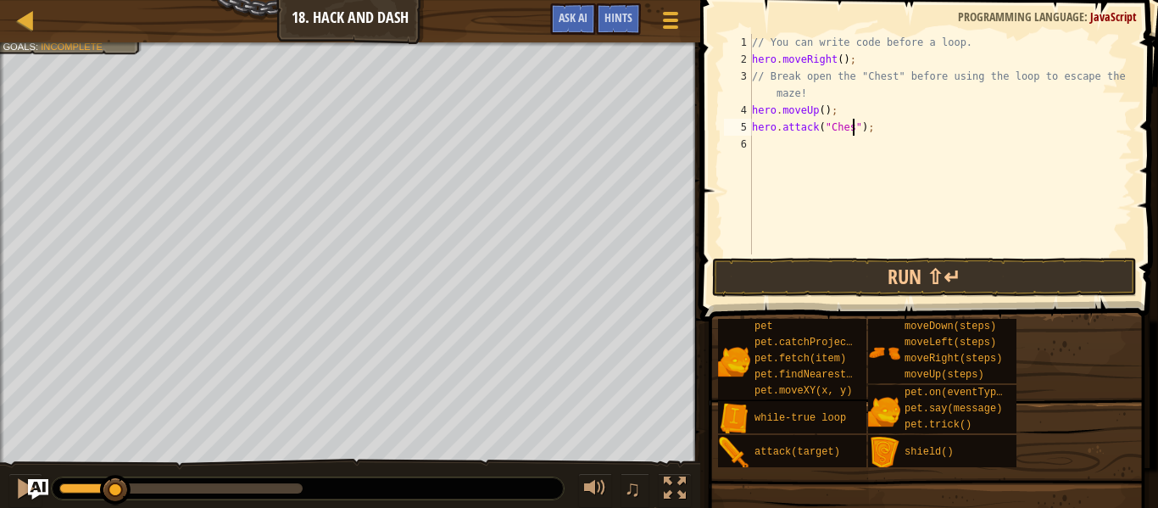
scroll to position [8, 15]
type textarea "hero.attack("Chest");"
click at [862, 286] on button "Run ⇧↵" at bounding box center [924, 277] width 425 height 39
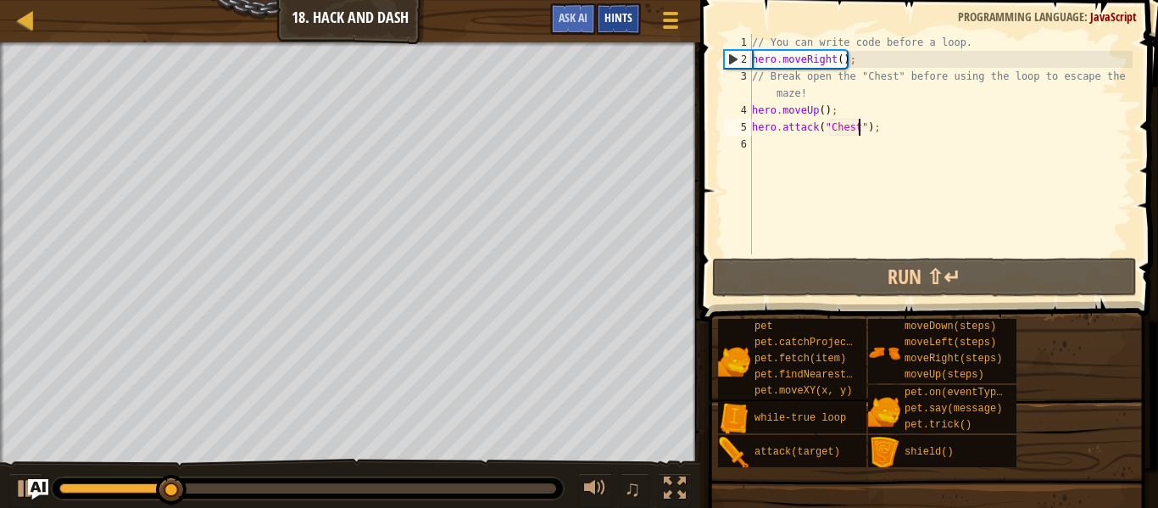
click at [609, 20] on span "Hints" at bounding box center [619, 17] width 28 height 16
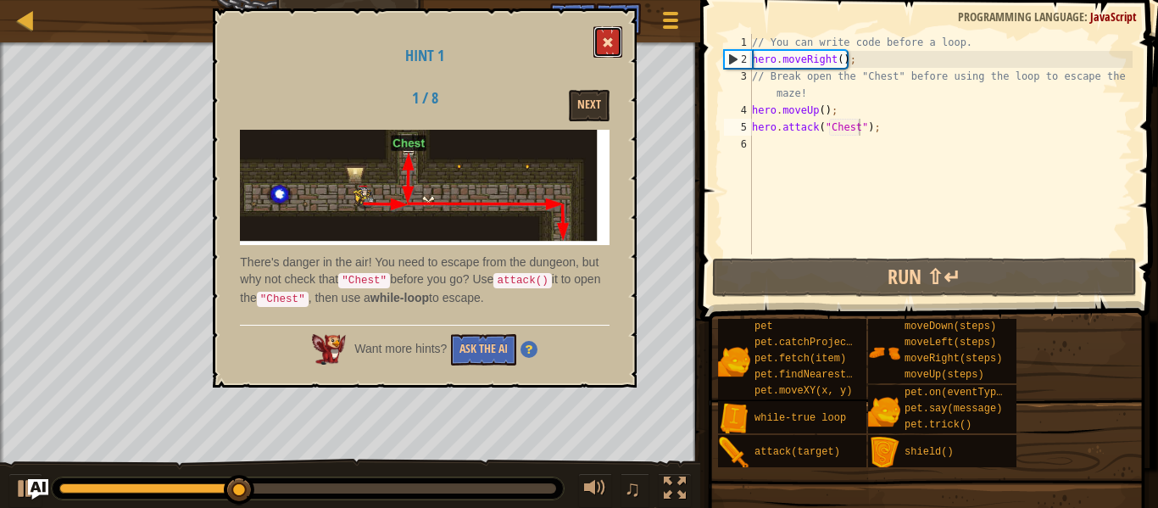
click at [615, 39] on button at bounding box center [608, 41] width 29 height 31
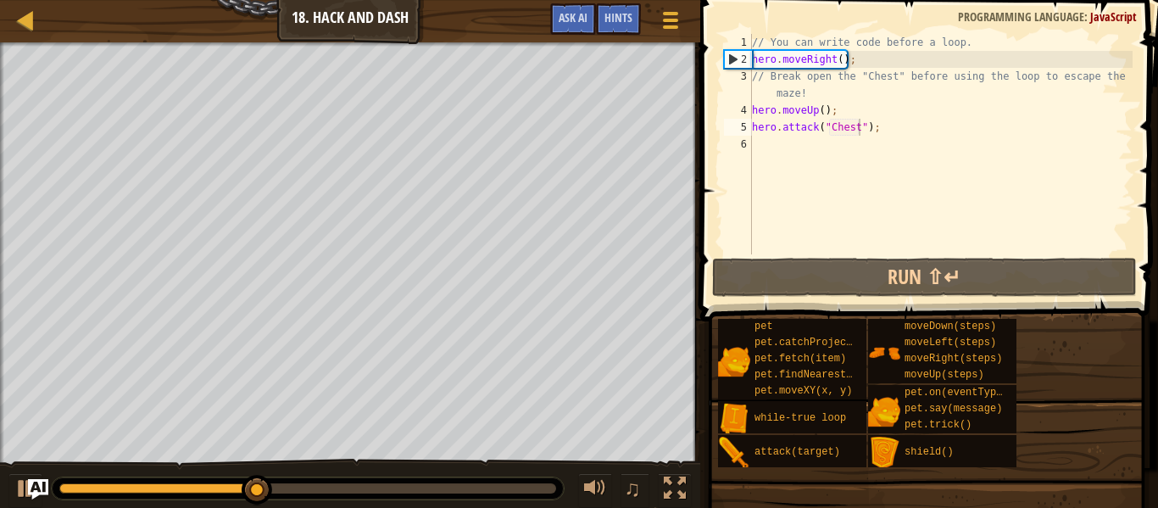
click at [828, 151] on div "// You can write code before a loop. hero . moveRight ( ) ; // Break open the "…" at bounding box center [941, 161] width 384 height 254
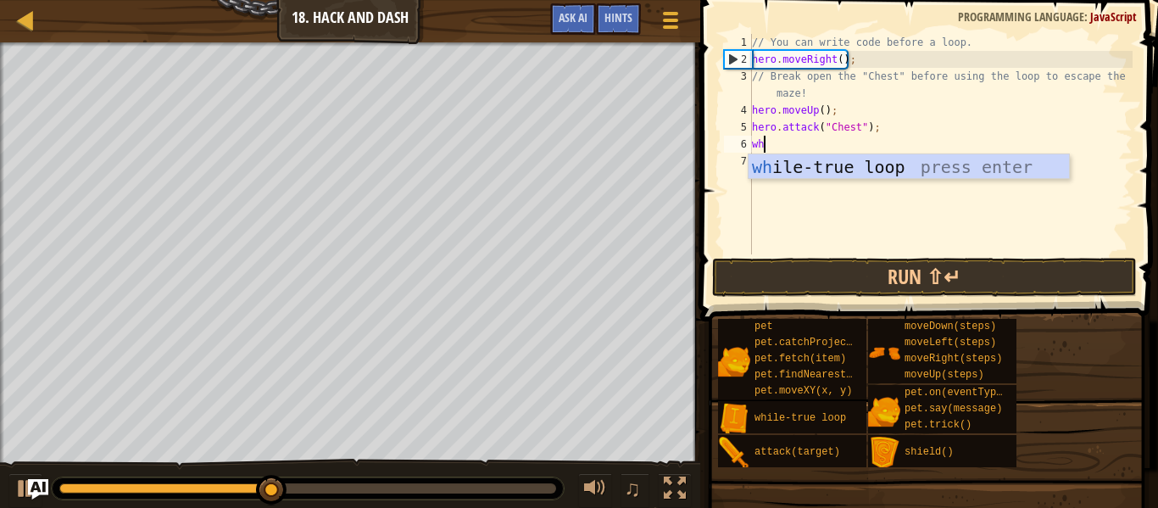
type textarea "whi"
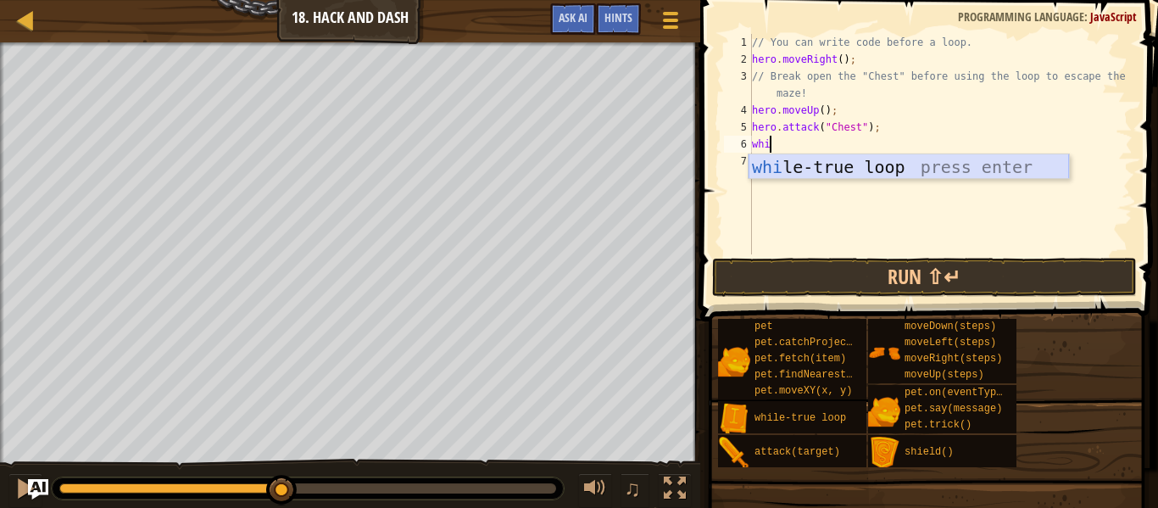
click at [864, 177] on div "whi le-true loop press enter" at bounding box center [909, 192] width 321 height 76
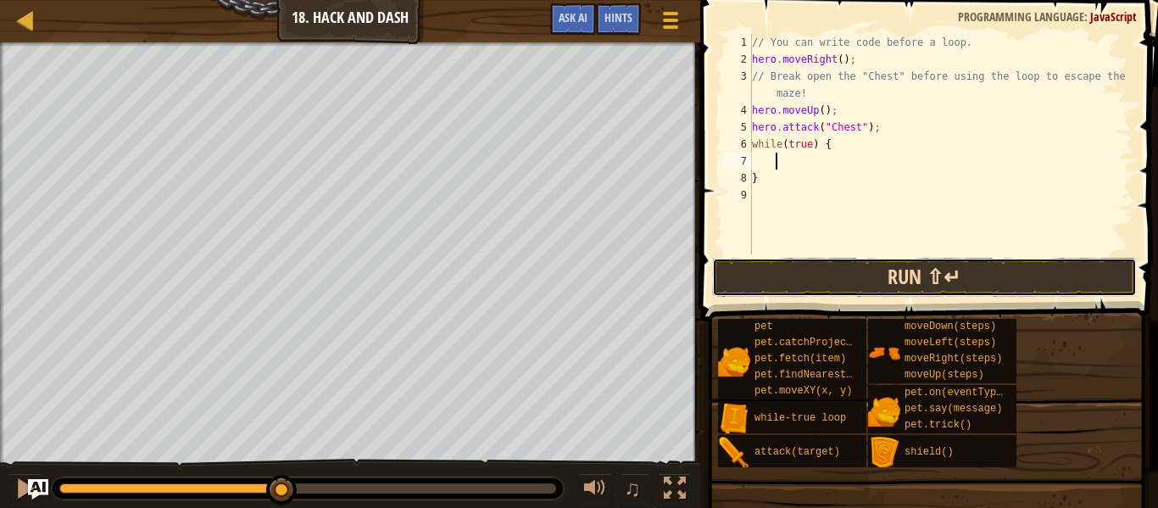
click at [840, 283] on button "Run ⇧↵" at bounding box center [924, 277] width 425 height 39
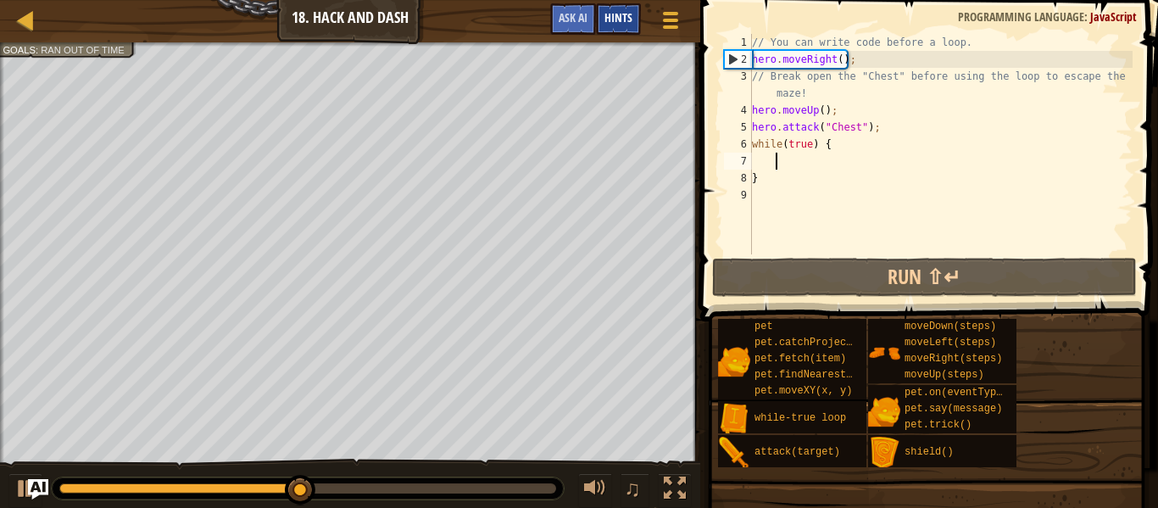
click at [613, 21] on span "Hints" at bounding box center [619, 17] width 28 height 16
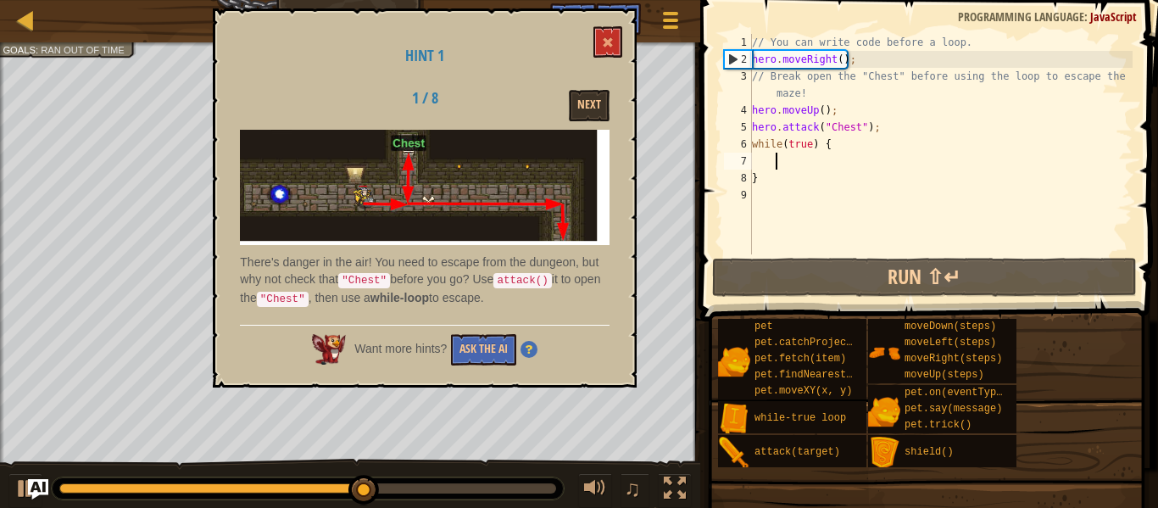
click at [596, 88] on div "Hint 1 1 / 8 Next There's danger in the air! You need to escape from the dungeo…" at bounding box center [425, 197] width 424 height 379
click at [595, 96] on button "Next" at bounding box center [589, 105] width 41 height 31
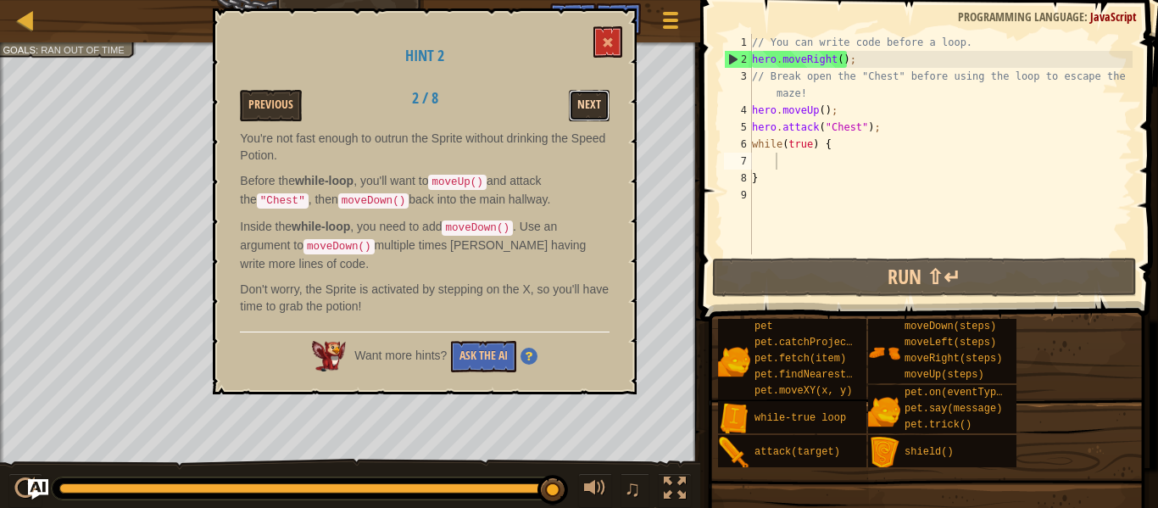
click at [595, 112] on button "Next" at bounding box center [589, 105] width 41 height 31
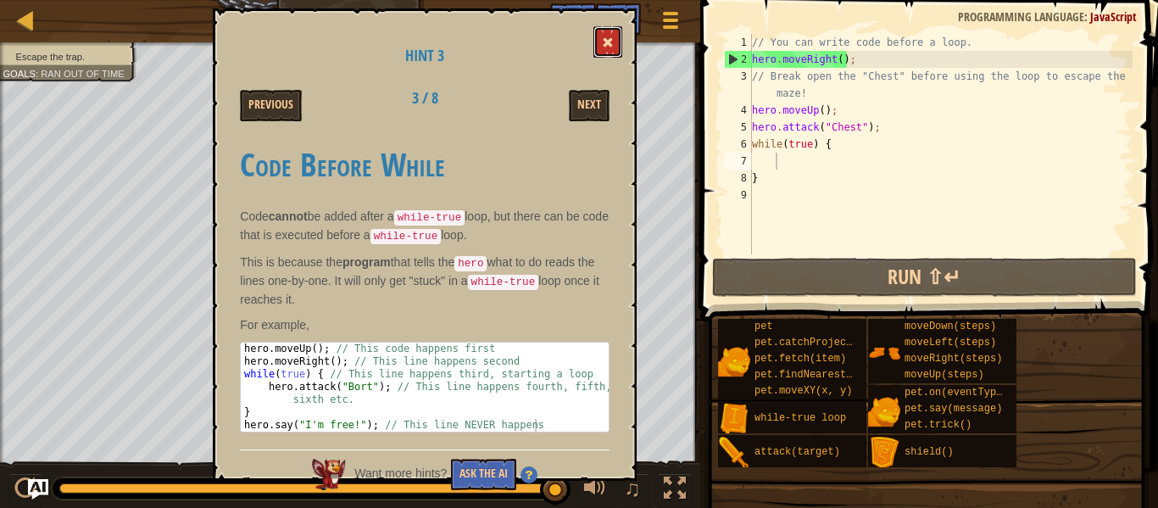
click at [620, 27] on button at bounding box center [608, 41] width 29 height 31
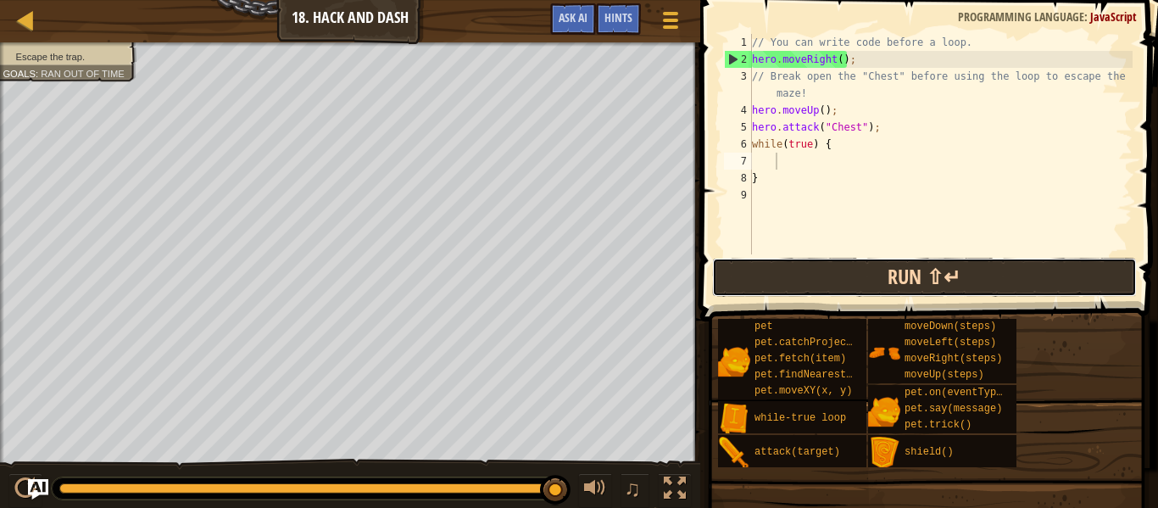
click at [807, 290] on button "Run ⇧↵" at bounding box center [924, 277] width 425 height 39
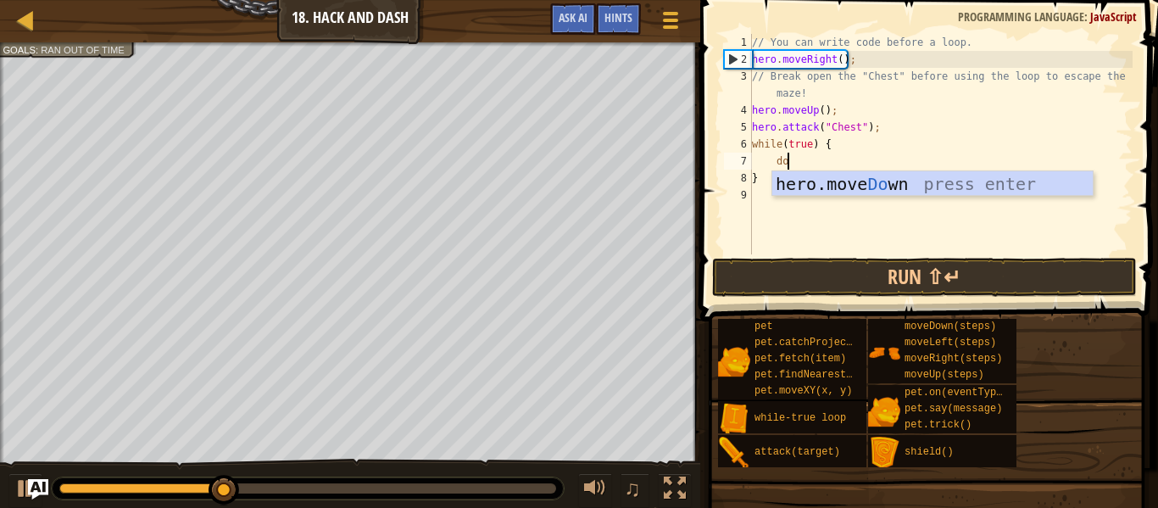
type textarea "dow"
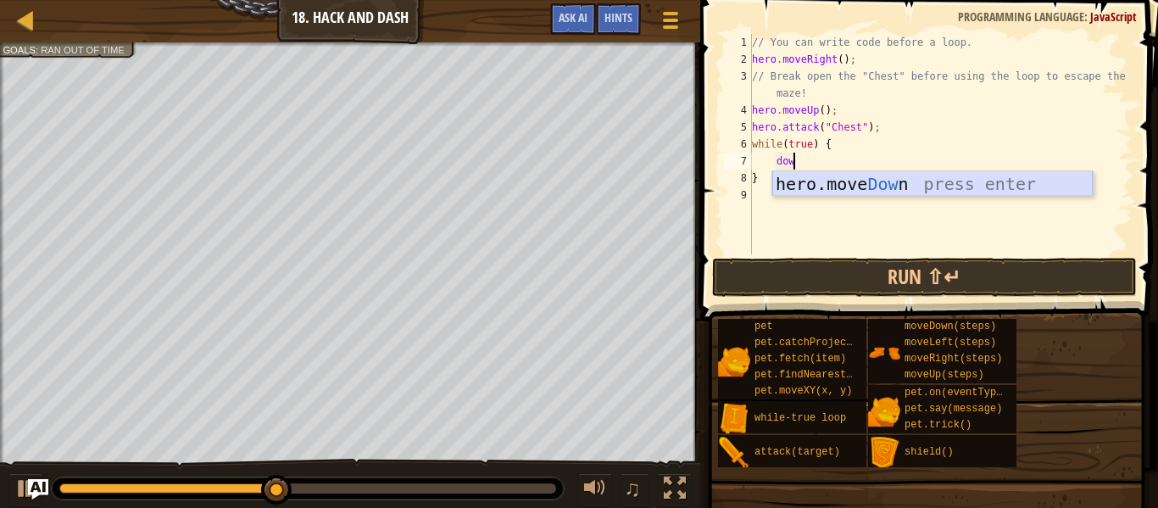
click at [801, 187] on div "hero.move Dow n press enter" at bounding box center [933, 209] width 321 height 76
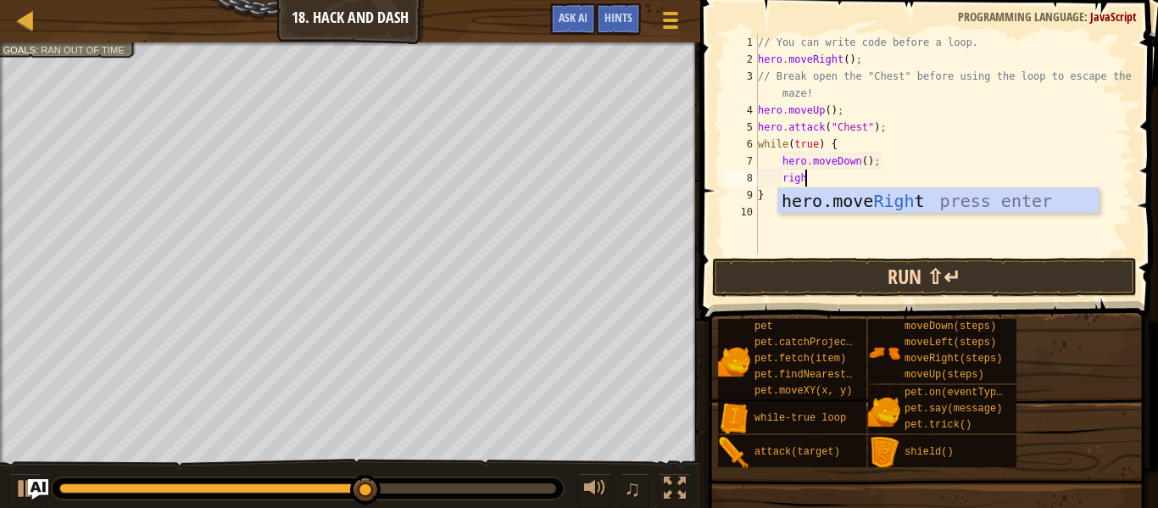
type textarea "right"
click at [840, 194] on div "hero.move Right press enter" at bounding box center [939, 226] width 321 height 76
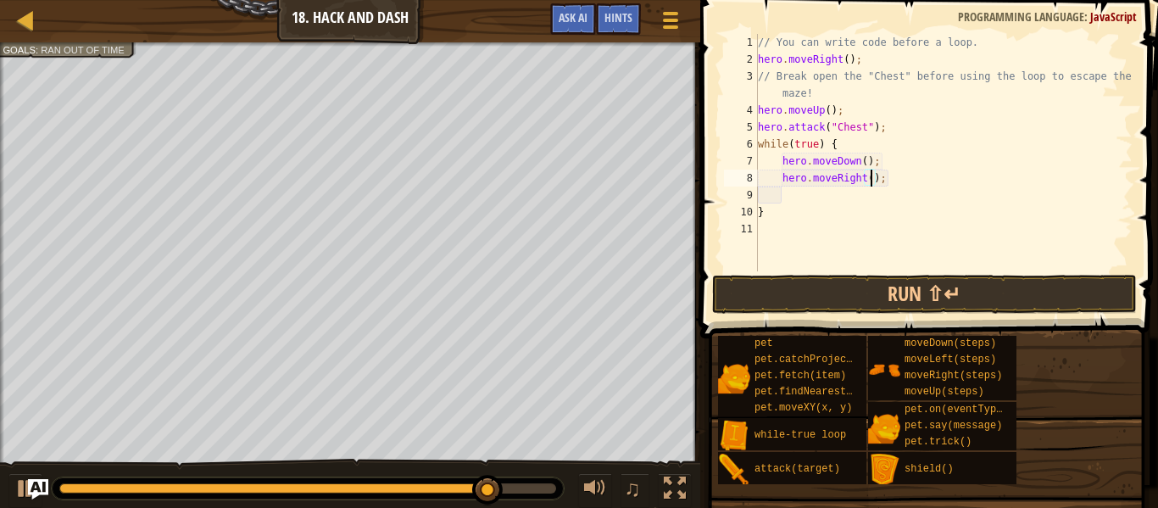
click at [872, 179] on div "// You can write code before a loop. hero . moveRight ( ) ; // Break open the "…" at bounding box center [944, 169] width 378 height 271
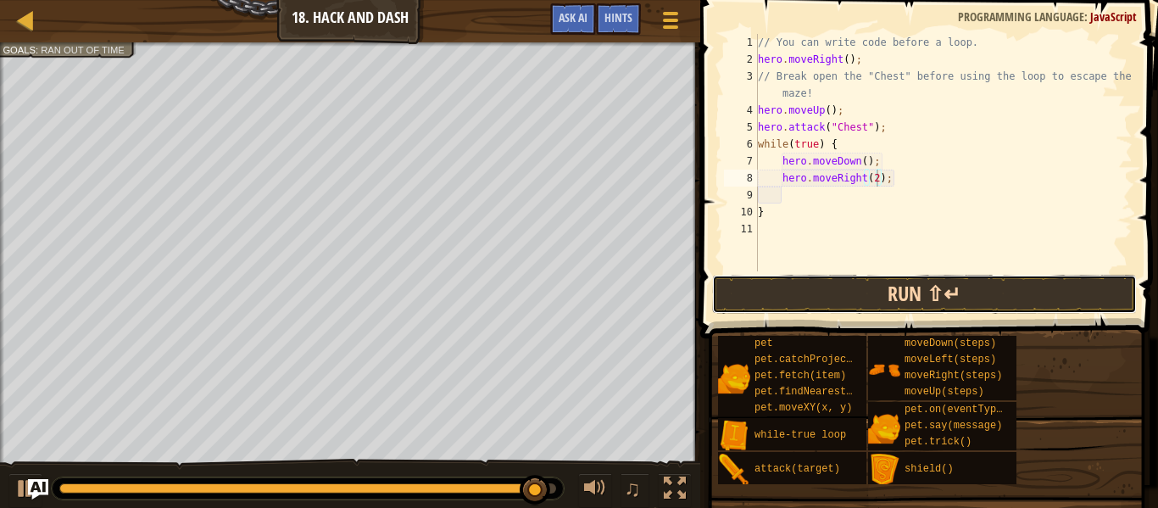
click at [898, 305] on button "Run ⇧↵" at bounding box center [924, 294] width 425 height 39
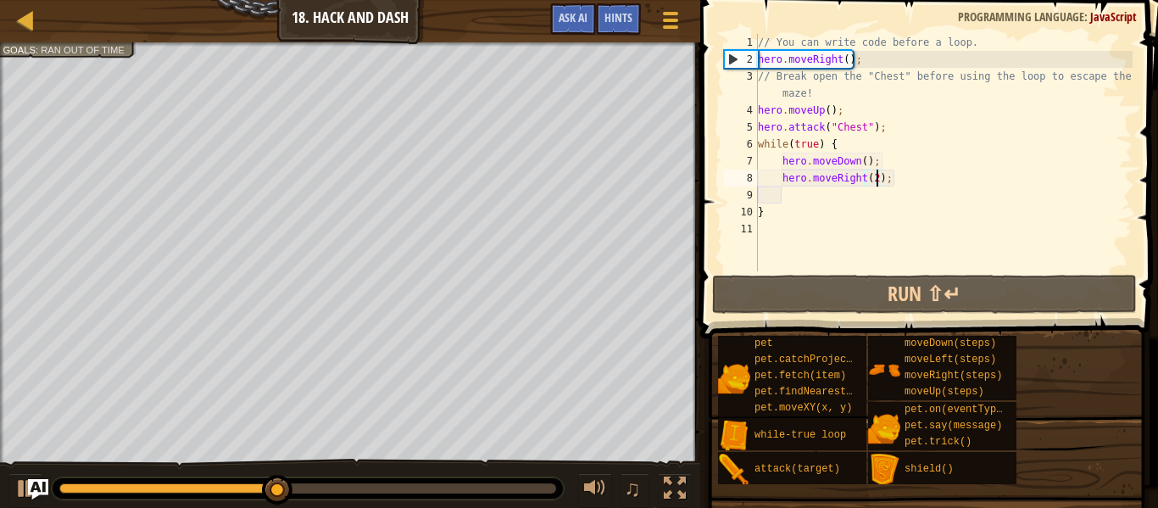
click at [876, 163] on div "// You can write code before a loop. hero . moveRight ( ) ; // Break open the "…" at bounding box center [944, 169] width 378 height 271
type textarea "hero.moveDown();"
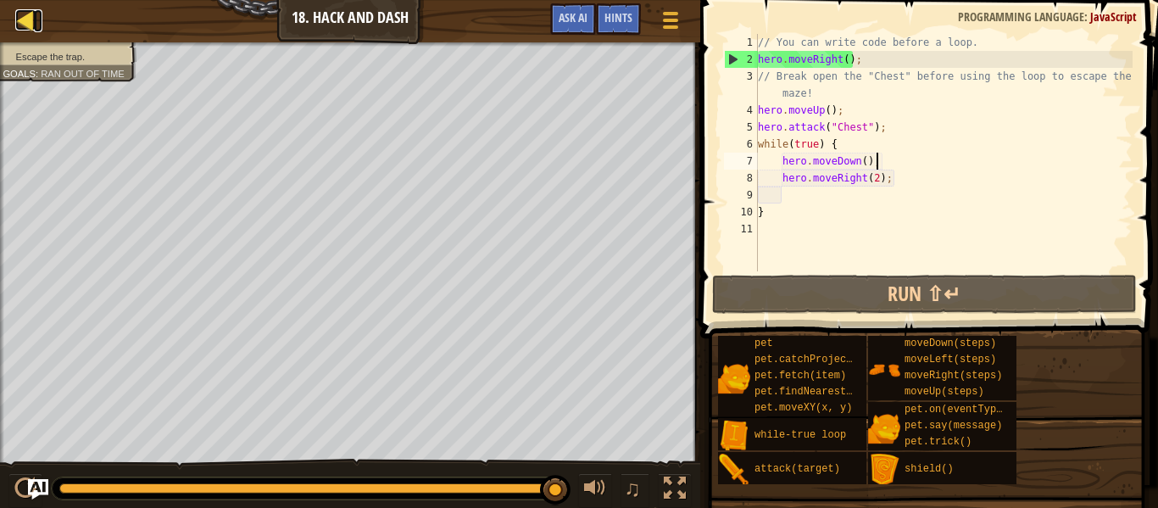
click at [34, 14] on div at bounding box center [25, 19] width 21 height 21
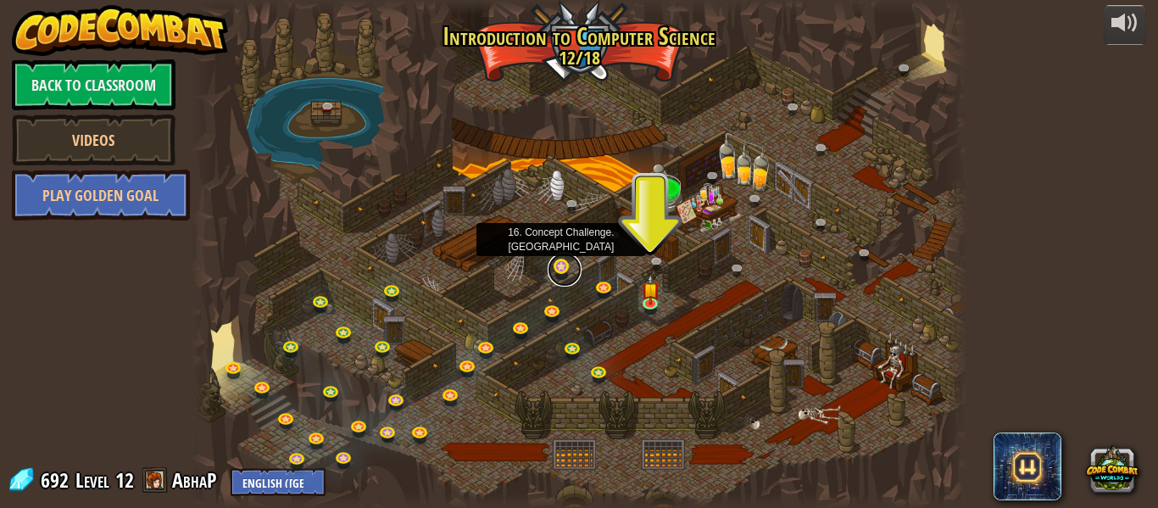
click at [559, 269] on link at bounding box center [565, 270] width 34 height 34
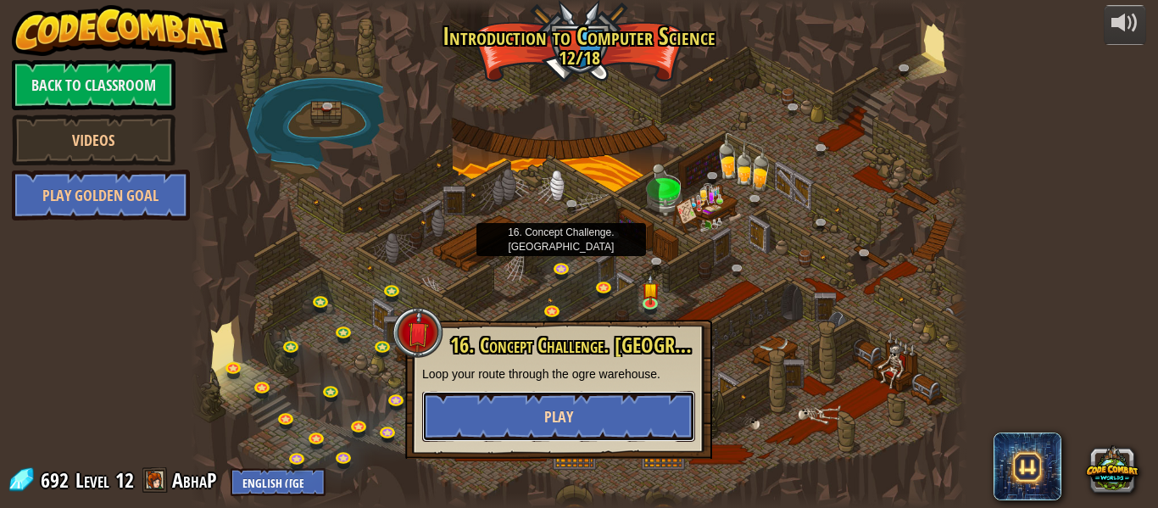
click at [580, 406] on button "Play" at bounding box center [558, 416] width 273 height 51
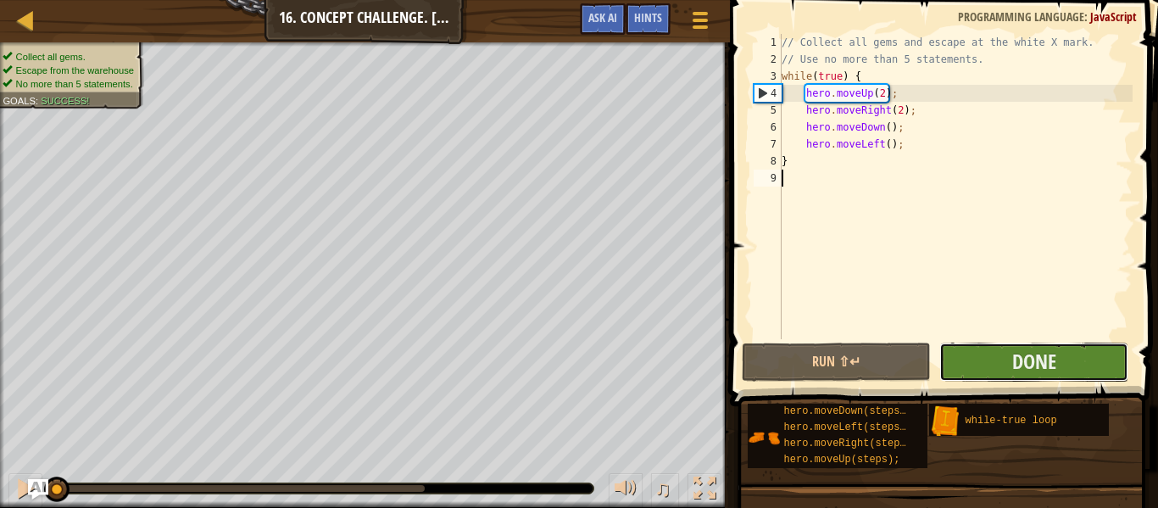
click at [986, 369] on button "Done" at bounding box center [1034, 362] width 189 height 39
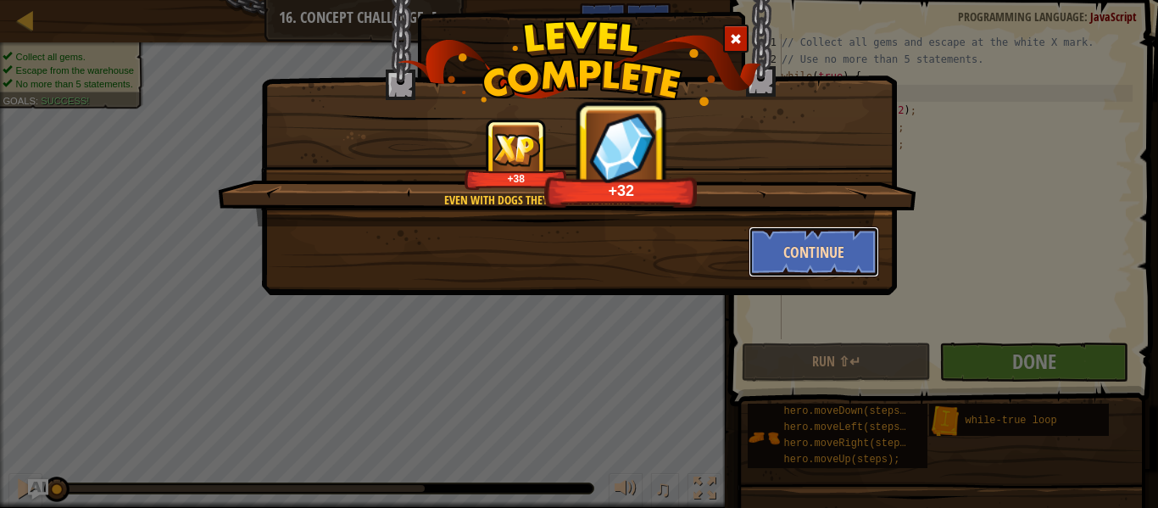
click at [795, 257] on button "Continue" at bounding box center [814, 251] width 131 height 51
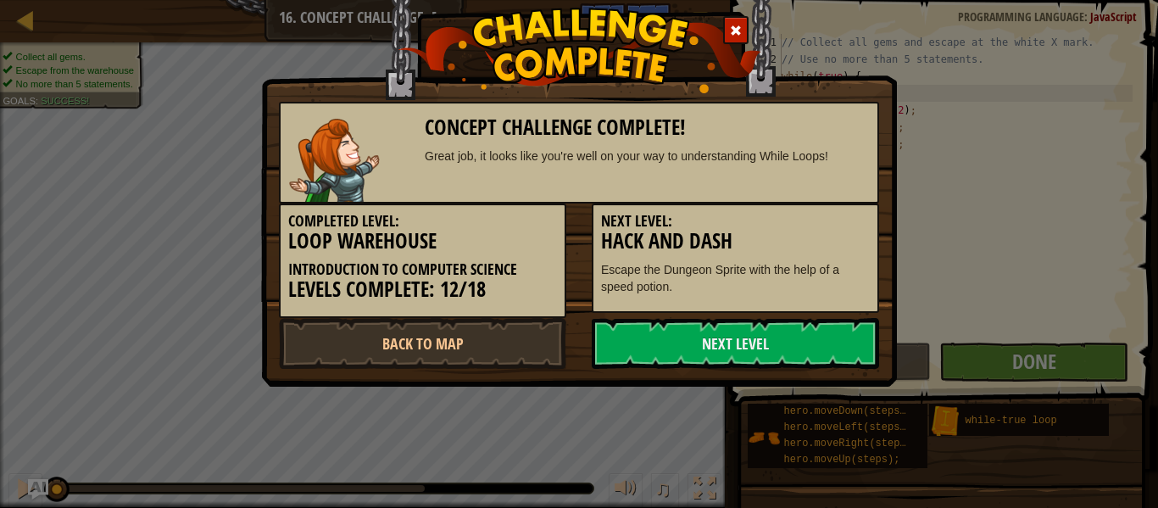
click at [20, 21] on div "Concept Challenge Complete! Great job, it looks like you're well on your way to…" at bounding box center [579, 254] width 1158 height 508
click at [14, 28] on div "Concept Challenge Complete! Great job, it looks like you're well on your way to…" at bounding box center [579, 254] width 1158 height 508
click at [25, 28] on div "Concept Challenge Complete! Great job, it looks like you're well on your way to…" at bounding box center [579, 254] width 1158 height 508
click at [20, 23] on div "Concept Challenge Complete! Great job, it looks like you're well on your way to…" at bounding box center [579, 254] width 1158 height 508
click at [28, 21] on div "Concept Challenge Complete! Great job, it looks like you're well on your way to…" at bounding box center [579, 254] width 1158 height 508
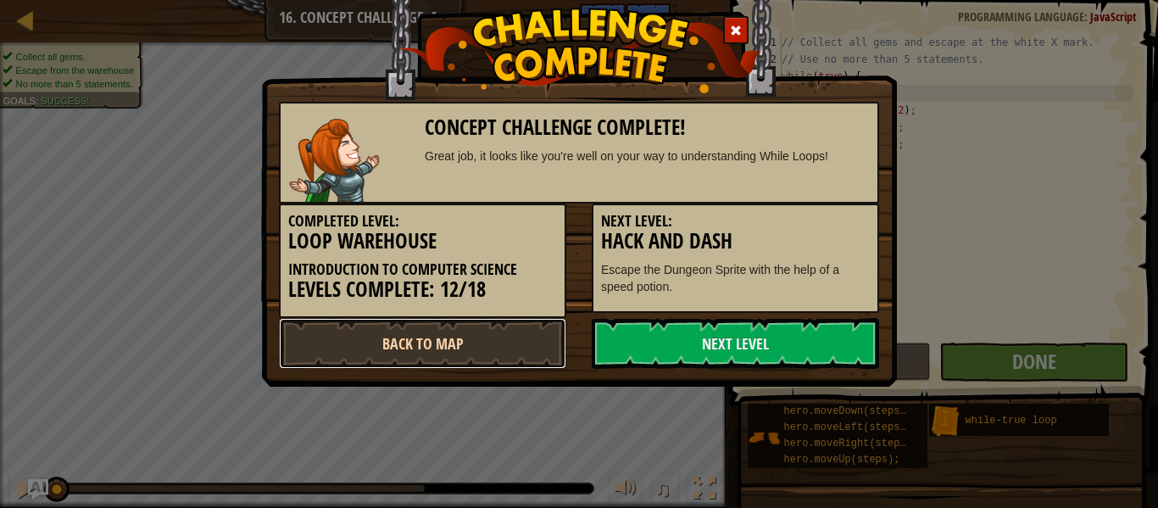
click at [317, 330] on link "Back to Map" at bounding box center [422, 343] width 287 height 51
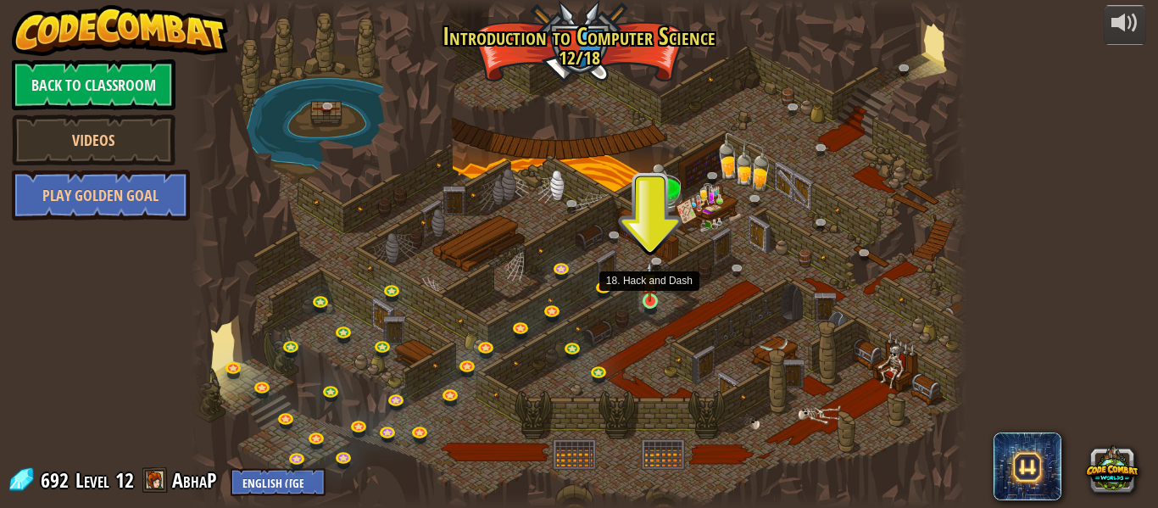
click at [652, 293] on img at bounding box center [650, 281] width 18 height 41
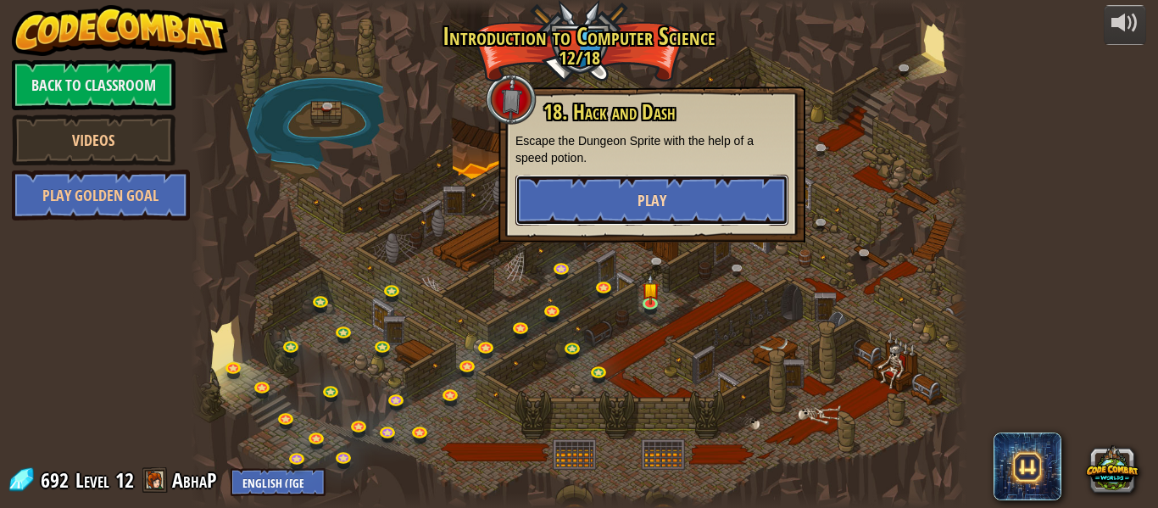
click at [613, 215] on button "Play" at bounding box center [652, 200] width 273 height 51
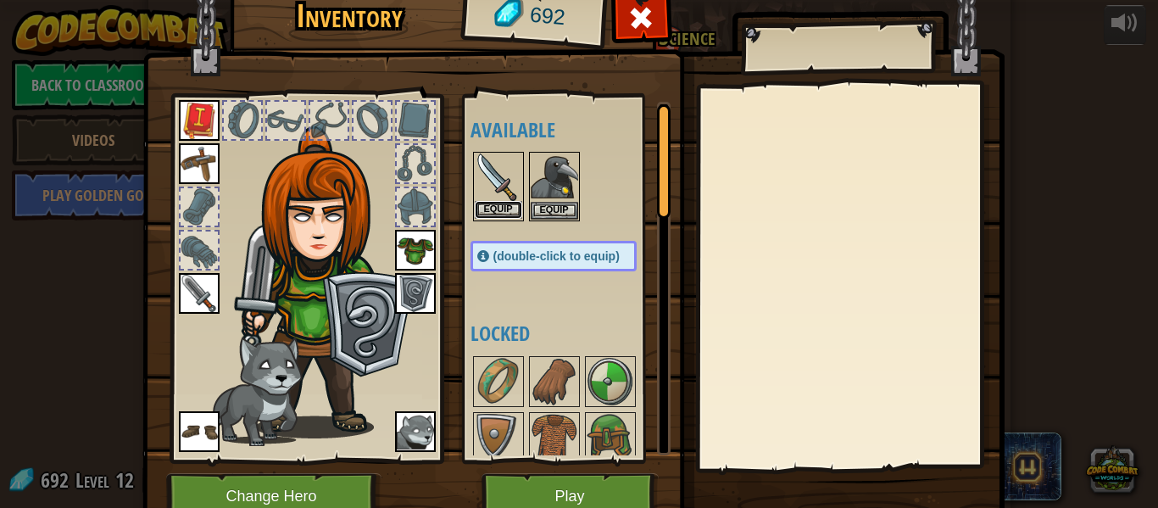
click at [505, 205] on button "Equip" at bounding box center [498, 210] width 47 height 18
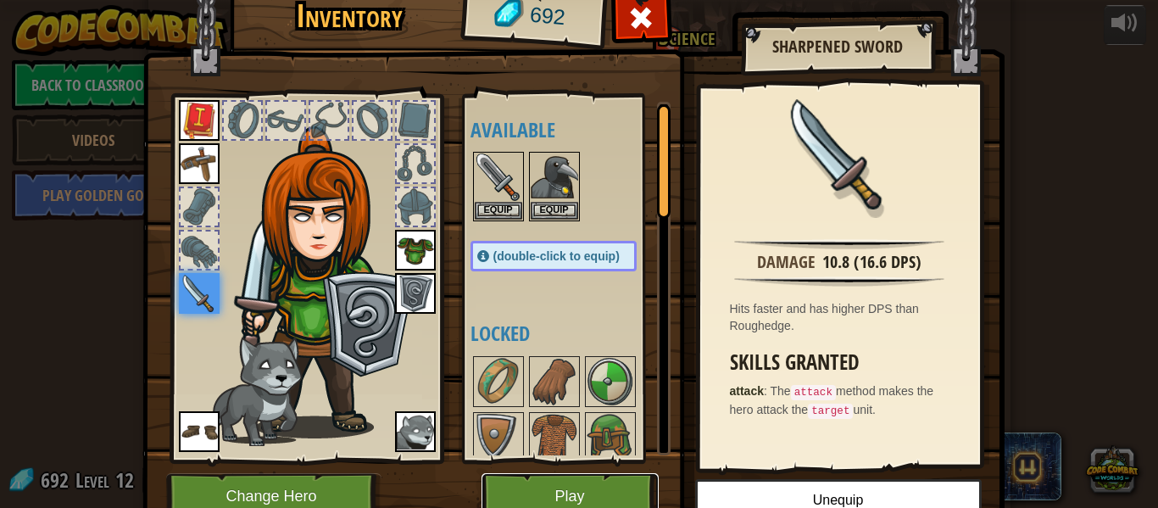
click at [567, 485] on button "Play" at bounding box center [570, 496] width 177 height 47
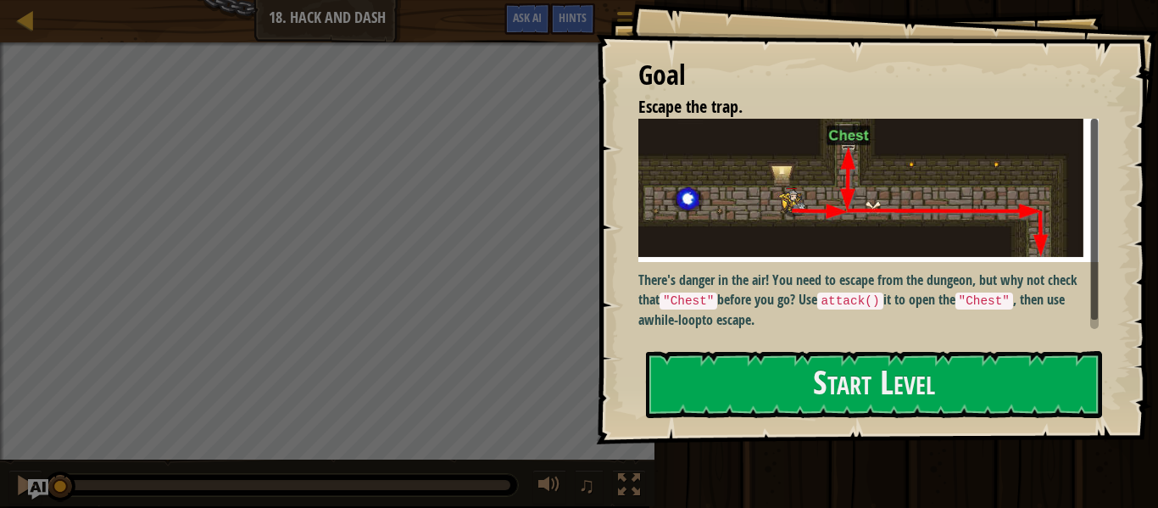
click at [684, 283] on p "There's danger in the air! You need to escape from the dungeon, but why not che…" at bounding box center [869, 300] width 461 height 59
click at [687, 347] on div "Goal Escape the trap. There's danger in the air! You need to escape from the du…" at bounding box center [877, 222] width 562 height 444
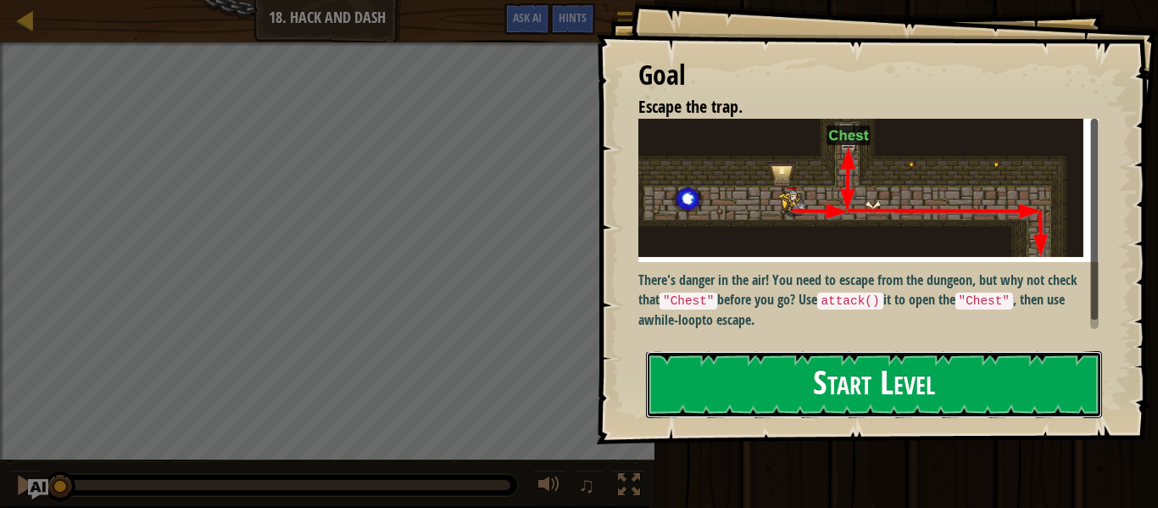
click at [778, 395] on button "Start Level" at bounding box center [874, 384] width 456 height 67
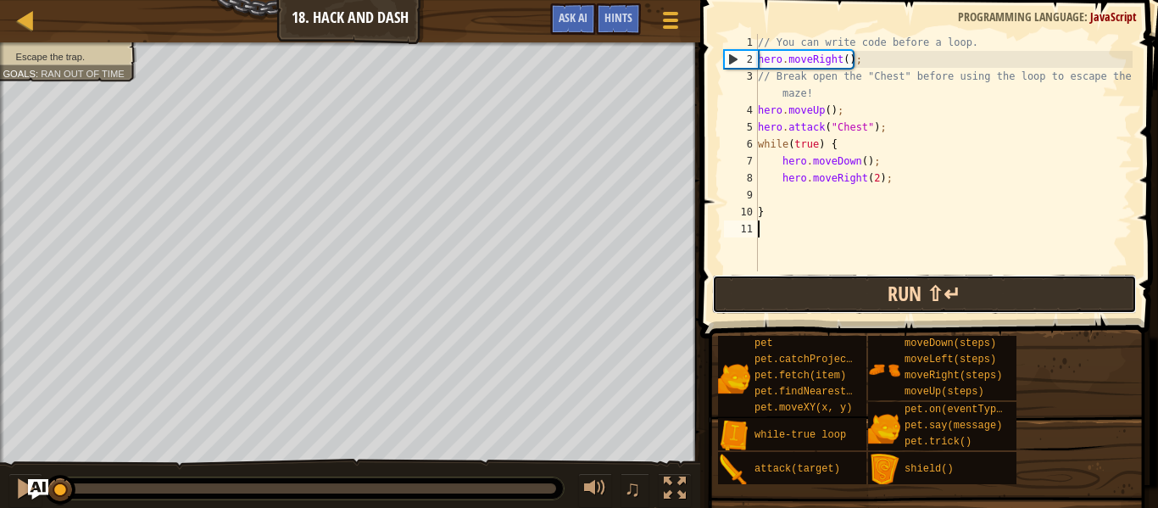
click at [801, 301] on button "Run ⇧↵" at bounding box center [924, 294] width 425 height 39
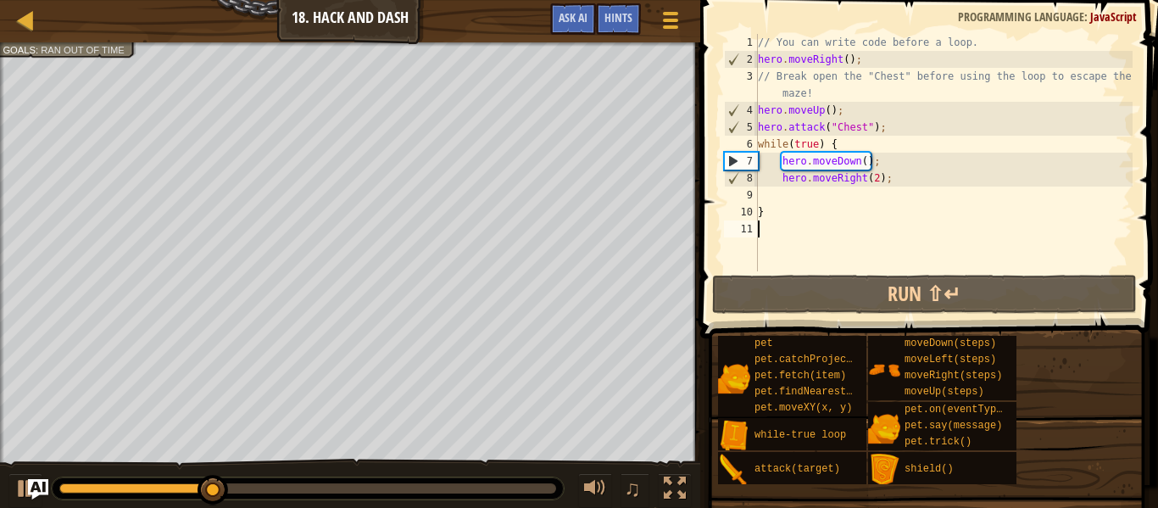
click at [875, 180] on div "// You can write code before a loop. hero . moveRight ( ) ; // Break open the "…" at bounding box center [944, 169] width 378 height 271
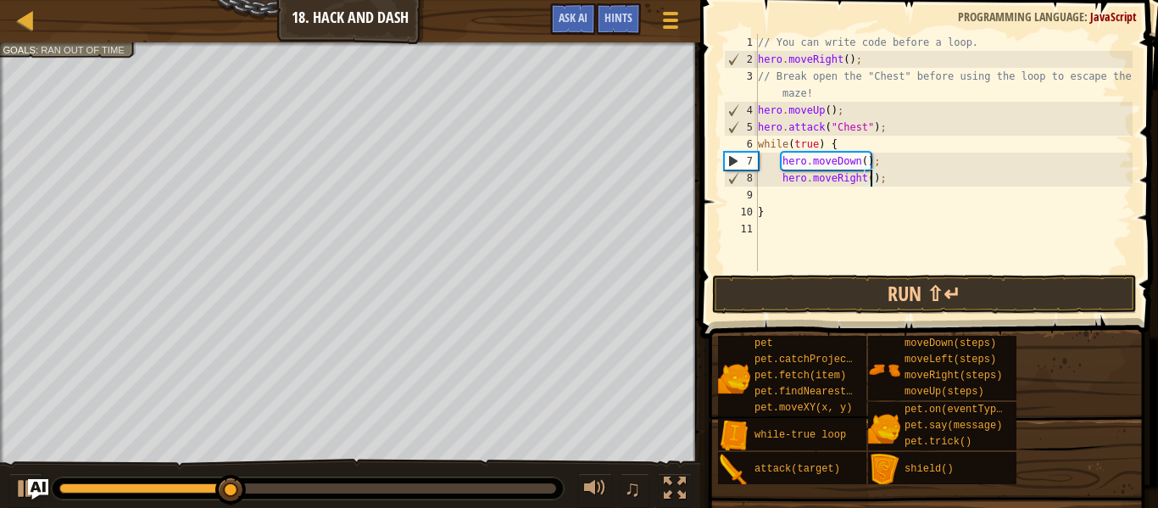
scroll to position [8, 17]
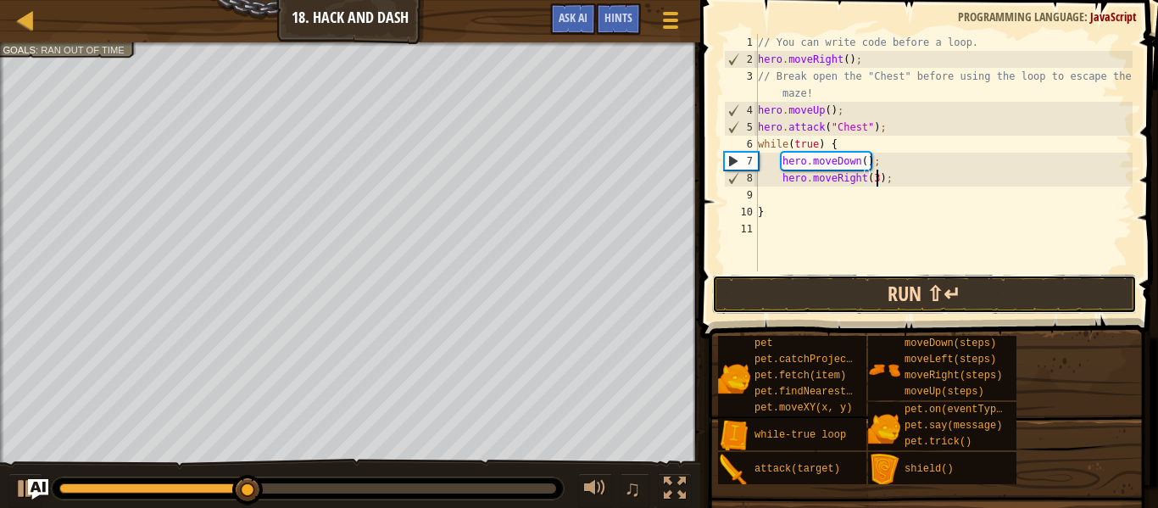
click at [929, 297] on button "Run ⇧↵" at bounding box center [924, 294] width 425 height 39
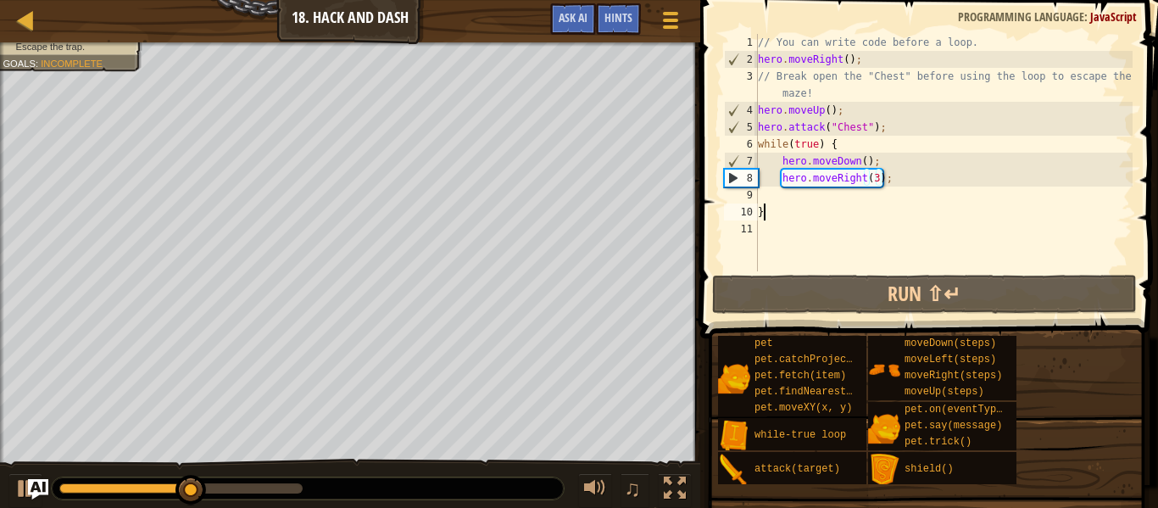
click at [1002, 208] on div "// You can write code before a loop. hero . moveRight ( ) ; // Break open the "…" at bounding box center [944, 169] width 378 height 271
type textarea "}"
click at [996, 198] on div "// You can write code before a loop. hero . moveRight ( ) ; // Break open the "…" at bounding box center [944, 169] width 378 height 271
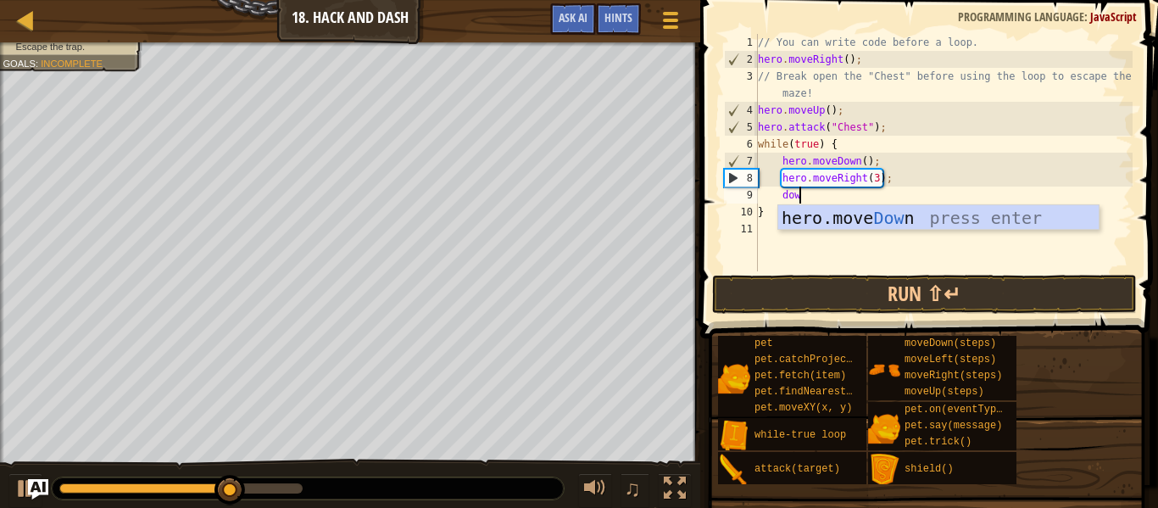
type textarea "down"
click at [963, 220] on div "hero.move Down press enter" at bounding box center [939, 243] width 321 height 76
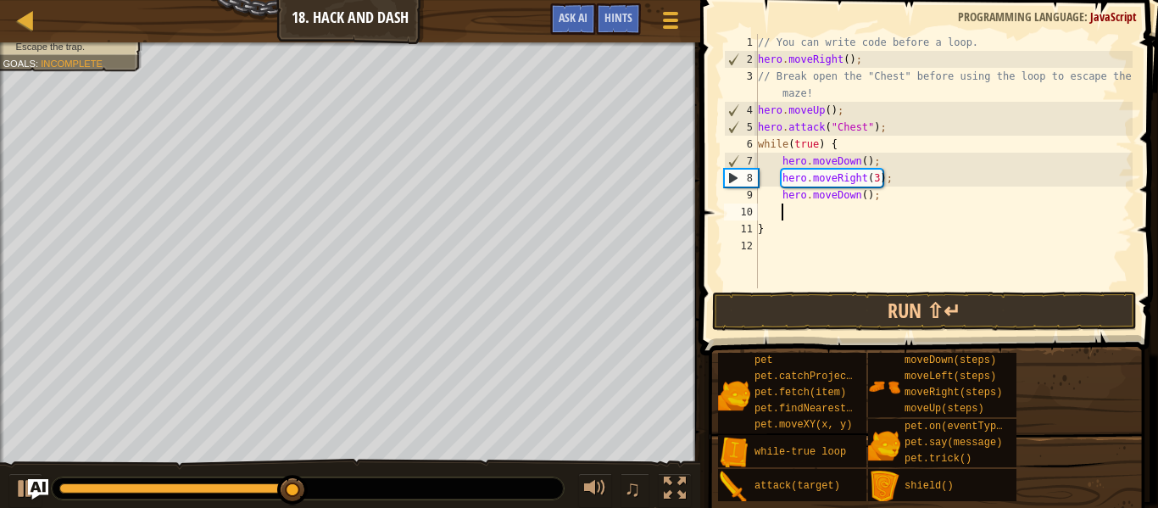
type textarea "4"
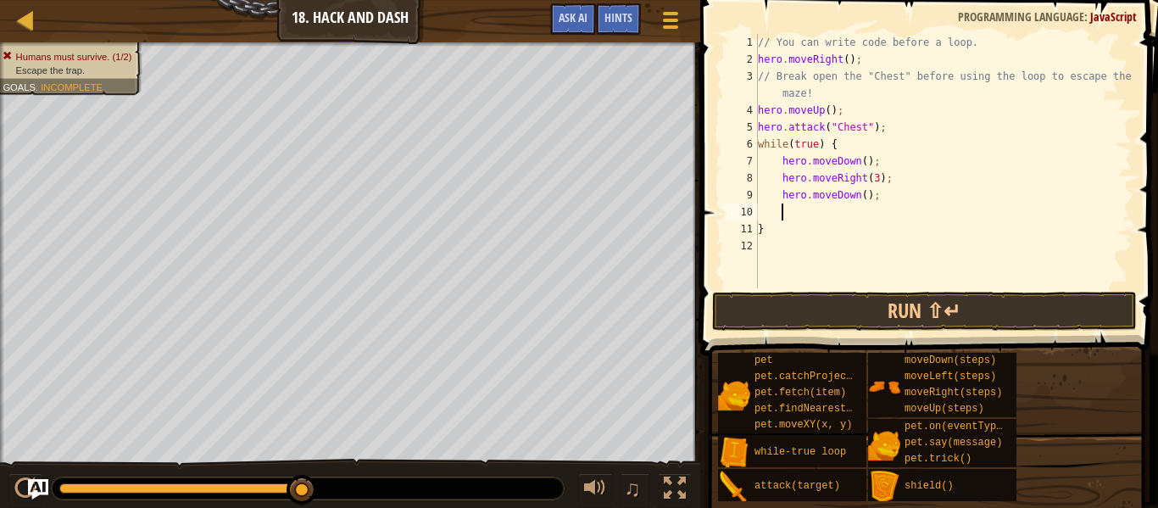
click at [864, 198] on div "// You can write code before a loop. hero . moveRight ( ) ; // Break open the "…" at bounding box center [944, 178] width 378 height 288
click at [877, 306] on button "Run ⇧↵" at bounding box center [924, 311] width 425 height 39
type textarea "hero.moveDown(4);"
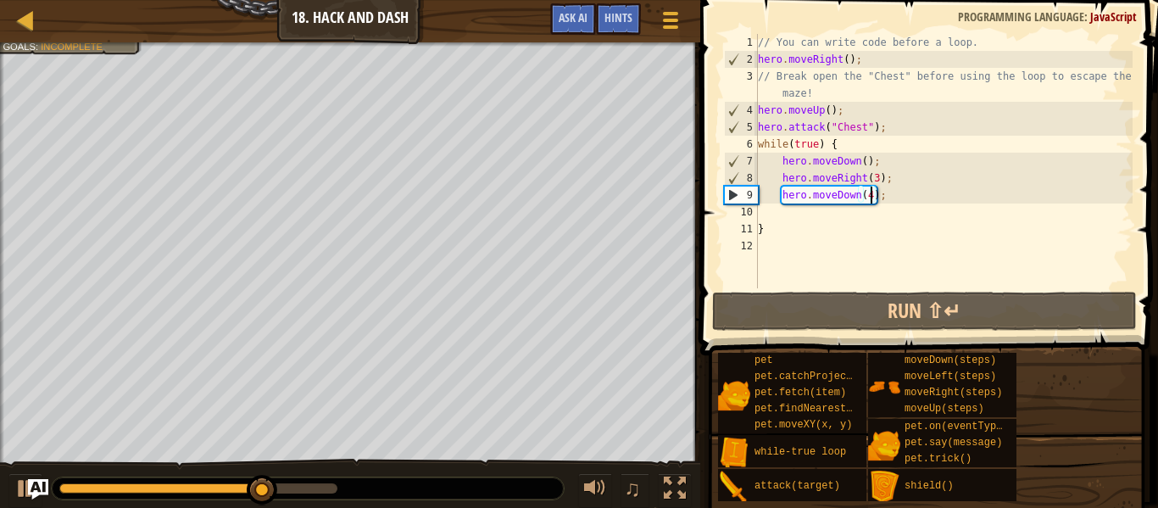
click at [855, 216] on div "// You can write code before a loop. hero . moveRight ( ) ; // Break open the "…" at bounding box center [944, 178] width 378 height 288
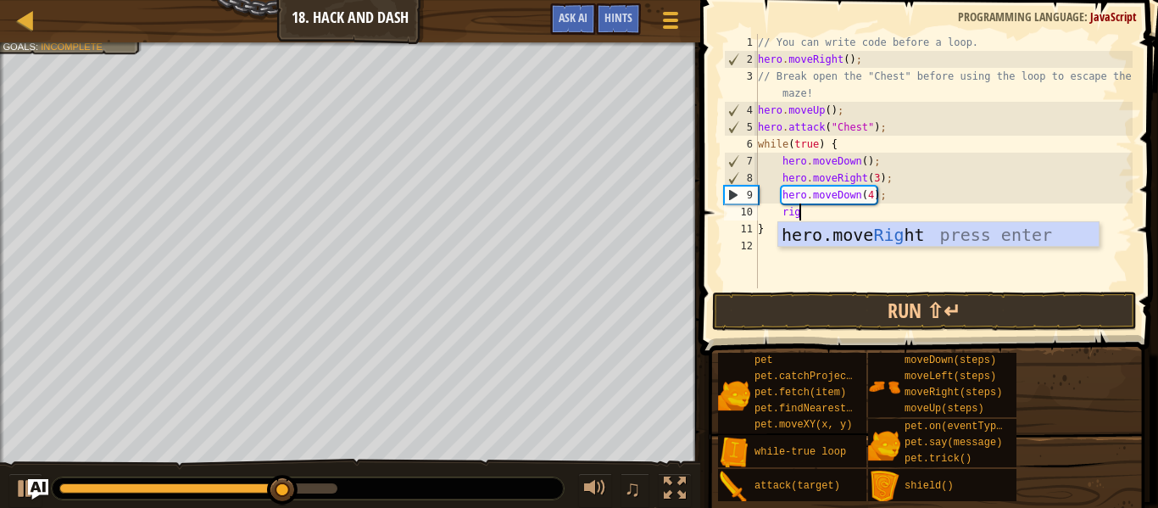
type textarea "righ"
click at [865, 237] on div "hero.move Righ t press enter" at bounding box center [939, 260] width 321 height 76
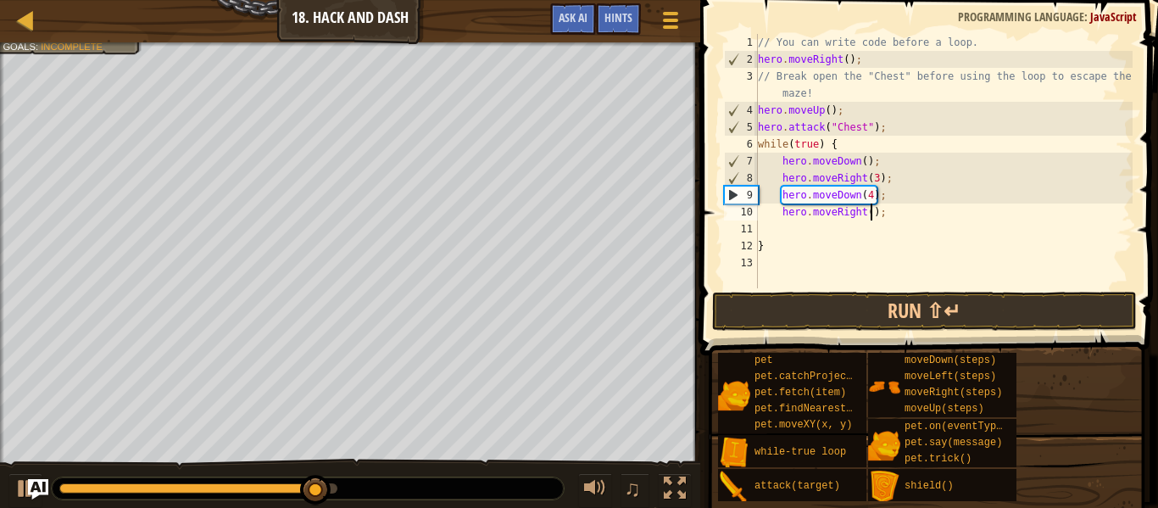
click at [872, 215] on div "// You can write code before a loop. hero . moveRight ( ) ; // Break open the "…" at bounding box center [944, 178] width 378 height 288
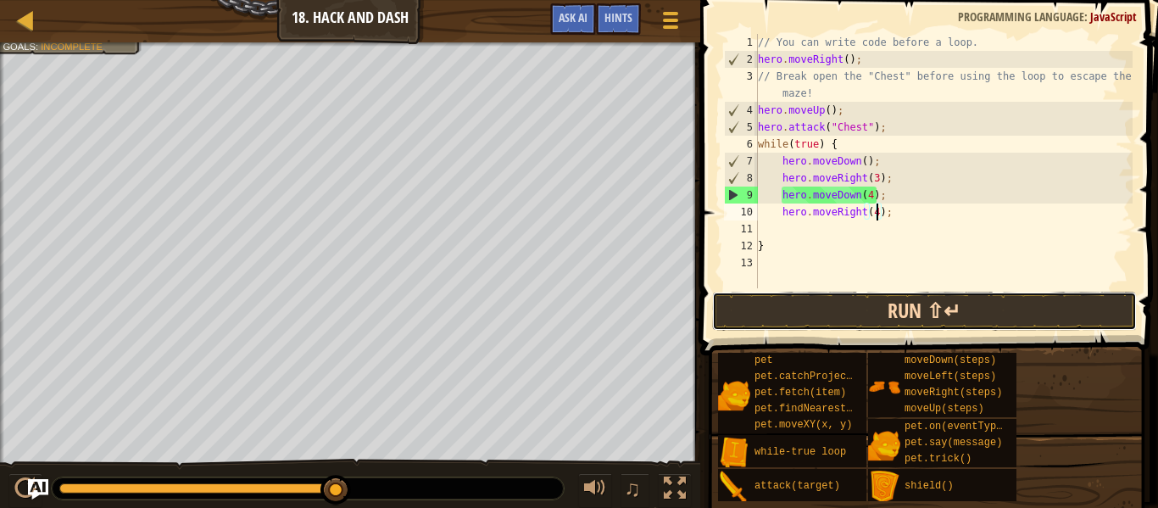
click at [871, 307] on button "Run ⇧↵" at bounding box center [924, 311] width 425 height 39
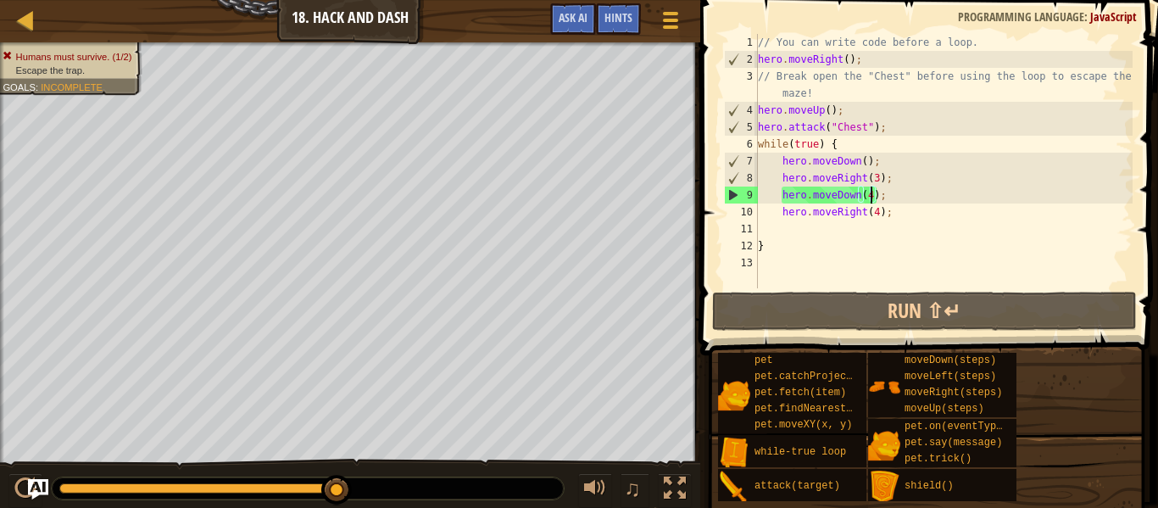
click at [872, 198] on div "// You can write code before a loop. hero . moveRight ( ) ; // Break open the "…" at bounding box center [944, 178] width 378 height 288
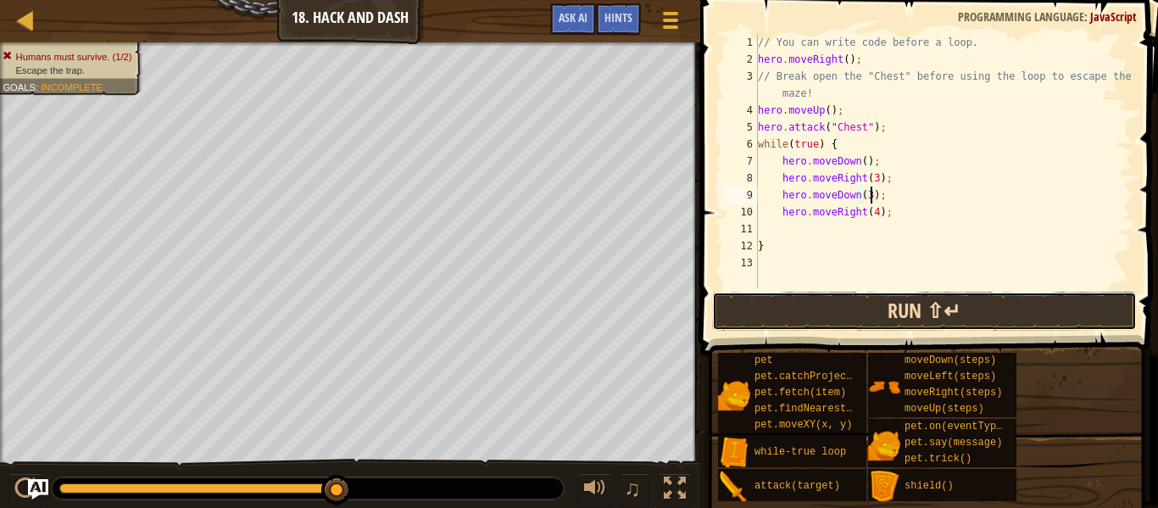
click at [829, 296] on button "Run ⇧↵" at bounding box center [924, 311] width 425 height 39
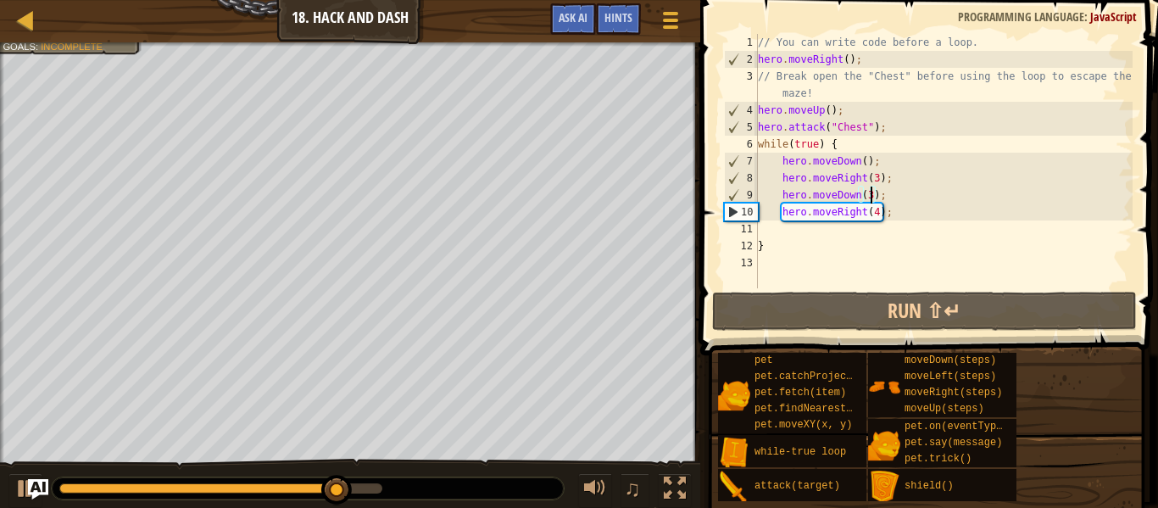
click at [877, 219] on div "// You can write code before a loop. hero . moveRight ( ) ; // Break open the "…" at bounding box center [944, 178] width 378 height 288
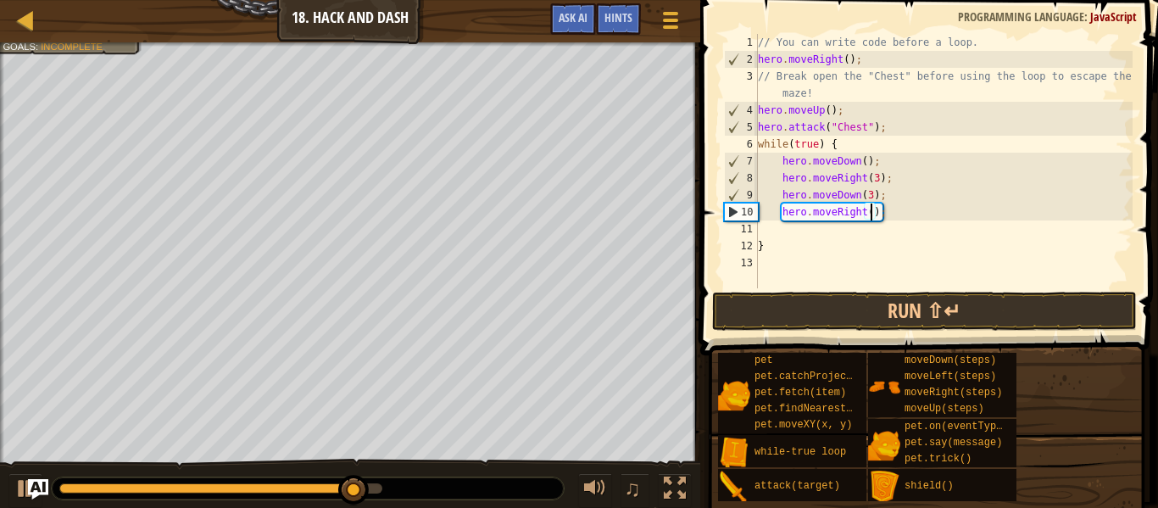
type textarea "hero.moveRight(3);"
click at [826, 237] on div "// You can write code before a loop. hero . moveRight ( ) ; // Break open the "…" at bounding box center [944, 178] width 378 height 288
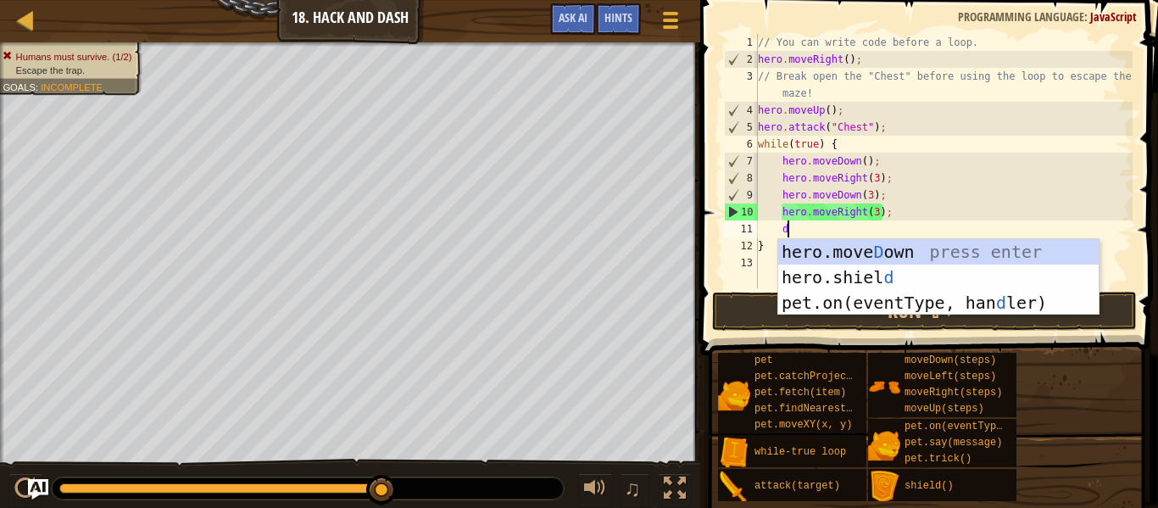
type textarea "dow"
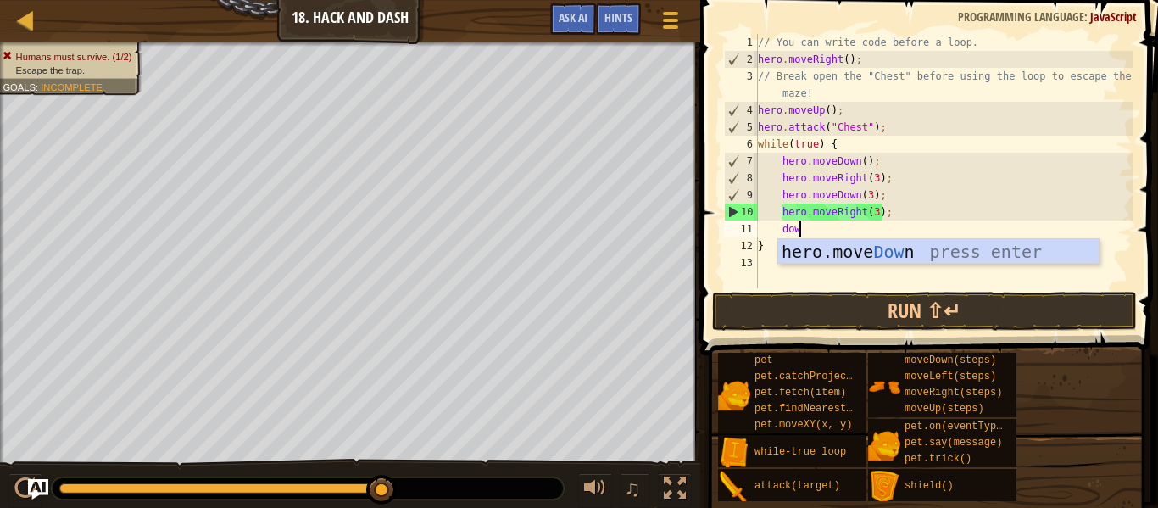
scroll to position [8, 5]
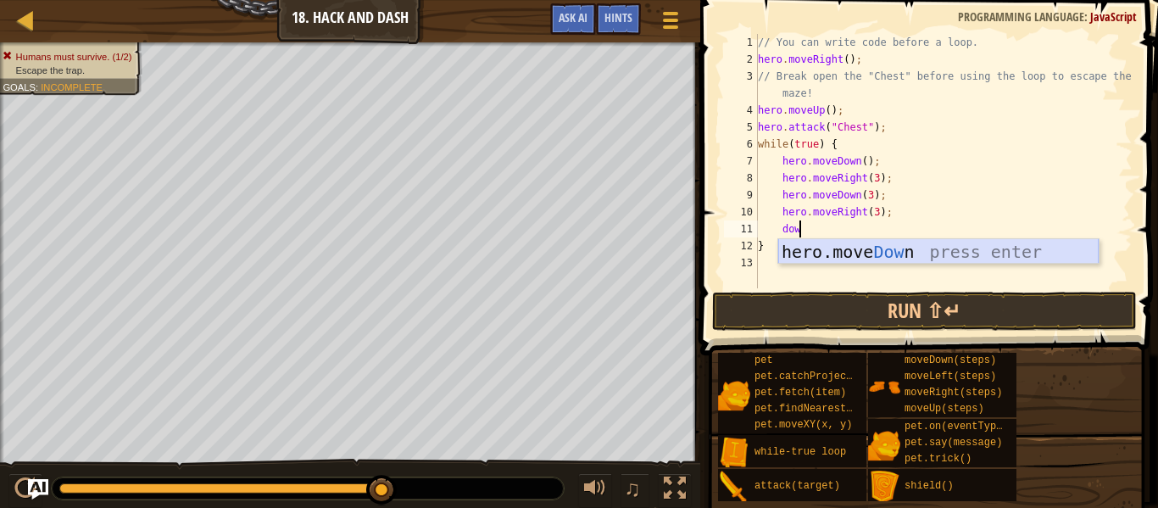
click at [819, 258] on div "hero.move Dow n press enter" at bounding box center [939, 277] width 321 height 76
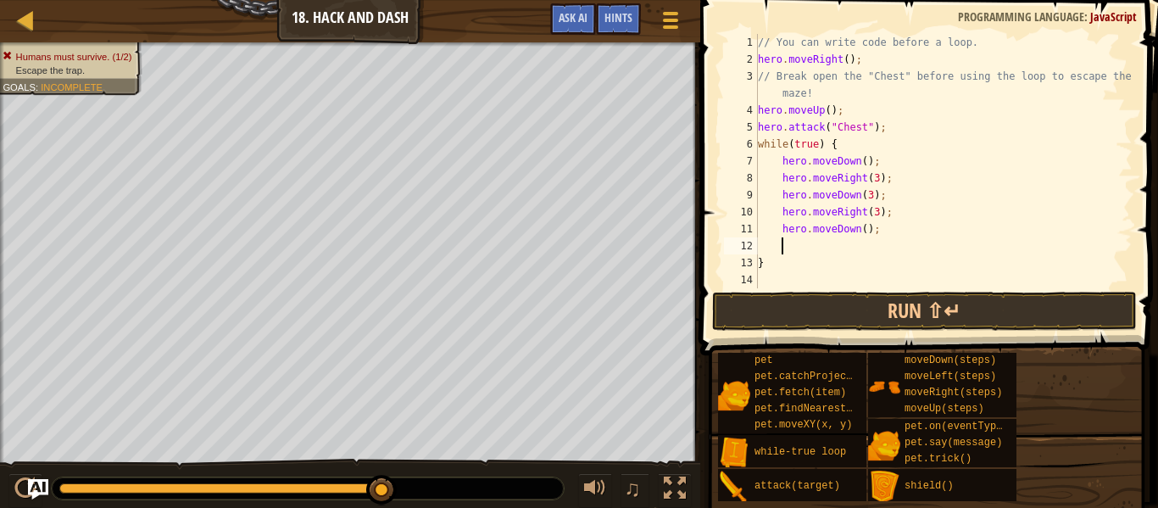
click at [865, 225] on div "// You can write code before a loop. hero . moveRight ( ) ; // Break open the "…" at bounding box center [944, 178] width 378 height 288
click at [810, 303] on button "Run ⇧↵" at bounding box center [924, 311] width 425 height 39
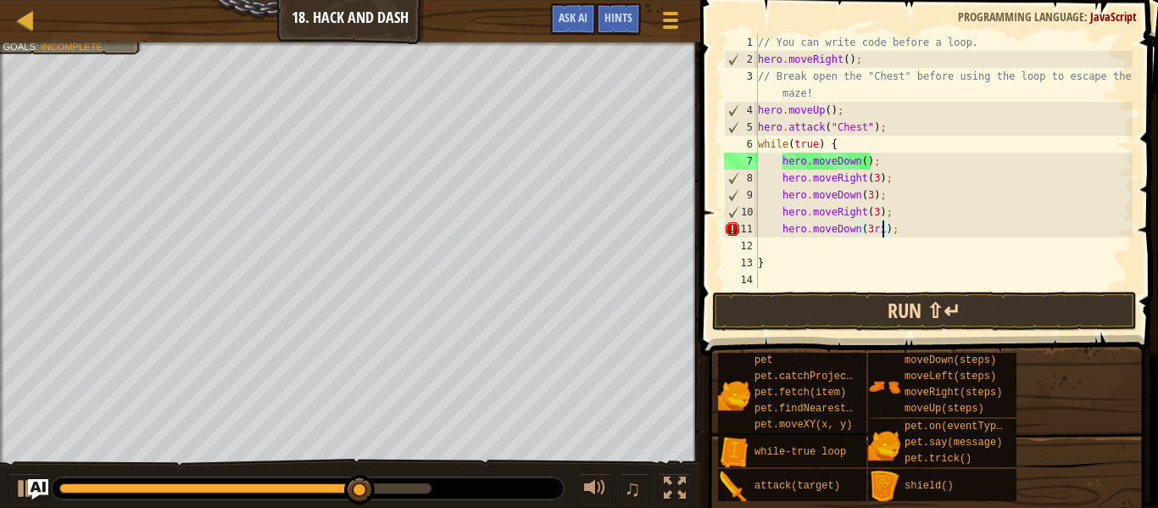
type textarea "hero.moveDown(3);"
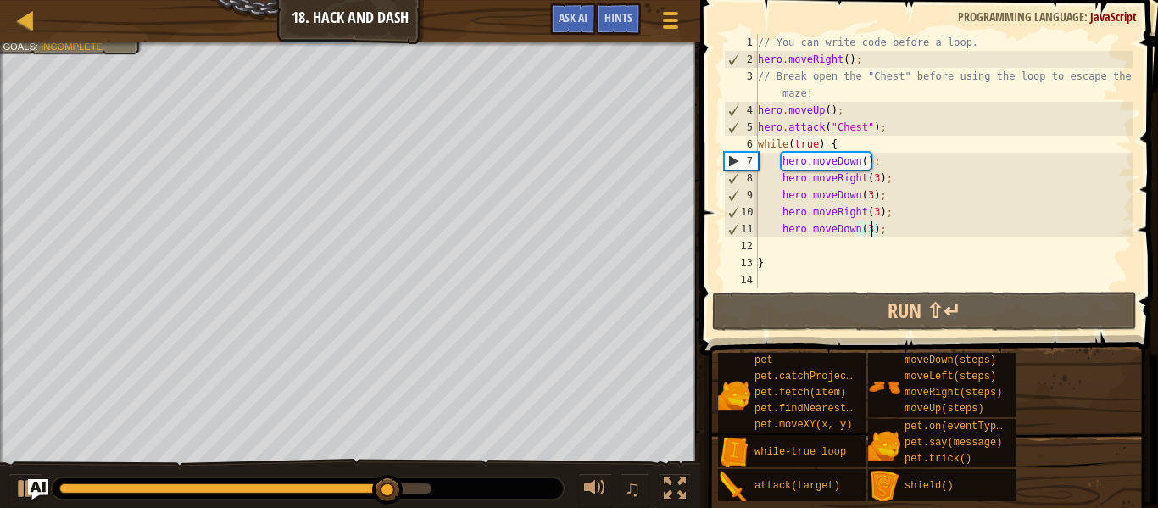
click at [766, 251] on div "// You can write code before a loop. hero . moveRight ( ) ; // Break open the "…" at bounding box center [944, 178] width 378 height 288
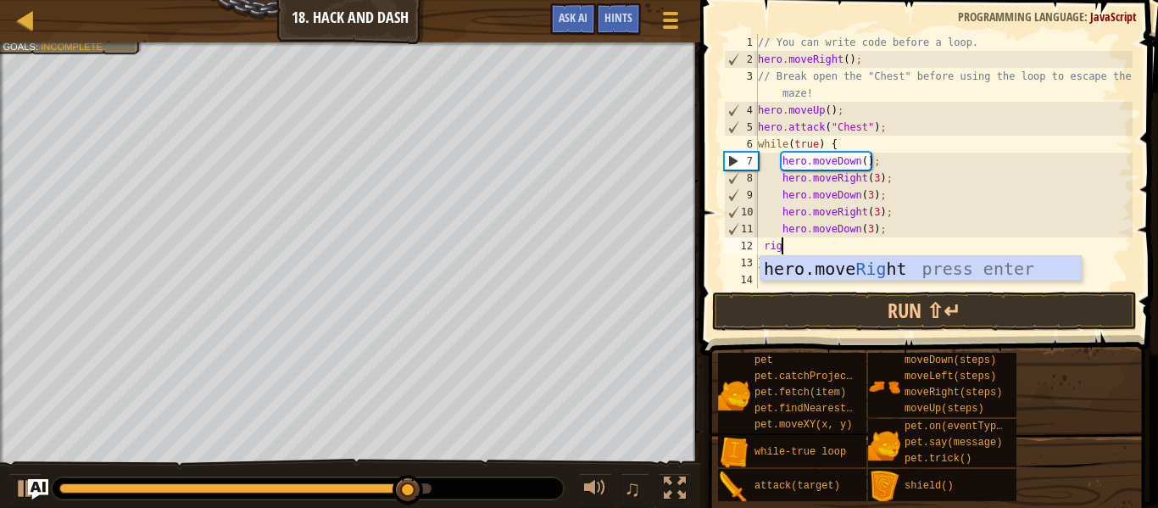
type textarea "righ"
click at [773, 271] on div "hero.move Righ t press enter" at bounding box center [921, 294] width 321 height 76
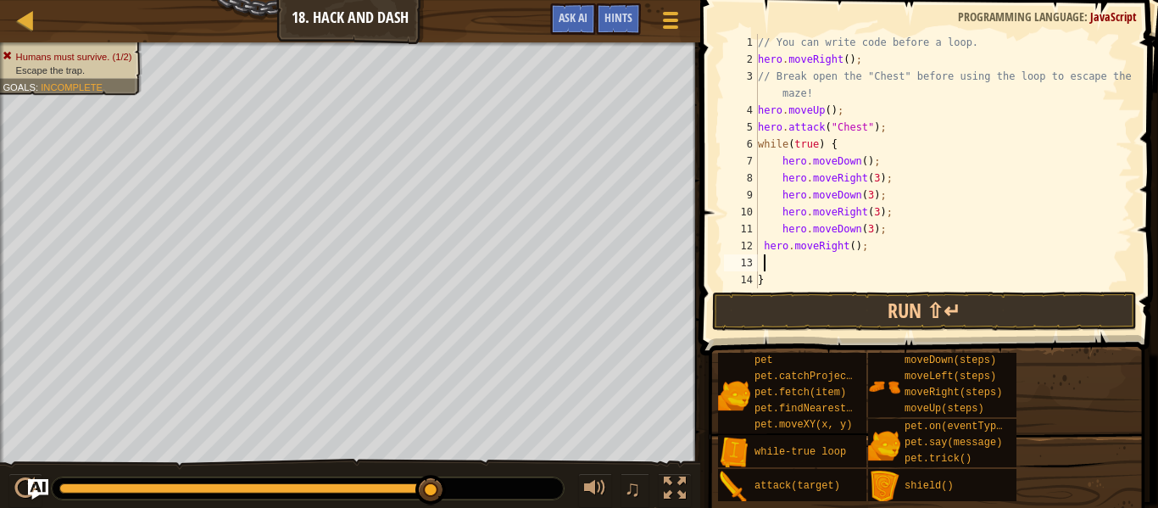
click at [855, 249] on div "// You can write code before a loop. hero . moveRight ( ) ; // Break open the "…" at bounding box center [944, 178] width 378 height 288
type textarea "hero.moveRight(3);"
click at [773, 320] on button "Run ⇧↵" at bounding box center [924, 311] width 425 height 39
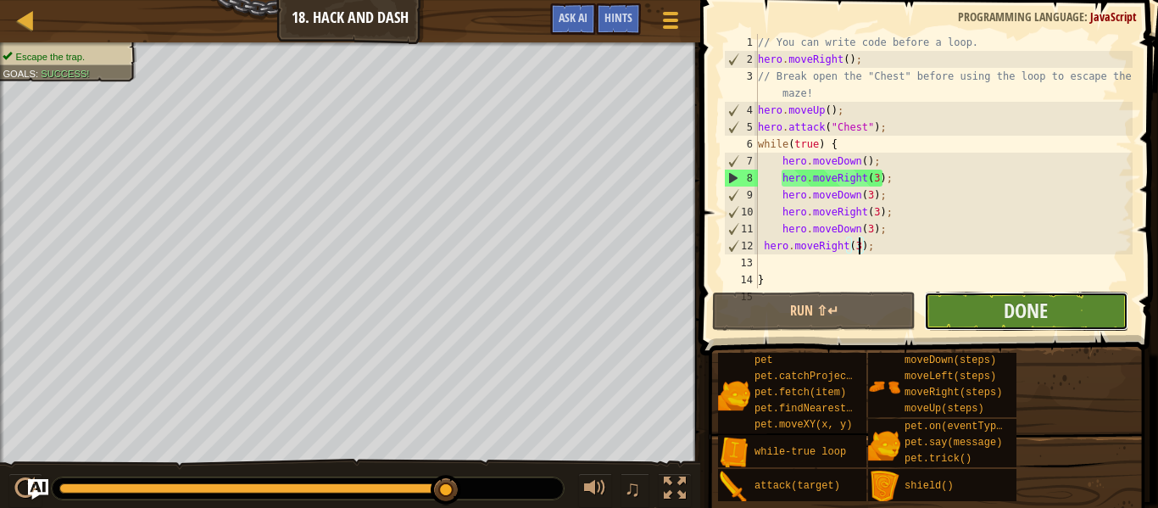
click at [1055, 295] on button "Done" at bounding box center [1026, 311] width 204 height 39
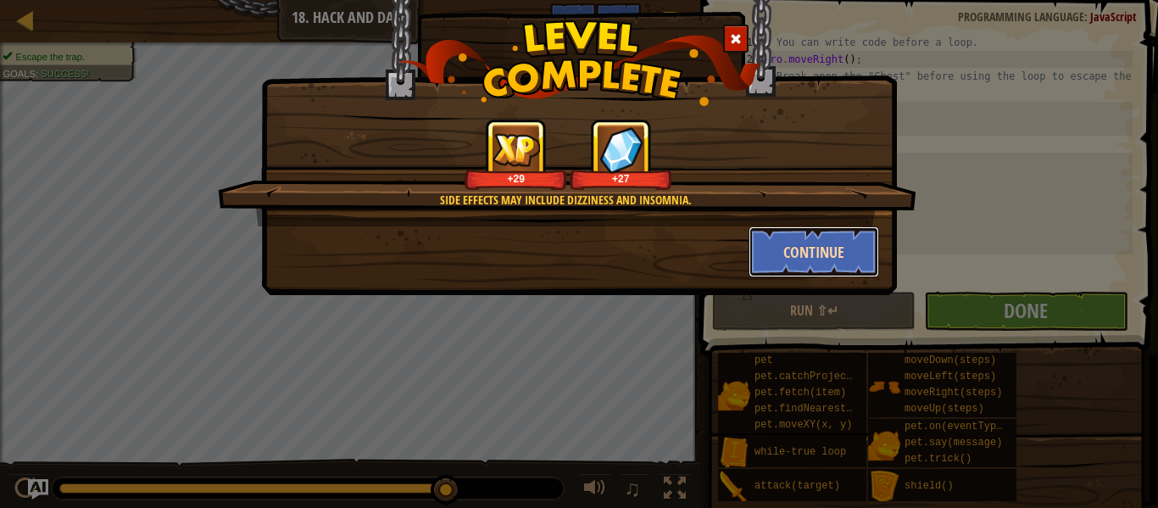
click at [834, 258] on button "Continue" at bounding box center [814, 251] width 131 height 51
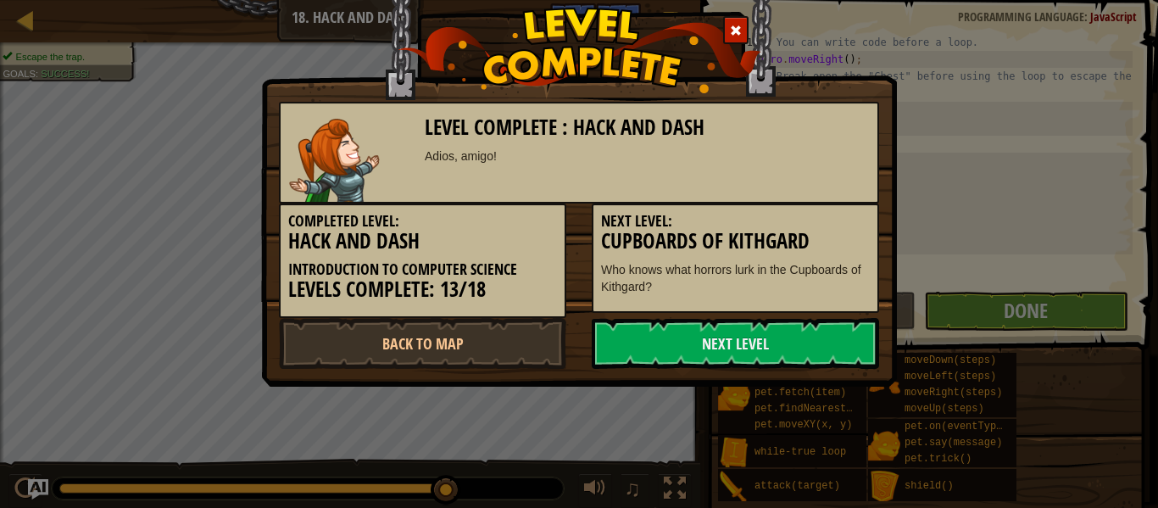
click at [841, 246] on h3 "Cupboards of Kithgard" at bounding box center [735, 241] width 269 height 23
click at [823, 239] on h3 "Cupboards of Kithgard" at bounding box center [735, 241] width 269 height 23
click at [782, 349] on link "Next Level" at bounding box center [735, 343] width 287 height 51
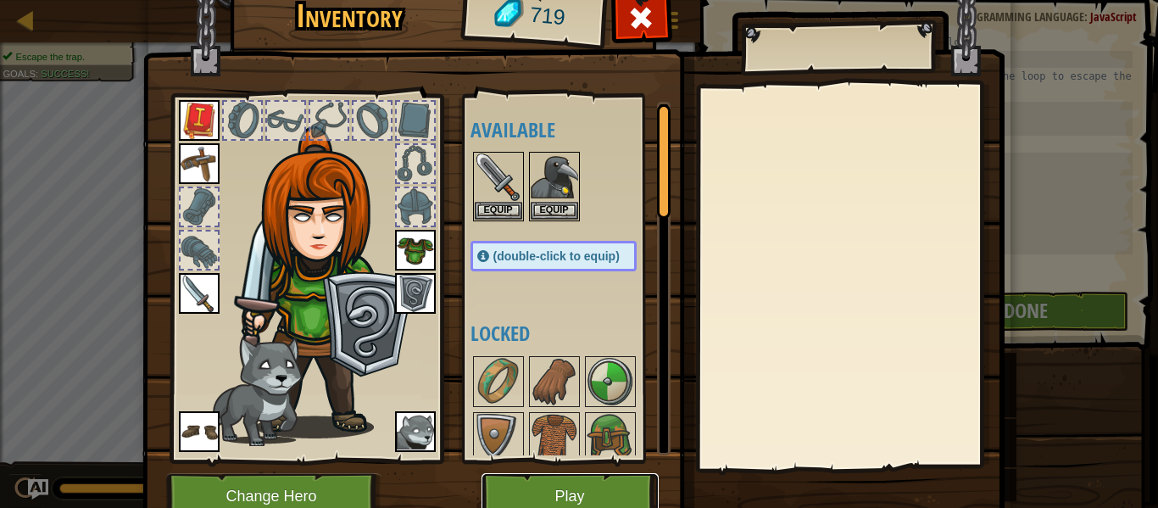
click at [565, 500] on button "Play" at bounding box center [570, 496] width 177 height 47
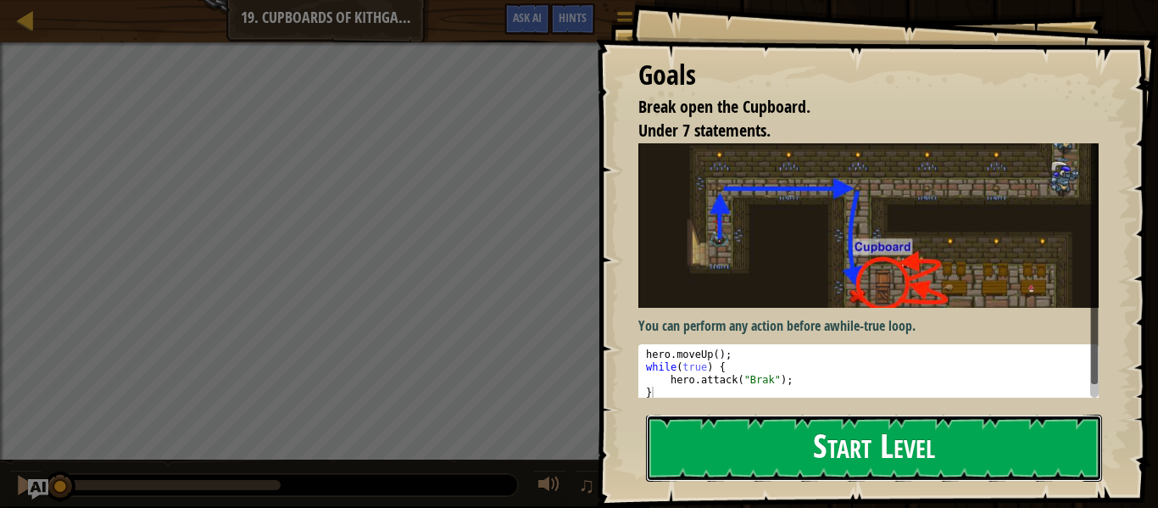
click at [718, 466] on button "Start Level" at bounding box center [874, 448] width 456 height 67
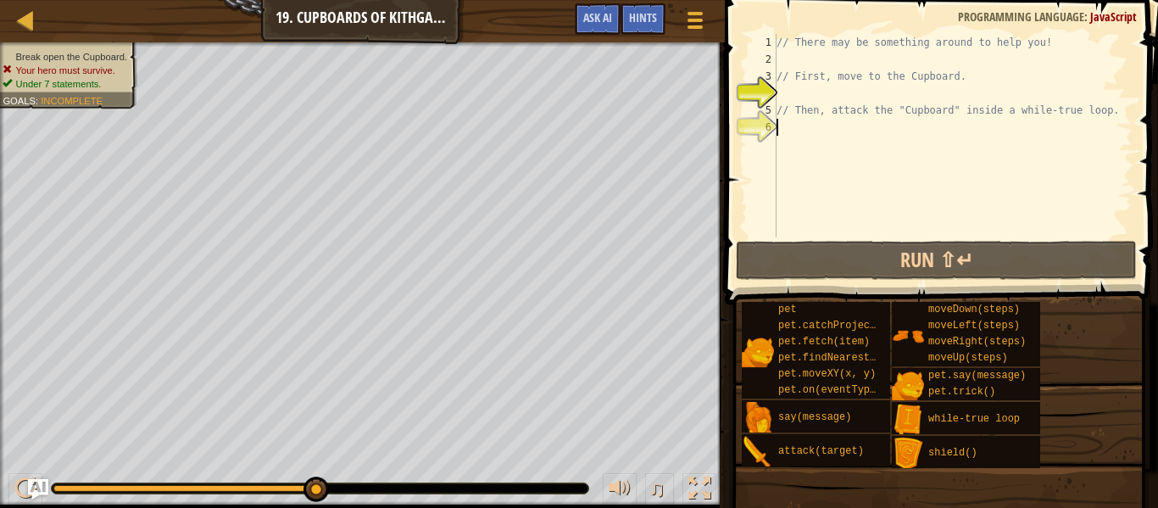
click at [1105, 119] on div "// There may be something around to help you! // First, move to the Cupboard. /…" at bounding box center [953, 152] width 360 height 237
click at [1102, 112] on div "// There may be something around to help you! // First, move to the Cupboard. /…" at bounding box center [953, 152] width 360 height 237
click at [1105, 114] on div "// There may be something around to help you! // First, move to the Cupboard. /…" at bounding box center [953, 152] width 360 height 237
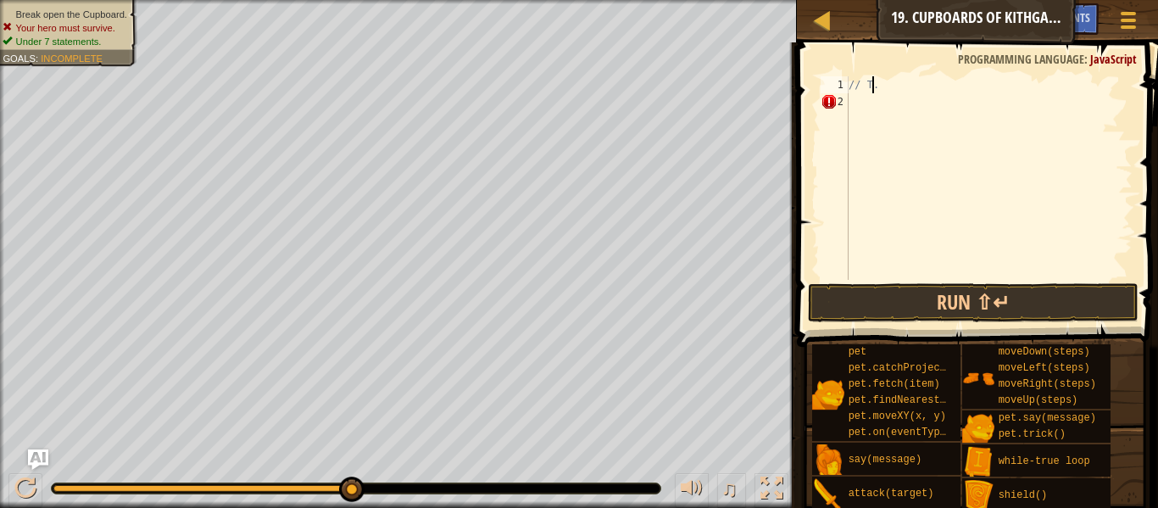
type textarea "."
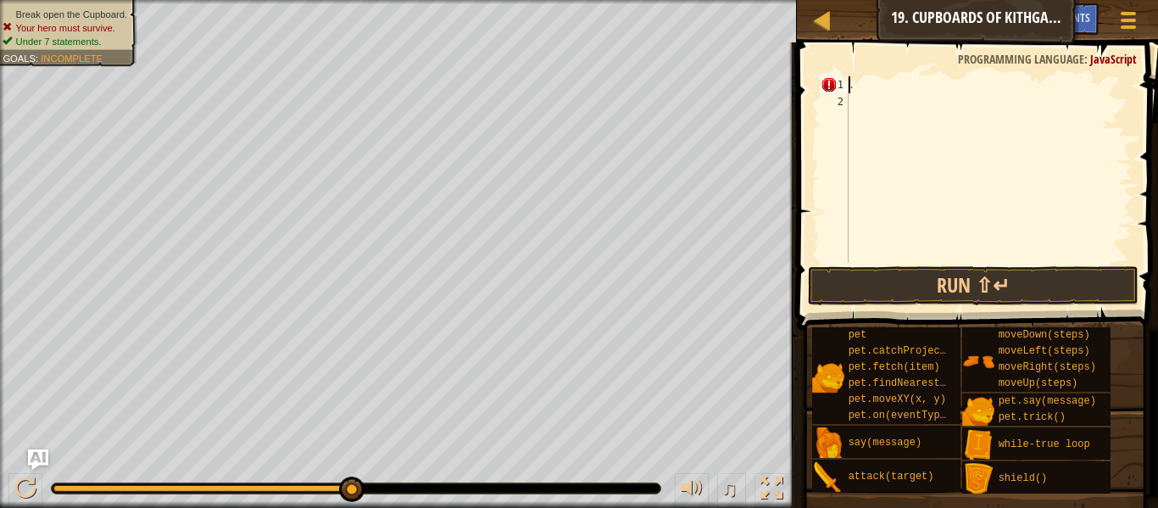
click at [1043, 71] on span at bounding box center [979, 162] width 375 height 338
click at [1052, 78] on div "." at bounding box center [989, 186] width 287 height 220
type textarea "up"
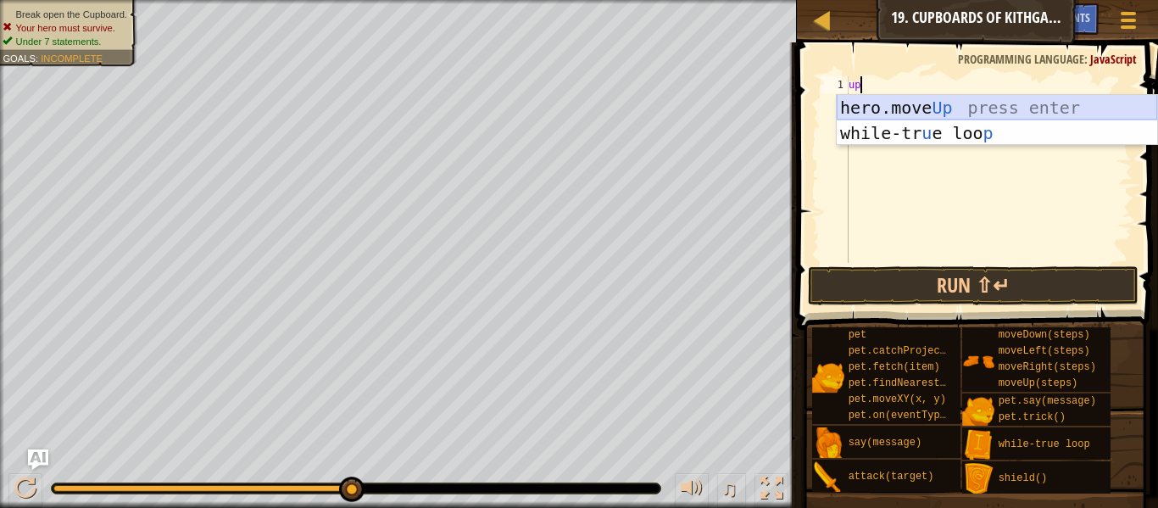
click at [1063, 113] on div "hero.move Up press enter while-tr u e loo p press enter" at bounding box center [997, 146] width 321 height 102
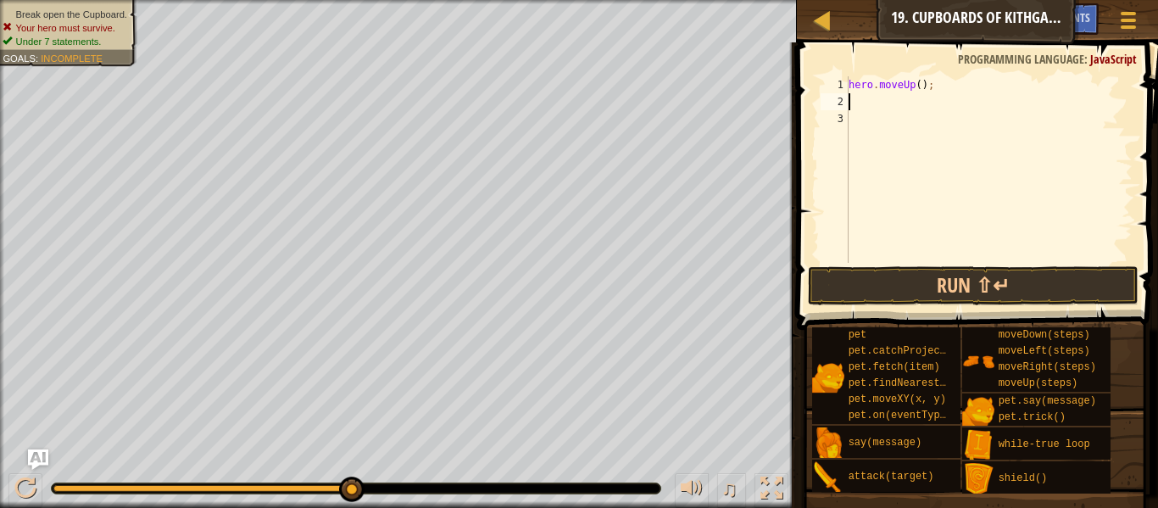
scroll to position [8, 0]
click at [1001, 283] on button "Run ⇧↵" at bounding box center [973, 285] width 331 height 39
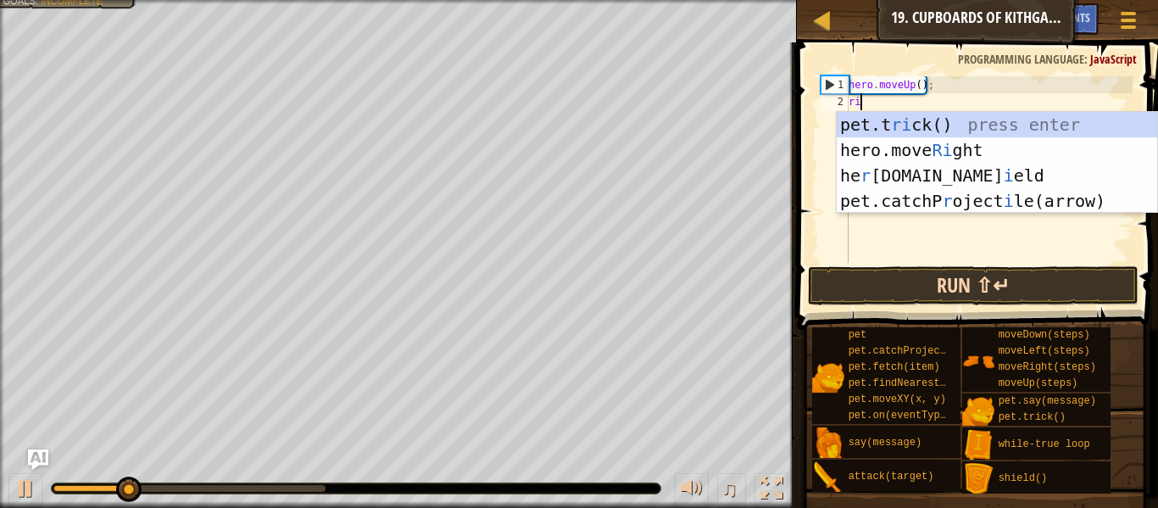
type textarea "righ"
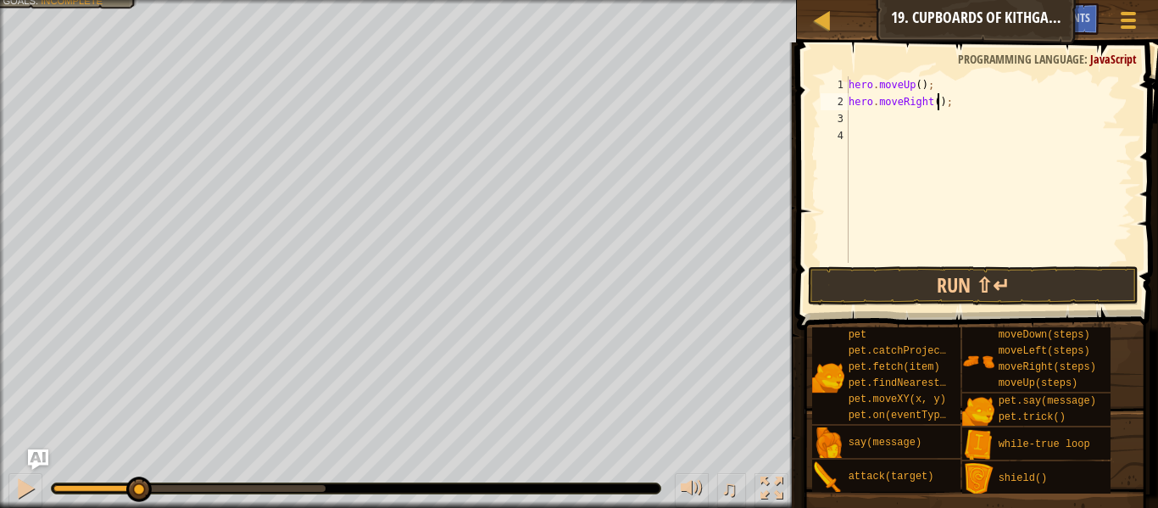
click at [937, 98] on div "hero . moveUp ( ) ; hero . moveRight ( ) ;" at bounding box center [989, 186] width 287 height 220
click at [904, 291] on button "Run ⇧↵" at bounding box center [973, 285] width 331 height 39
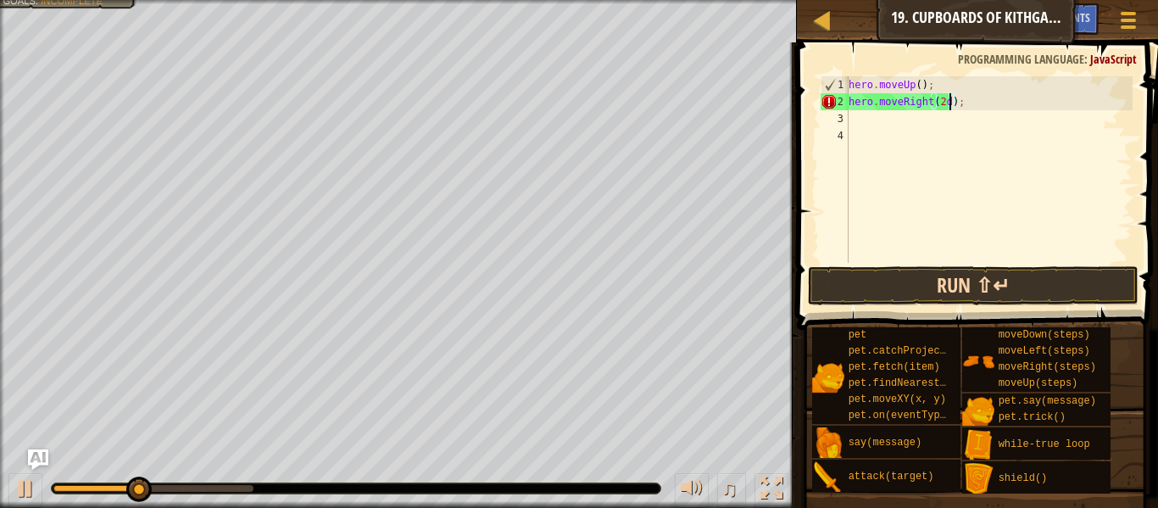
type textarea "hero.moveRight(2);"
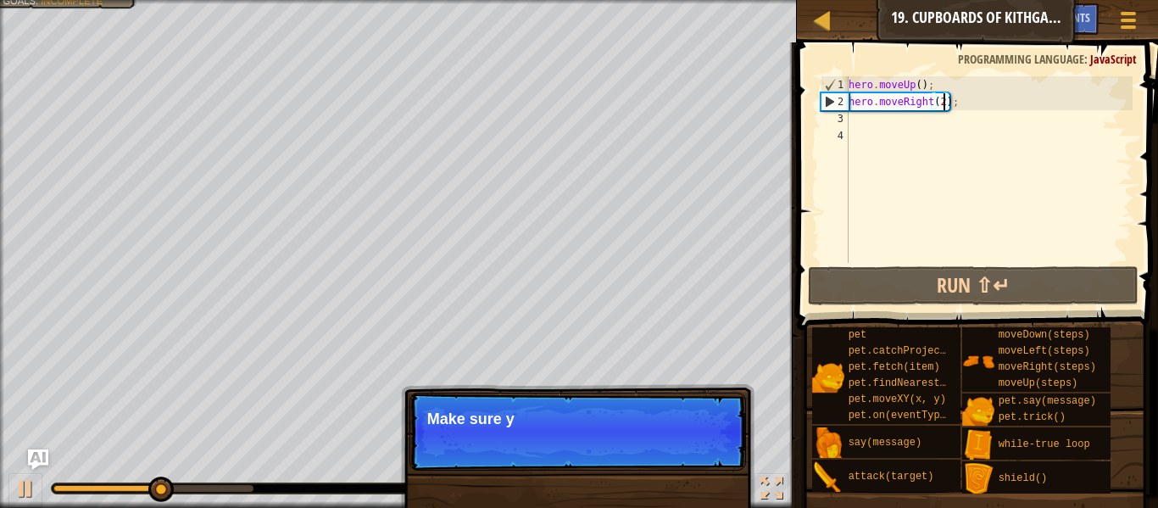
click at [869, 121] on div "hero . moveUp ( ) ; hero . moveRight ( 2 ) ;" at bounding box center [989, 186] width 287 height 220
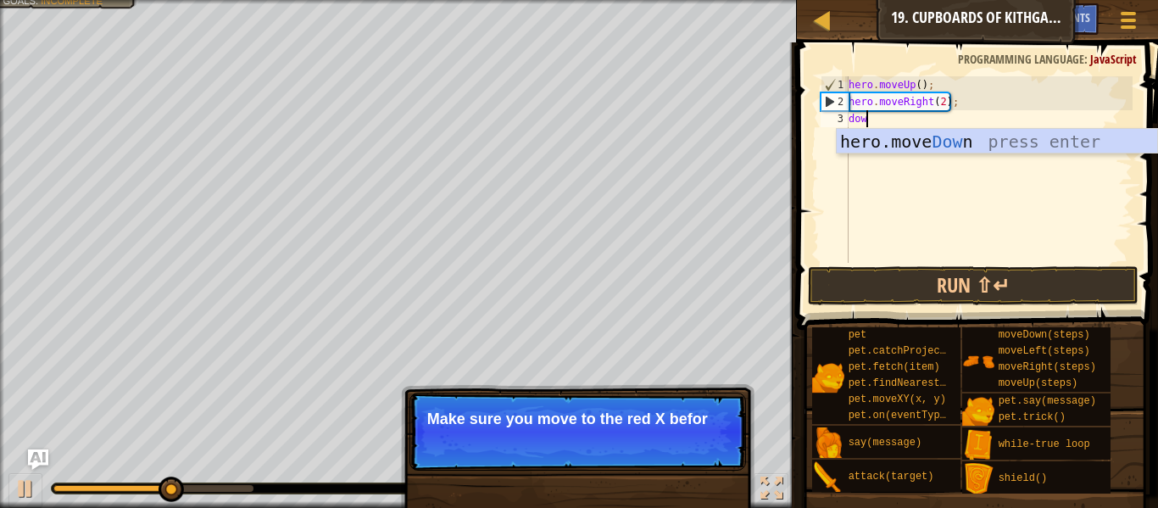
type textarea "down"
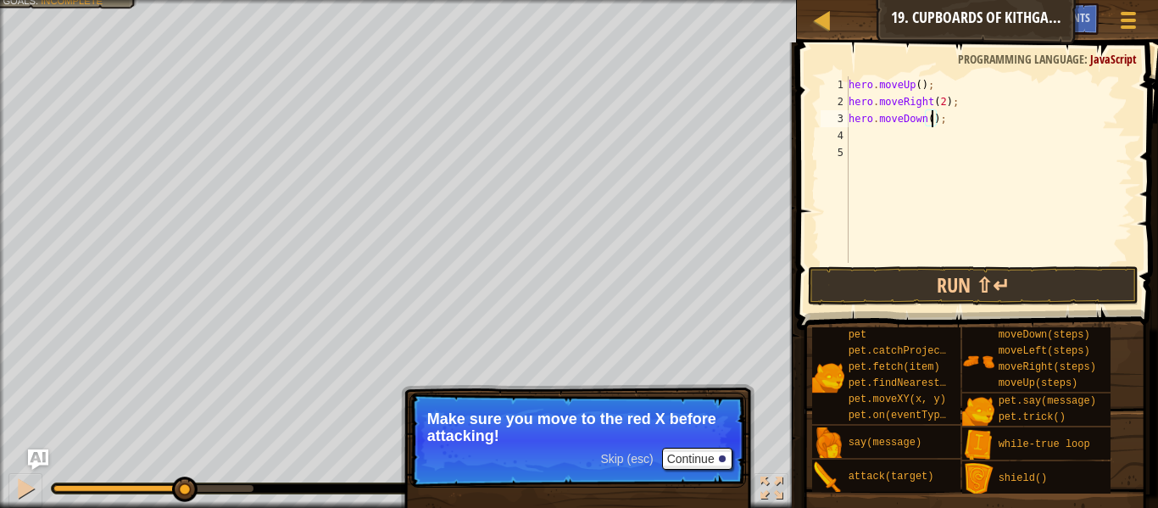
click at [931, 118] on div "hero . moveUp ( ) ; hero . moveRight ( 2 ) ; hero . moveDown ( ) ;" at bounding box center [989, 186] width 287 height 220
type textarea "hero.moveDown(2);"
click at [918, 135] on div "hero . moveUp ( ) ; hero . moveRight ( 2 ) ; hero . moveDown ( 2 ) ;" at bounding box center [989, 186] width 287 height 220
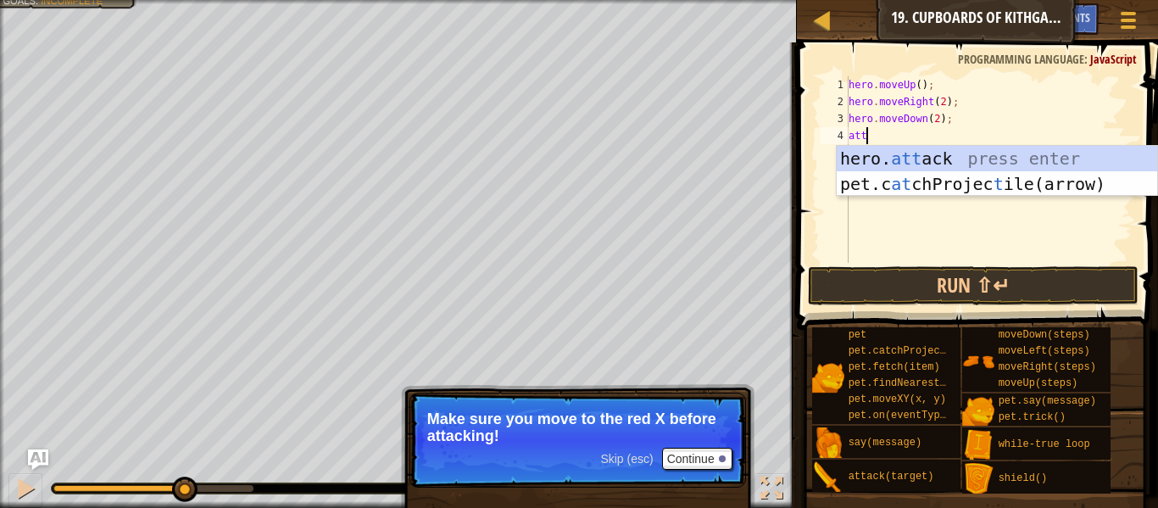
scroll to position [8, 2]
click at [976, 158] on div "hero. att ack press enter pet.c at chProjec t ile(arrow) press enter" at bounding box center [997, 197] width 321 height 102
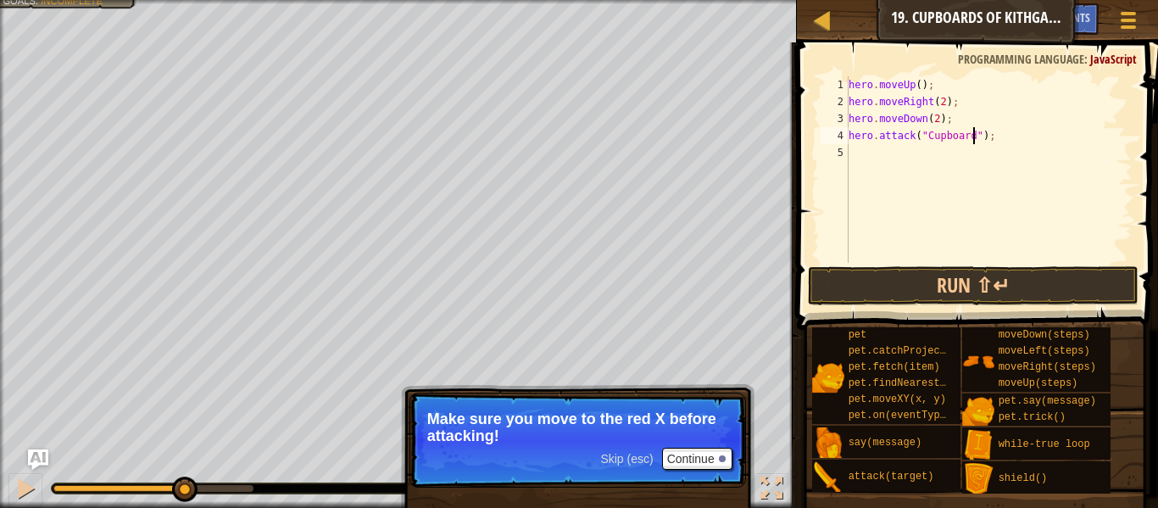
scroll to position [8, 18]
type textarea "hero.attack("Cupboard");"
click at [958, 279] on button "Run ⇧↵" at bounding box center [973, 285] width 331 height 39
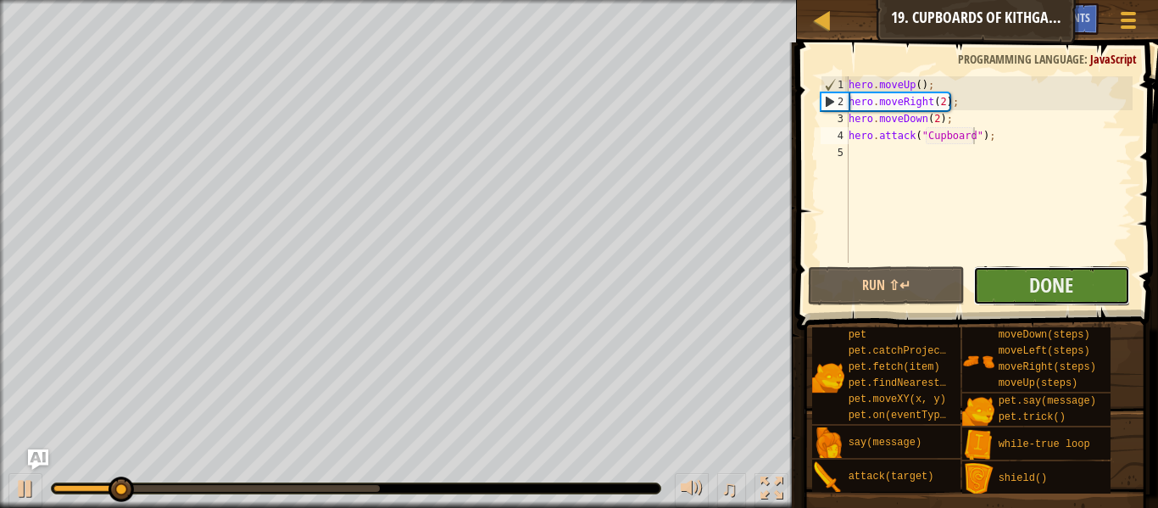
click at [1015, 284] on button "Done" at bounding box center [1052, 285] width 157 height 39
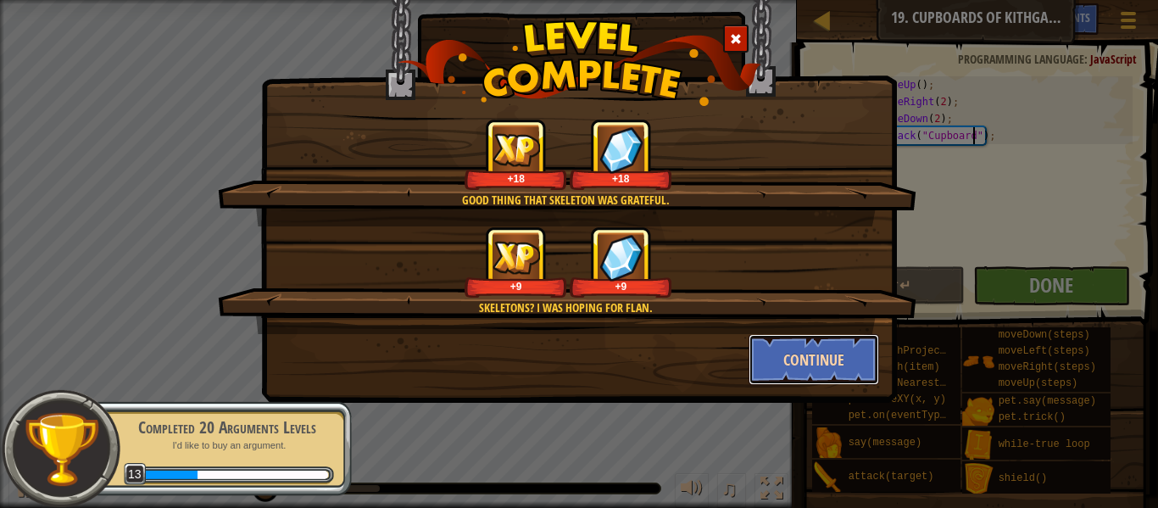
click at [840, 356] on button "Continue" at bounding box center [814, 359] width 131 height 51
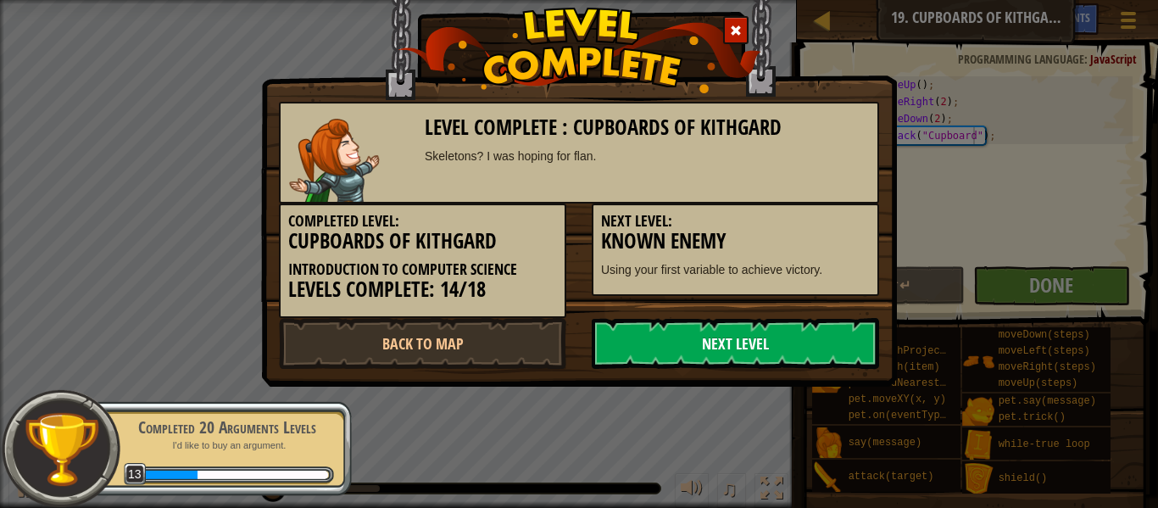
click at [841, 365] on link "Next Level" at bounding box center [735, 343] width 287 height 51
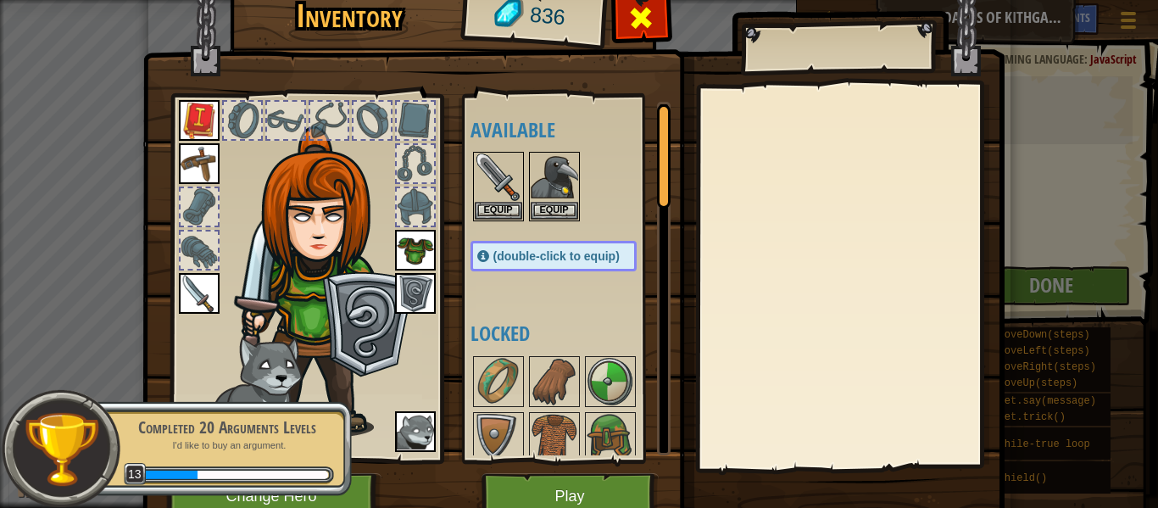
click at [654, 19] on span at bounding box center [641, 17] width 27 height 27
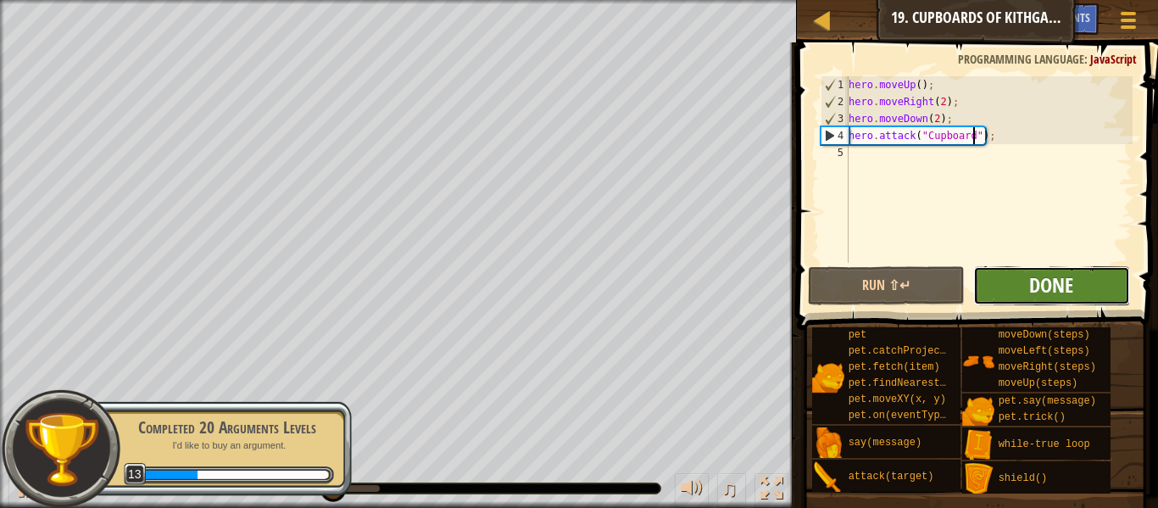
click at [1069, 286] on span "Done" at bounding box center [1052, 284] width 44 height 27
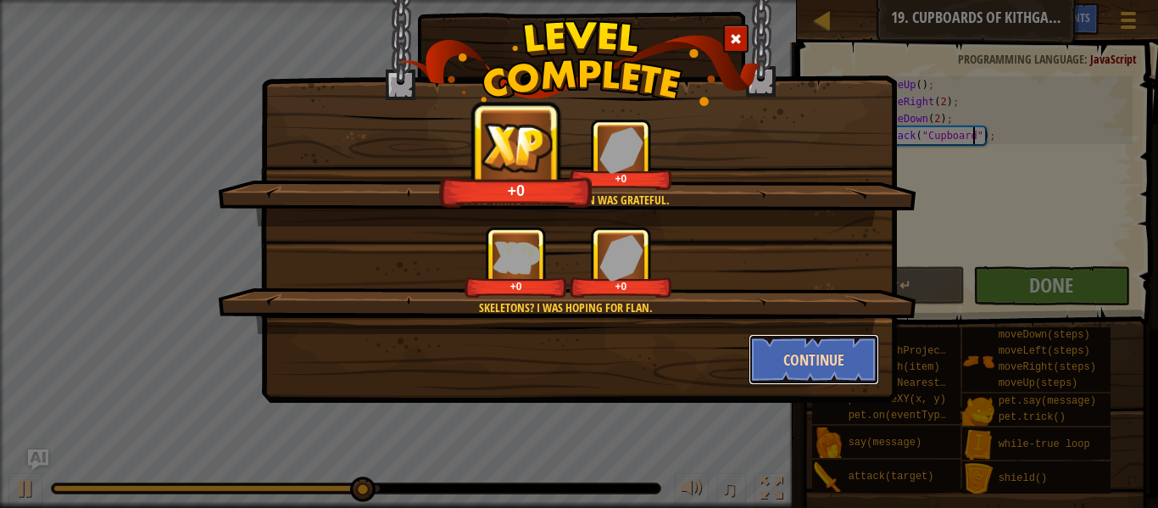
click at [853, 349] on button "Continue" at bounding box center [814, 359] width 131 height 51
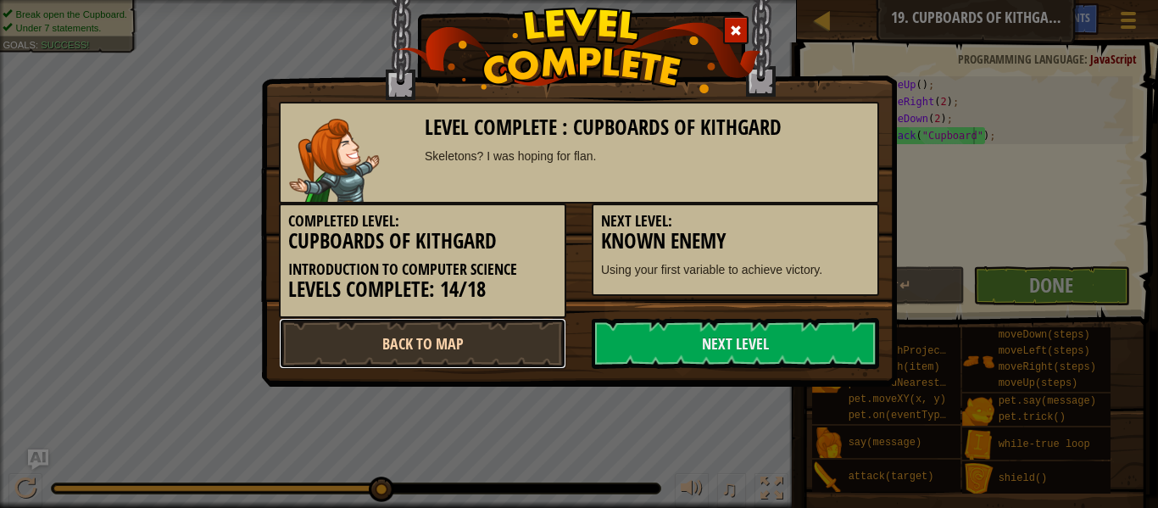
click at [519, 366] on link "Back to Map" at bounding box center [422, 343] width 287 height 51
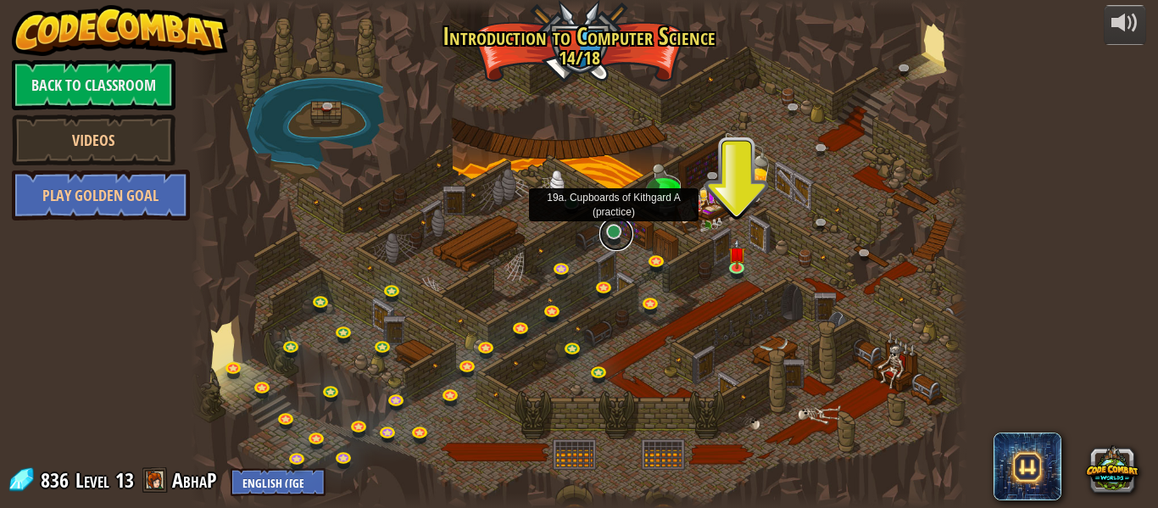
click at [611, 243] on link at bounding box center [617, 234] width 34 height 34
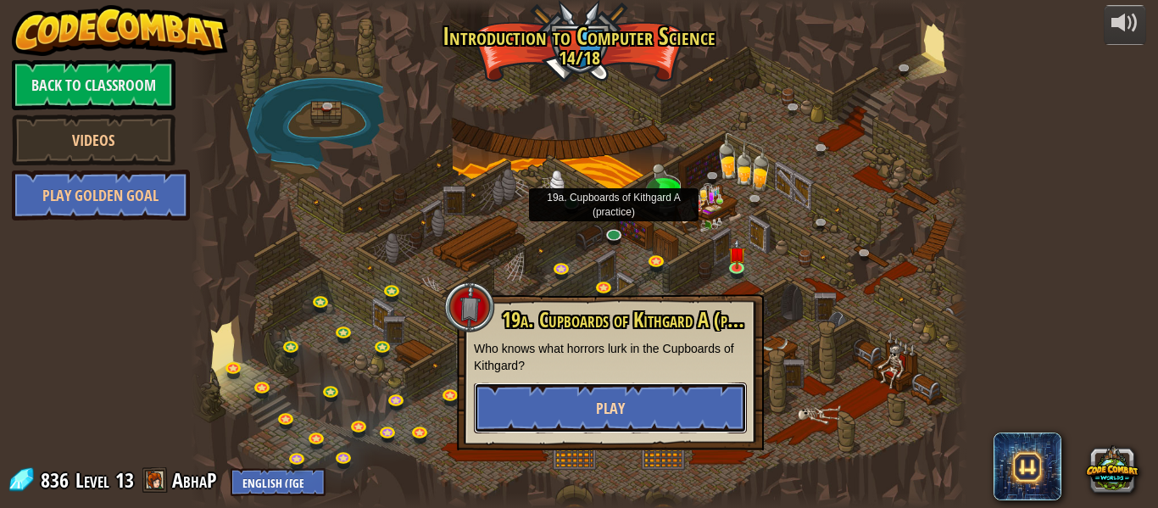
click at [617, 398] on span "Play" at bounding box center [610, 408] width 29 height 21
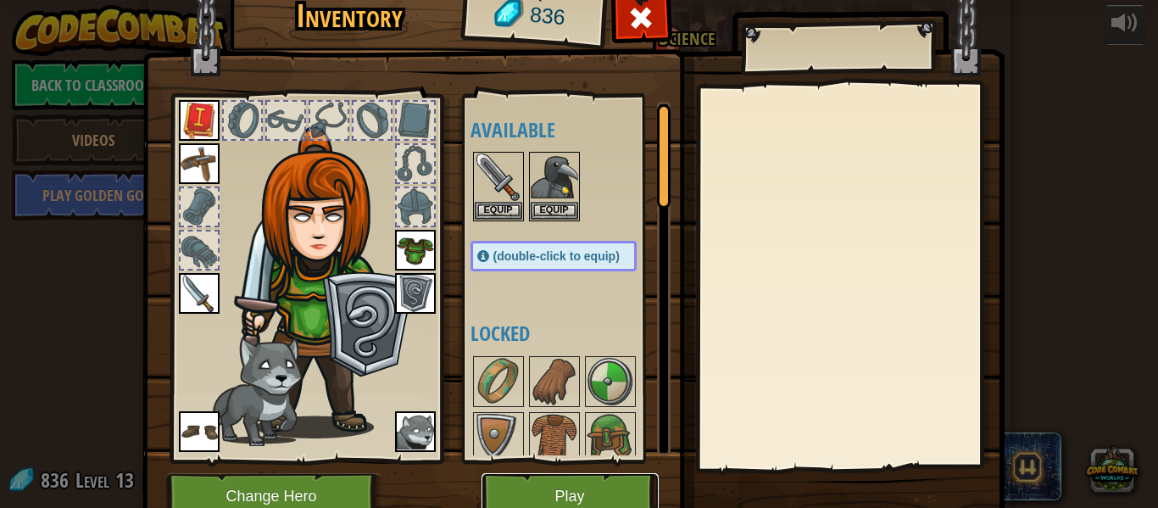
click at [573, 482] on button "Play" at bounding box center [570, 496] width 177 height 47
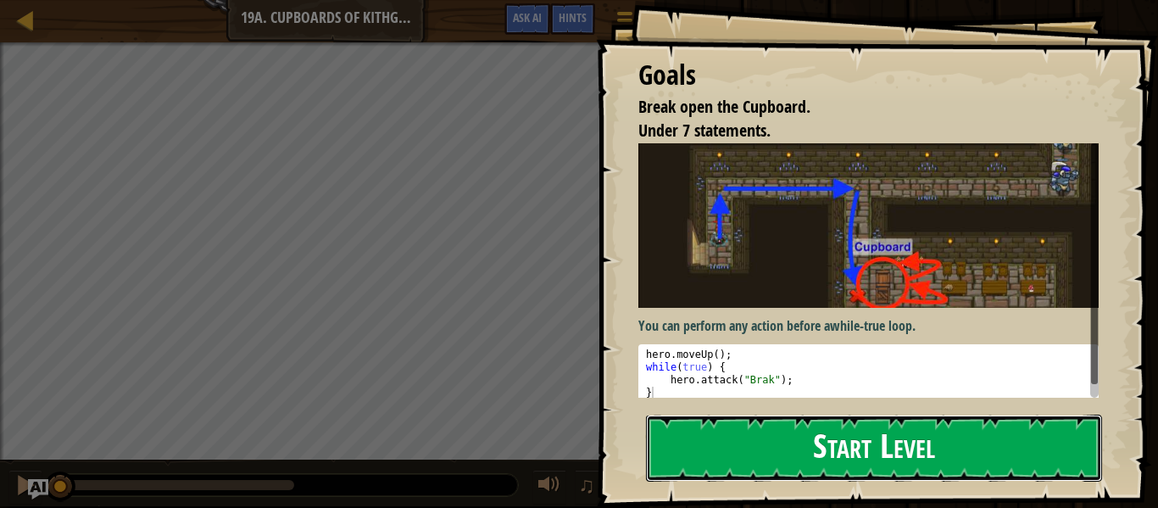
click at [779, 461] on button "Start Level" at bounding box center [874, 448] width 456 height 67
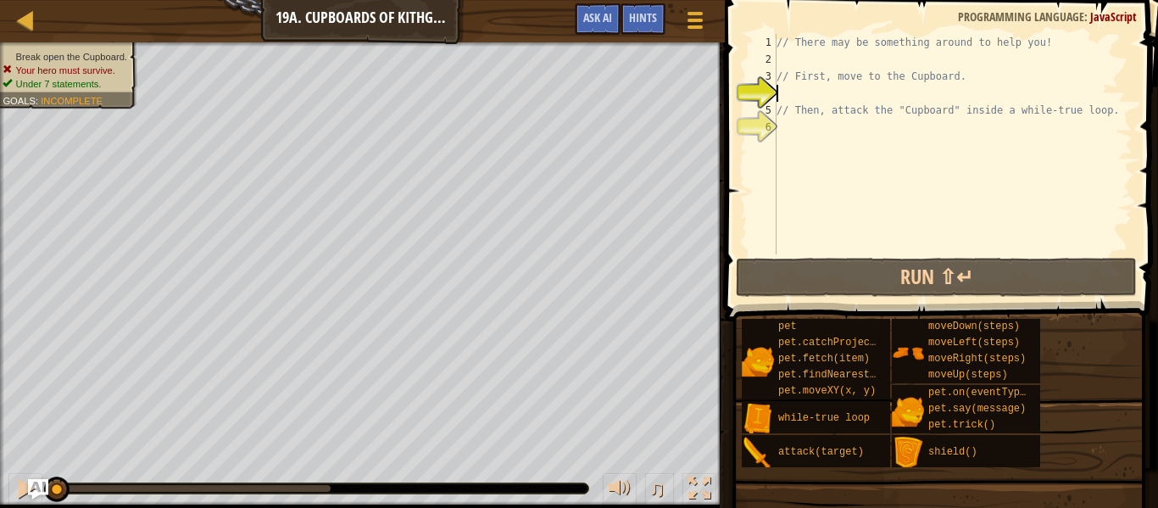
click at [791, 134] on div "// There may be something around to help you! // First, move to the Cupboard. /…" at bounding box center [953, 161] width 360 height 254
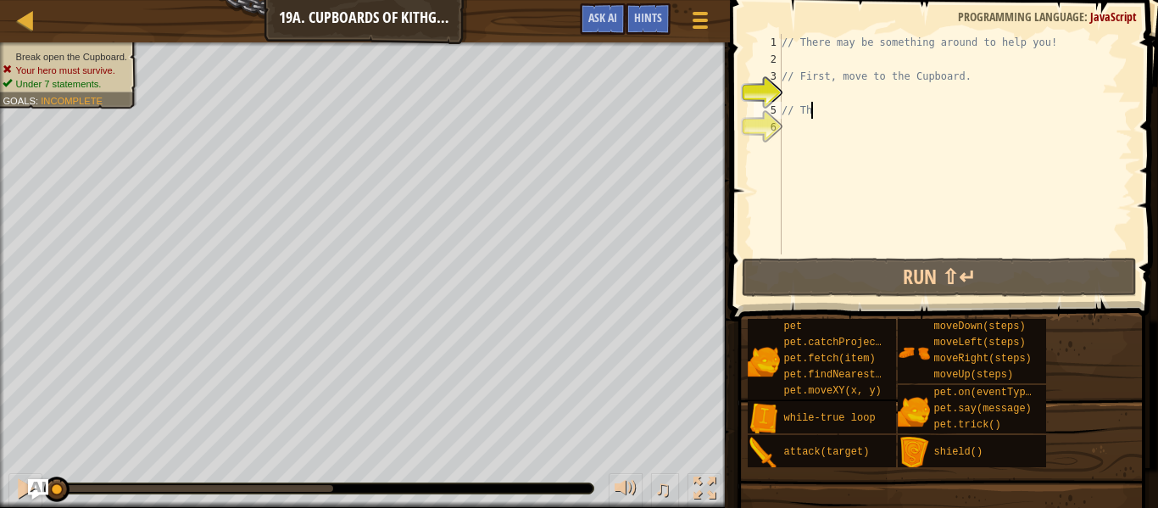
type textarea "/"
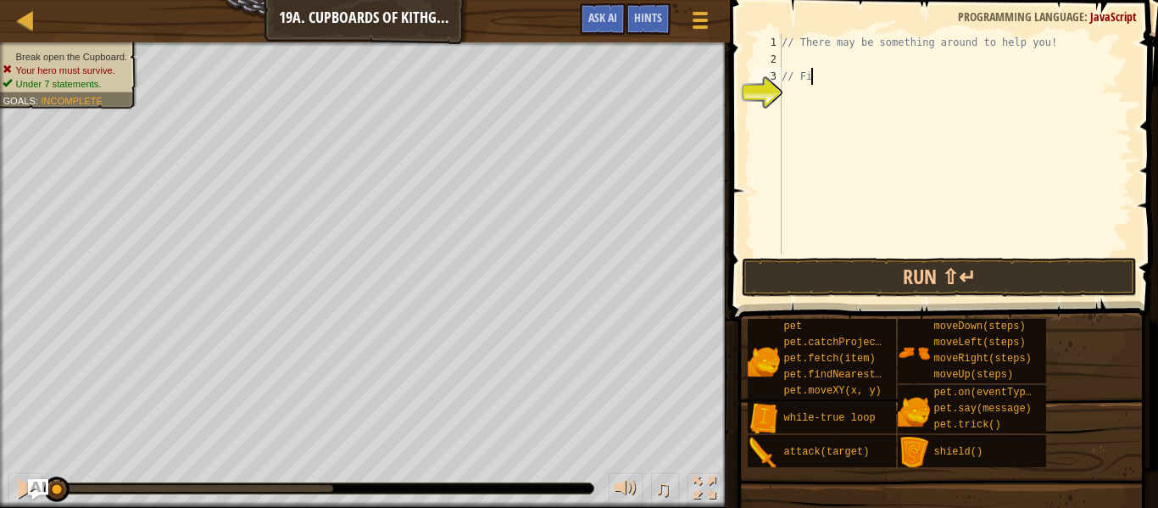
type textarea "/"
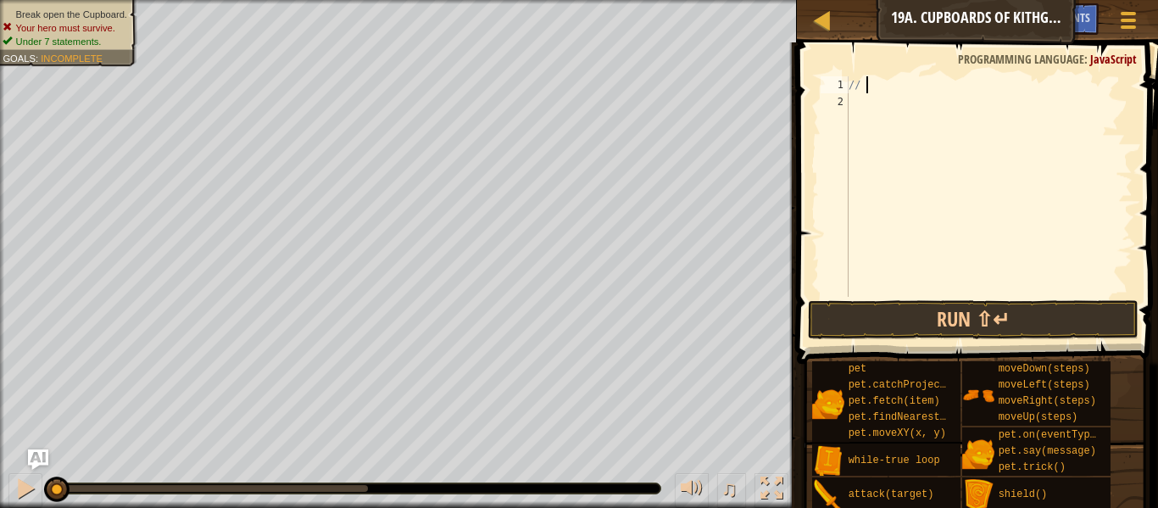
type textarea "/"
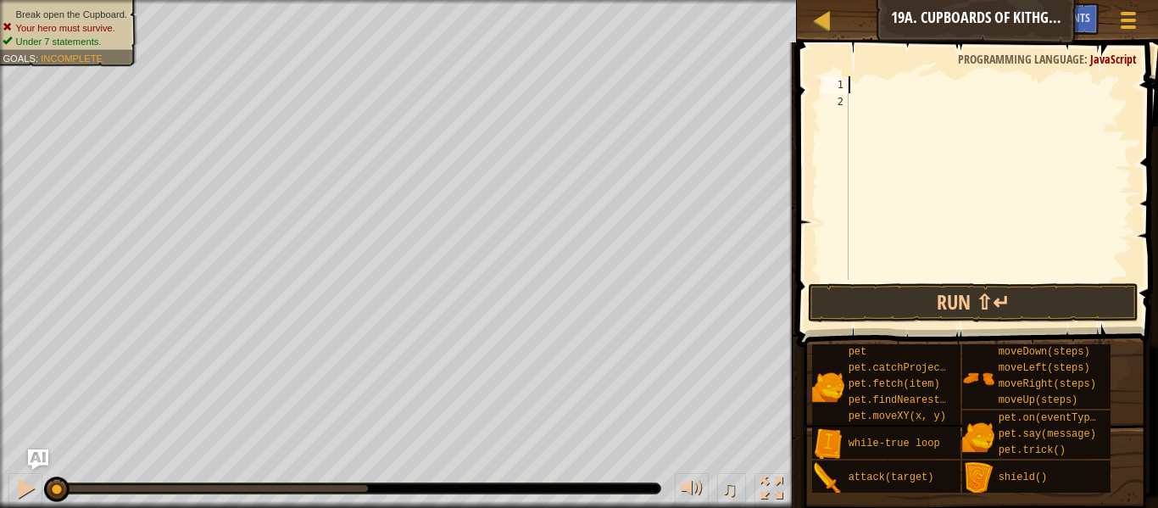
scroll to position [8, 0]
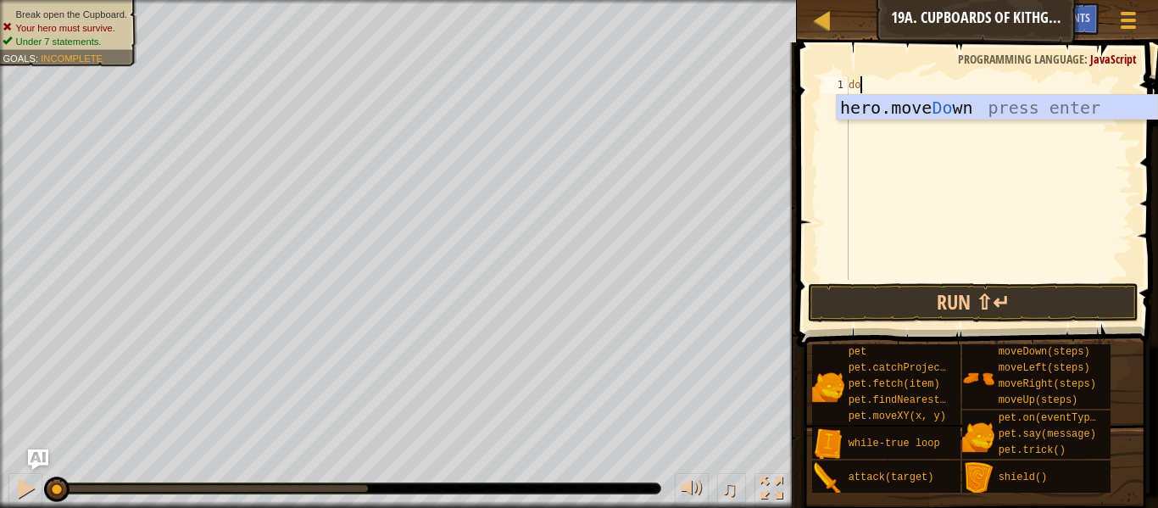
type textarea "dow"
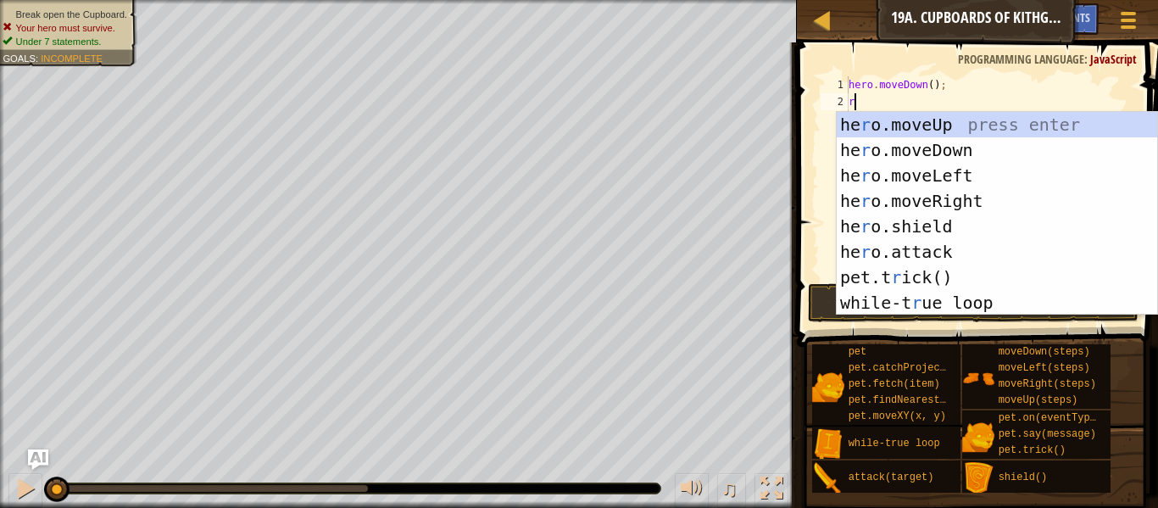
scroll to position [8, 1]
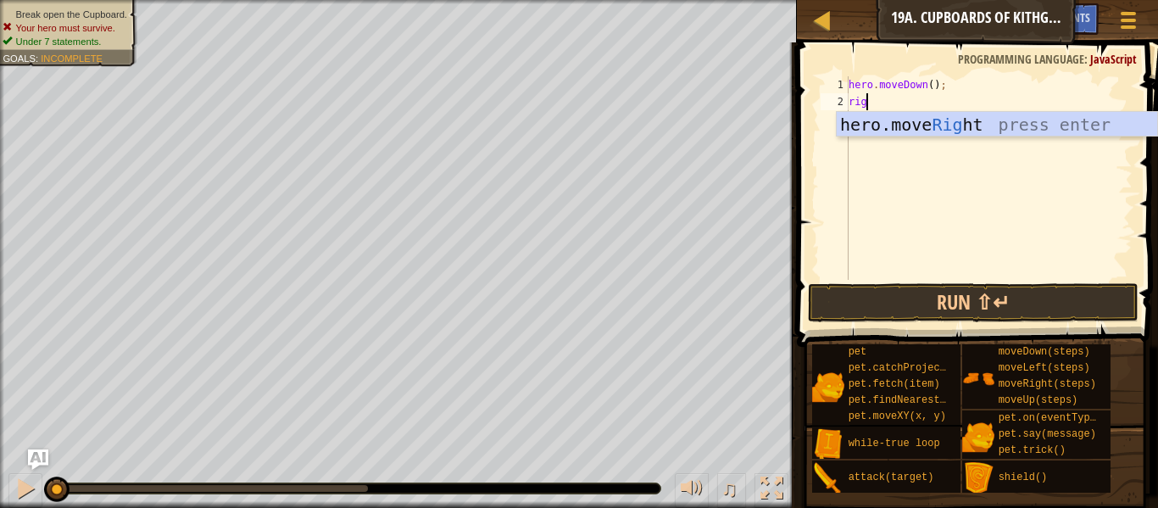
type textarea "righ"
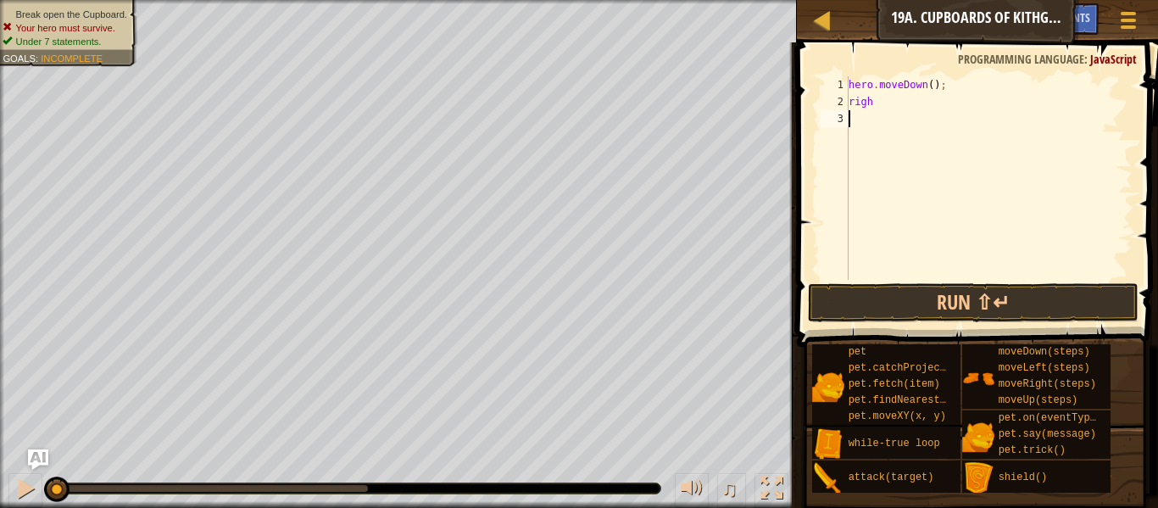
click at [887, 137] on div "hero . moveDown ( ) ; righ" at bounding box center [989, 194] width 287 height 237
click at [878, 100] on div "hero . moveDown ( ) ; righ" at bounding box center [989, 194] width 287 height 237
type textarea "right"
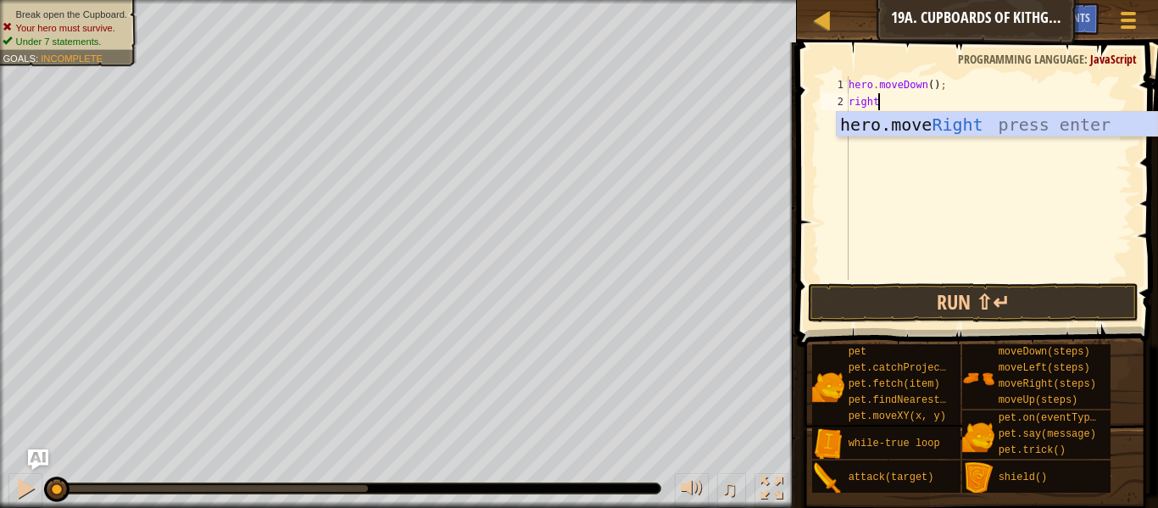
scroll to position [8, 3]
click at [899, 119] on div "hero.move Right press enter" at bounding box center [997, 150] width 321 height 76
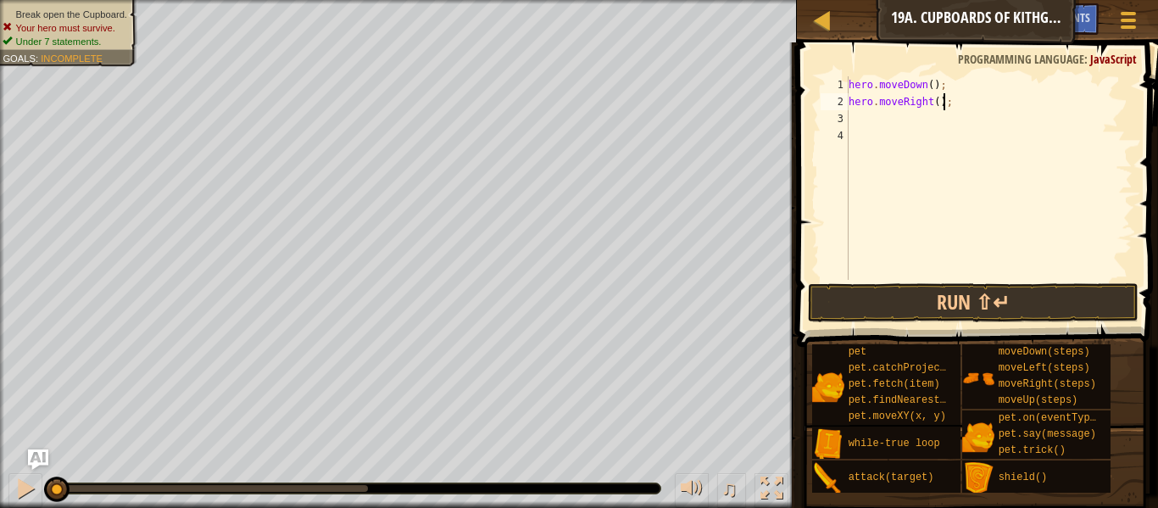
click at [941, 106] on div "hero . moveDown ( ) ; hero . moveRight ( ) ;" at bounding box center [989, 194] width 287 height 237
click at [939, 102] on div "hero . moveDown ( ) ; hero . moveRight ( ) ;" at bounding box center [989, 194] width 287 height 237
type textarea "hero.moveRight(2);"
click at [958, 113] on div "hero . moveDown ( ) ; hero . moveRight ( 2 ) ;" at bounding box center [989, 194] width 287 height 237
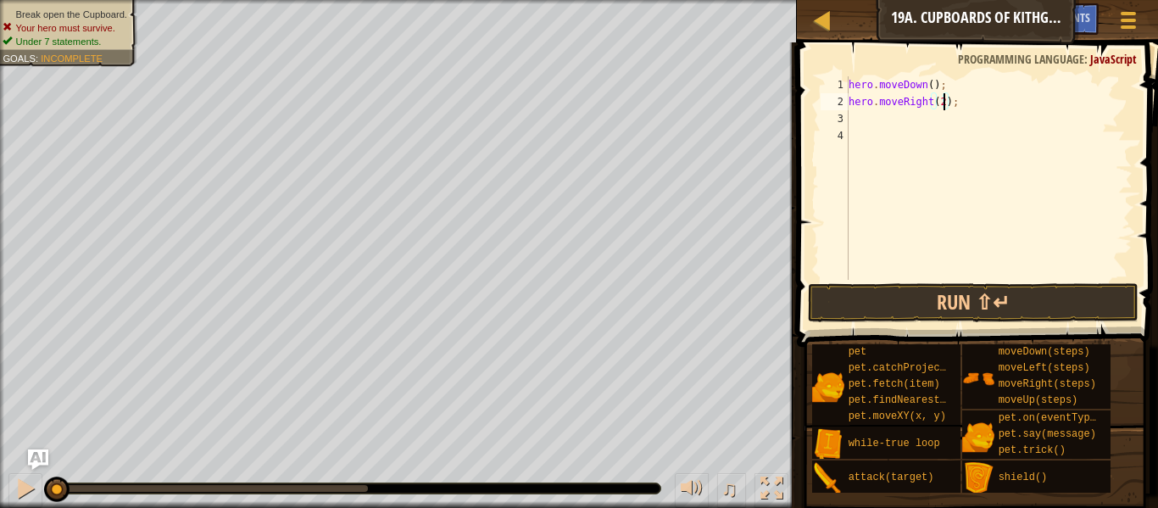
scroll to position [8, 0]
type textarea "up"
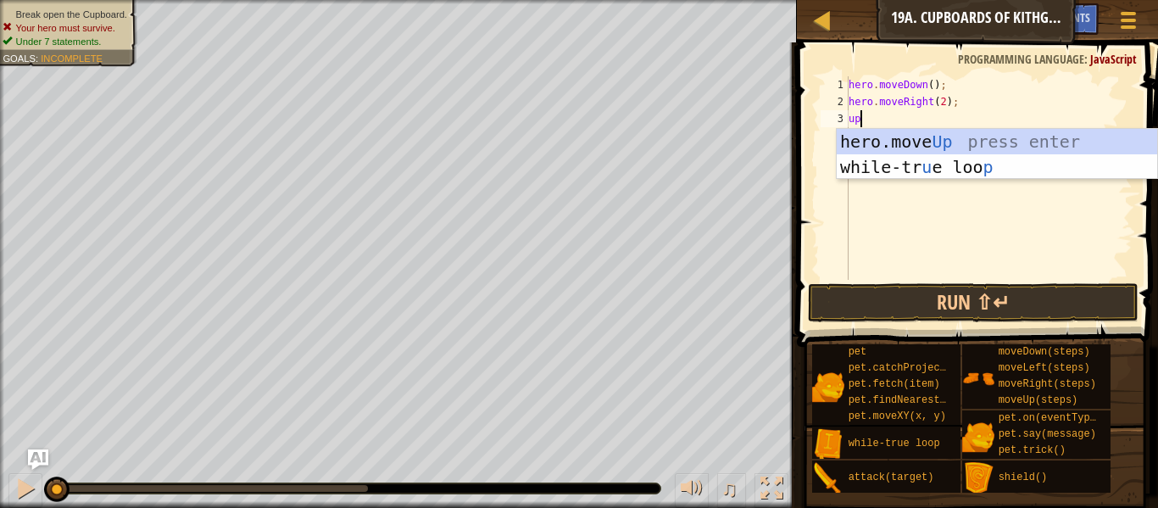
scroll to position [8, 1]
click at [999, 139] on div "hero.move Up press enter while-tr u e loo p press enter" at bounding box center [997, 180] width 321 height 102
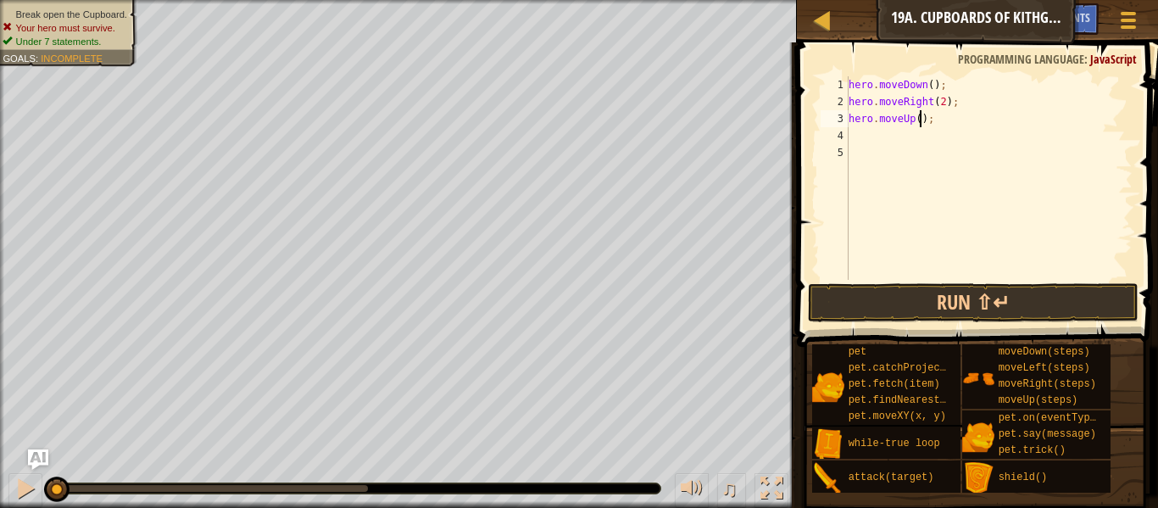
click at [919, 121] on div "hero . moveDown ( ) ; hero . moveRight ( 2 ) ; hero . moveUp ( ) ;" at bounding box center [989, 194] width 287 height 237
type textarea "hero.moveUp(2);"
click at [927, 148] on div "hero . moveDown ( ) ; hero . moveRight ( 2 ) ; hero . moveUp ( 2 ) ;" at bounding box center [989, 194] width 287 height 237
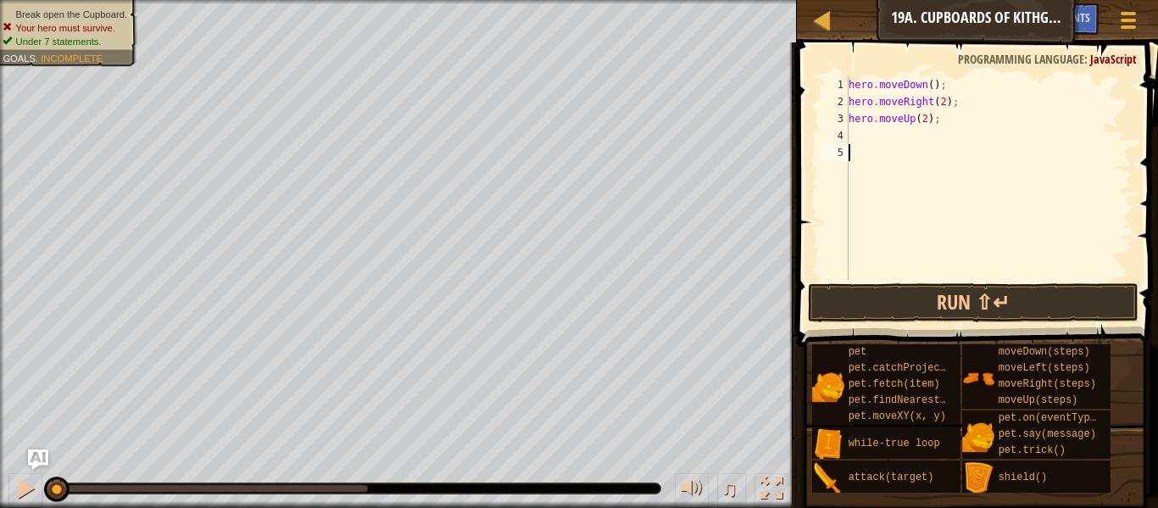
click at [911, 131] on div "hero . moveDown ( ) ; hero . moveRight ( 2 ) ; hero . moveUp ( 2 ) ;" at bounding box center [989, 194] width 287 height 237
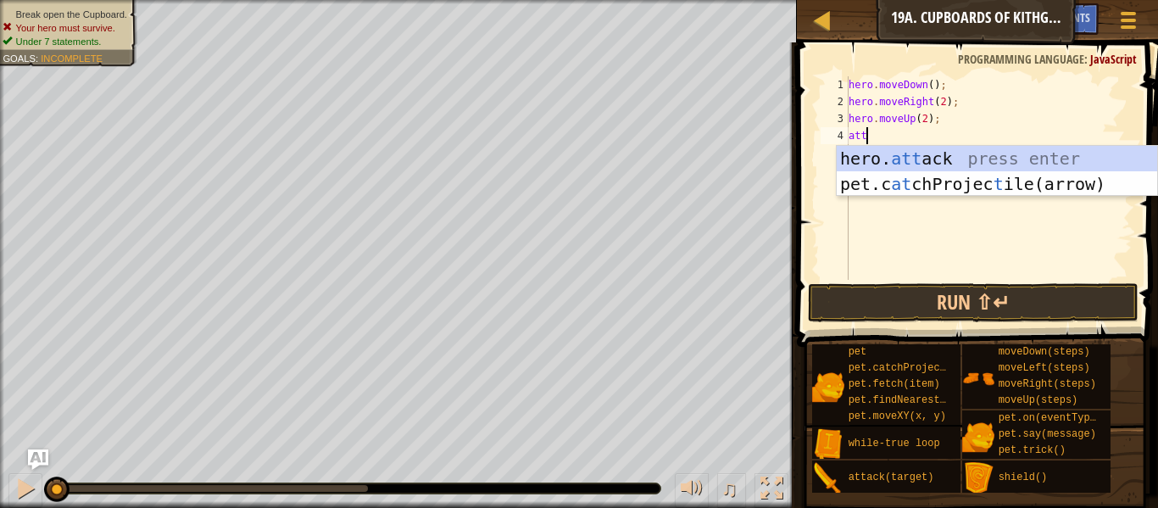
scroll to position [8, 3]
click at [943, 153] on div "hero. [PERSON_NAME] press enter pet.c at chProjec t ile( a rrow) press enter" at bounding box center [997, 197] width 321 height 102
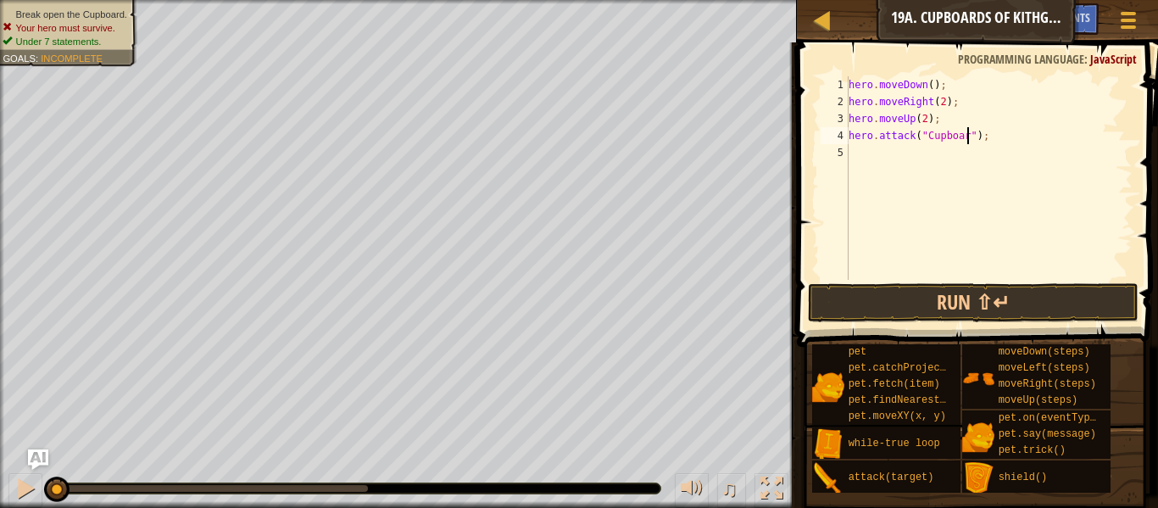
scroll to position [8, 18]
click at [961, 310] on button "Run ⇧↵" at bounding box center [973, 302] width 331 height 39
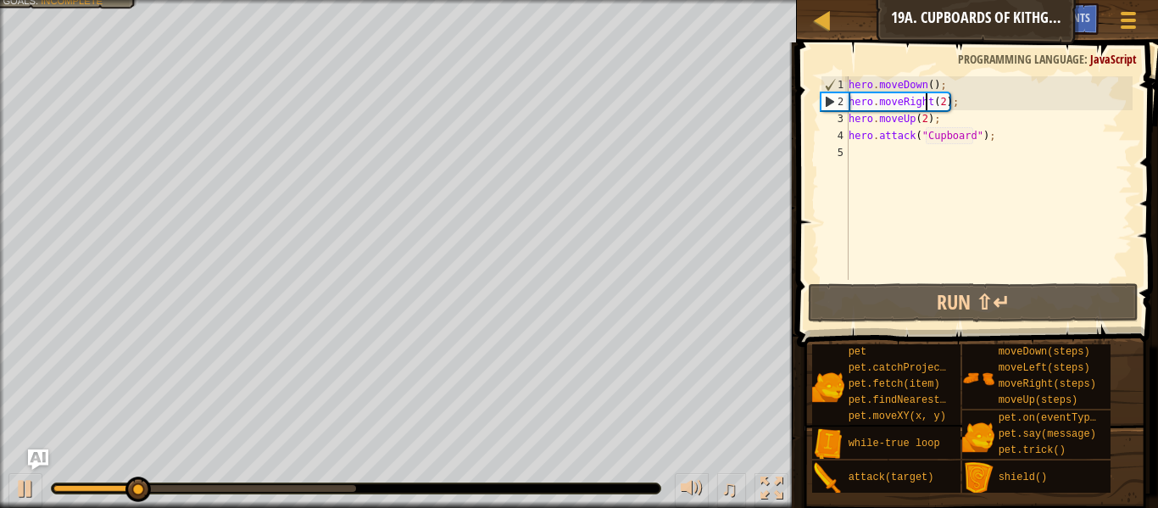
click at [927, 101] on div "hero . moveDown ( ) ; hero . moveRight ( 2 ) ; hero . moveUp ( 2 ) ; hero . att…" at bounding box center [989, 194] width 287 height 237
click at [930, 102] on div "hero . moveDown ( ) ; hero . moveRight ( 2 ) ; hero . moveUp ( 2 ) ; hero . att…" at bounding box center [989, 194] width 287 height 237
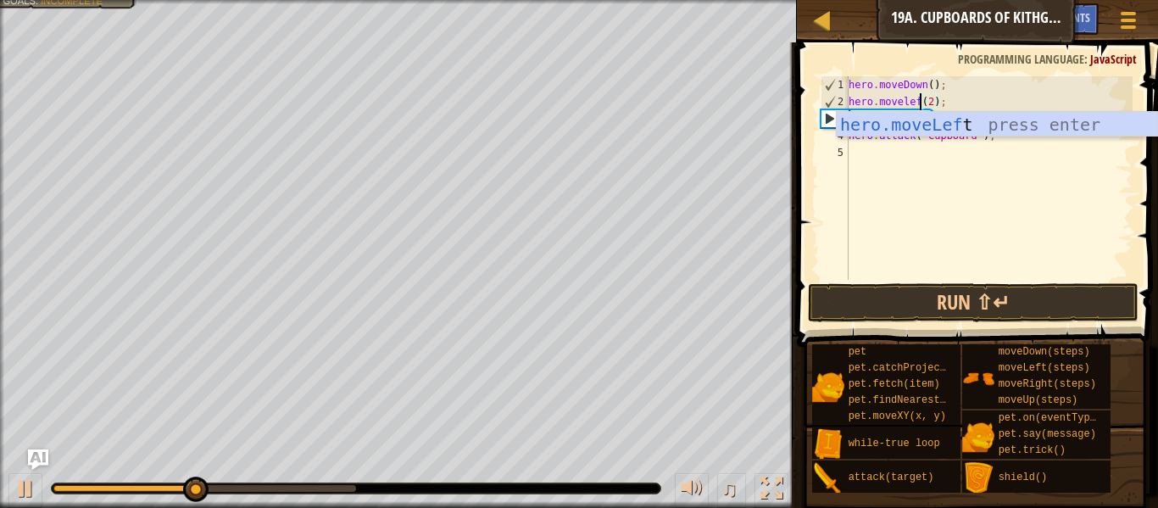
scroll to position [8, 10]
click at [920, 120] on div "hero.moveLef t press enter" at bounding box center [997, 150] width 321 height 76
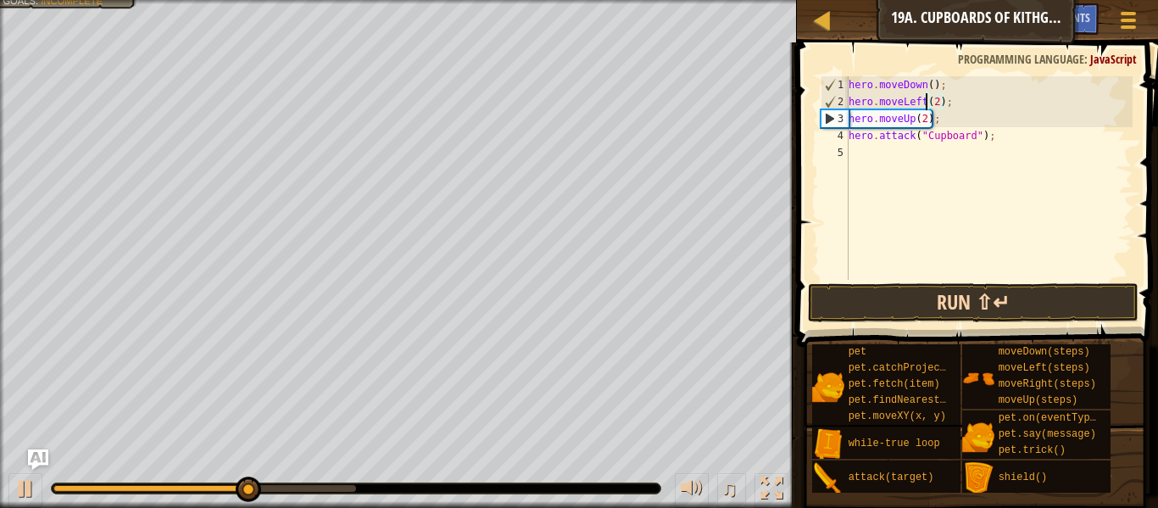
type textarea "hero.moveLeft(2);"
click at [902, 299] on button "Run ⇧↵" at bounding box center [973, 302] width 331 height 39
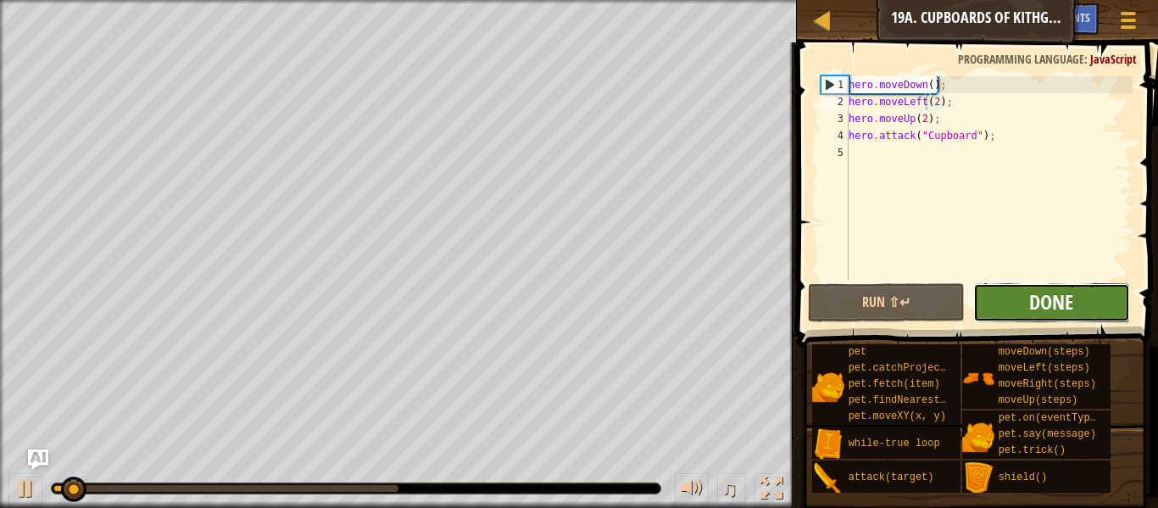
click at [1052, 306] on span "Done" at bounding box center [1052, 301] width 44 height 27
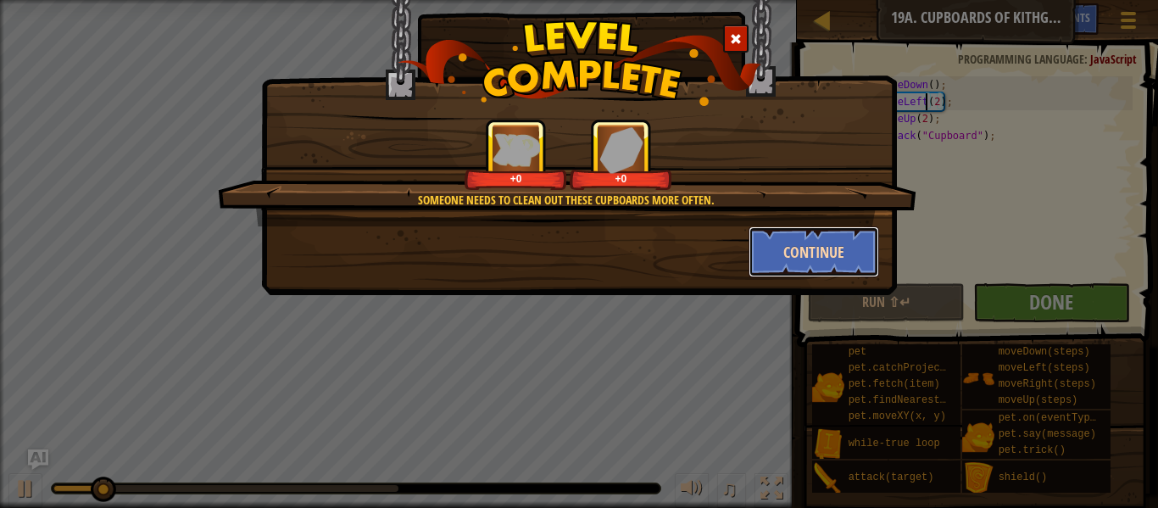
click at [827, 227] on button "Continue" at bounding box center [814, 251] width 131 height 51
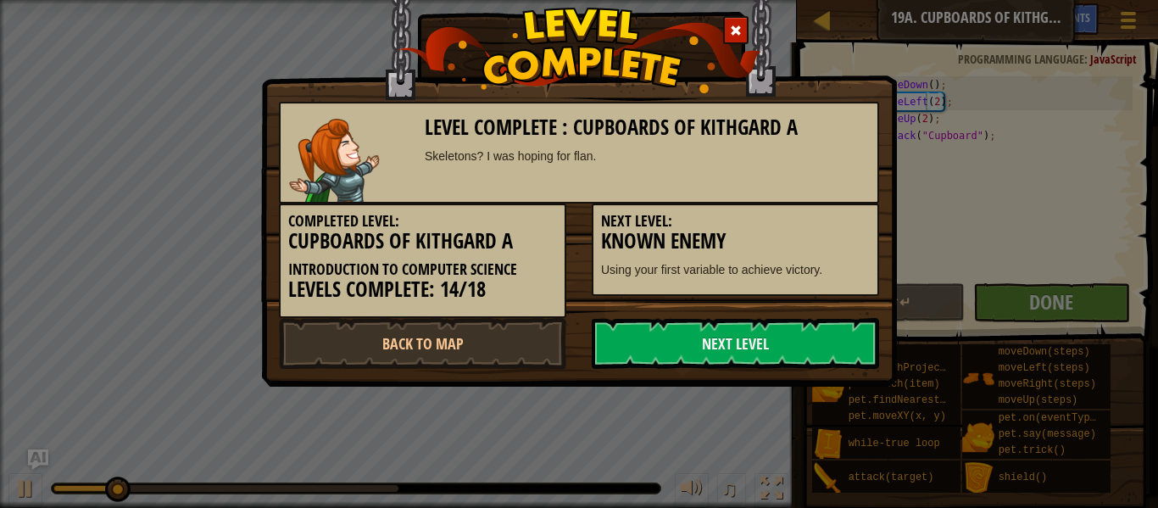
click at [823, 247] on h3 "Known Enemy" at bounding box center [735, 241] width 269 height 23
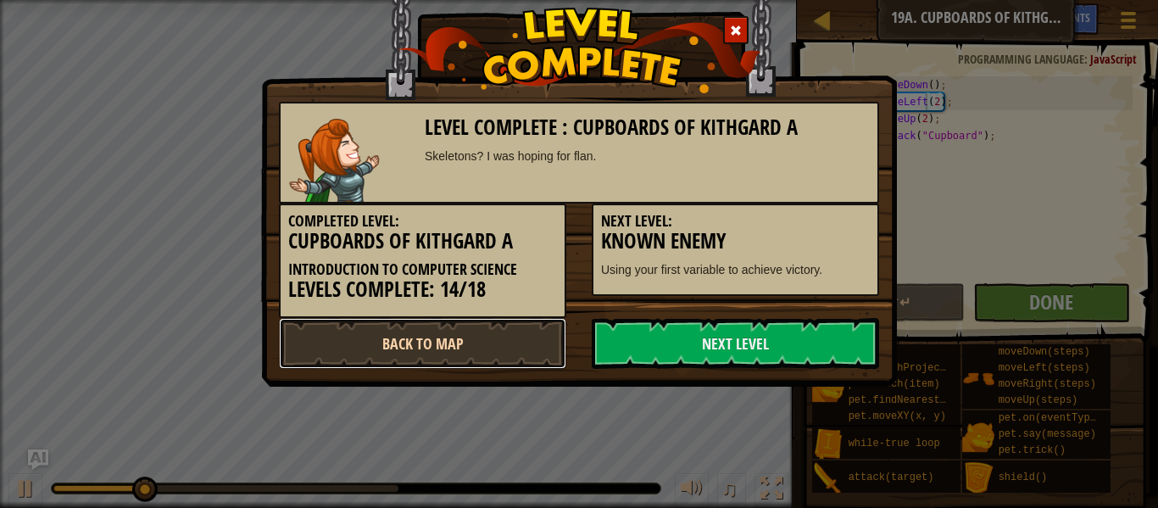
click at [484, 352] on link "Back to Map" at bounding box center [422, 343] width 287 height 51
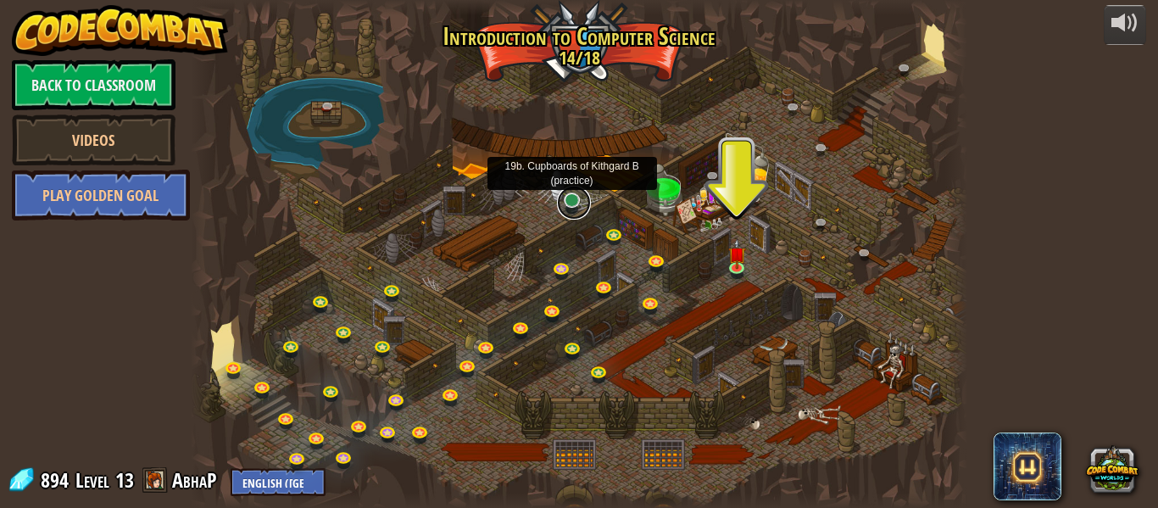
click at [572, 203] on link at bounding box center [574, 203] width 34 height 34
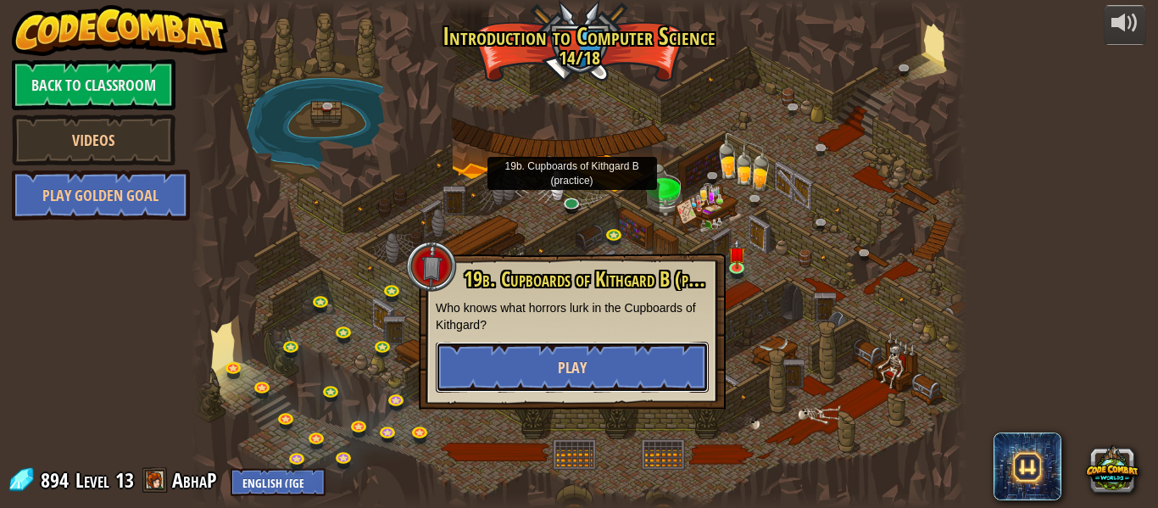
click at [584, 364] on span "Play" at bounding box center [572, 367] width 29 height 21
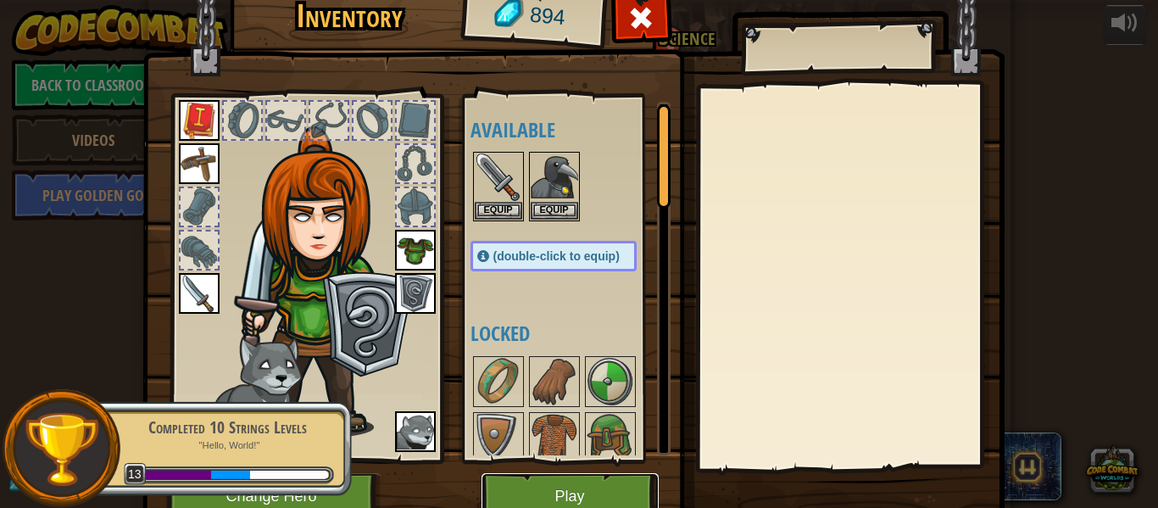
click at [593, 496] on button "Play" at bounding box center [570, 496] width 177 height 47
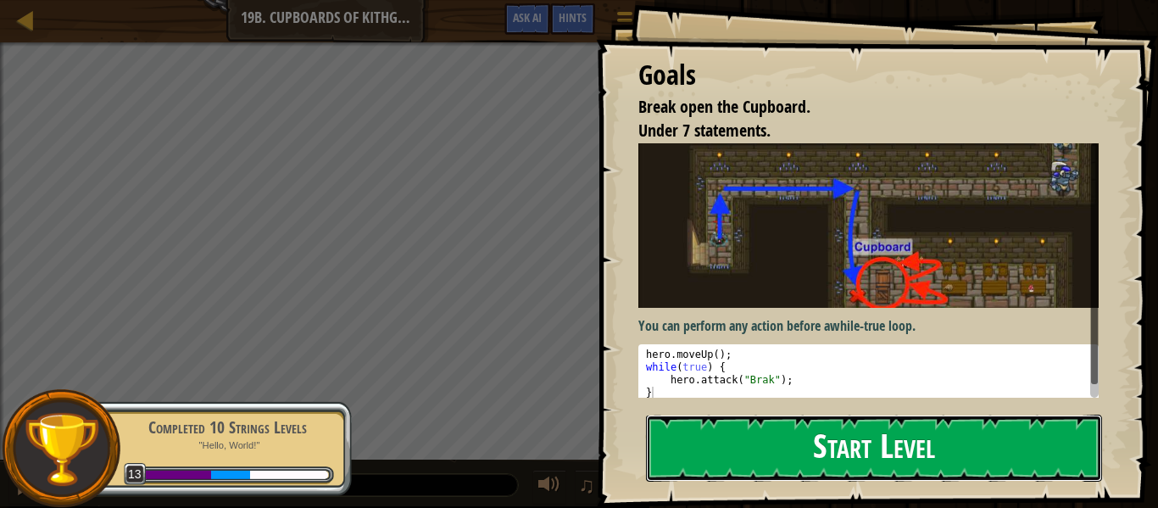
click at [959, 439] on button "Start Level" at bounding box center [874, 448] width 456 height 67
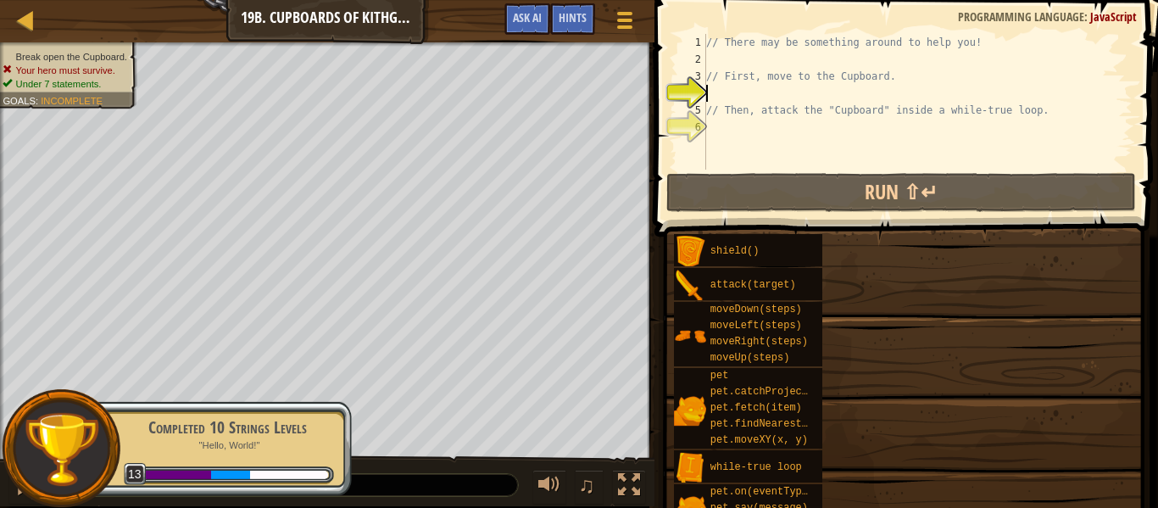
click at [956, 450] on div "shield() attack(target) moveDown(steps) moveLeft(steps) moveRight(steps) moveUp…" at bounding box center [909, 383] width 473 height 300
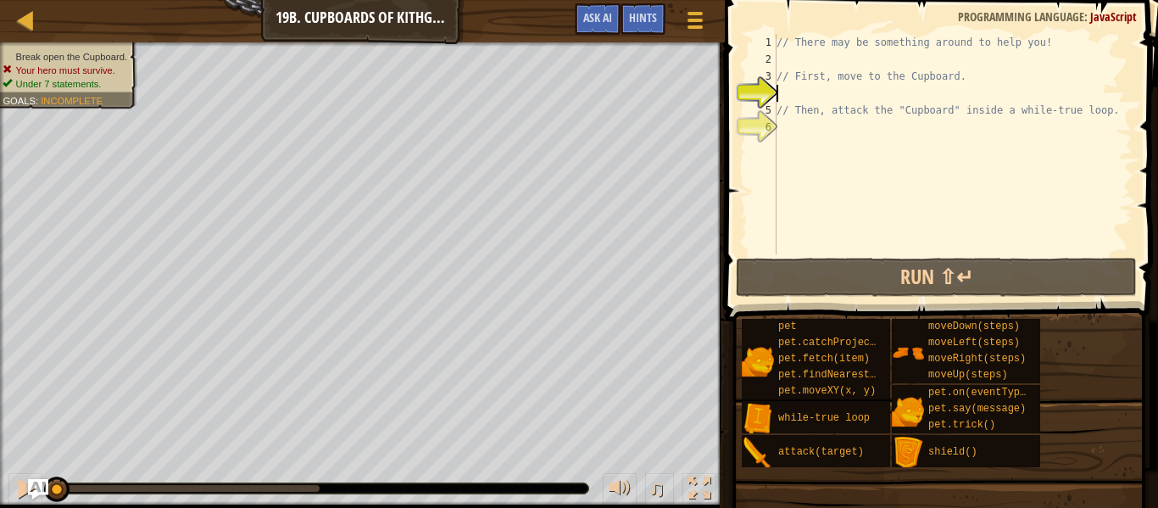
click at [948, 170] on div "// There may be something around to help you! // First, move to the Cupboard. /…" at bounding box center [953, 161] width 360 height 254
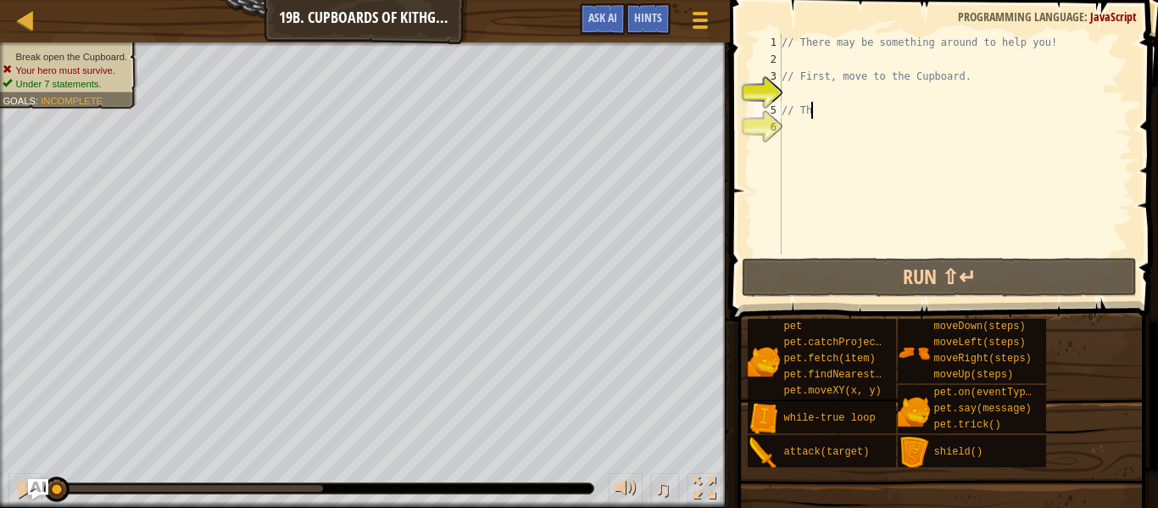
type textarea "/"
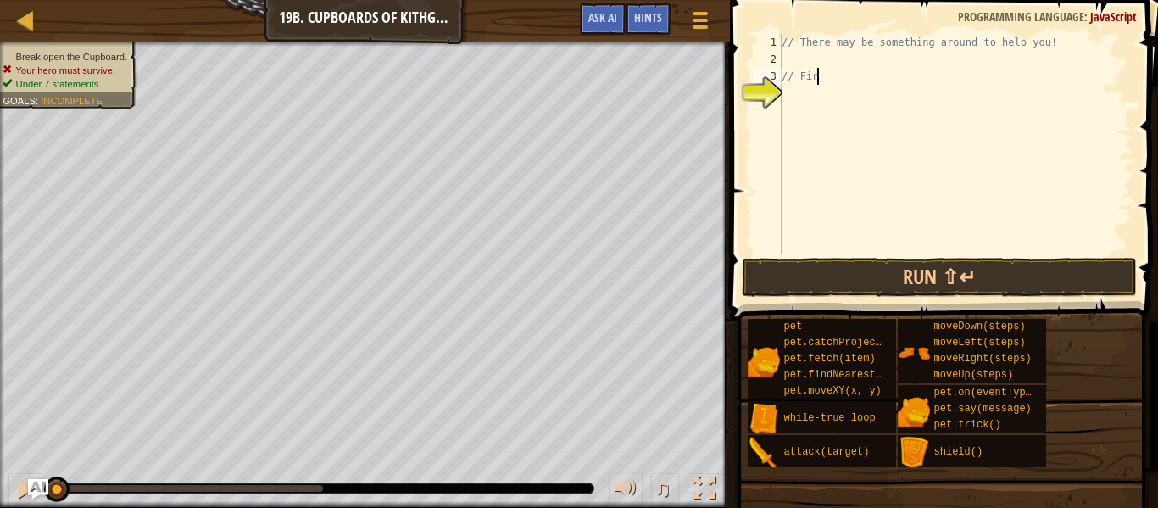
type textarea "/"
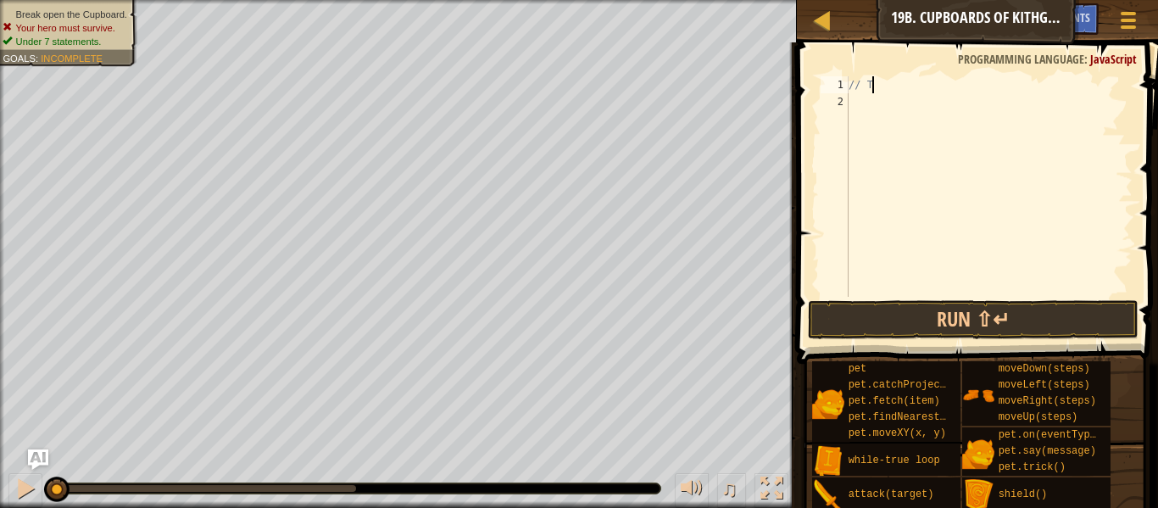
type textarea "/"
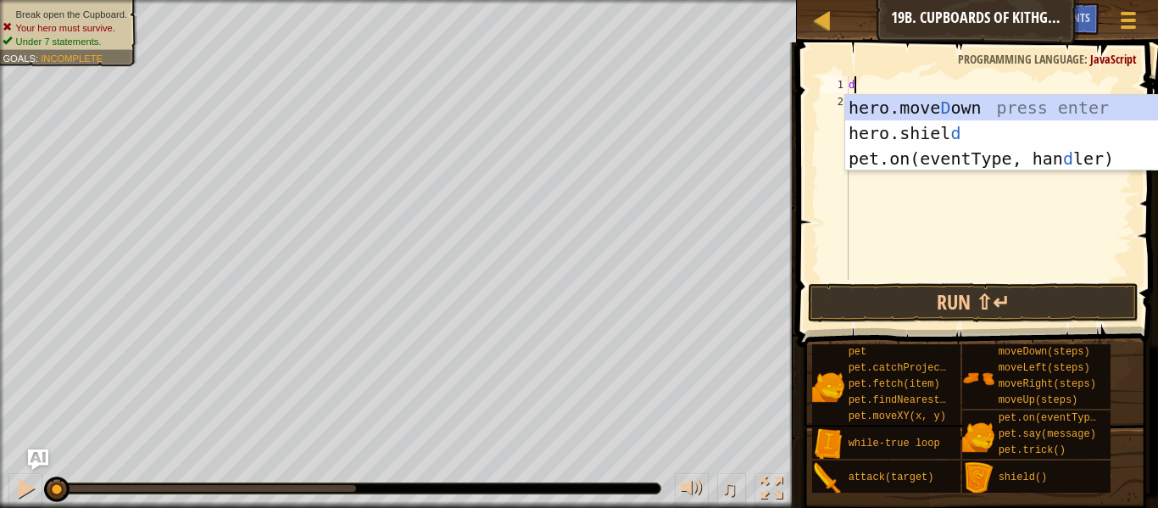
scroll to position [8, 0]
type textarea "dow"
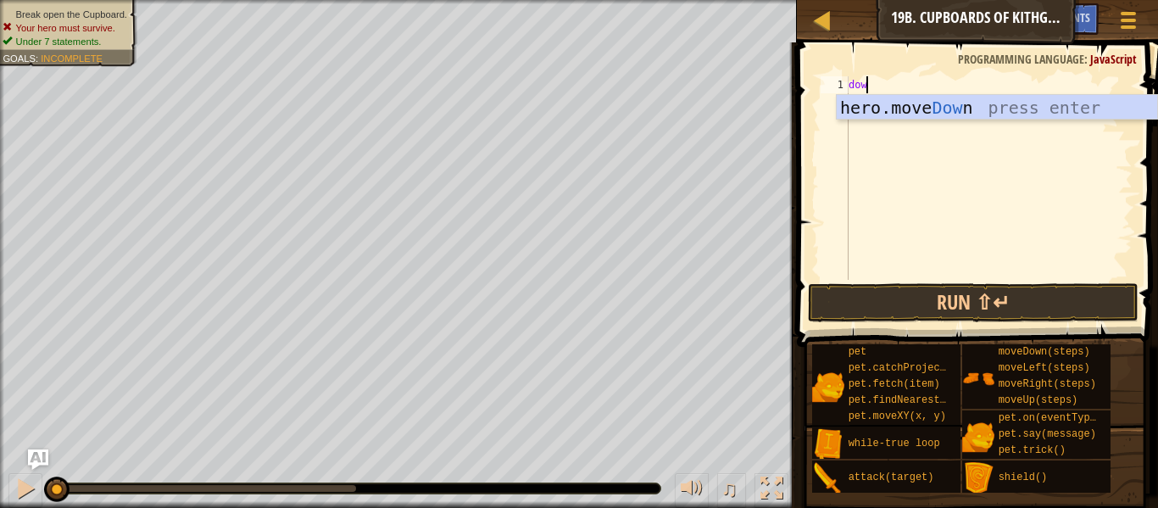
scroll to position [8, 2]
click at [975, 117] on div "hero.move Dow n press enter" at bounding box center [997, 133] width 321 height 76
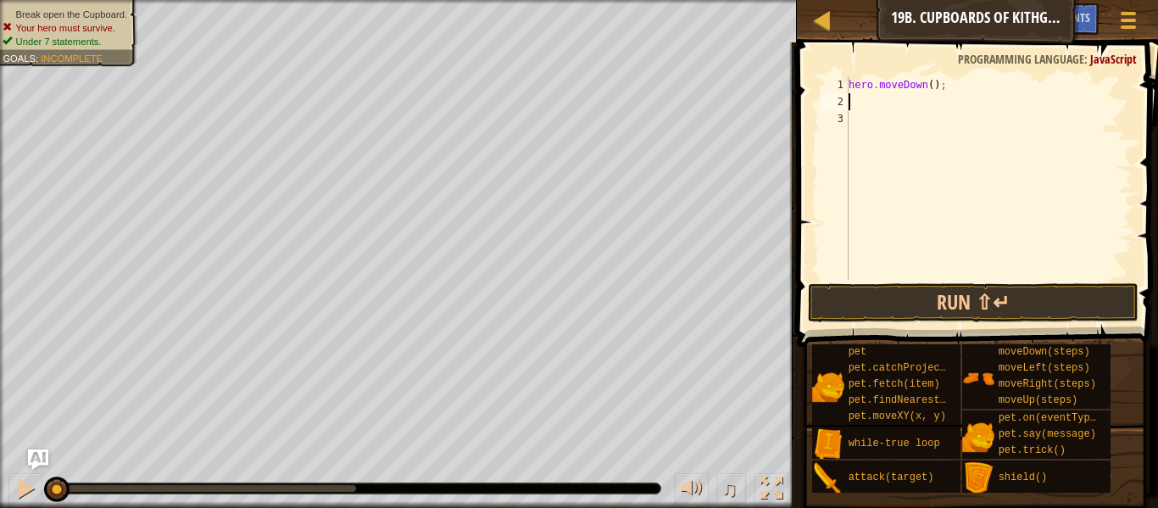
scroll to position [8, 0]
type textarea "h"
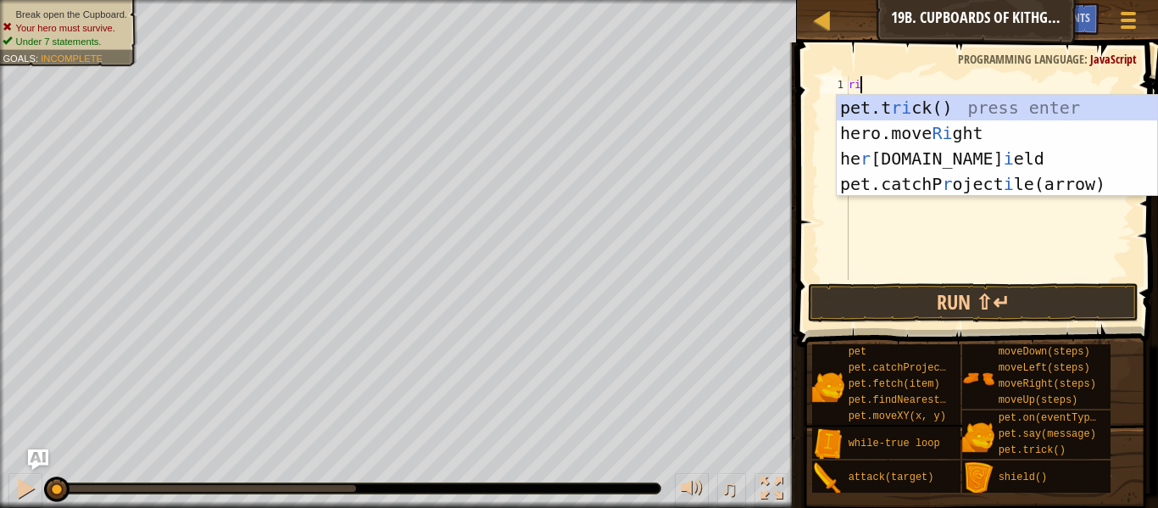
type textarea "rig"
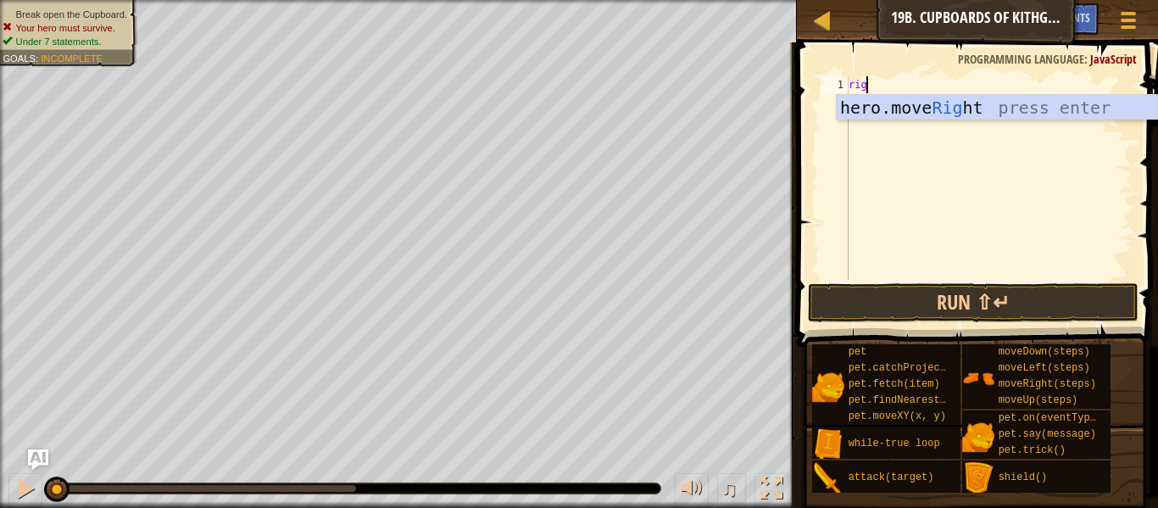
click at [997, 123] on div "rig" at bounding box center [989, 194] width 287 height 237
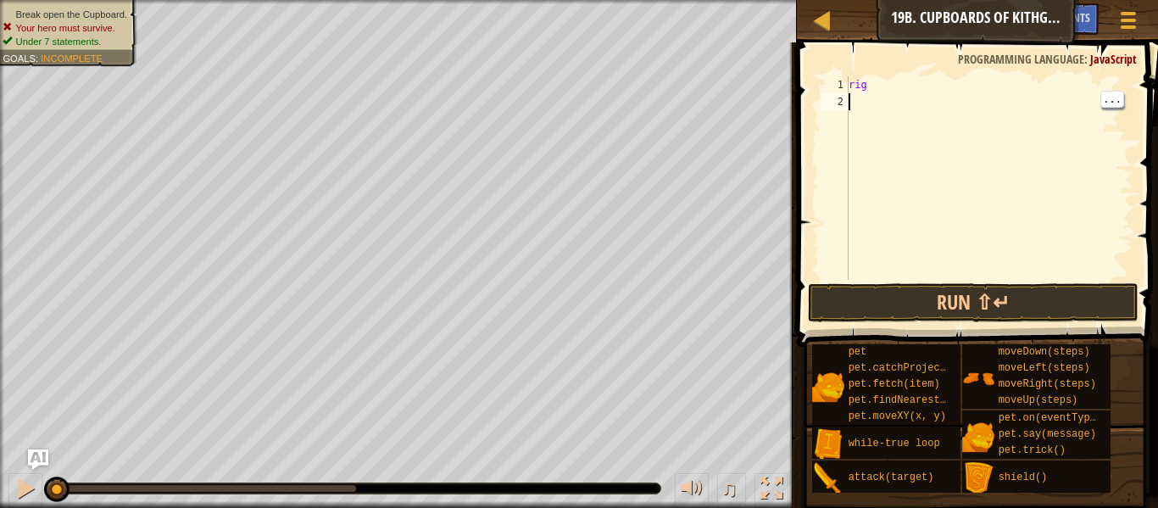
type textarea "rig"
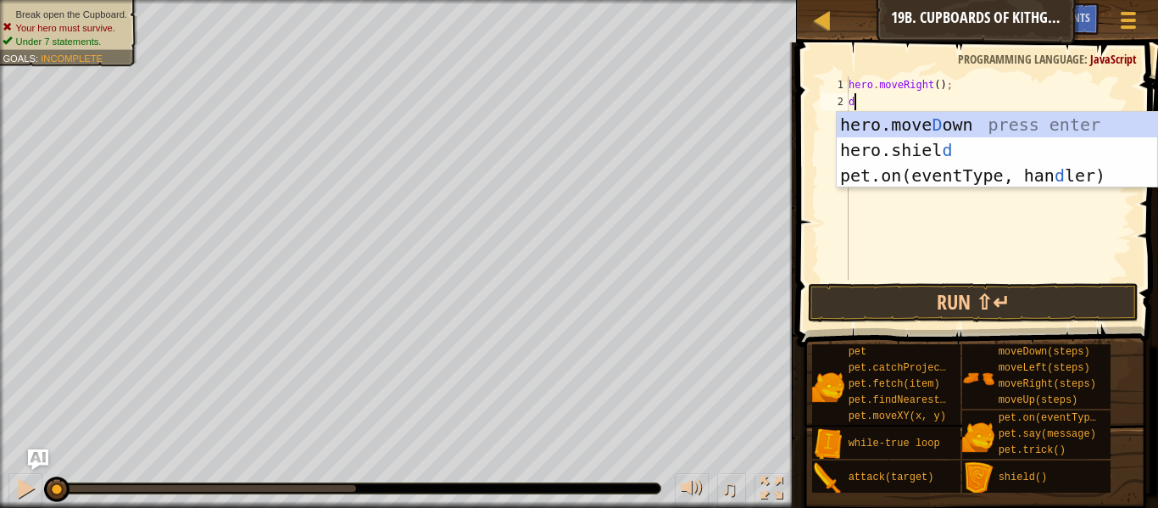
type textarea "dow"
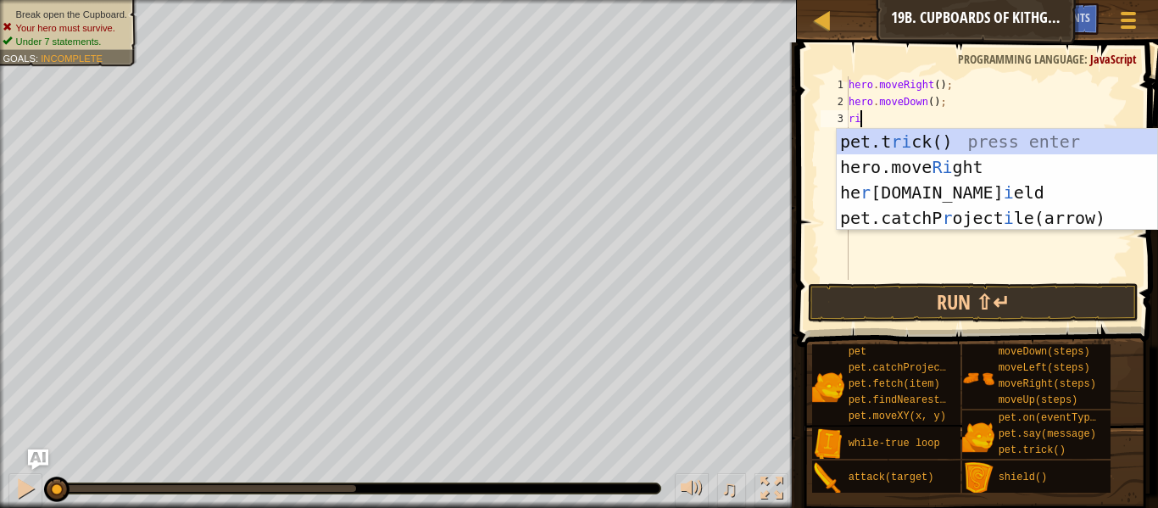
type textarea "rig"
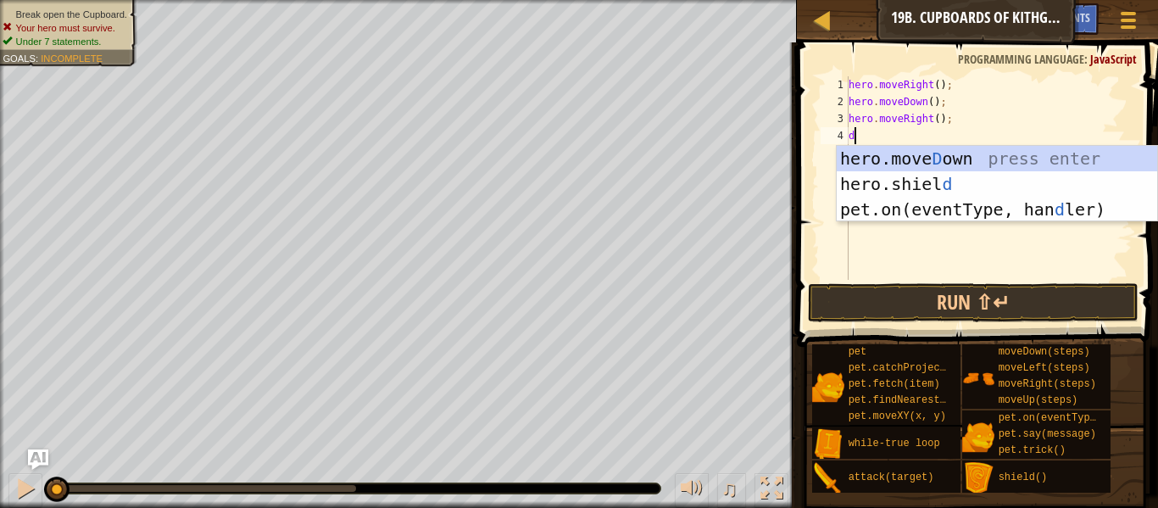
type textarea "dow"
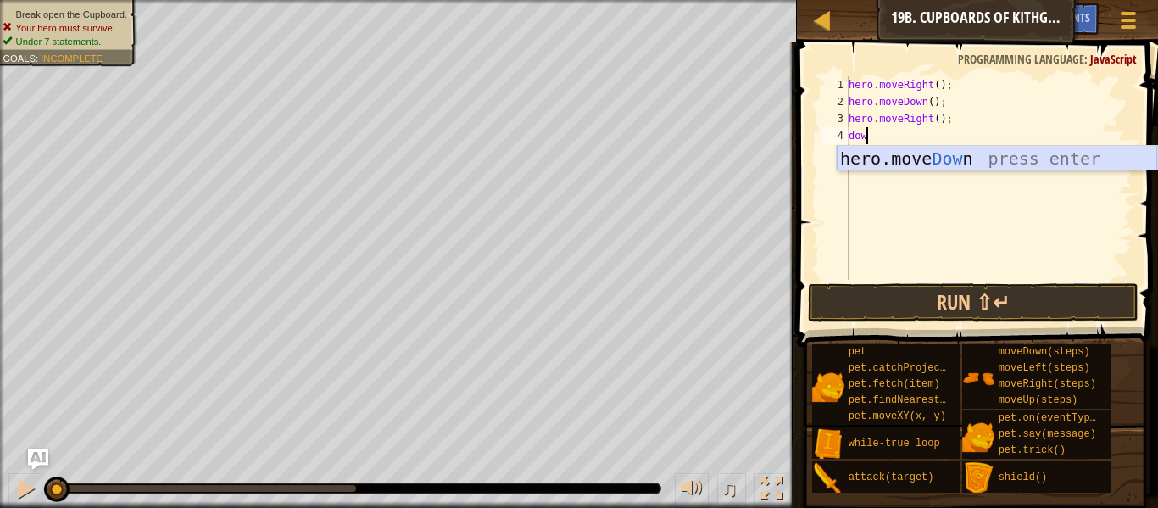
click at [881, 161] on div "hero.move Dow n press enter" at bounding box center [997, 184] width 321 height 76
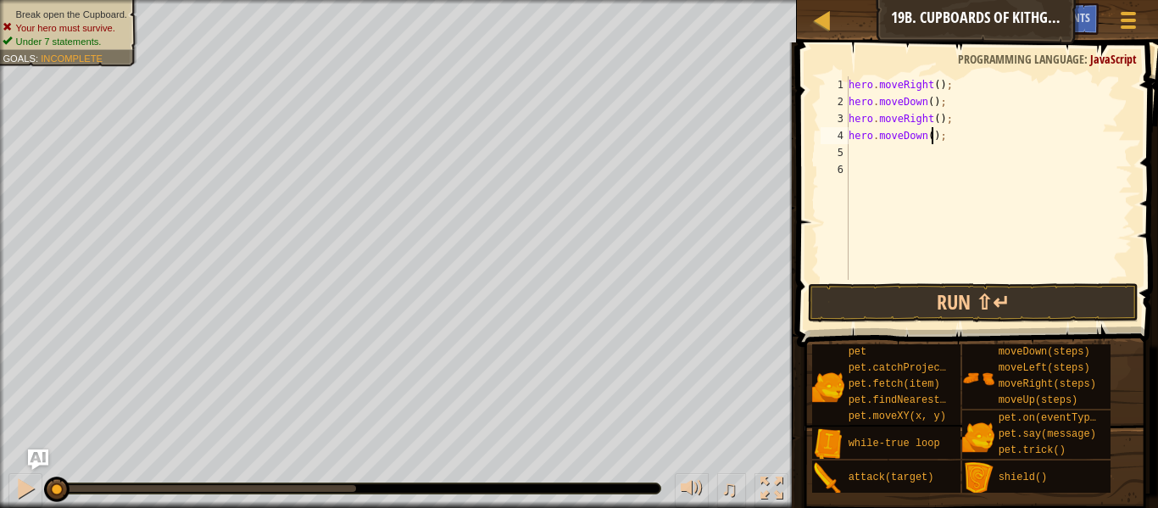
click at [934, 137] on div "hero . moveRight ( ) ; hero . moveDown ( ) ; hero . moveRight ( ) ; hero . move…" at bounding box center [989, 194] width 287 height 237
type textarea "hero.moveDown(2);"
click at [935, 154] on div "hero . moveRight ( ) ; hero . moveDown ( ) ; hero . moveRight ( ) ; hero . move…" at bounding box center [989, 194] width 287 height 237
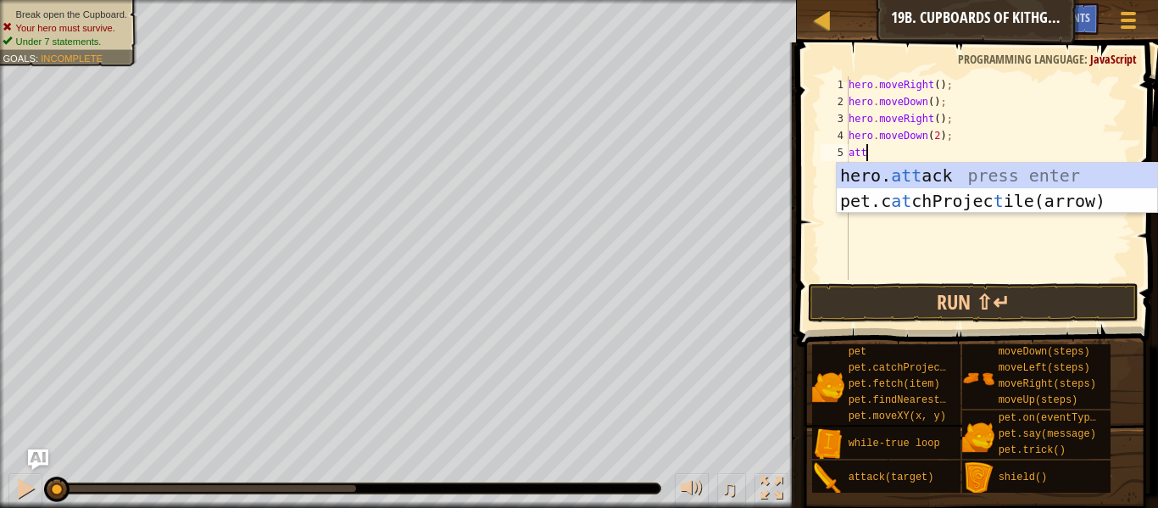
scroll to position [8, 3]
click at [936, 178] on div "hero. [PERSON_NAME] press enter pet.c at chProjec t ile( a rrow) press enter" at bounding box center [997, 214] width 321 height 102
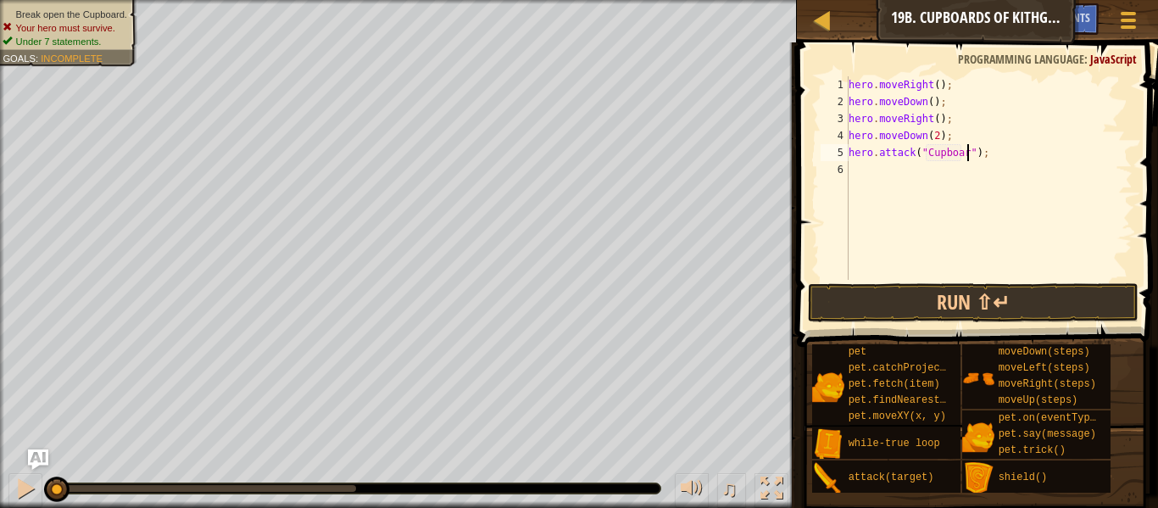
scroll to position [8, 18]
type textarea "hero.attack("Cupboard");"
click at [972, 299] on button "Run ⇧↵" at bounding box center [973, 302] width 331 height 39
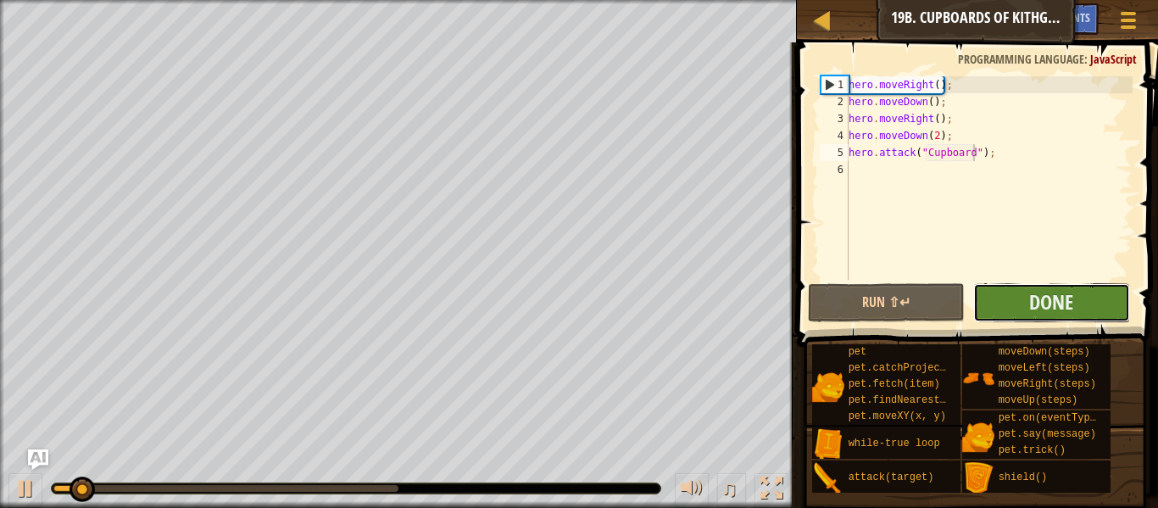
click at [1007, 295] on button "Done" at bounding box center [1052, 302] width 157 height 39
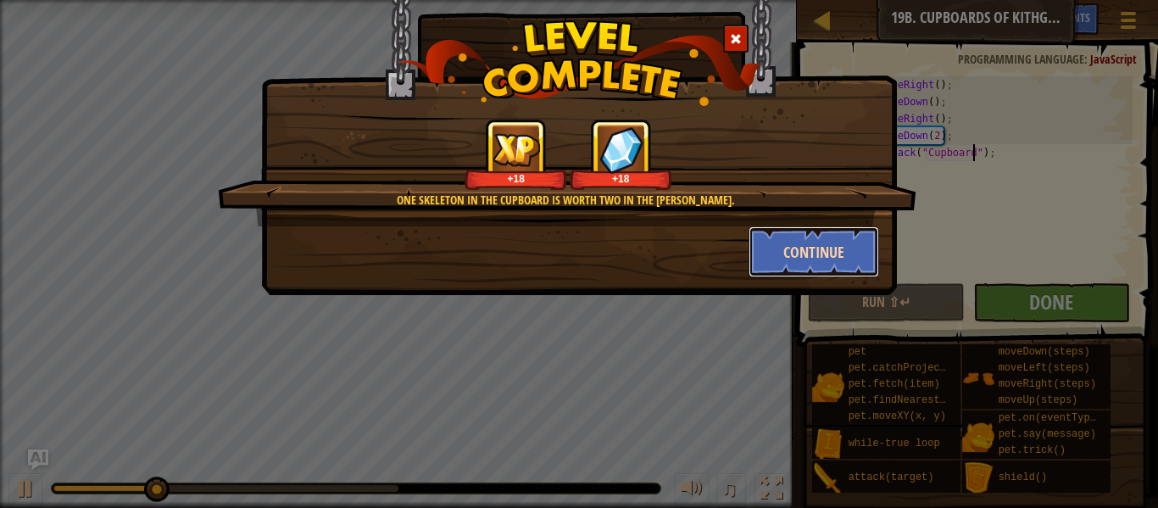
click at [840, 249] on button "Continue" at bounding box center [814, 251] width 131 height 51
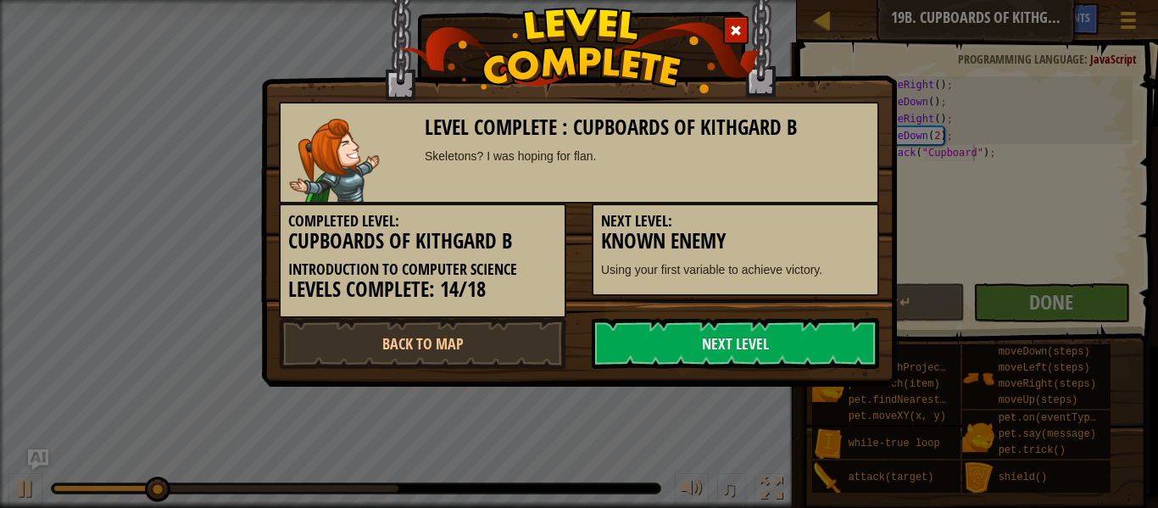
click at [801, 261] on p "Using your first variable to achieve victory." at bounding box center [735, 269] width 269 height 17
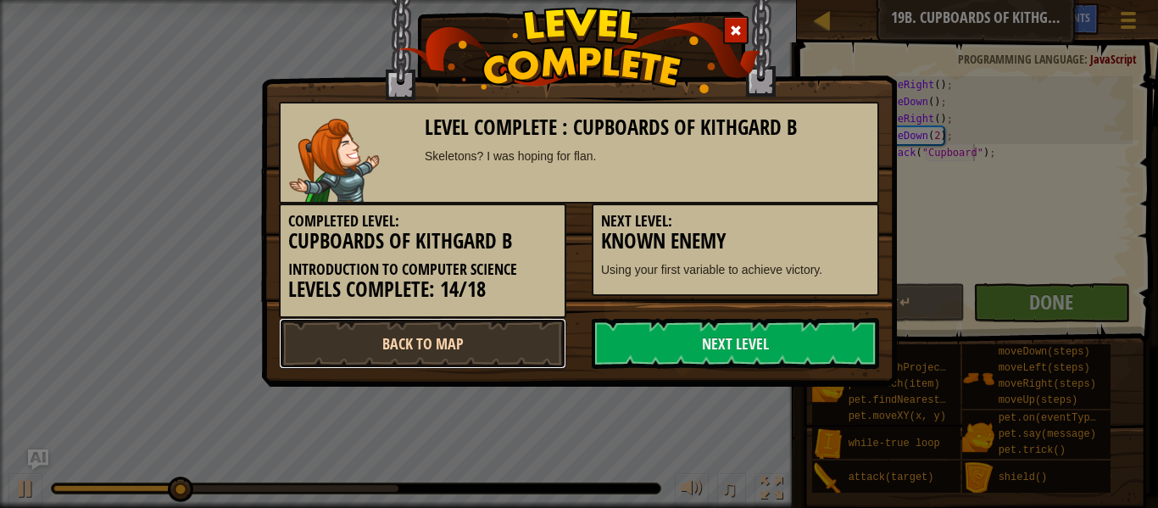
click at [525, 359] on link "Back to Map" at bounding box center [422, 343] width 287 height 51
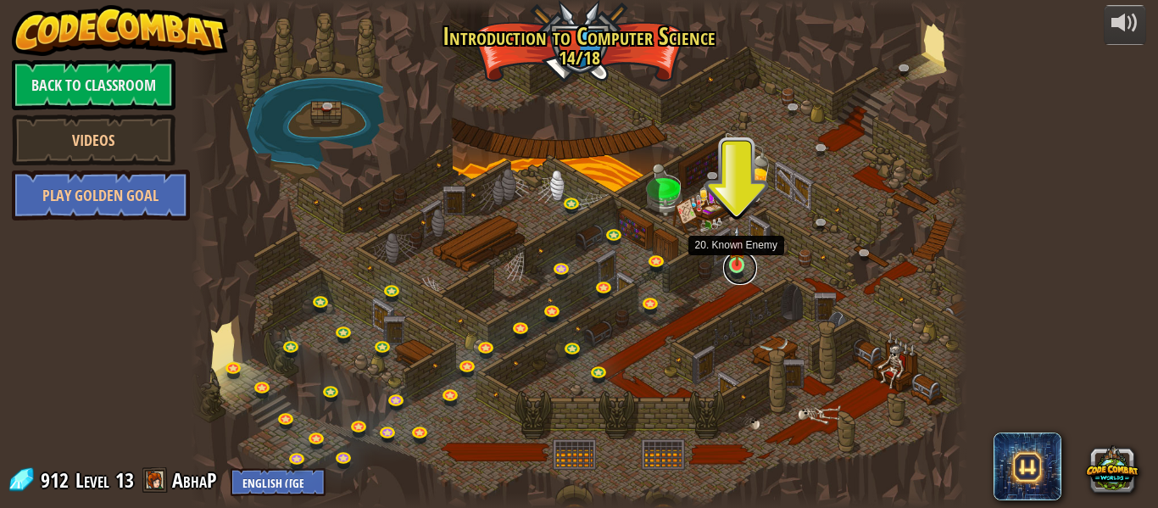
click at [740, 276] on link at bounding box center [740, 268] width 34 height 34
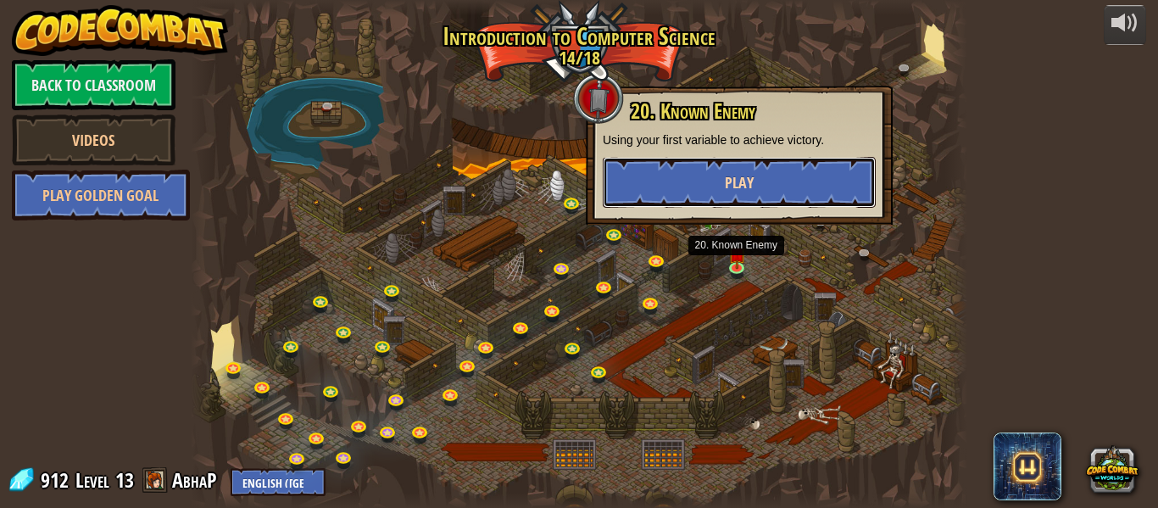
click at [760, 196] on button "Play" at bounding box center [739, 182] width 273 height 51
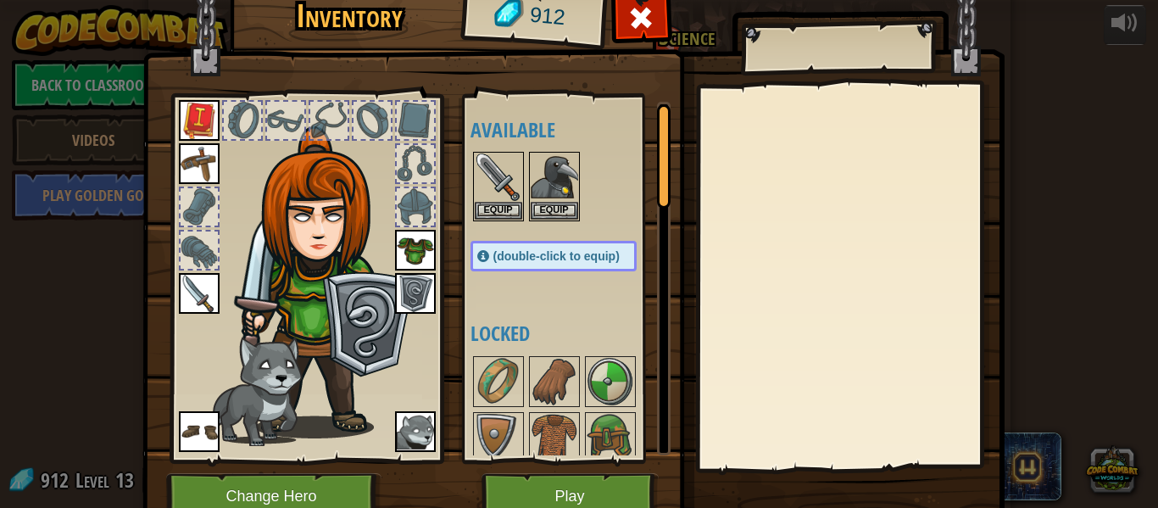
click at [424, 279] on img at bounding box center [415, 293] width 41 height 41
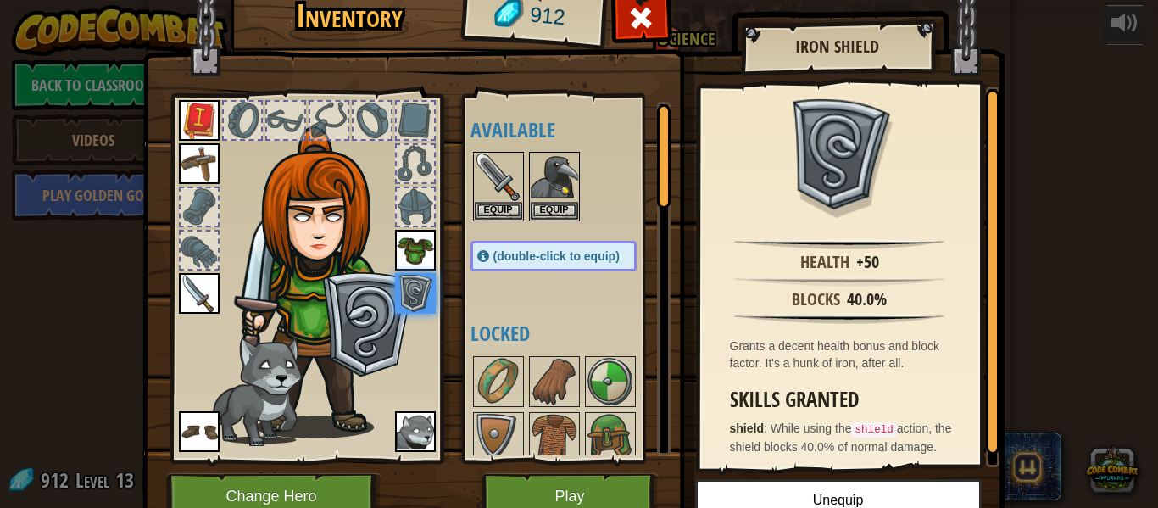
click at [371, 125] on div at bounding box center [372, 120] width 37 height 37
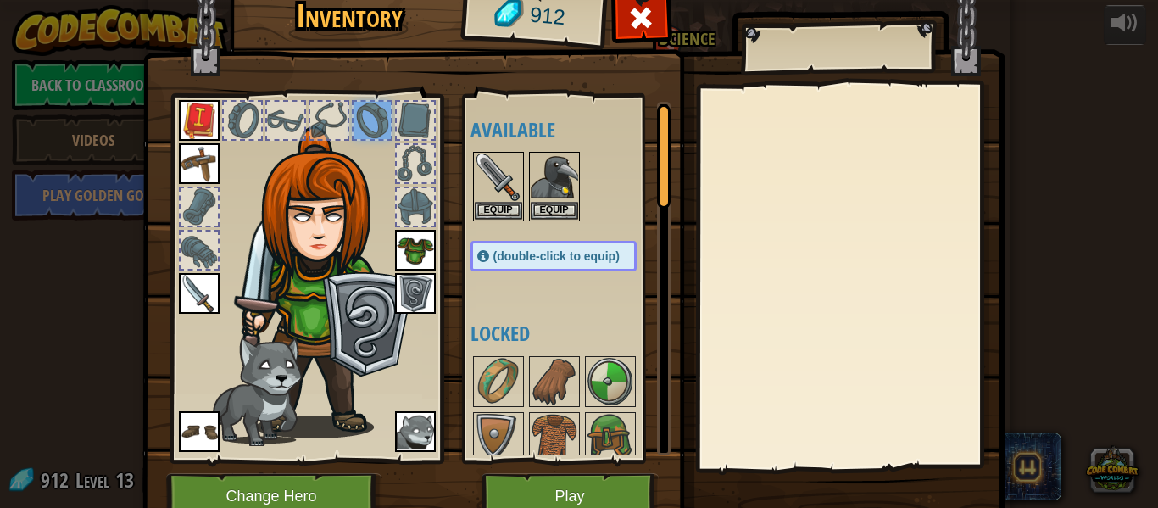
click at [382, 126] on div at bounding box center [372, 120] width 37 height 37
click at [557, 377] on img at bounding box center [554, 381] width 47 height 47
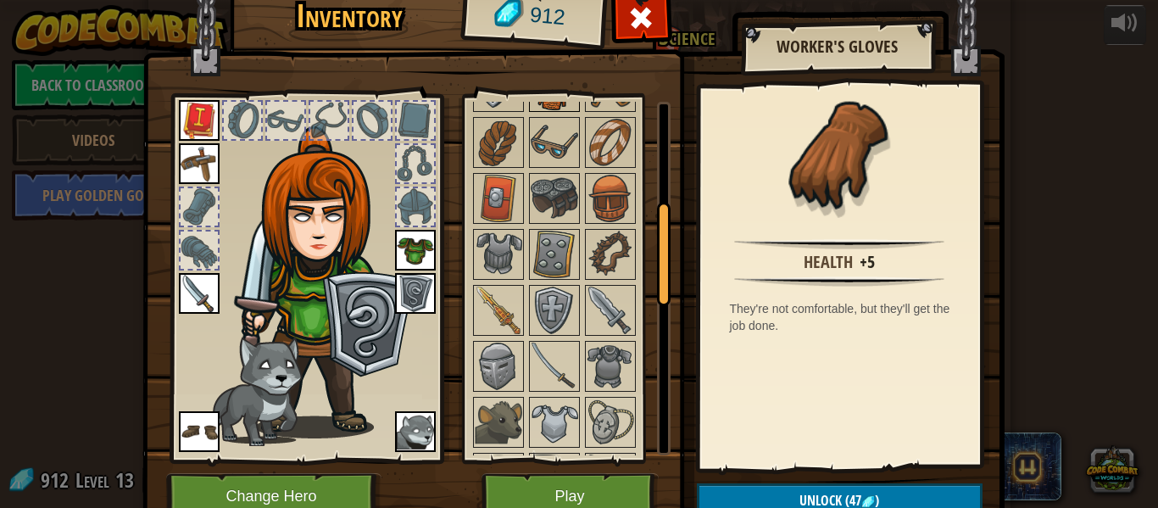
scroll to position [355, 0]
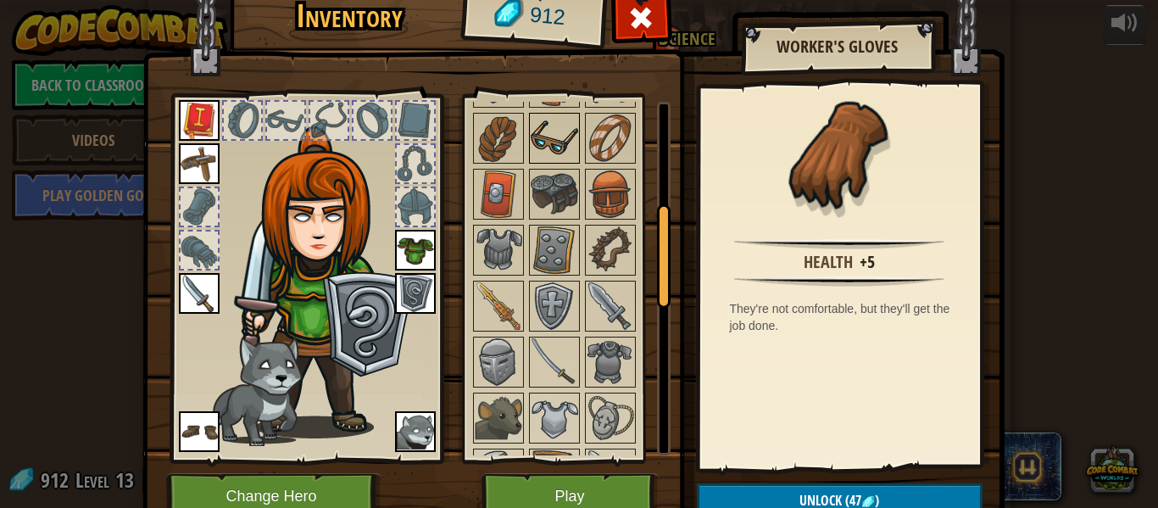
click at [559, 128] on img at bounding box center [554, 137] width 47 height 47
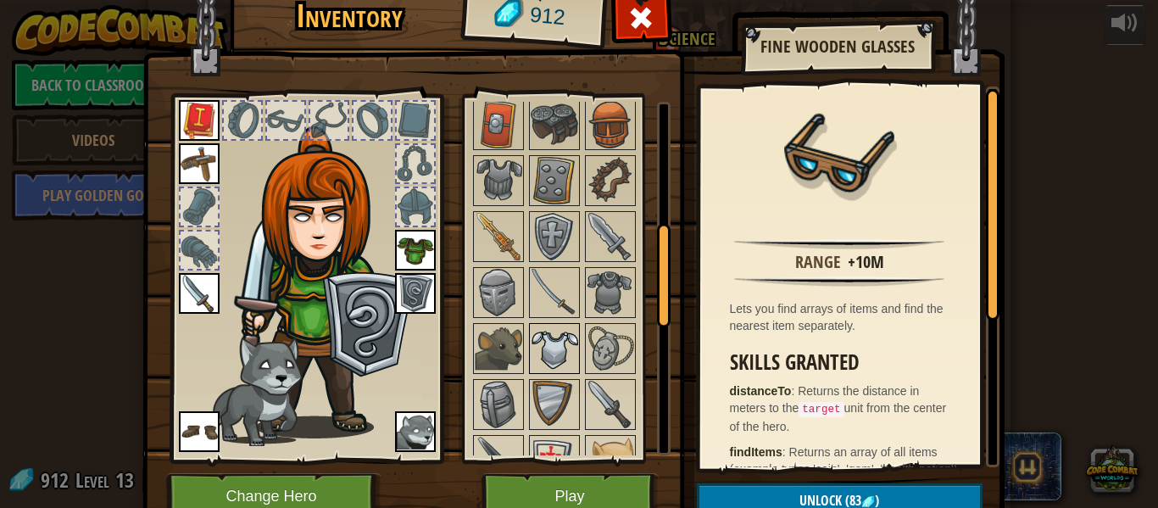
scroll to position [426, 0]
click at [522, 369] on div at bounding box center [498, 347] width 51 height 51
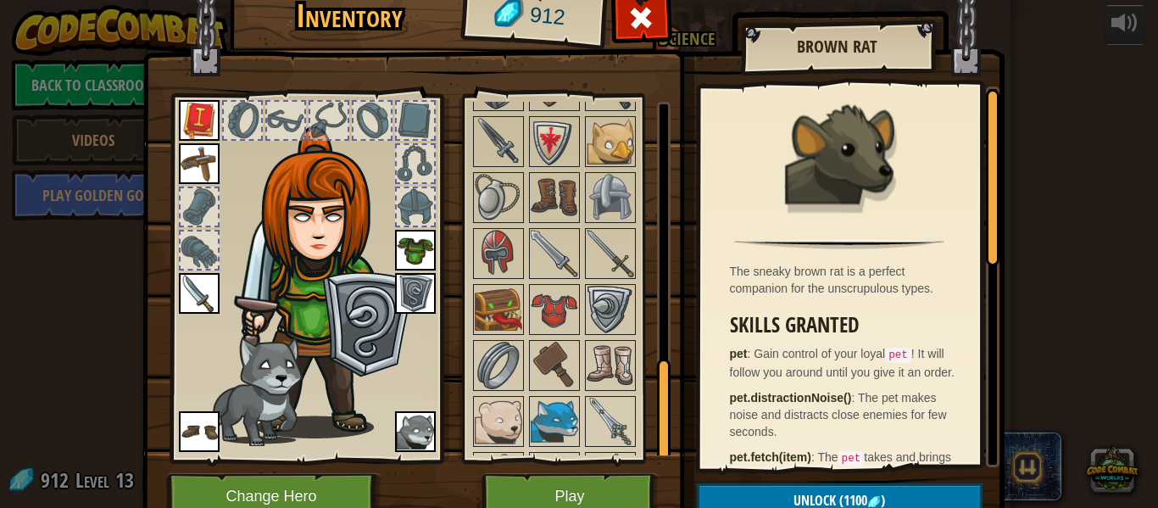
scroll to position [906, 0]
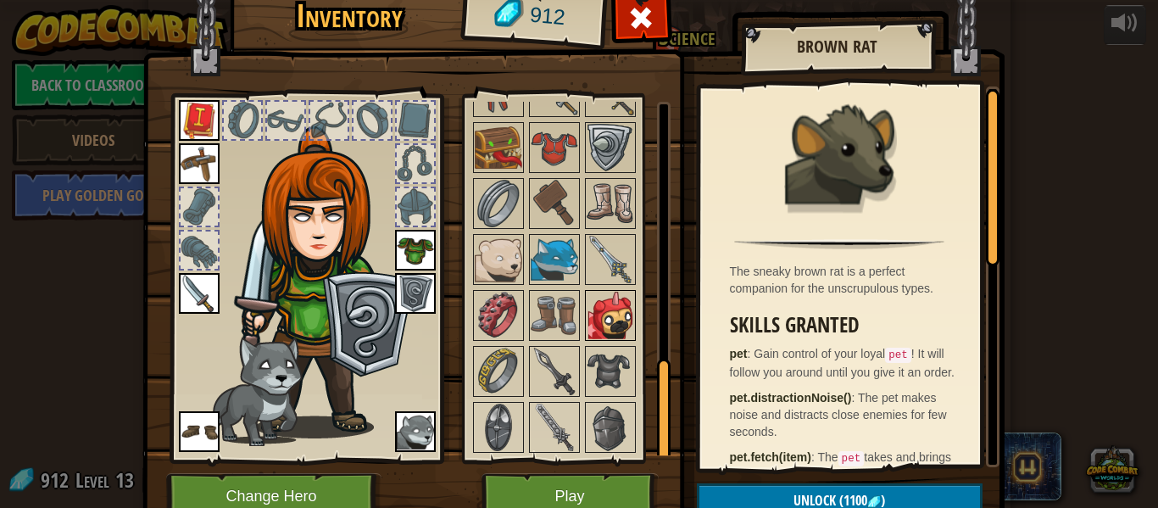
click at [623, 322] on img at bounding box center [610, 315] width 47 height 47
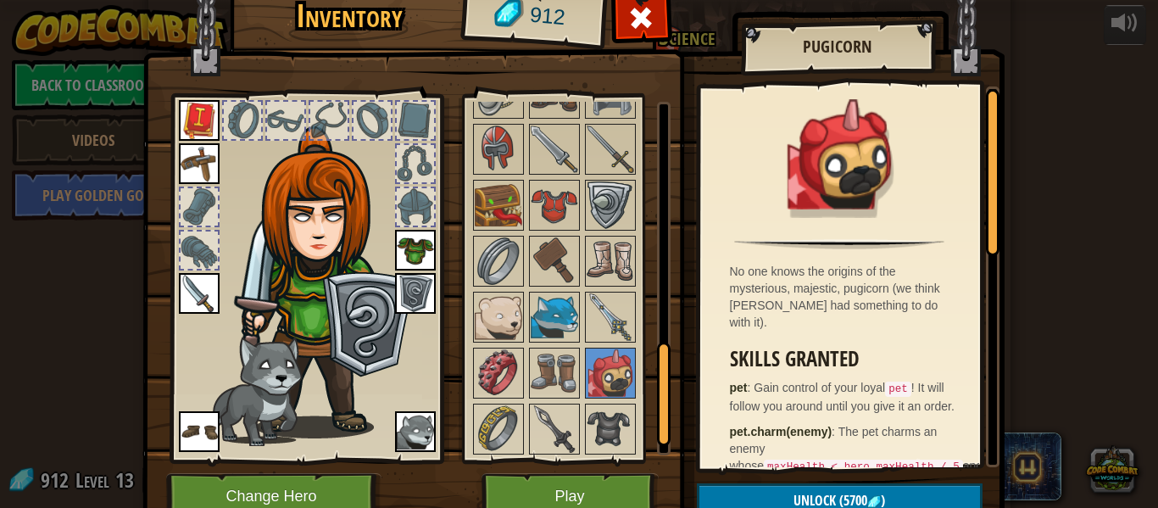
scroll to position [843, 0]
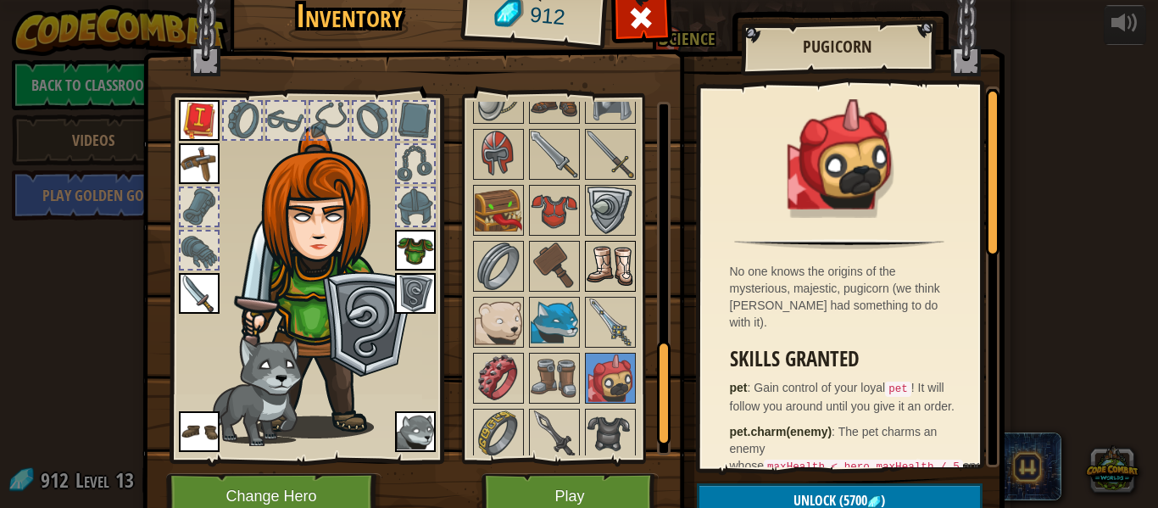
click at [605, 274] on img at bounding box center [610, 266] width 47 height 47
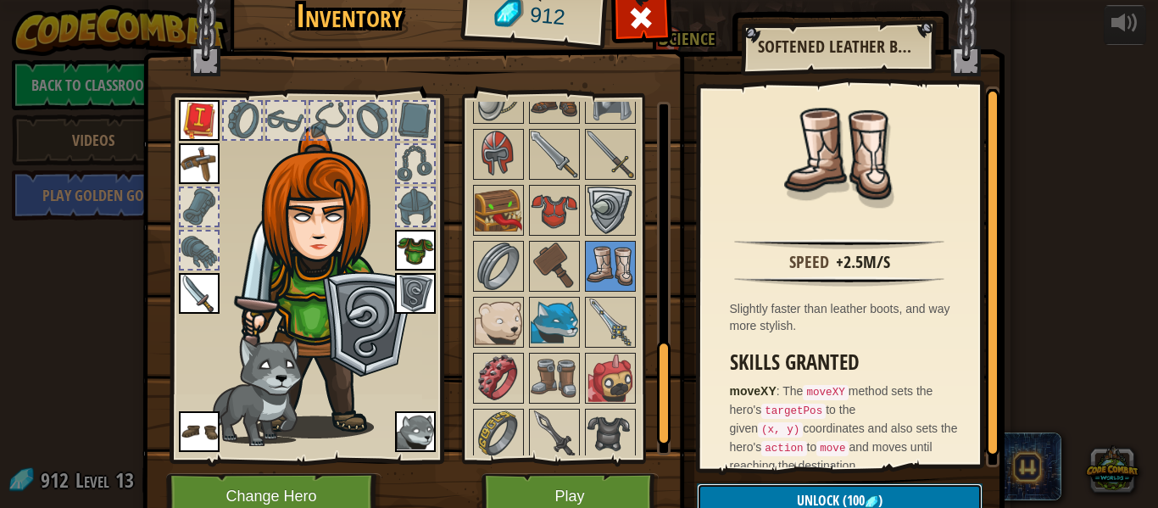
click at [737, 497] on button "Unlock (100 )" at bounding box center [840, 500] width 286 height 35
click at [795, 488] on button "Confirm" at bounding box center [840, 500] width 286 height 35
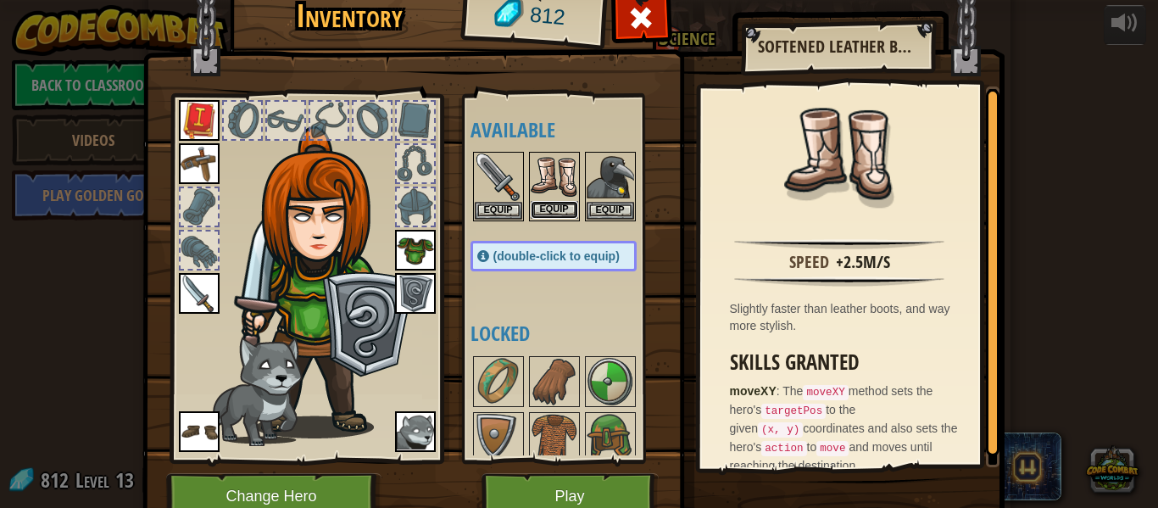
click at [548, 204] on button "Equip" at bounding box center [554, 210] width 47 height 18
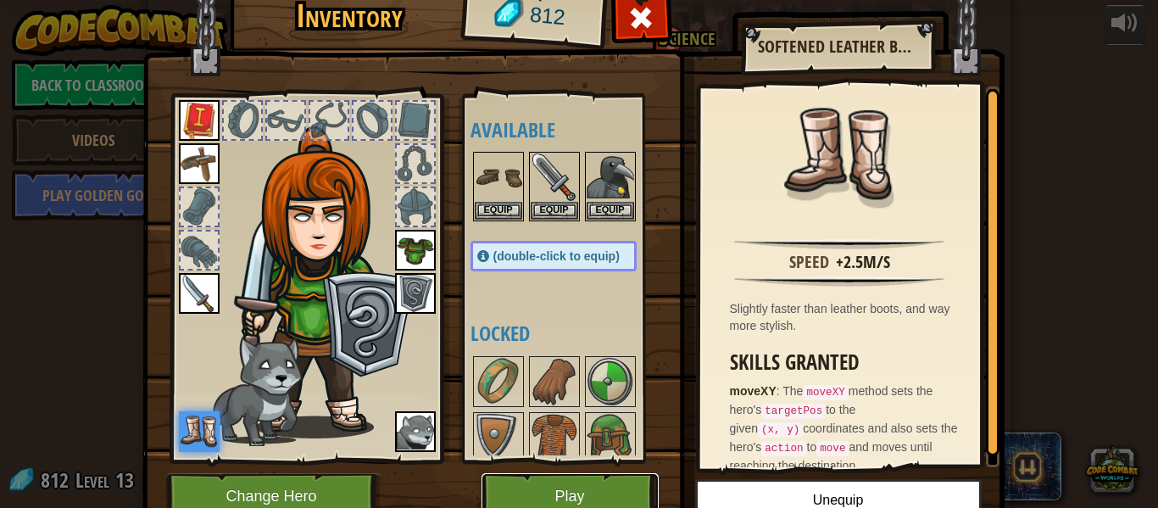
click at [578, 495] on button "Play" at bounding box center [570, 496] width 177 height 47
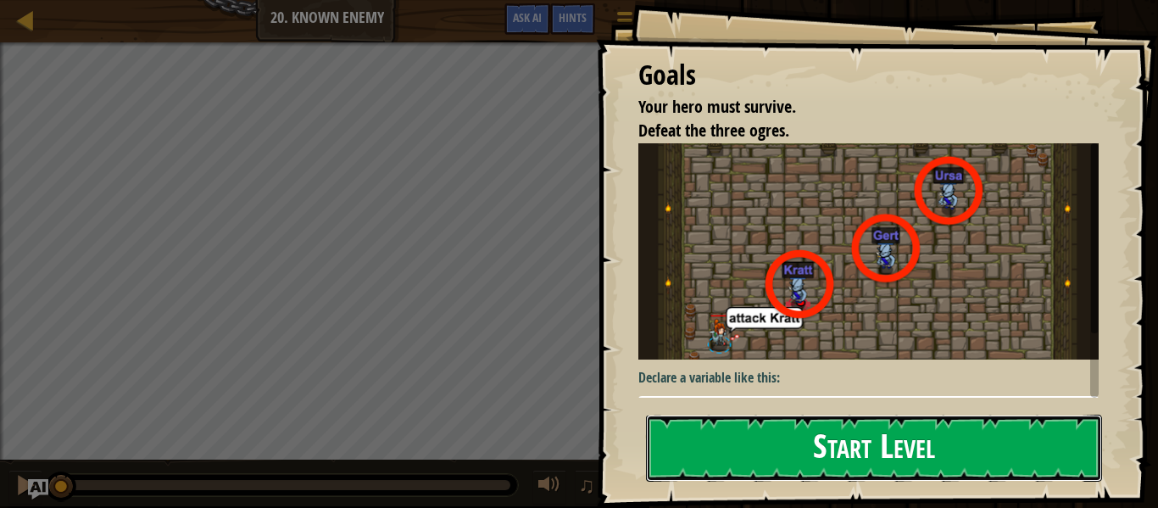
click at [812, 440] on button "Start Level" at bounding box center [874, 448] width 456 height 67
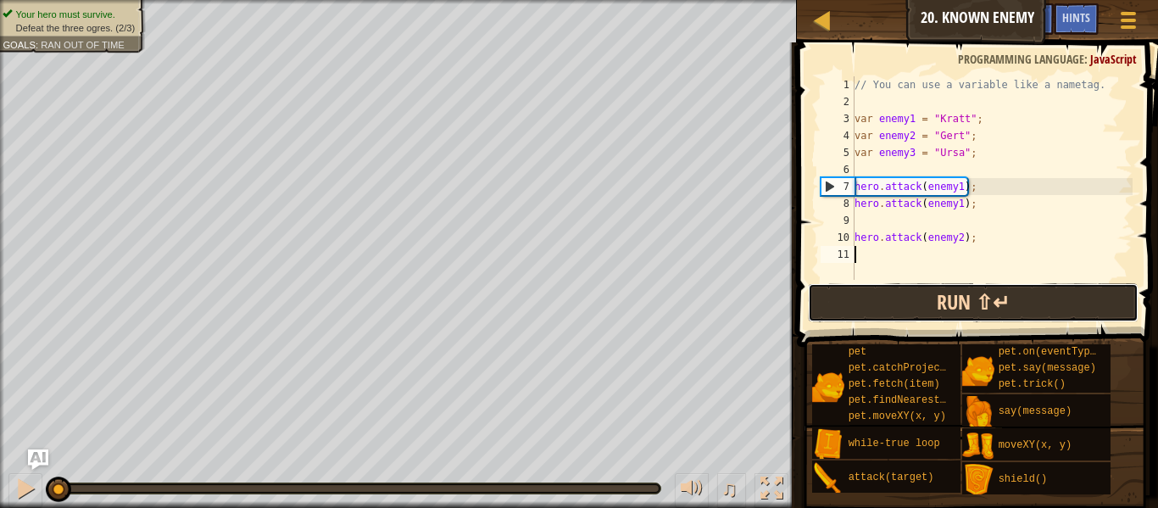
click at [915, 305] on button "Run ⇧↵" at bounding box center [973, 302] width 331 height 39
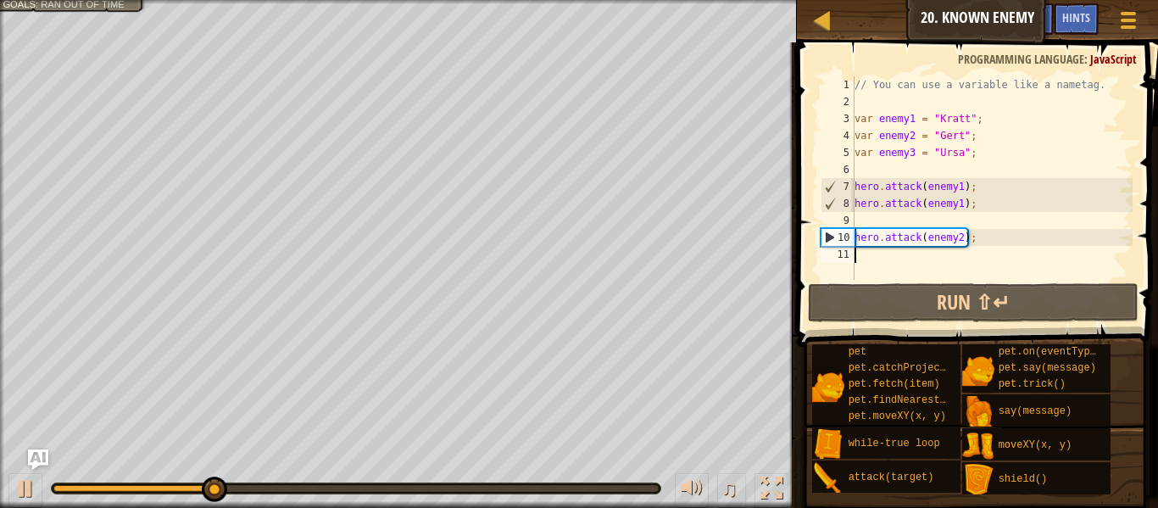
click at [946, 239] on div "// You can use a variable like a nametag. var enemy1 = "[PERSON_NAME]" ; var en…" at bounding box center [992, 194] width 282 height 237
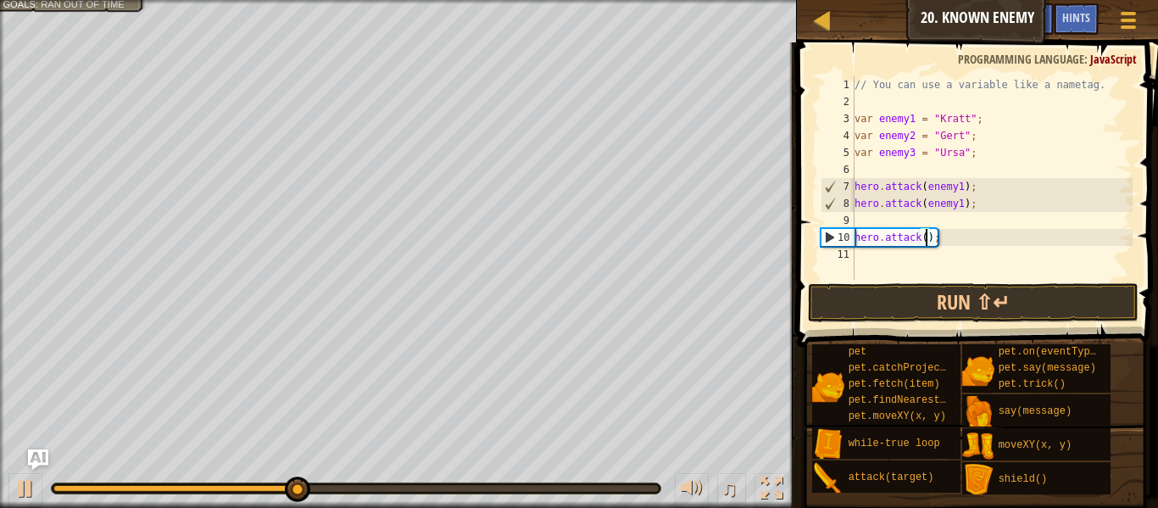
scroll to position [8, 11]
type textarea "hero.attack(Ursa);"
click at [1086, 265] on div "// You can use a variable like a nametag. var enemy1 = "[PERSON_NAME]" ; var en…" at bounding box center [992, 194] width 282 height 237
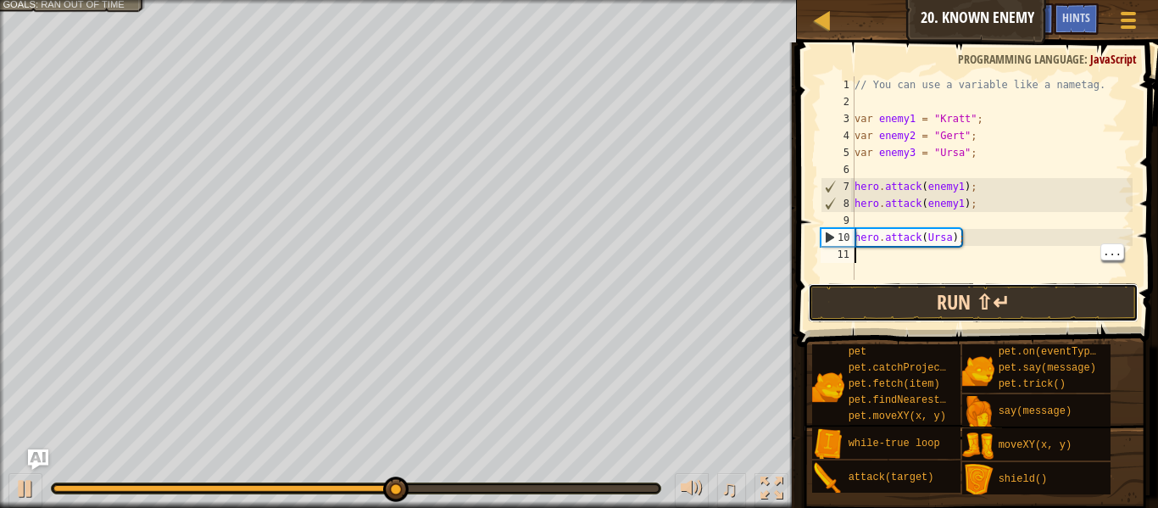
click at [1071, 289] on button "Run ⇧↵" at bounding box center [973, 302] width 331 height 39
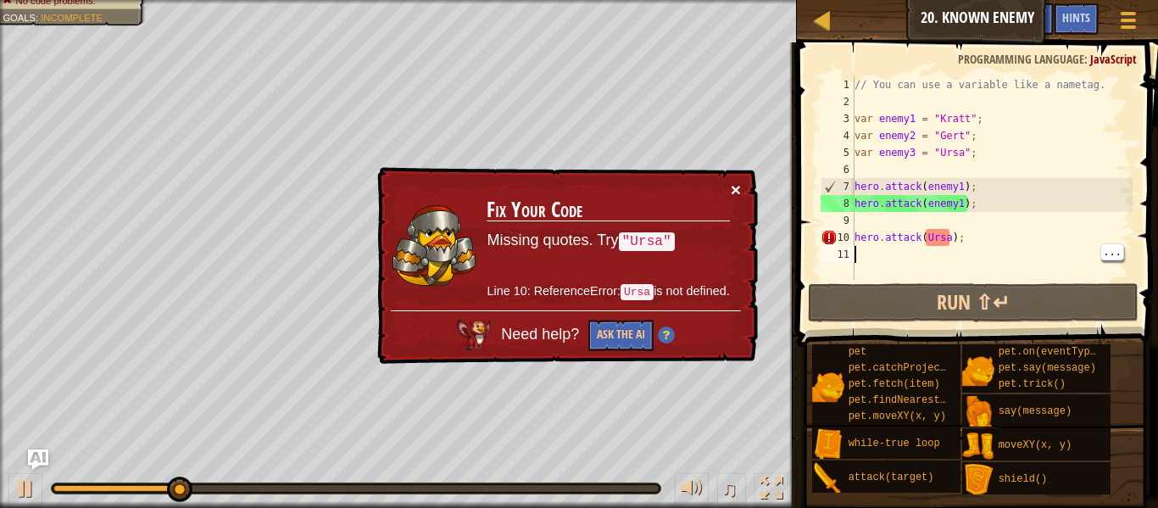
click at [739, 188] on button "×" at bounding box center [736, 190] width 10 height 18
click at [924, 232] on div "// You can use a variable like a nametag. var enemy1 = "[PERSON_NAME]" ; var en…" at bounding box center [992, 194] width 282 height 237
click at [955, 234] on div "// You can use a variable like a nametag. var enemy1 = "[PERSON_NAME]" ; var en…" at bounding box center [992, 194] width 282 height 237
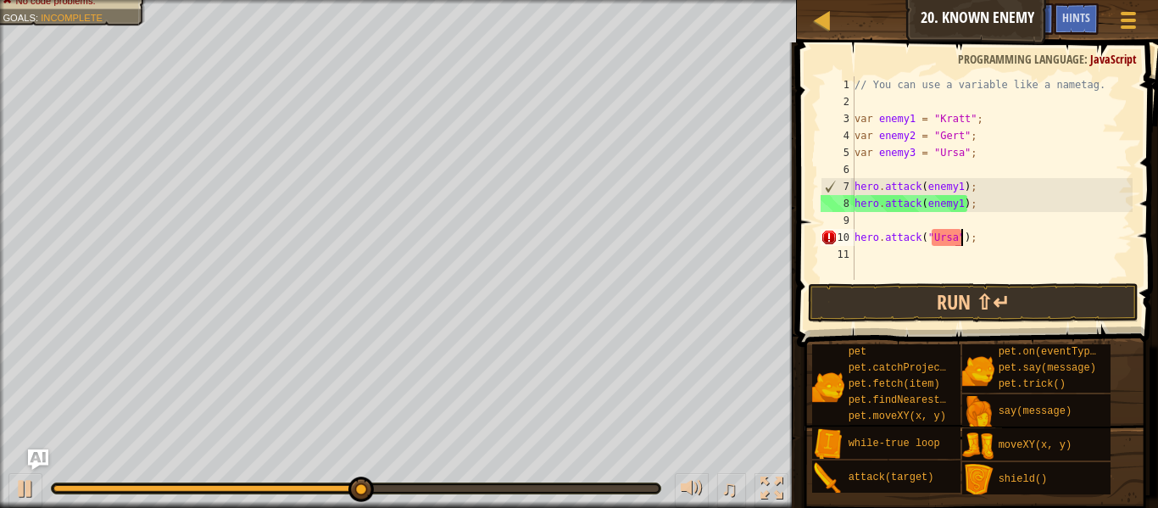
scroll to position [8, 15]
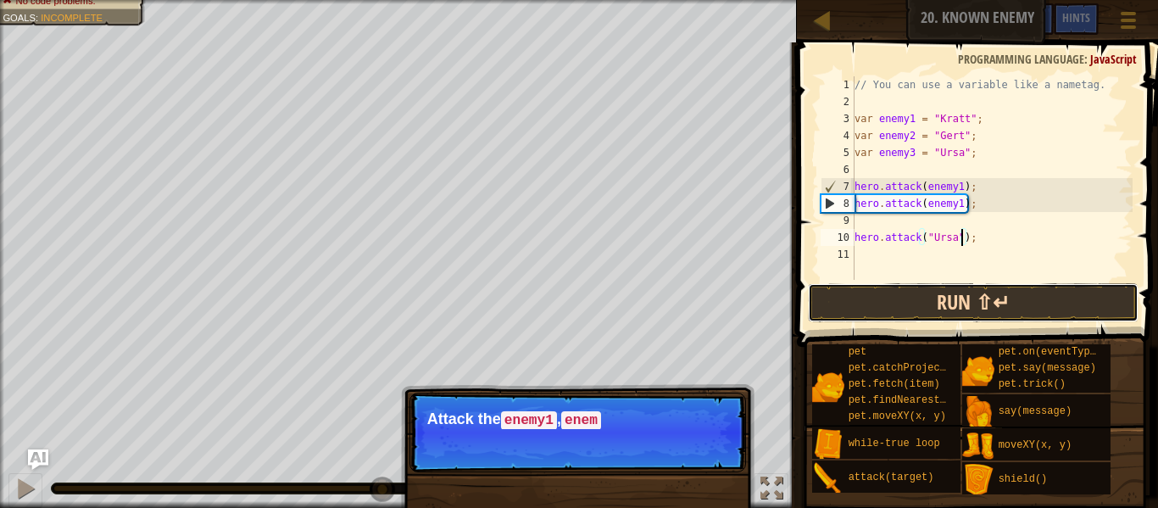
click at [907, 303] on button "Run ⇧↵" at bounding box center [973, 302] width 331 height 39
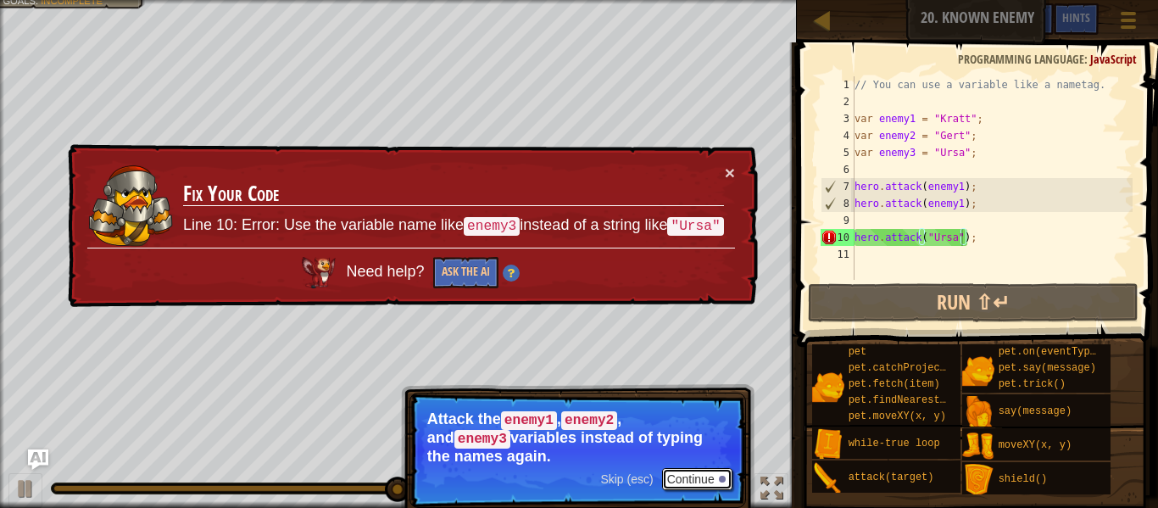
click at [720, 480] on button "Continue" at bounding box center [697, 479] width 70 height 22
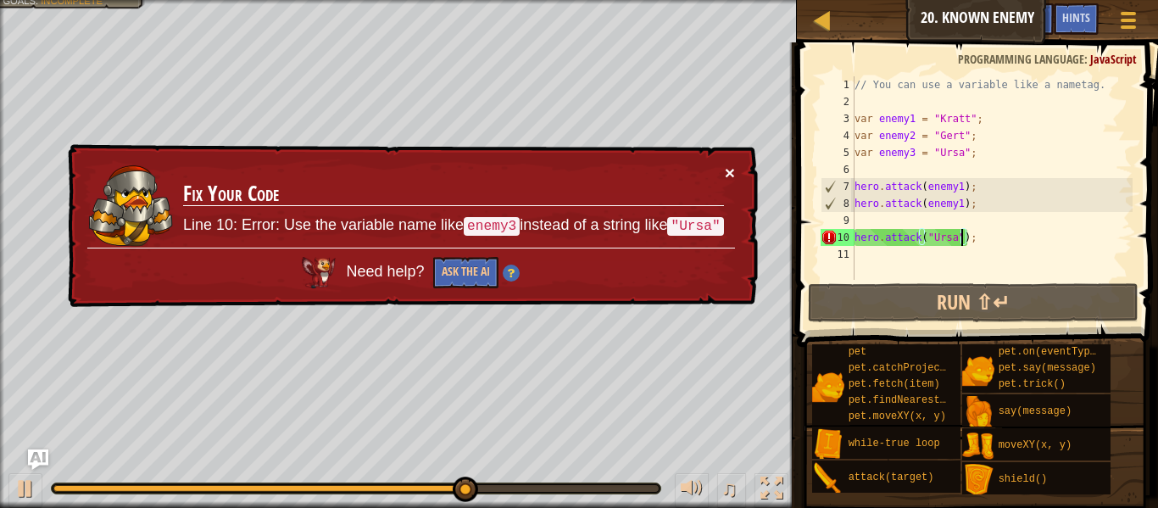
click at [733, 168] on button "×" at bounding box center [730, 173] width 10 height 18
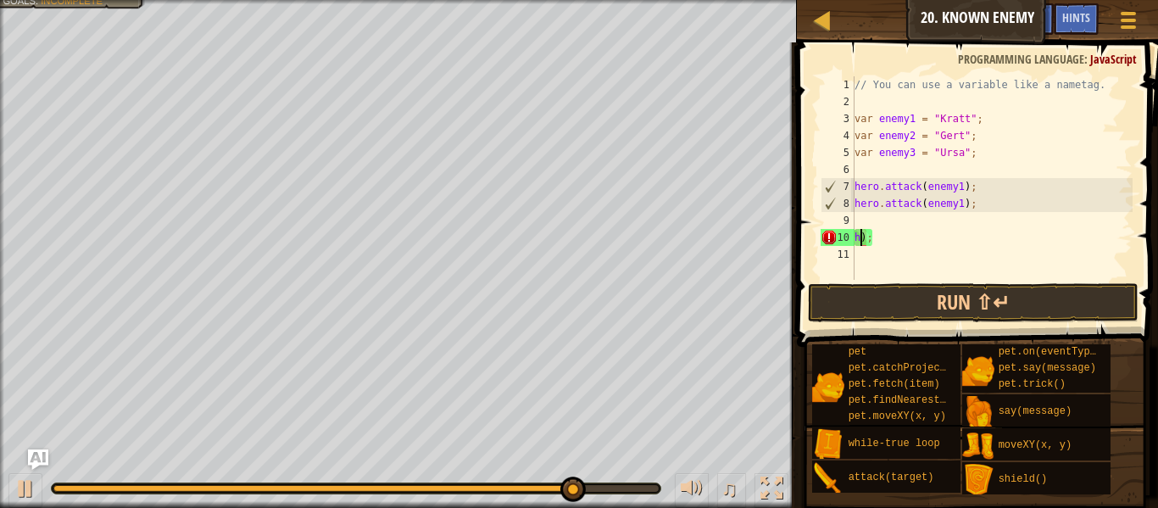
scroll to position [8, 1]
click at [1009, 87] on div "// You can use a variable like a nametag. var enemy1 = "[PERSON_NAME]" ; var en…" at bounding box center [992, 194] width 282 height 237
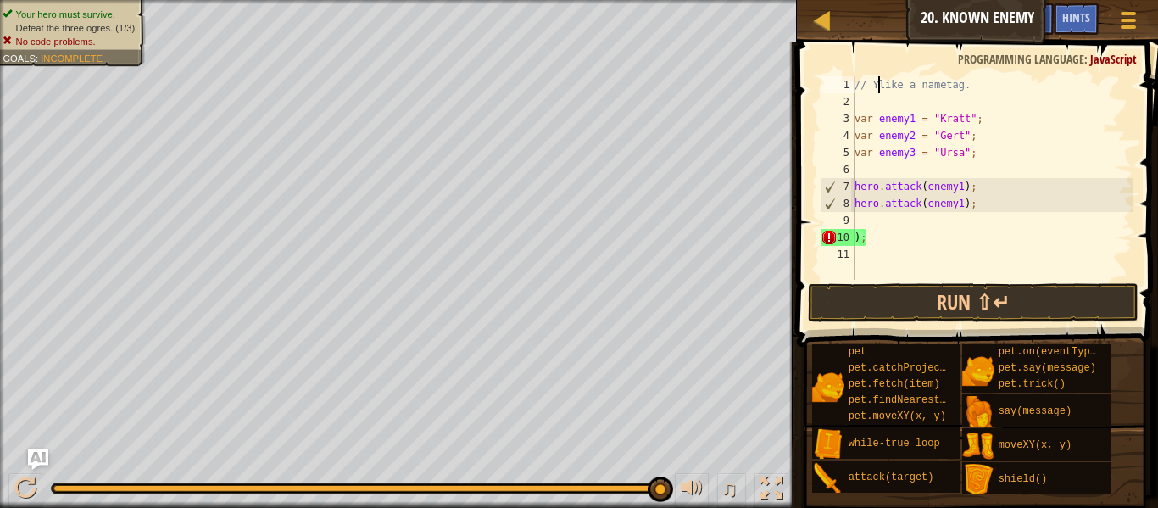
type textarea "like a nametag."
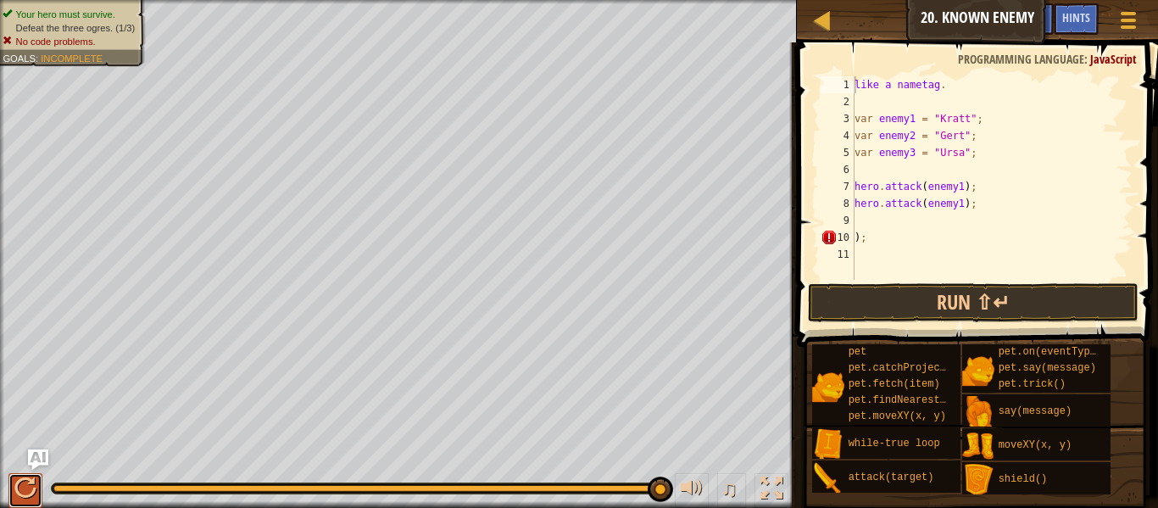
click at [25, 483] on div at bounding box center [25, 488] width 22 height 22
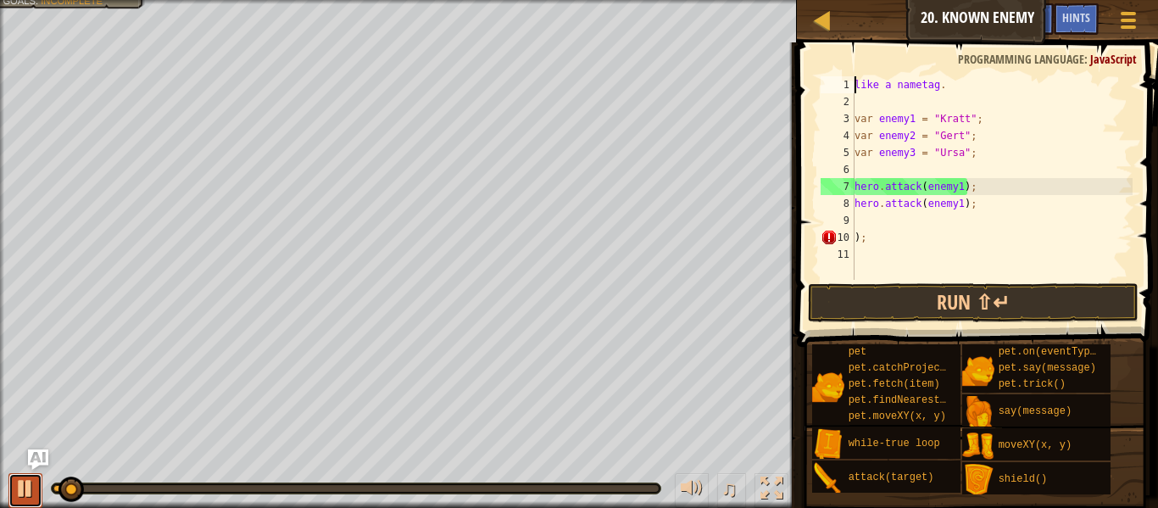
click at [24, 483] on div at bounding box center [25, 488] width 22 height 22
click at [839, 23] on div "Map Introduction to Computer Science 20. Known Enemy Game Menu Done Hints Ask AI" at bounding box center [977, 21] width 361 height 42
click at [829, 20] on div at bounding box center [822, 19] width 21 height 21
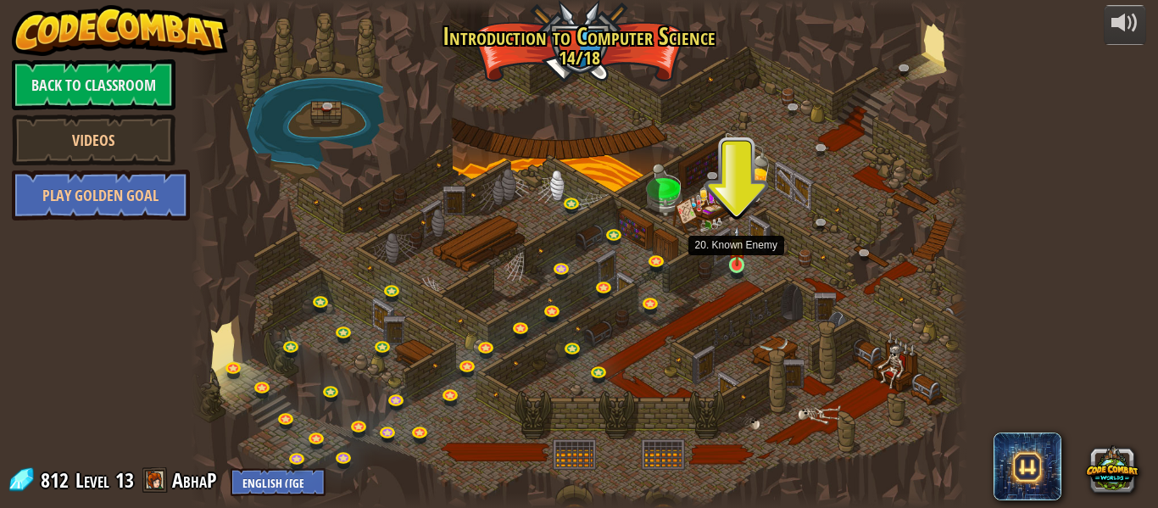
click at [743, 256] on img at bounding box center [737, 246] width 18 height 41
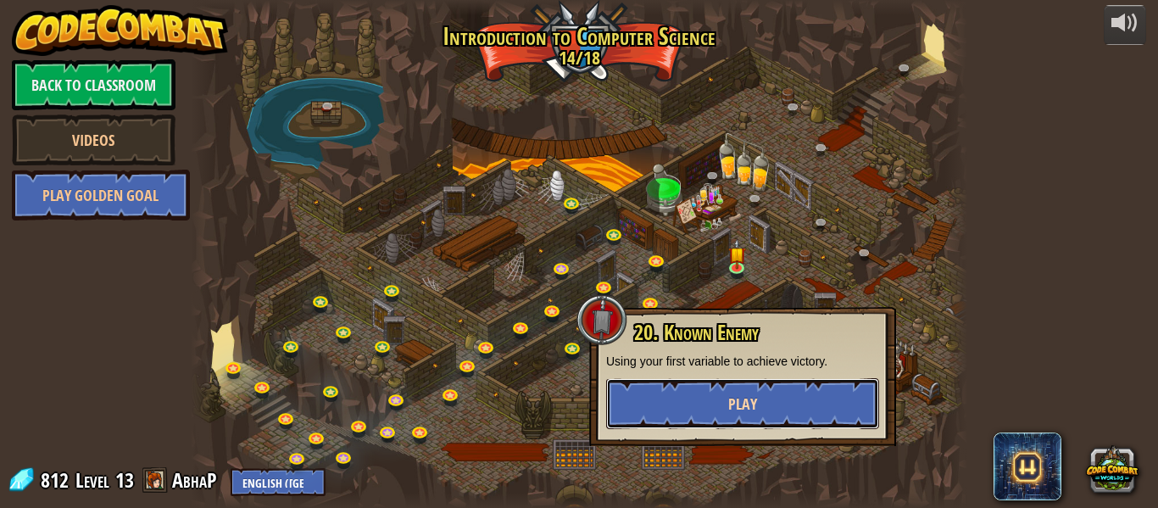
click at [719, 386] on button "Play" at bounding box center [742, 403] width 273 height 51
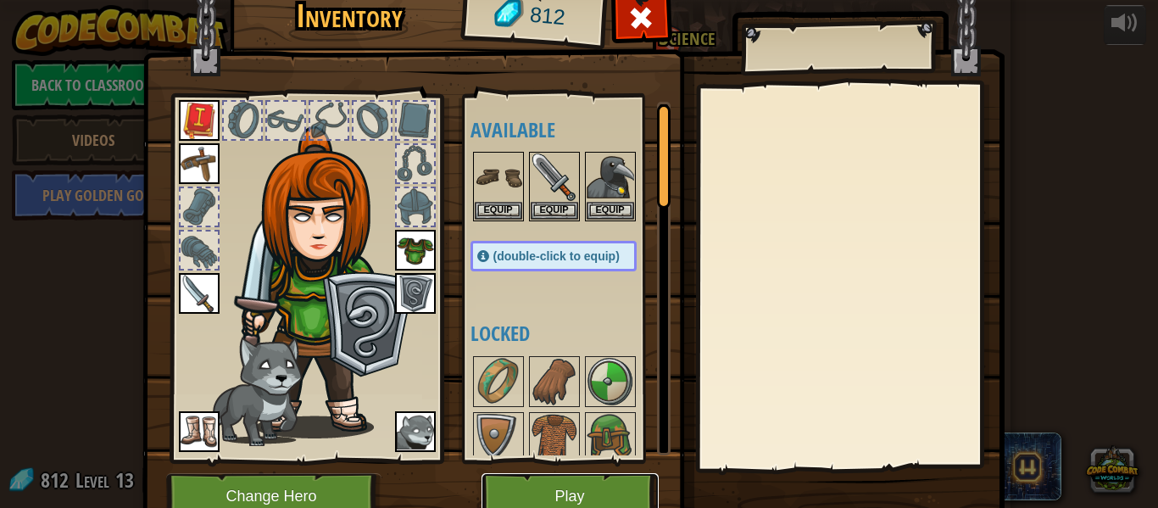
click at [545, 496] on button "Play" at bounding box center [570, 496] width 177 height 47
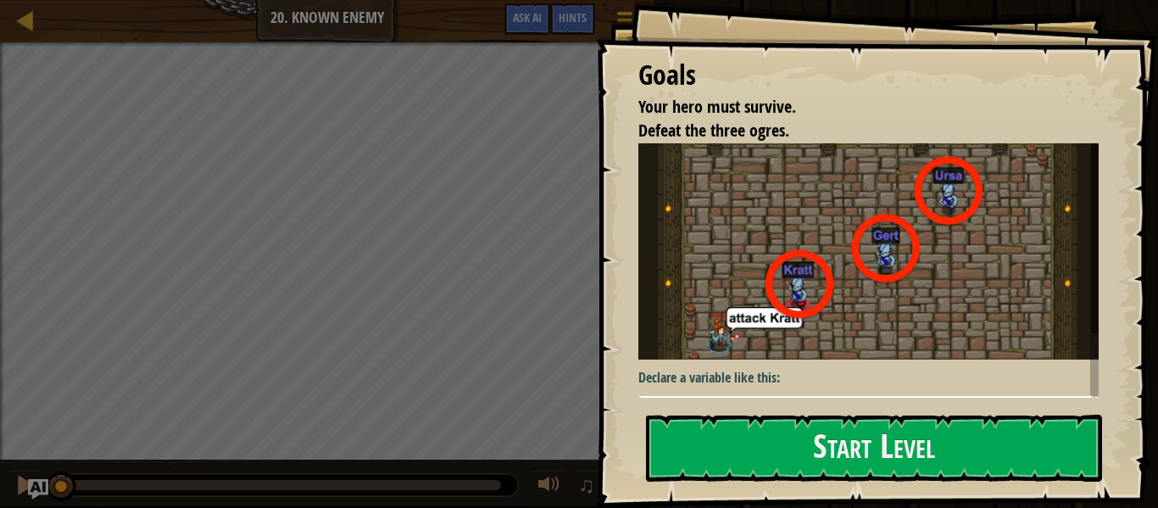
scroll to position [85, 0]
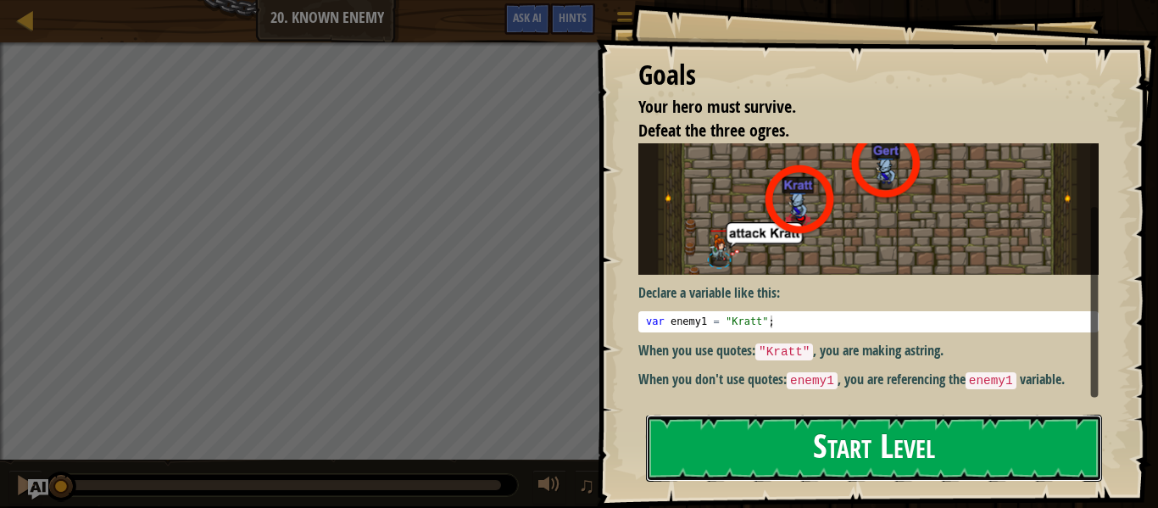
click at [747, 445] on button "Start Level" at bounding box center [874, 448] width 456 height 67
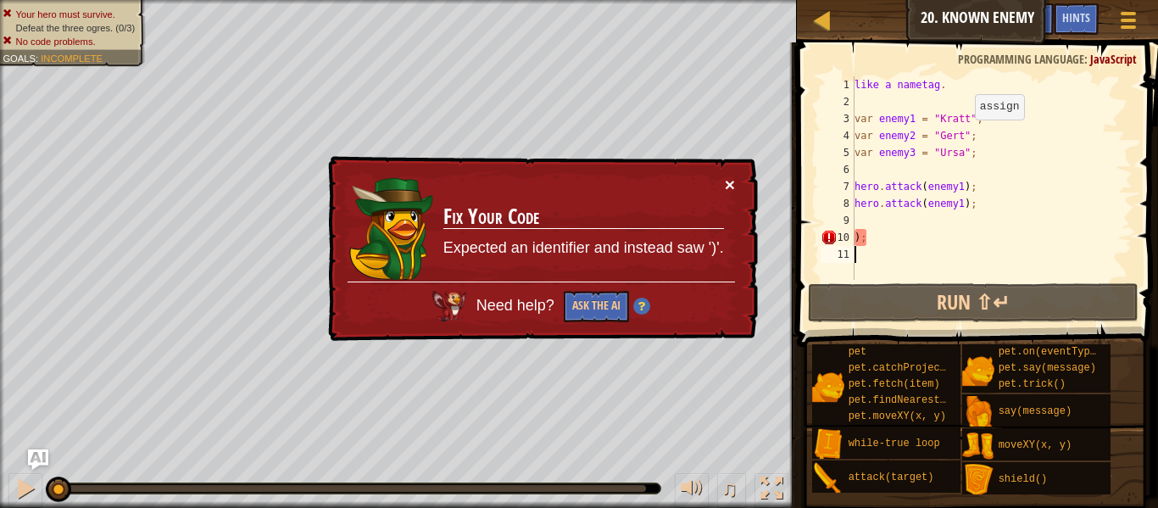
click at [726, 190] on button "×" at bounding box center [730, 185] width 10 height 18
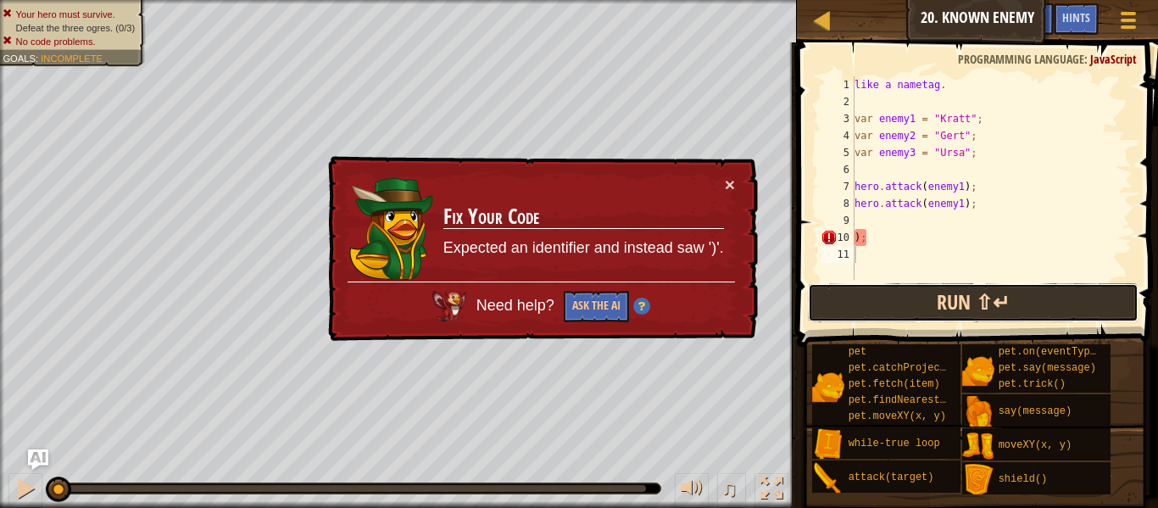
click at [877, 304] on button "Run ⇧↵" at bounding box center [973, 302] width 331 height 39
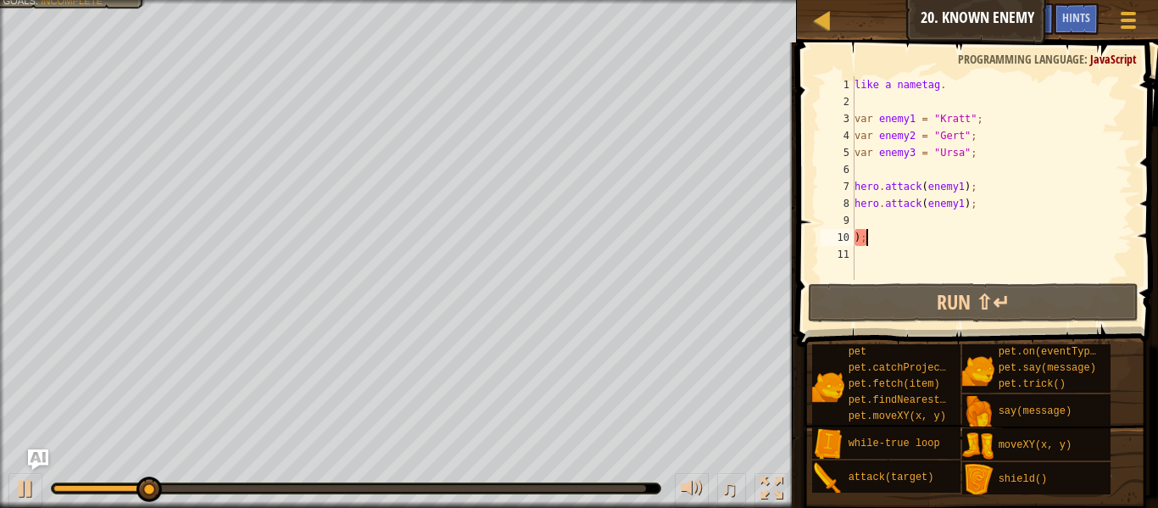
type textarea ")"
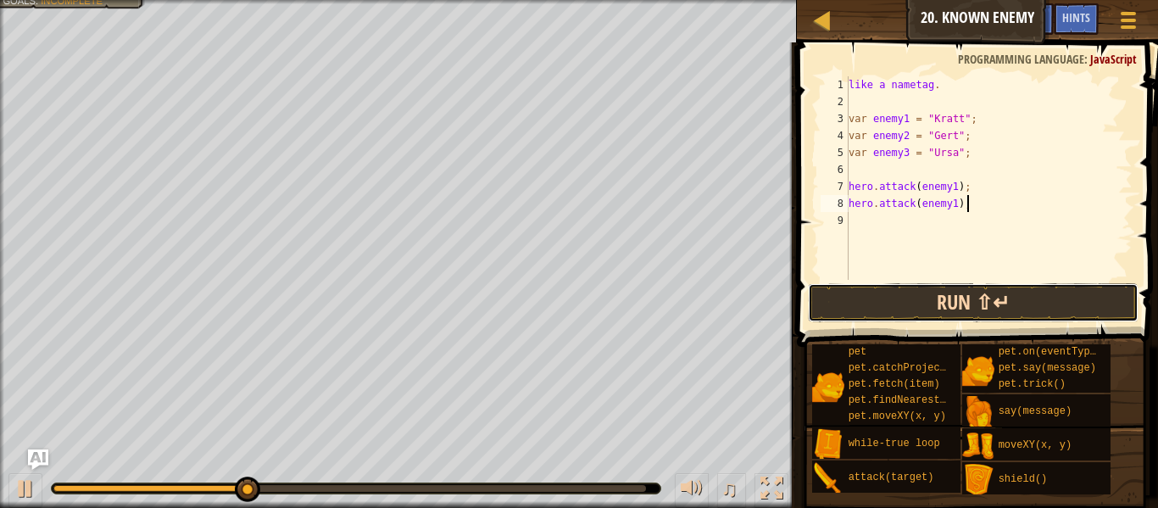
click at [862, 295] on button "Run ⇧↵" at bounding box center [973, 302] width 331 height 39
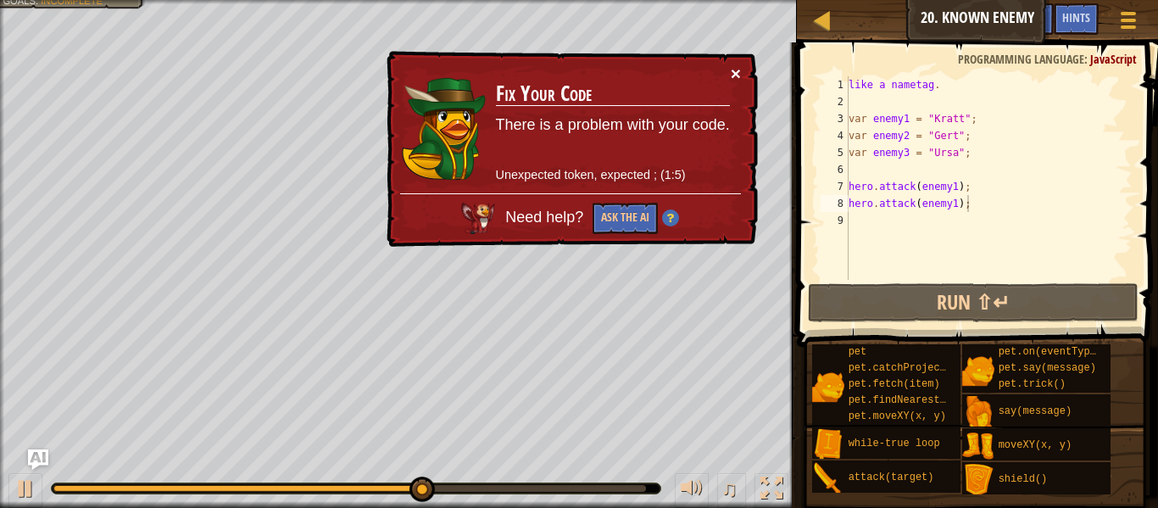
click at [734, 69] on button "×" at bounding box center [736, 73] width 10 height 18
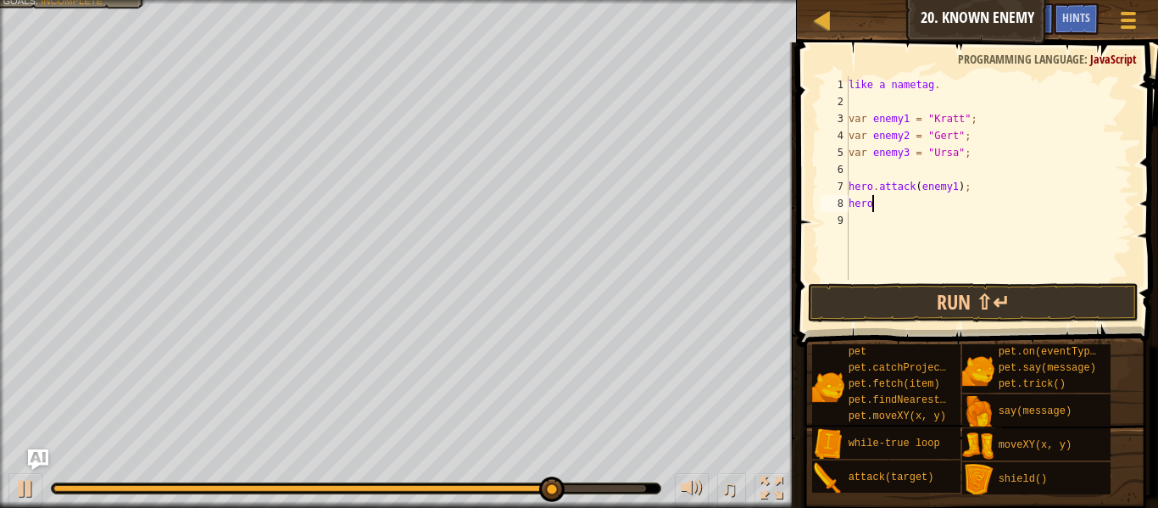
type textarea "h"
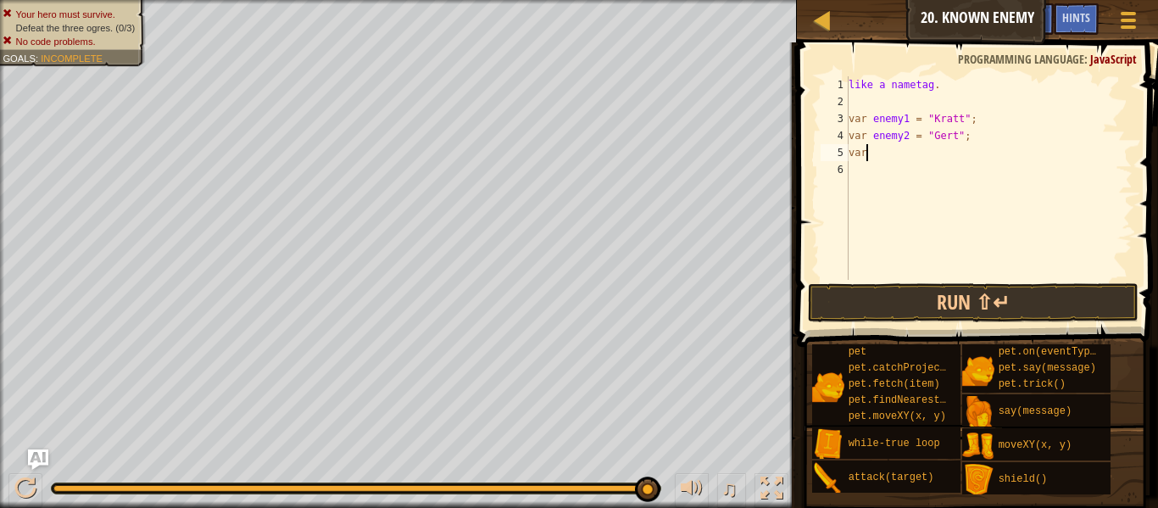
type textarea "v"
type textarea "l"
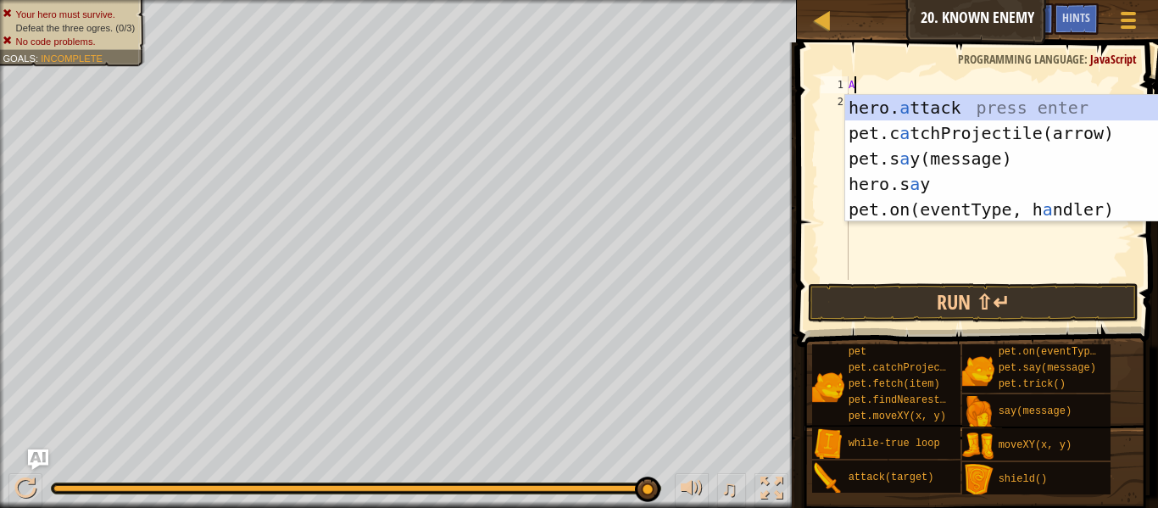
scroll to position [8, 1]
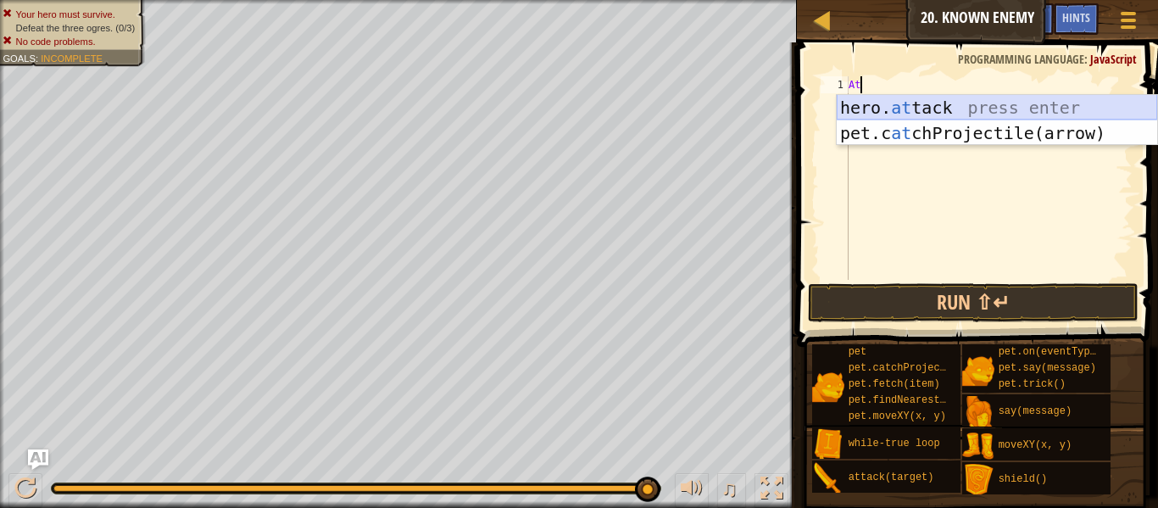
click at [991, 105] on div "hero. at tack press enter pet.c at chProjectile(arrow) press enter" at bounding box center [997, 146] width 321 height 102
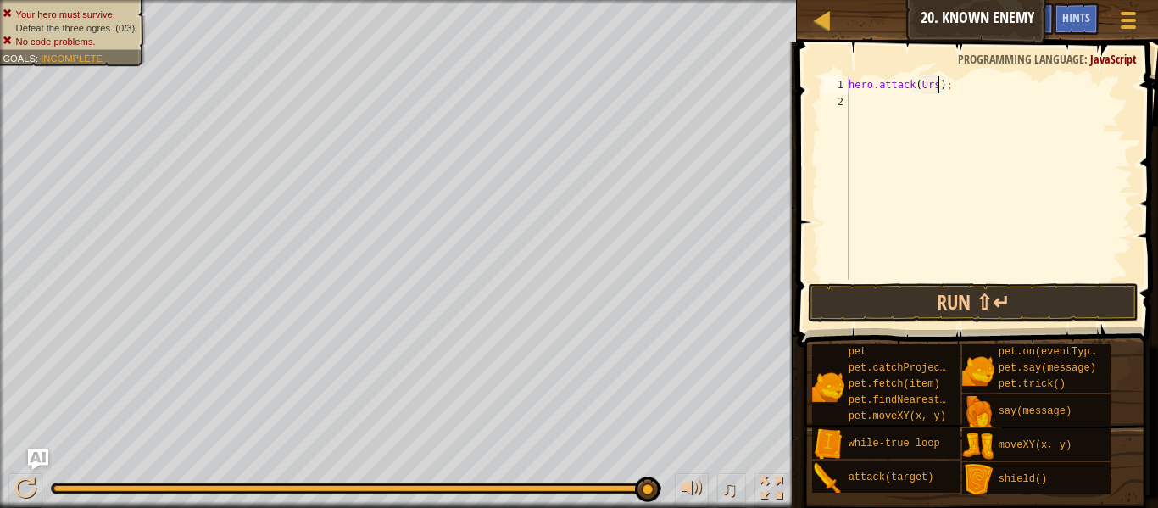
type textarea "hero.attack(Ursa);"
click at [869, 95] on div "hero . attack ( [GEOGRAPHIC_DATA] ) ;" at bounding box center [989, 194] width 287 height 237
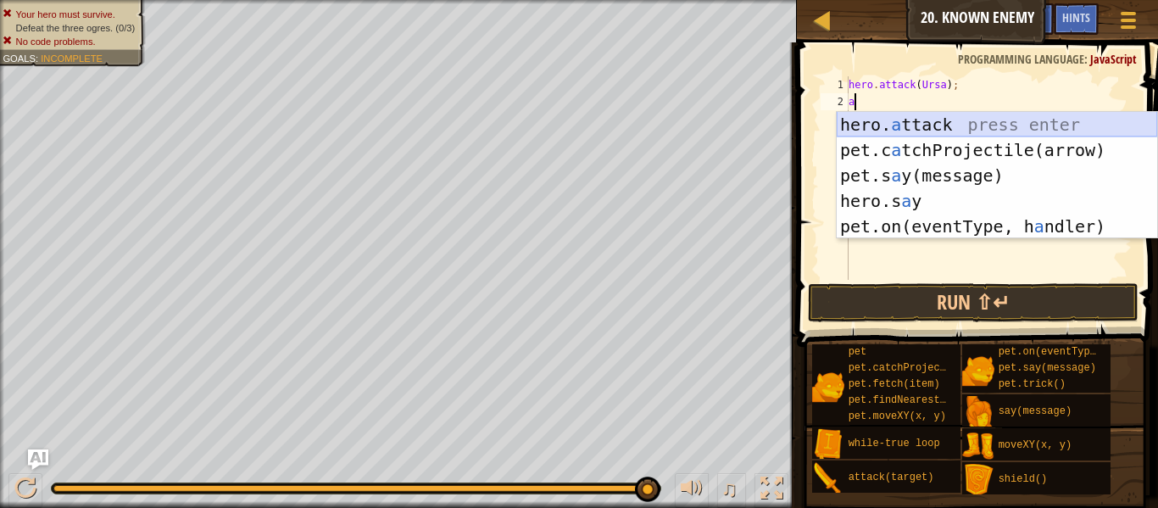
click at [927, 127] on div "hero. a ttack press enter pet.c a tchProjectile(arrow) press enter pet.s a y(me…" at bounding box center [997, 201] width 321 height 178
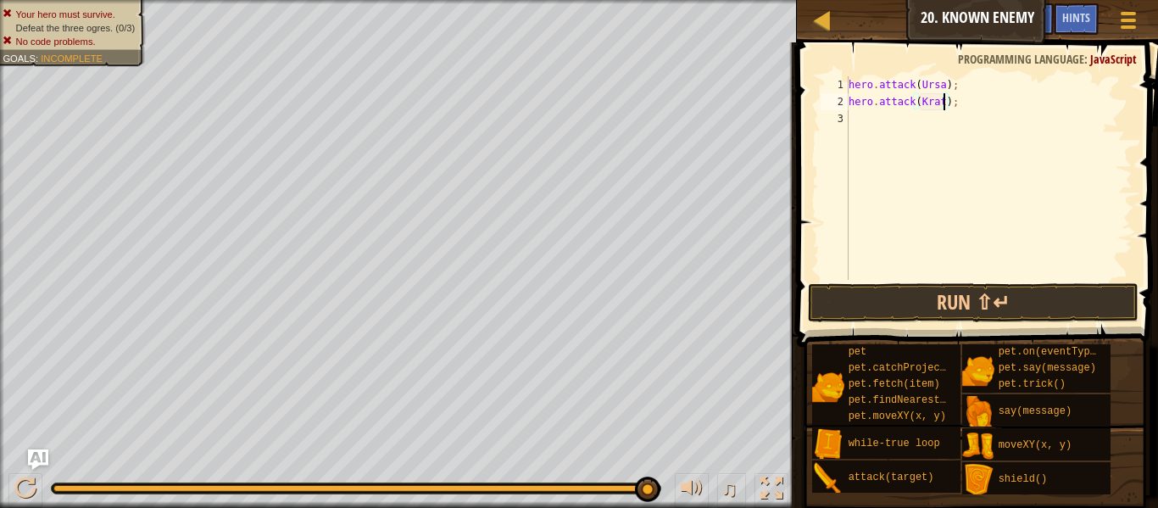
scroll to position [8, 14]
click at [889, 288] on button "Run ⇧↵" at bounding box center [973, 302] width 331 height 39
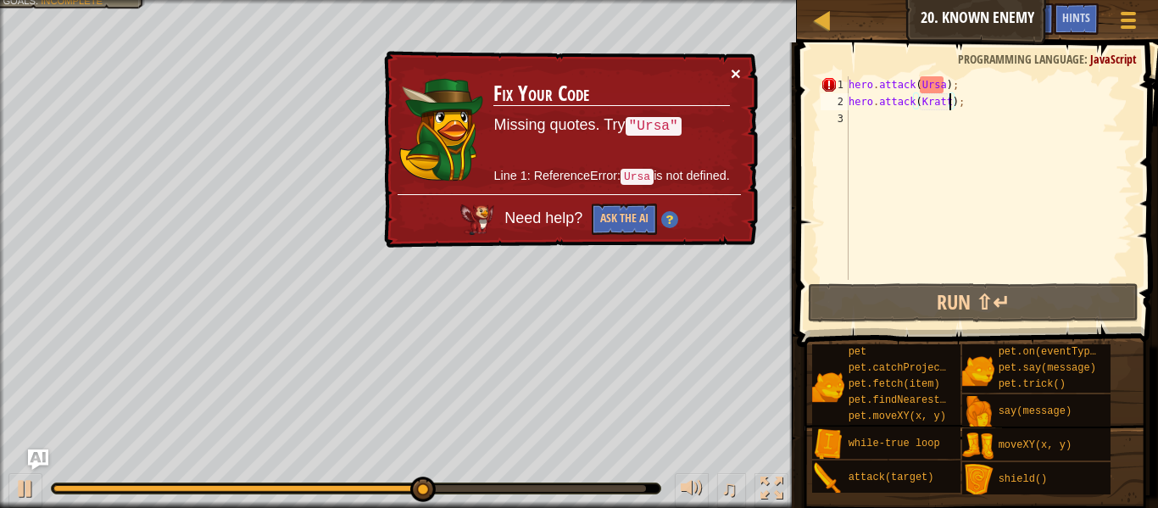
click at [740, 72] on button "×" at bounding box center [736, 73] width 10 height 18
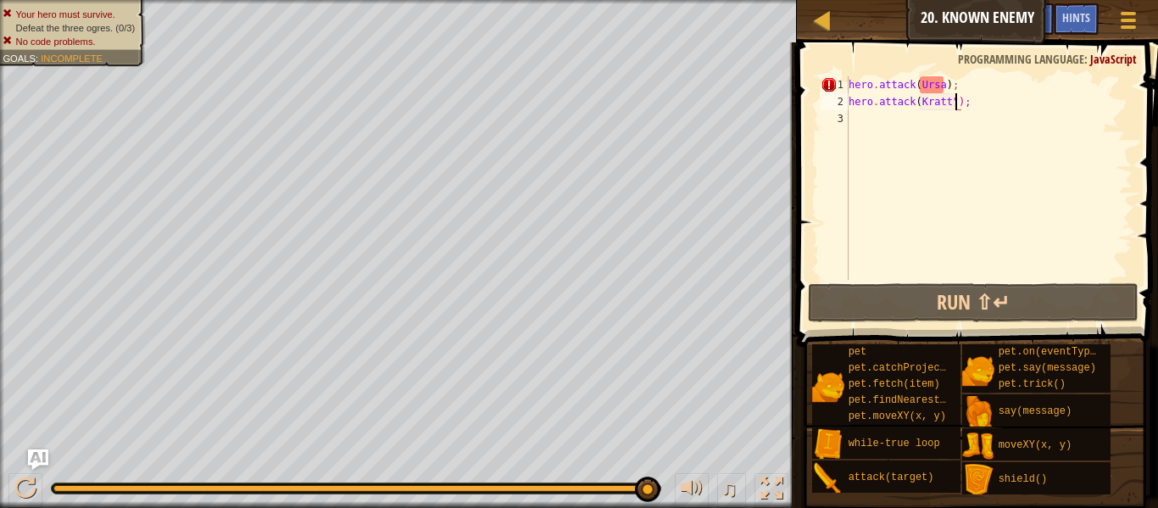
scroll to position [8, 15]
click at [918, 99] on div "hero . attack ( [GEOGRAPHIC_DATA] ) ; hero . attack ( [PERSON_NAME] ");" at bounding box center [989, 194] width 287 height 237
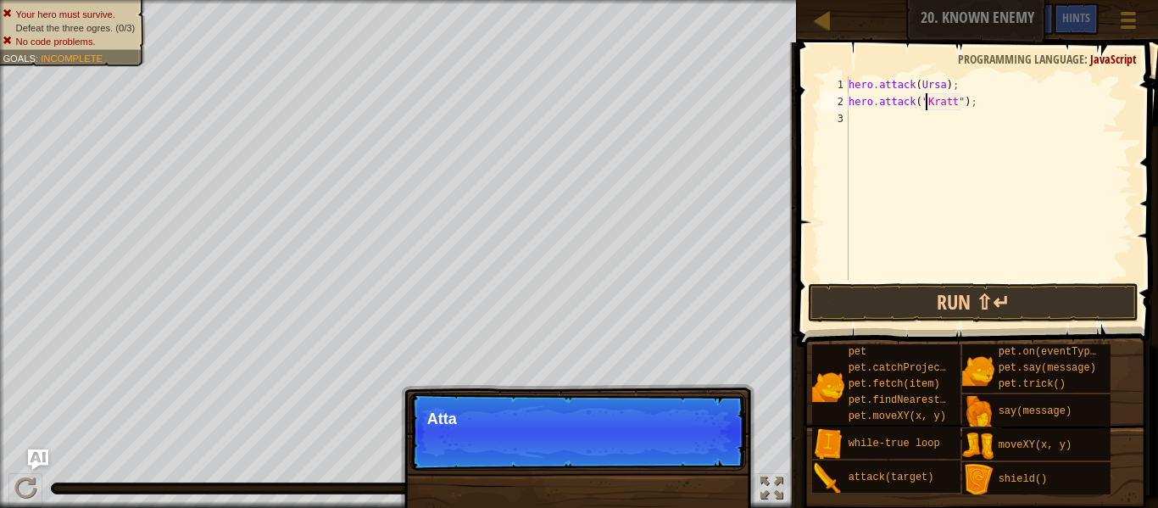
click at [919, 87] on div "hero . attack ( [GEOGRAPHIC_DATA] ) ; hero . attack ( "[PERSON_NAME]" ) ;" at bounding box center [989, 194] width 287 height 237
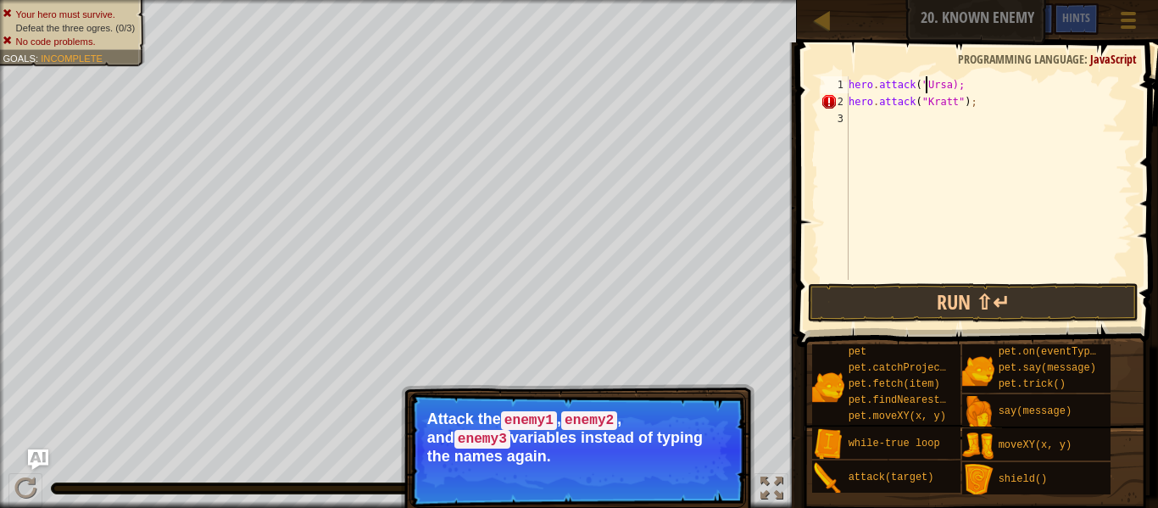
click at [952, 86] on div "hero . attack ( "Ursa); hero . attack ( "[PERSON_NAME]" ) ;" at bounding box center [989, 194] width 287 height 237
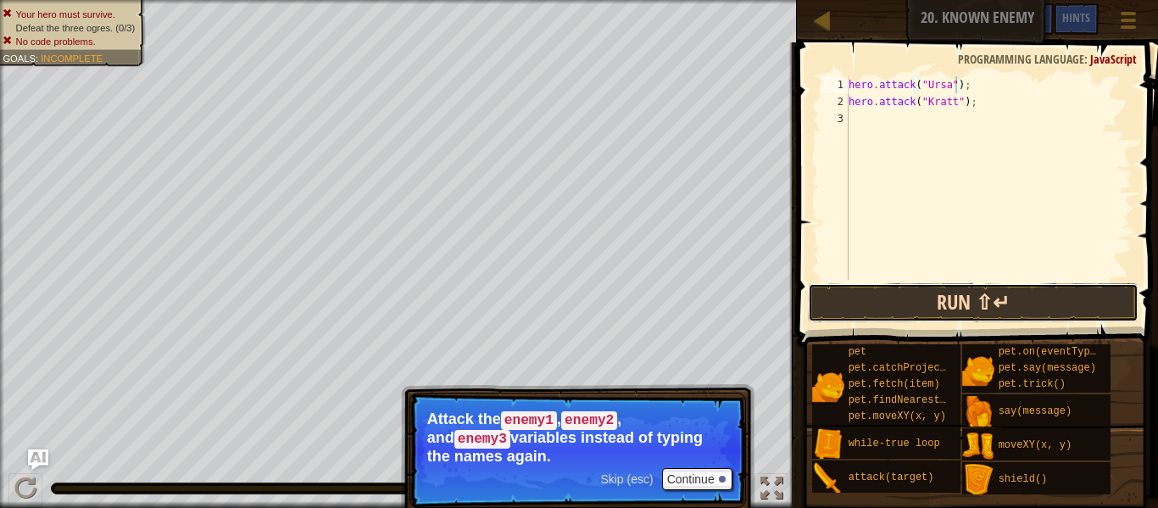
click at [1043, 304] on button "Run ⇧↵" at bounding box center [973, 302] width 331 height 39
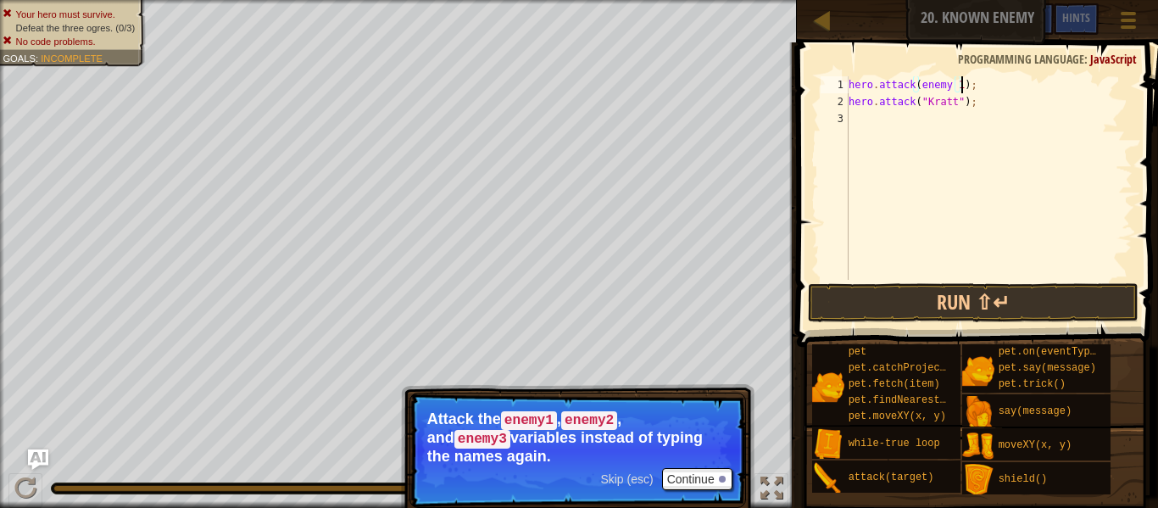
scroll to position [8, 16]
click at [911, 291] on button "Run ⇧↵" at bounding box center [973, 302] width 331 height 39
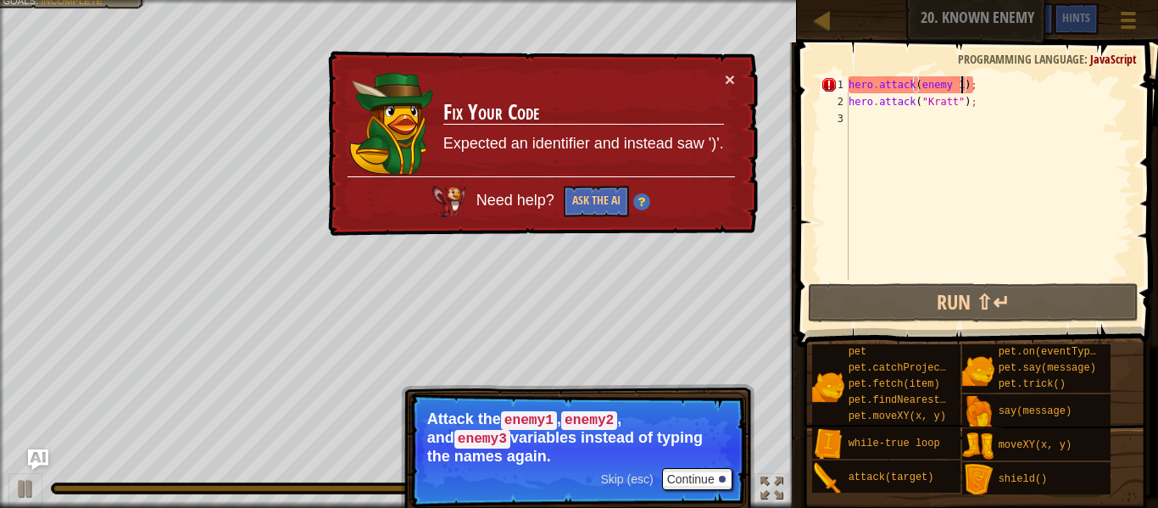
click at [967, 90] on div "hero . attack ( enemy 1 ) ; hero . attack ( "[PERSON_NAME]" ) ;" at bounding box center [989, 194] width 287 height 237
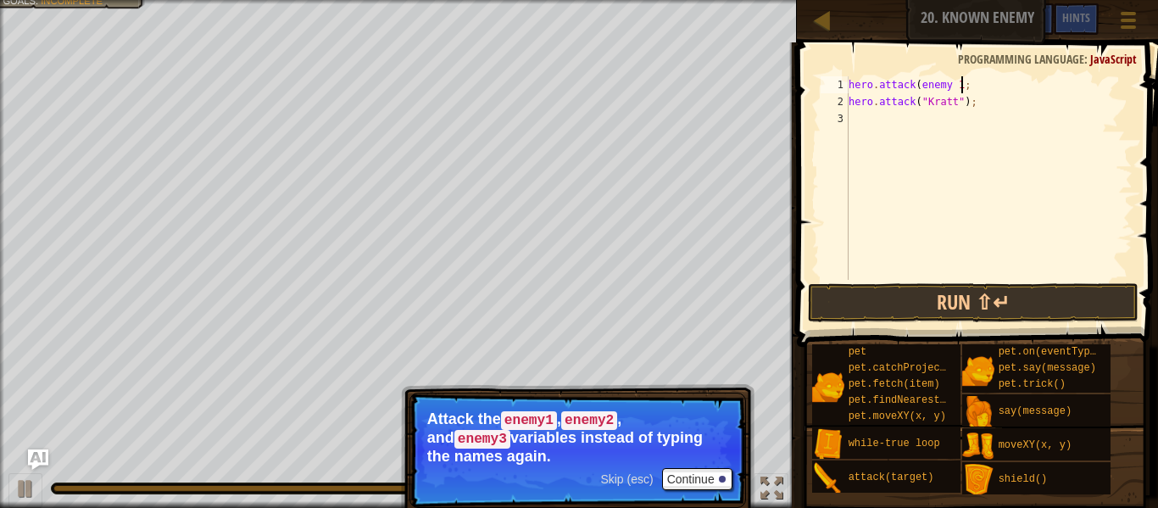
click at [921, 82] on div "hero . attack ( enemy 1 ; hero . attack ( "[PERSON_NAME]" ) ;" at bounding box center [989, 194] width 287 height 237
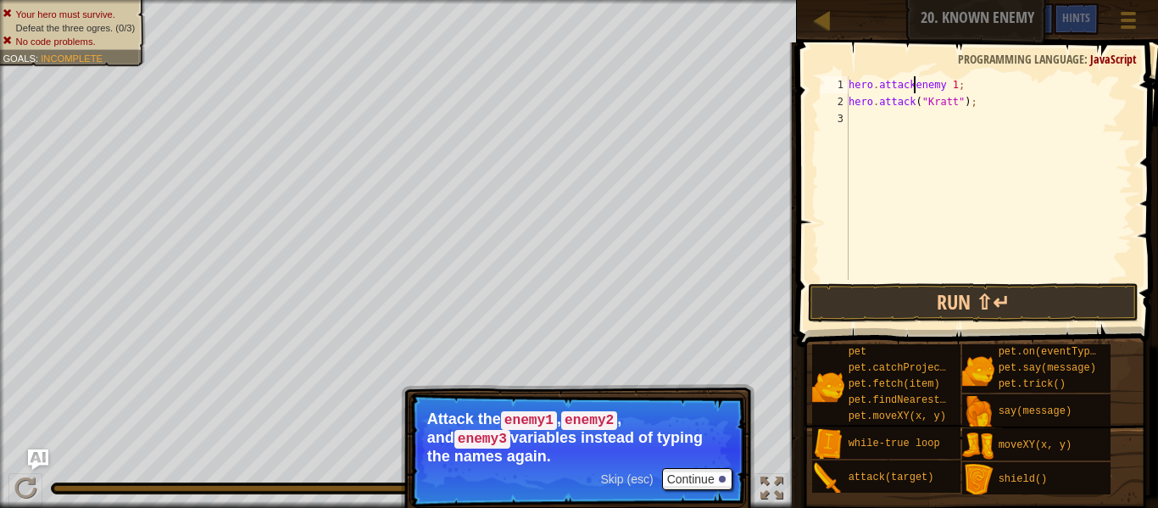
scroll to position [8, 15]
click at [923, 300] on button "Run ⇧↵" at bounding box center [973, 302] width 331 height 39
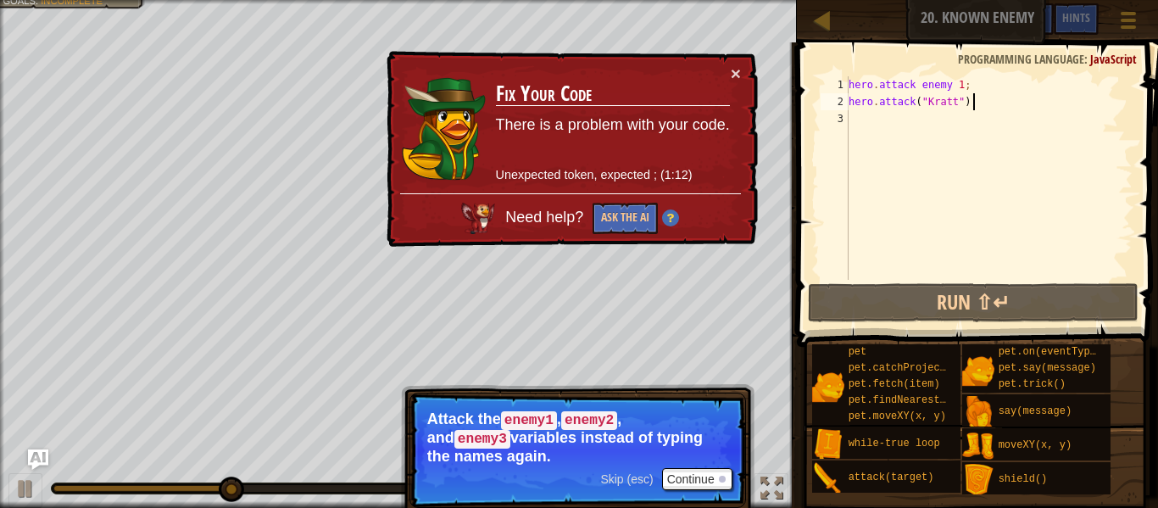
click at [977, 107] on div "hero . attack enemy 1 ; hero . attack ( "[PERSON_NAME]" ) ;" at bounding box center [989, 194] width 287 height 237
click at [966, 104] on div "hero . attack enemy 1 ; hero . attack ( "[PERSON_NAME]" ) ;" at bounding box center [989, 194] width 287 height 237
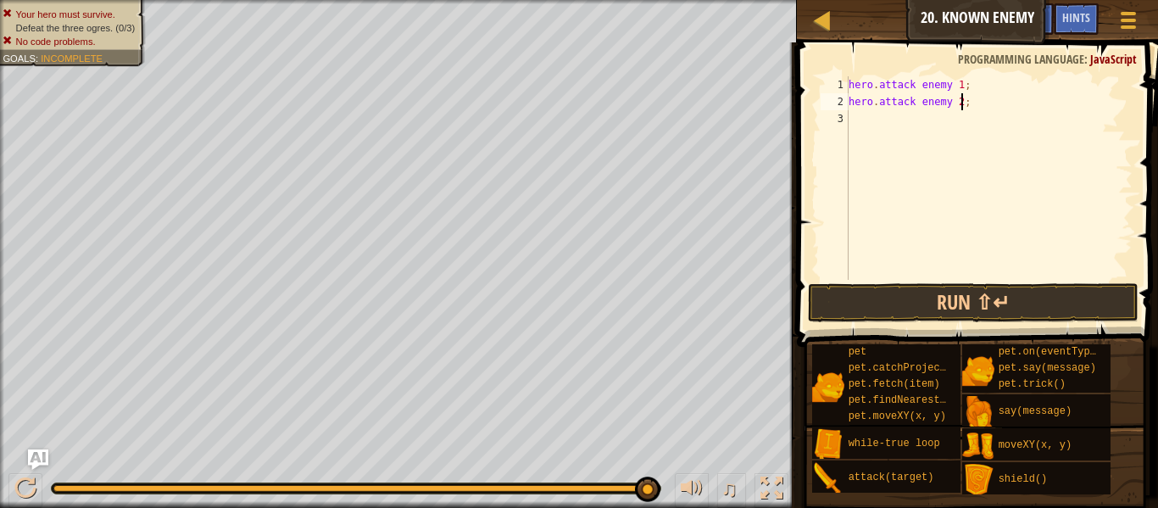
scroll to position [8, 16]
type textarea "hero.attack enemy 2;"
click at [823, 23] on div at bounding box center [822, 19] width 21 height 21
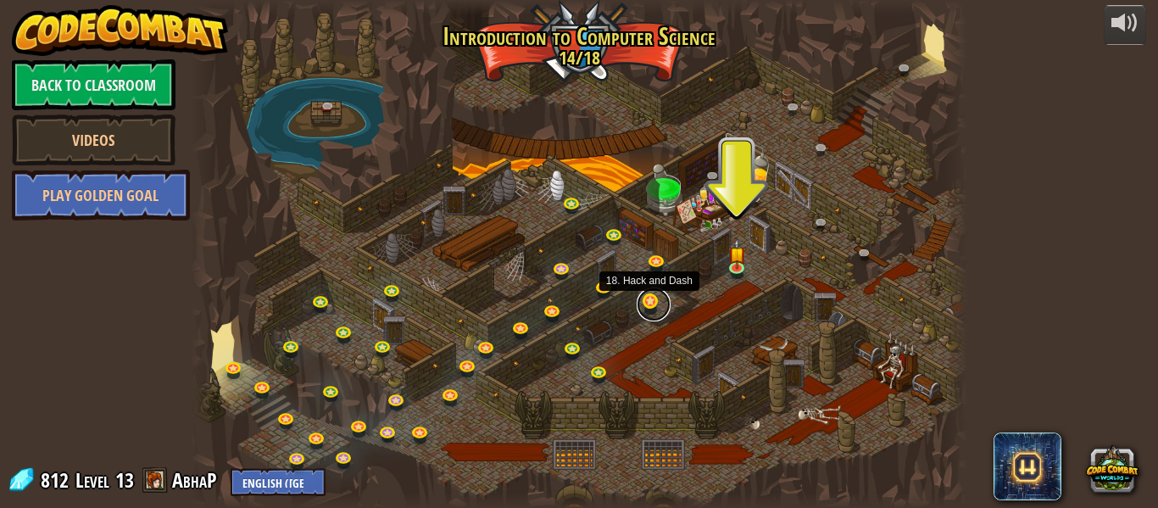
click at [650, 307] on link at bounding box center [654, 304] width 34 height 34
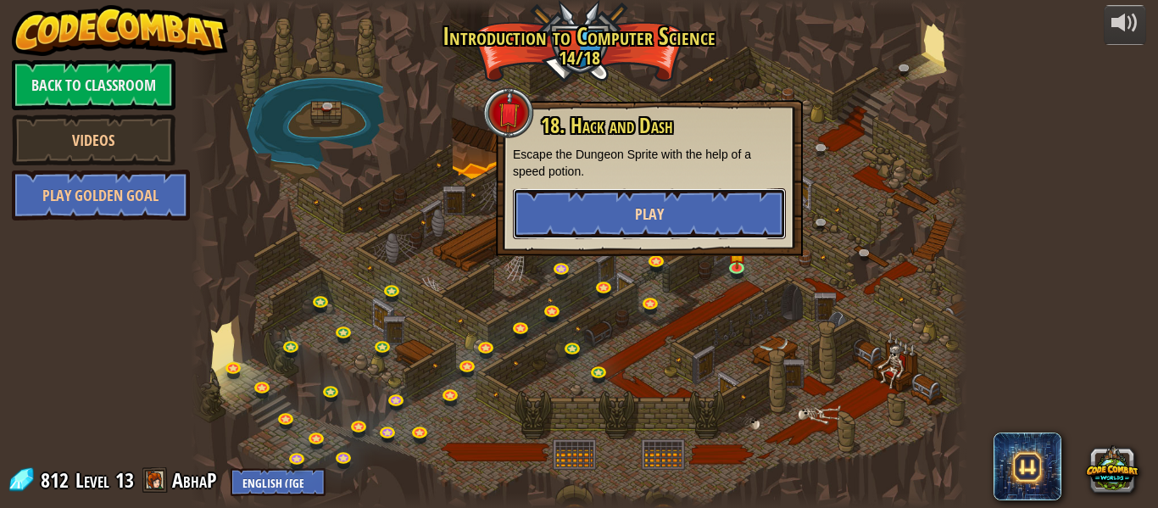
click at [658, 207] on span "Play" at bounding box center [649, 214] width 29 height 21
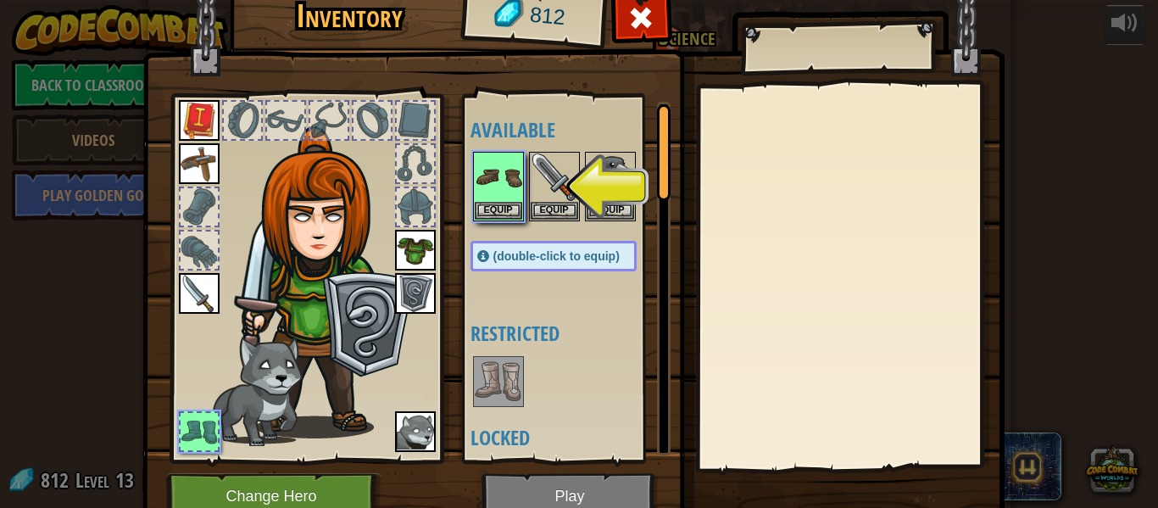
click at [536, 485] on img at bounding box center [573, 229] width 862 height 616
click at [543, 490] on img at bounding box center [573, 229] width 862 height 616
click at [494, 210] on button "Equip" at bounding box center [498, 210] width 47 height 18
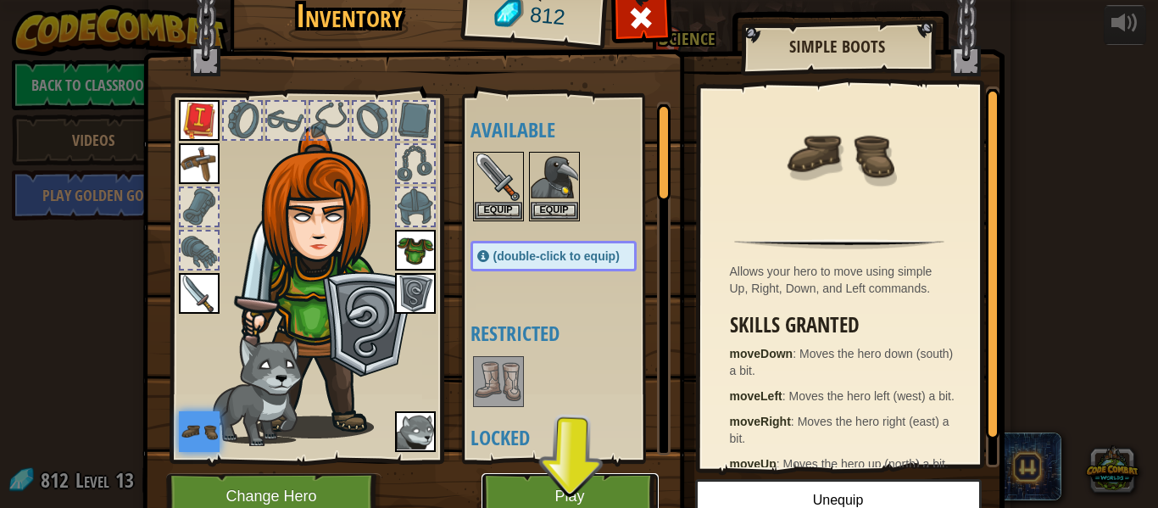
click at [591, 492] on button "Play" at bounding box center [570, 496] width 177 height 47
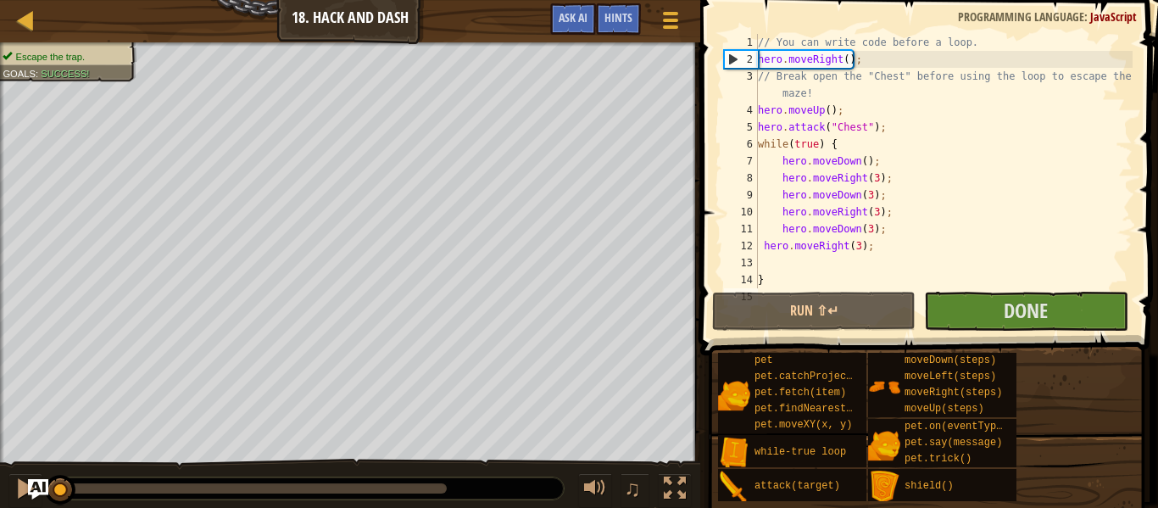
click at [20, 22] on div at bounding box center [25, 19] width 21 height 21
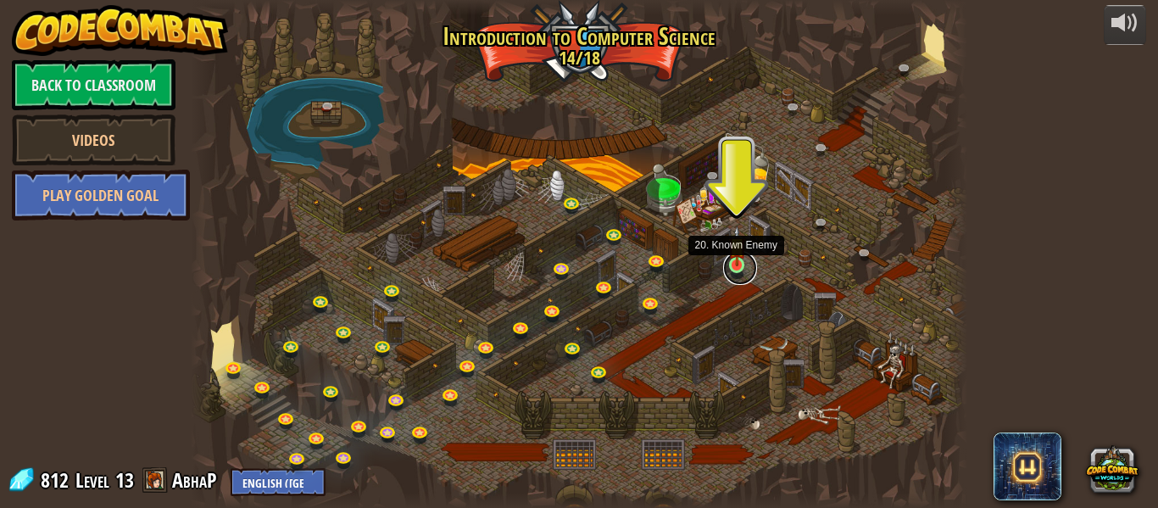
click at [738, 272] on link at bounding box center [740, 268] width 34 height 34
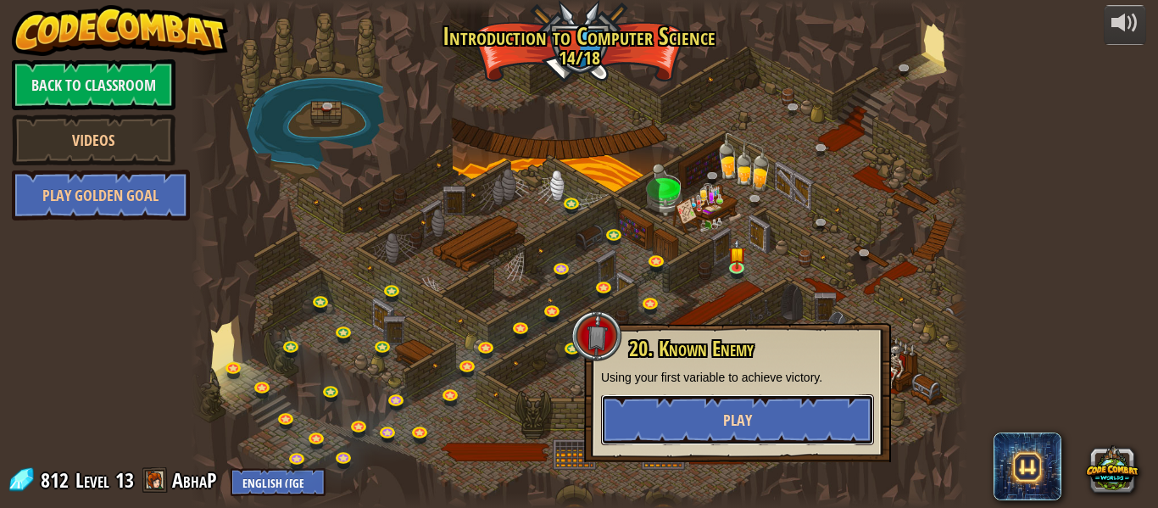
click at [750, 405] on button "Play" at bounding box center [737, 419] width 273 height 51
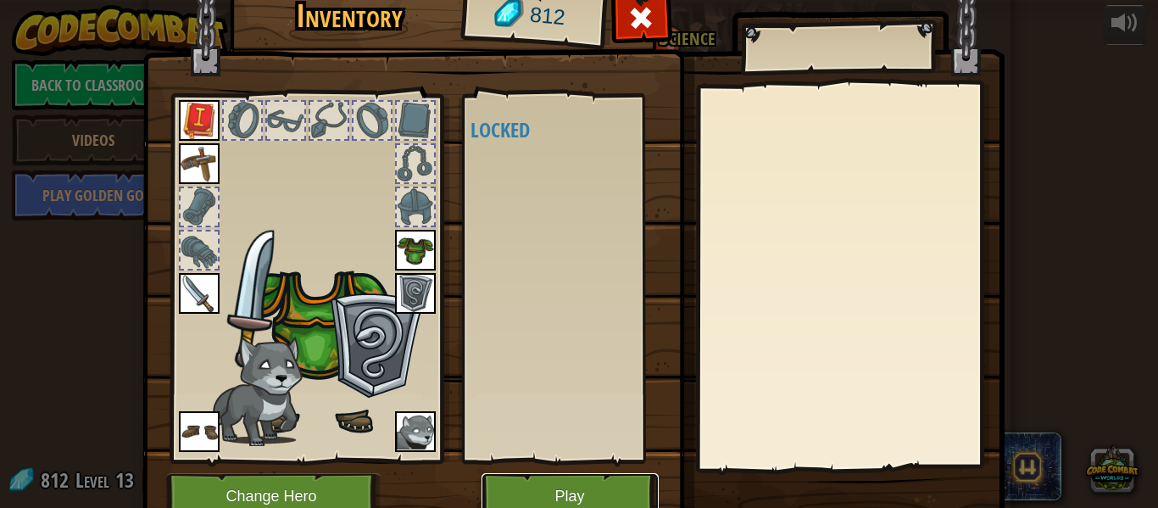
click at [556, 497] on button "Play" at bounding box center [570, 496] width 177 height 47
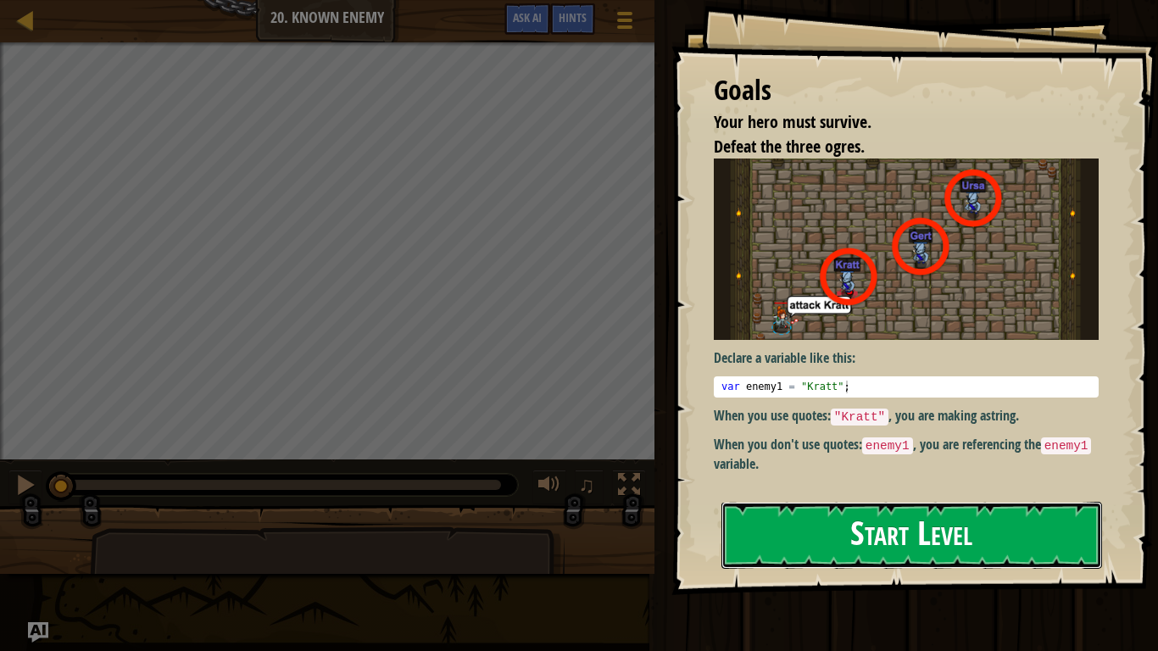
click at [993, 507] on button "Start Level" at bounding box center [912, 535] width 381 height 67
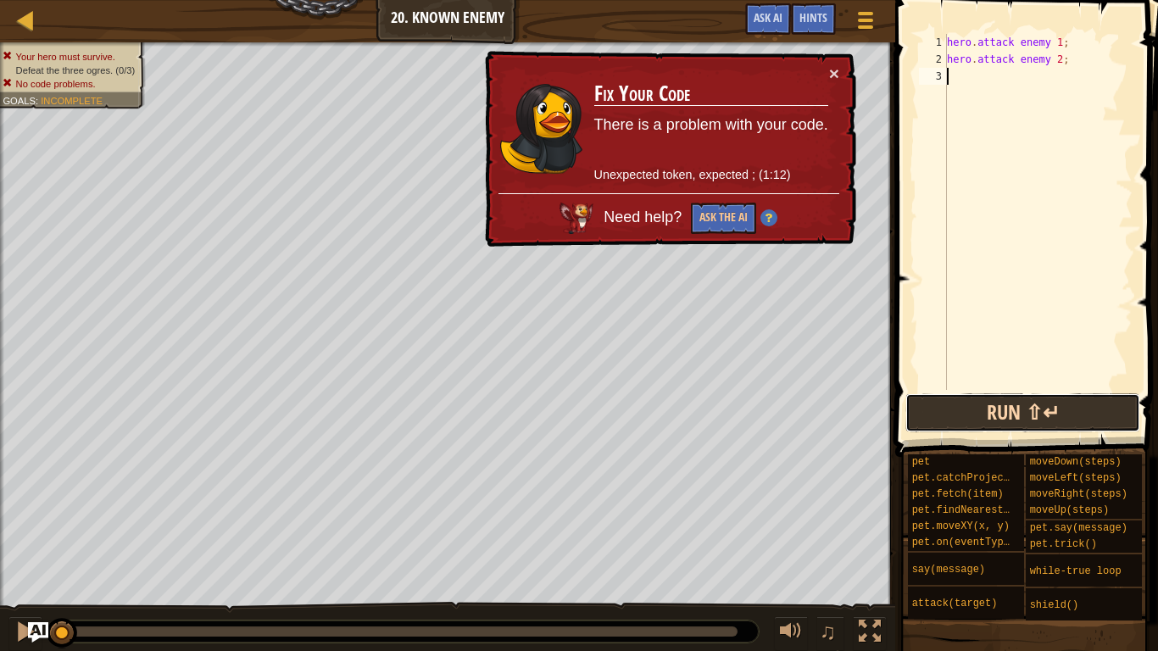
click at [1077, 410] on button "Run ⇧↵" at bounding box center [1023, 413] width 235 height 39
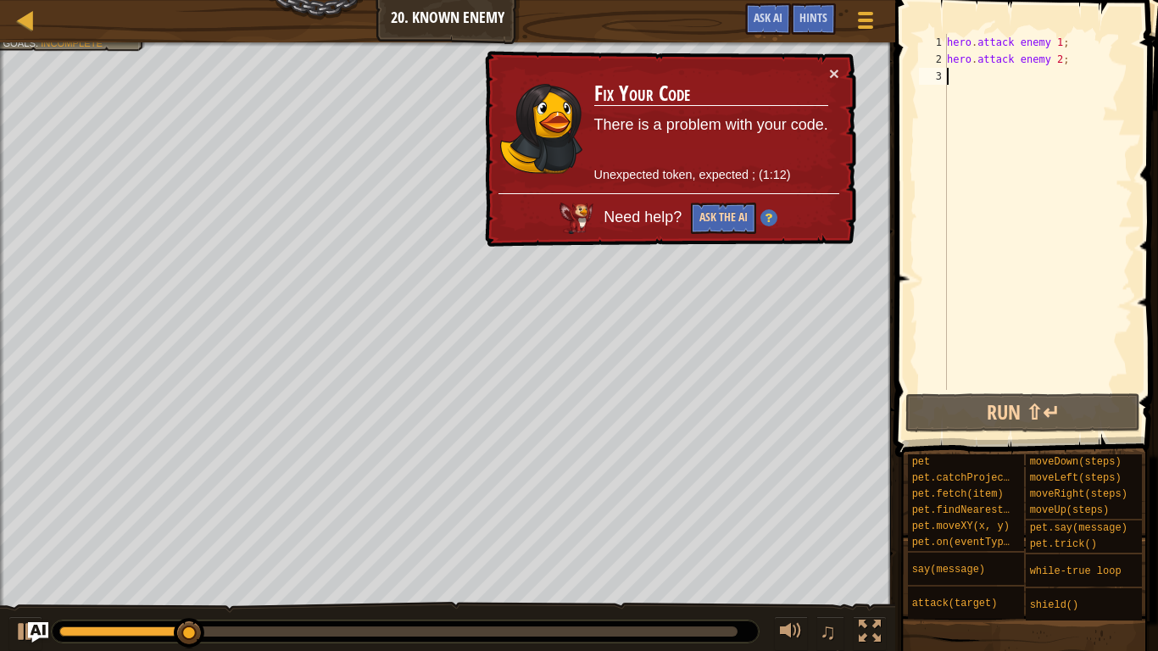
click at [735, 221] on button "Ask the AI" at bounding box center [723, 218] width 65 height 31
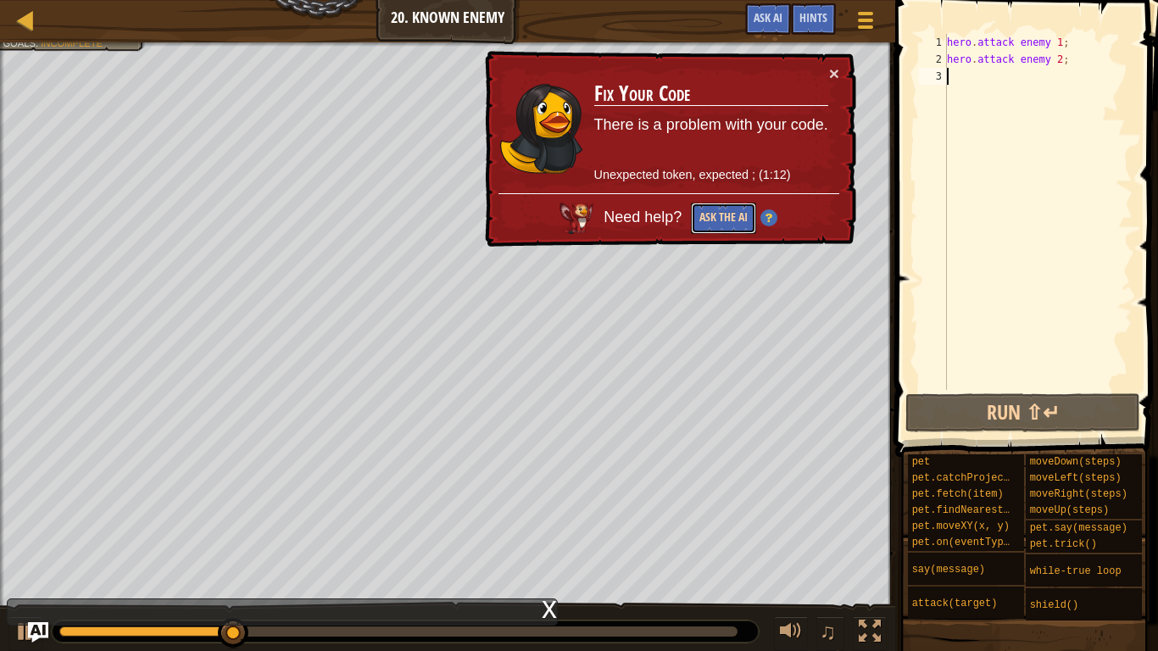
click at [739, 223] on button "Ask the AI" at bounding box center [723, 218] width 65 height 31
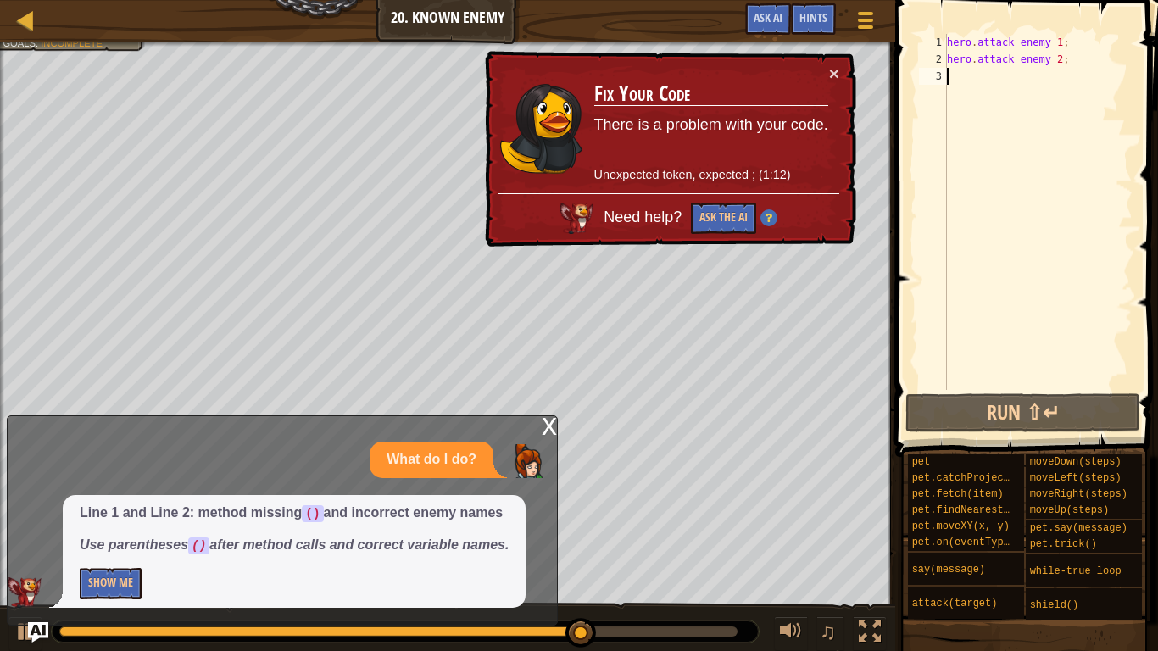
click at [1018, 62] on div "hero . attack enemy 1 ; hero . attack enemy 2 ;" at bounding box center [1038, 229] width 189 height 390
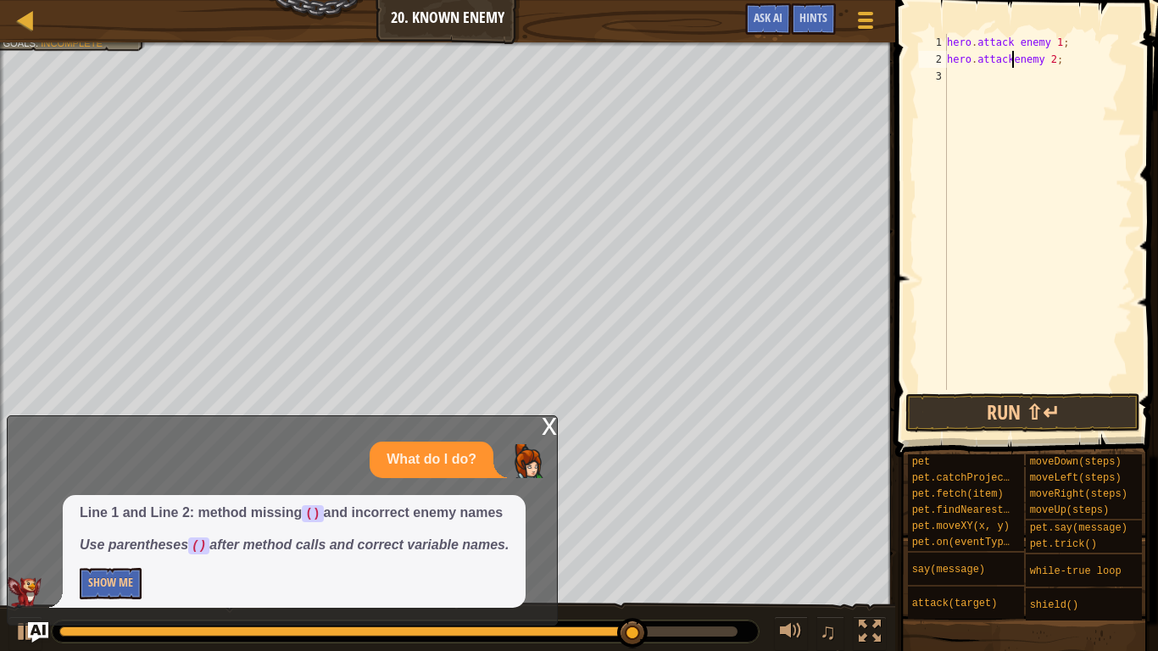
scroll to position [8, 11]
click at [1058, 61] on div "hero . attack enemy 1 ; hero . attack ( enemy 2 ;" at bounding box center [1038, 229] width 189 height 390
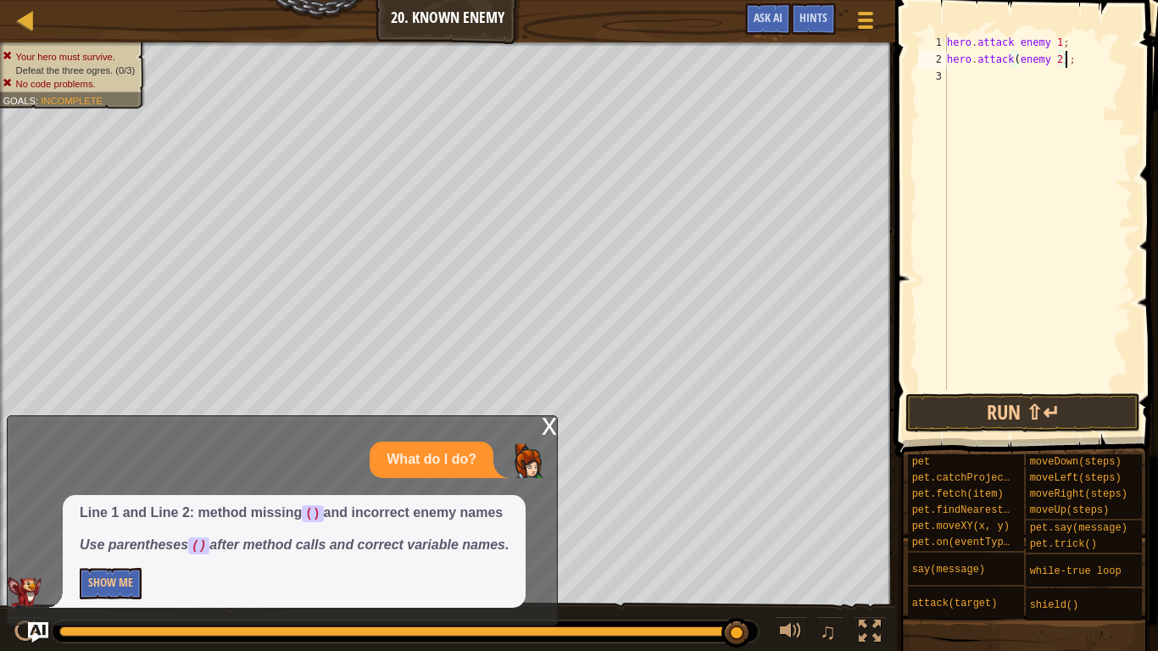
scroll to position [8, 17]
click at [1019, 45] on div "hero . attack enemy 1 ; hero . attack ( enemy 2 ) ;" at bounding box center [1038, 229] width 189 height 390
click at [1067, 43] on div "hero . attack ( enemy 1 ; hero . attack ( enemy 2 ) ;" at bounding box center [1038, 229] width 189 height 390
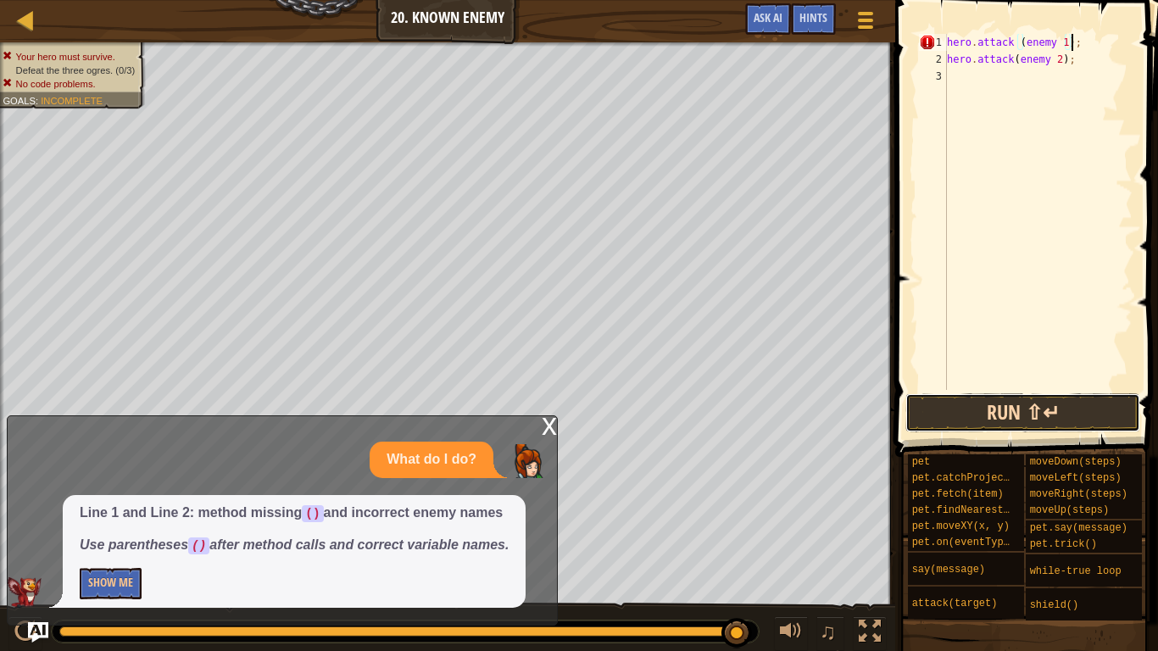
click at [1013, 402] on button "Run ⇧↵" at bounding box center [1023, 413] width 235 height 39
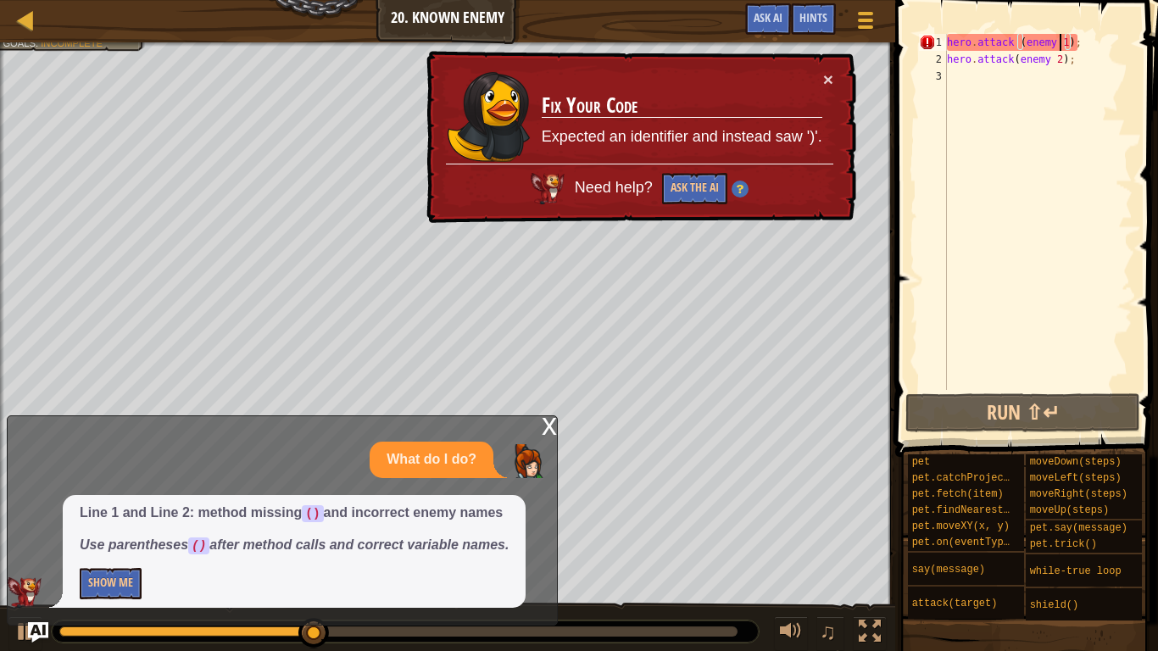
click at [1060, 47] on div "hero . attack ( enemy 1 ) ; hero . attack ( enemy 2 ) ;" at bounding box center [1038, 229] width 189 height 390
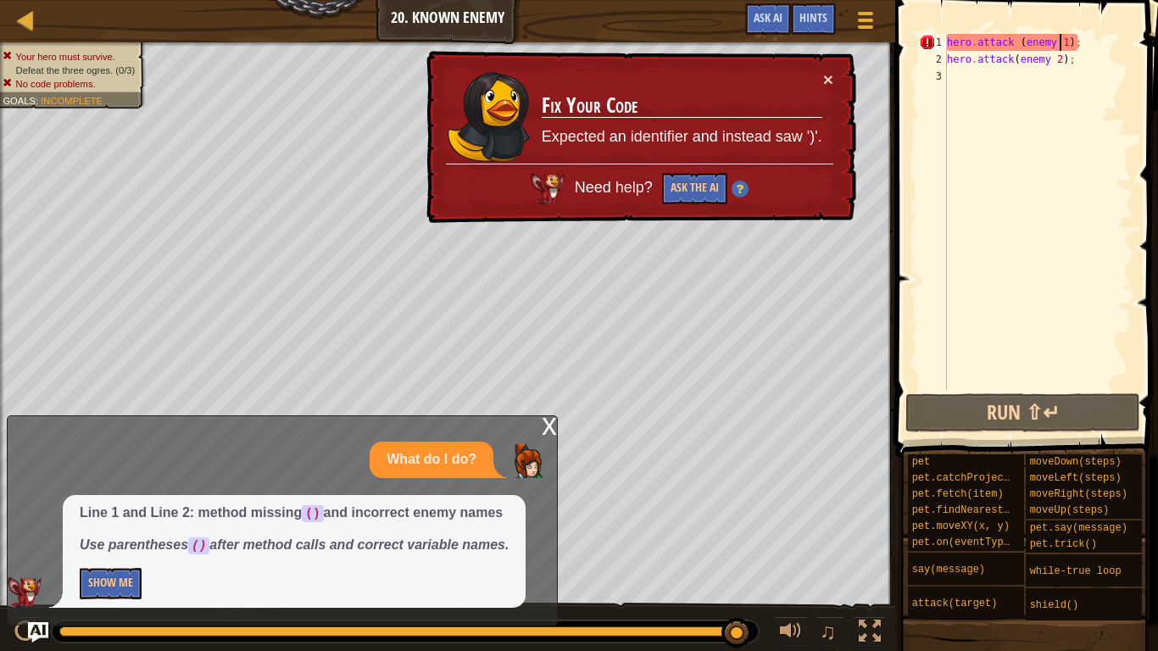
click at [1082, 44] on div "hero . attack ( enemy 1 ) ; hero . attack ( enemy 2 ) ;" at bounding box center [1038, 229] width 189 height 390
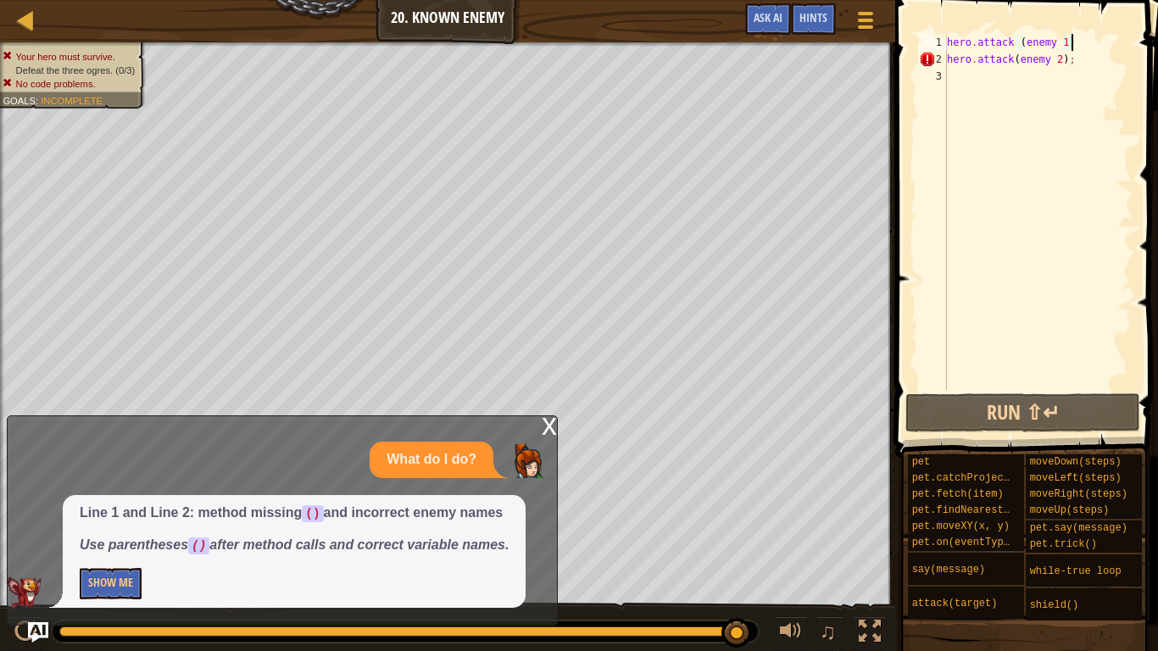
scroll to position [8, 17]
type textarea "hero.attack (enemy 1);"
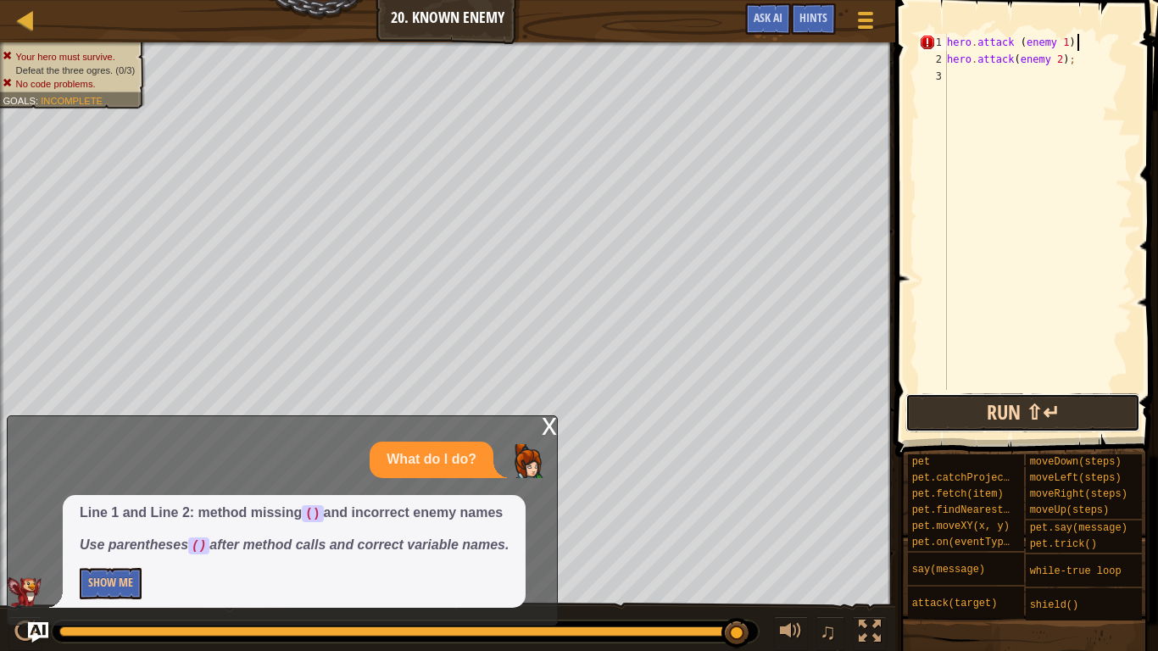
click at [1057, 419] on button "Run ⇧↵" at bounding box center [1023, 413] width 235 height 39
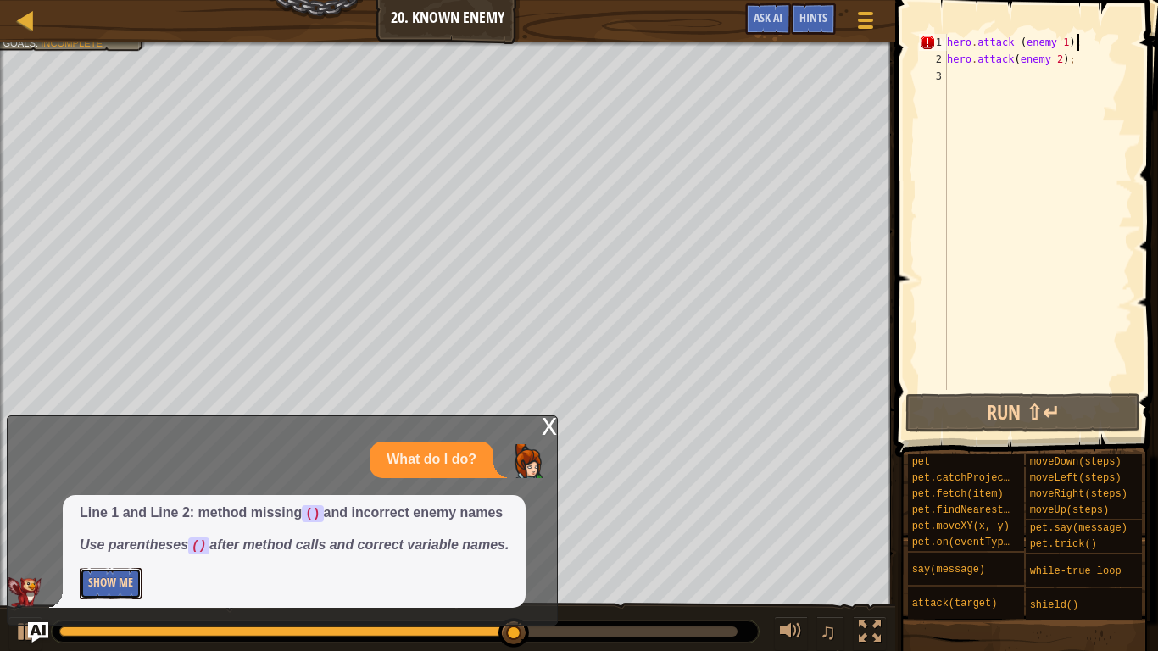
click at [93, 507] on button "Show Me" at bounding box center [111, 583] width 62 height 31
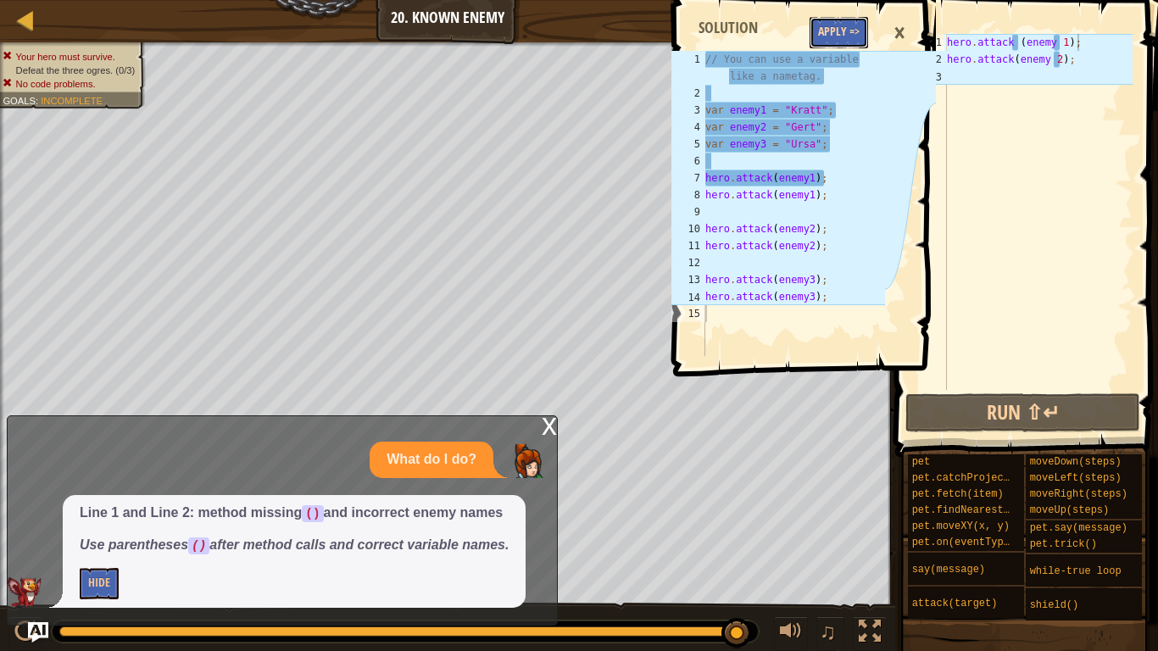
click at [848, 31] on button "Apply =>" at bounding box center [839, 32] width 59 height 31
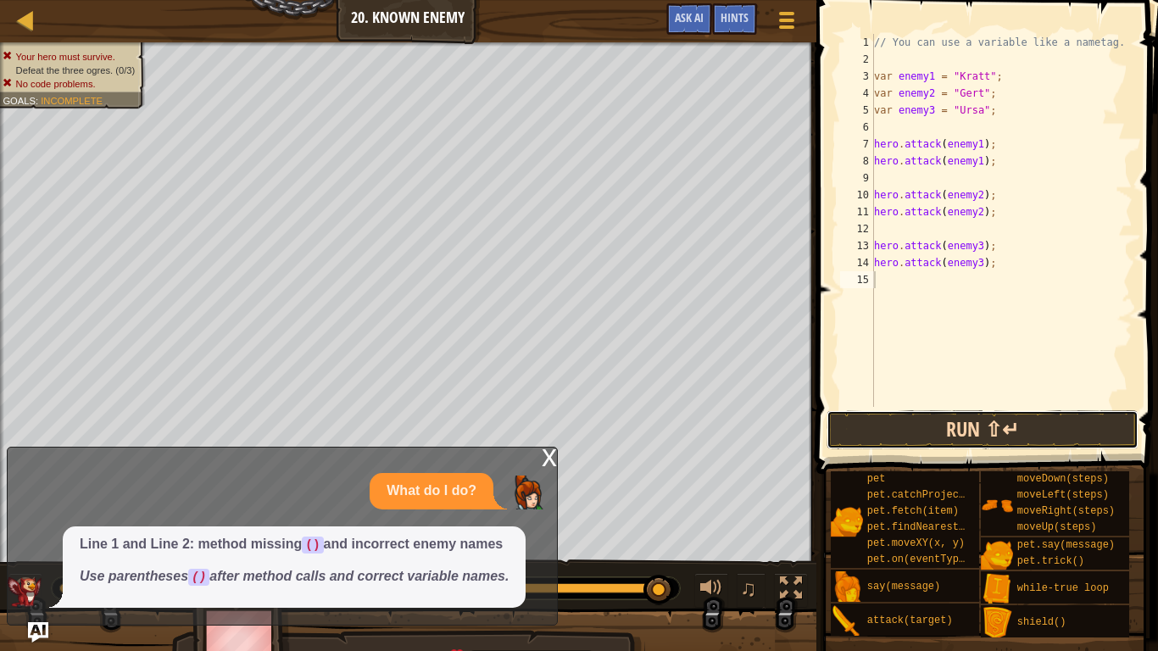
click at [975, 410] on button "Run ⇧↵" at bounding box center [983, 429] width 312 height 39
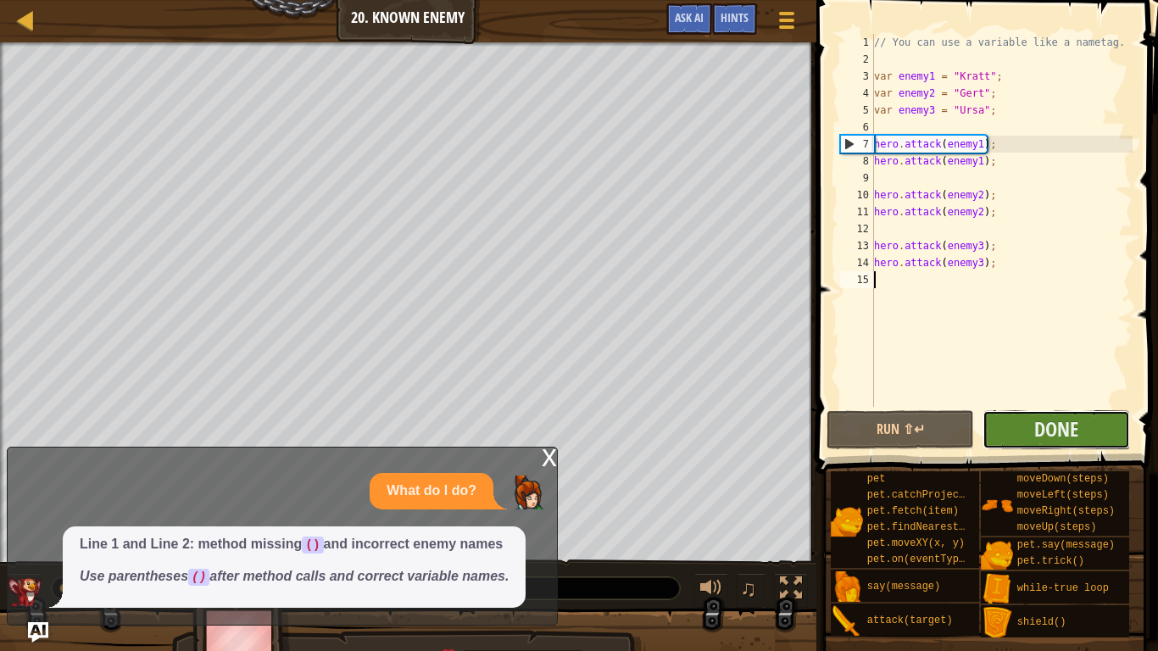
click at [1030, 427] on button "Done" at bounding box center [1057, 429] width 148 height 39
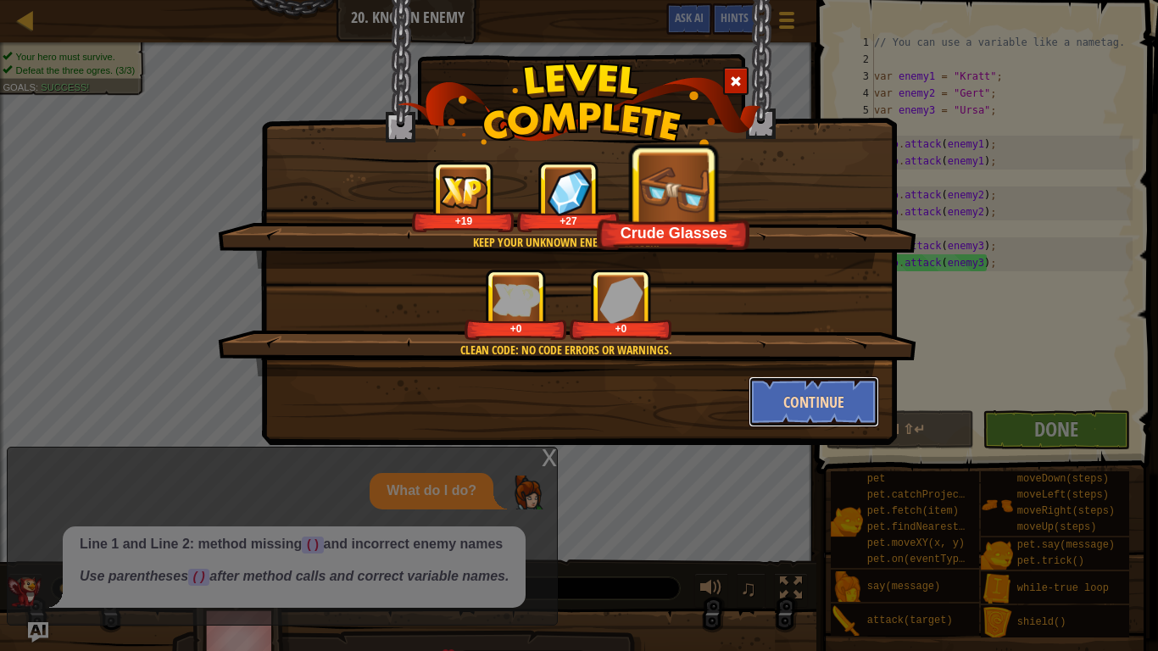
click at [800, 396] on button "Continue" at bounding box center [814, 402] width 131 height 51
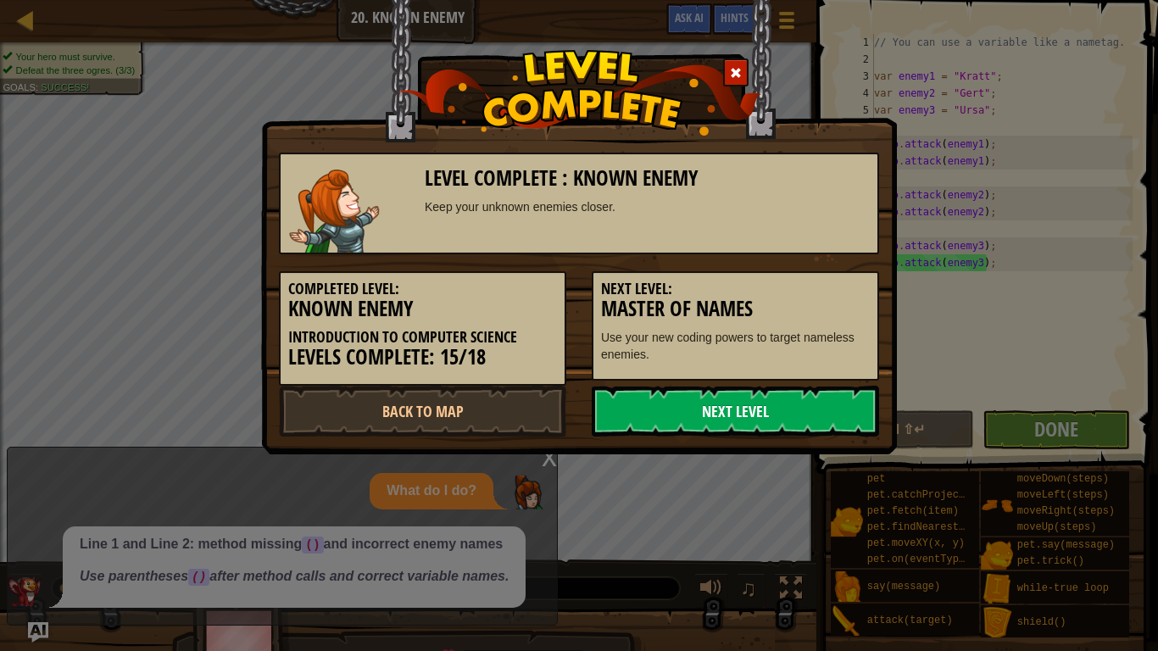
click at [822, 400] on link "Next Level" at bounding box center [735, 411] width 287 height 51
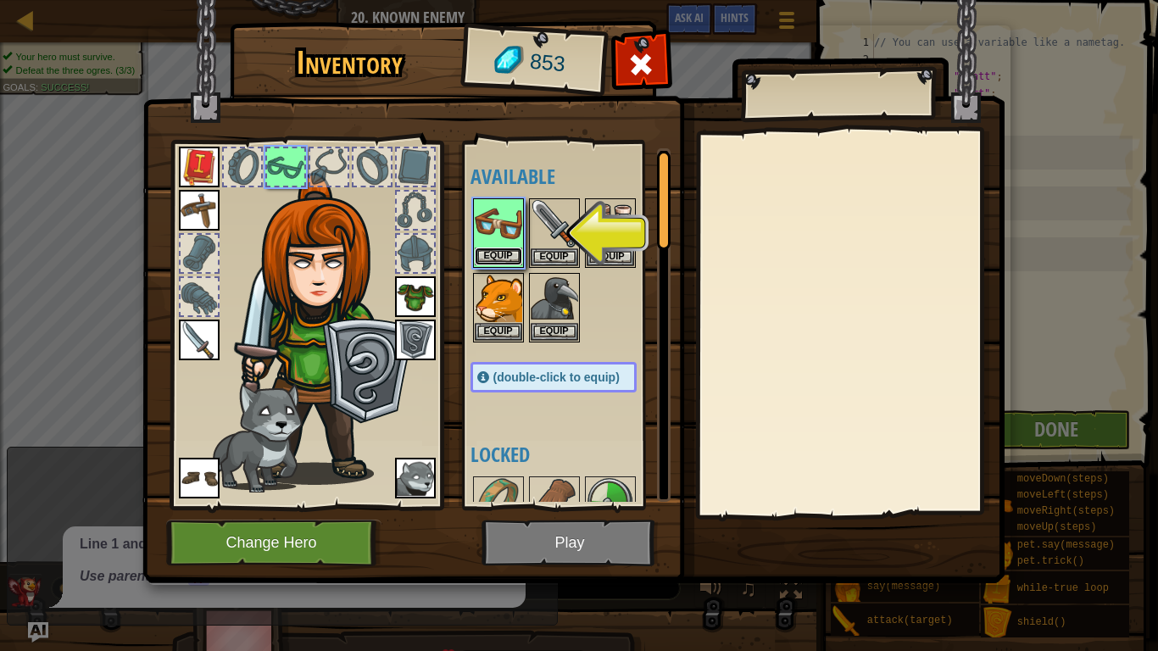
click at [494, 253] on button "Equip" at bounding box center [498, 257] width 47 height 18
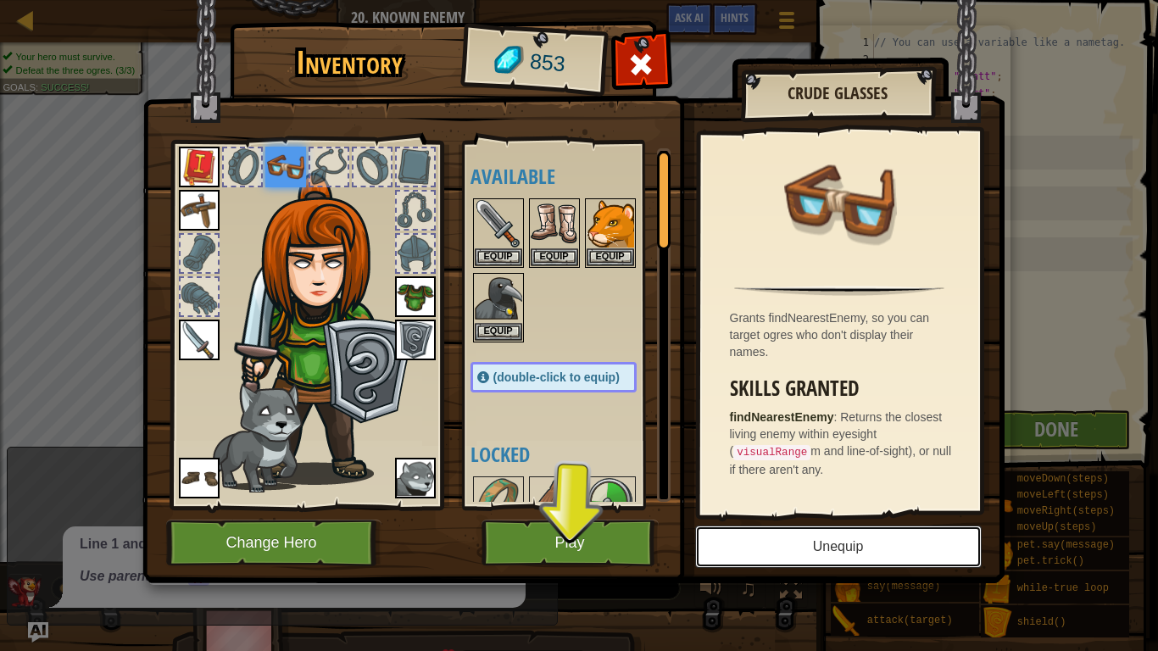
click at [773, 507] on button "Unequip" at bounding box center [838, 547] width 287 height 42
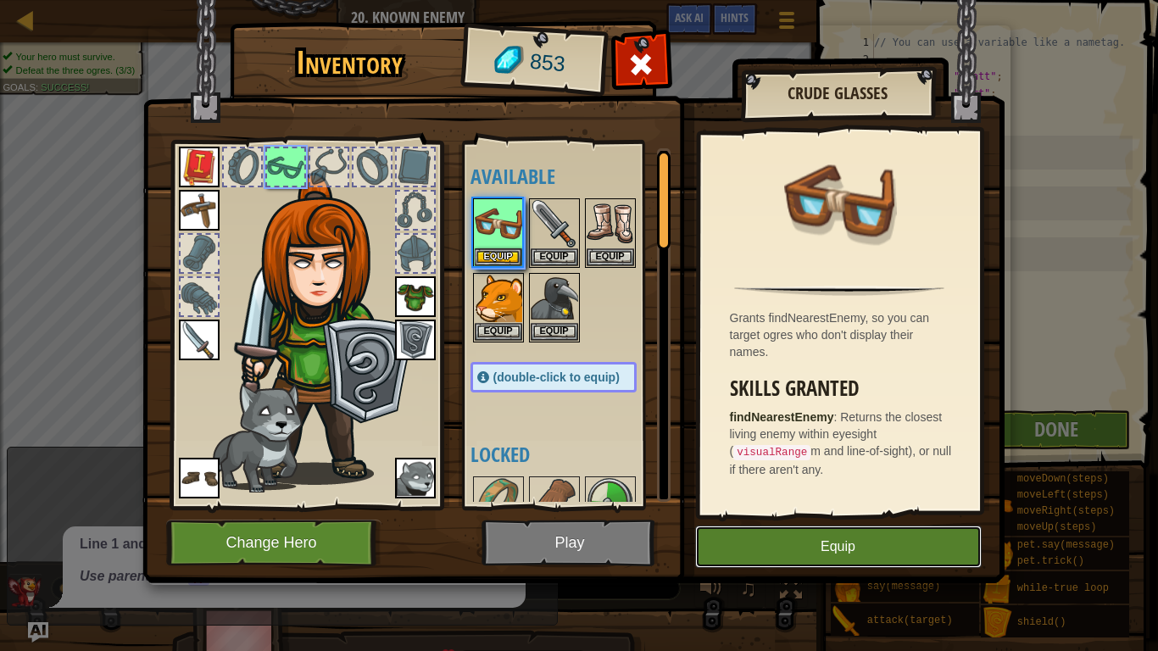
click at [738, 507] on button "Equip" at bounding box center [838, 547] width 287 height 42
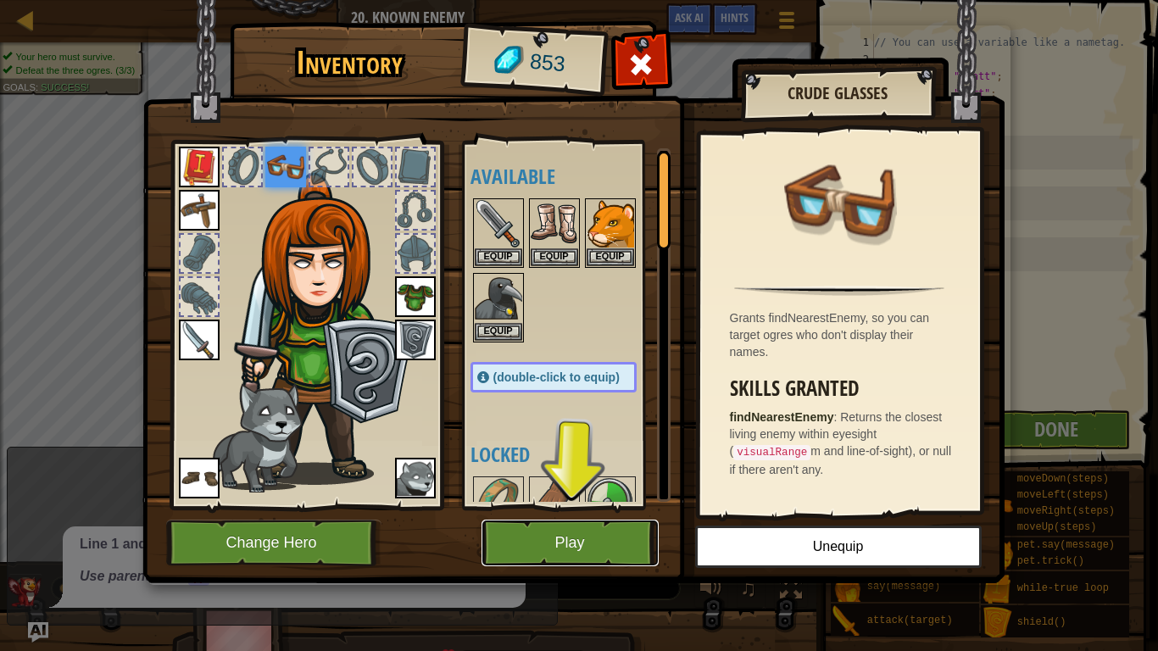
click at [561, 507] on button "Play" at bounding box center [570, 543] width 177 height 47
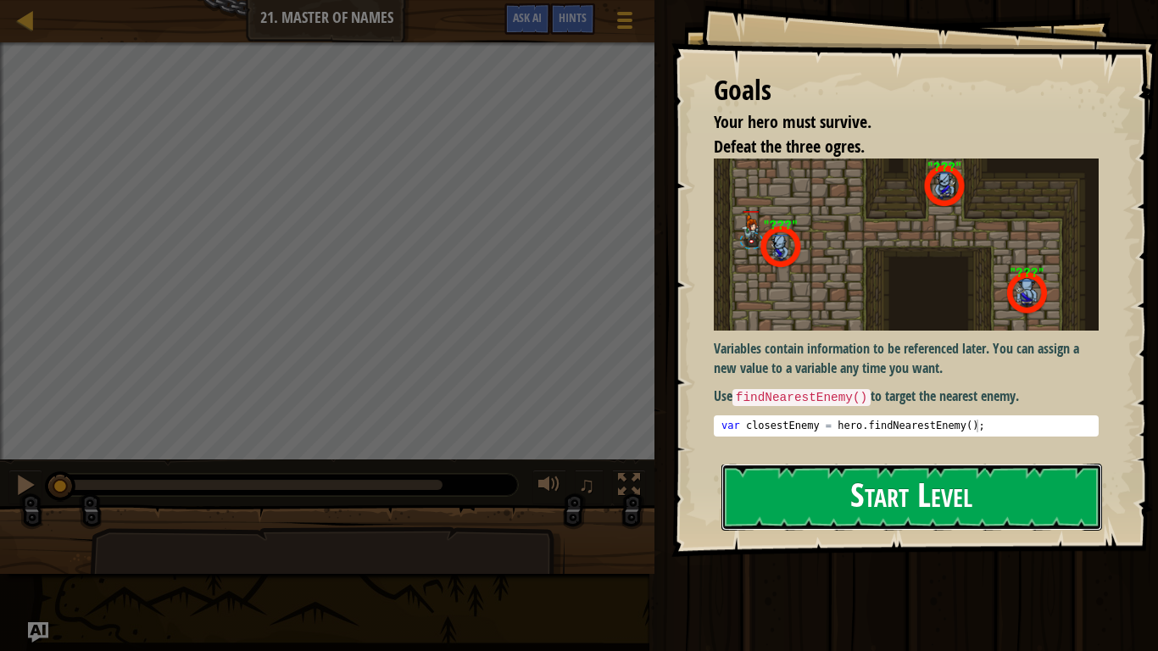
click at [785, 498] on button "Start Level" at bounding box center [912, 497] width 381 height 67
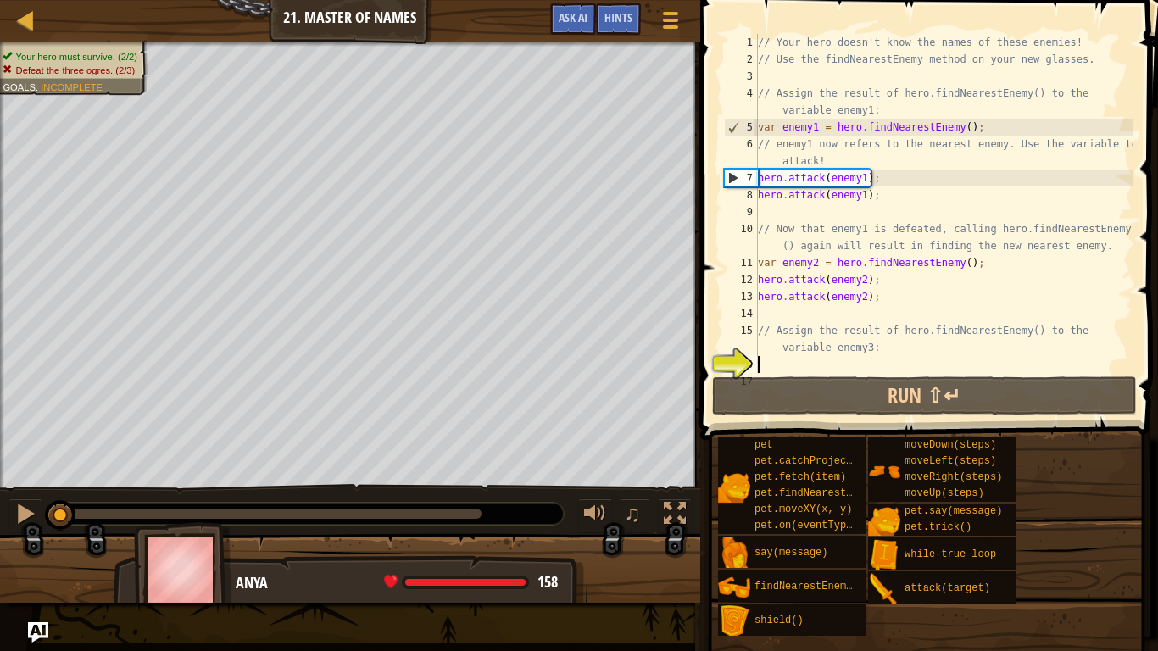
scroll to position [34, 0]
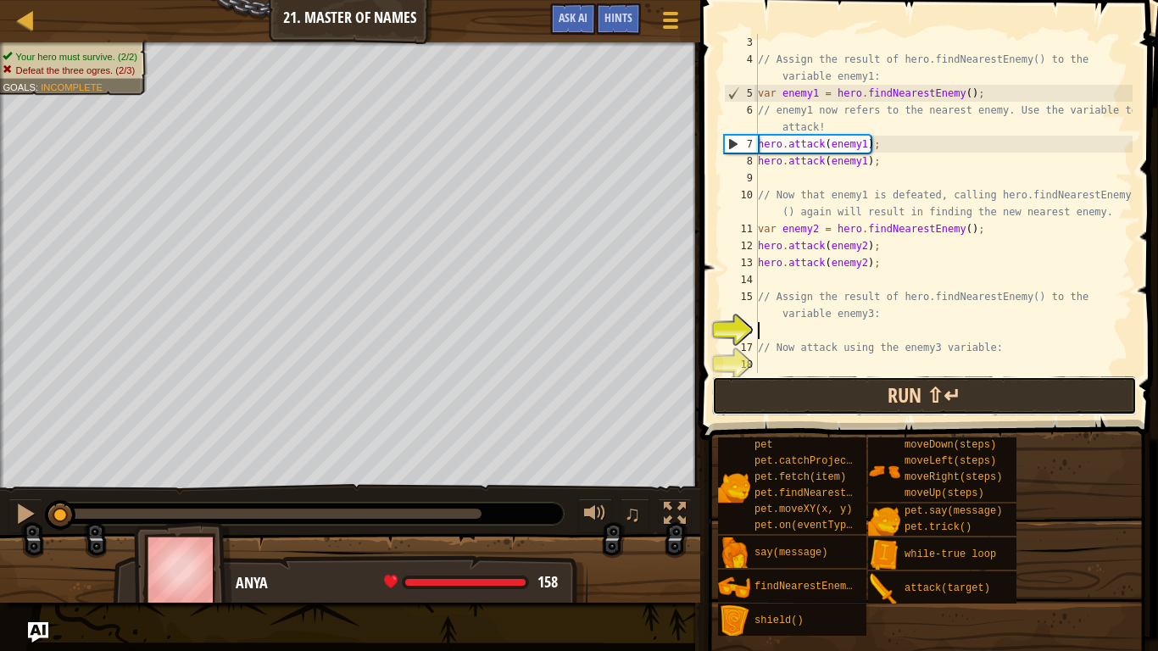
click at [853, 413] on button "Run ⇧↵" at bounding box center [924, 396] width 425 height 39
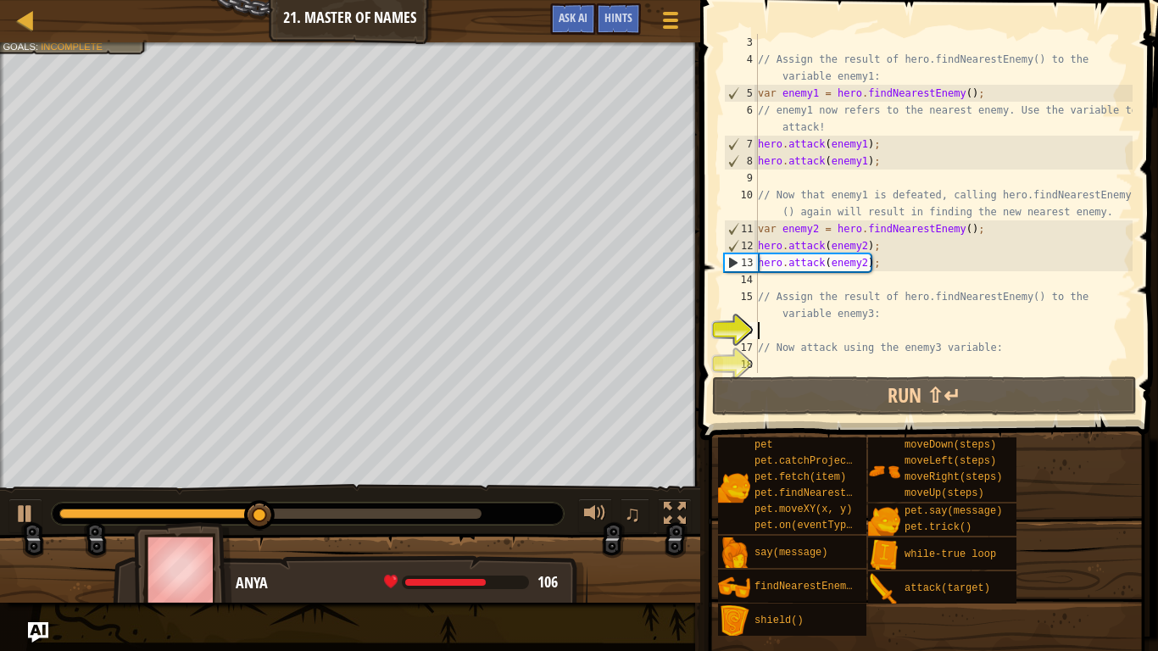
click at [835, 284] on div "// Assign the result of hero.findNearestEnemy() to the variable enemy1: var ene…" at bounding box center [944, 220] width 378 height 373
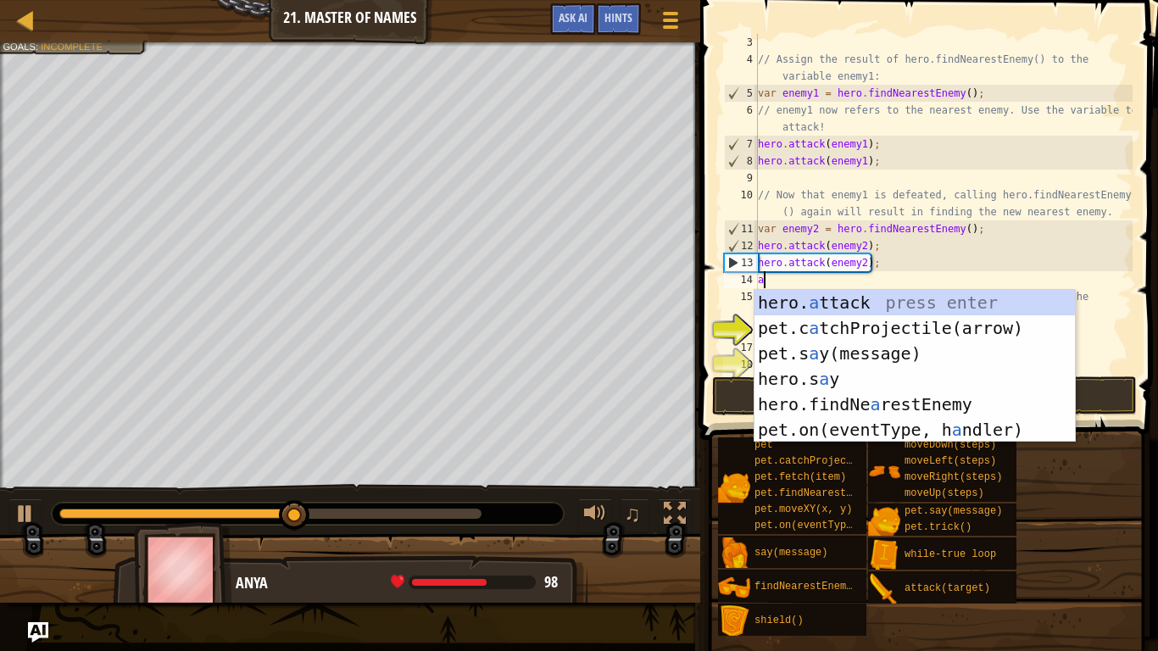
scroll to position [8, 1]
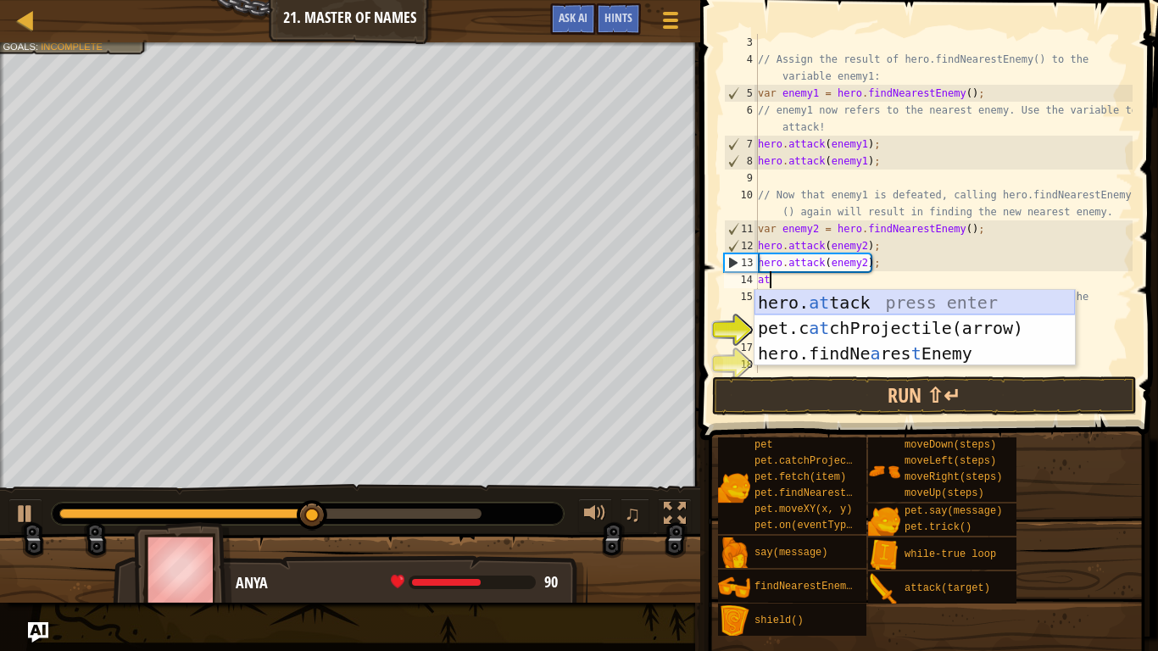
click at [890, 311] on div "hero. at tack press enter pet.c at chProjectile(arrow) press enter hero.findNe …" at bounding box center [915, 353] width 321 height 127
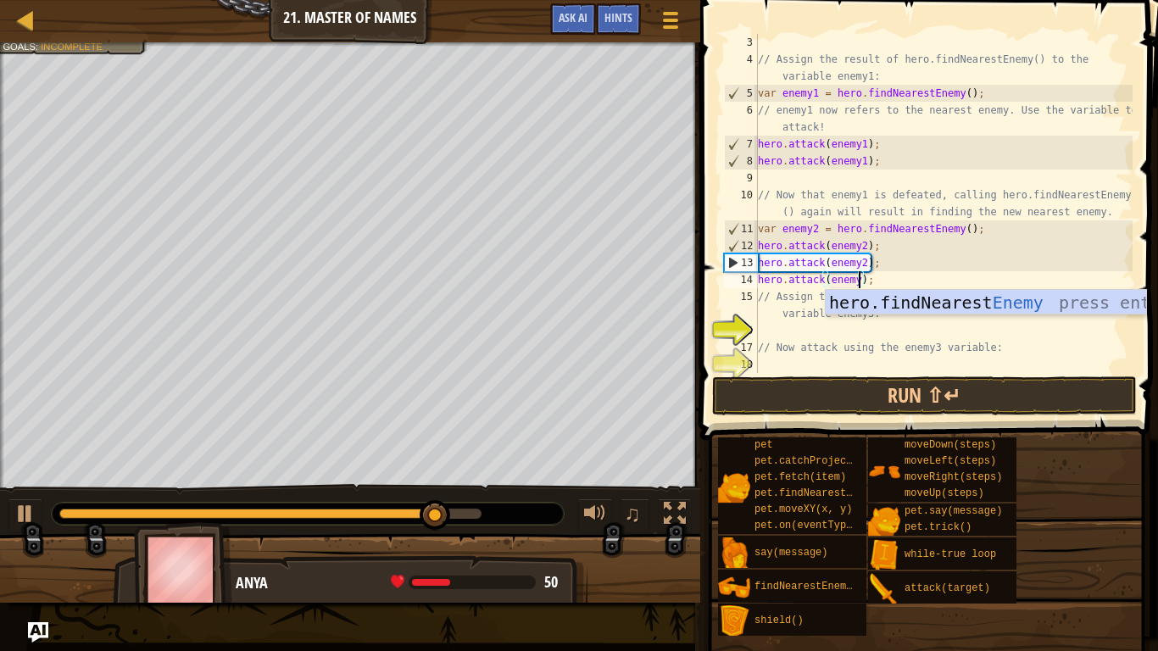
scroll to position [8, 15]
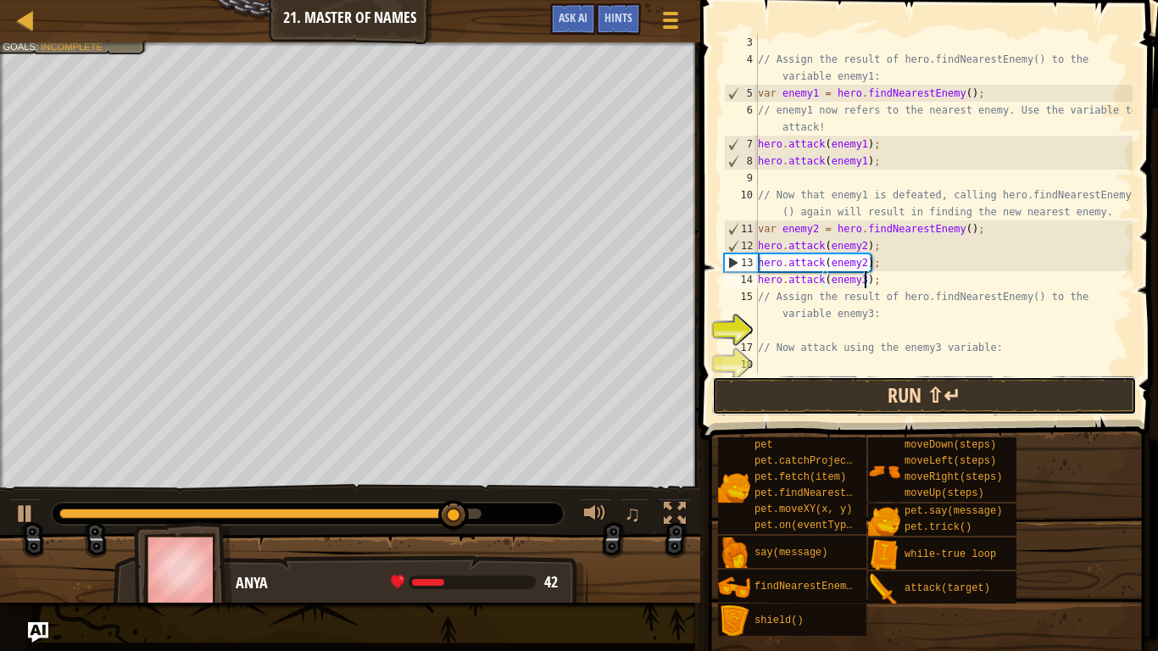
click at [967, 387] on button "Run ⇧↵" at bounding box center [924, 396] width 425 height 39
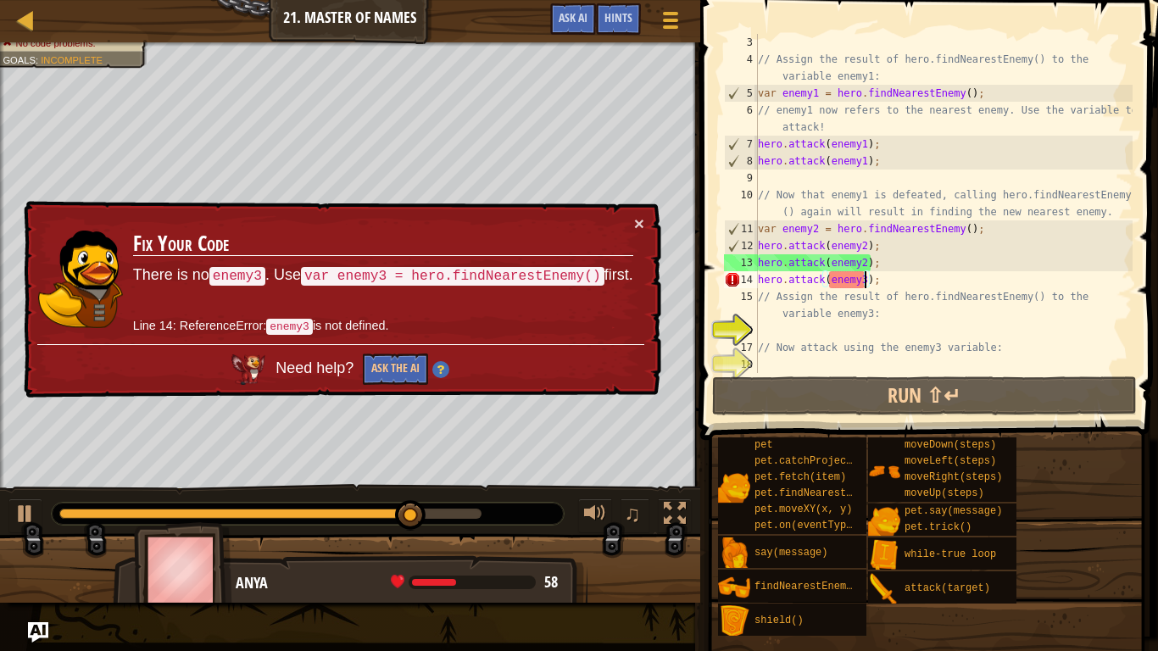
click at [622, 228] on td "Fix Your Code There is no enemy3 . Use var enemy3 = hero.findNearestEnemy() fir…" at bounding box center [383, 280] width 502 height 130
click at [643, 221] on button "×" at bounding box center [639, 224] width 10 height 18
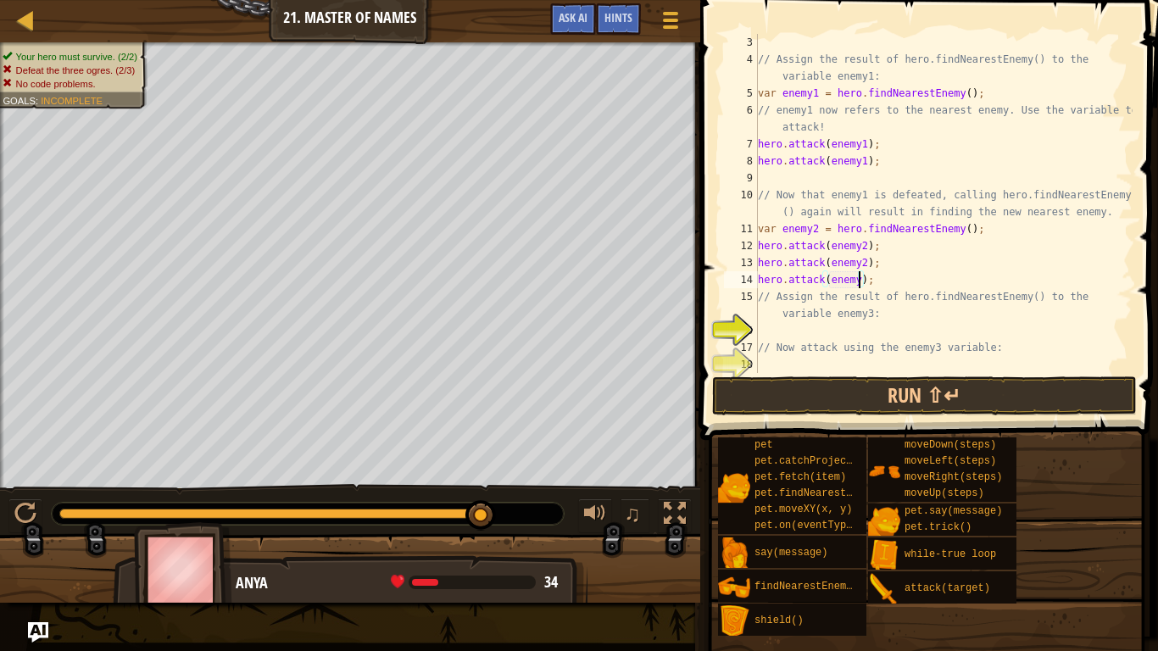
click at [901, 281] on div "// Assign the result of hero.findNearestEnemy() to the variable enemy1: var ene…" at bounding box center [944, 220] width 378 height 373
type textarea "h"
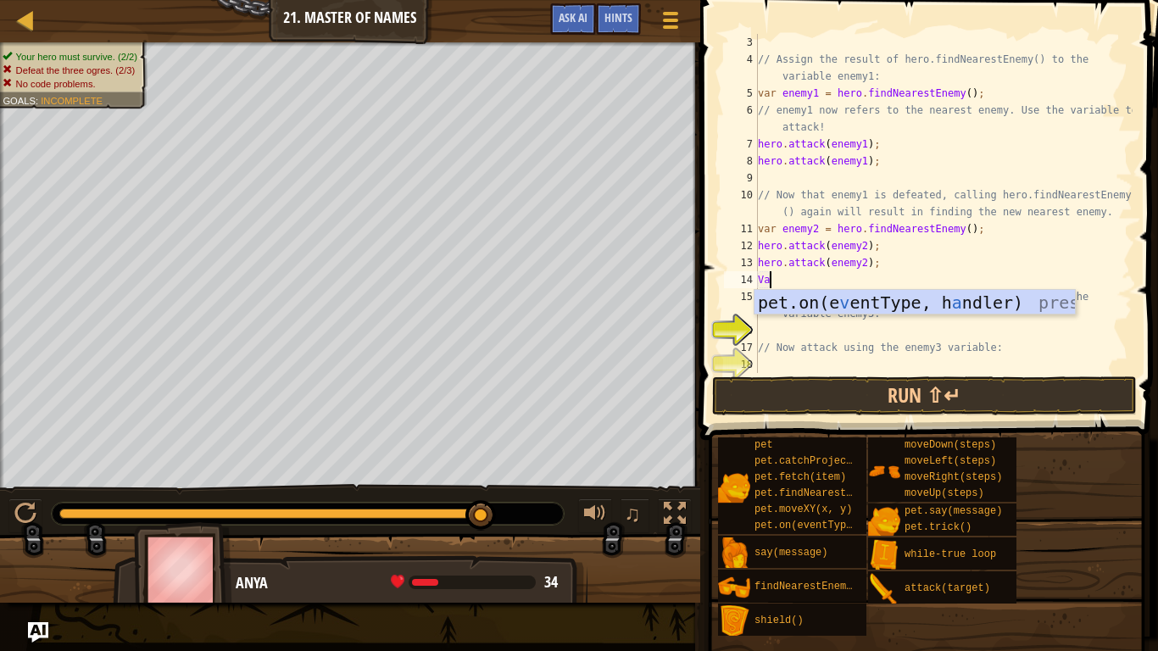
type textarea "V"
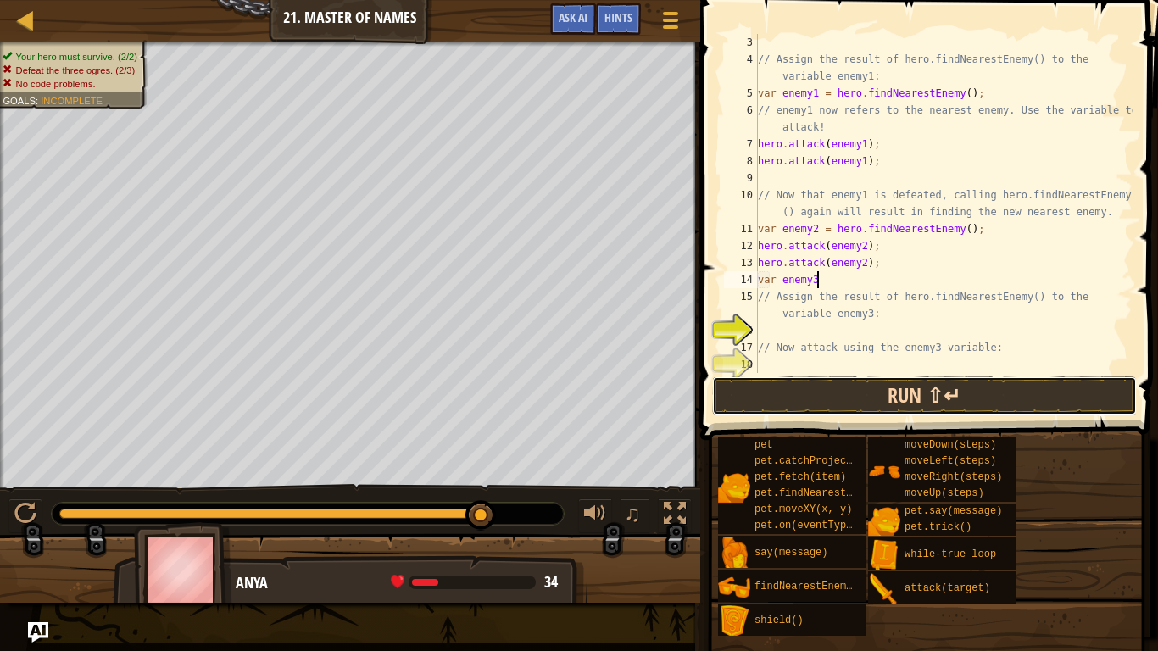
click at [959, 390] on button "Run ⇧↵" at bounding box center [924, 396] width 425 height 39
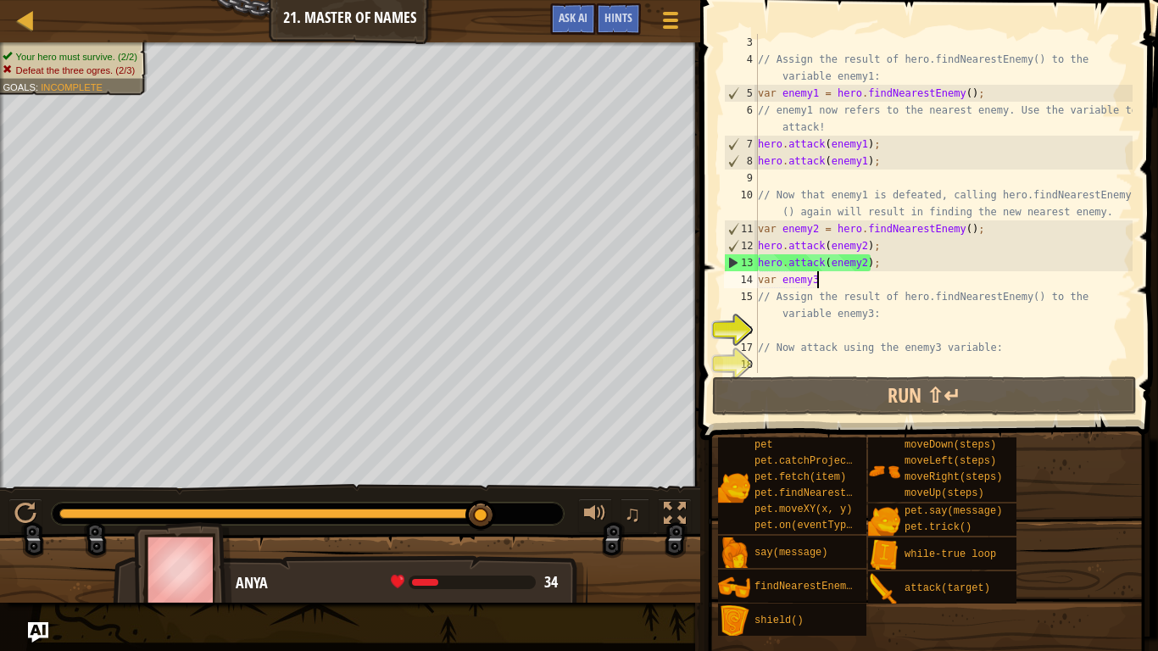
click at [773, 284] on div "// Assign the result of hero.findNearestEnemy() to the variable enemy1: var ene…" at bounding box center [944, 220] width 378 height 373
click at [828, 276] on div "// Assign the result of hero.findNearestEnemy() to the variable enemy1: var ene…" at bounding box center [944, 203] width 378 height 339
type textarea "var enemy3"
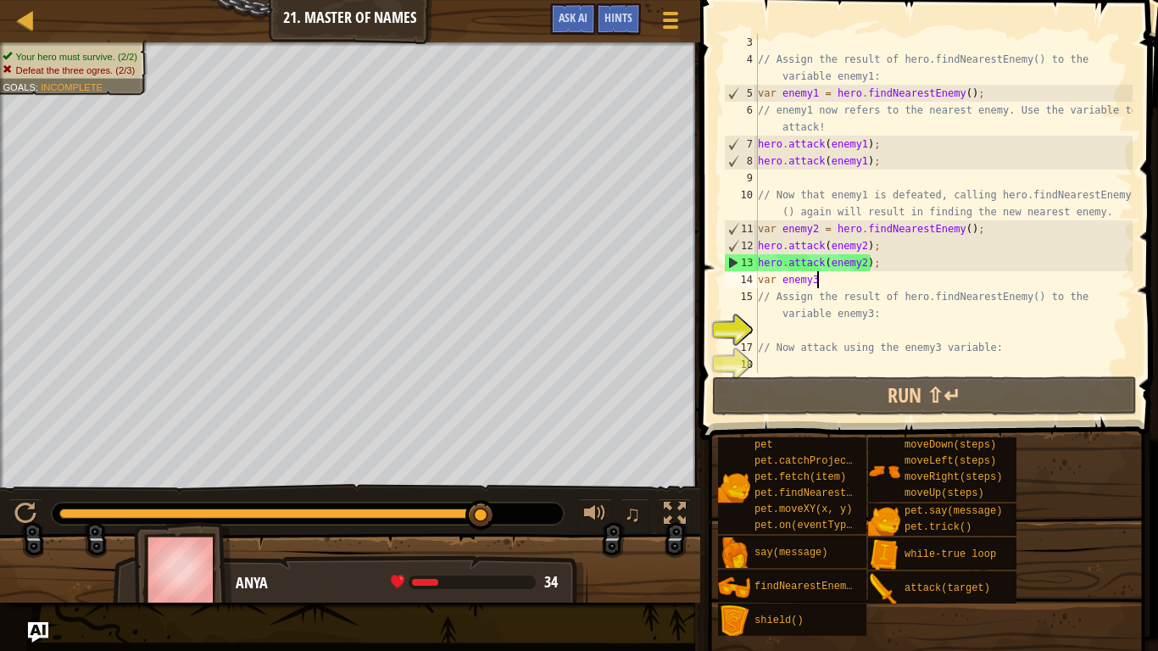
scroll to position [8, 0]
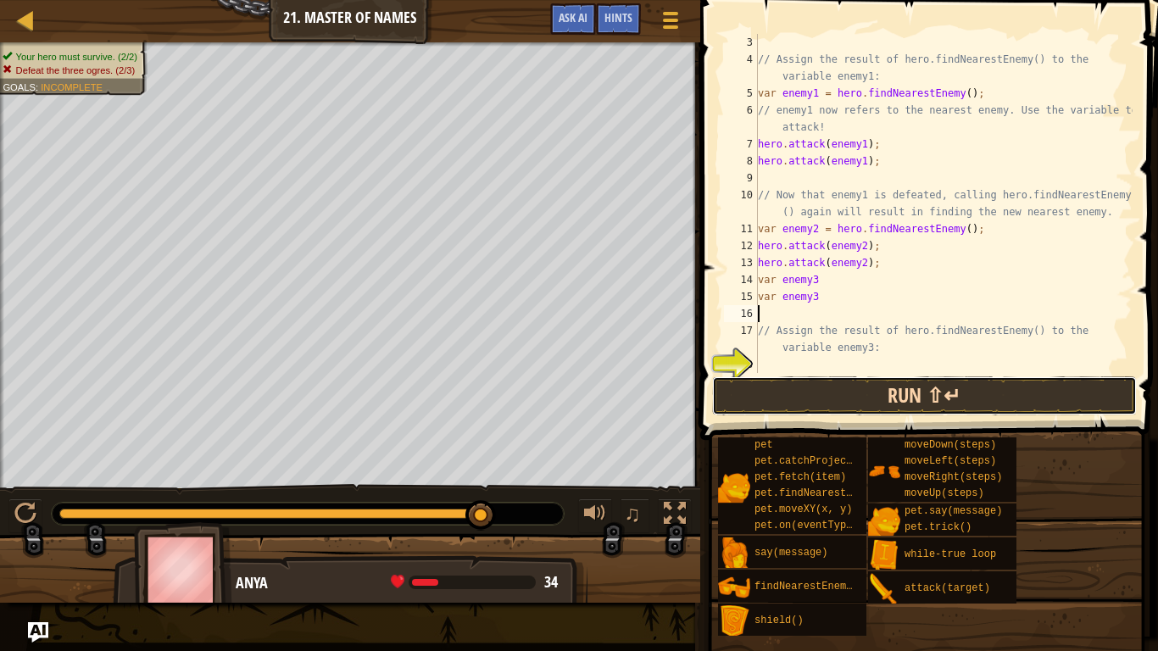
click at [976, 390] on button "Run ⇧↵" at bounding box center [924, 396] width 425 height 39
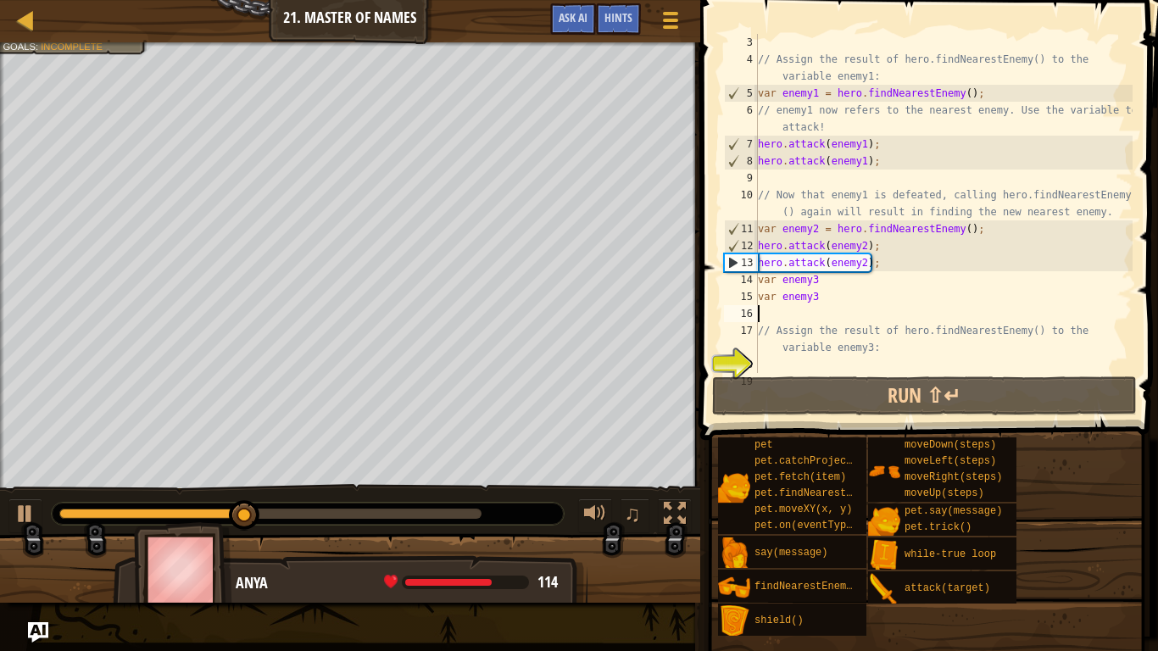
click at [841, 283] on div "// Assign the result of hero.findNearestEnemy() to the variable enemy1: var ene…" at bounding box center [944, 220] width 378 height 373
click at [846, 304] on div "// Assign the result of hero.findNearestEnemy() to the variable enemy1: var ene…" at bounding box center [944, 220] width 378 height 373
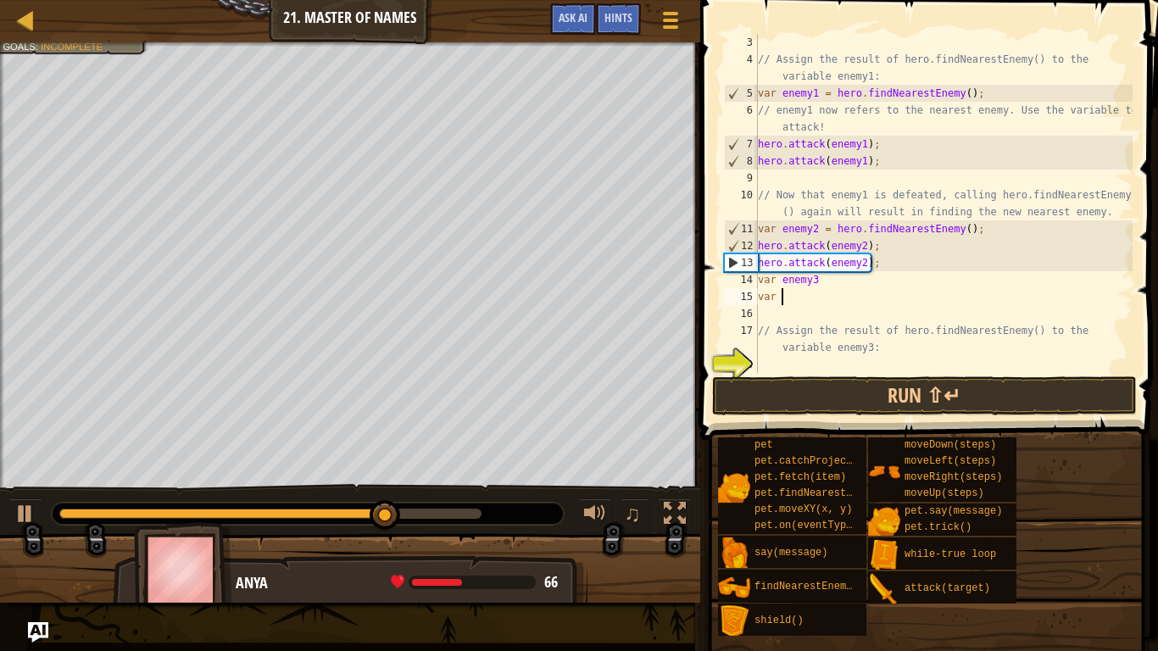
type textarea "v"
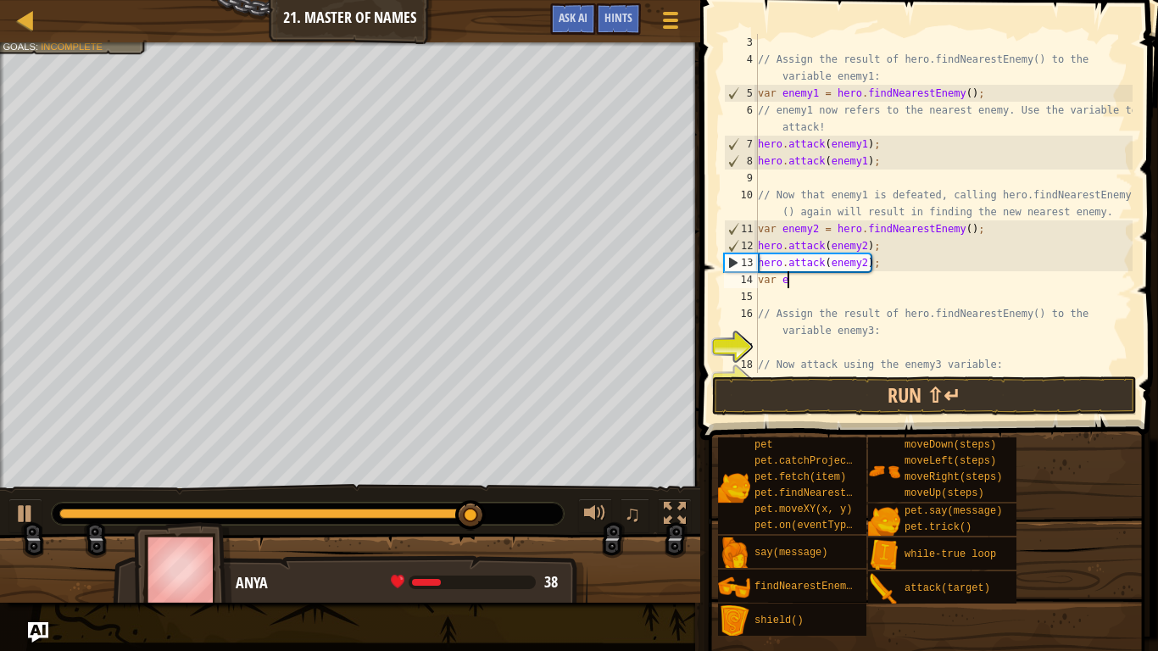
type textarea "v"
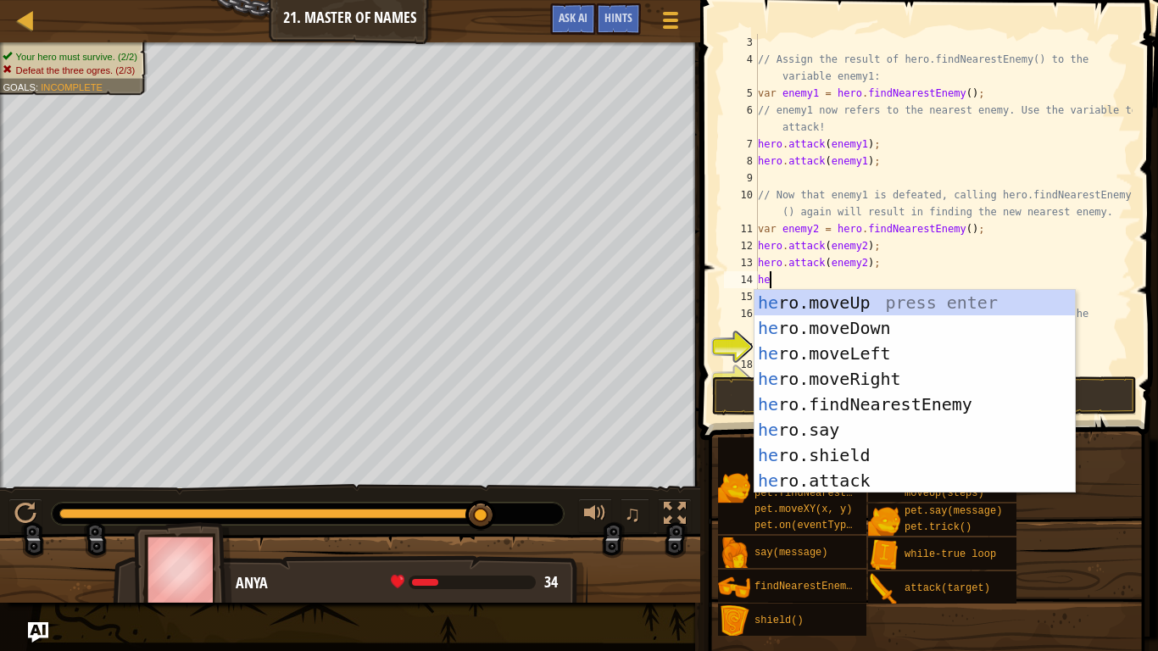
scroll to position [8, 1]
type textarea "h"
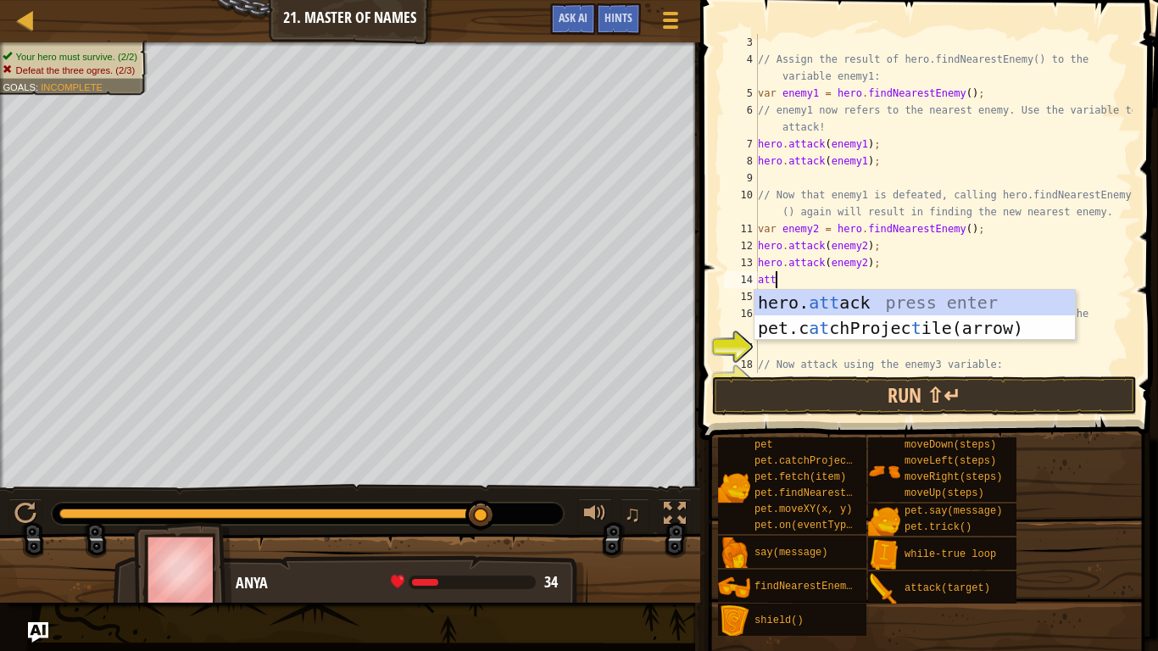
scroll to position [8, 2]
click at [897, 302] on div "hero. att ack press enter pet.c at chProjec t ile(arrow) press enter" at bounding box center [915, 341] width 321 height 102
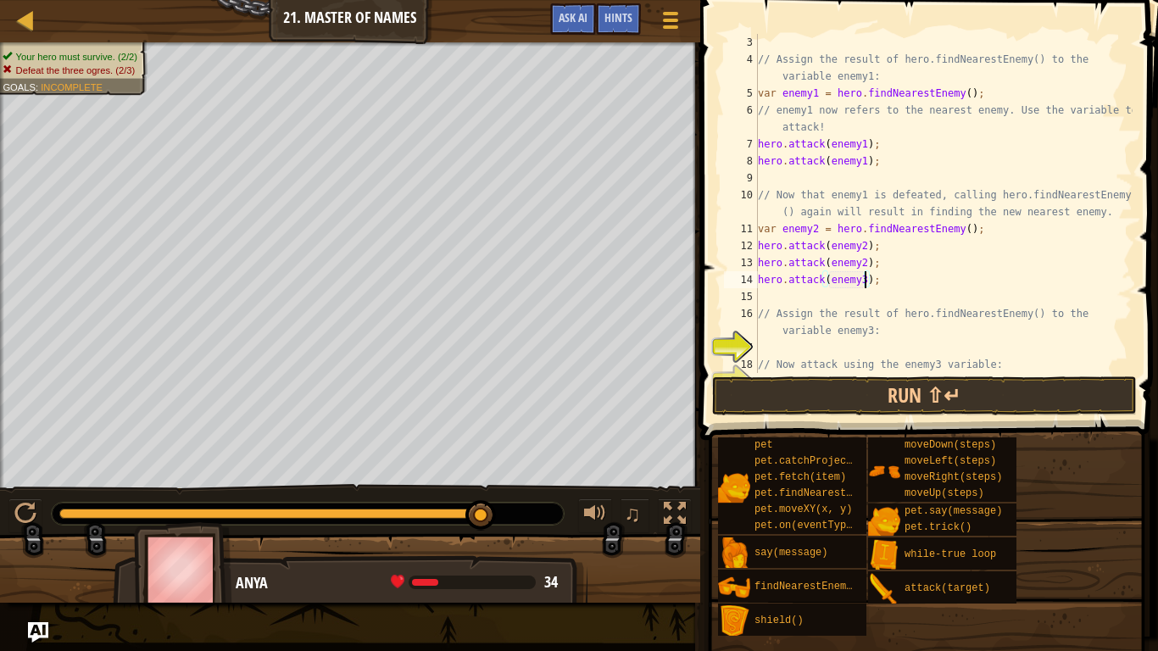
scroll to position [8, 15]
click at [823, 273] on div "// Assign the result of hero.findNearestEnemy() to the variable enemy1: var ene…" at bounding box center [944, 220] width 378 height 373
type textarea "hero.attack(enemy3);"
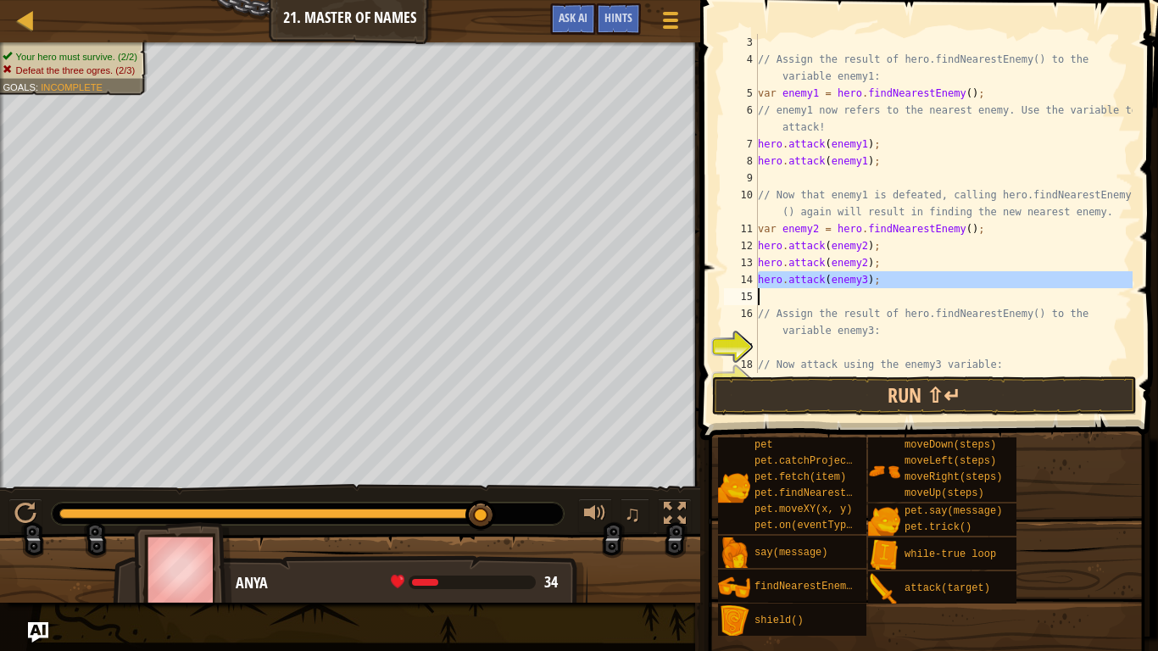
click at [835, 297] on div "// Assign the result of hero.findNearestEnemy() to the variable enemy1: var ene…" at bounding box center [944, 203] width 378 height 339
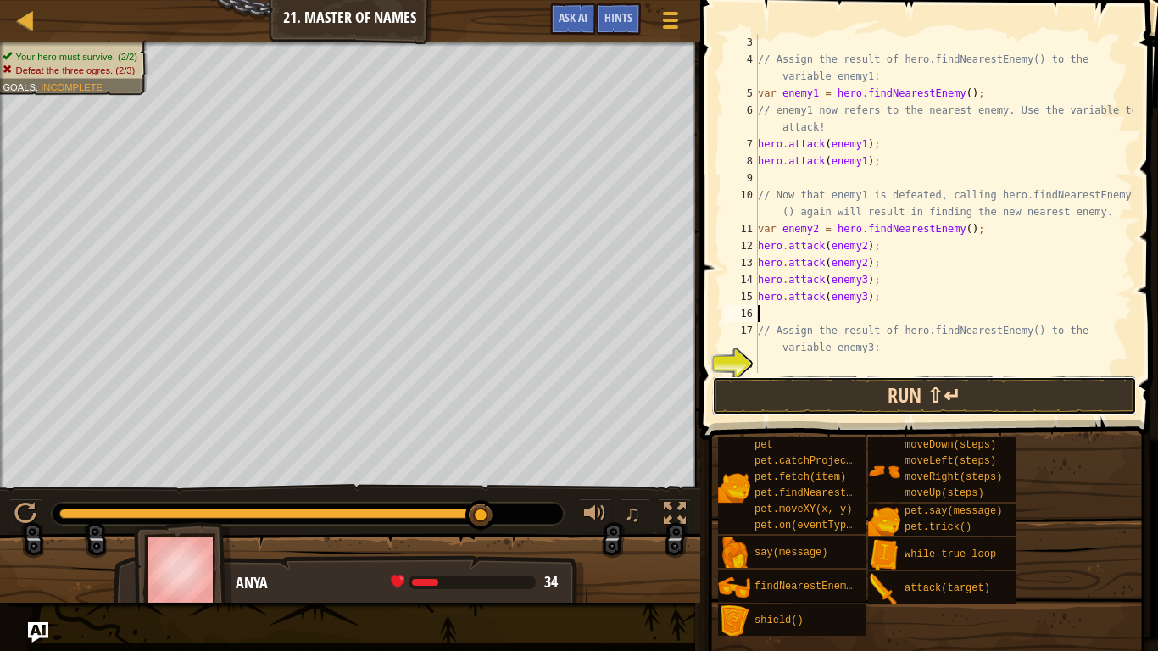
click at [936, 391] on button "Run ⇧↵" at bounding box center [924, 396] width 425 height 39
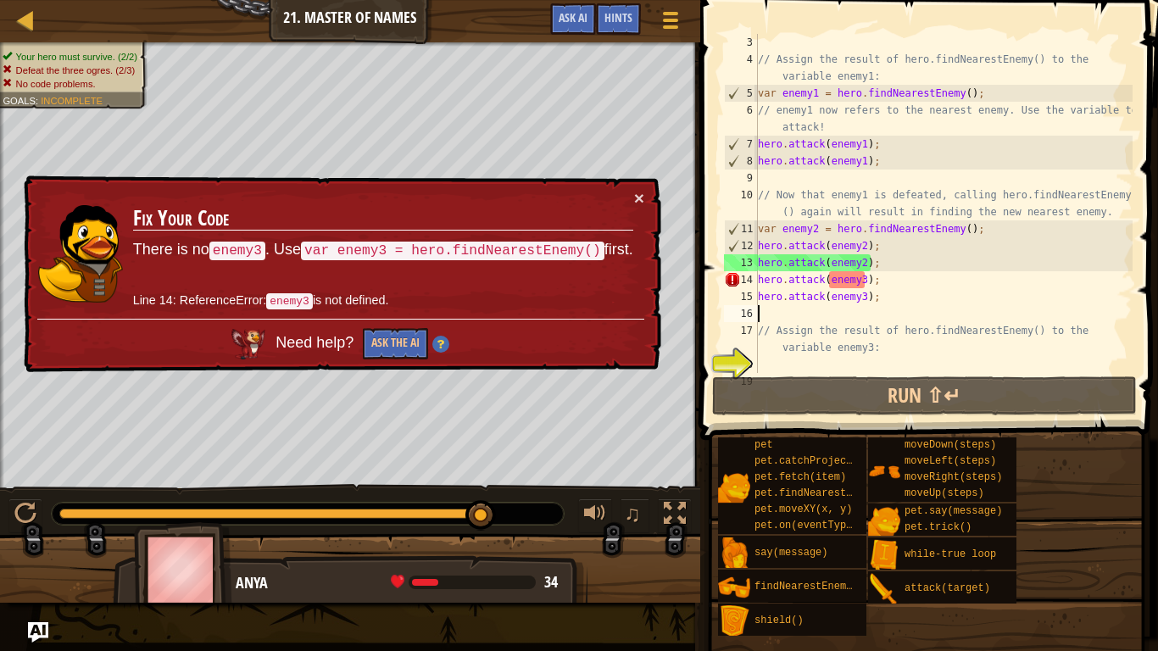
click at [840, 276] on div "// Assign the result of hero.findNearestEnemy() to the variable enemy1: var ene…" at bounding box center [944, 220] width 378 height 373
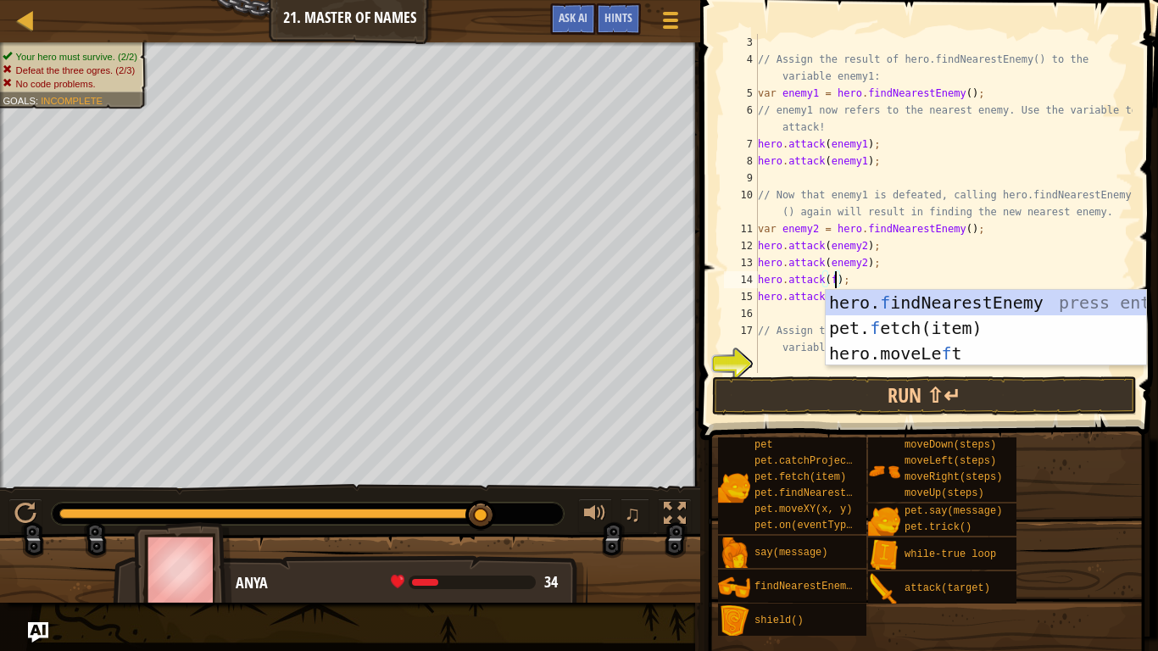
scroll to position [8, 11]
click at [867, 302] on div "hero. f indNearestEnemy press enter pet. f etch(item) press enter hero.moveLe f…" at bounding box center [986, 353] width 321 height 127
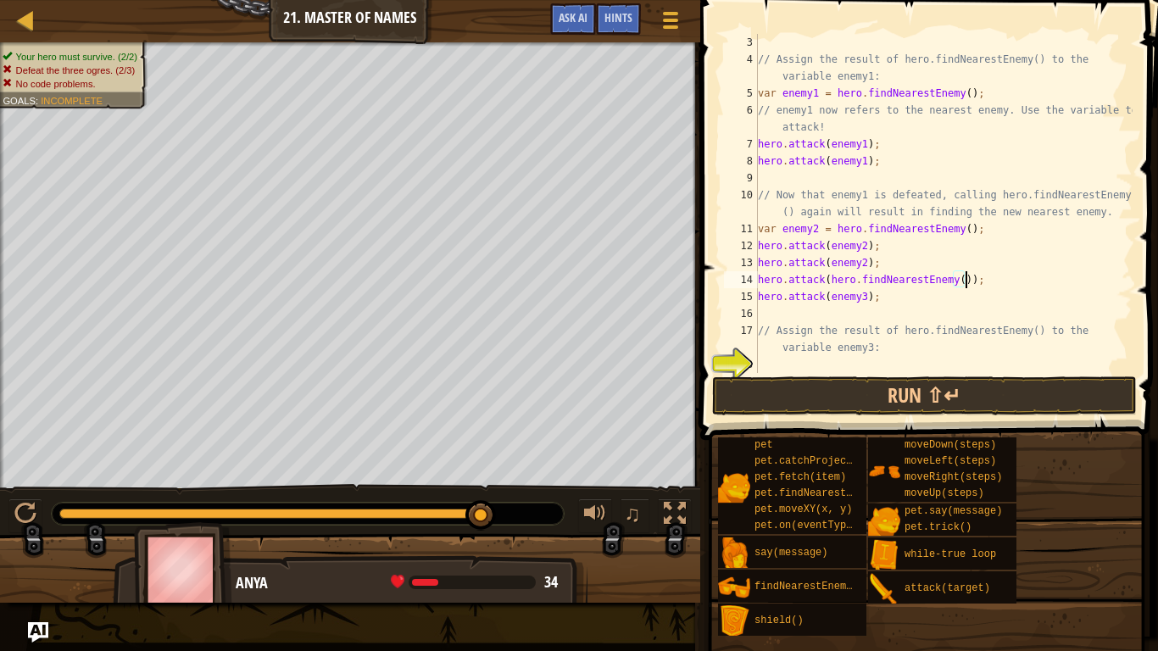
click at [823, 281] on div "// Assign the result of hero.findNearestEnemy() to the variable enemy1: var ene…" at bounding box center [944, 220] width 378 height 373
click at [1002, 276] on div "// Assign the result of hero.findNearestEnemy() to the variable enemy1: var ene…" at bounding box center [944, 220] width 378 height 373
type textarea "h"
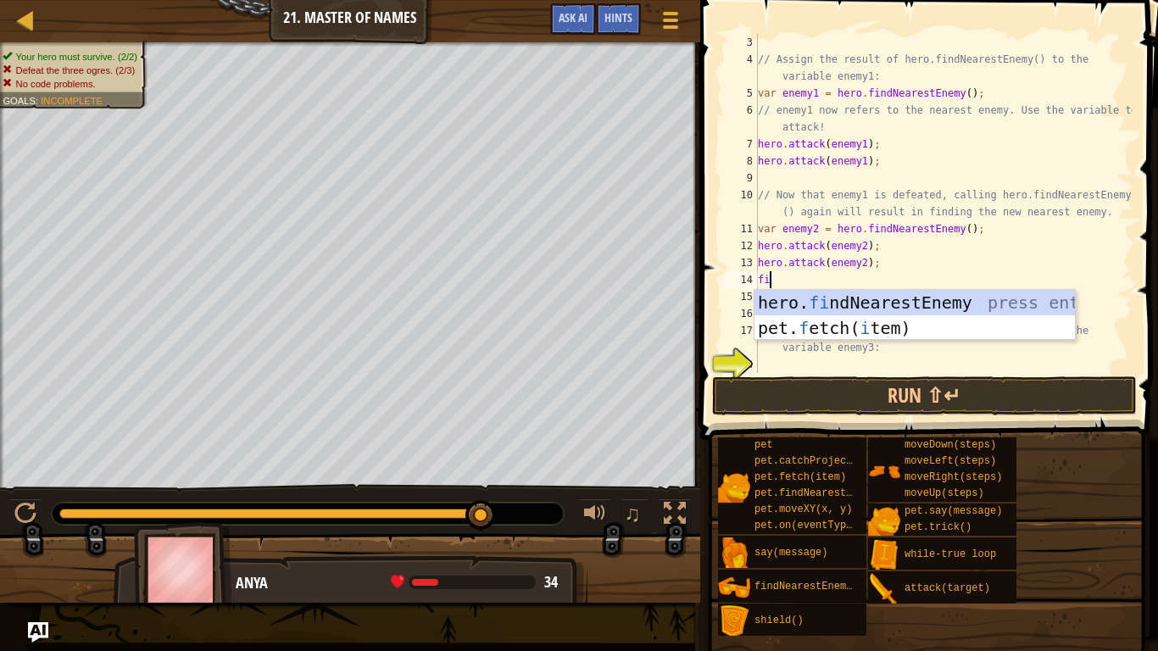
type textarea "fin"
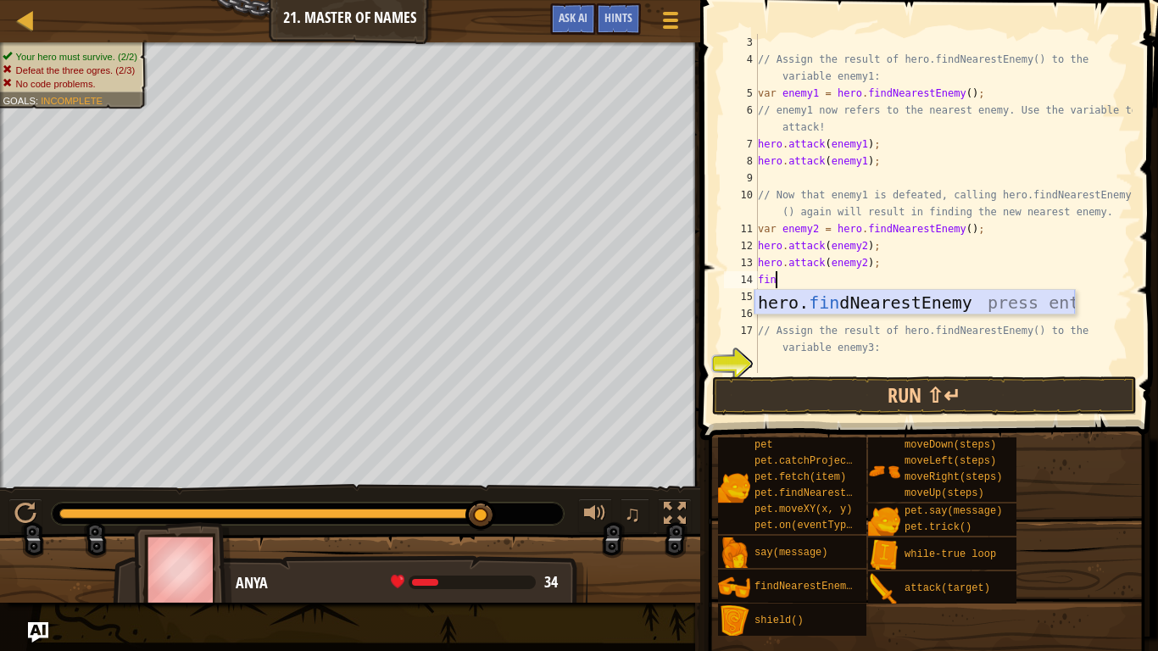
click at [1014, 300] on div "hero. fin dNearestEnemy press enter" at bounding box center [915, 328] width 321 height 76
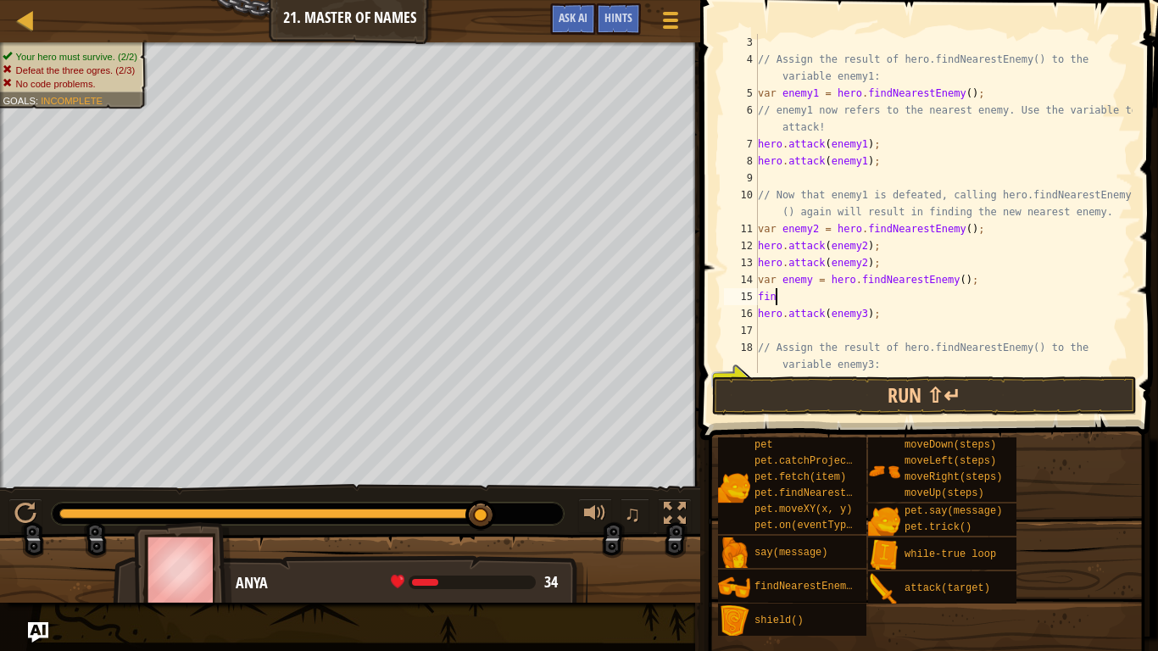
scroll to position [8, 3]
type textarea "find"
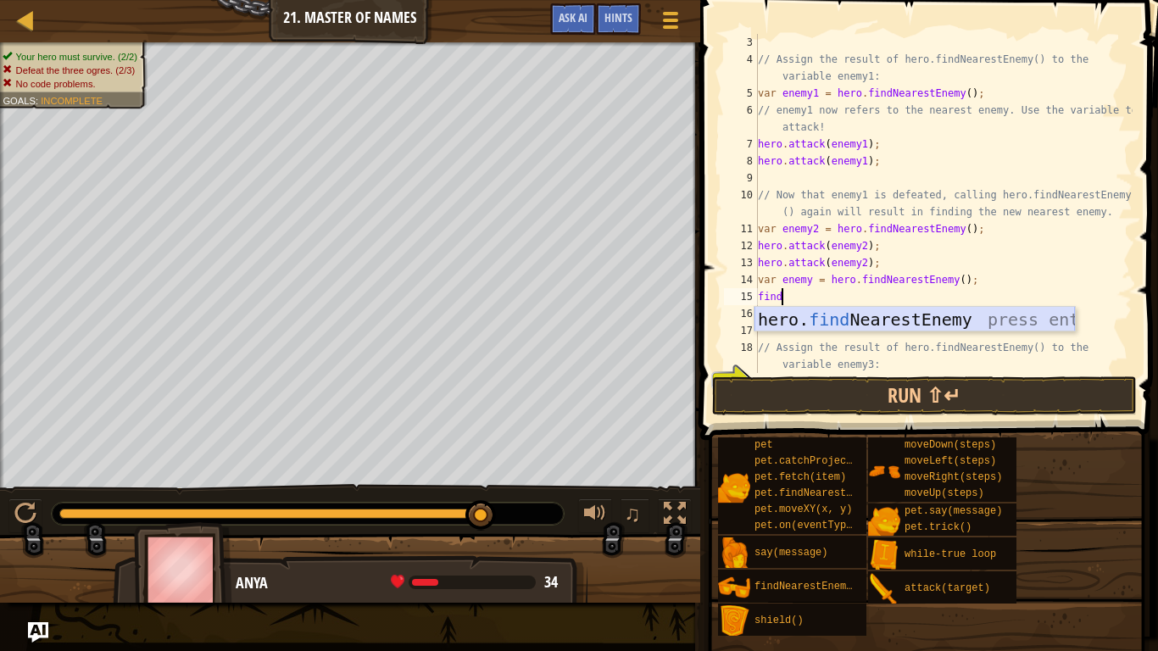
click at [882, 314] on div "hero. find NearestEnemy press enter" at bounding box center [915, 345] width 321 height 76
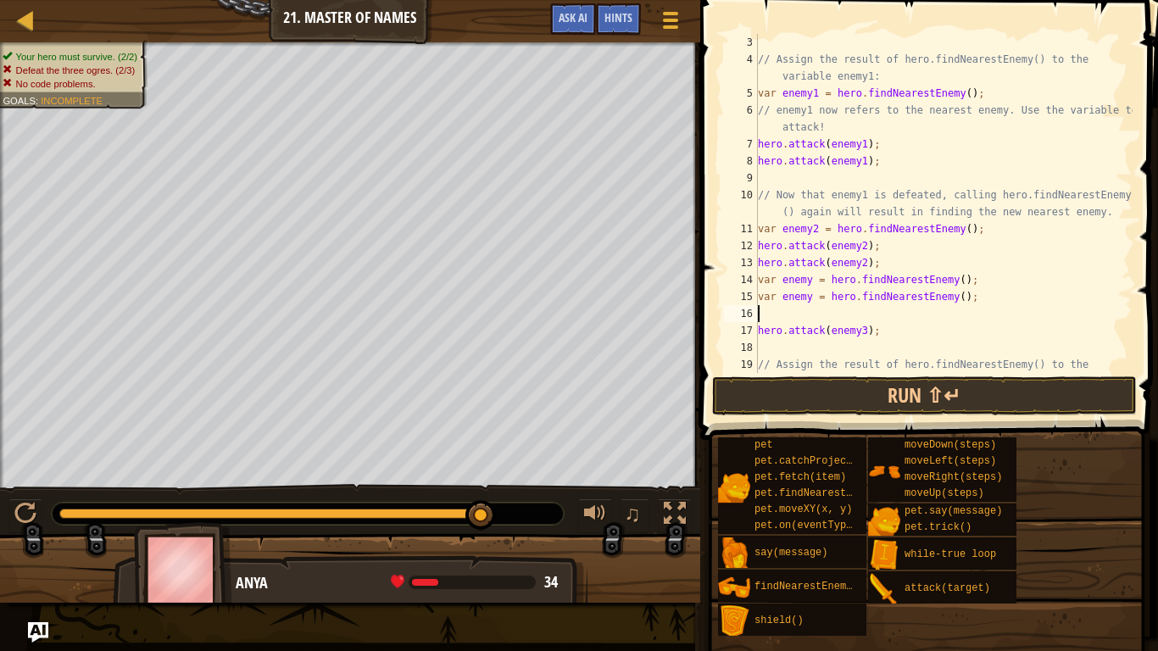
click at [885, 327] on div "// Assign the result of hero.findNearestEnemy() to the variable enemy1: var ene…" at bounding box center [944, 229] width 378 height 390
type textarea "h"
type textarea "var enemy = hero.findNearestEnemy();"
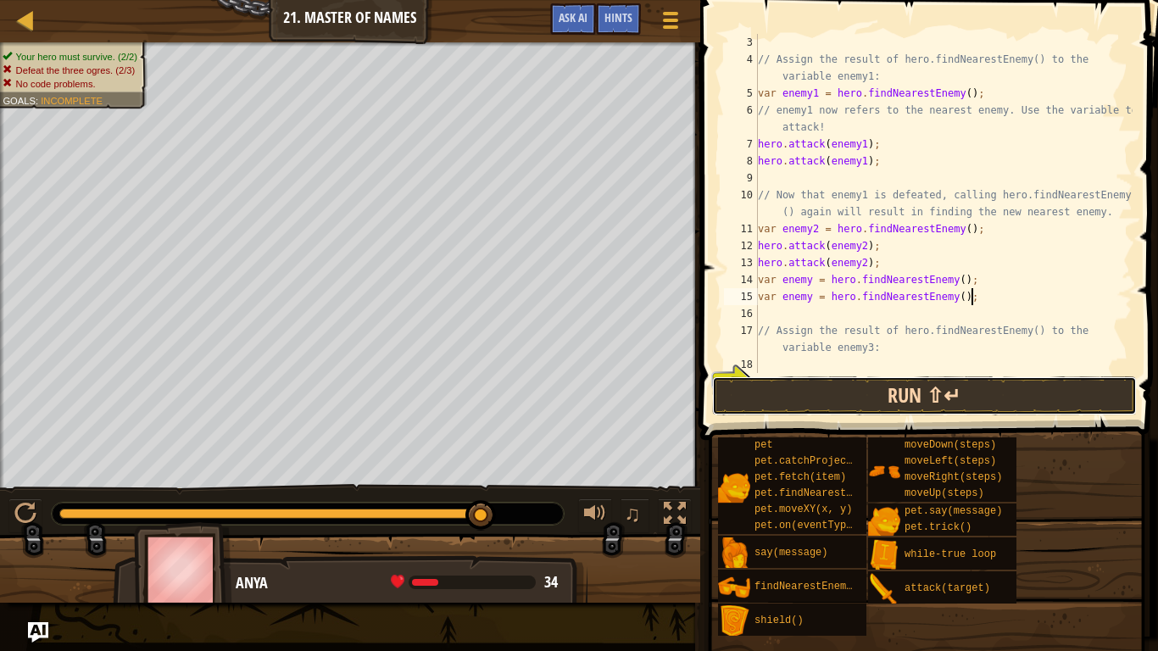
click at [1052, 388] on button "Run ⇧↵" at bounding box center [924, 396] width 425 height 39
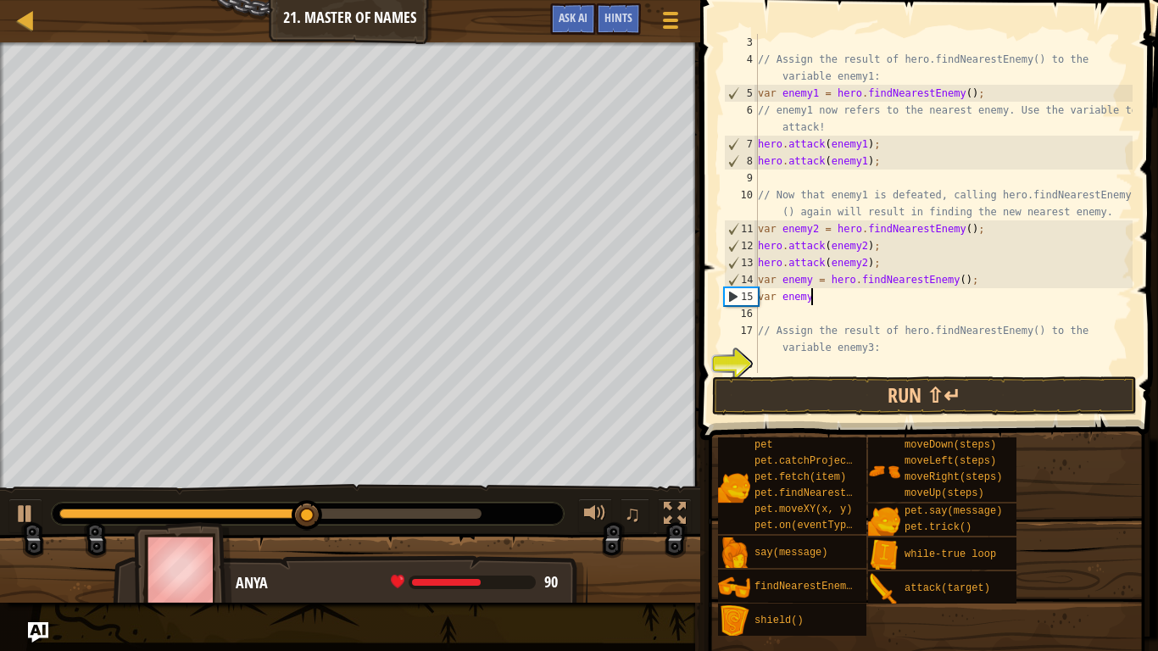
click at [976, 287] on div "// Assign the result of hero.findNearestEnemy() to the variable enemy1: var ene…" at bounding box center [944, 220] width 378 height 373
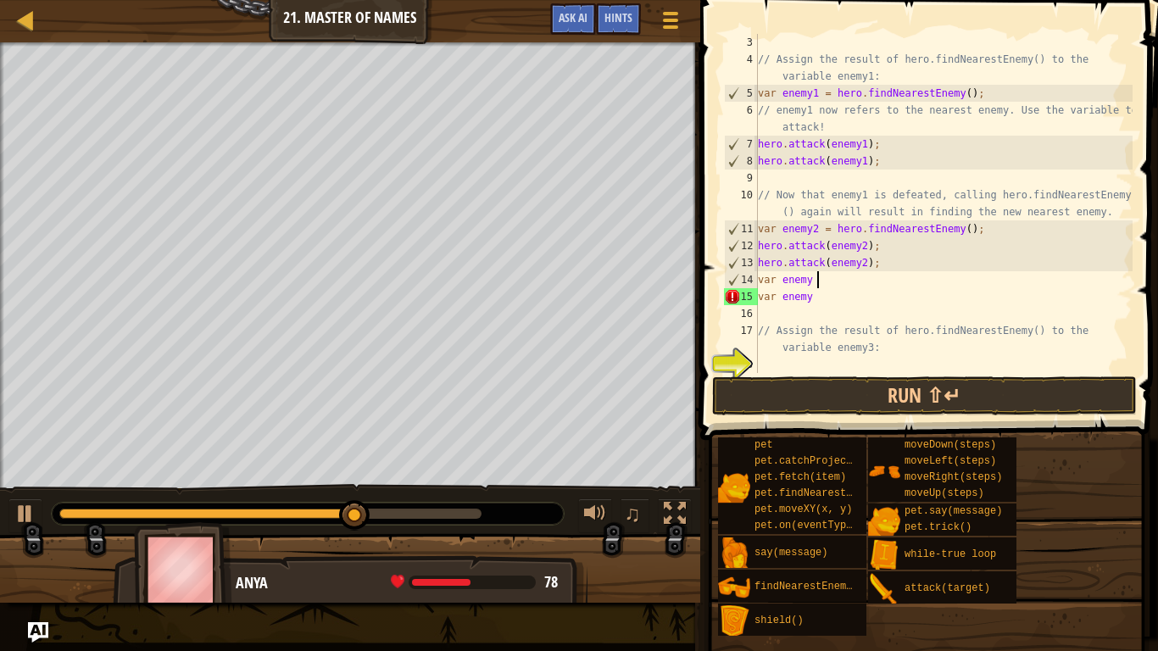
type textarea "var enemy"
click at [994, 370] on div "// Assign the result of hero.findNearestEnemy() to the variable enemy1: var ene…" at bounding box center [944, 220] width 378 height 373
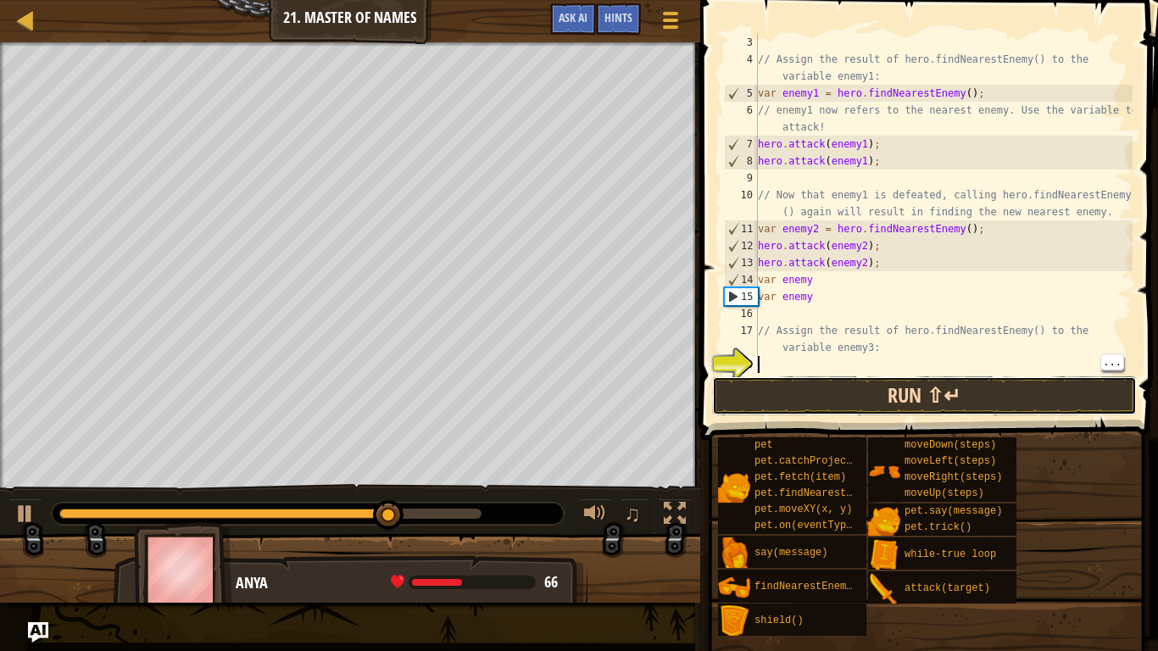
click at [1012, 393] on button "Run ⇧↵" at bounding box center [924, 396] width 425 height 39
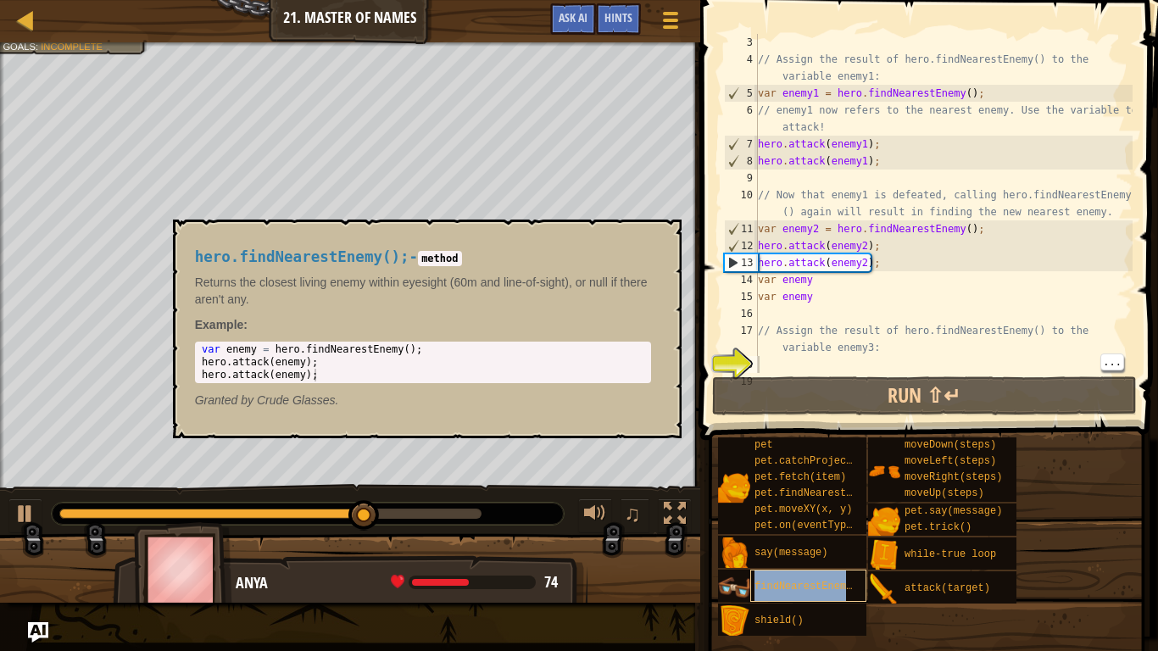
click at [803, 507] on span "findNearestEnemy()" at bounding box center [810, 587] width 110 height 12
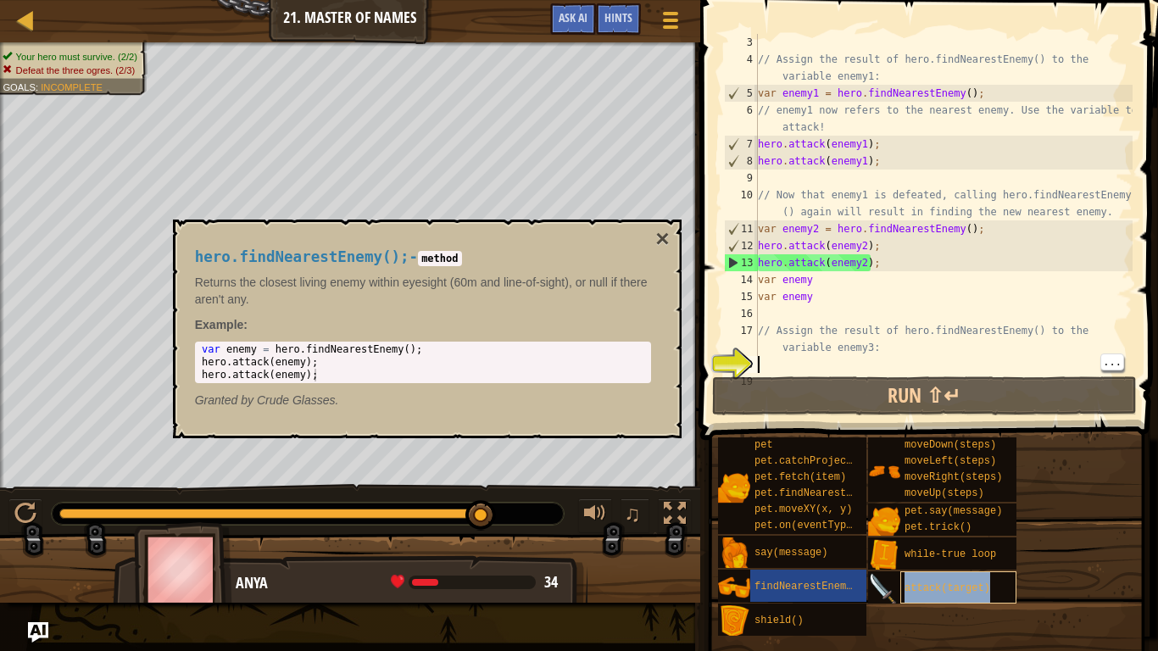
click at [907, 507] on div "attack(target)" at bounding box center [959, 588] width 116 height 32
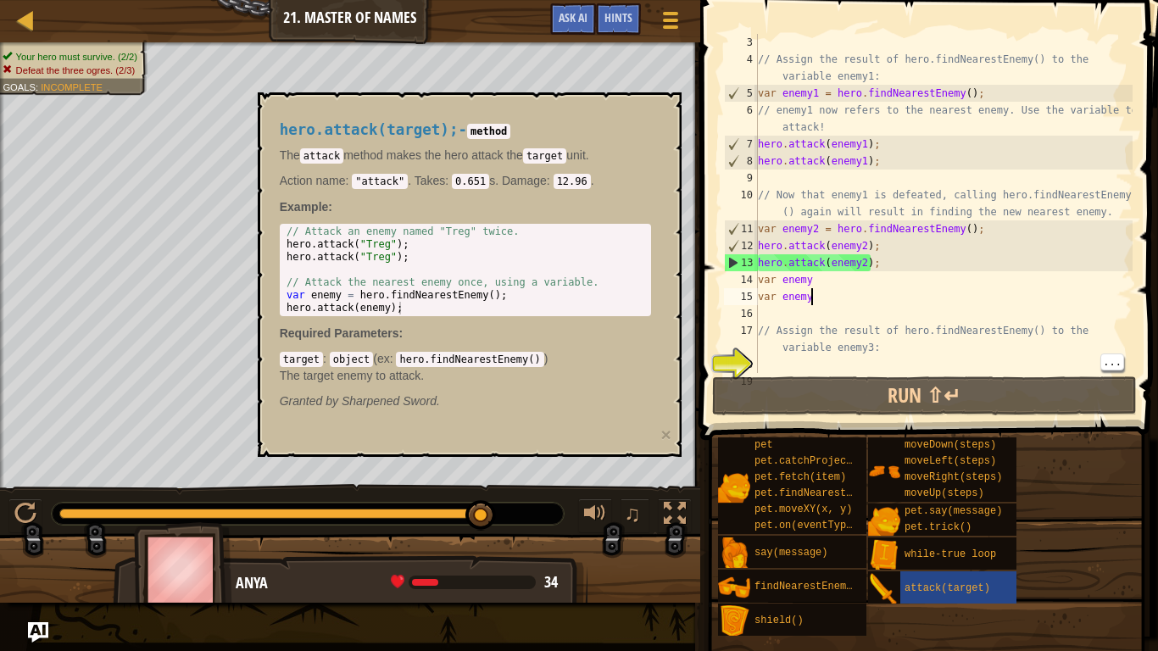
click at [838, 301] on div "// Assign the result of hero.findNearestEnemy() to the variable enemy1: var ene…" at bounding box center [944, 220] width 378 height 373
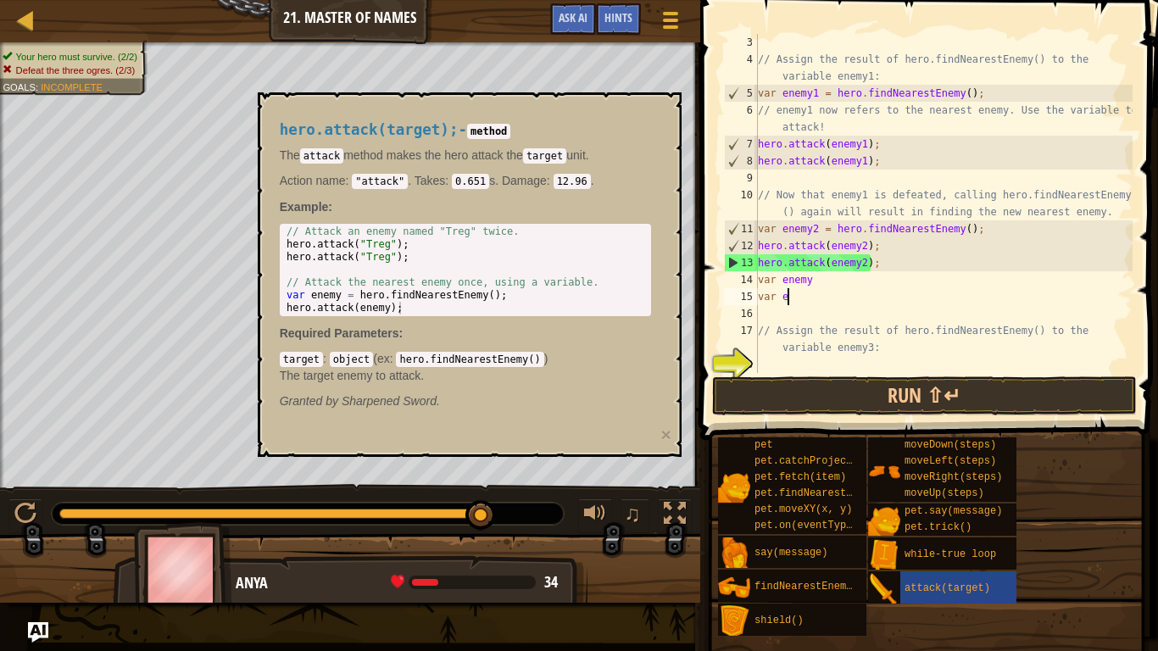
type textarea "v"
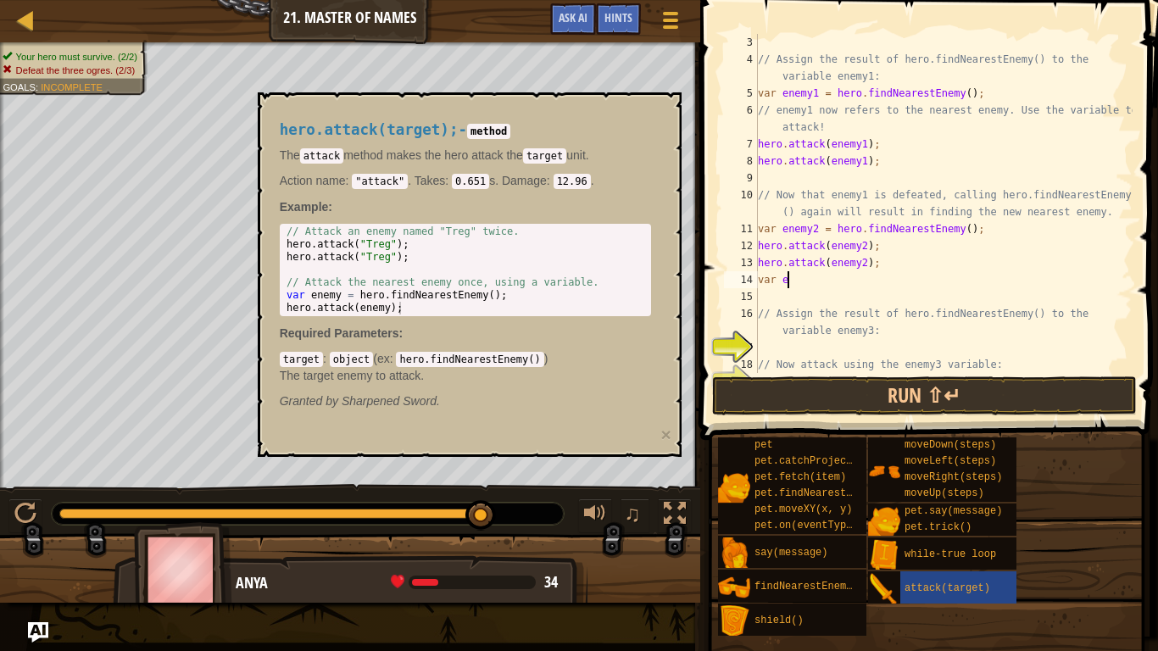
type textarea "v"
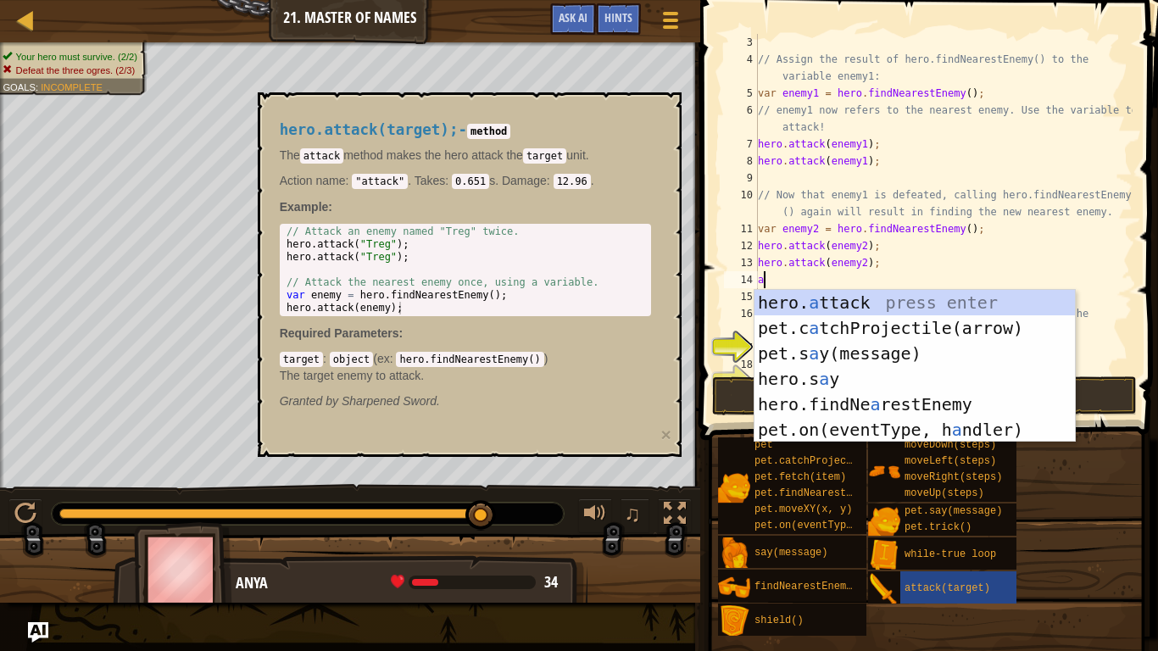
scroll to position [8, 1]
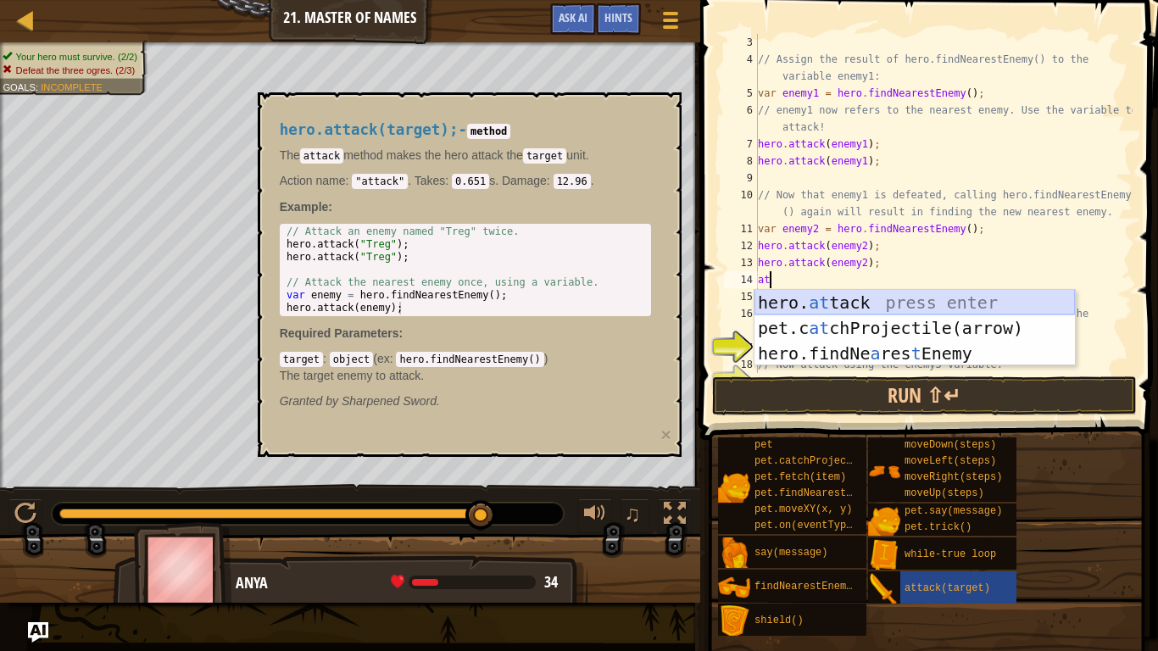
click at [846, 299] on div "hero. at tack press enter pet.c at chProjectile(arrow) press enter hero.findNe …" at bounding box center [915, 353] width 321 height 127
type textarea "hero.attack(enemy);"
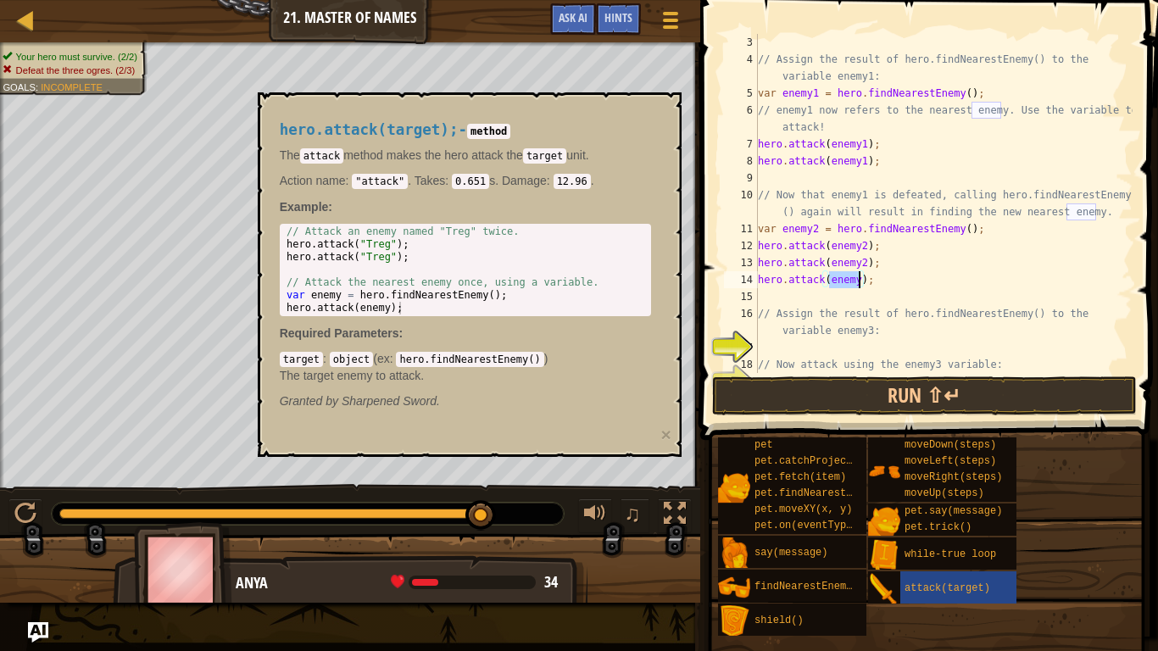
click at [886, 297] on div "// Assign the result of hero.findNearestEnemy() to the variable enemy1: var ene…" at bounding box center [944, 220] width 378 height 373
click at [870, 388] on button "Run ⇧↵" at bounding box center [924, 396] width 425 height 39
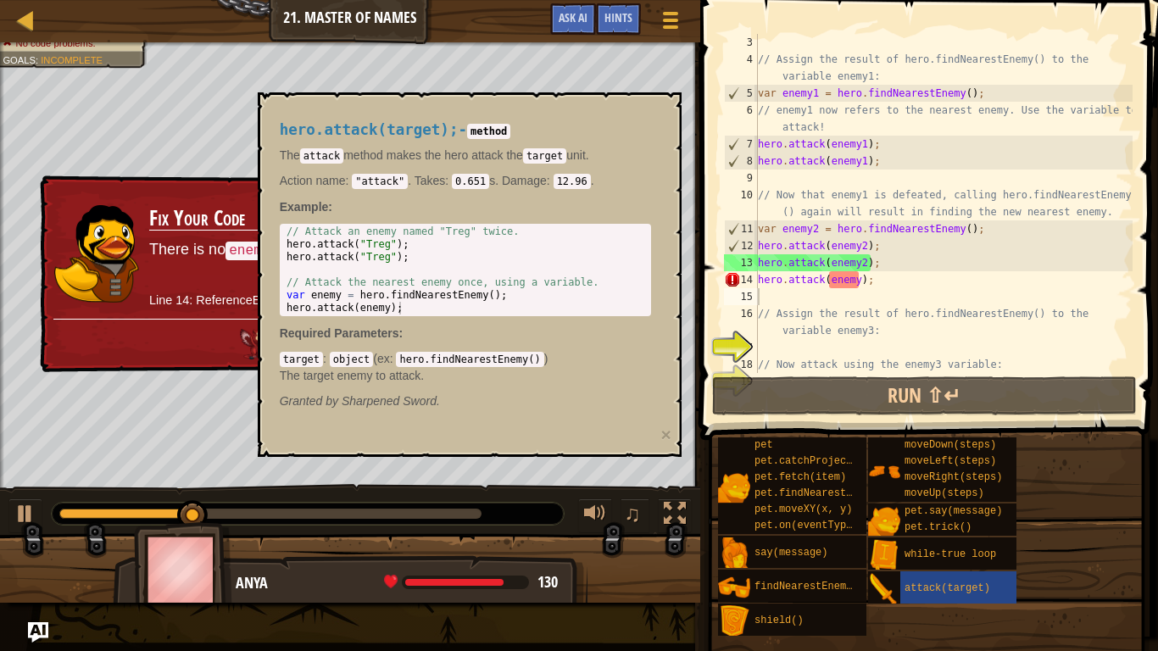
click at [667, 430] on button "×" at bounding box center [666, 435] width 10 height 18
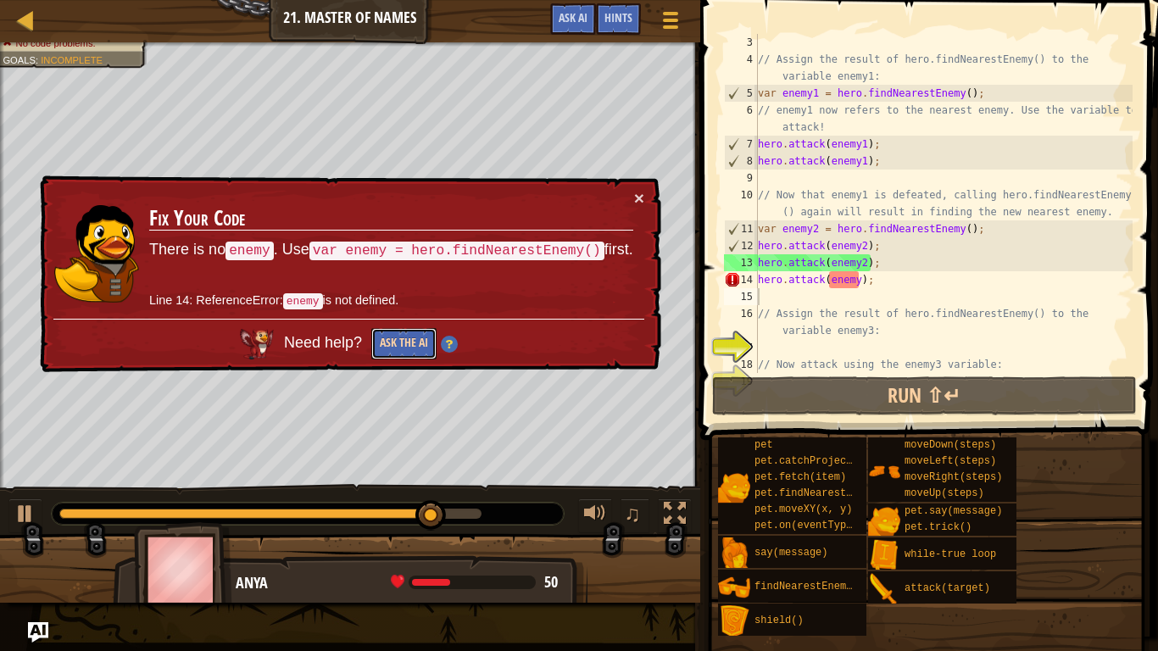
click at [393, 346] on button "Ask the AI" at bounding box center [403, 343] width 65 height 31
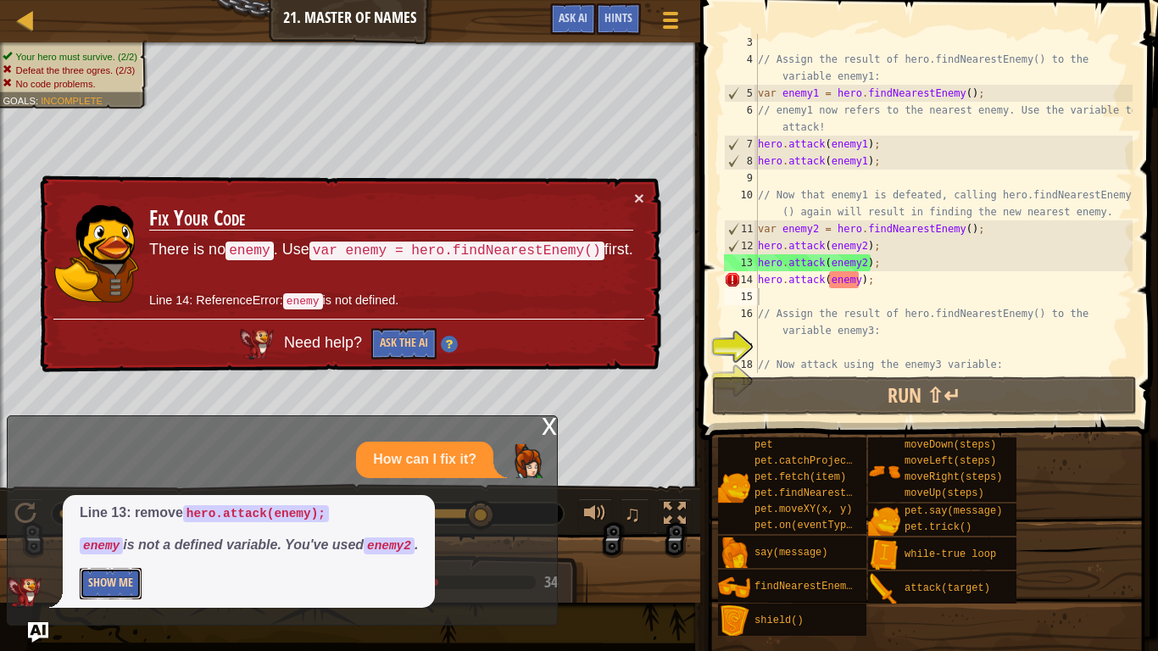
click at [117, 507] on button "Show Me" at bounding box center [111, 583] width 62 height 31
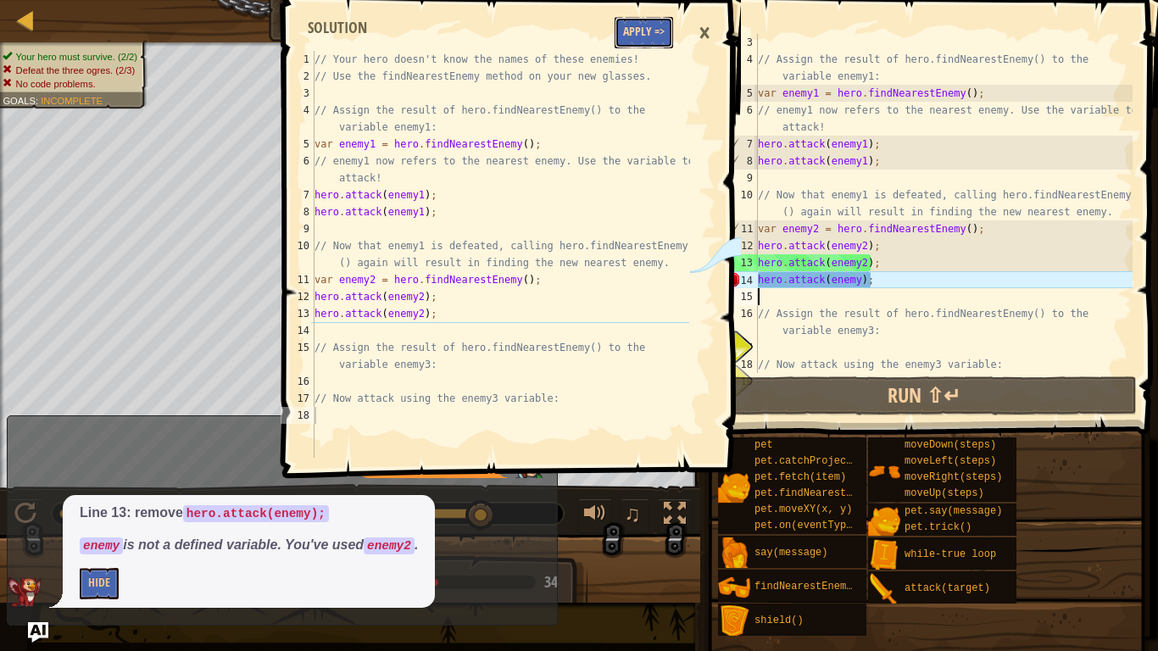
click at [640, 34] on button "Apply =>" at bounding box center [644, 32] width 59 height 31
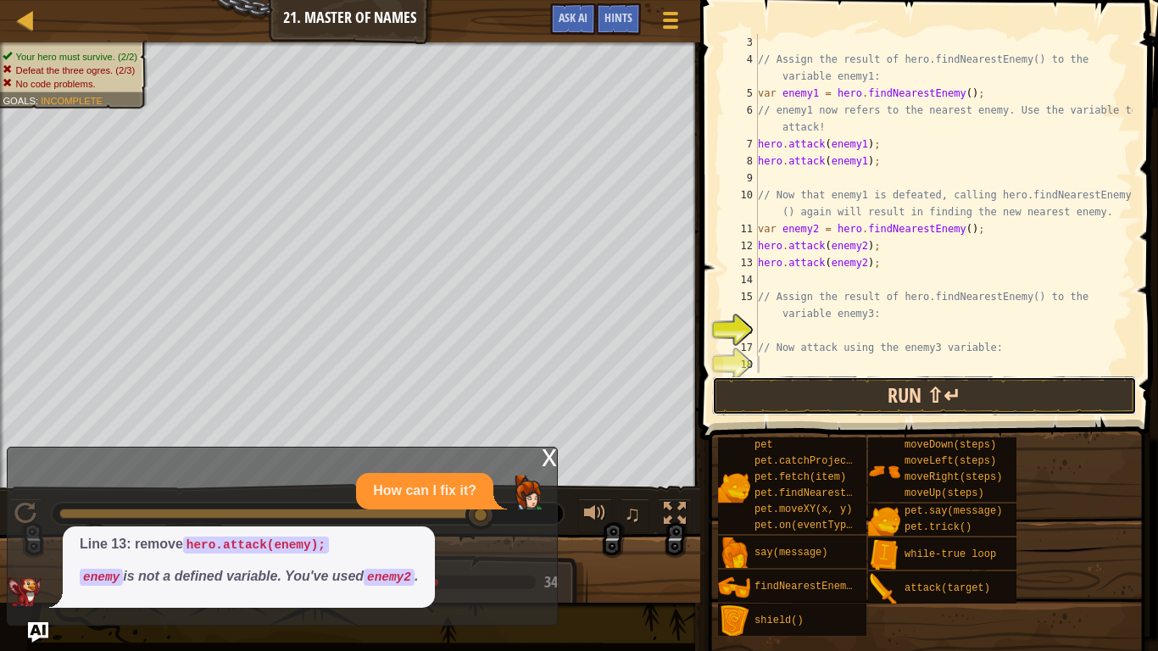
click at [791, 394] on button "Run ⇧↵" at bounding box center [924, 396] width 425 height 39
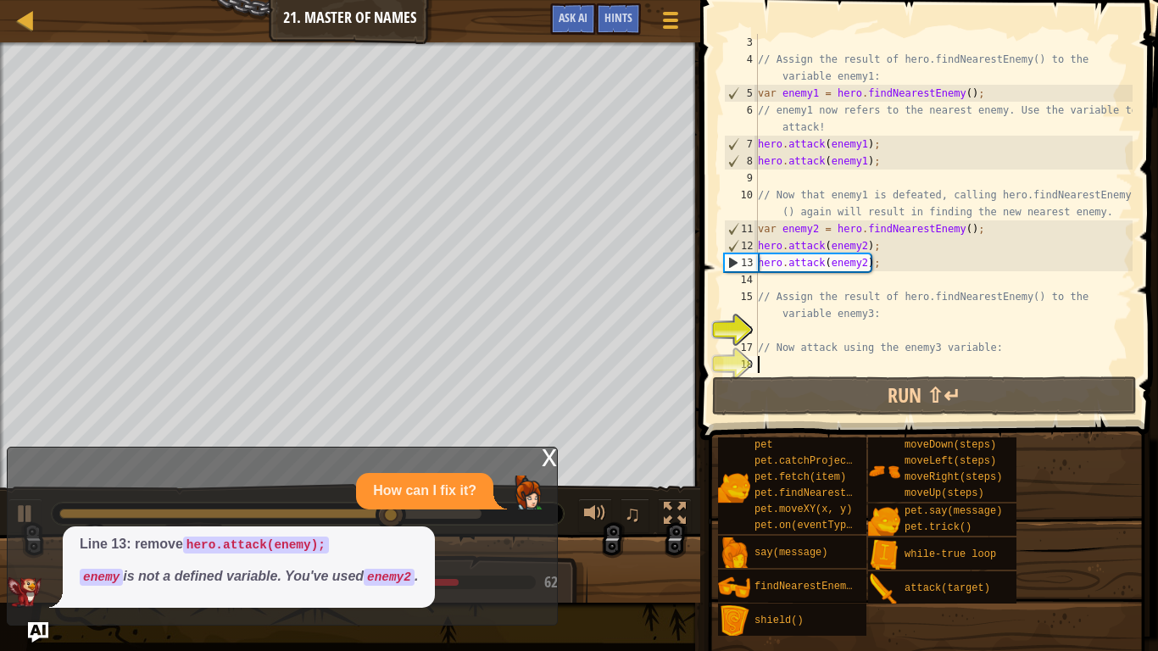
click at [1010, 349] on div "// Assign the result of hero.findNearestEnemy() to the variable enemy1: var ene…" at bounding box center [944, 220] width 378 height 373
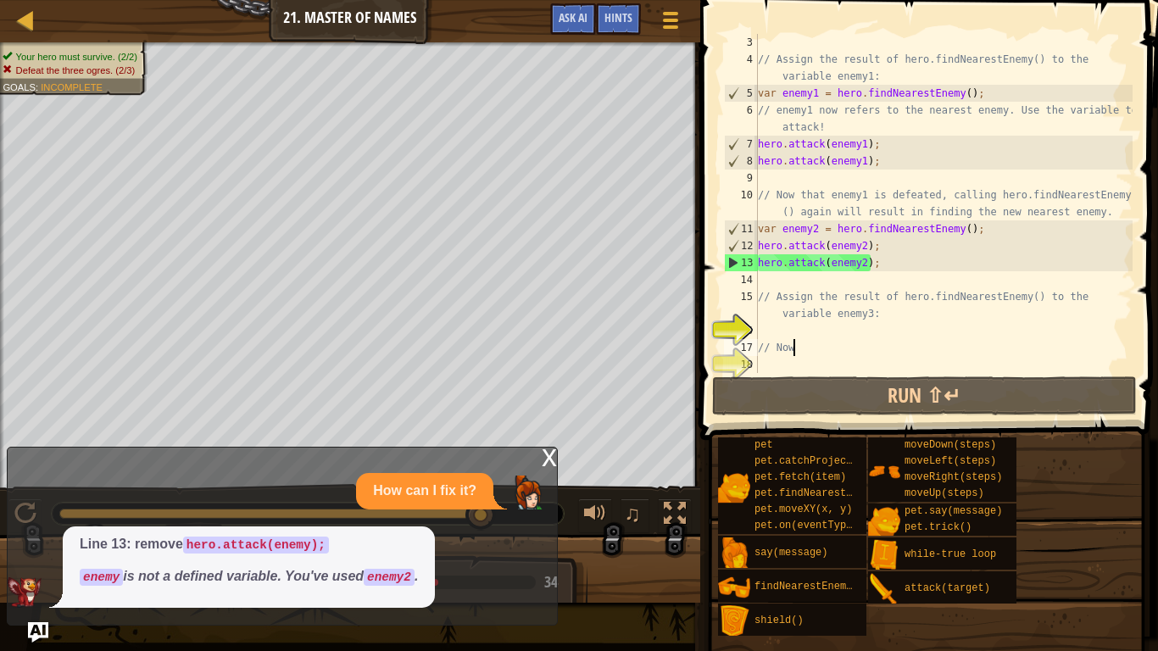
scroll to position [8, 1]
type textarea "/"
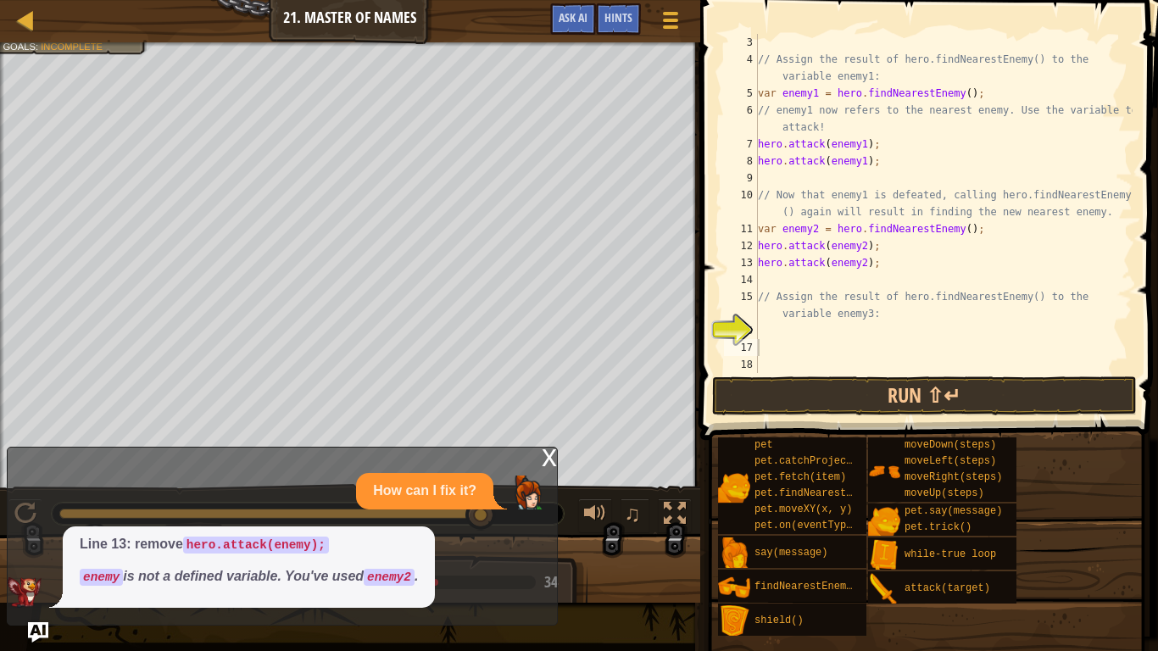
click at [313, 507] on span "Line 13: remove hero.attack(enemy); enemy is not a defined variable. You've use…" at bounding box center [249, 561] width 338 height 52
click at [32, 507] on div "How can I fix it? Line 13: remove hero.attack(enemy); enemy is not a defined va…" at bounding box center [278, 540] width 541 height 135
click at [547, 460] on div "x" at bounding box center [549, 456] width 15 height 17
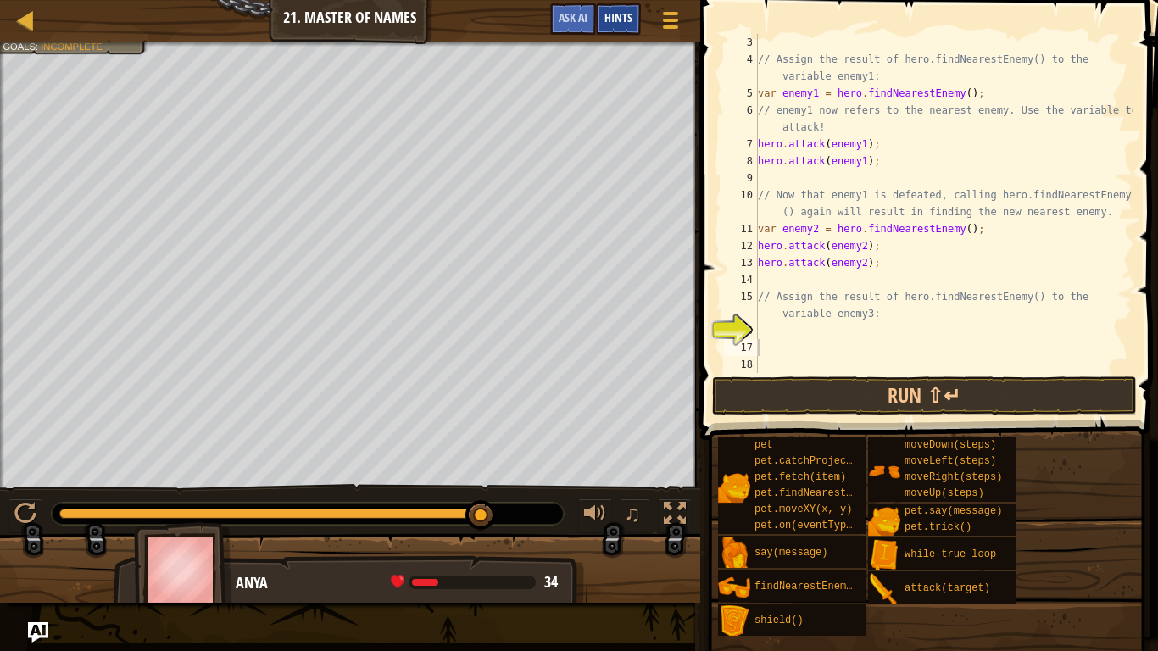
click at [614, 21] on span "Hints" at bounding box center [619, 17] width 28 height 16
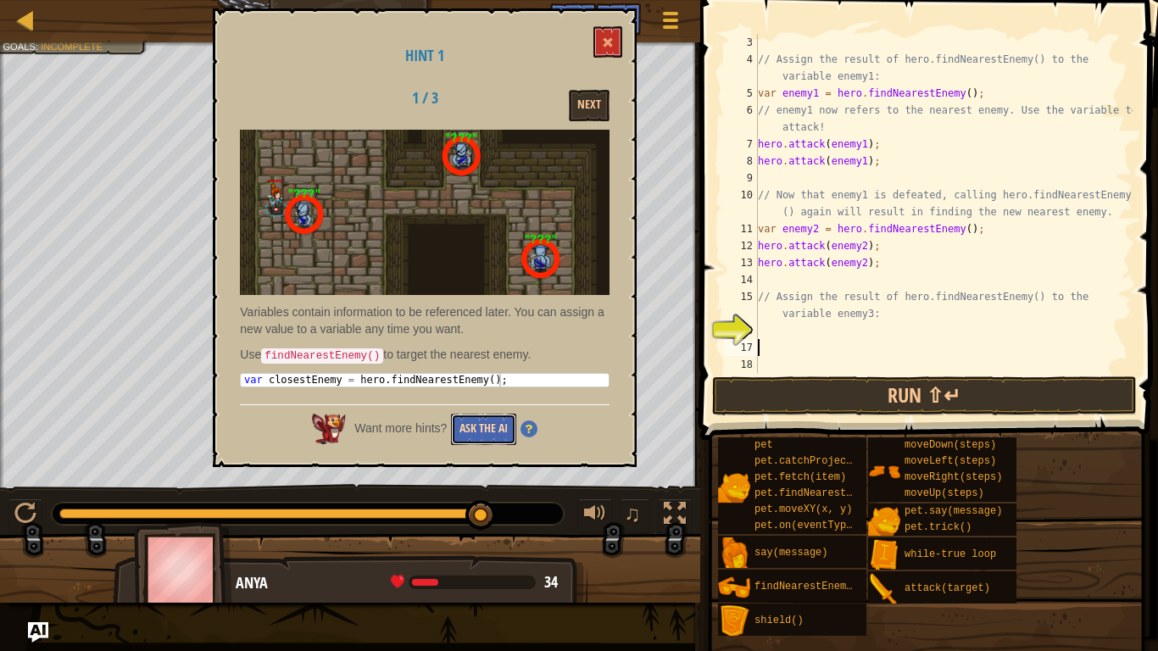
click at [476, 429] on button "Ask the AI" at bounding box center [483, 429] width 65 height 31
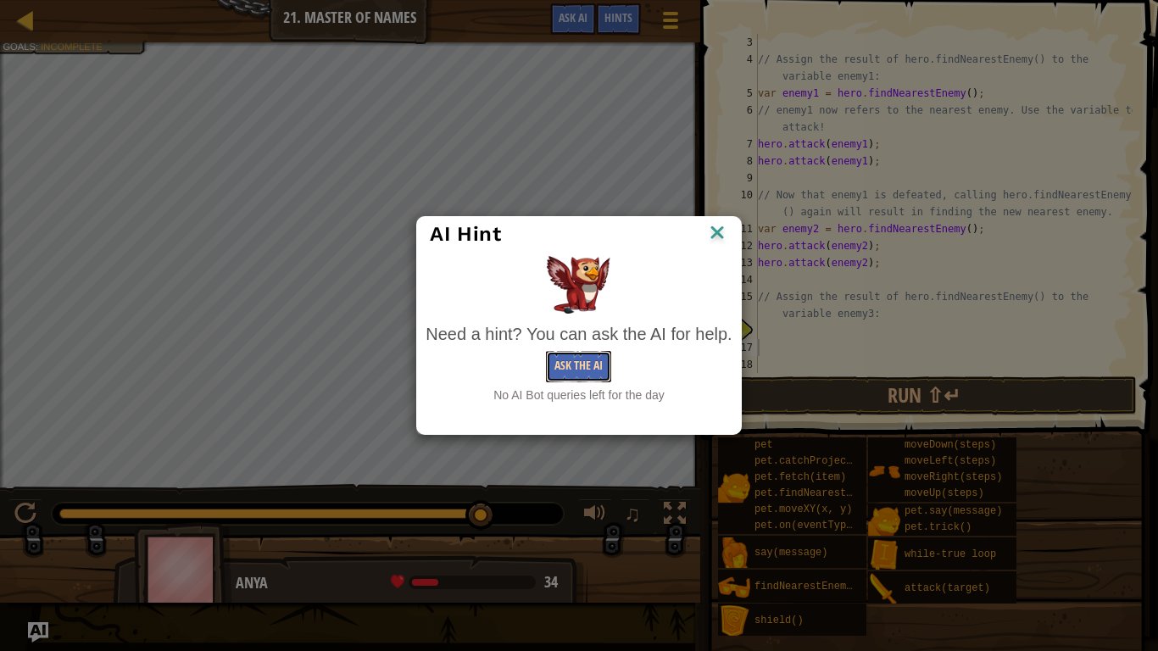
click at [564, 370] on button "Ask the AI" at bounding box center [578, 366] width 65 height 31
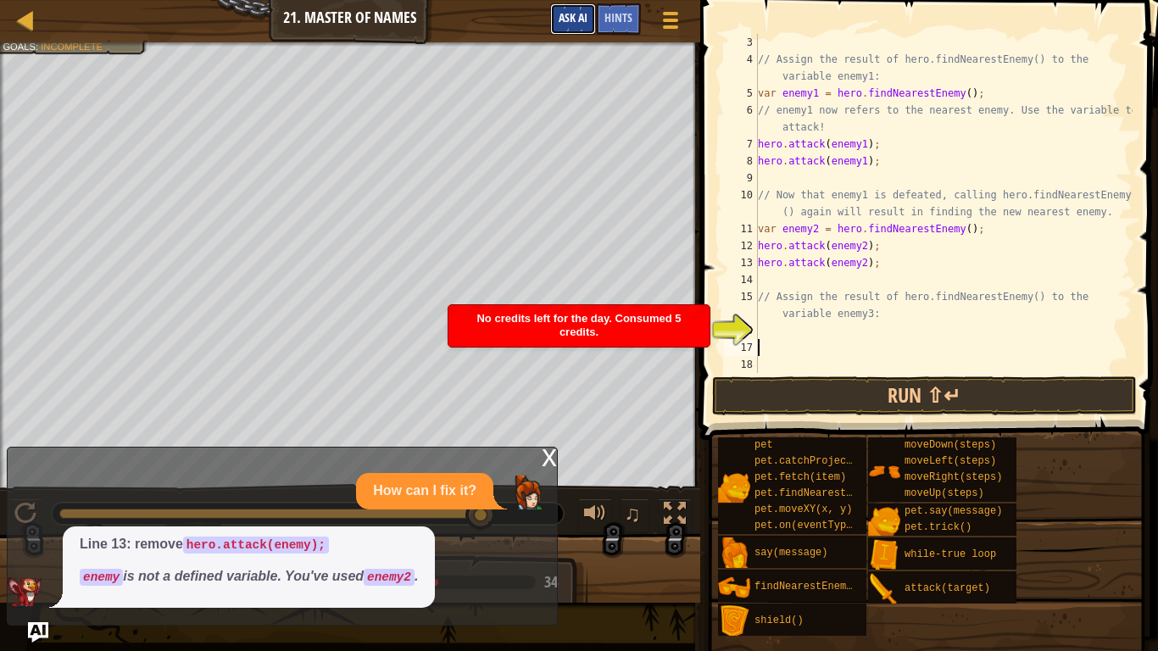
click at [589, 18] on button "Ask AI" at bounding box center [573, 18] width 46 height 31
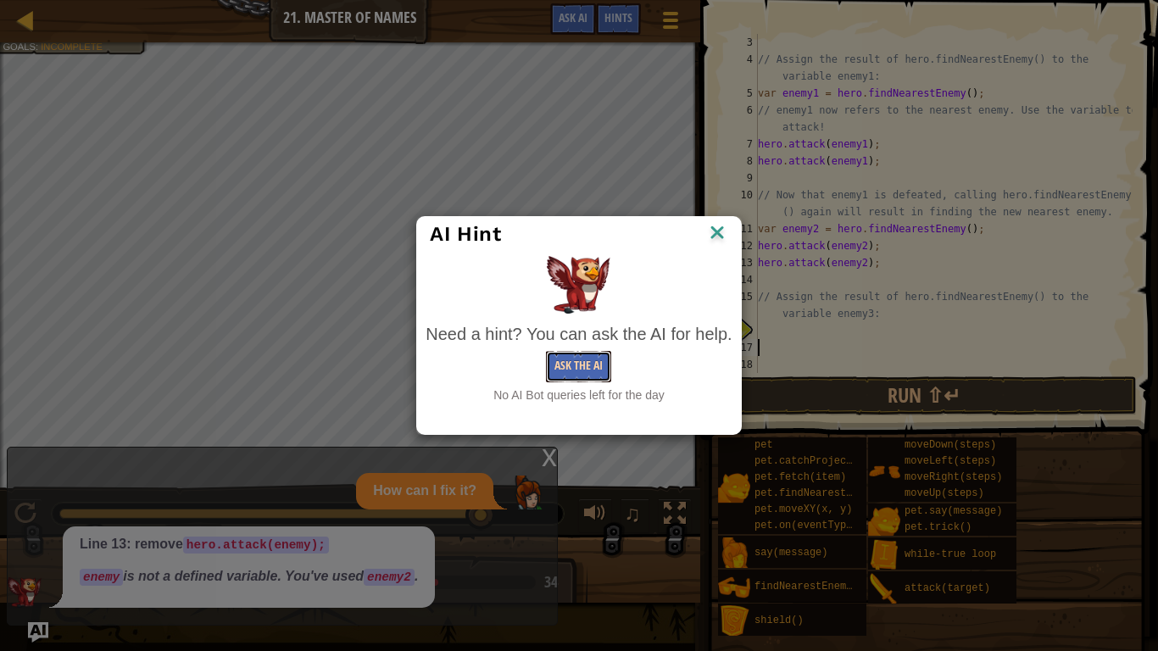
click at [564, 371] on button "Ask the AI" at bounding box center [578, 366] width 65 height 31
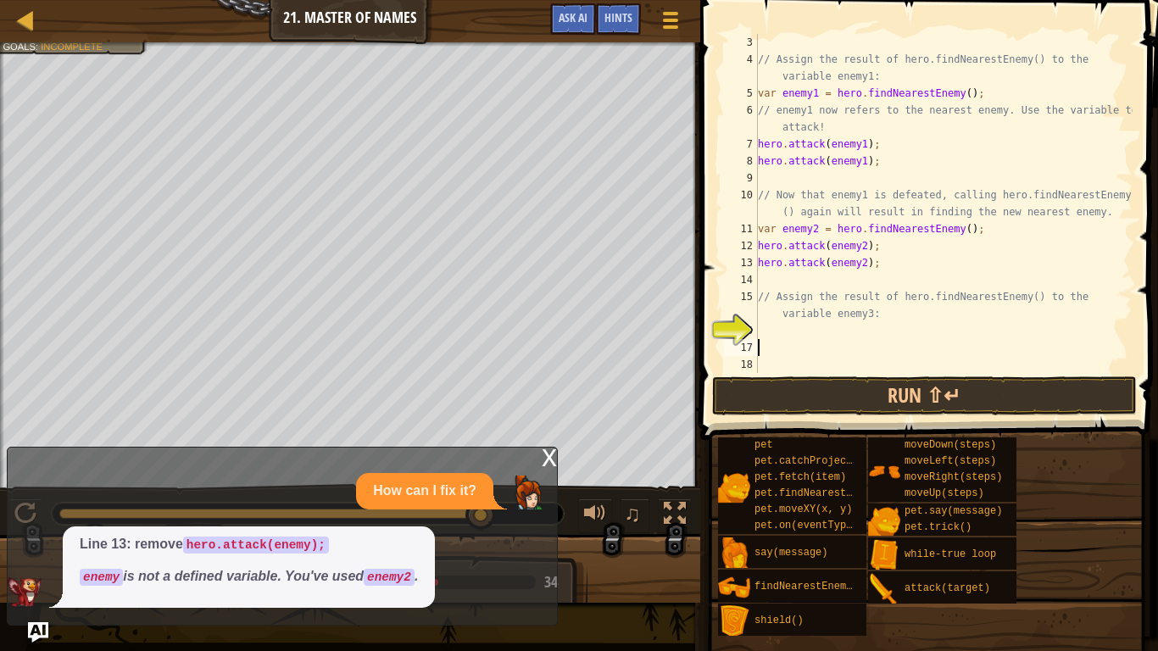
click at [251, 507] on code "hero.attack(enemy);" at bounding box center [256, 545] width 146 height 17
click at [814, 343] on div "// Assign the result of hero.findNearestEnemy() to the variable enemy1: var ene…" at bounding box center [944, 220] width 378 height 373
type textarea "h"
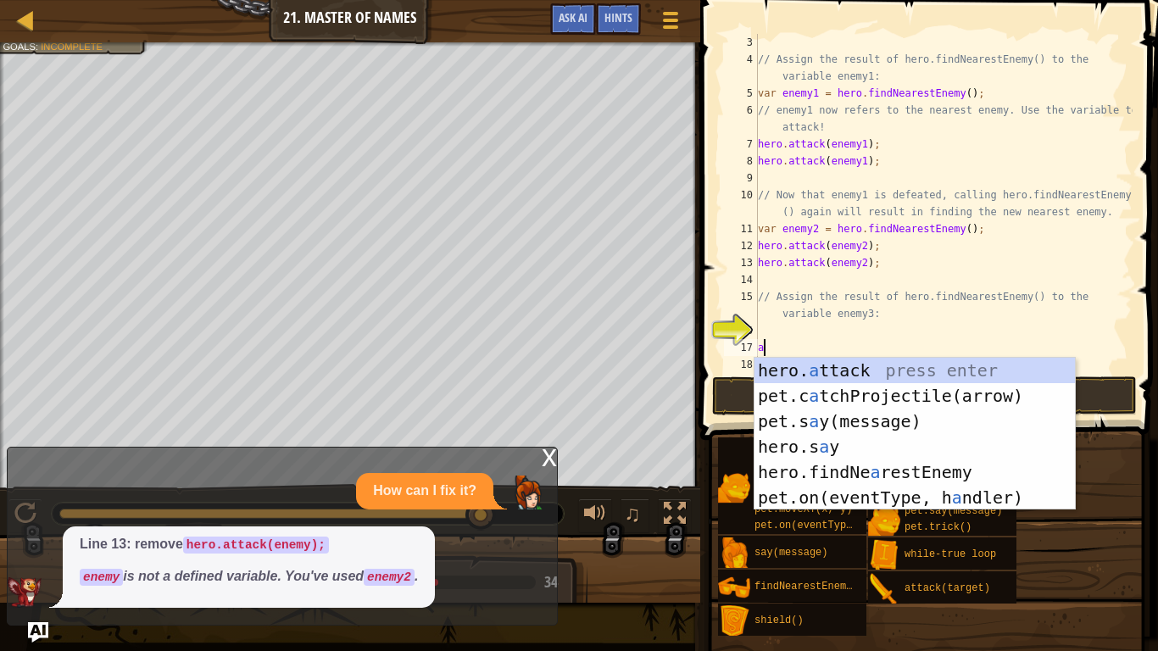
click at [1002, 364] on div "hero. a ttack press enter pet.c a tchProjectile(arrow) press enter pet.s a y(me…" at bounding box center [915, 460] width 321 height 204
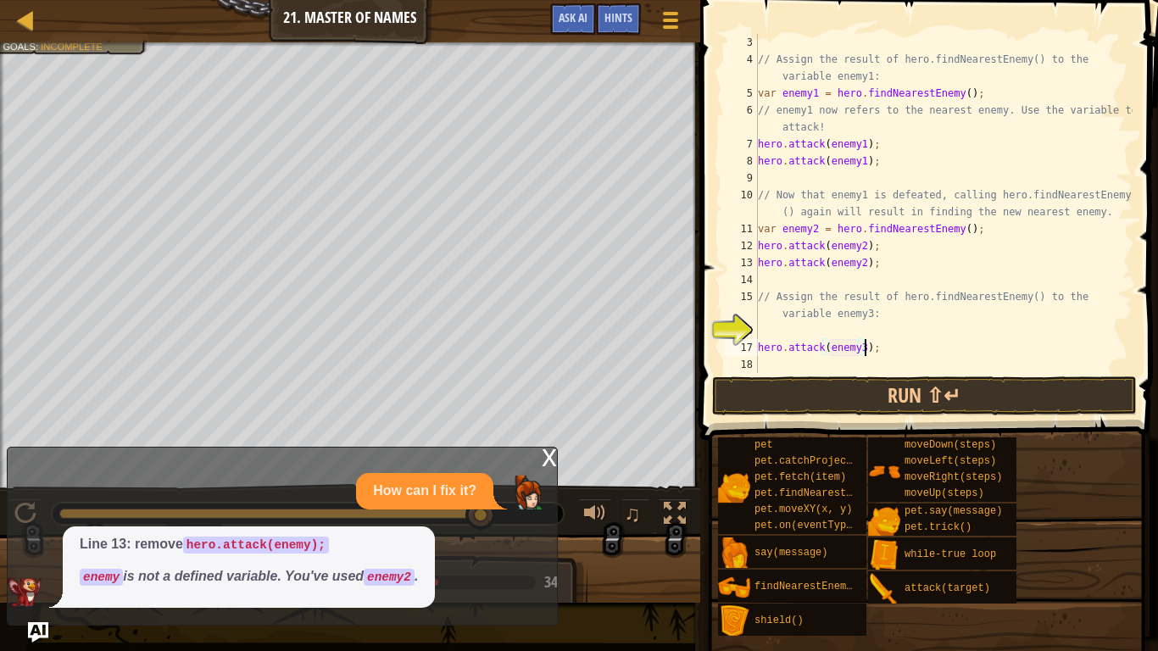
scroll to position [8, 15]
type textarea "hero.attack(enemy3);"
click at [1000, 395] on button "Run ⇧↵" at bounding box center [924, 396] width 425 height 39
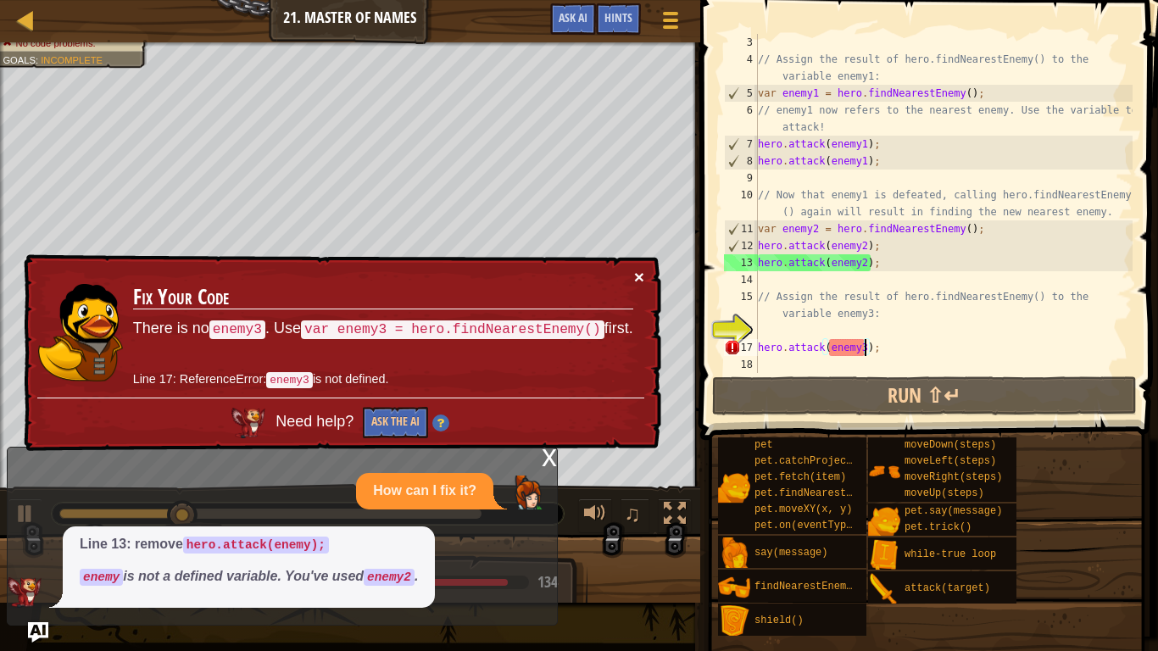
click at [643, 271] on button "×" at bounding box center [639, 277] width 10 height 18
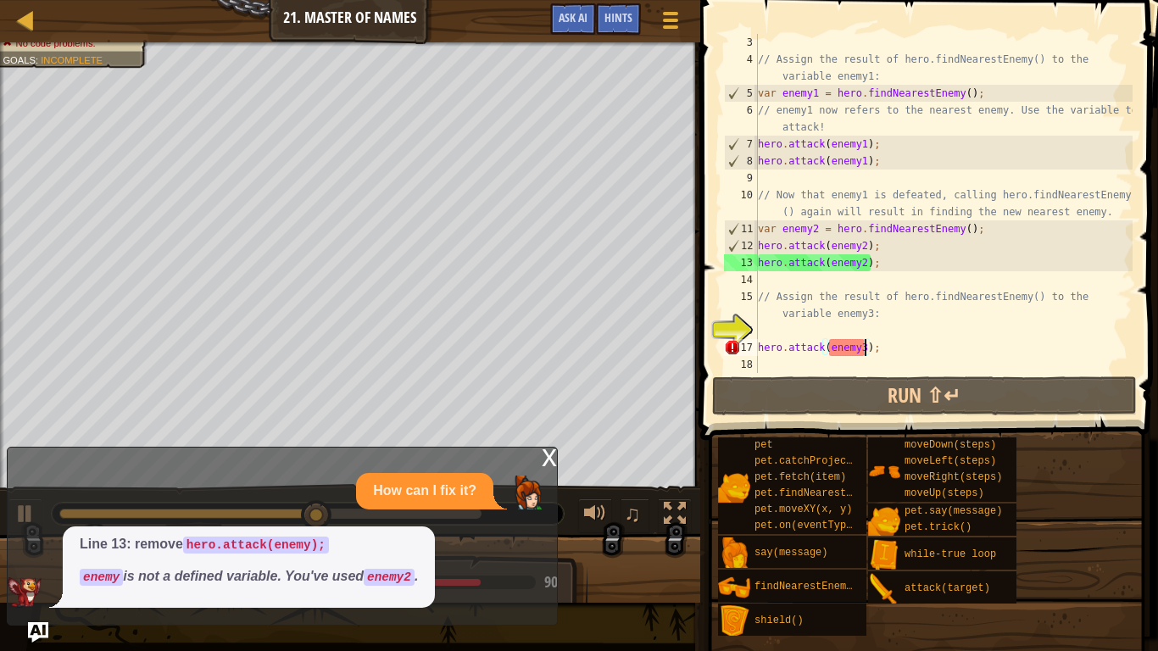
click at [549, 456] on div "x" at bounding box center [549, 456] width 15 height 17
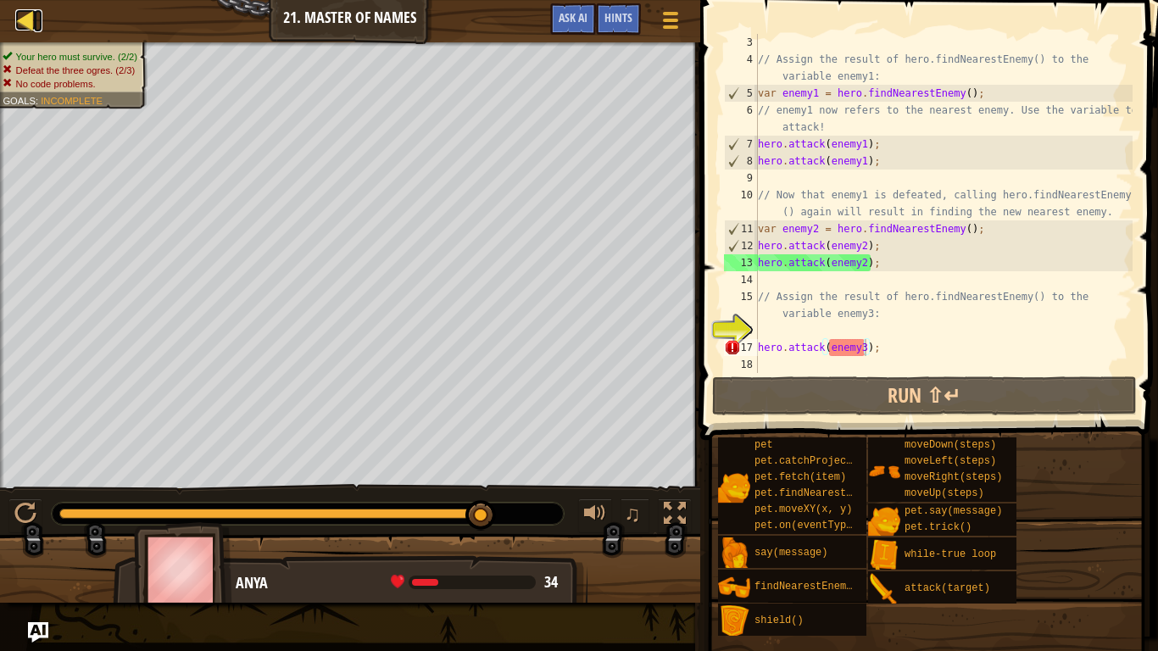
click at [27, 21] on div at bounding box center [25, 19] width 21 height 21
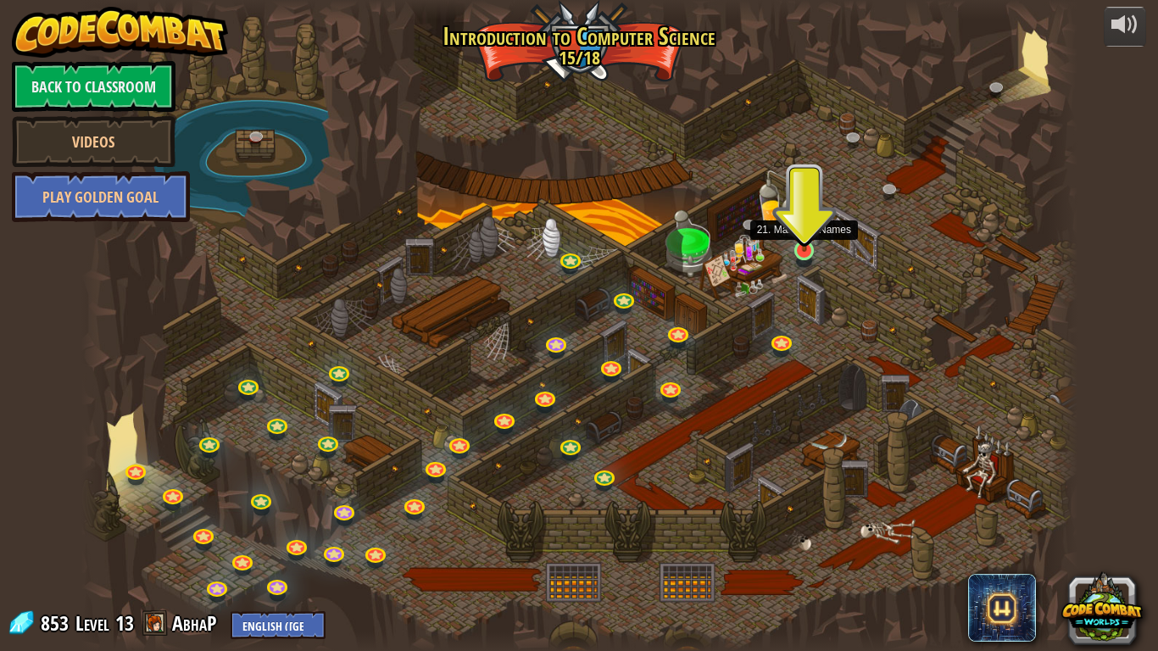
click at [801, 239] on img at bounding box center [804, 223] width 25 height 58
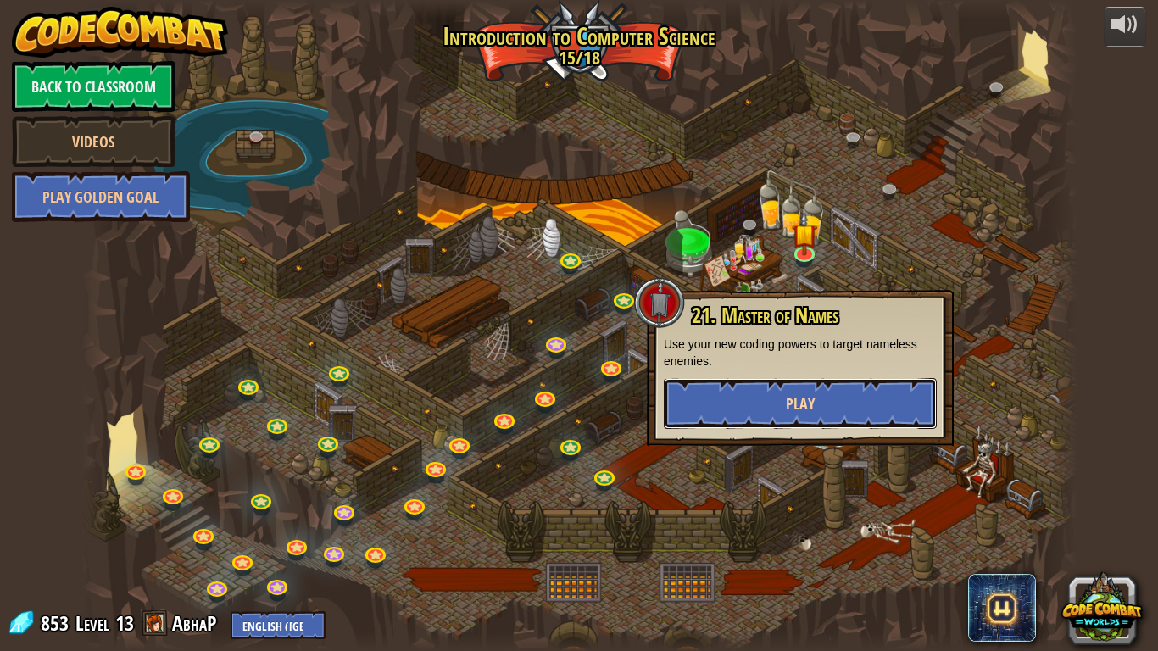
click at [712, 390] on button "Play" at bounding box center [800, 403] width 273 height 51
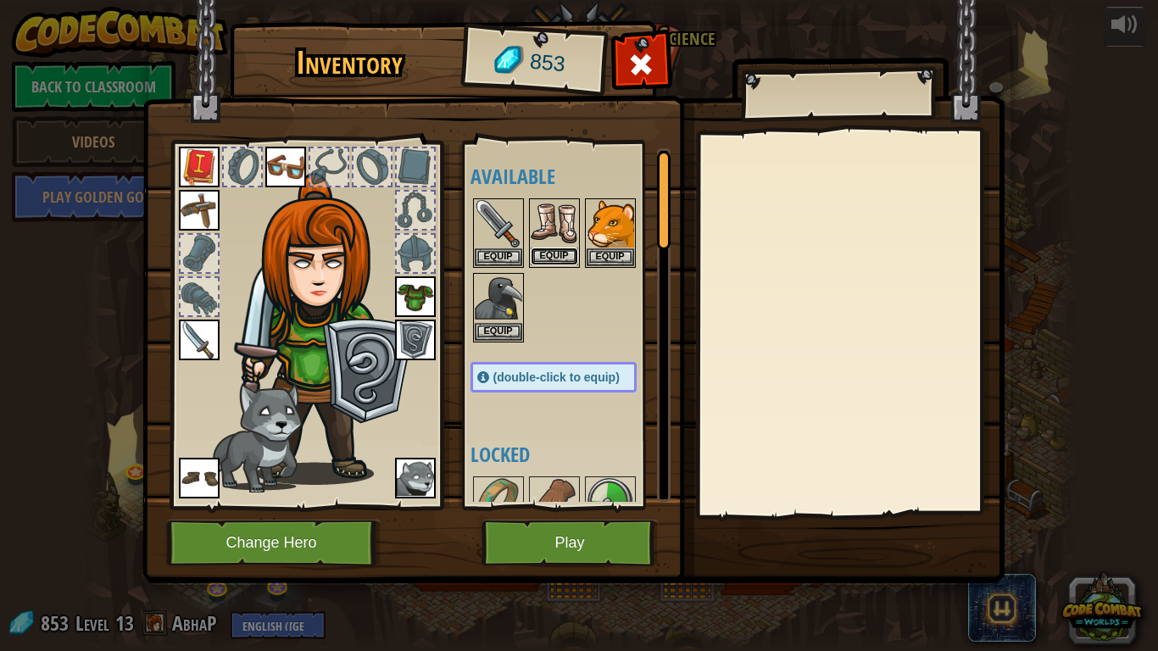
click at [559, 248] on button "Equip" at bounding box center [554, 257] width 47 height 18
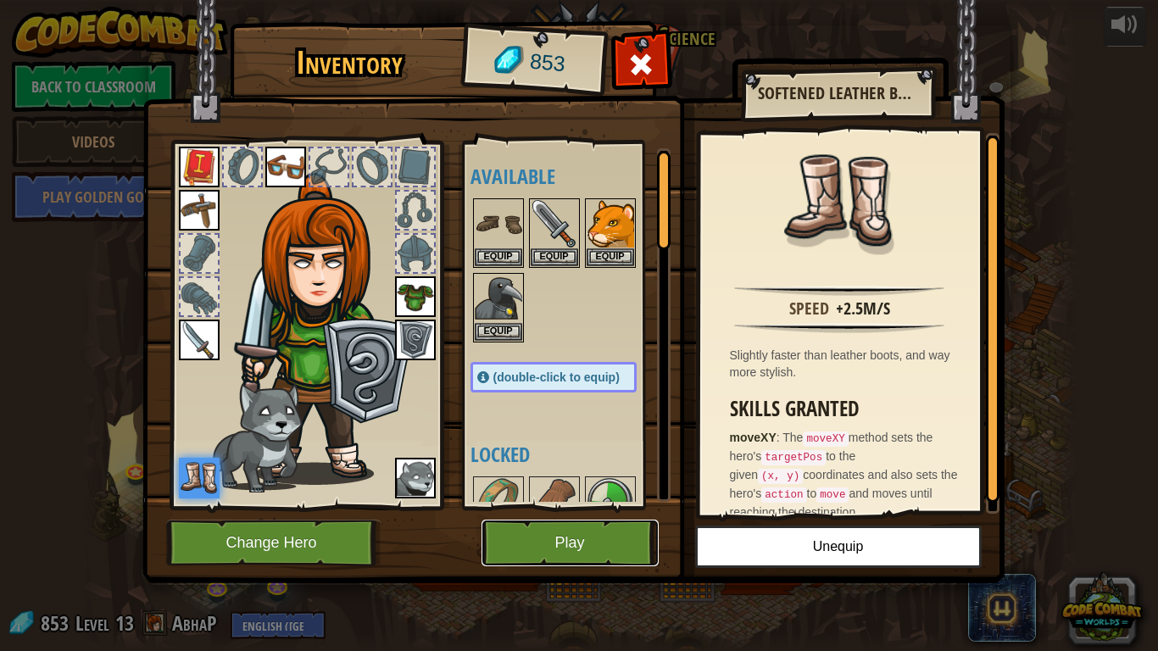
click at [539, 507] on button "Play" at bounding box center [570, 543] width 177 height 47
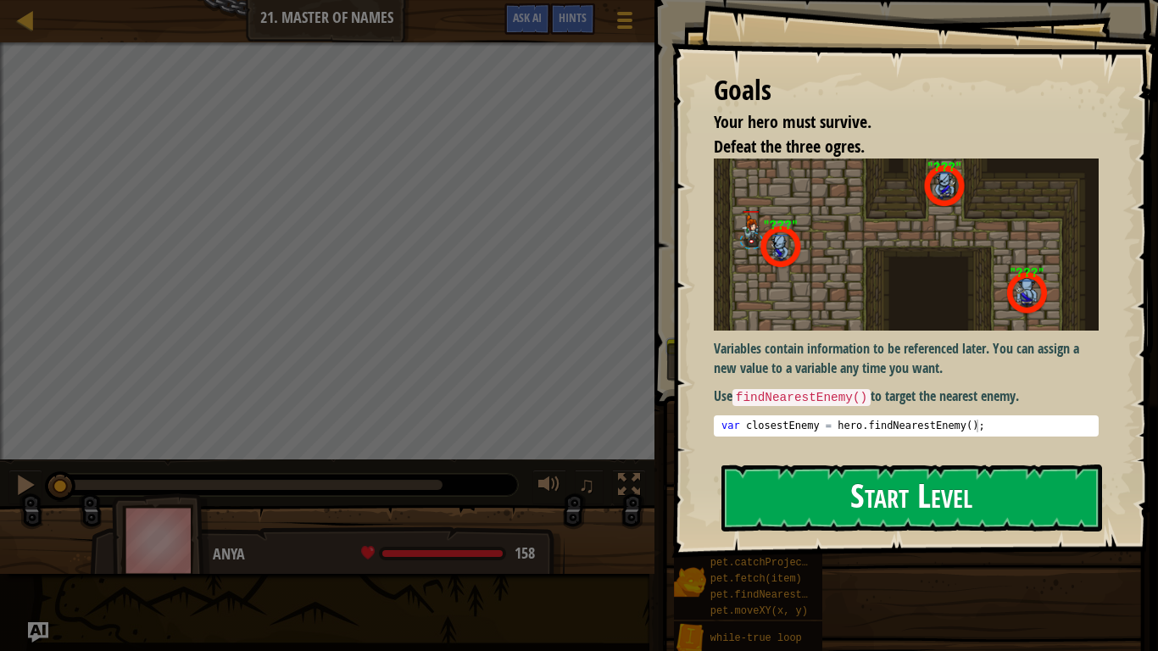
click at [866, 481] on button "Start Level" at bounding box center [912, 498] width 381 height 67
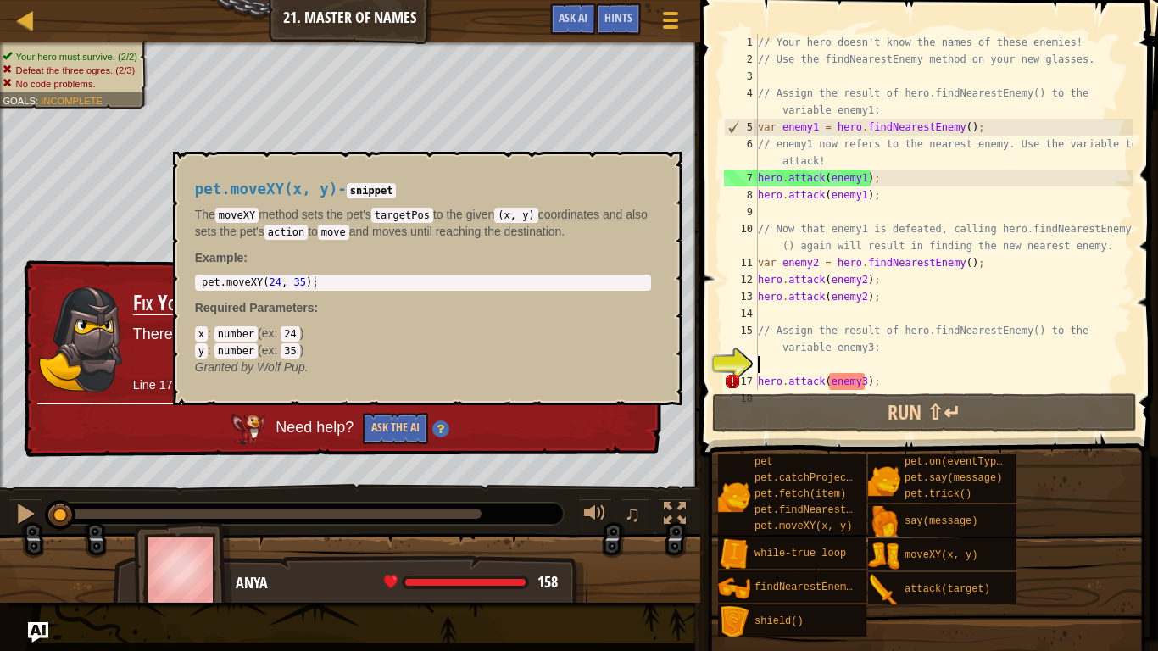
scroll to position [17, 0]
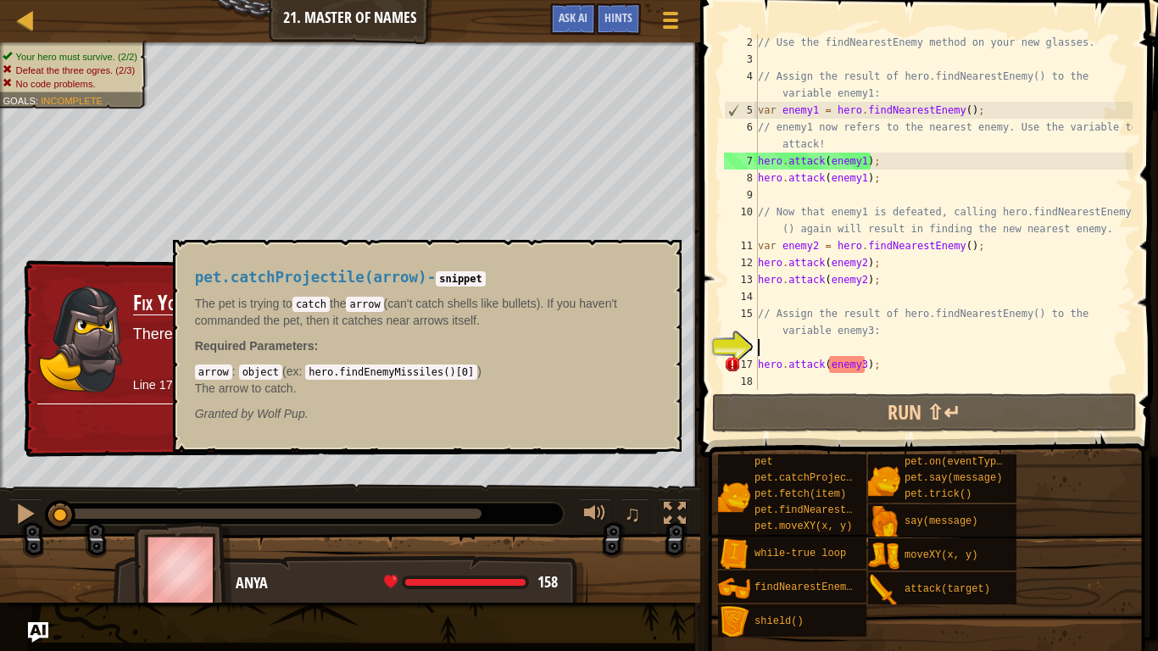
click at [866, 481] on div "pet.catchProjectile(arrow)" at bounding box center [809, 479] width 116 height 16
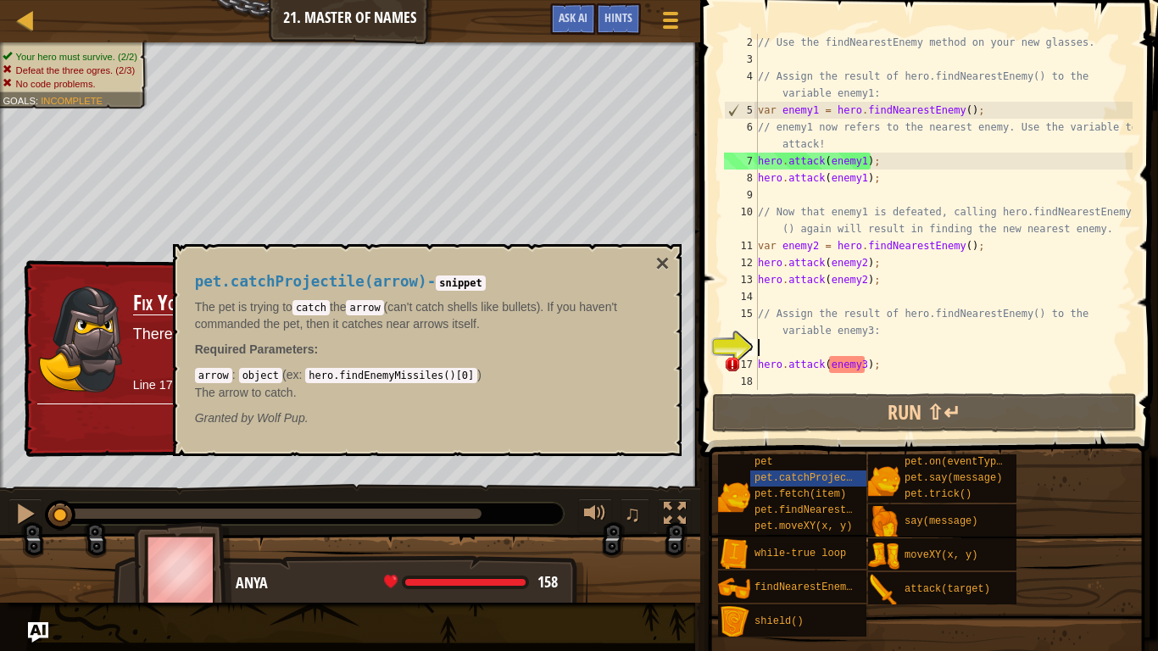
click at [910, 368] on div "// Use the findNearestEnemy method on your new glasses. // Assign the result of…" at bounding box center [944, 229] width 378 height 390
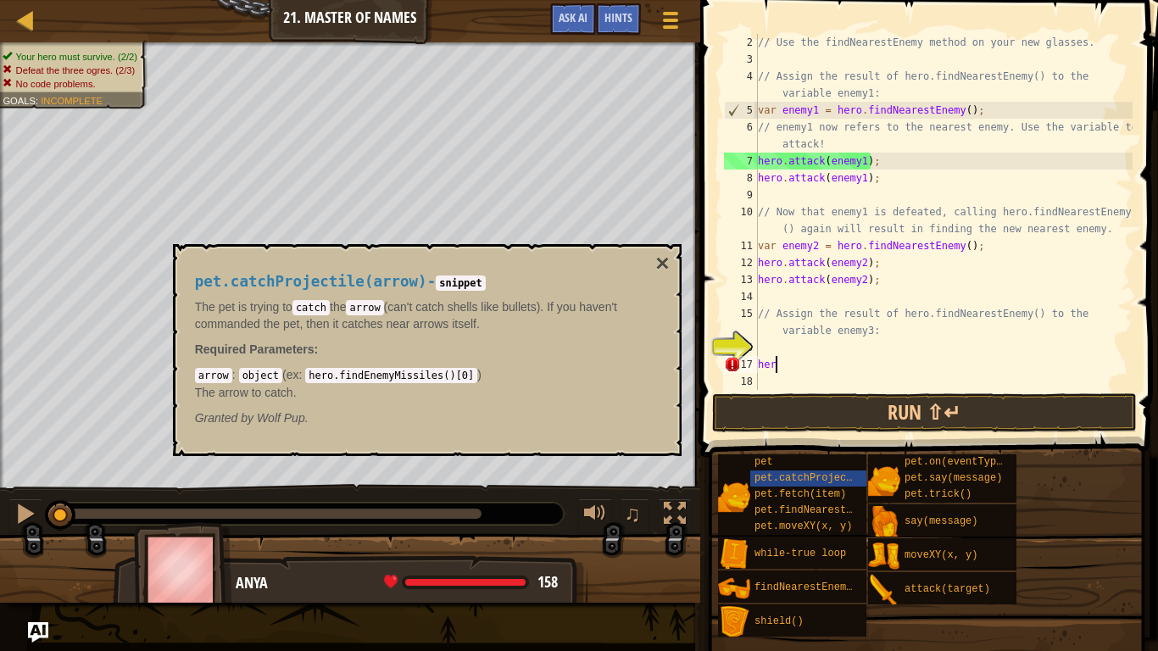
type textarea "h"
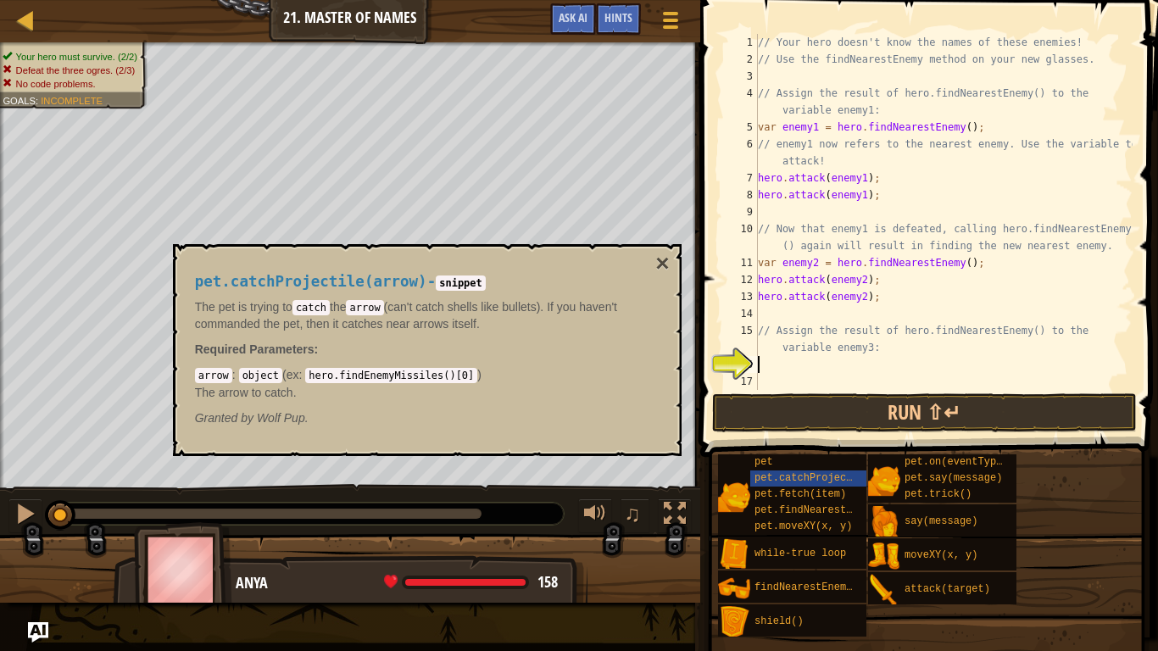
scroll to position [8, 0]
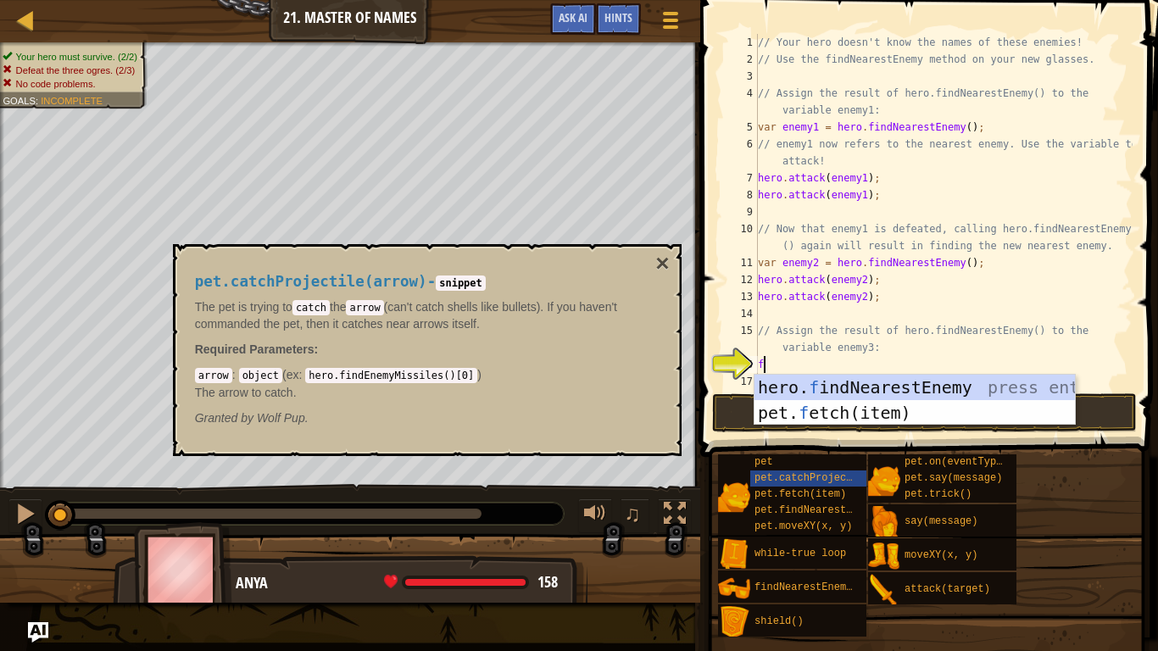
type textarea "fi"
click at [1018, 384] on div "hero. fi ndNearestEnemy press enter pet. f etch( i tem) press enter" at bounding box center [915, 426] width 321 height 102
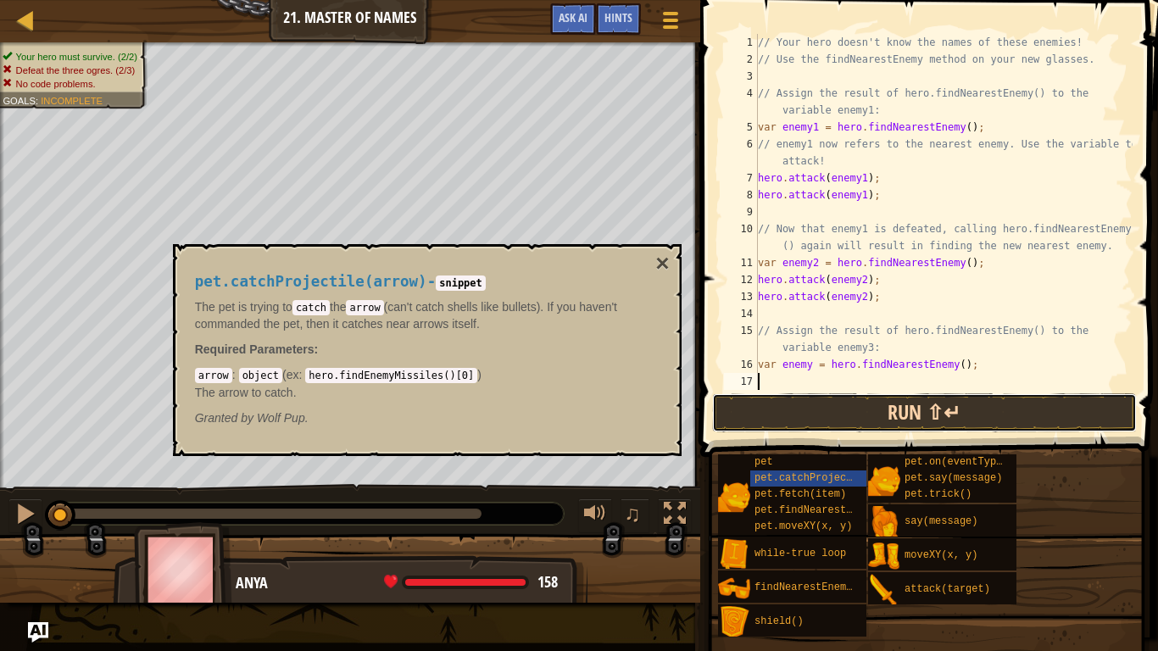
click at [1025, 417] on button "Run ⇧↵" at bounding box center [924, 413] width 425 height 39
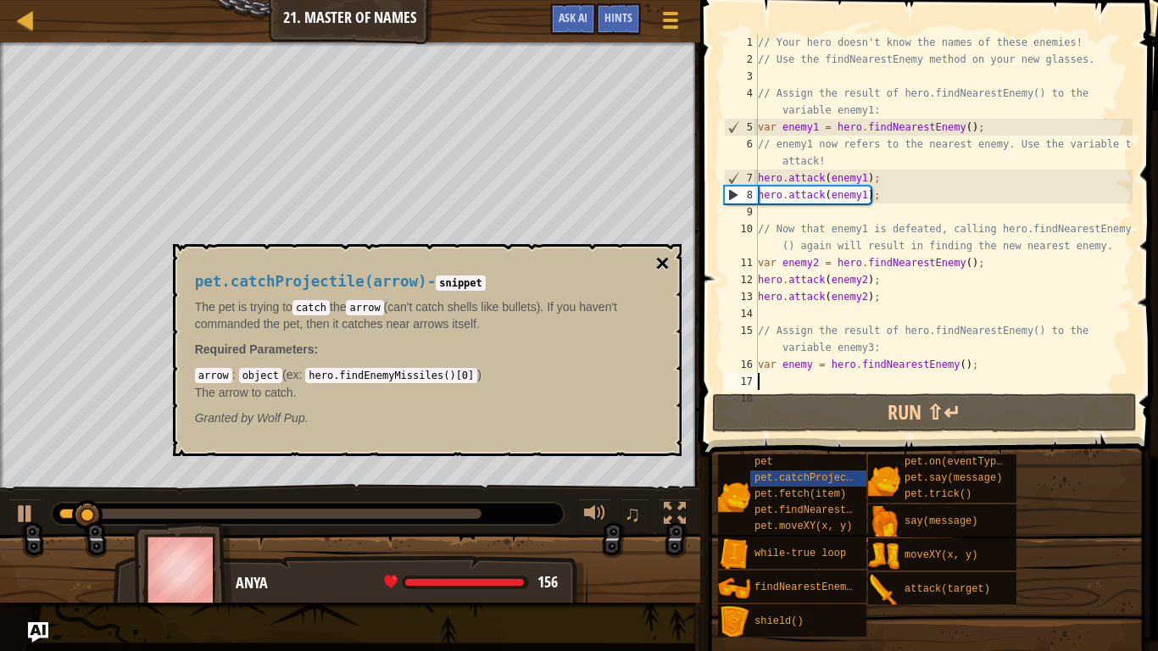
click at [662, 271] on button "×" at bounding box center [663, 264] width 14 height 24
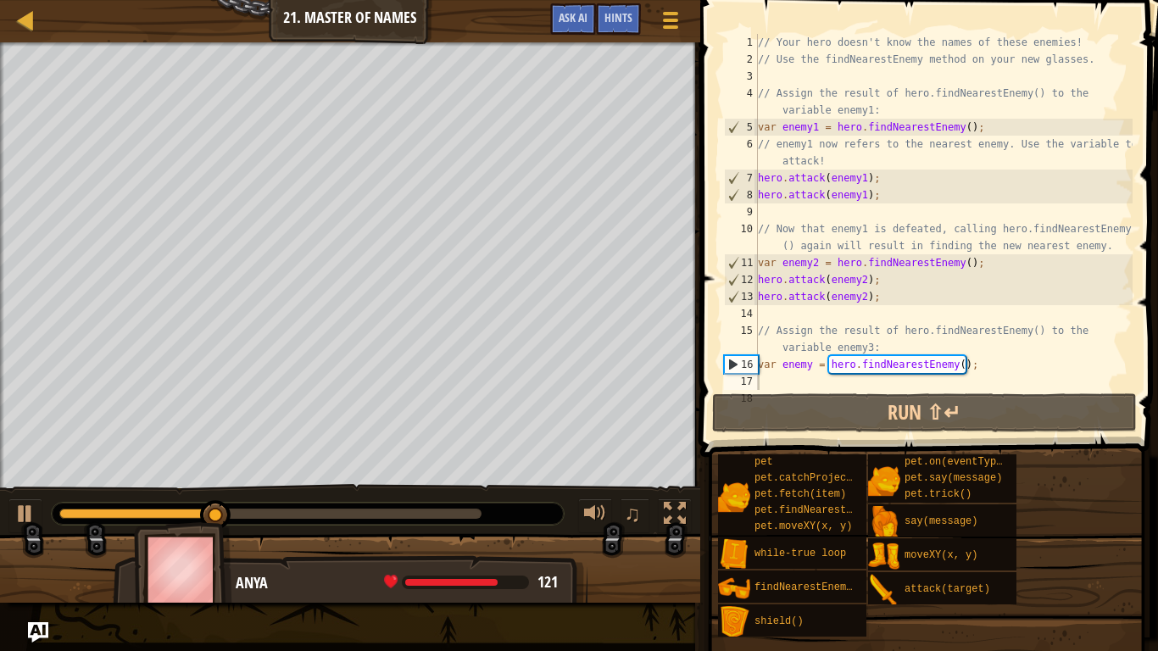
click at [962, 377] on div "// Your hero doesn't know the names of these enemies! // Use the findNearestEne…" at bounding box center [944, 229] width 378 height 390
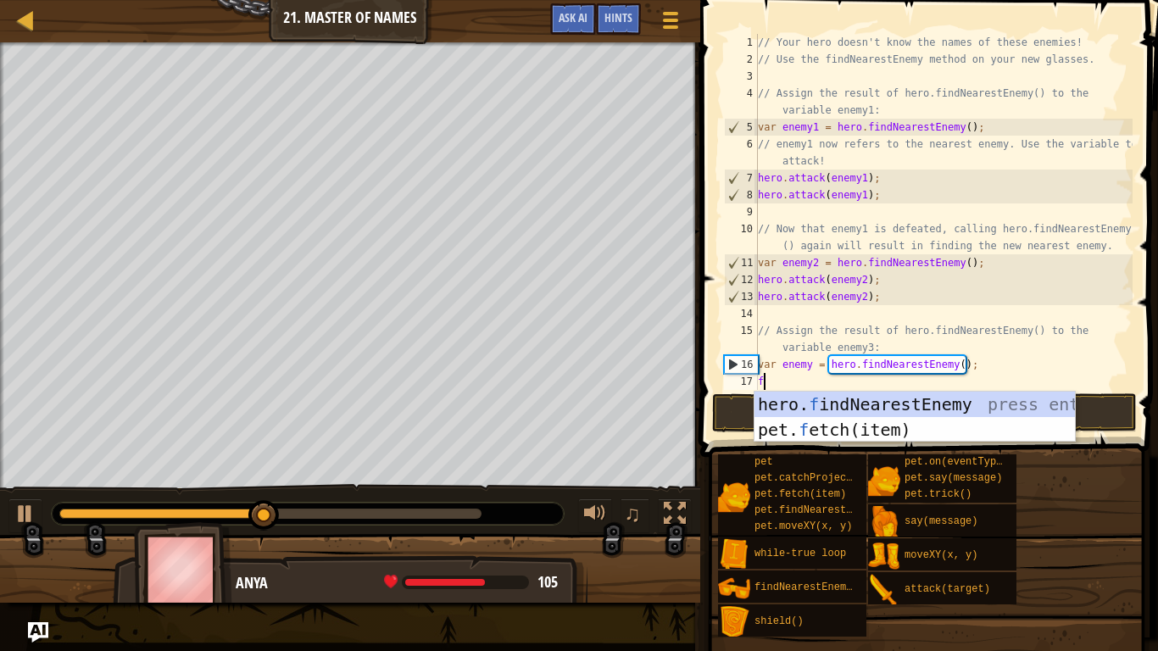
type textarea "fi"
click at [947, 395] on div "hero. fi ndNearestEnemy press enter pet. f etch( i tem) press enter" at bounding box center [915, 443] width 321 height 102
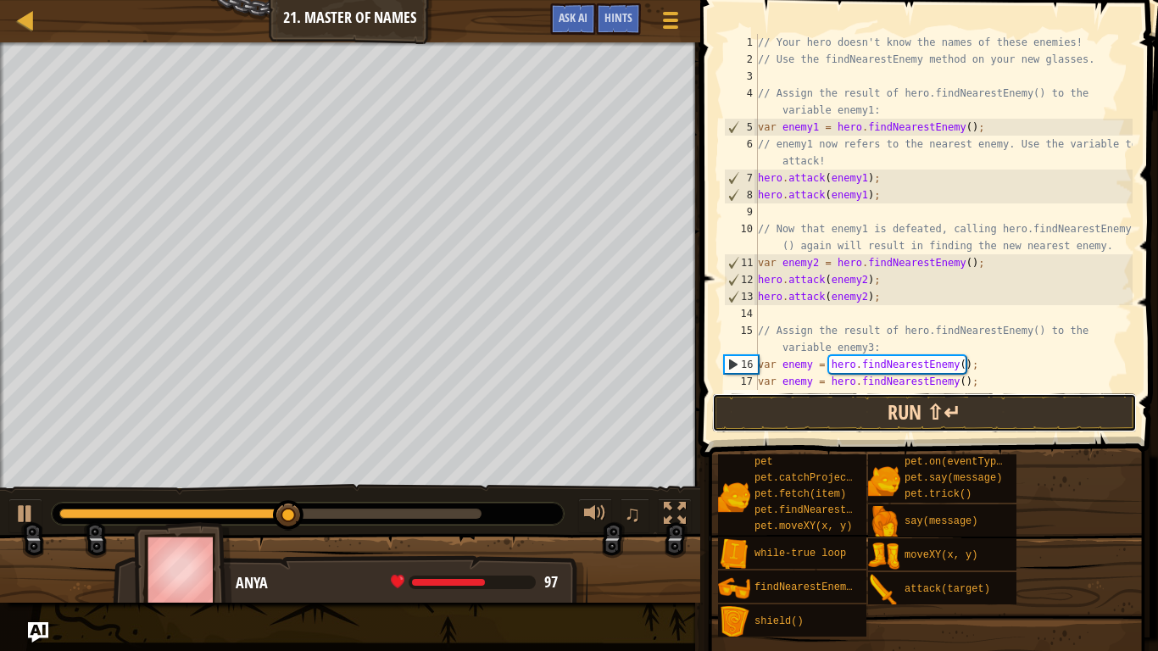
click at [971, 413] on button "Run ⇧↵" at bounding box center [924, 413] width 425 height 39
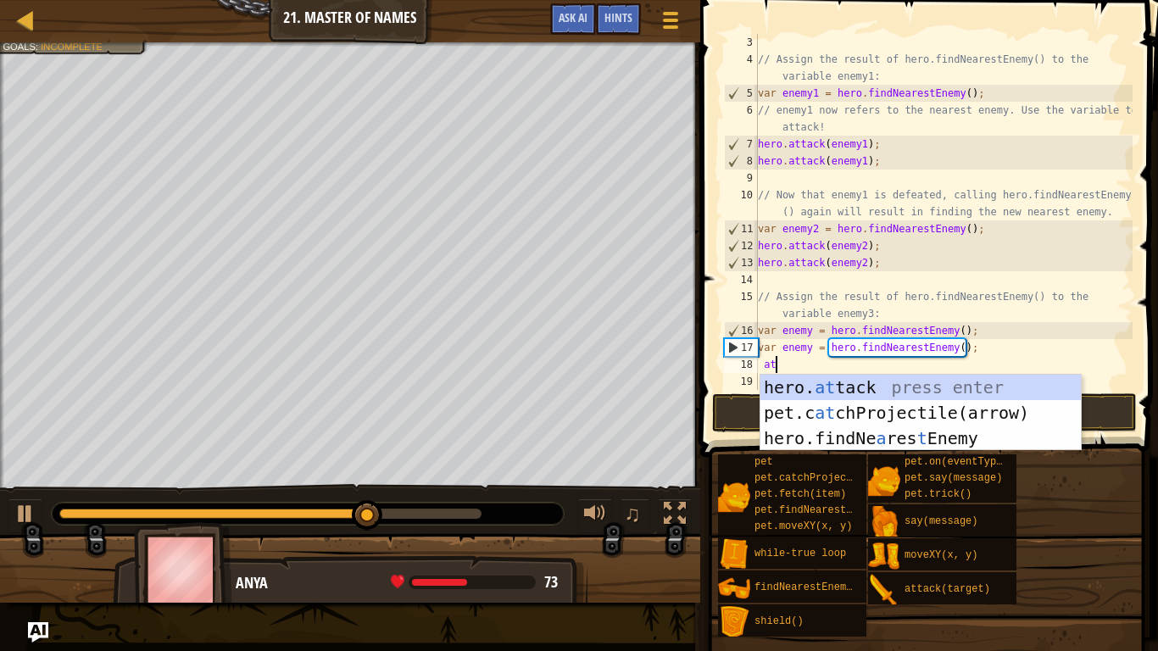
scroll to position [8, 2]
click at [1015, 383] on div "hero. at tack press enter pet.c at chProjectile(arrow) press enter hero.findNe …" at bounding box center [921, 438] width 321 height 127
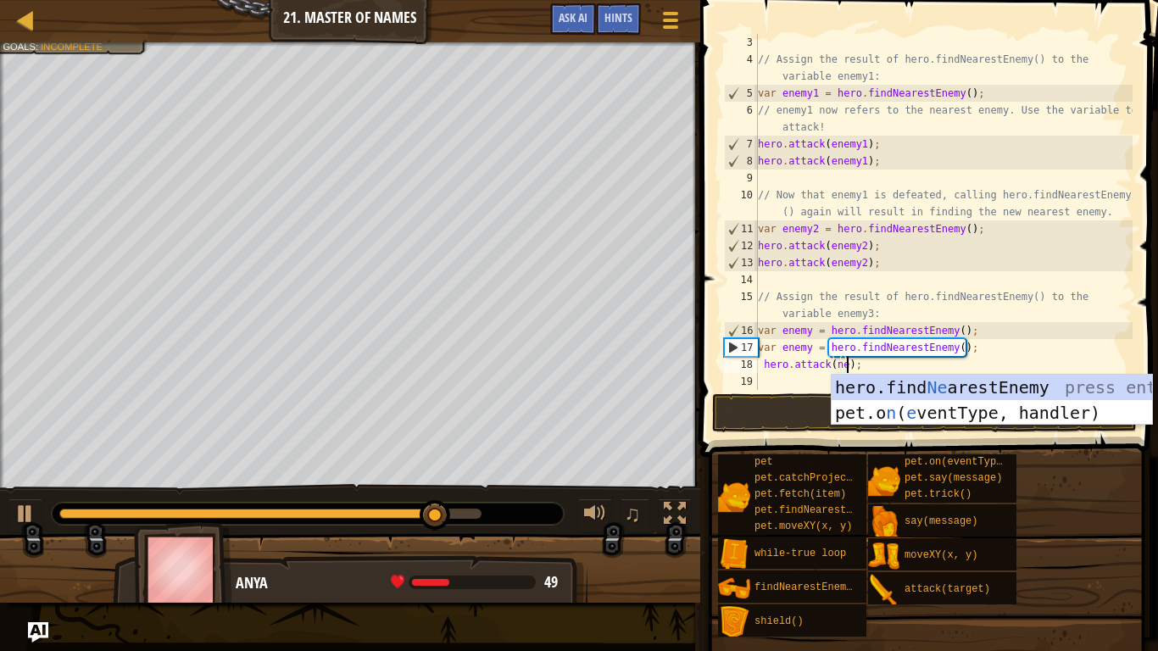
scroll to position [8, 13]
click at [980, 382] on div "hero.find Ne arestEnemy press enter pet.o n ( e ventType, handler) press enter" at bounding box center [992, 426] width 321 height 102
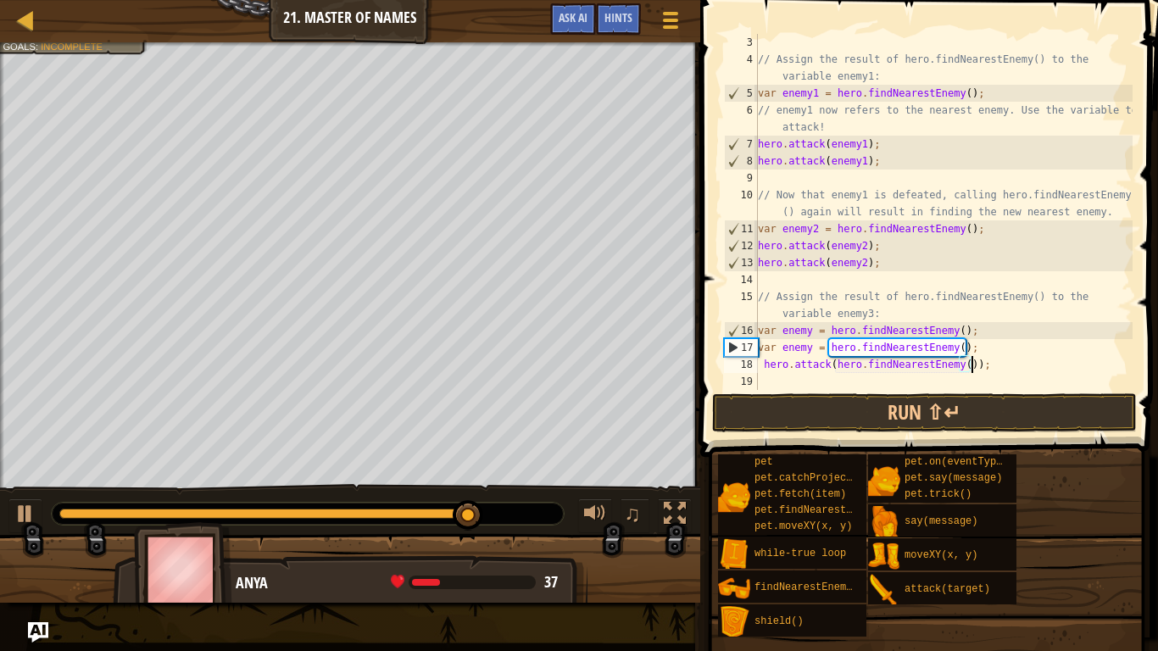
type textarea "hero.attack(hero.findNearestEnemy());"
click at [960, 418] on button "Run ⇧↵" at bounding box center [924, 413] width 425 height 39
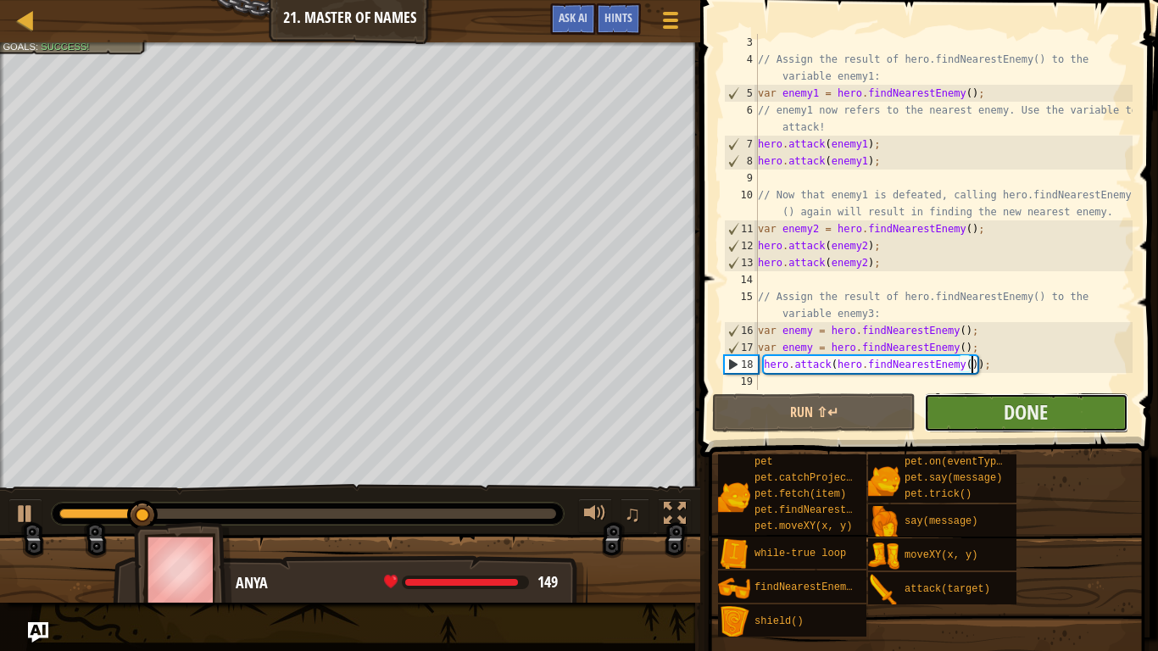
click at [992, 422] on button "Done" at bounding box center [1026, 413] width 204 height 39
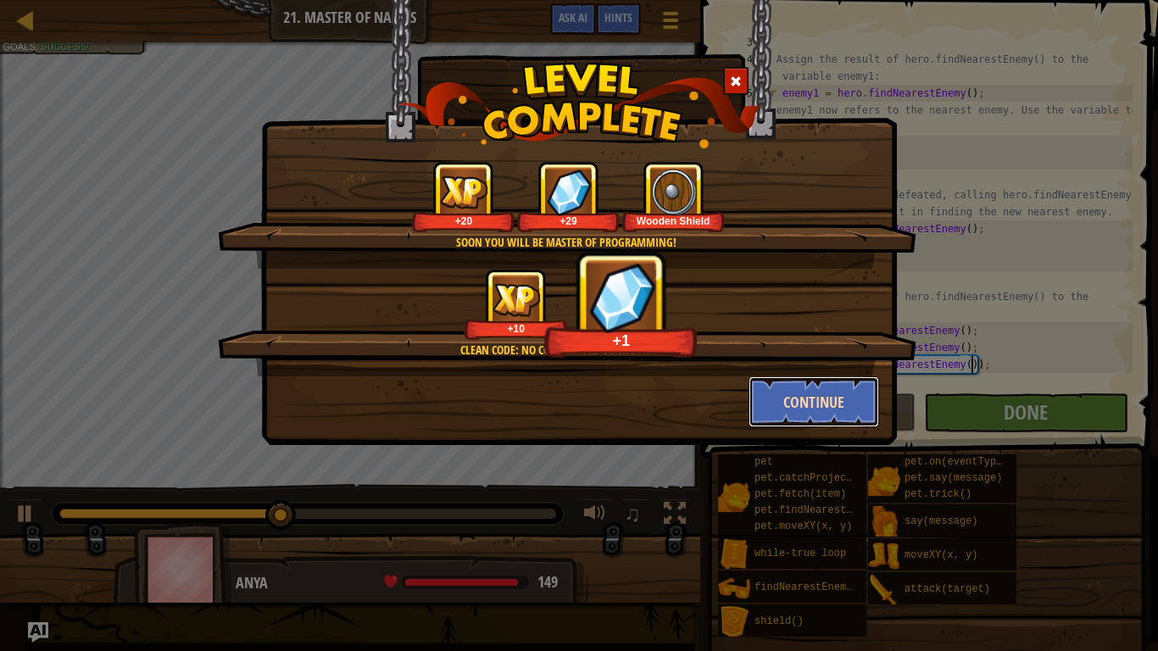
click at [823, 398] on button "Continue" at bounding box center [814, 402] width 131 height 51
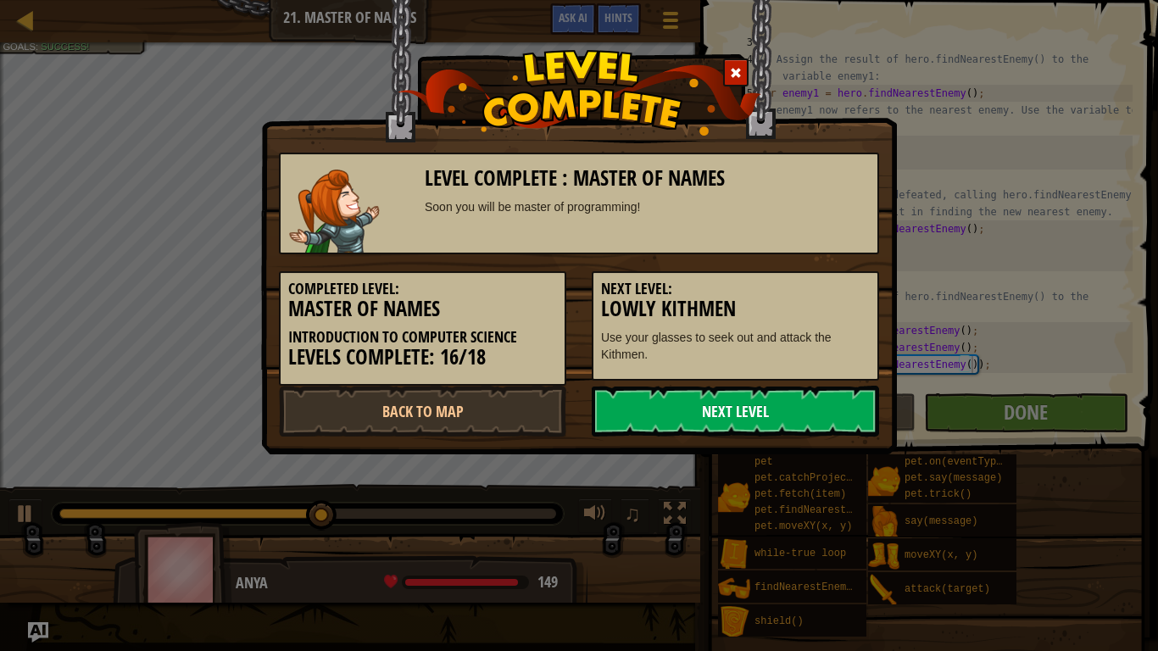
click at [857, 414] on link "Next Level" at bounding box center [735, 411] width 287 height 51
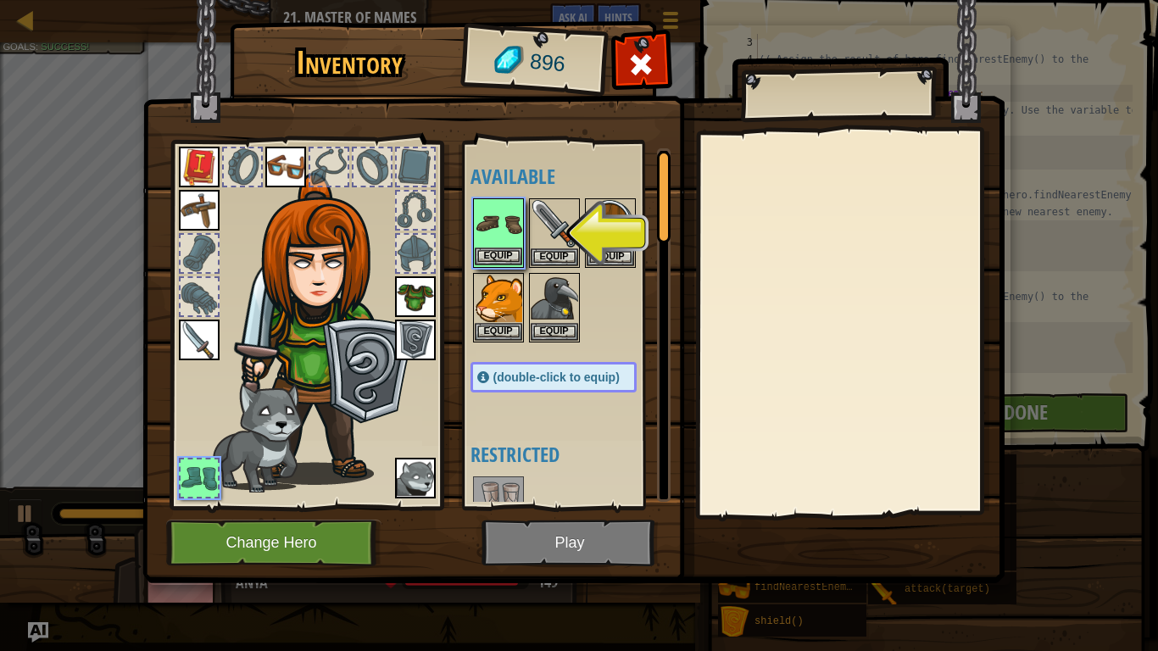
click at [496, 234] on img at bounding box center [498, 223] width 47 height 47
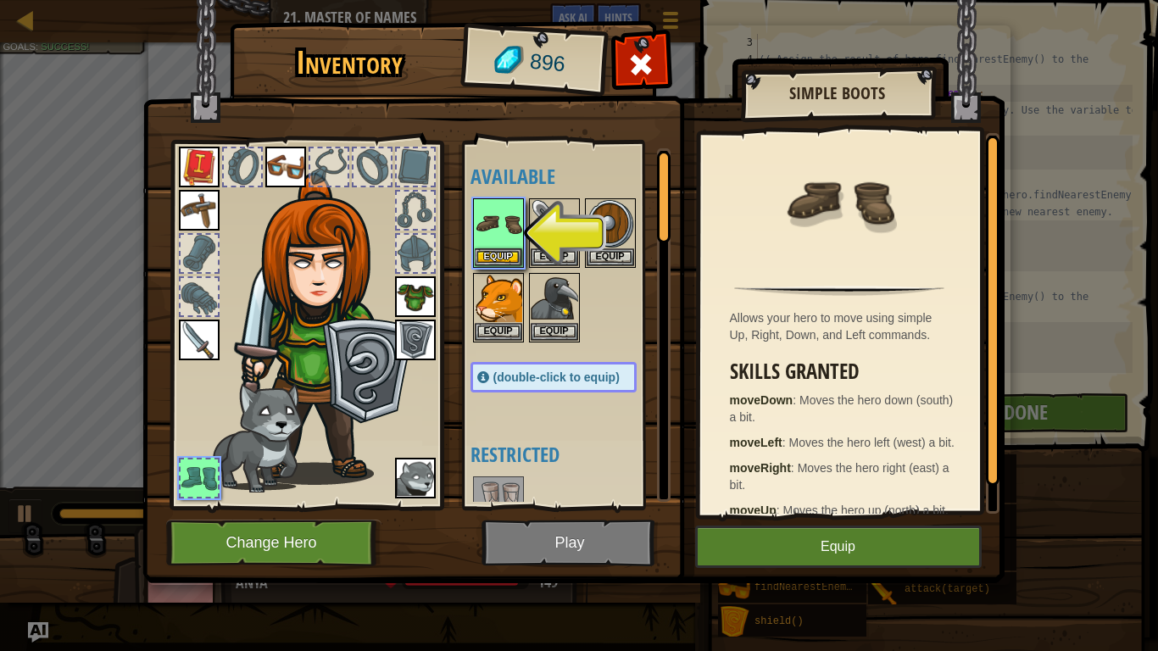
click at [750, 507] on button "Equip" at bounding box center [838, 547] width 287 height 42
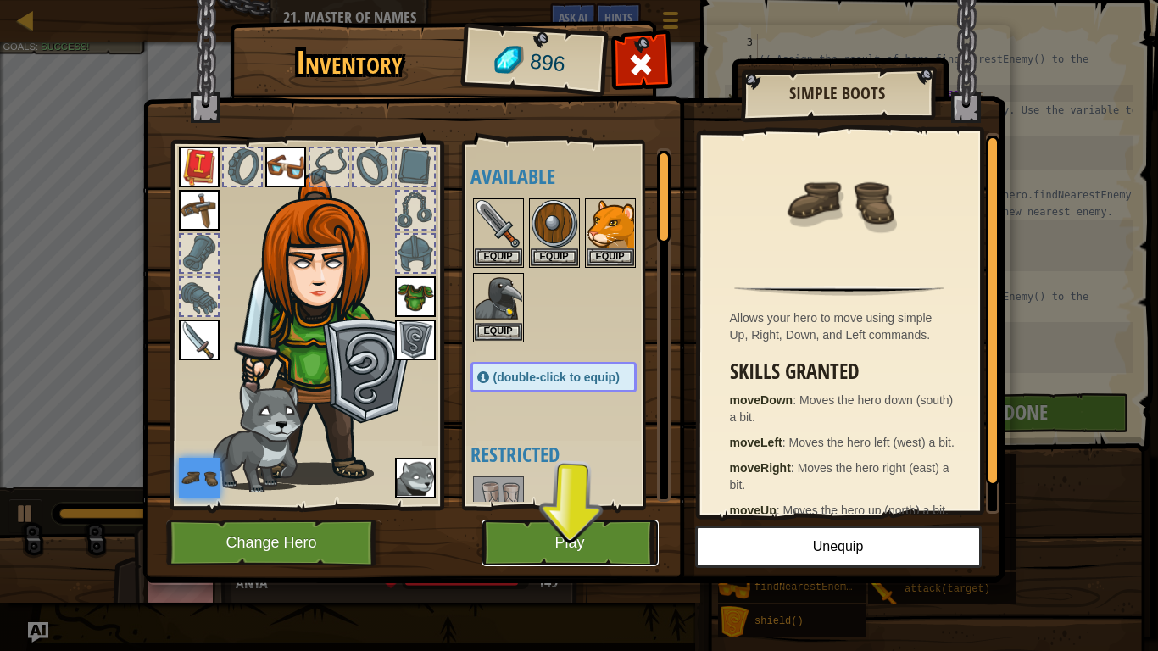
click at [602, 507] on button "Play" at bounding box center [570, 543] width 177 height 47
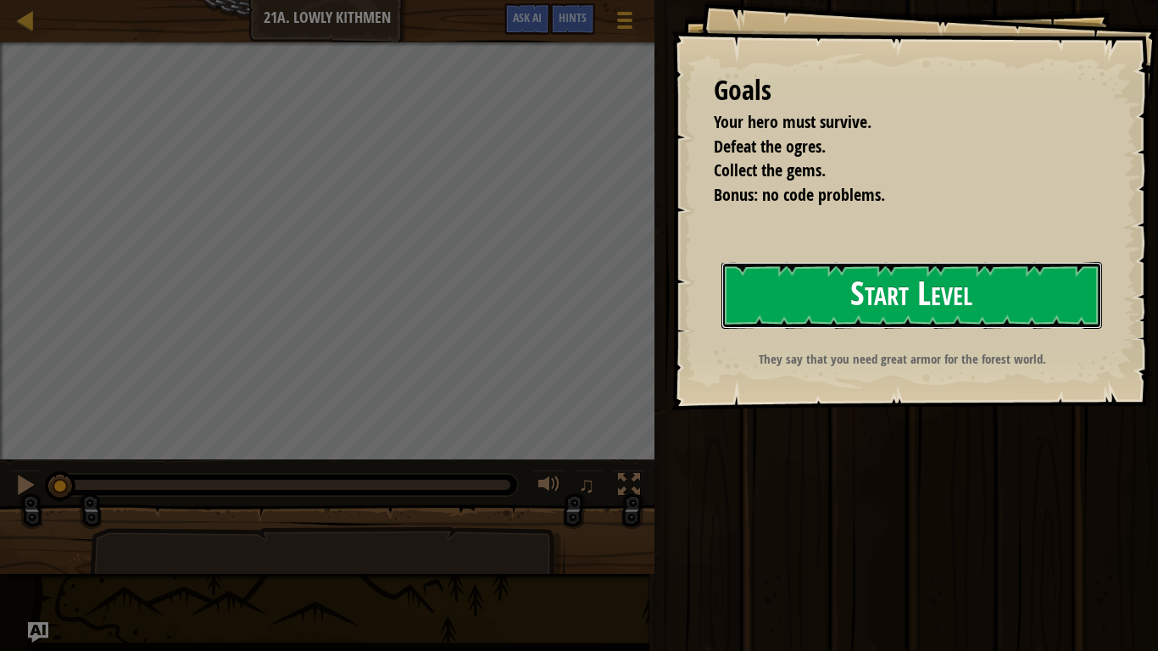
click at [1059, 283] on button "Start Level" at bounding box center [912, 295] width 381 height 67
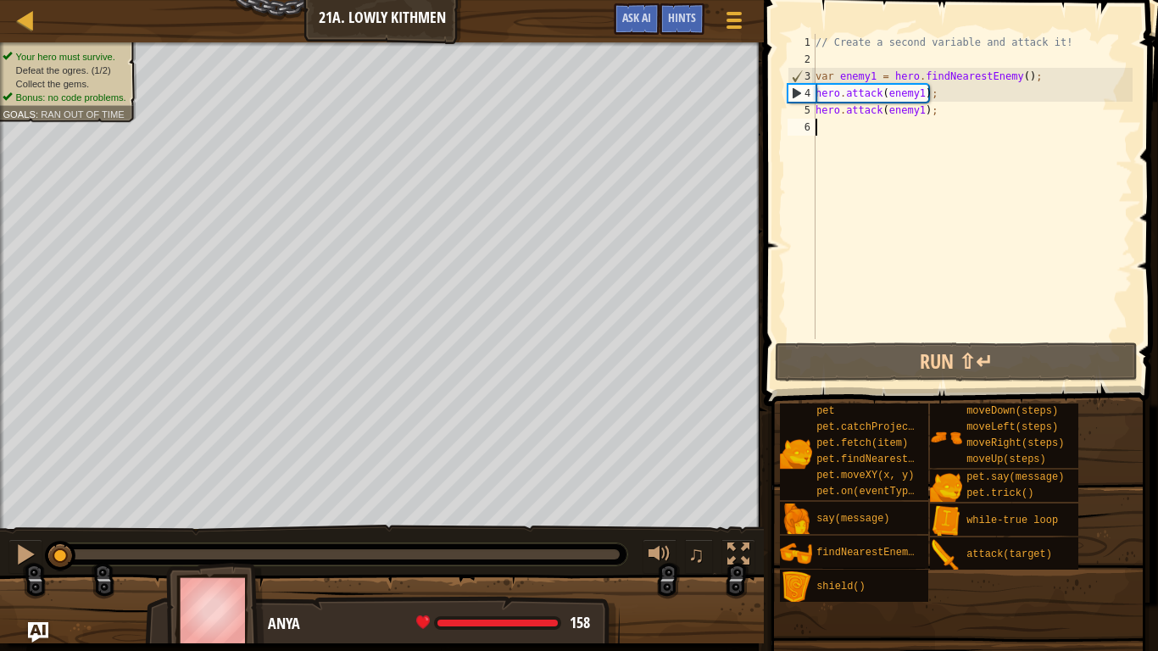
click at [988, 255] on div "// Create a second variable and attack it! var enemy1 = hero . findNearestEnemy…" at bounding box center [972, 203] width 321 height 339
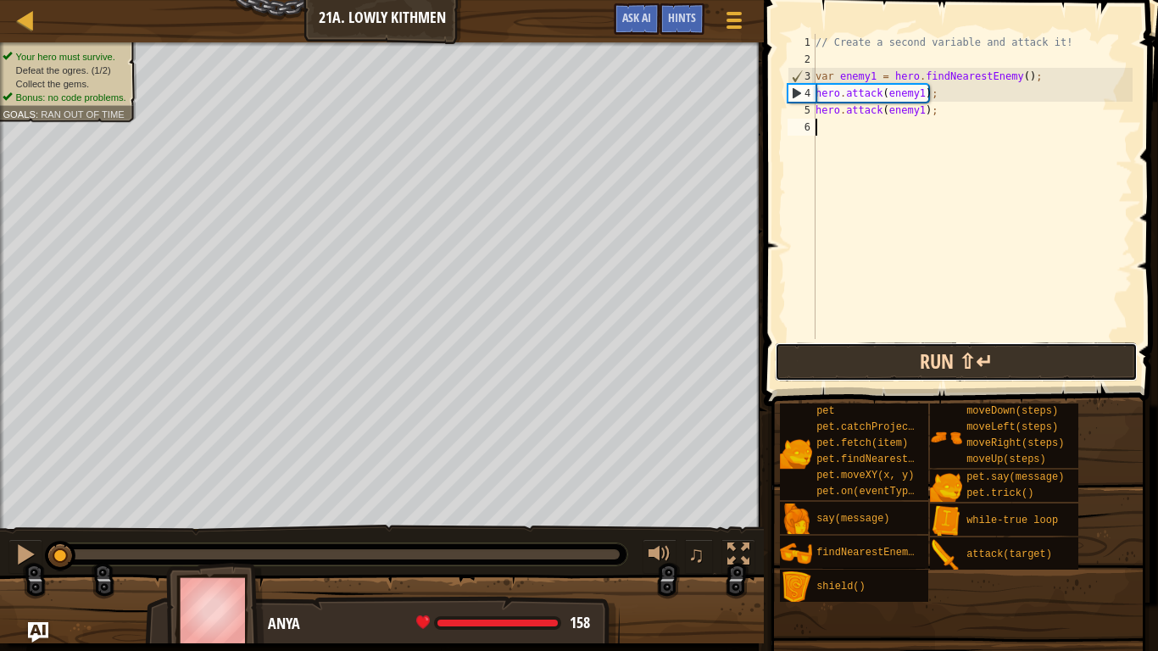
click at [841, 362] on button "Run ⇧↵" at bounding box center [956, 362] width 363 height 39
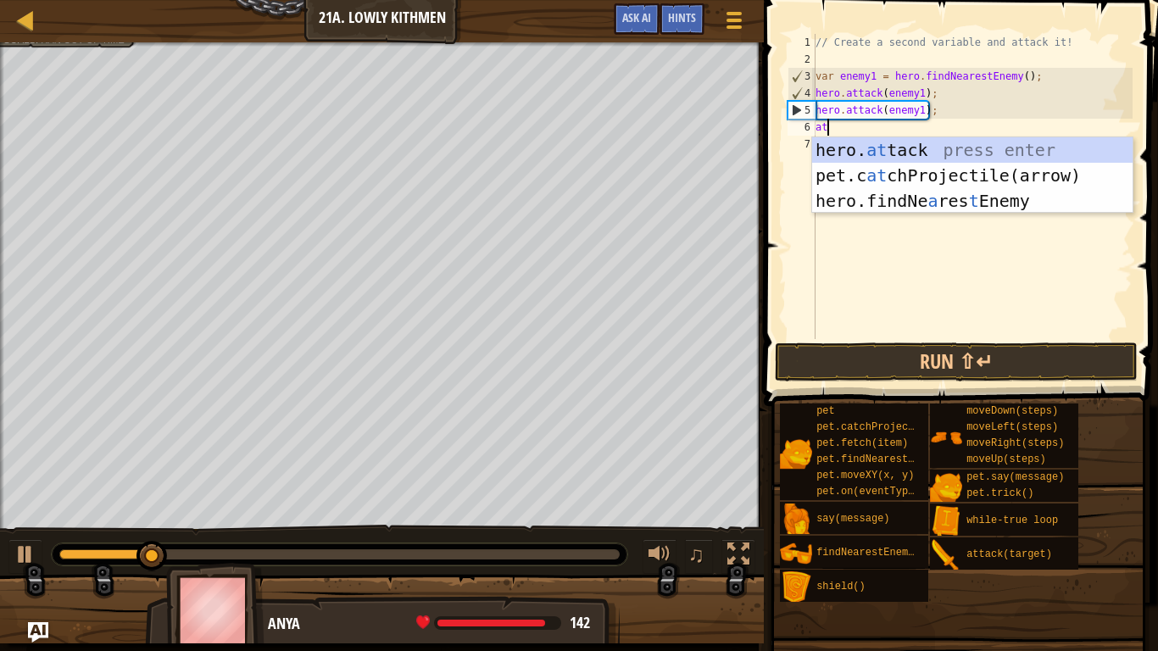
scroll to position [8, 1]
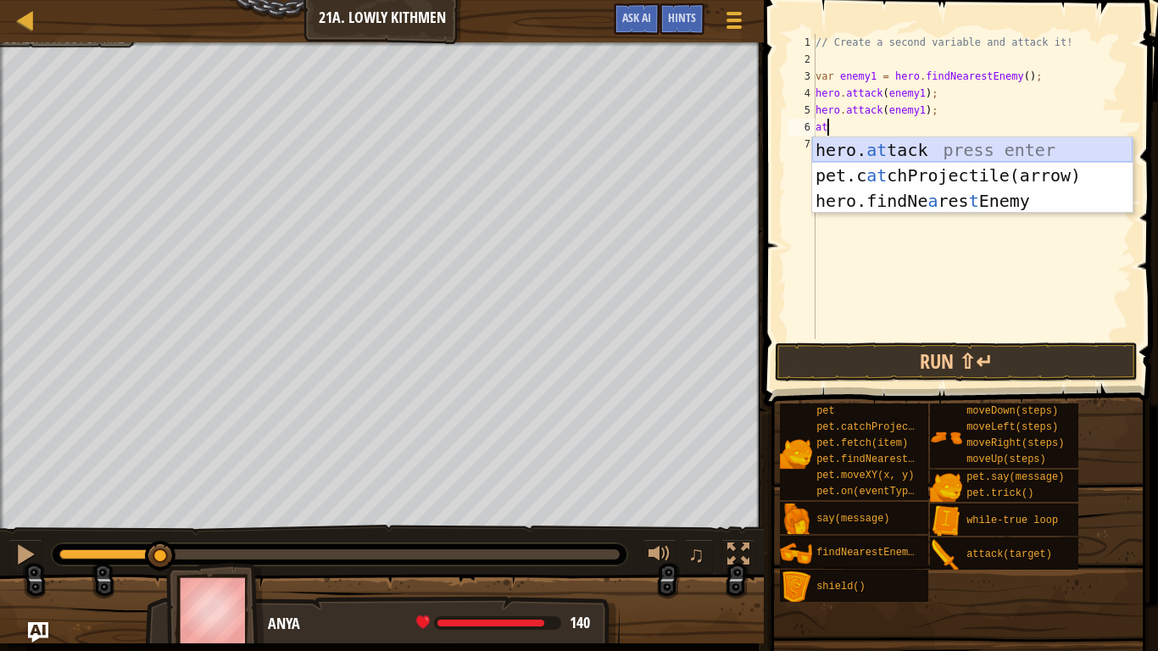
click at [906, 151] on div "hero. at tack press enter pet.c at chProjectile(arrow) press enter hero.findNe …" at bounding box center [972, 200] width 321 height 127
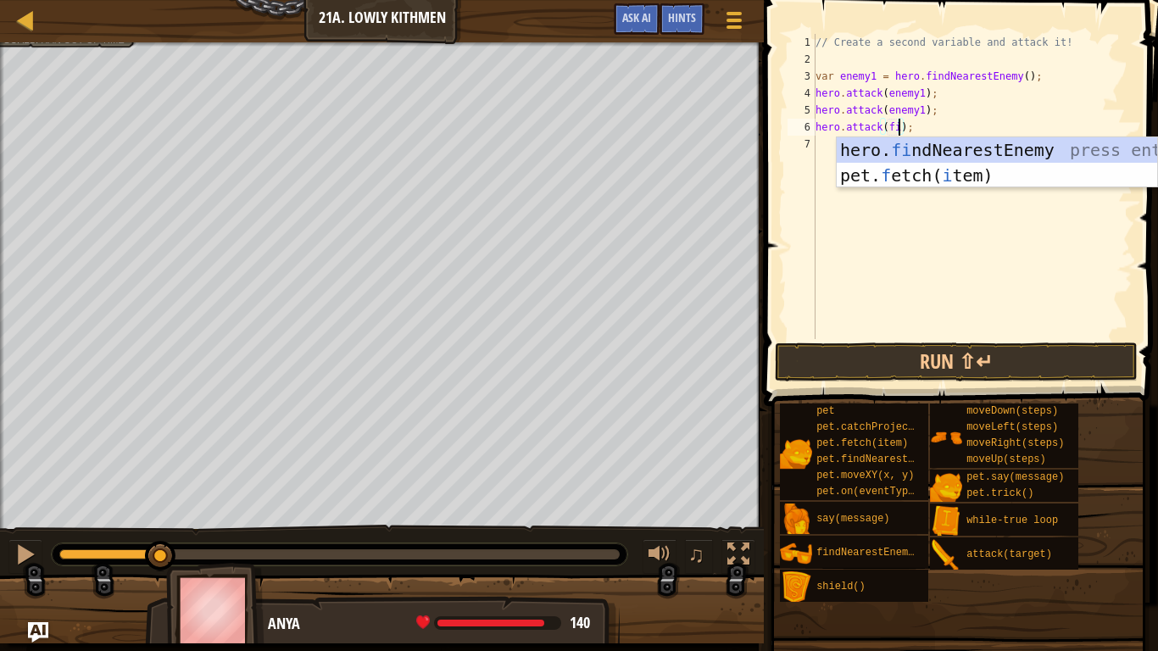
scroll to position [8, 13]
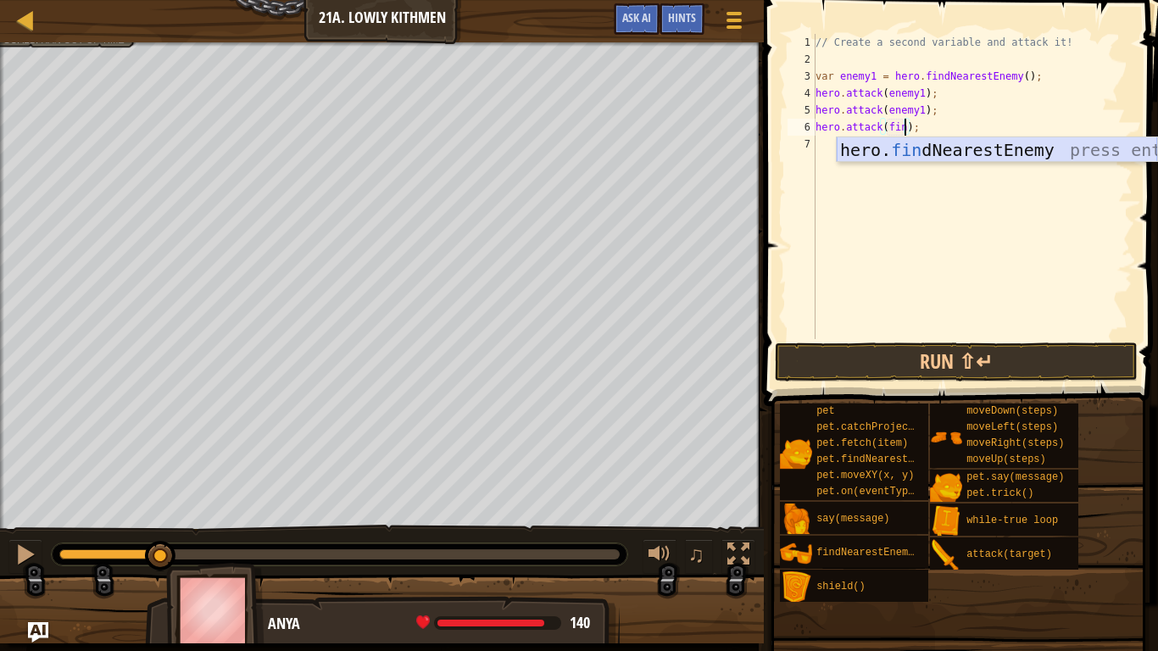
click at [909, 143] on div "hero. fin dNearestEnemy press enter" at bounding box center [997, 175] width 321 height 76
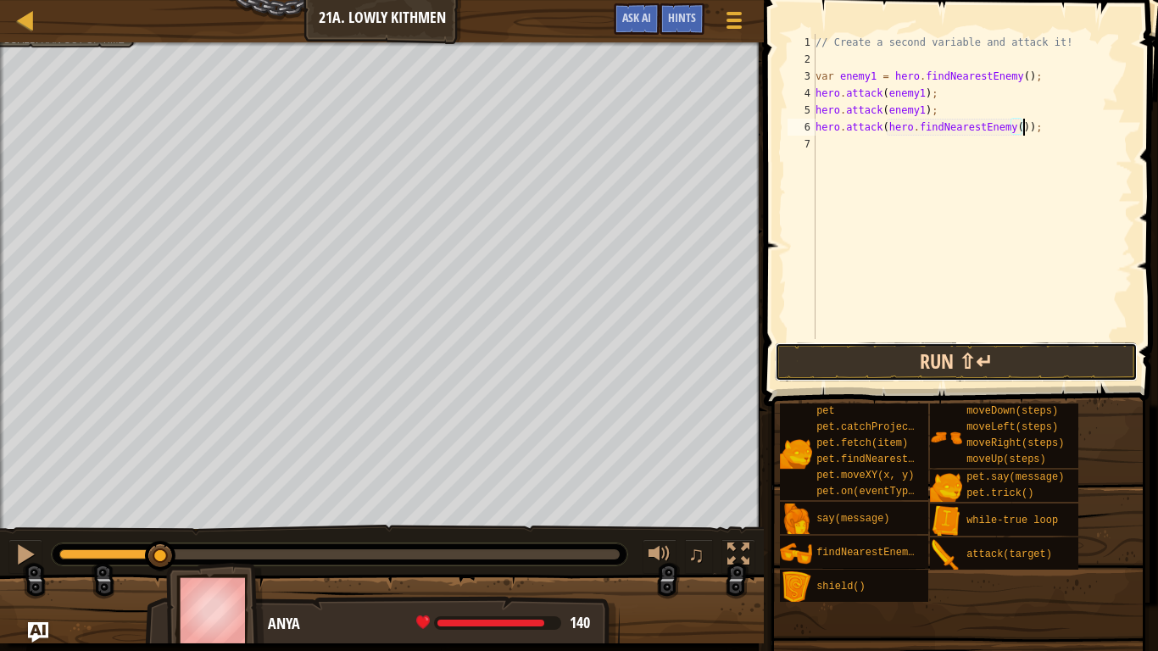
click at [936, 365] on button "Run ⇧↵" at bounding box center [956, 362] width 363 height 39
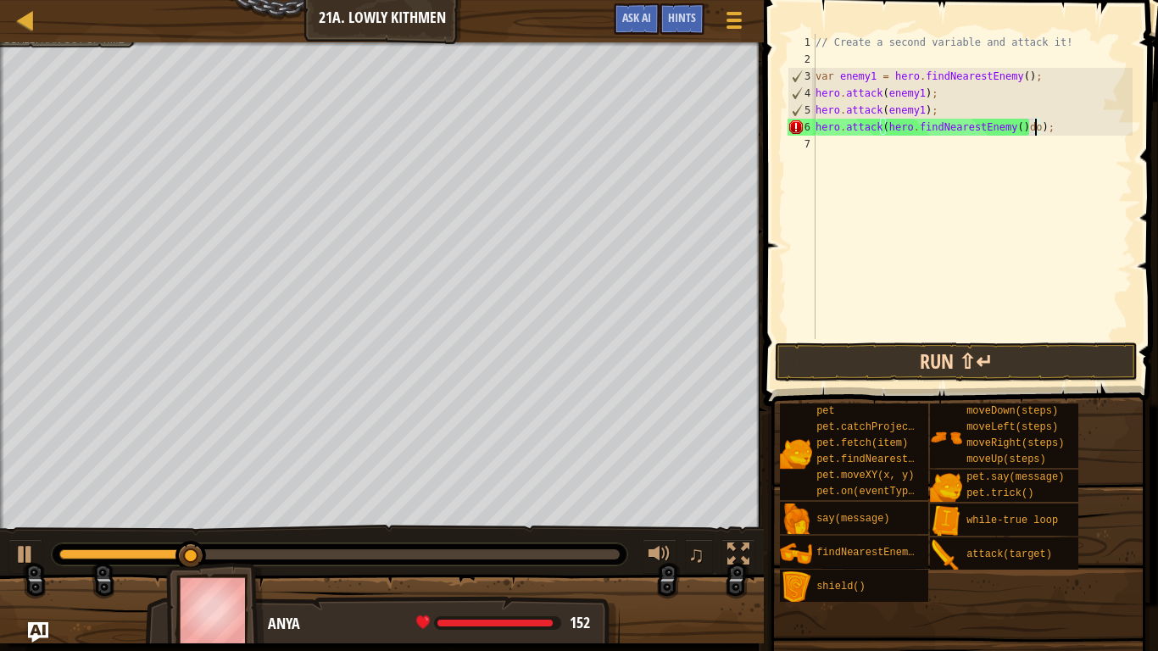
type textarea "hero.attack(hero.findNearestEnemy());"
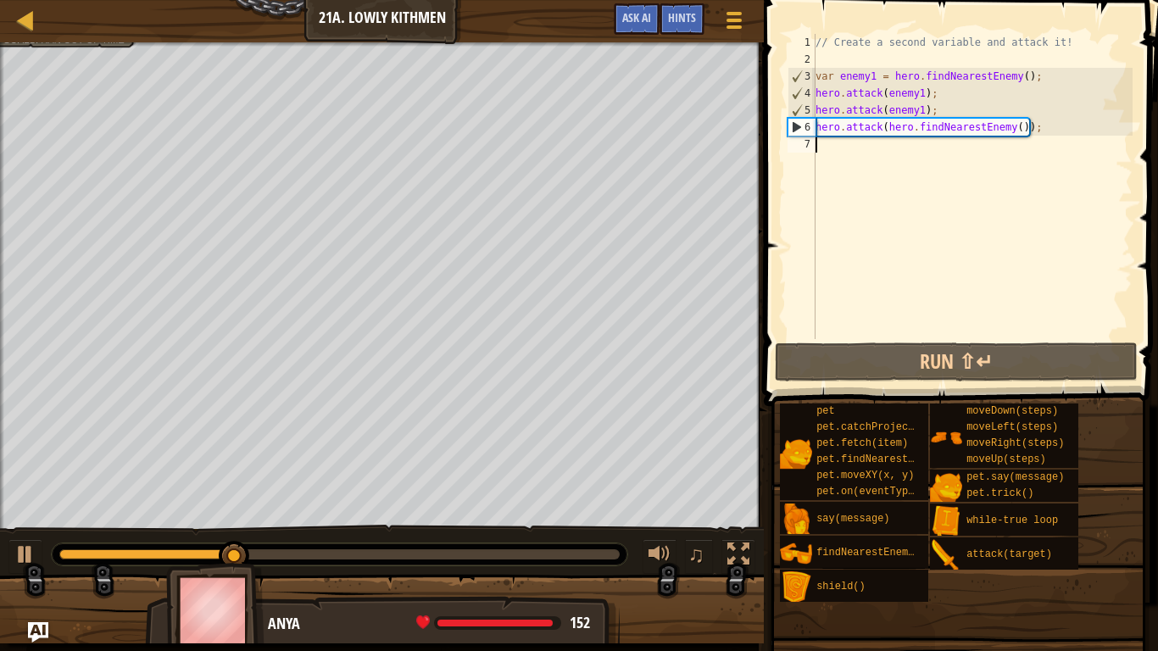
click at [831, 145] on div "// Create a second variable and attack it! var enemy1 = hero . findNearestEnemy…" at bounding box center [972, 203] width 321 height 339
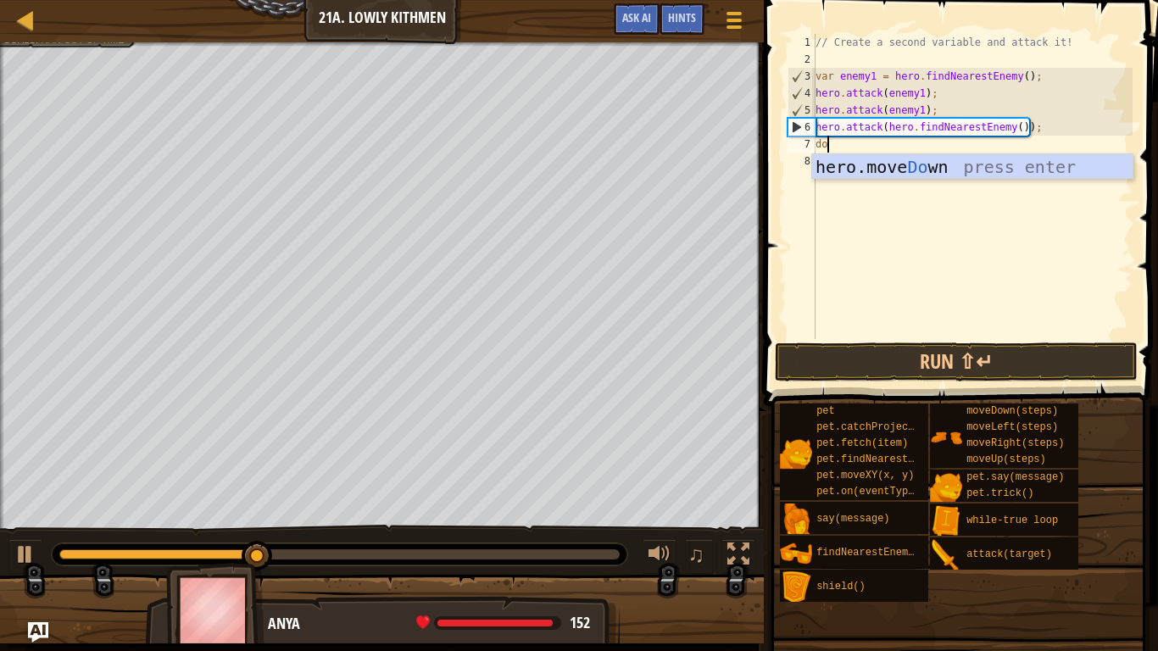
type textarea "do"
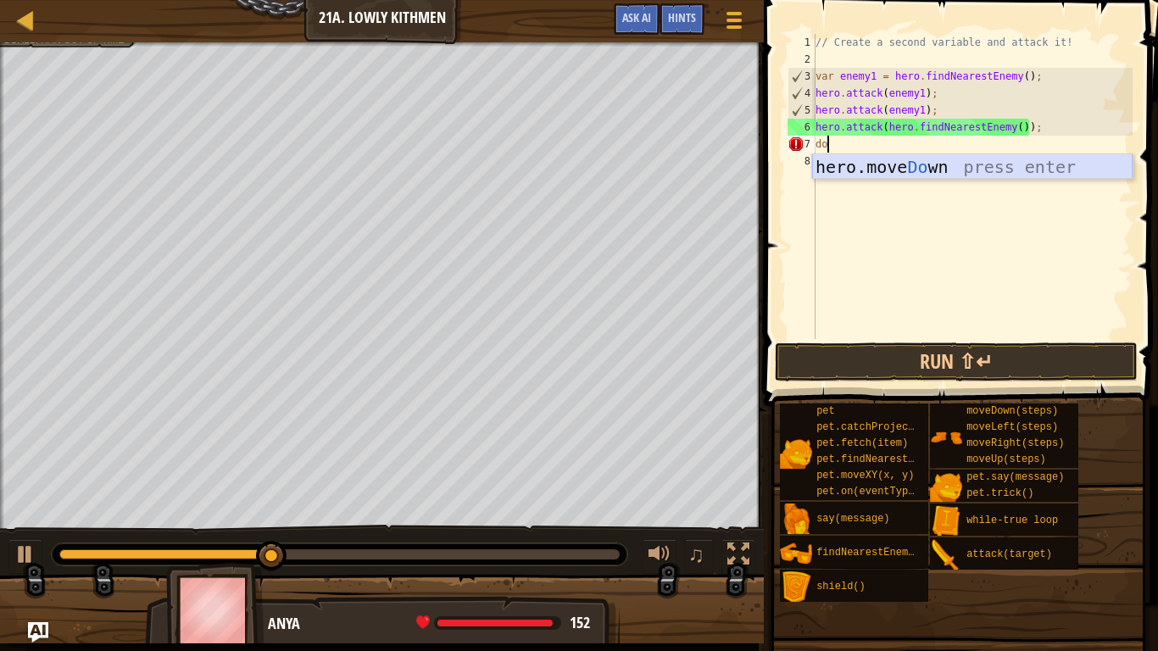
click at [866, 164] on div "hero.move Do wn press enter" at bounding box center [972, 192] width 321 height 76
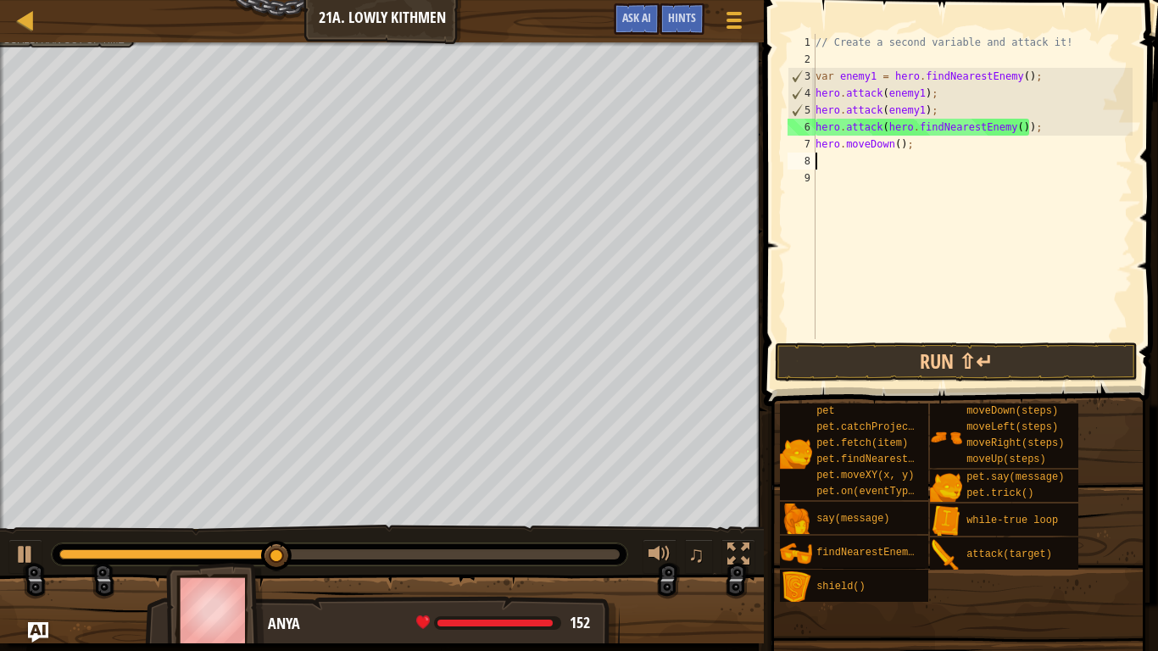
scroll to position [8, 0]
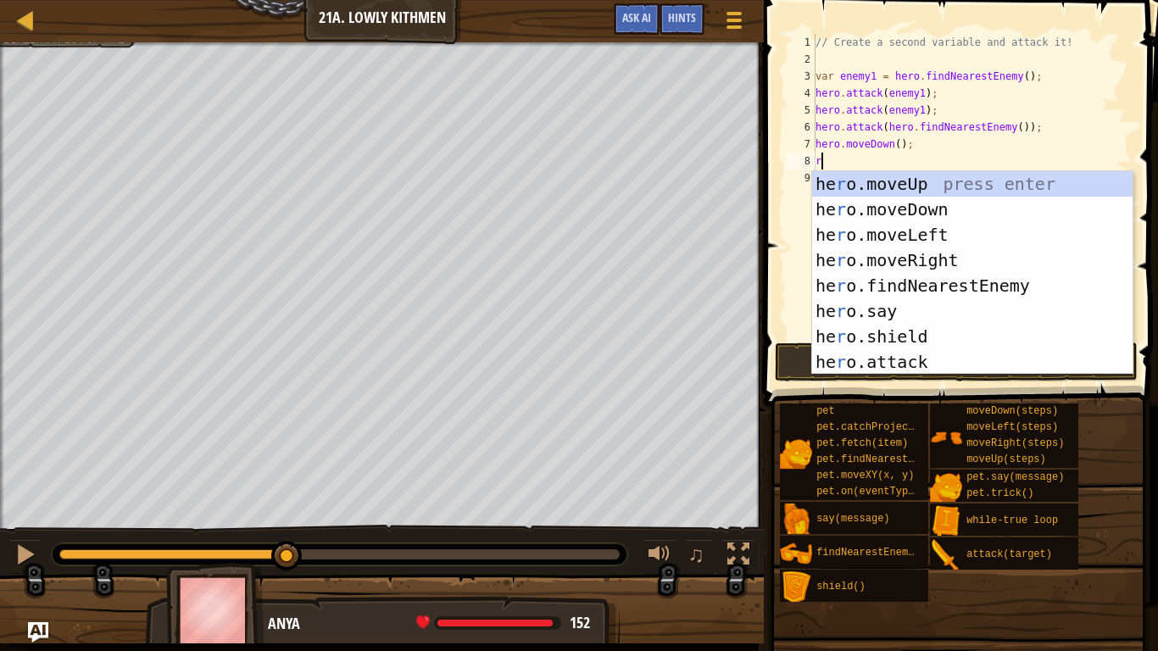
type textarea "rig"
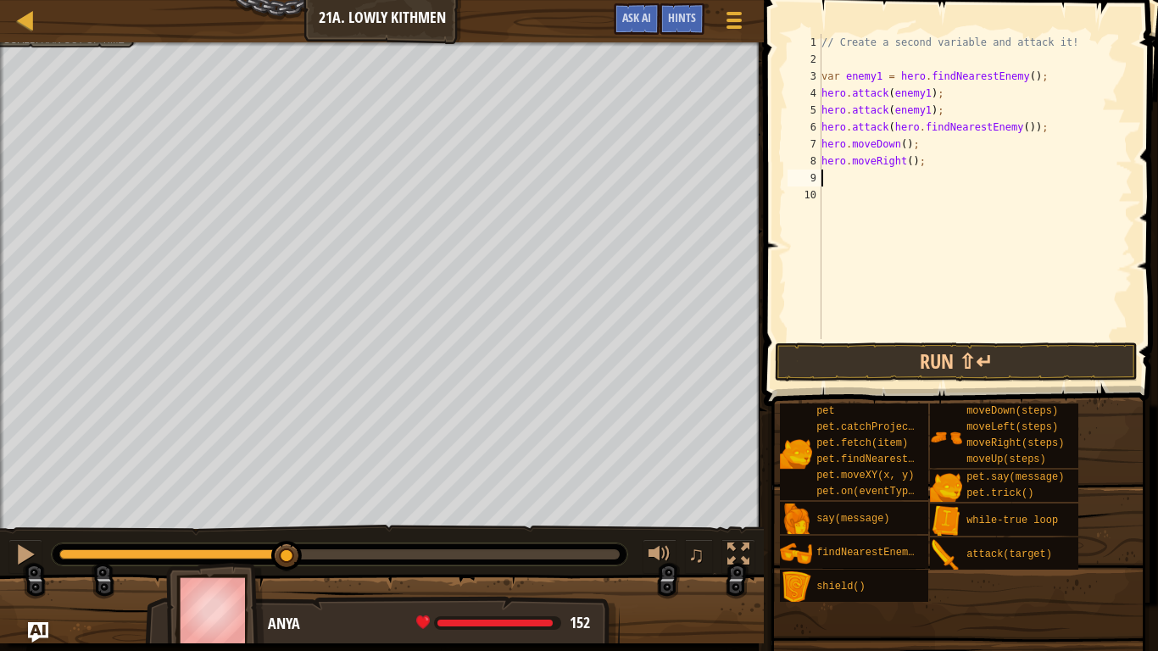
click at [913, 160] on div "// Create a second variable and attack it! var enemy1 = hero . findNearestEnemy…" at bounding box center [975, 203] width 315 height 339
type textarea "hero.moveRight(2);"
click at [1002, 350] on button "Run ⇧↵" at bounding box center [956, 362] width 363 height 39
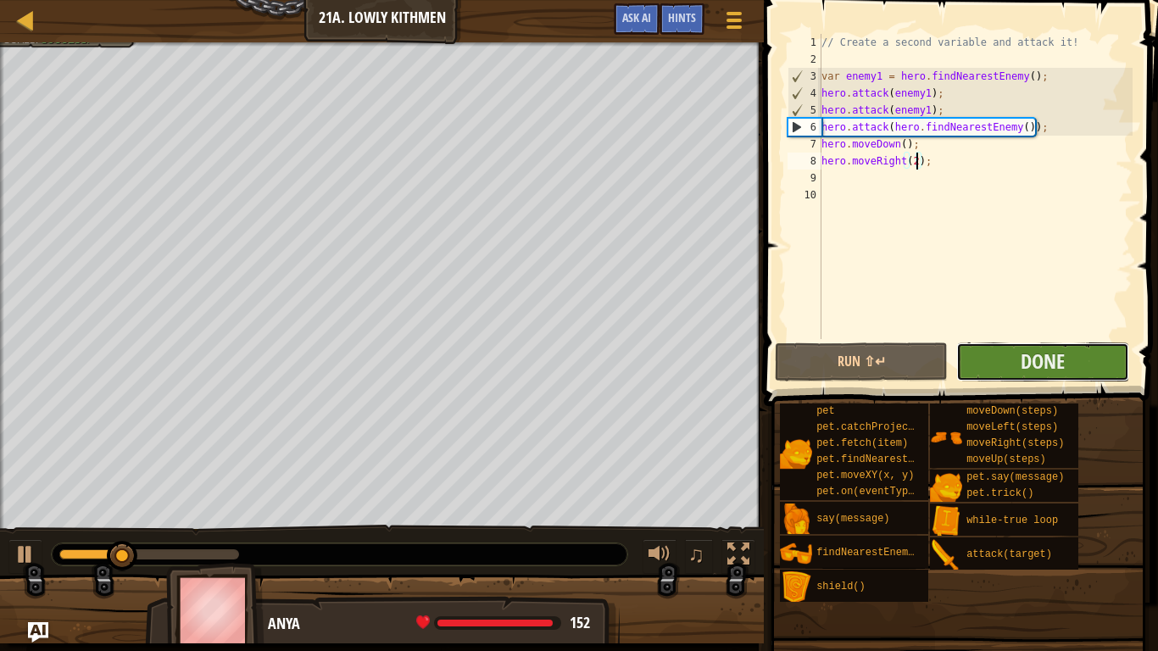
click at [1081, 362] on button "Done" at bounding box center [1043, 362] width 173 height 39
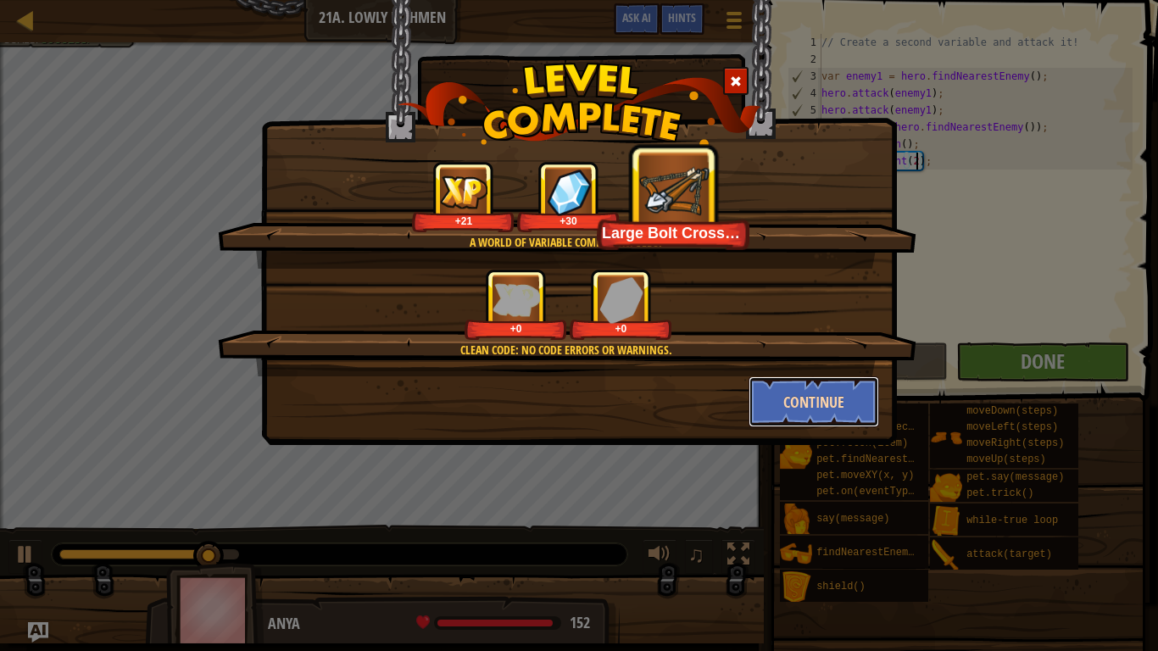
click at [830, 398] on button "Continue" at bounding box center [814, 402] width 131 height 51
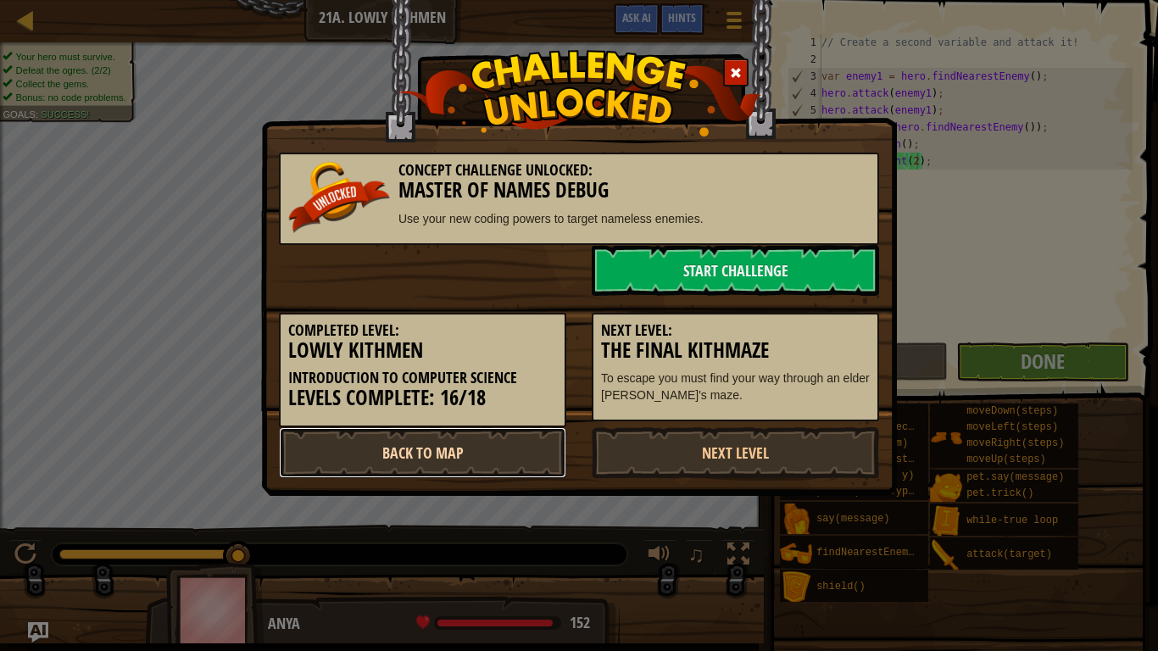
click at [537, 453] on link "Back to Map" at bounding box center [422, 452] width 287 height 51
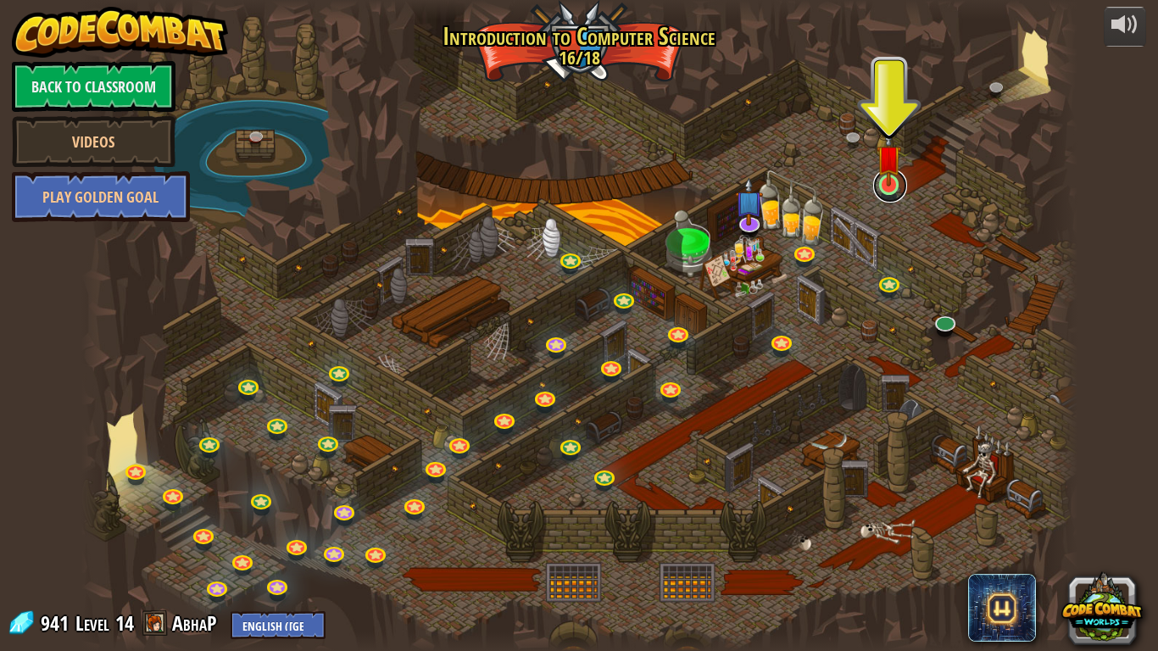
click at [890, 198] on link at bounding box center [891, 186] width 34 height 34
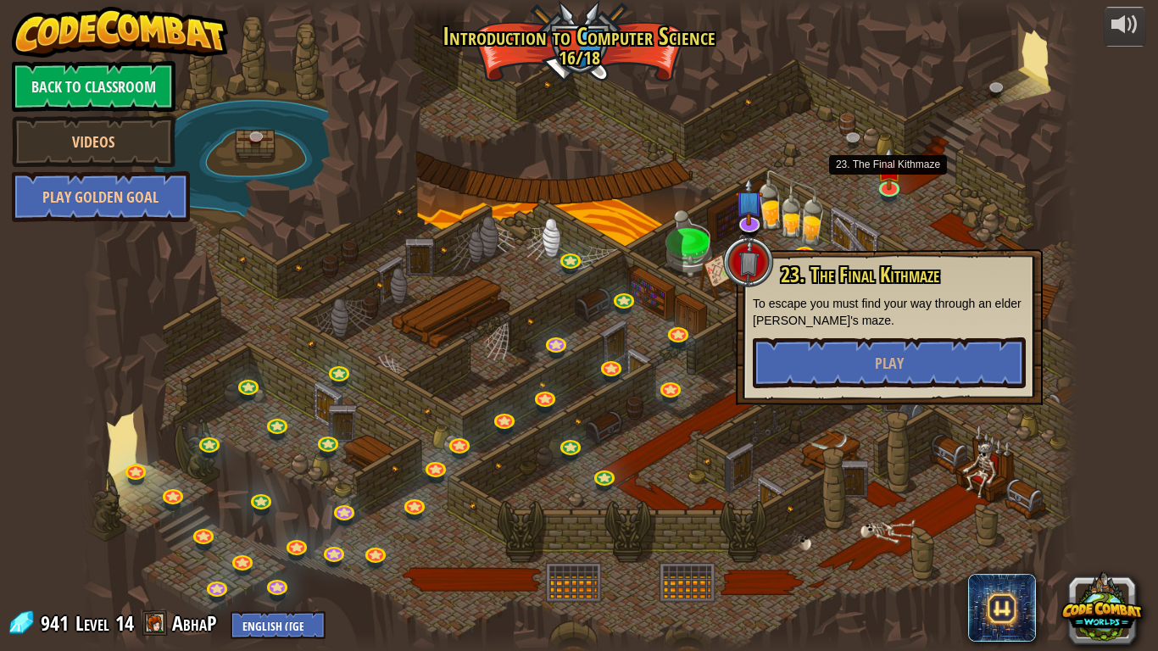
click at [1027, 228] on div at bounding box center [579, 325] width 996 height 651
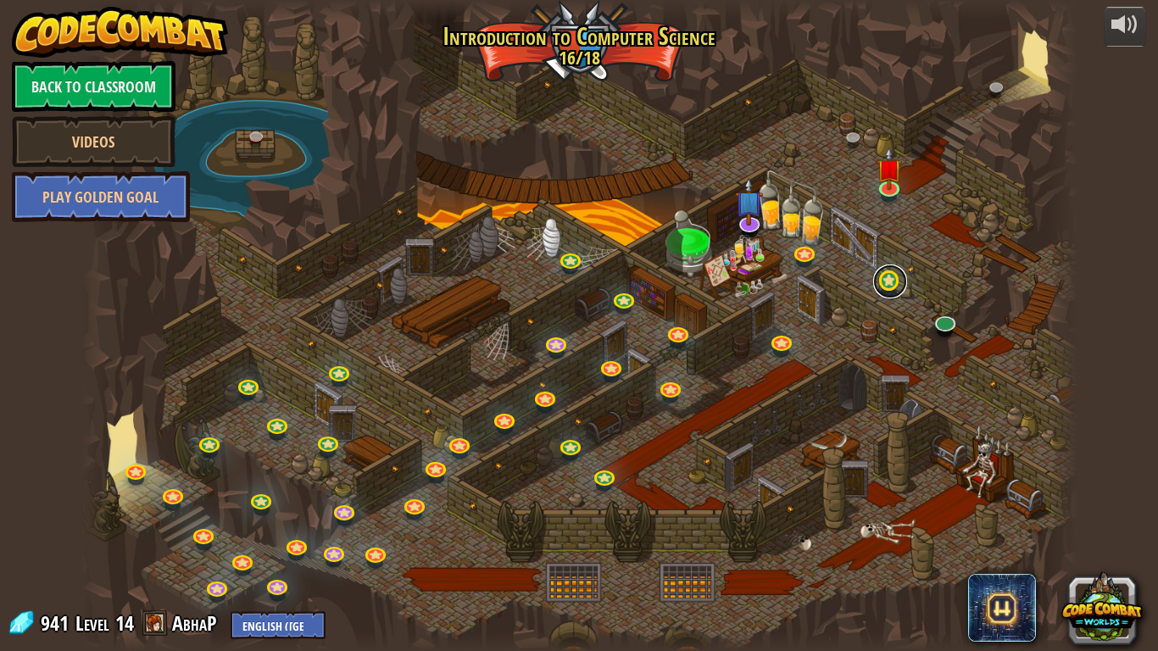
click at [885, 292] on link at bounding box center [891, 282] width 34 height 34
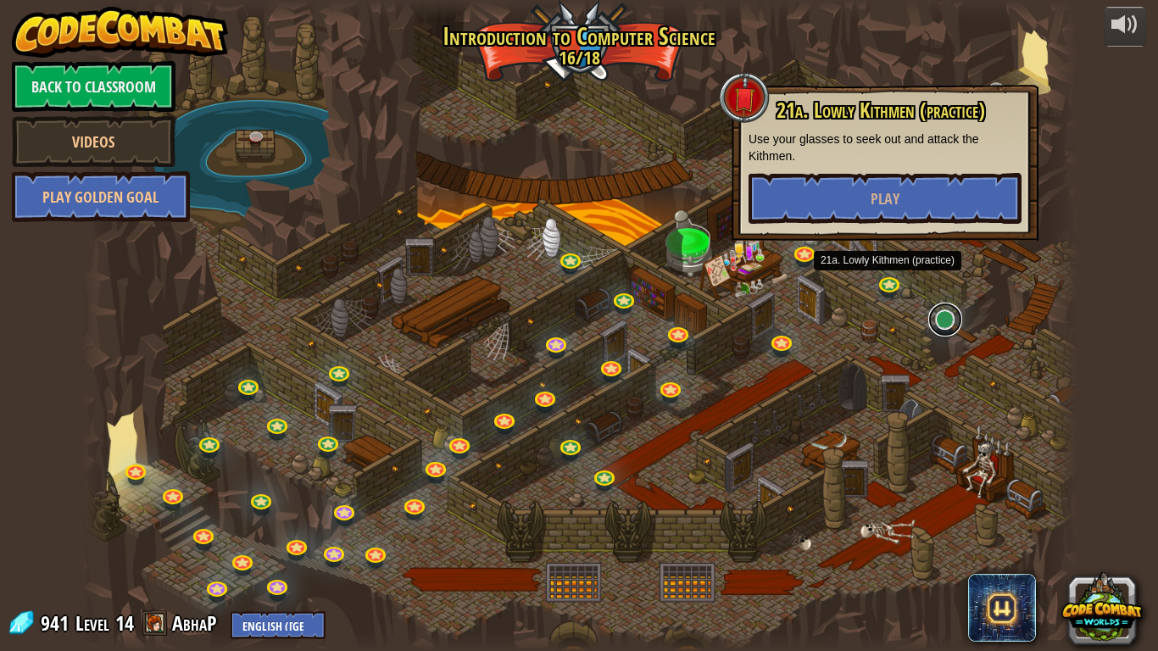
click at [934, 319] on link at bounding box center [946, 320] width 34 height 34
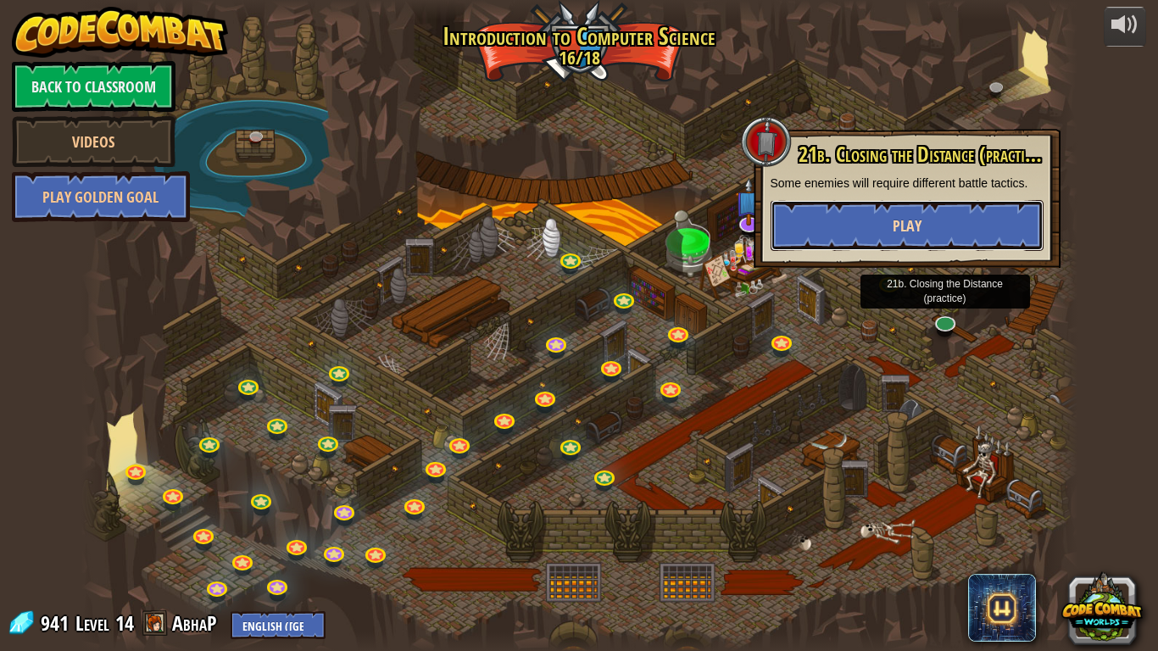
click at [950, 238] on button "Play" at bounding box center [907, 225] width 273 height 51
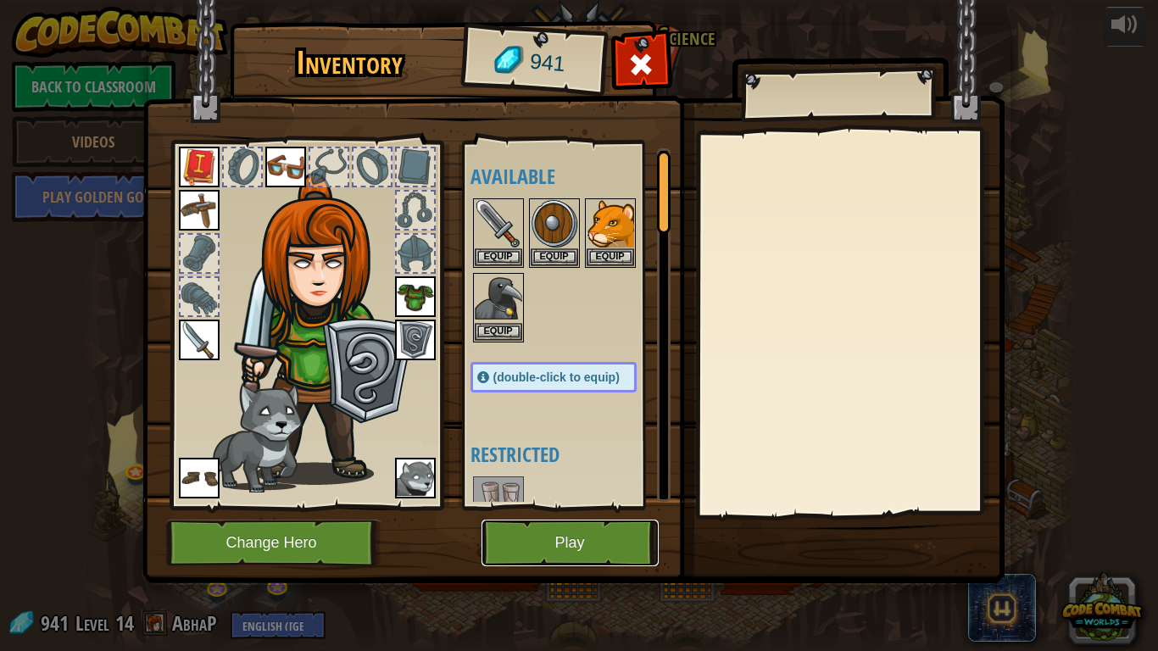
click at [619, 507] on button "Play" at bounding box center [570, 543] width 177 height 47
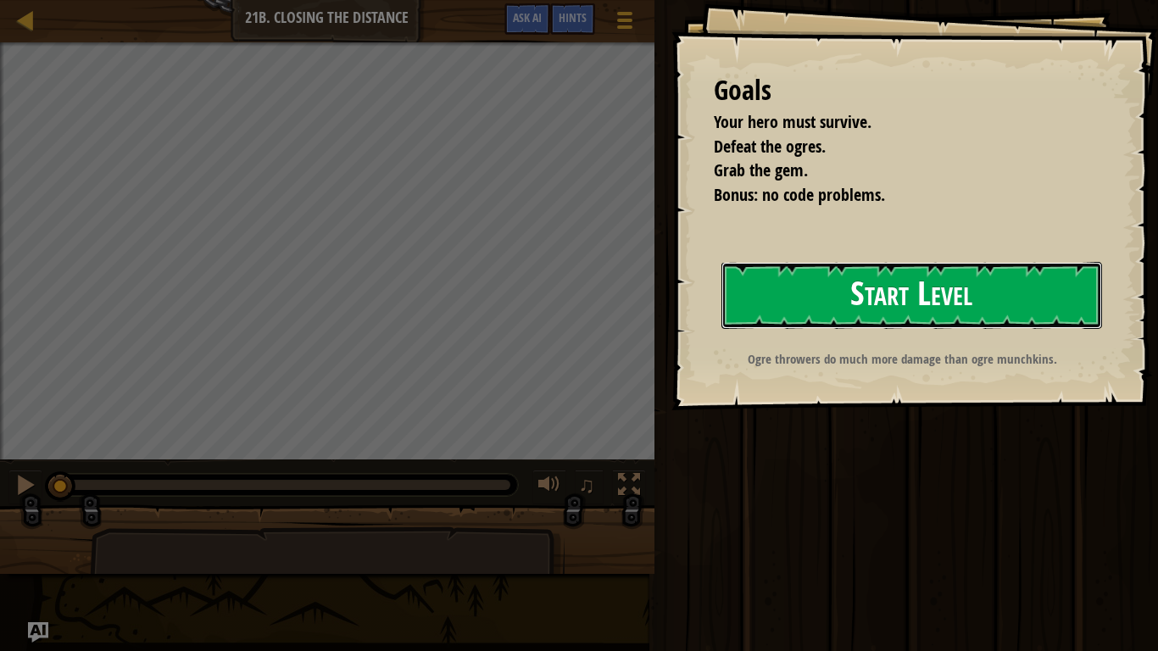
click at [828, 326] on button "Start Level" at bounding box center [912, 295] width 381 height 67
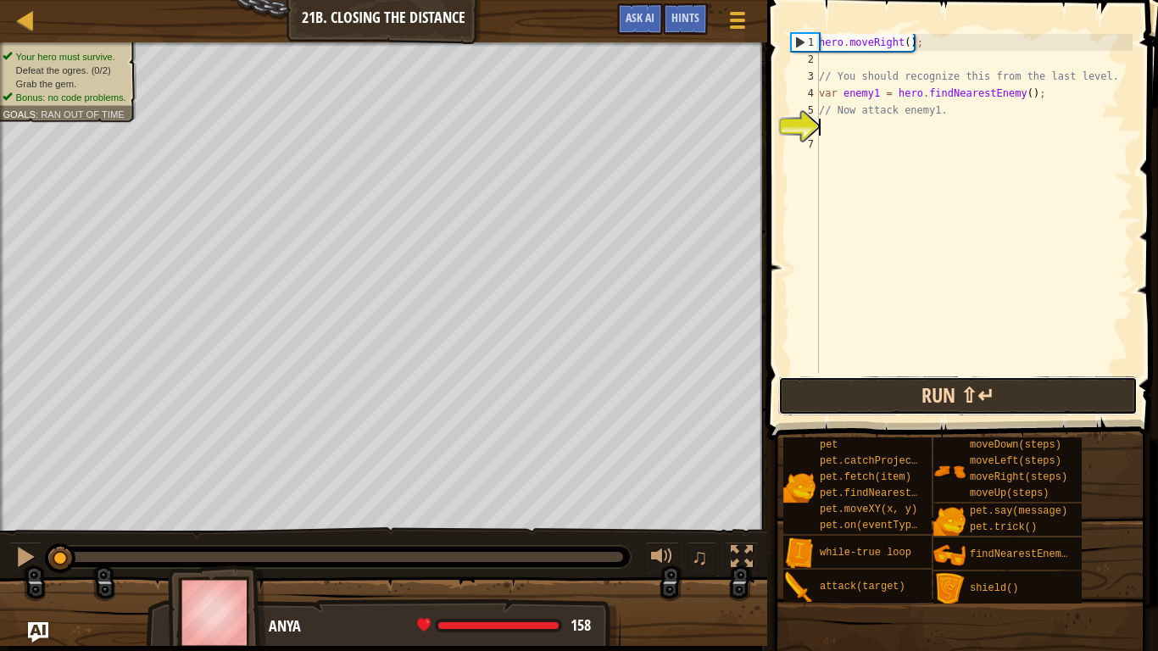
click at [1050, 394] on button "Run ⇧↵" at bounding box center [959, 396] width 360 height 39
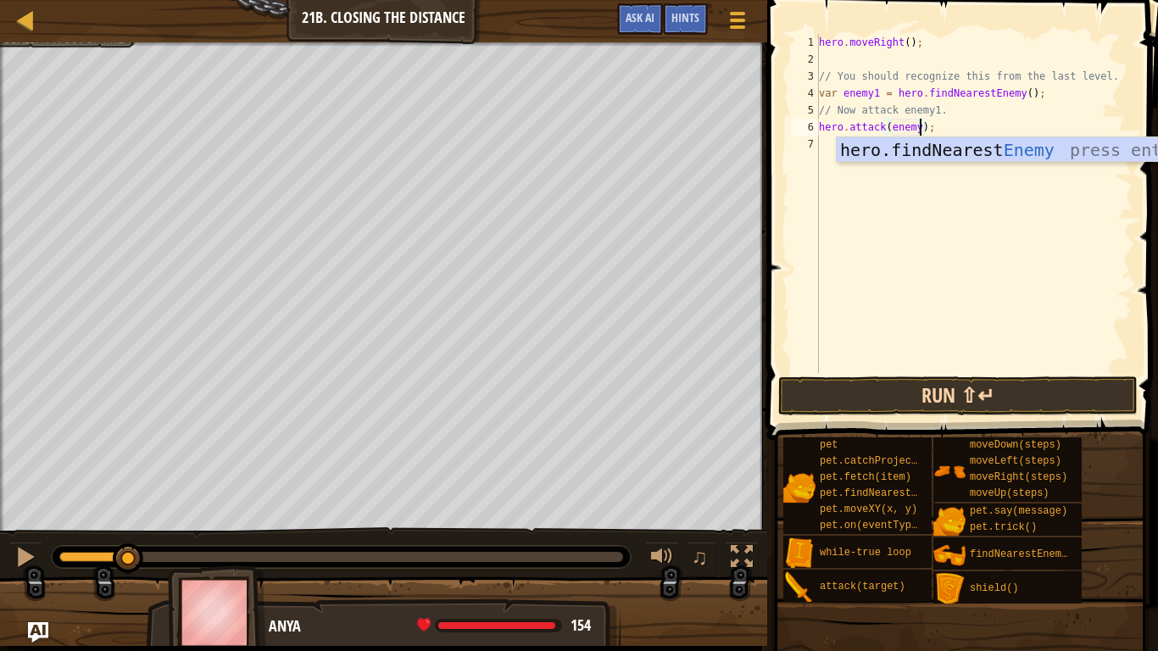
scroll to position [8, 15]
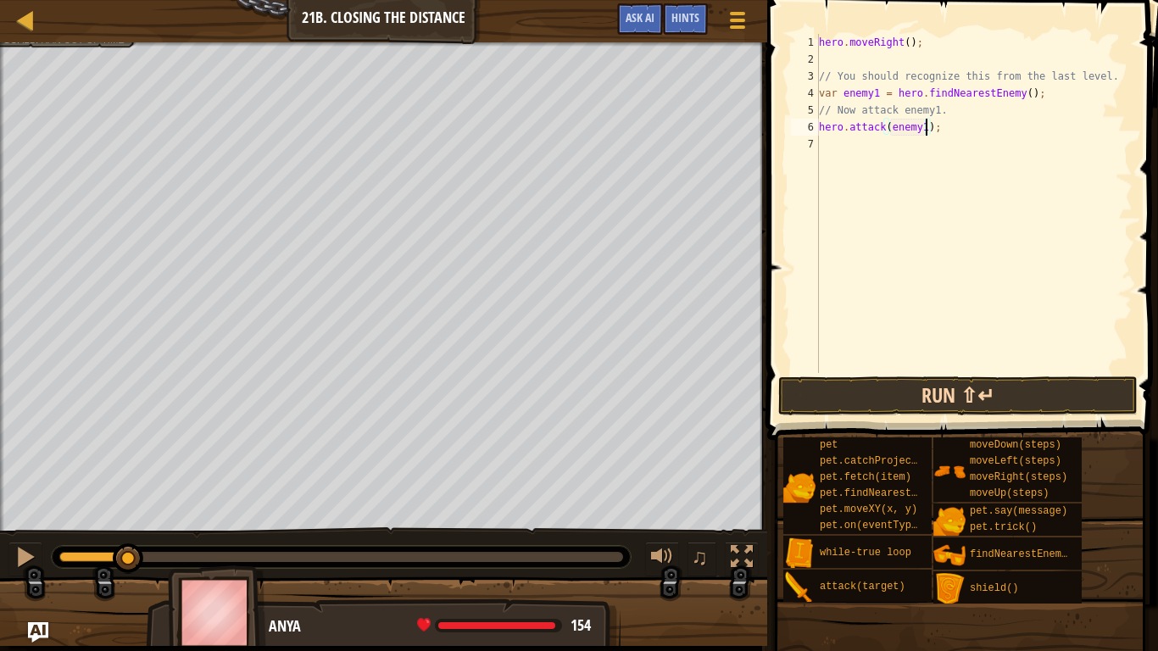
type textarea "hero.attack(enemy1);"
click at [1021, 386] on button "Run ⇧↵" at bounding box center [959, 396] width 360 height 39
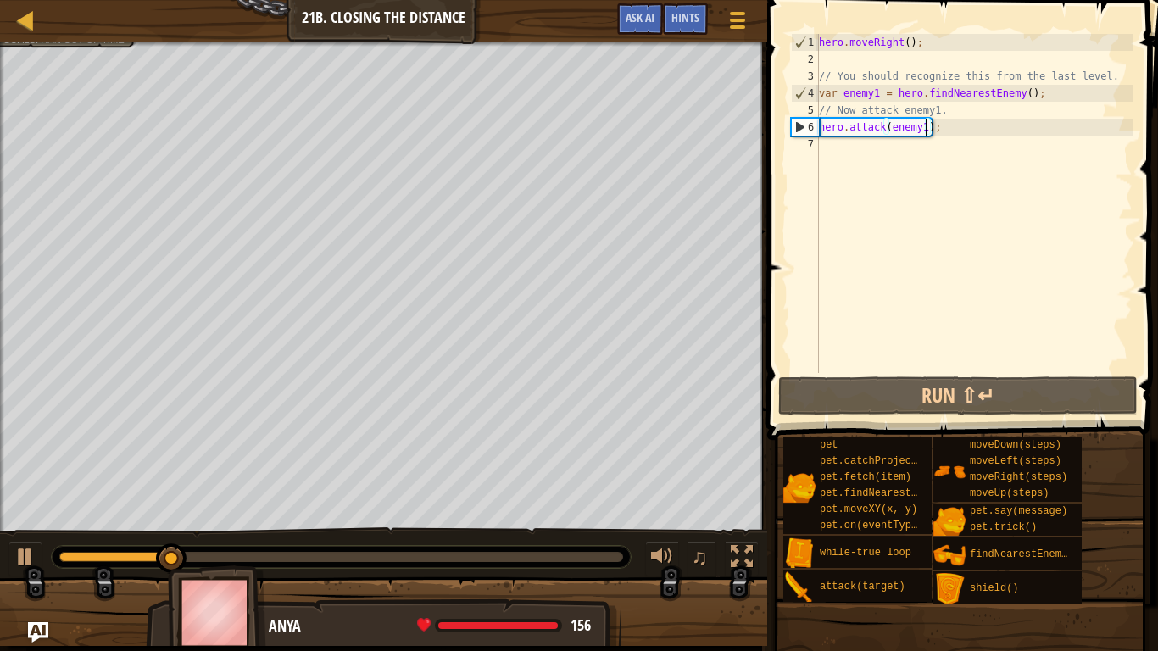
click at [889, 148] on div "hero . moveRight ( ) ; // You should recognize this from the last level. var en…" at bounding box center [974, 220] width 317 height 373
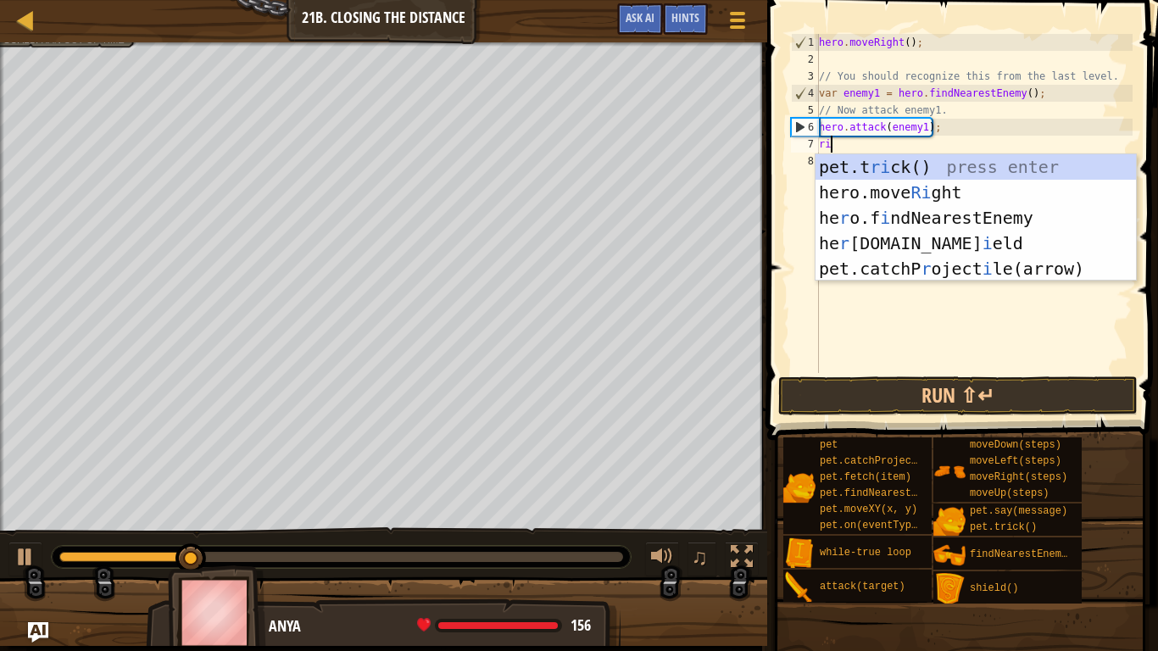
type textarea "rig"
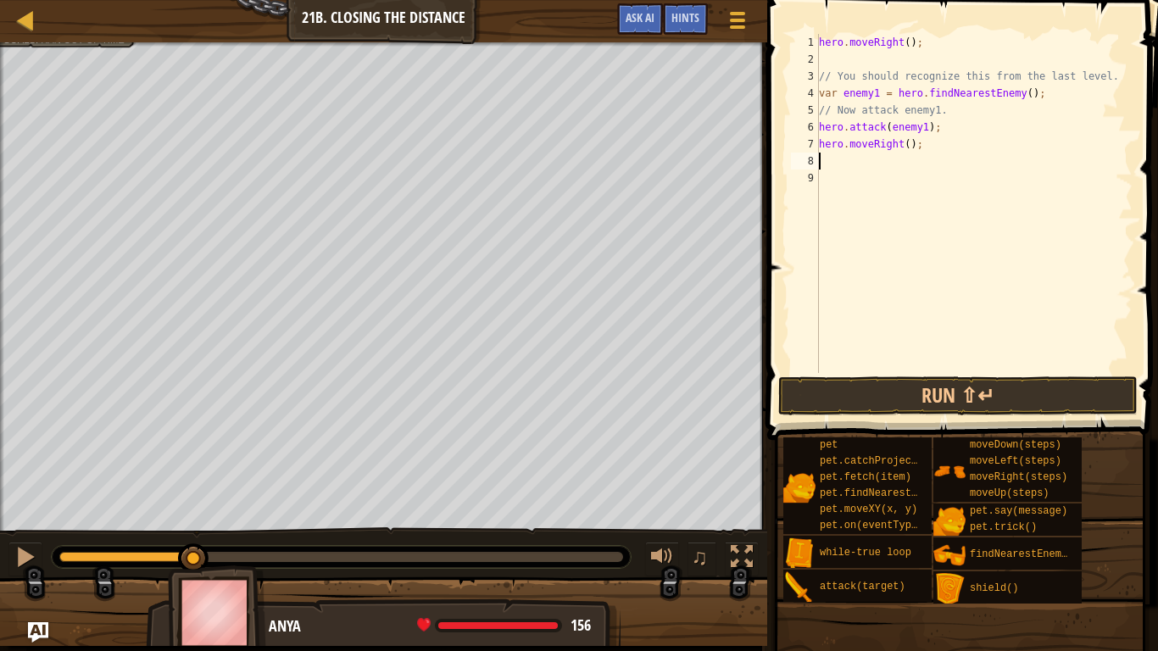
click at [906, 142] on div "hero . moveRight ( ) ; // You should recognize this from the last level. var en…" at bounding box center [974, 220] width 317 height 373
type textarea "hero.moveRight(2);"
click at [886, 402] on button "Run ⇧↵" at bounding box center [959, 396] width 360 height 39
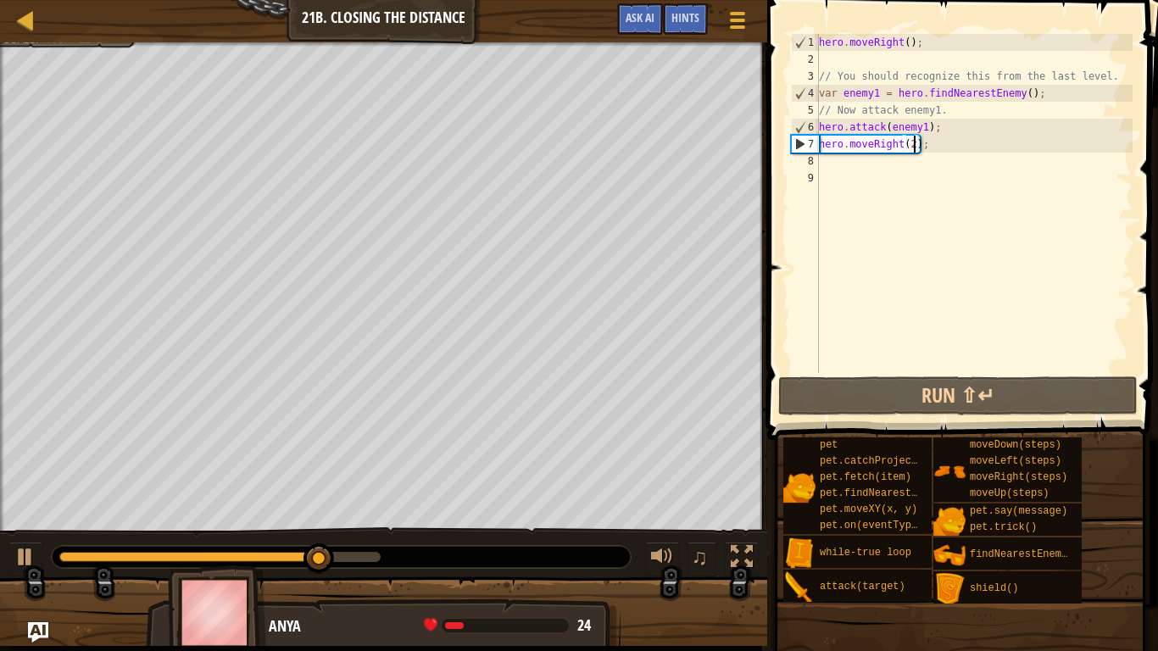
click at [829, 164] on div "hero . moveRight ( ) ; // You should recognize this from the last level. var en…" at bounding box center [974, 220] width 317 height 373
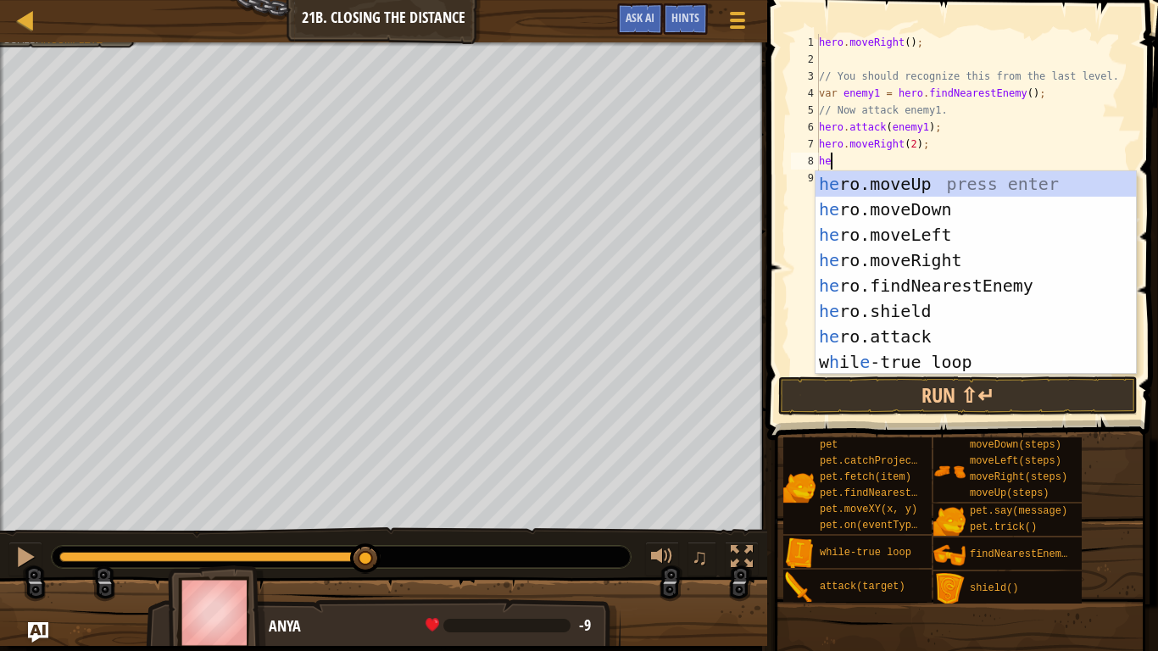
scroll to position [8, 1]
type textarea "h"
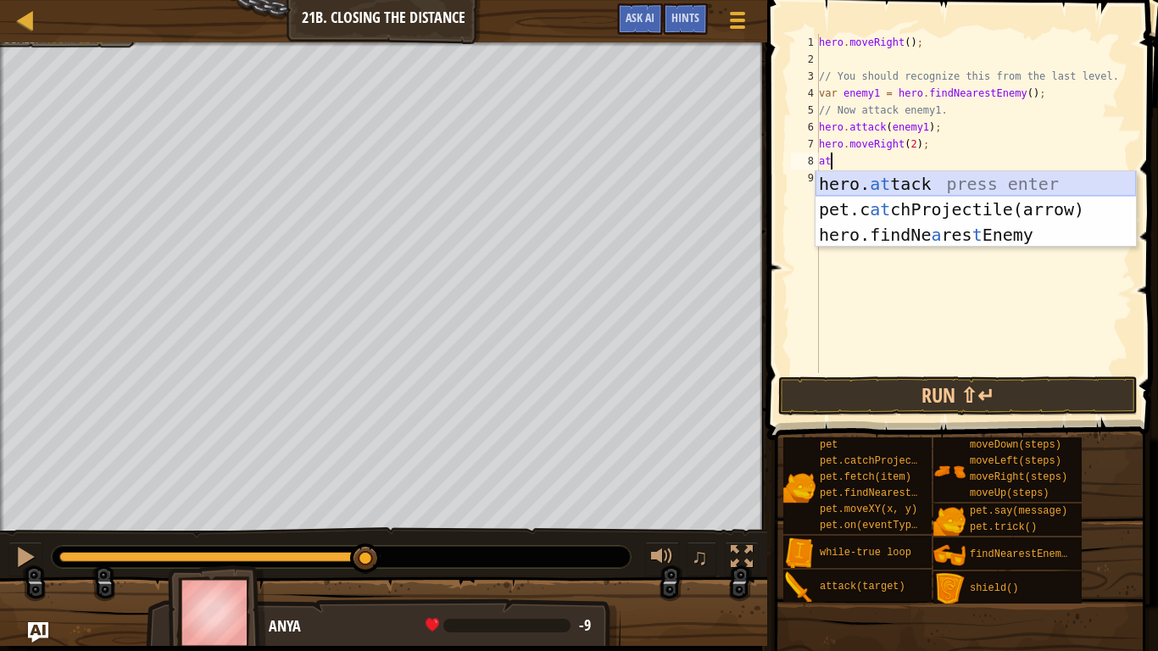
click at [937, 182] on div "hero. at tack press enter pet.c at chProjectile(arrow) press enter hero.findNe …" at bounding box center [976, 234] width 321 height 127
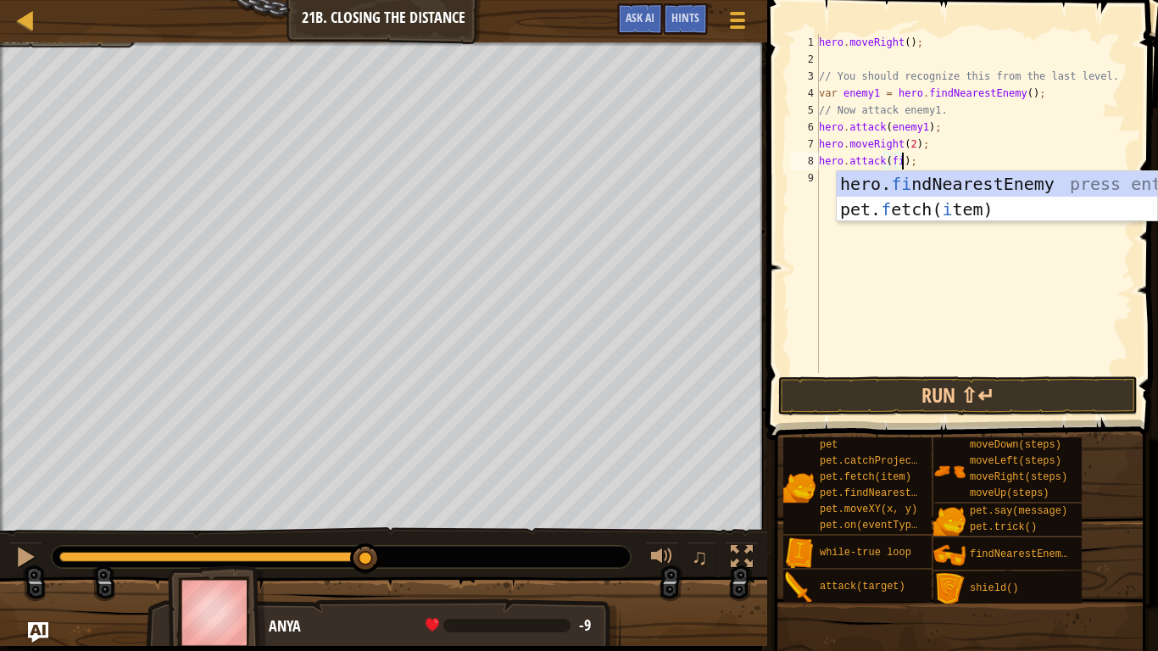
scroll to position [8, 12]
click at [918, 178] on div "hero. fi ndNearestEnemy press enter pet. f etch( i tem) press enter" at bounding box center [997, 222] width 321 height 102
type textarea "hero.attack(hero.findNearestEnemy());"
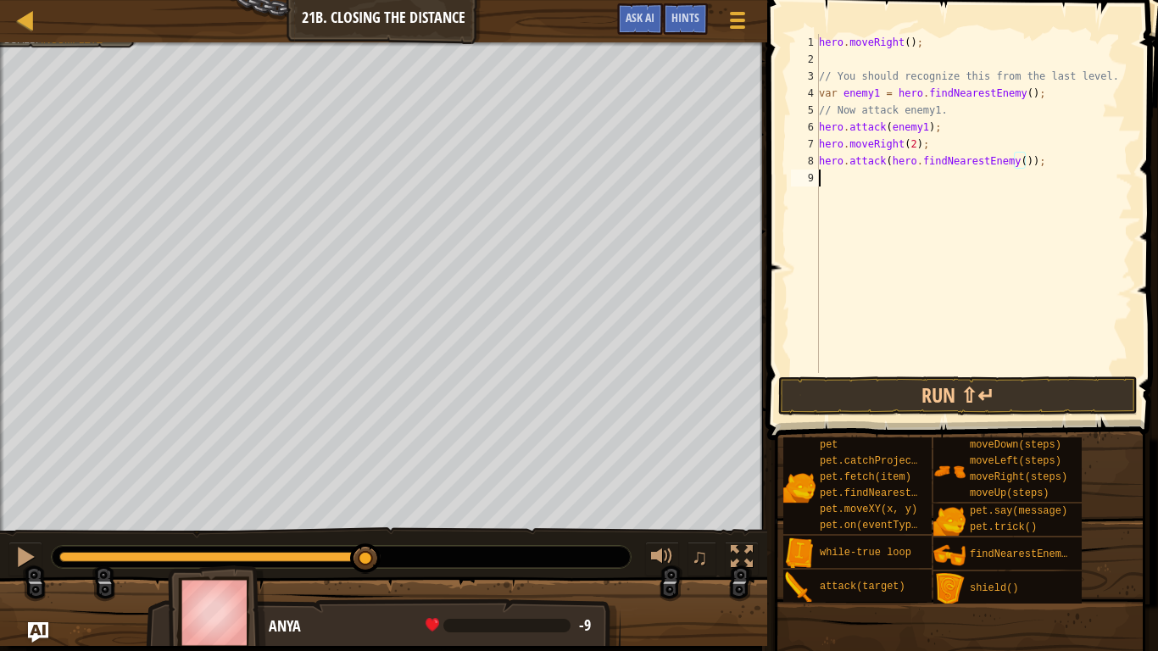
click at [877, 181] on div "hero . moveRight ( ) ; // You should recognize this from the last level. var en…" at bounding box center [974, 220] width 317 height 373
click at [922, 395] on button "Run ⇧↵" at bounding box center [959, 396] width 360 height 39
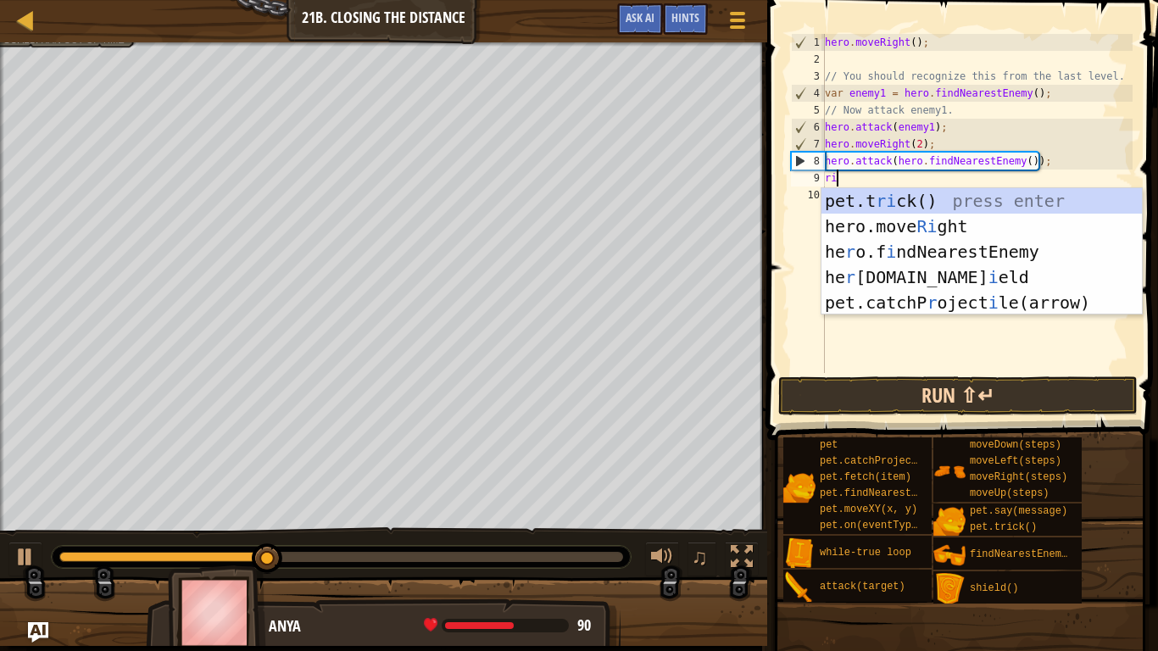
type textarea "rig"
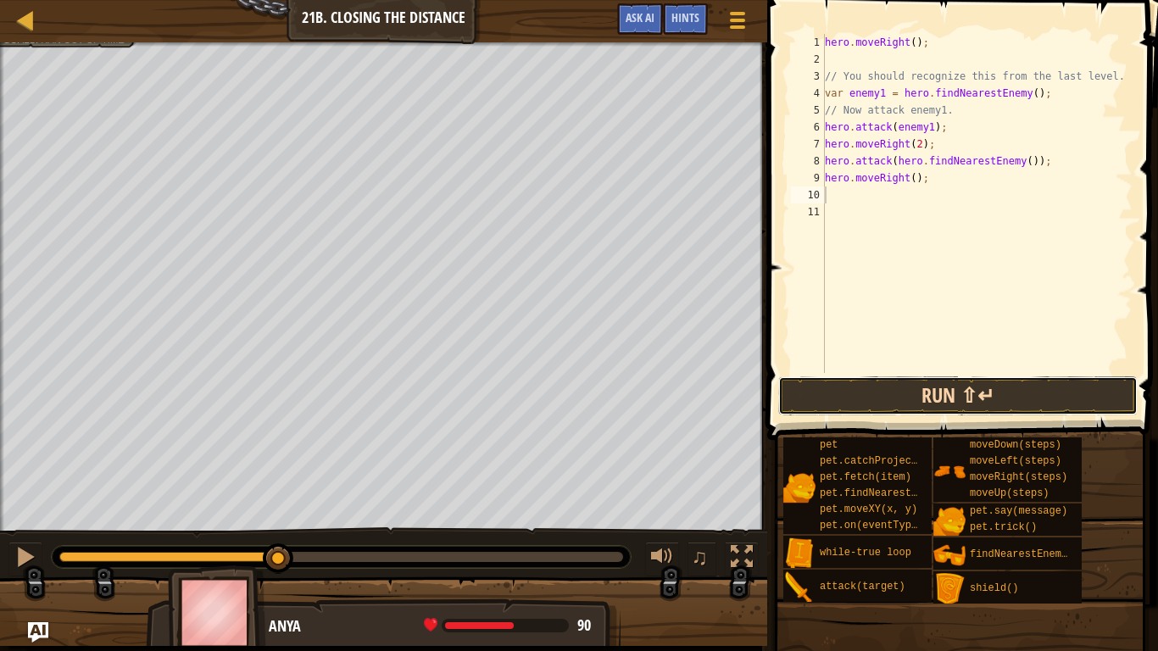
click at [948, 403] on button "Run ⇧↵" at bounding box center [959, 396] width 360 height 39
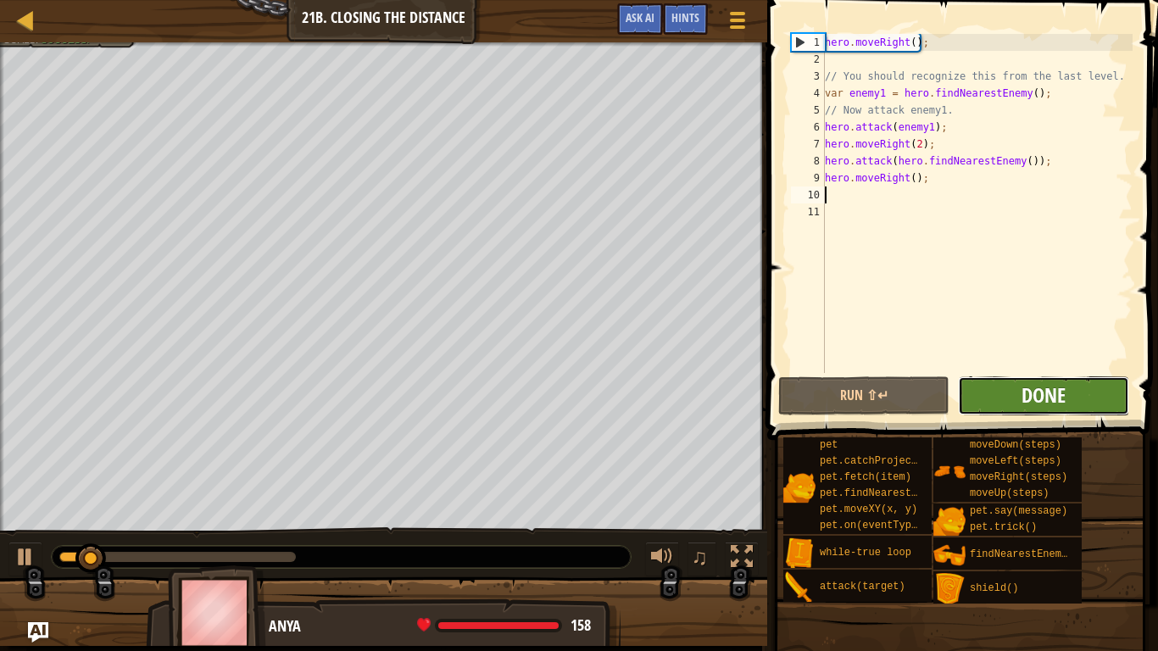
click at [1023, 394] on span "Done" at bounding box center [1044, 395] width 44 height 27
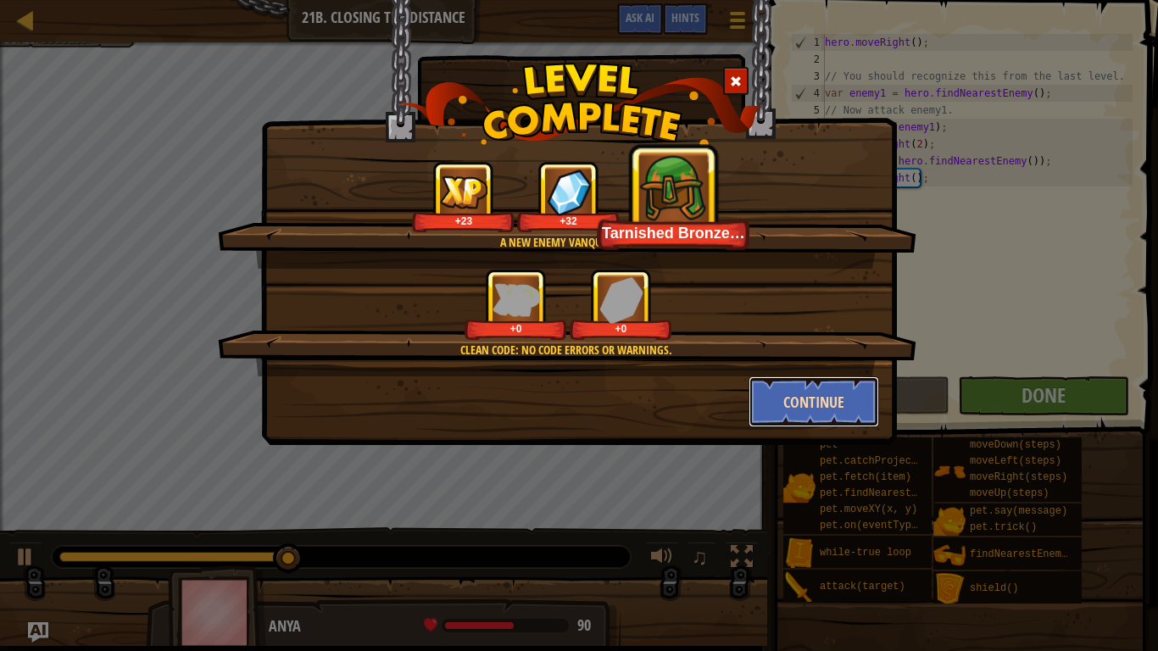
click at [831, 409] on button "Continue" at bounding box center [814, 402] width 131 height 51
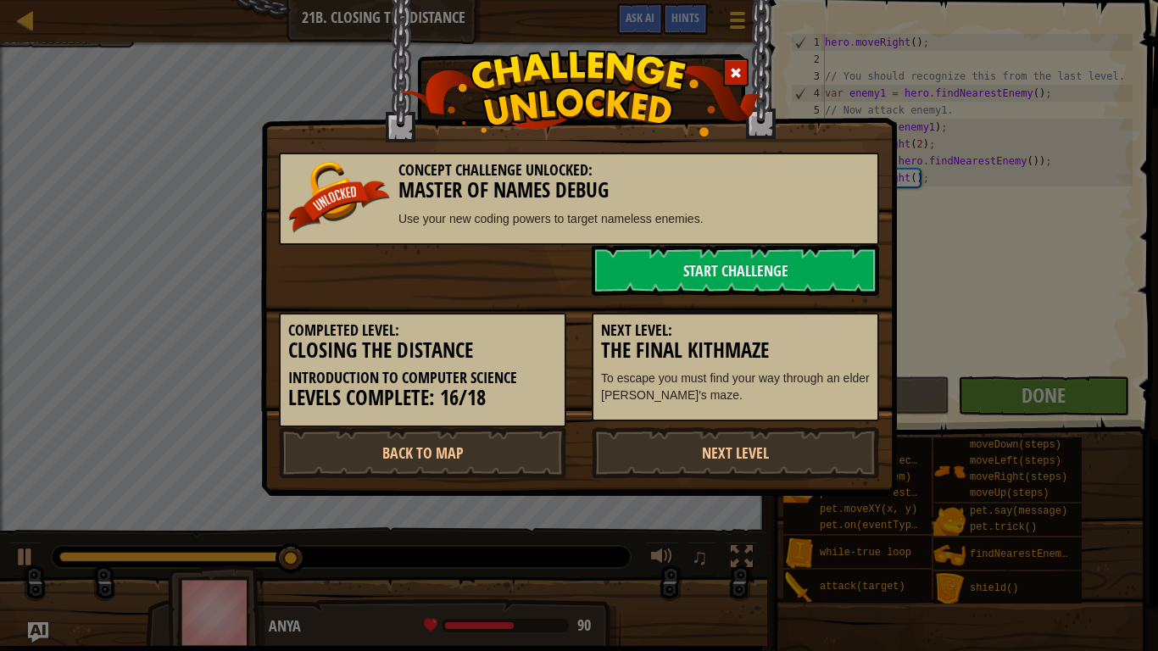
click at [830, 392] on p "To escape you must find your way through an elder [PERSON_NAME]'s maze." at bounding box center [735, 387] width 269 height 34
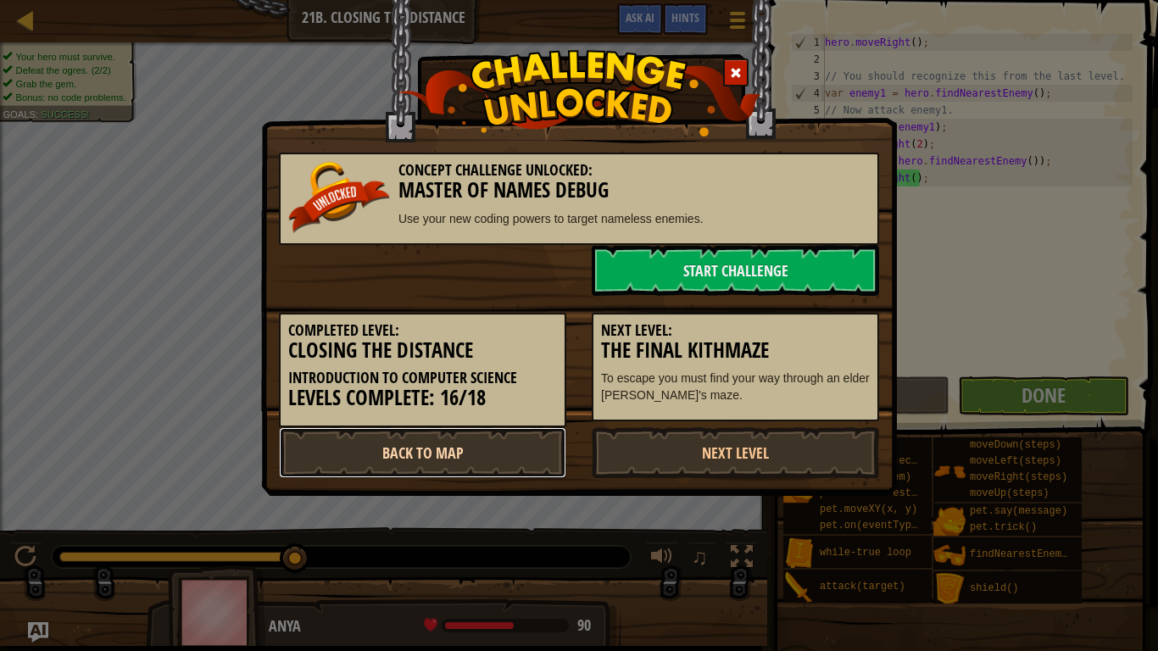
click at [430, 447] on link "Back to Map" at bounding box center [422, 452] width 287 height 51
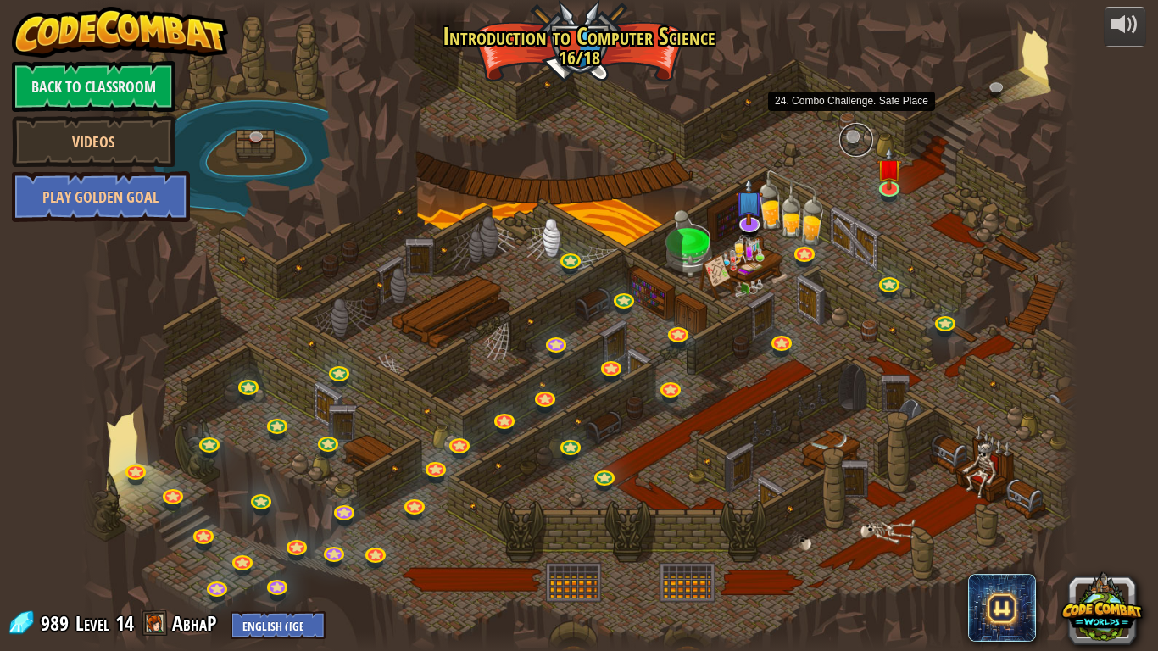
click at [852, 141] on link at bounding box center [857, 140] width 34 height 34
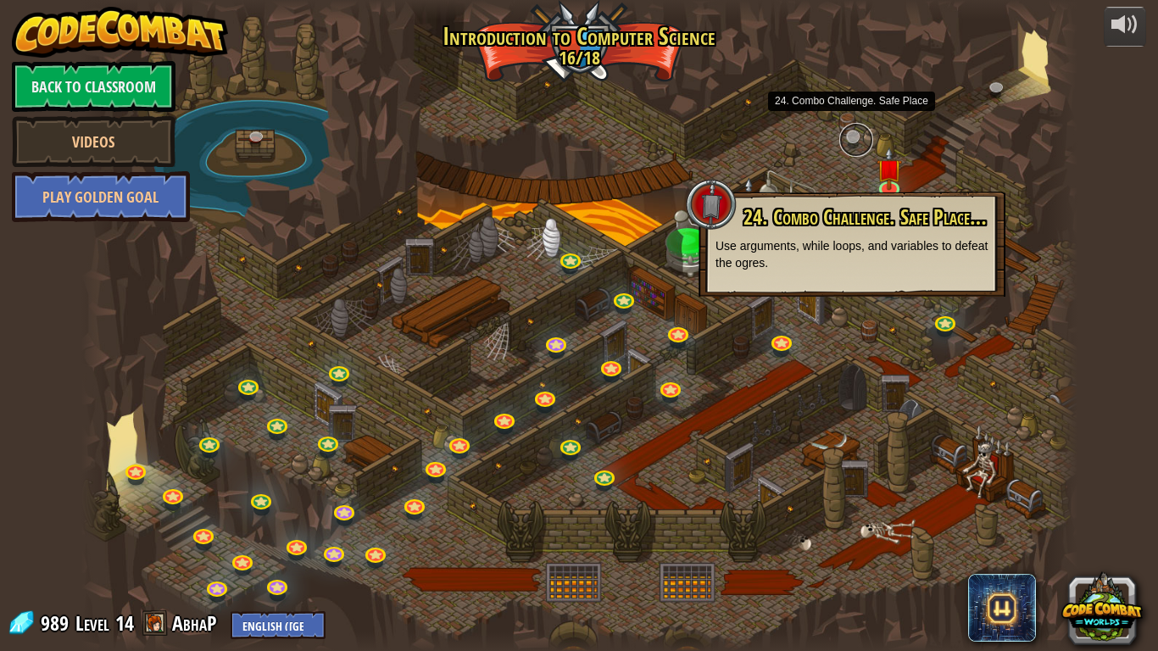
click at [852, 141] on link at bounding box center [857, 140] width 34 height 34
